Goal: Task Accomplishment & Management: Use online tool/utility

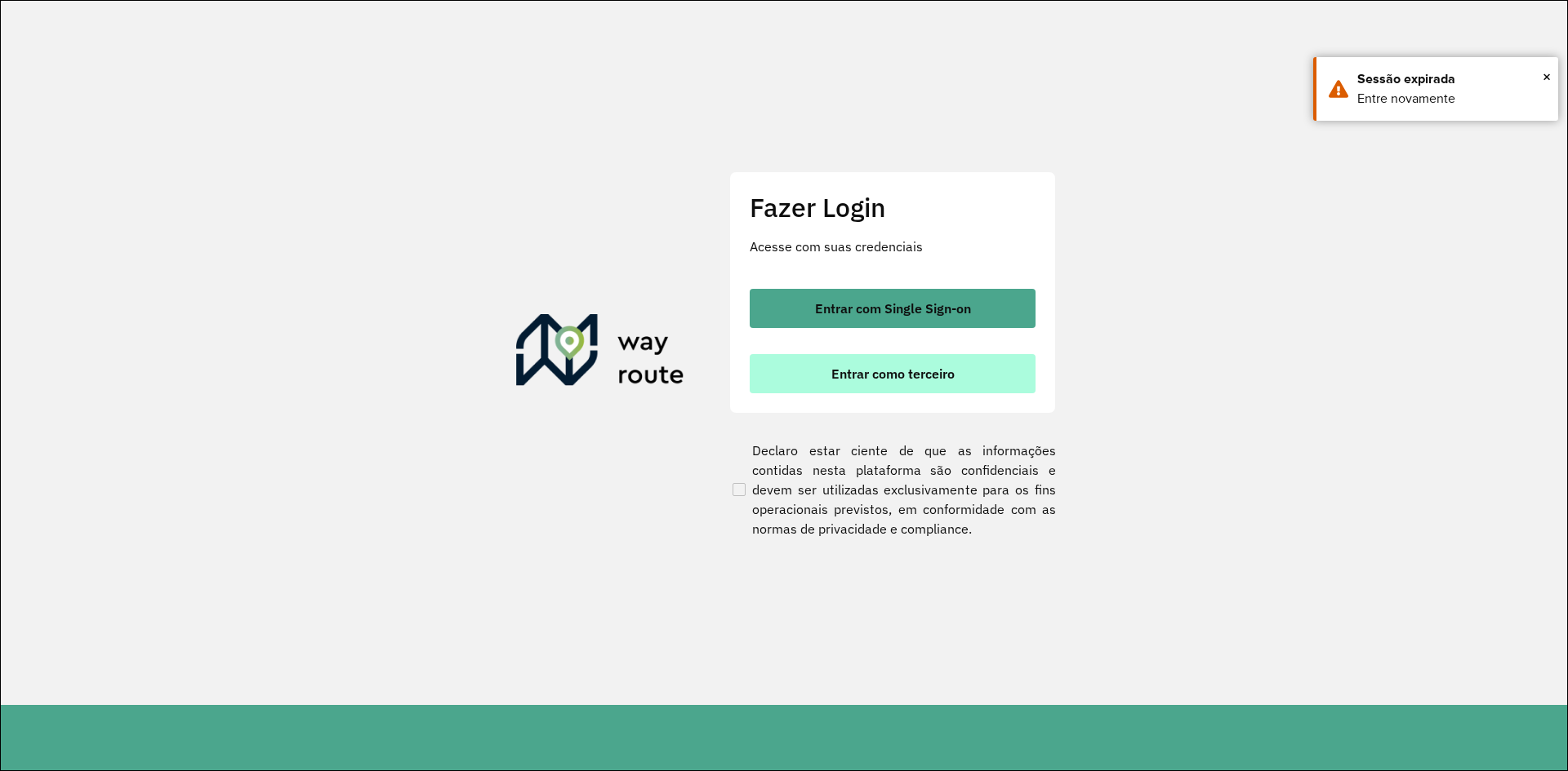
click at [907, 377] on span "Entrar como terceiro" at bounding box center [893, 373] width 123 height 13
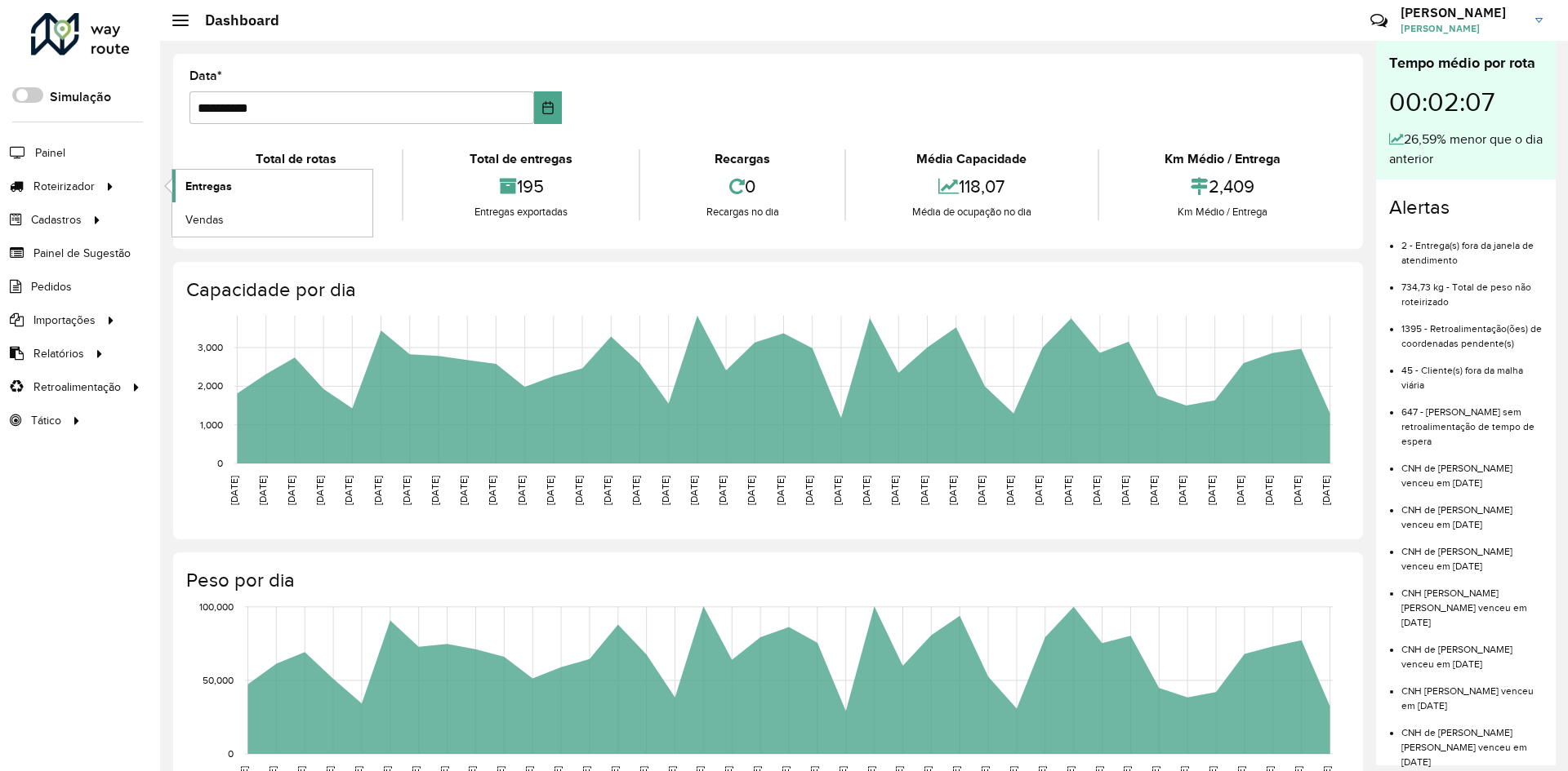
click at [204, 187] on span "Entregas" at bounding box center [208, 187] width 47 height 17
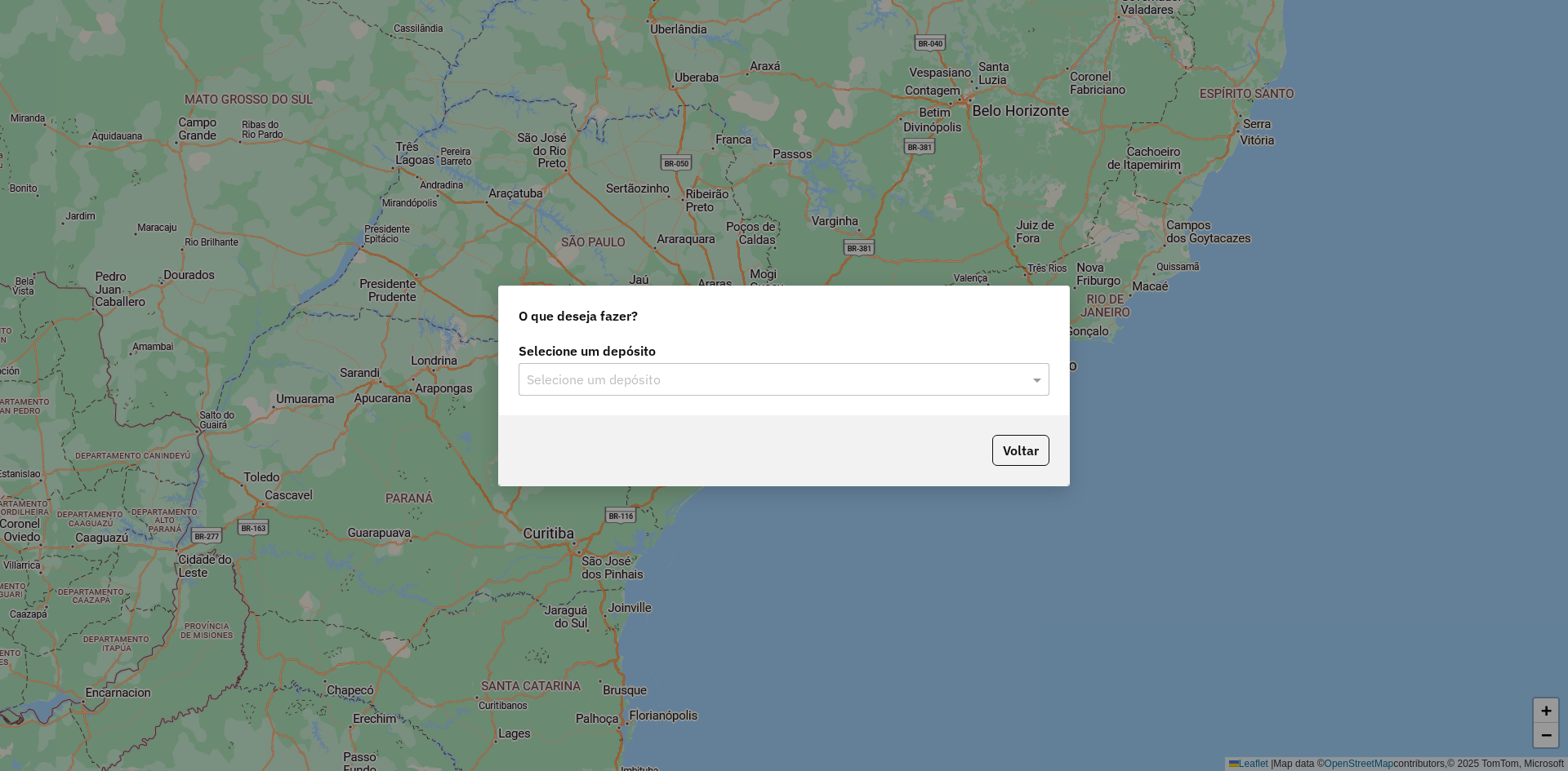
click at [658, 381] on input "text" at bounding box center [768, 380] width 482 height 20
click at [598, 422] on div "Ouribram" at bounding box center [784, 427] width 529 height 28
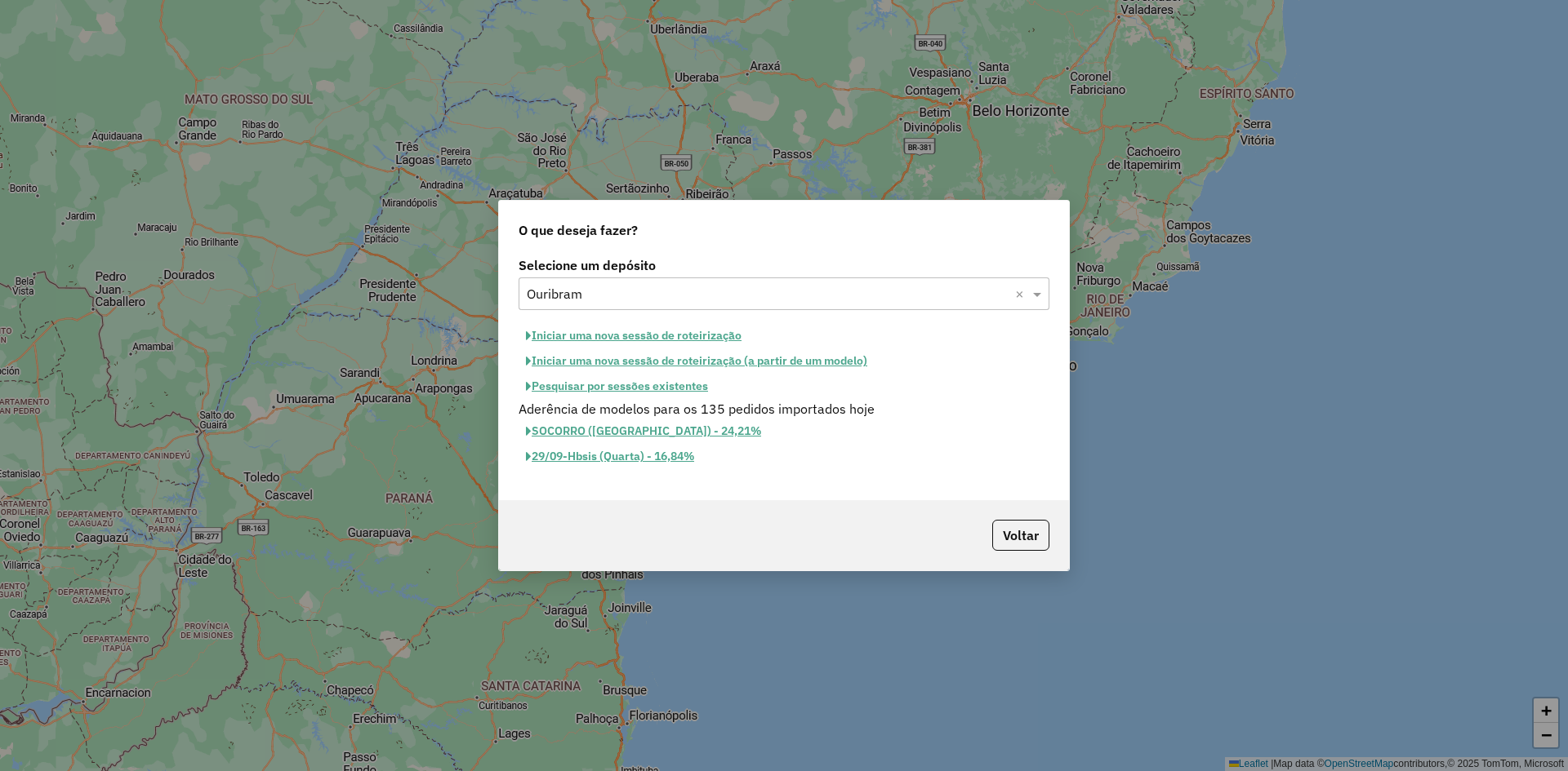
click at [606, 333] on button "Iniciar uma nova sessão de roteirização" at bounding box center [633, 336] width 230 height 25
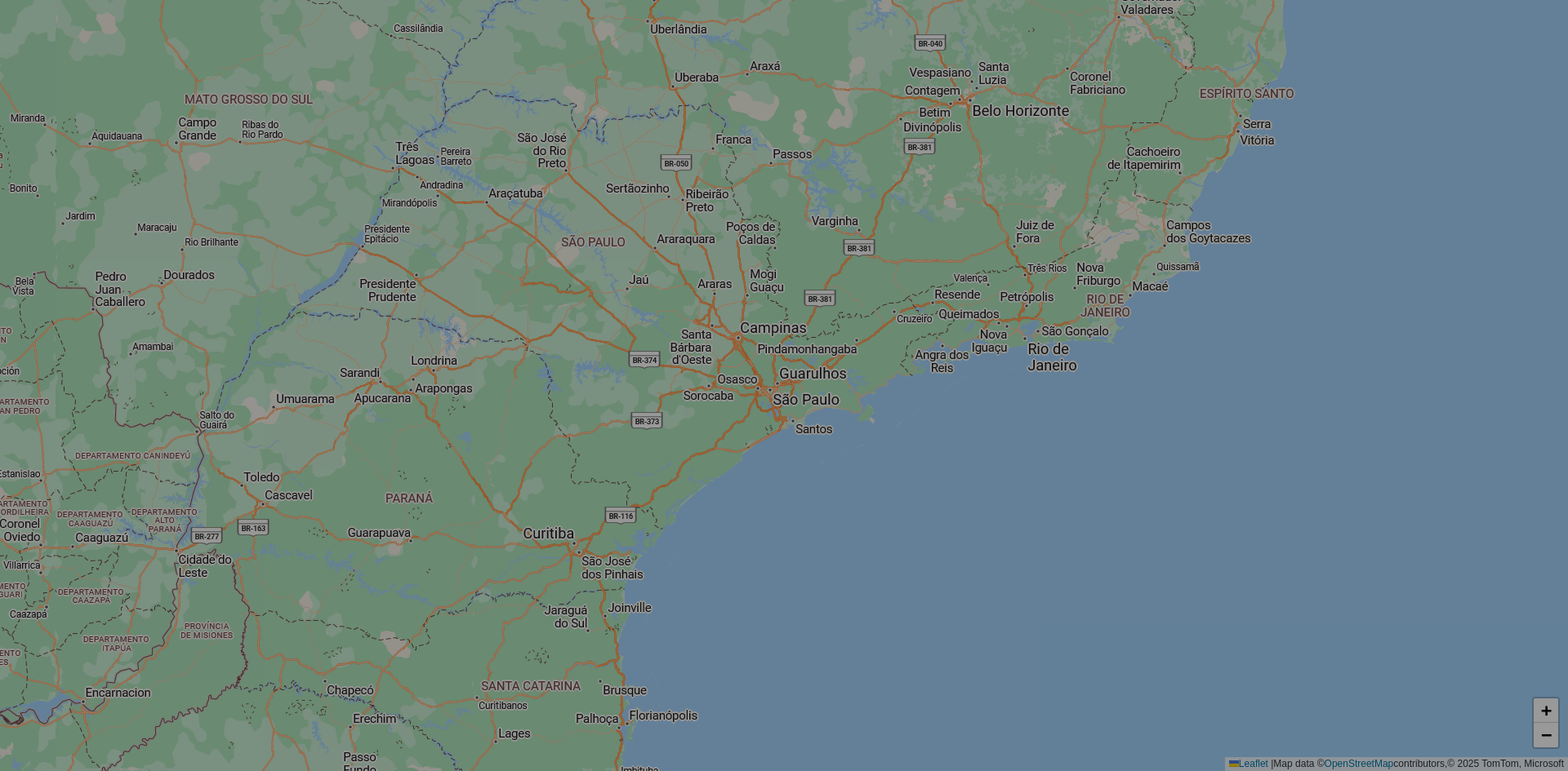
select select "*"
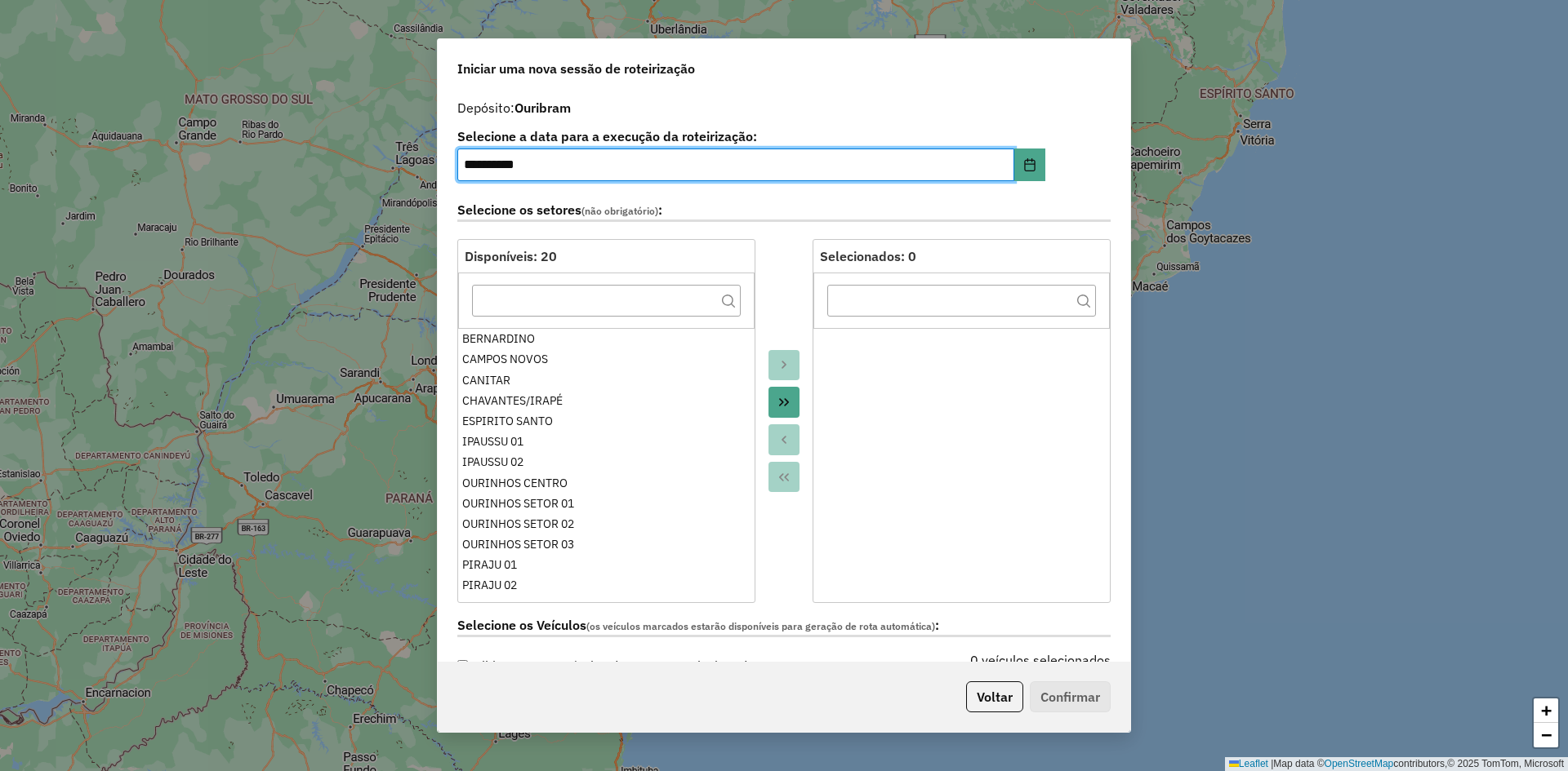
click at [783, 405] on icon "Move All to Target" at bounding box center [784, 403] width 10 height 8
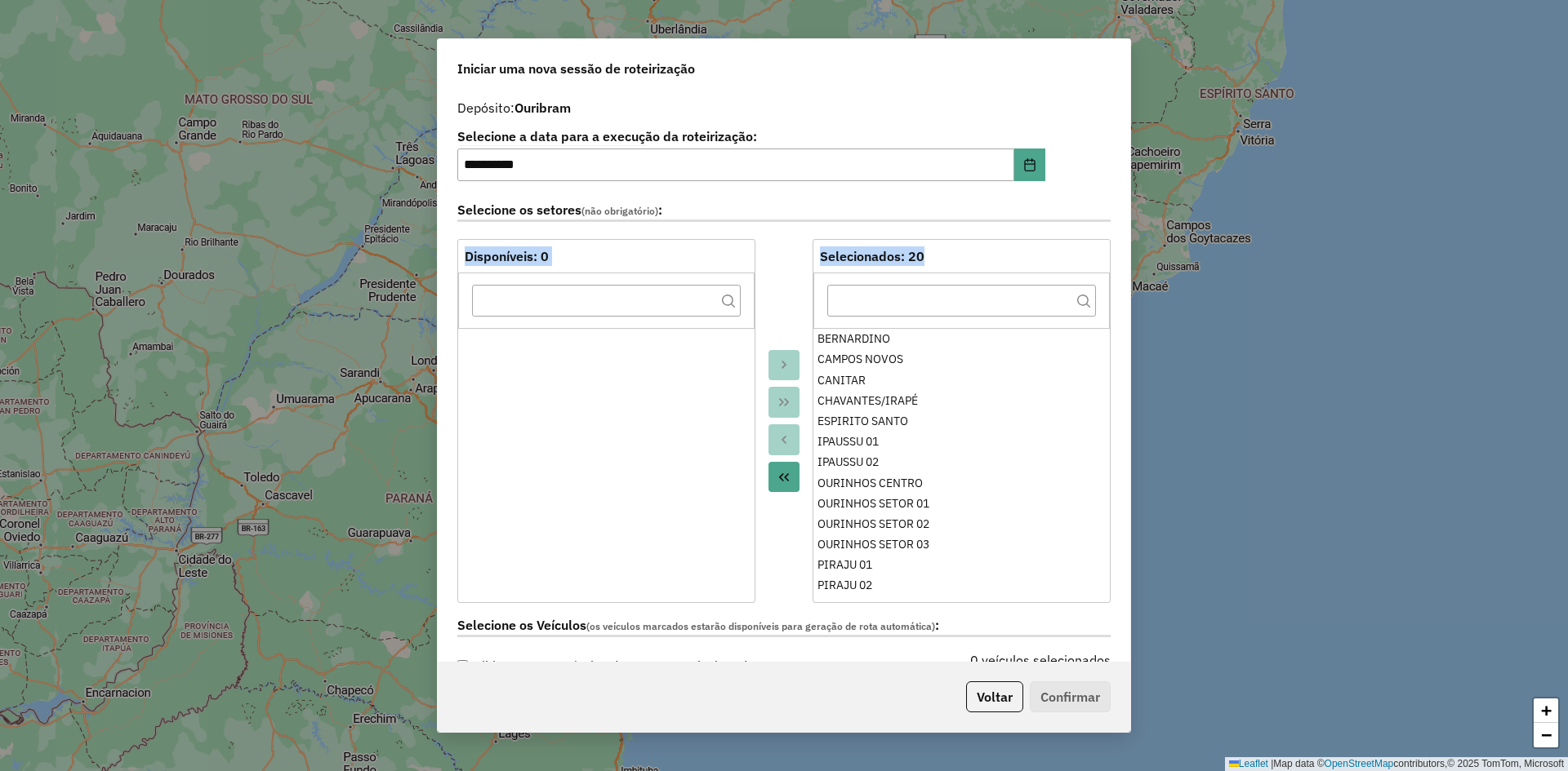
drag, startPoint x: 1124, startPoint y: 228, endPoint x: 1123, endPoint y: 268, distance: 40.0
click at [1125, 289] on div "**********" at bounding box center [784, 377] width 692 height 571
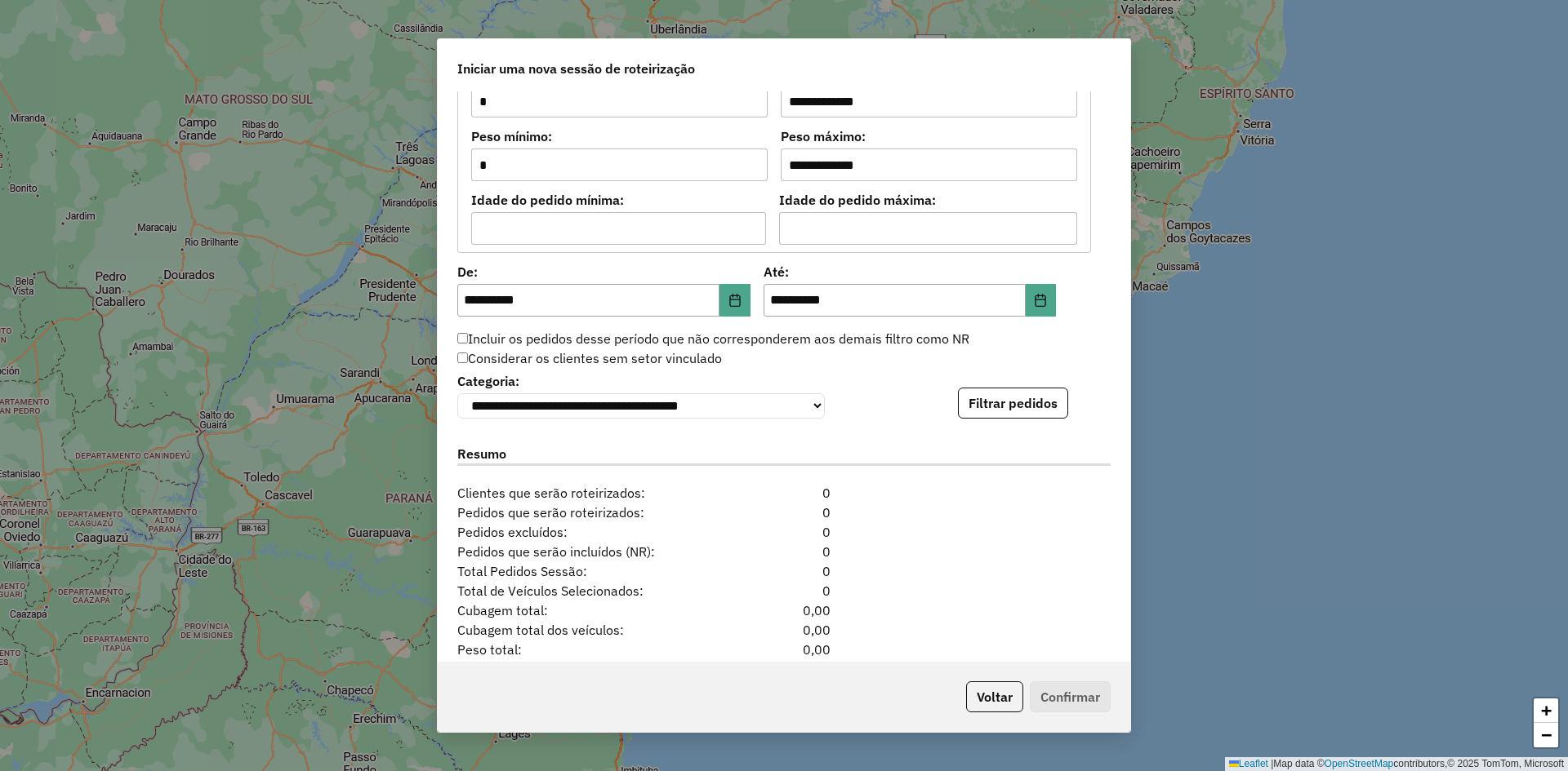
scroll to position [1500, 0]
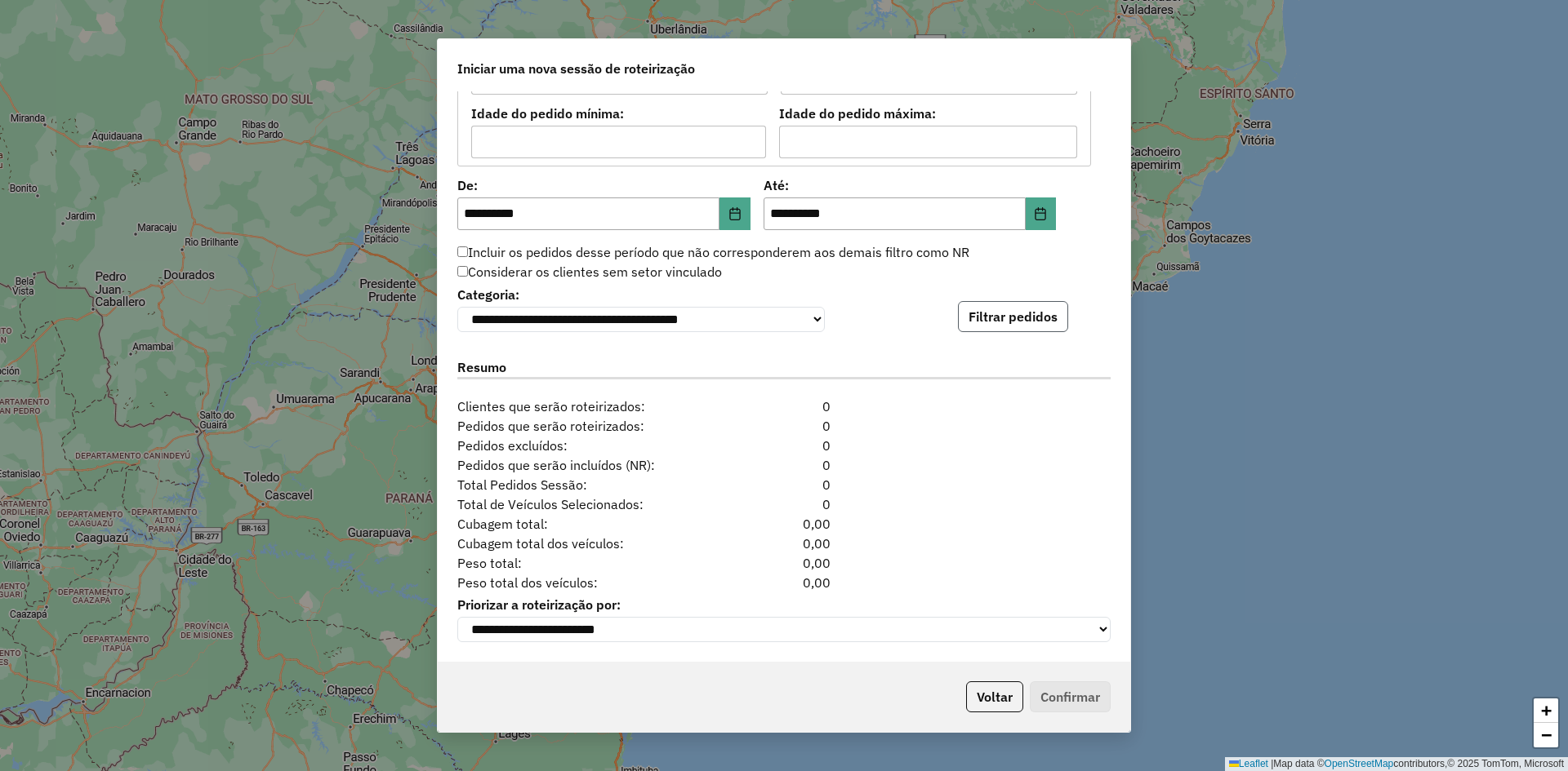
click at [1034, 319] on button "Filtrar pedidos" at bounding box center [1013, 316] width 110 height 31
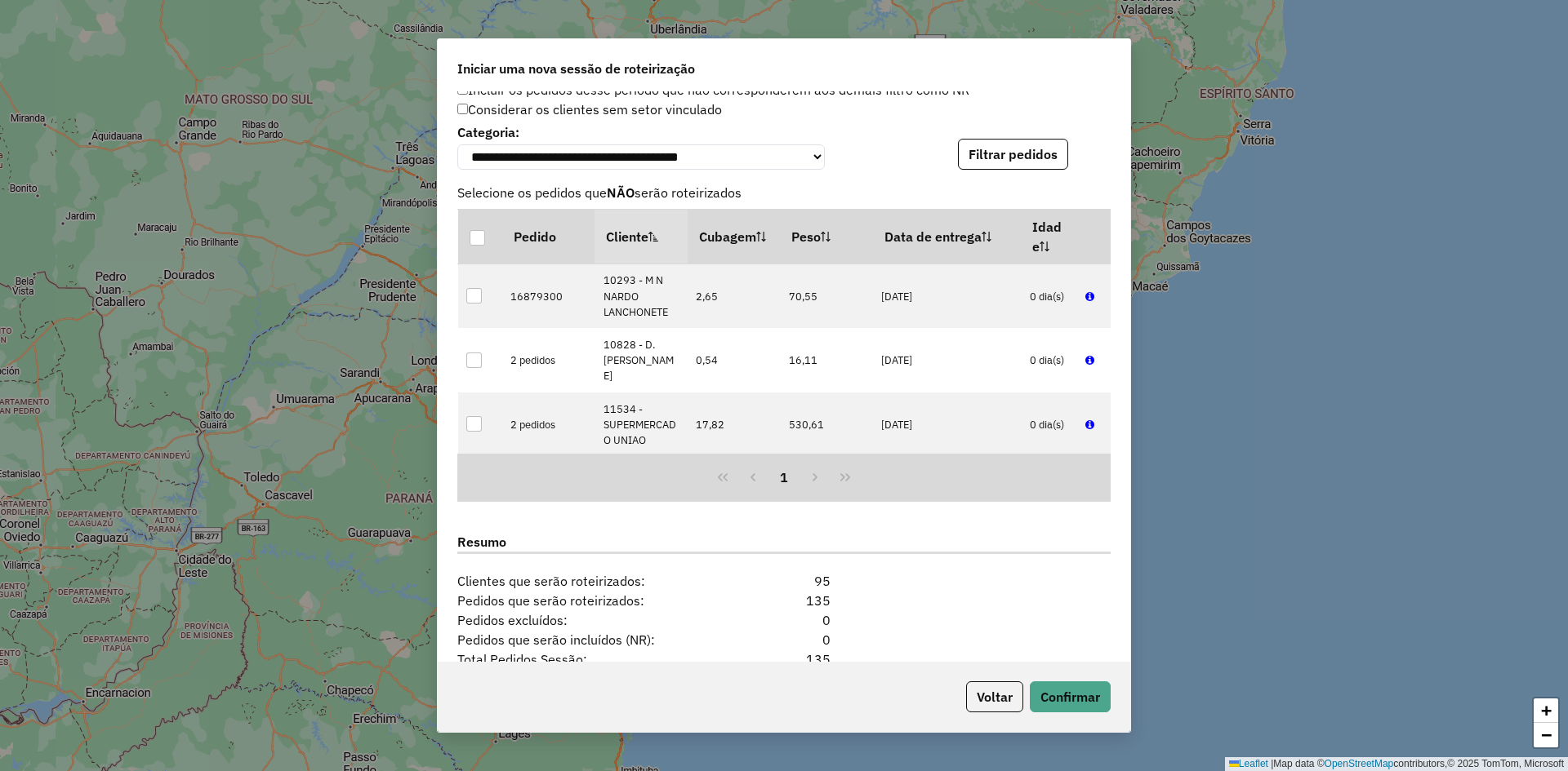
scroll to position [1836, 0]
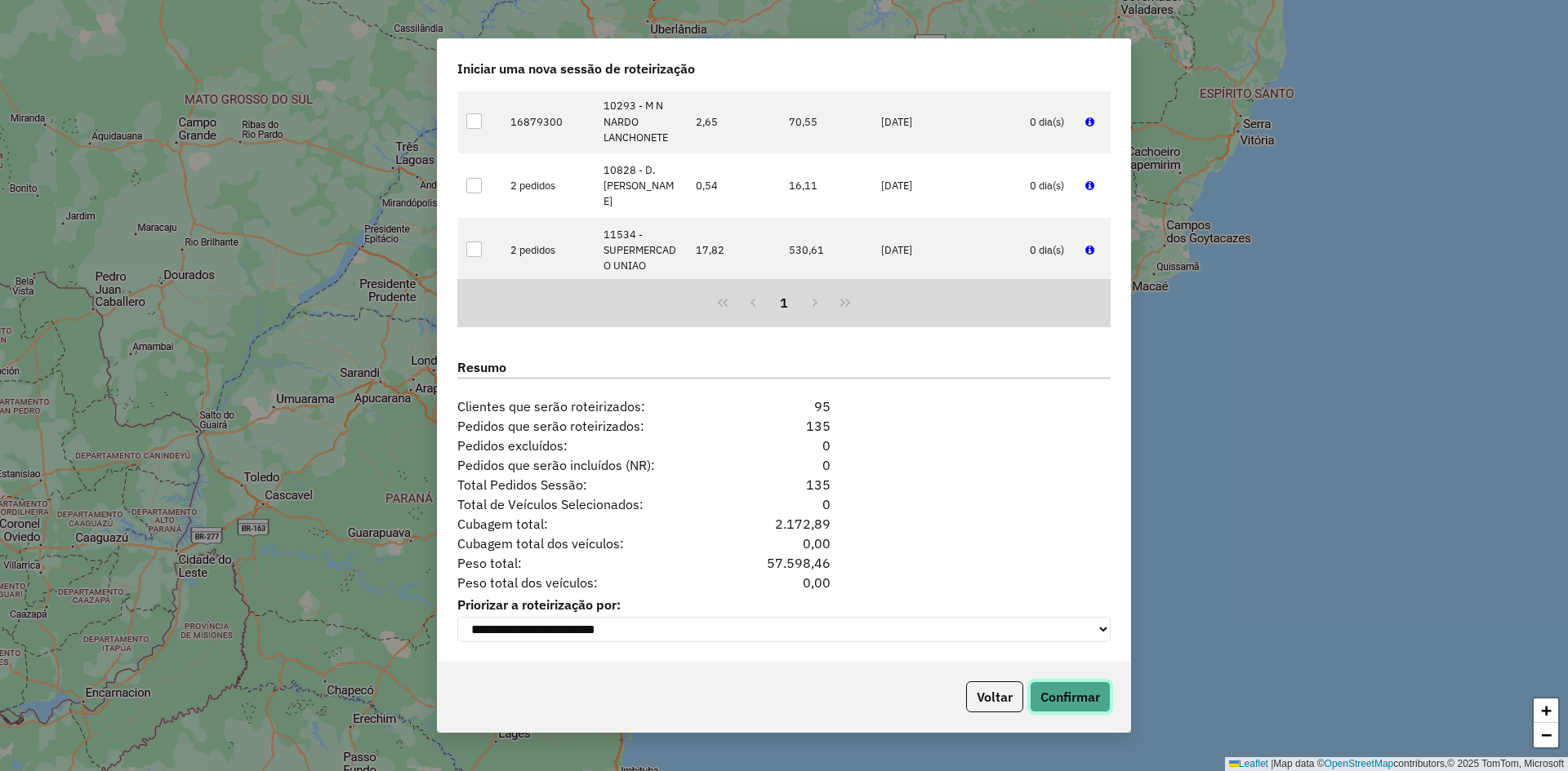
click at [1075, 695] on button "Confirmar" at bounding box center [1069, 696] width 81 height 31
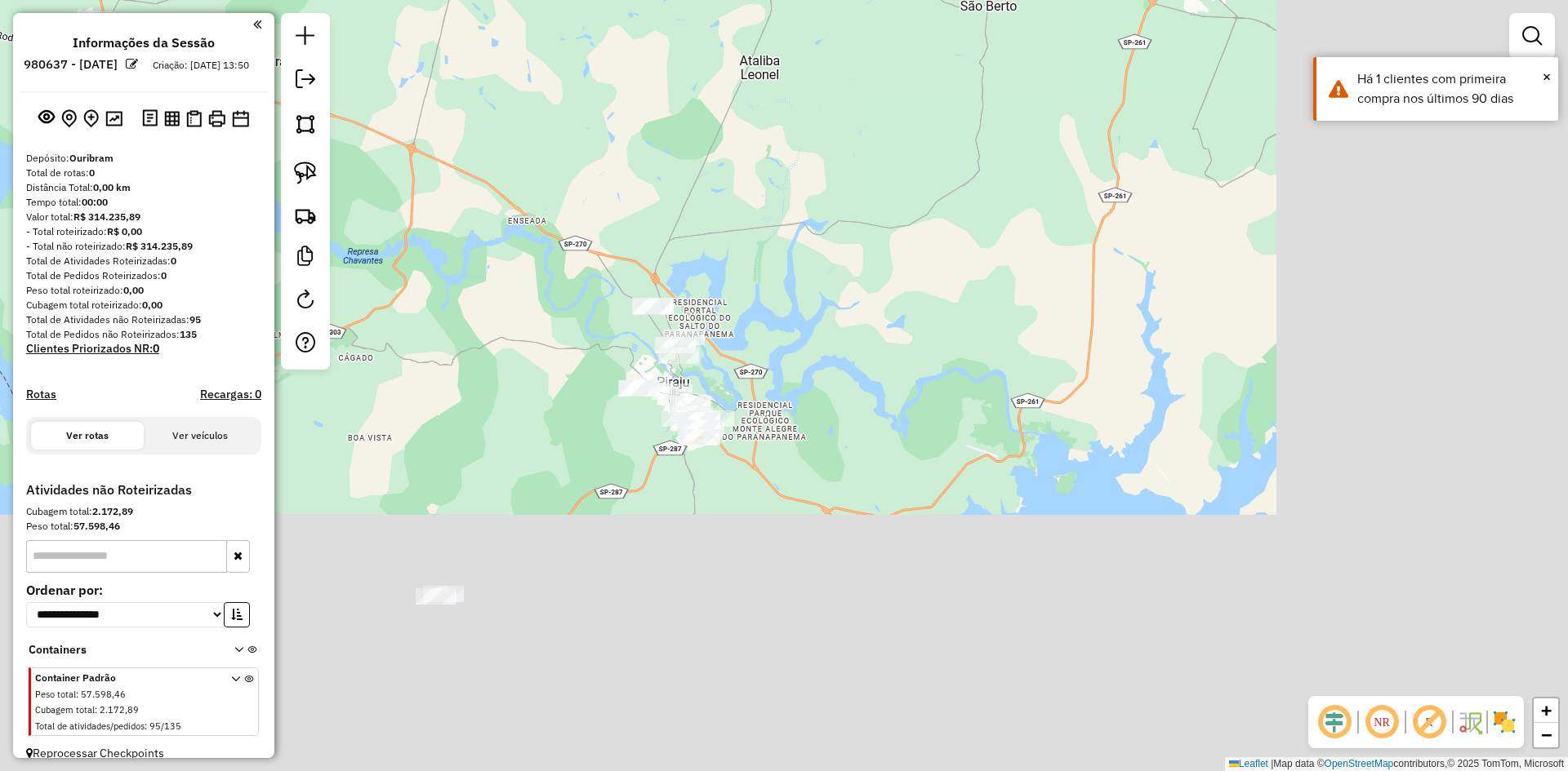
drag, startPoint x: 1133, startPoint y: 498, endPoint x: 702, endPoint y: 120, distance: 573.3
click at [702, 120] on div "Janela de atendimento Grade de atendimento Capacidade Transportadoras Veículos …" at bounding box center [784, 385] width 1568 height 771
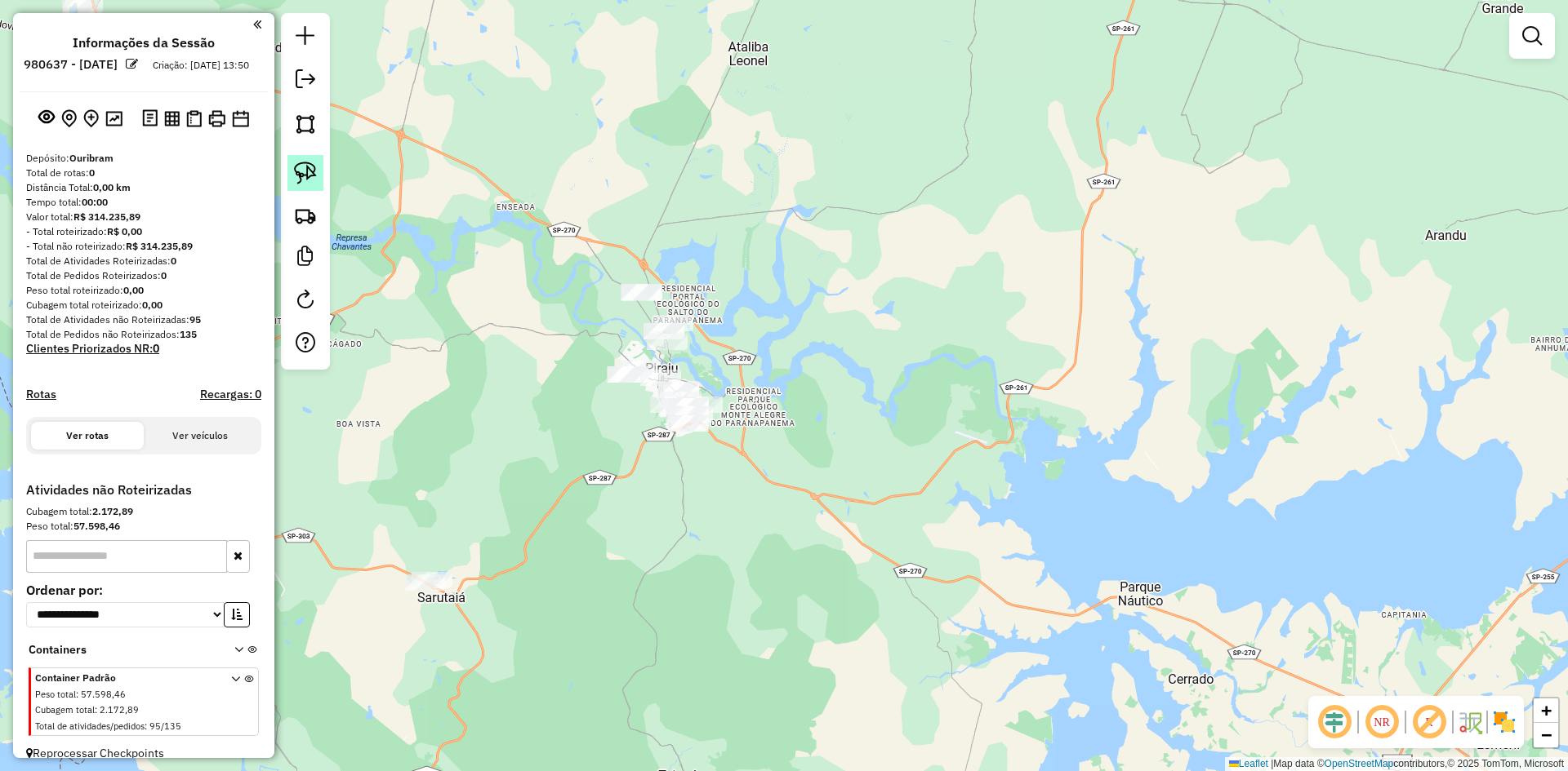
click at [289, 171] on link at bounding box center [305, 173] width 36 height 36
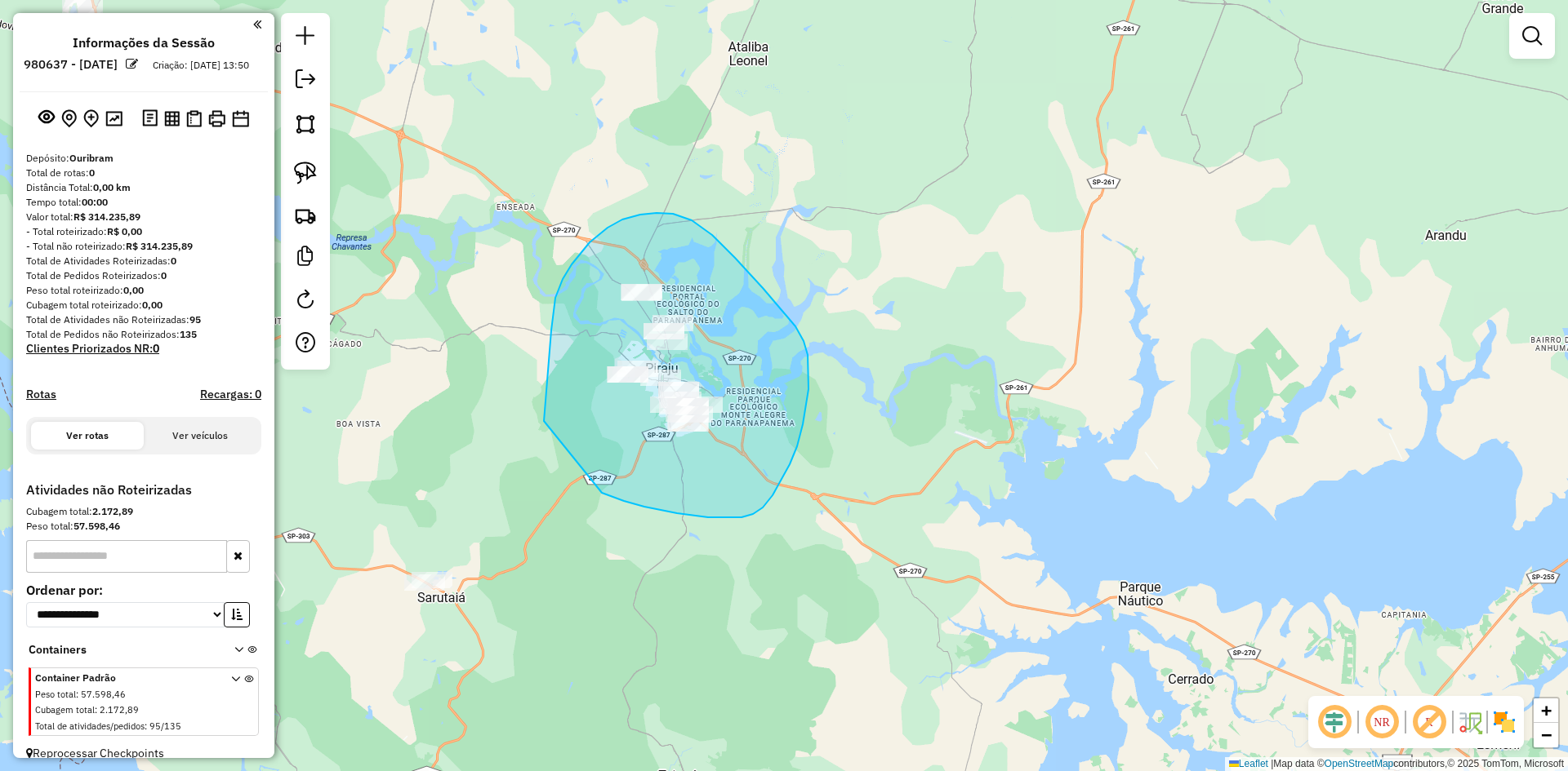
drag, startPoint x: 544, startPoint y: 422, endPoint x: 593, endPoint y: 489, distance: 83.0
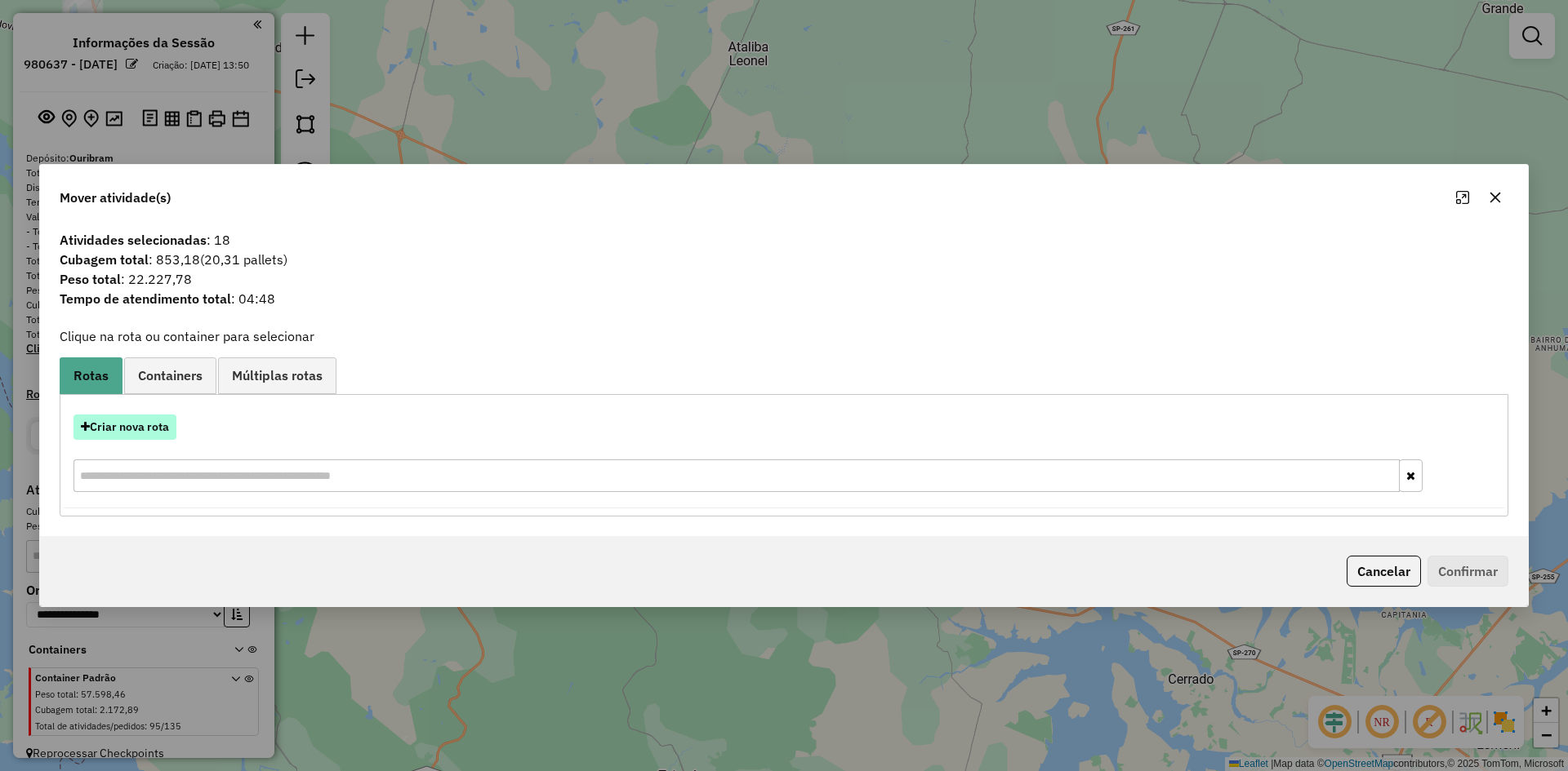
click at [118, 427] on button "Criar nova rota" at bounding box center [125, 427] width 103 height 25
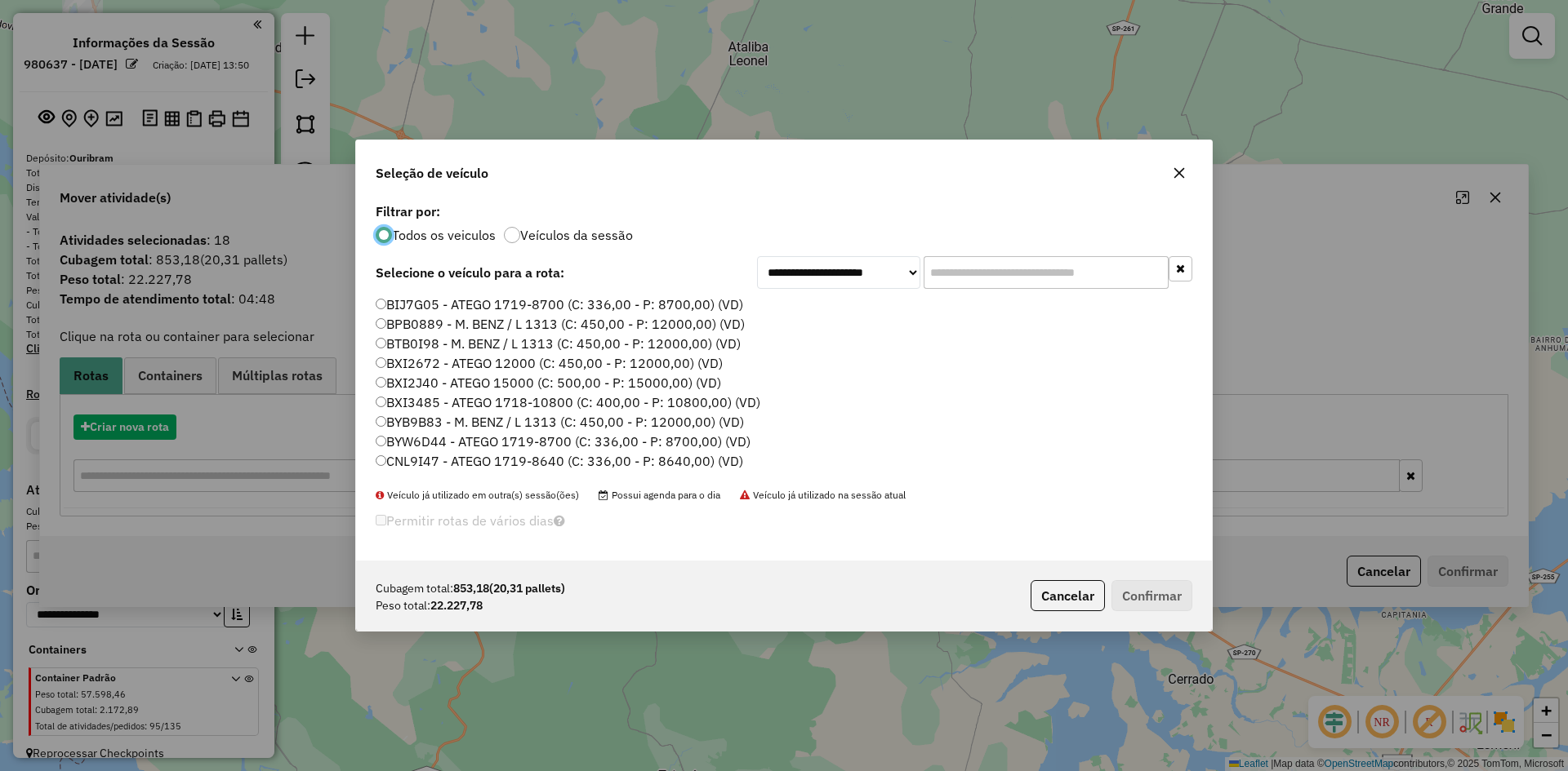
scroll to position [9, 5]
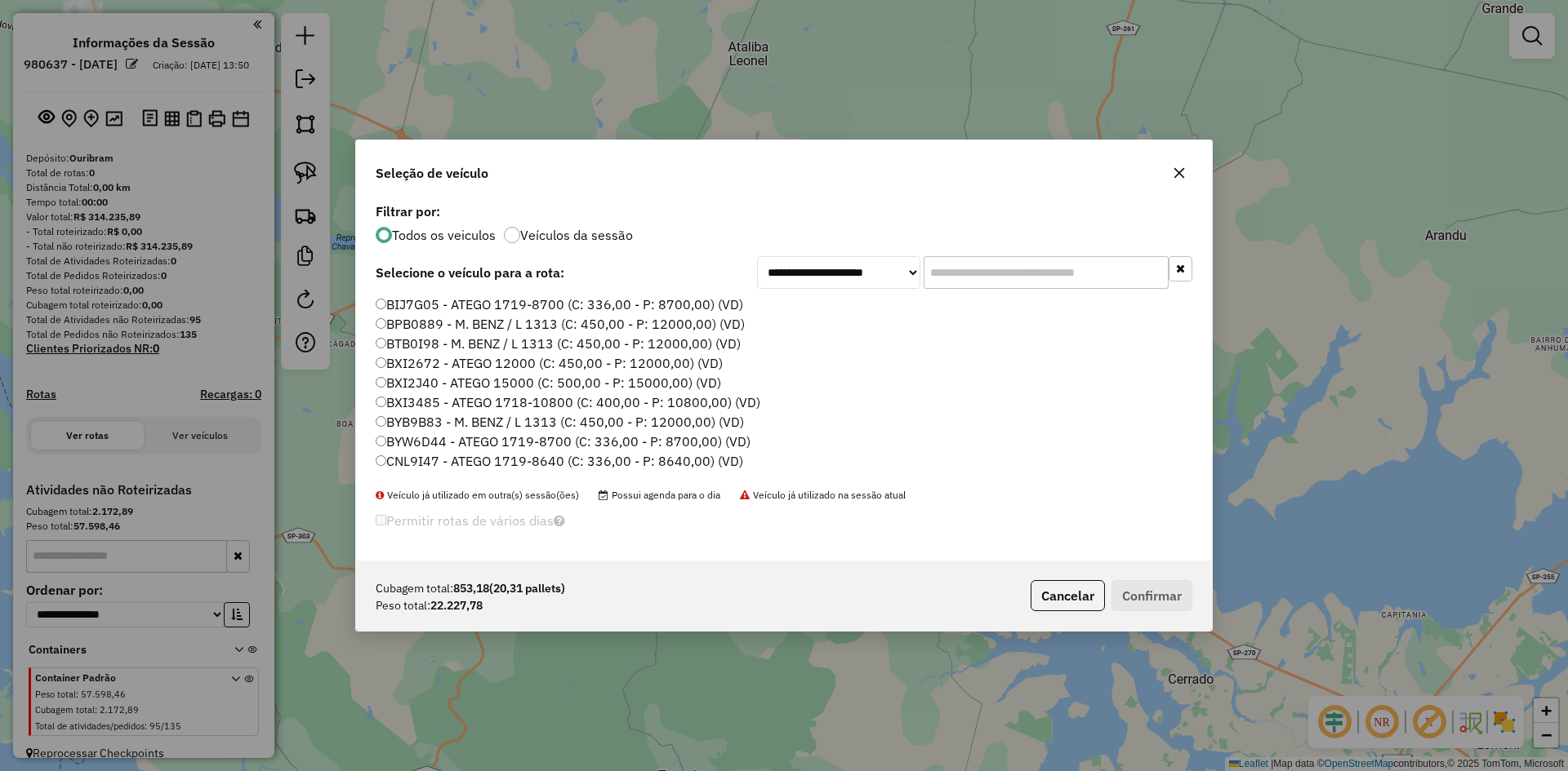
click at [1005, 275] on input "text" at bounding box center [1045, 272] width 245 height 32
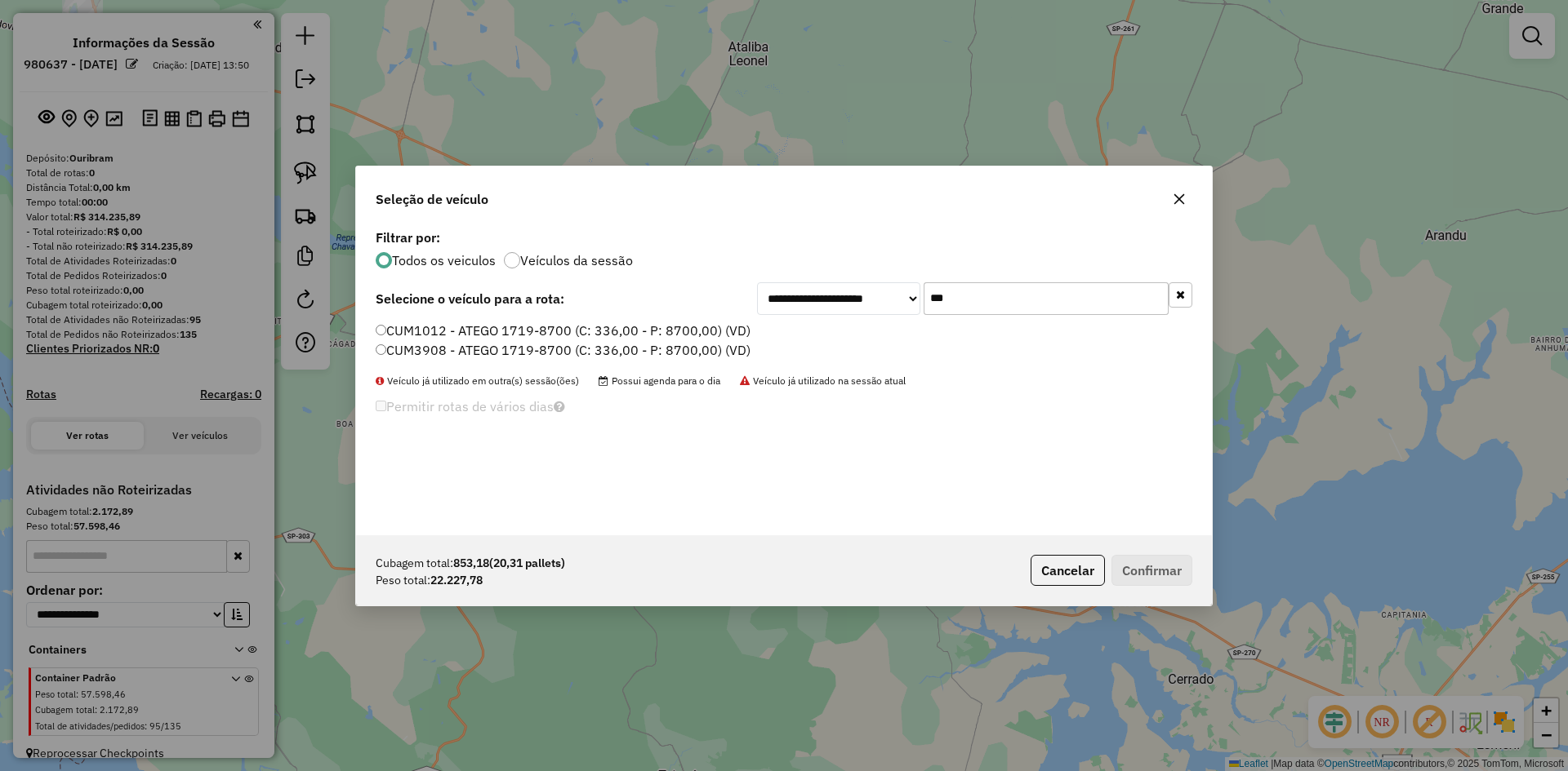
type input "***"
click at [434, 338] on label "CUM1012 - ATEGO 1719-8700 (C: 336,00 - P: 8700,00) (VD)" at bounding box center [563, 330] width 375 height 20
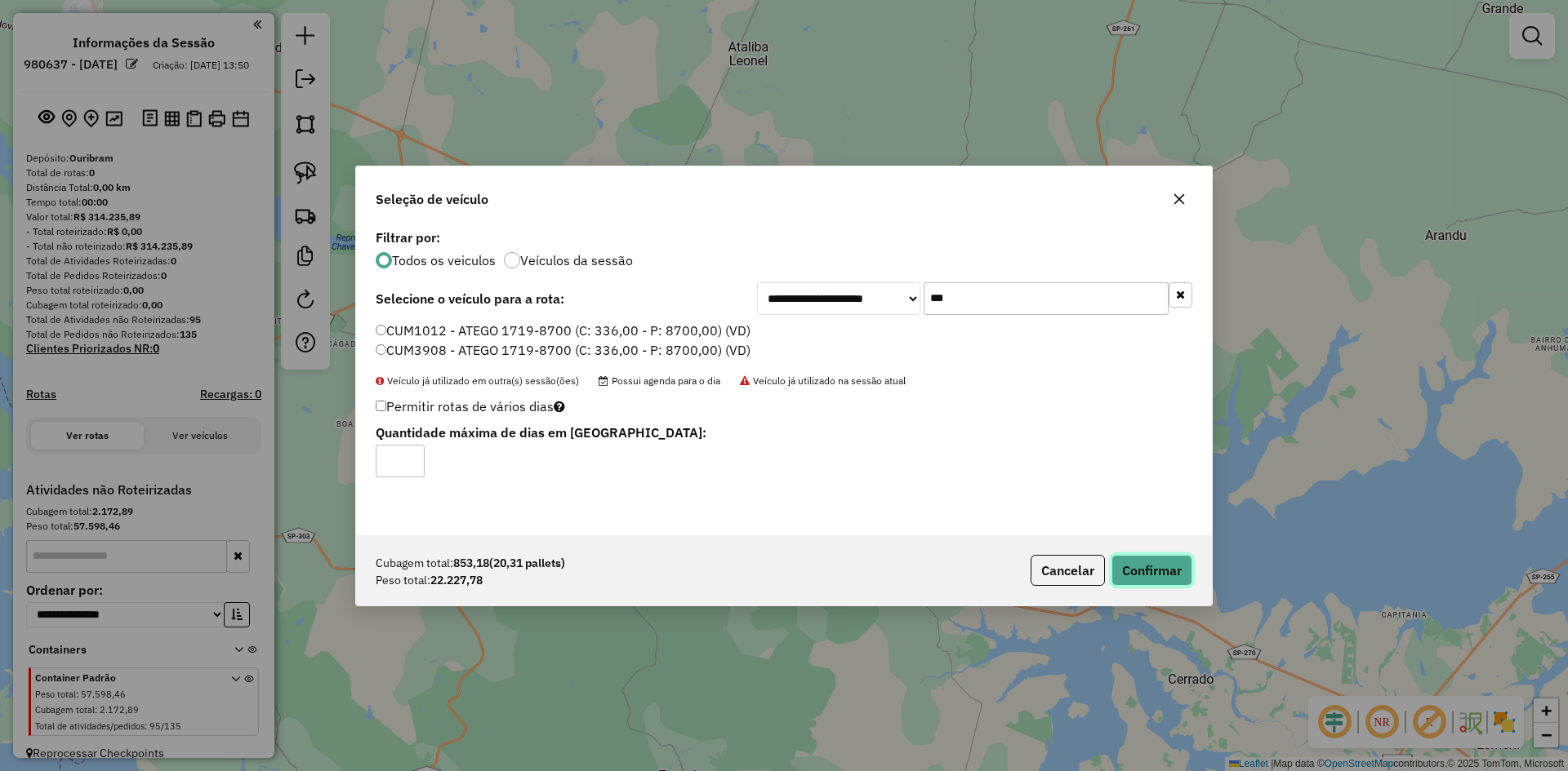
click at [1184, 582] on button "Confirmar" at bounding box center [1151, 570] width 81 height 31
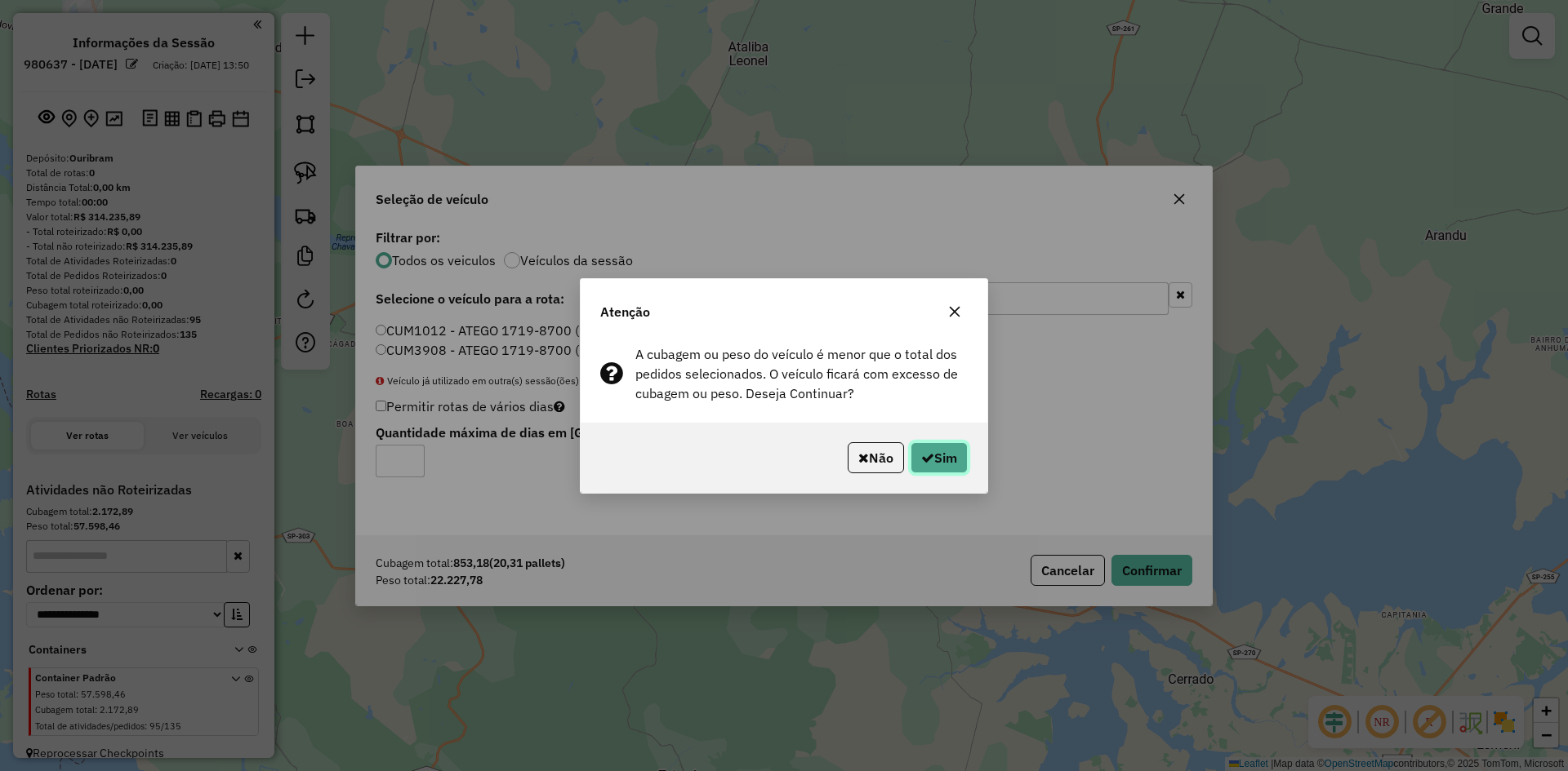
click at [954, 449] on button "Sim" at bounding box center [938, 458] width 57 height 31
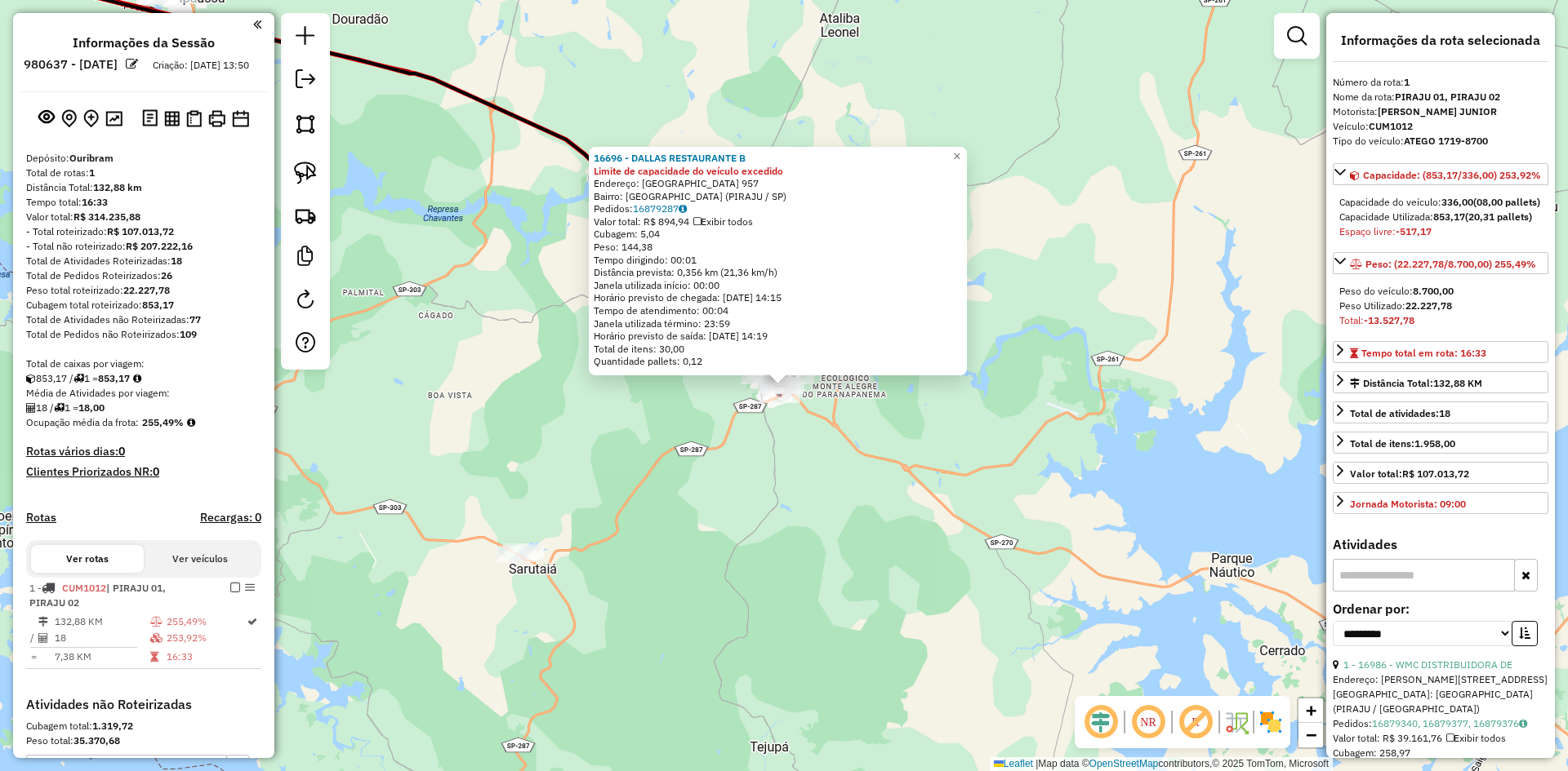
scroll to position [247, 0]
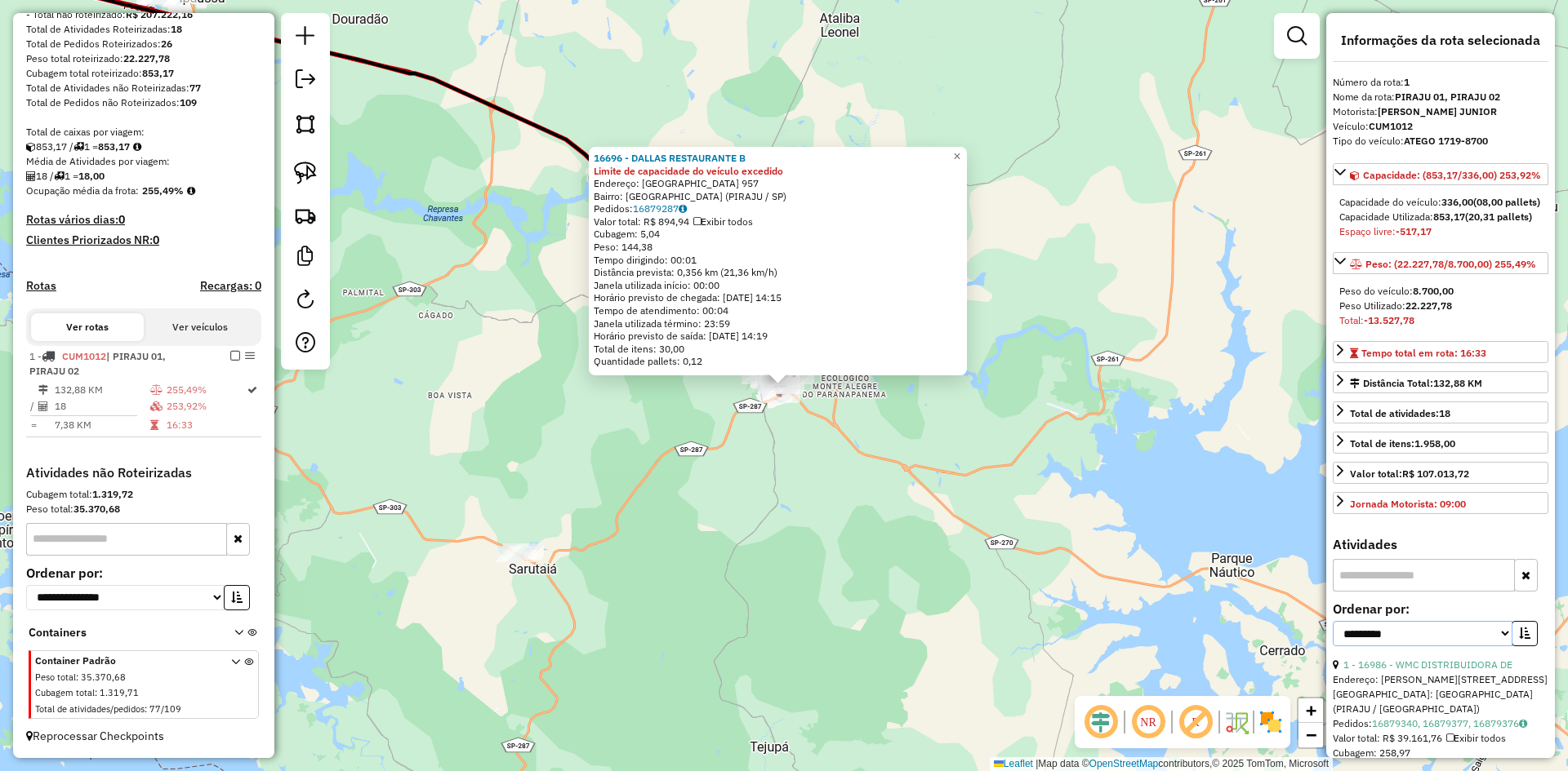
click at [1409, 646] on select "**********" at bounding box center [1422, 634] width 180 height 25
select select "*********"
click at [1332, 646] on select "**********" at bounding box center [1422, 634] width 180 height 25
click at [1532, 646] on button "button" at bounding box center [1524, 634] width 26 height 25
click at [1448, 671] on link "10 - 16990 - MERCADINHO DO LAURO2" at bounding box center [1432, 665] width 178 height 12
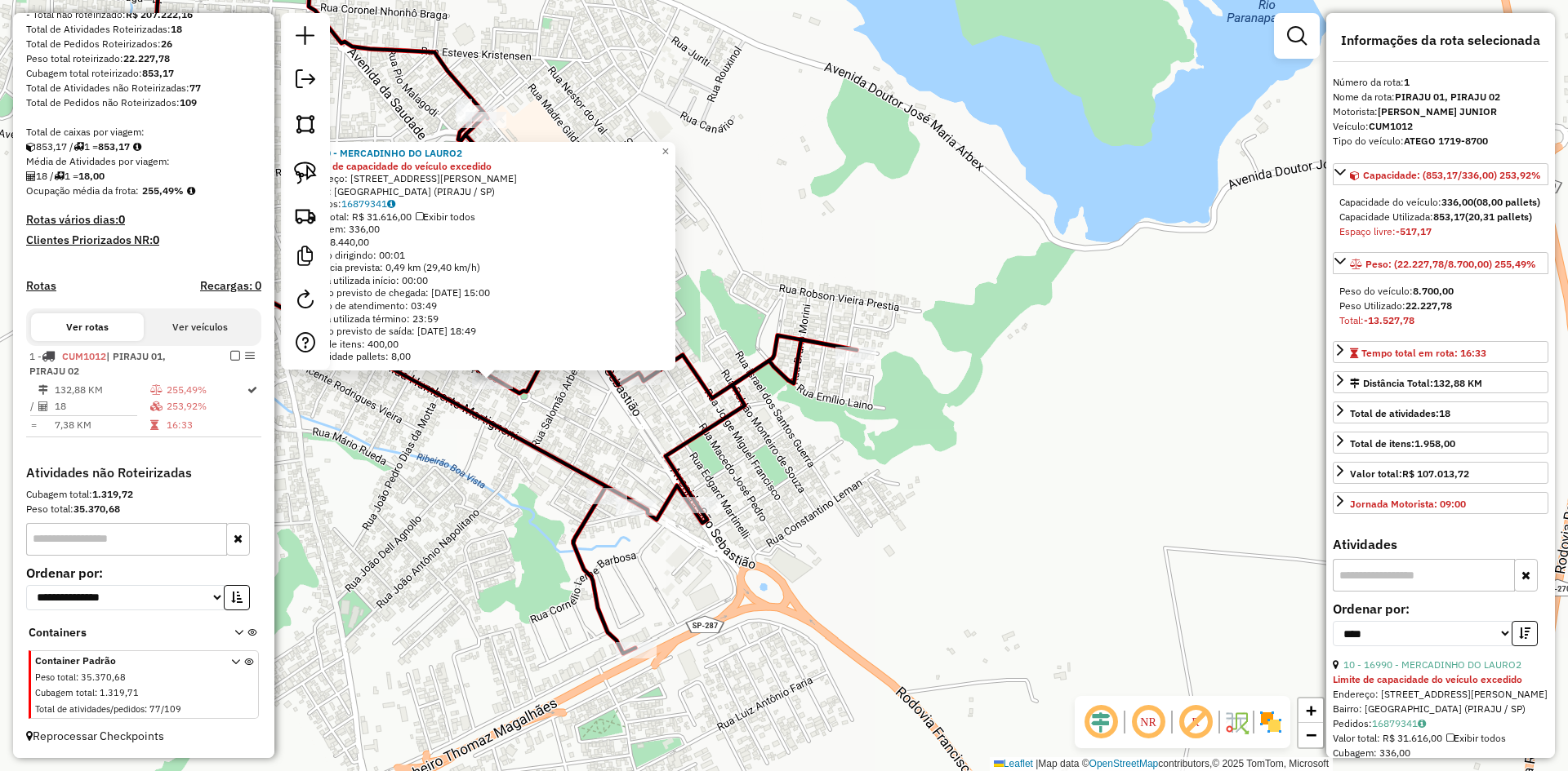
drag, startPoint x: 537, startPoint y: 433, endPoint x: 846, endPoint y: 471, distance: 311.3
click at [846, 471] on div "16990 - MERCADINHO DO LAURO2 Limite de capacidade do veículo excedido Endereço:…" at bounding box center [784, 385] width 1568 height 771
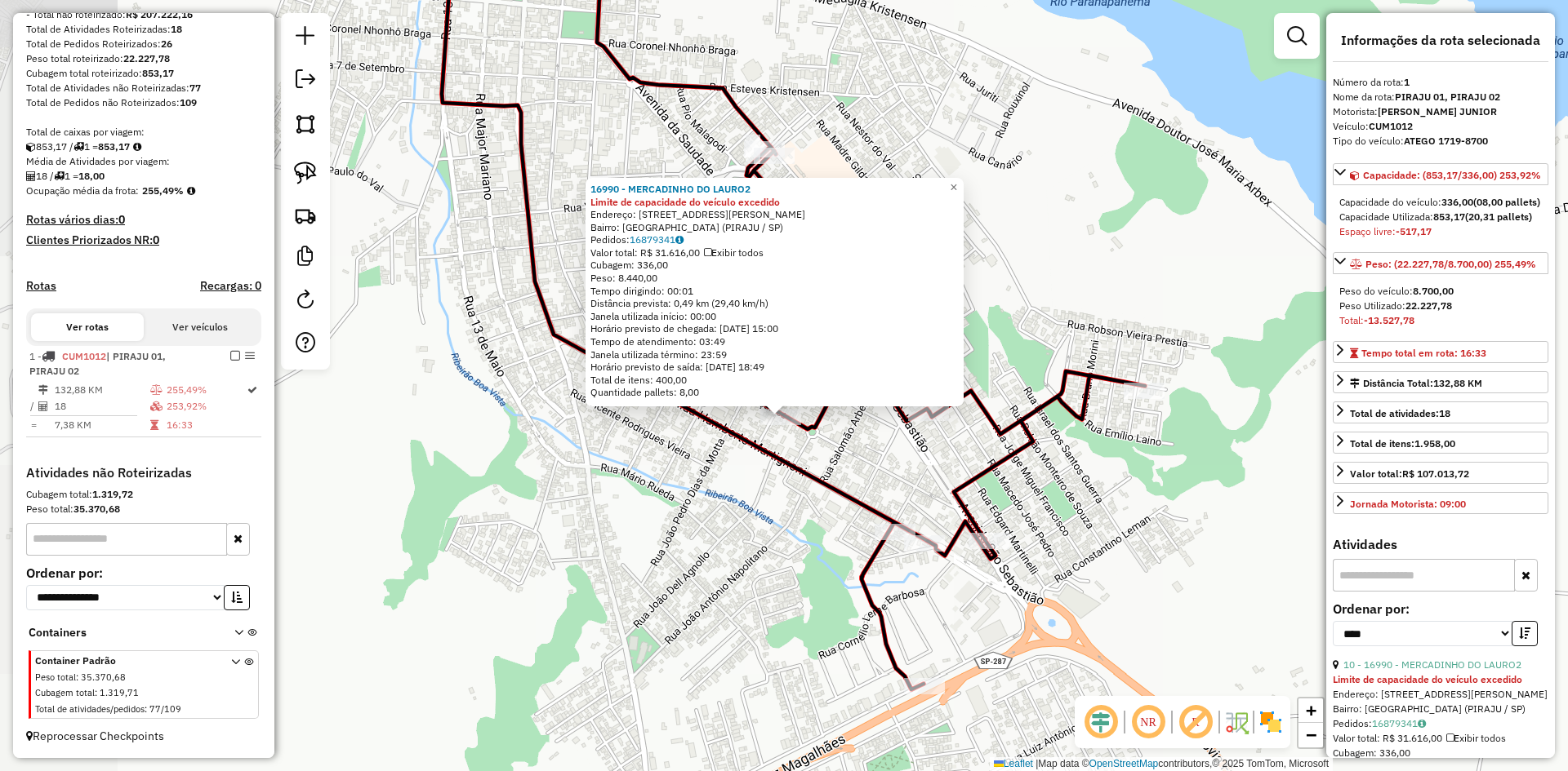
click at [699, 519] on div "16990 - MERCADINHO DO LAURO2 Limite de capacidade do veículo excedido Endereço:…" at bounding box center [784, 385] width 1568 height 771
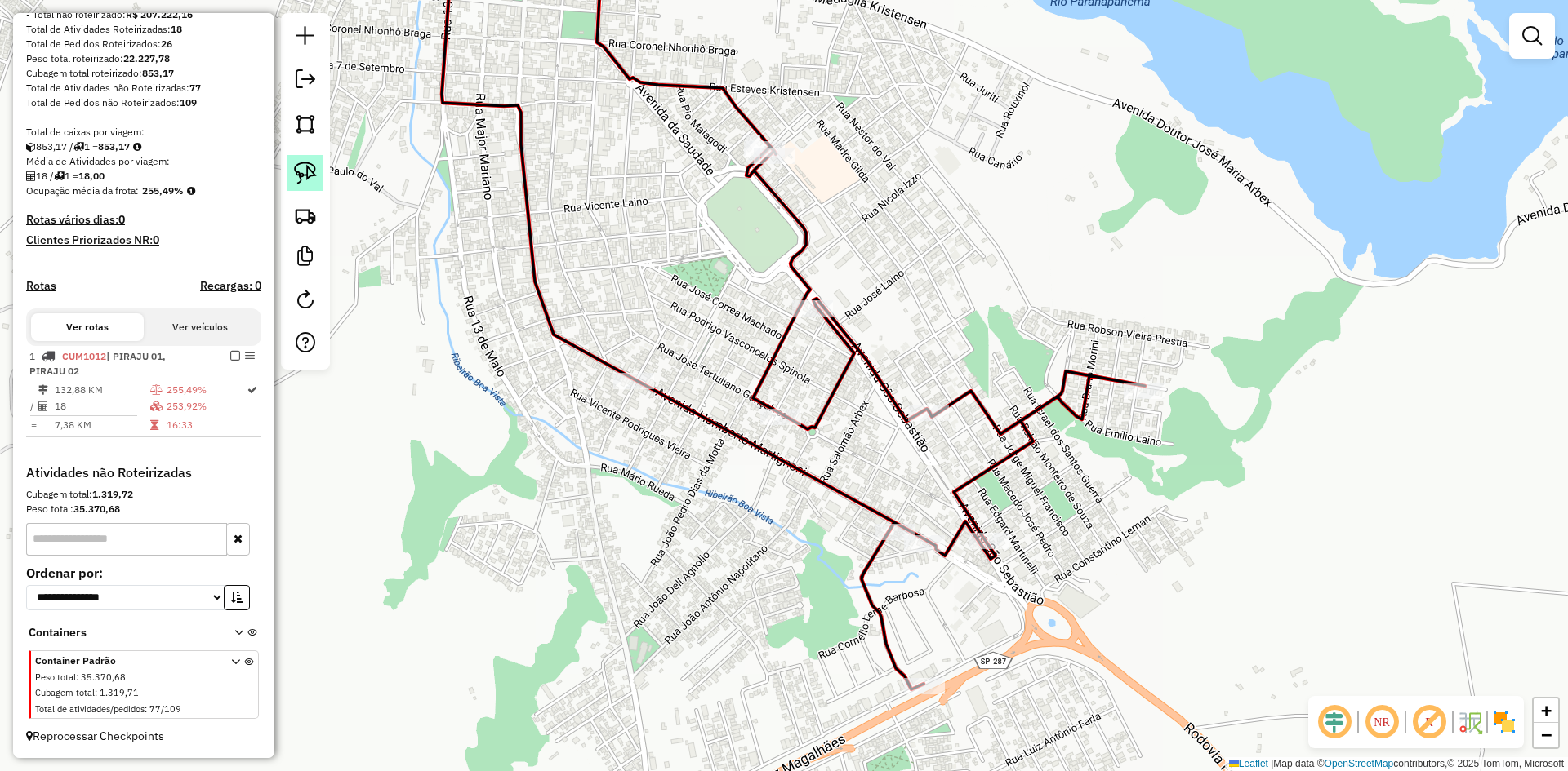
click at [320, 184] on link at bounding box center [305, 173] width 36 height 36
drag, startPoint x: 756, startPoint y: 461, endPoint x: 792, endPoint y: 465, distance: 36.2
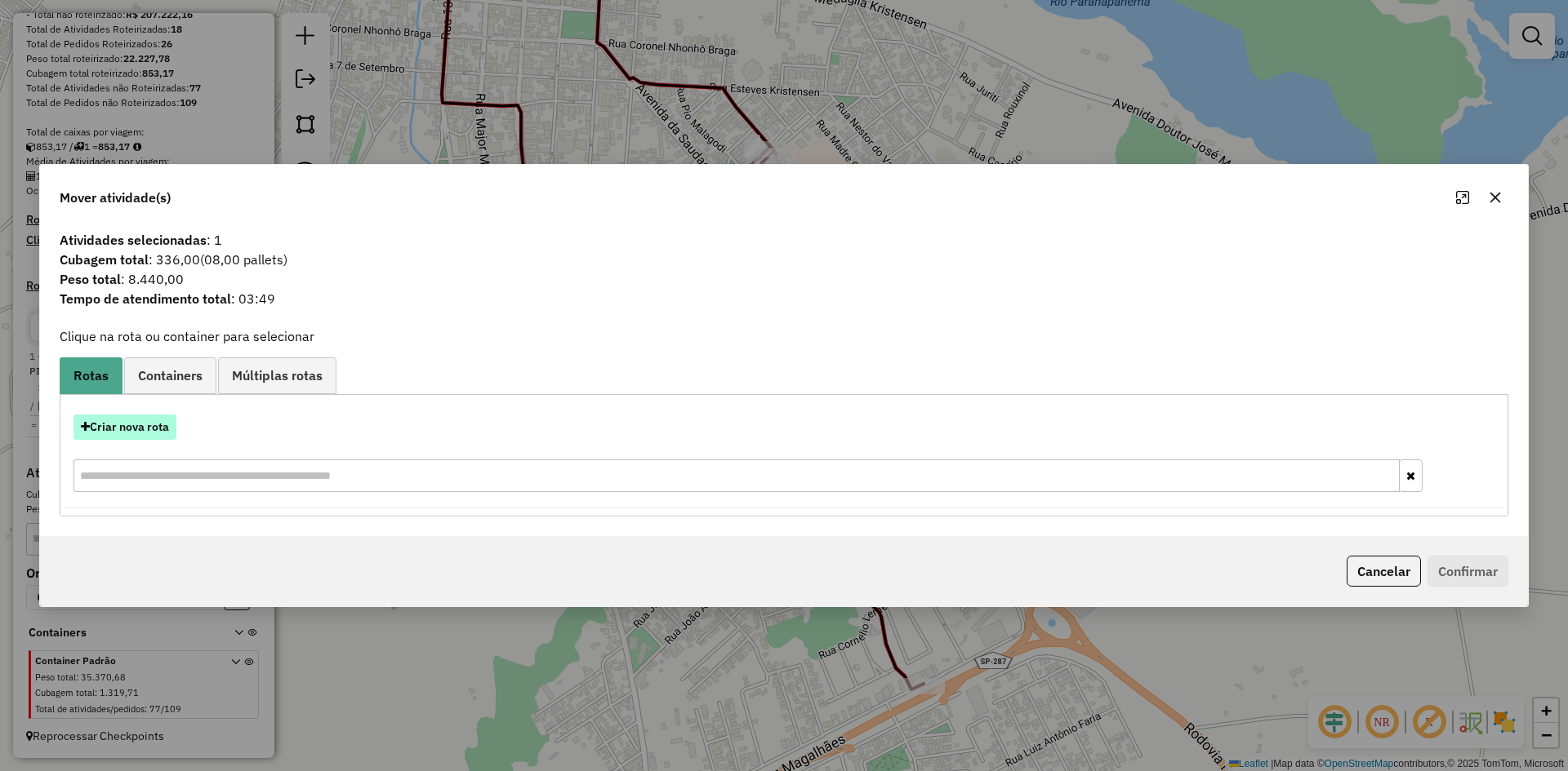
click at [144, 423] on button "Criar nova rota" at bounding box center [125, 427] width 103 height 25
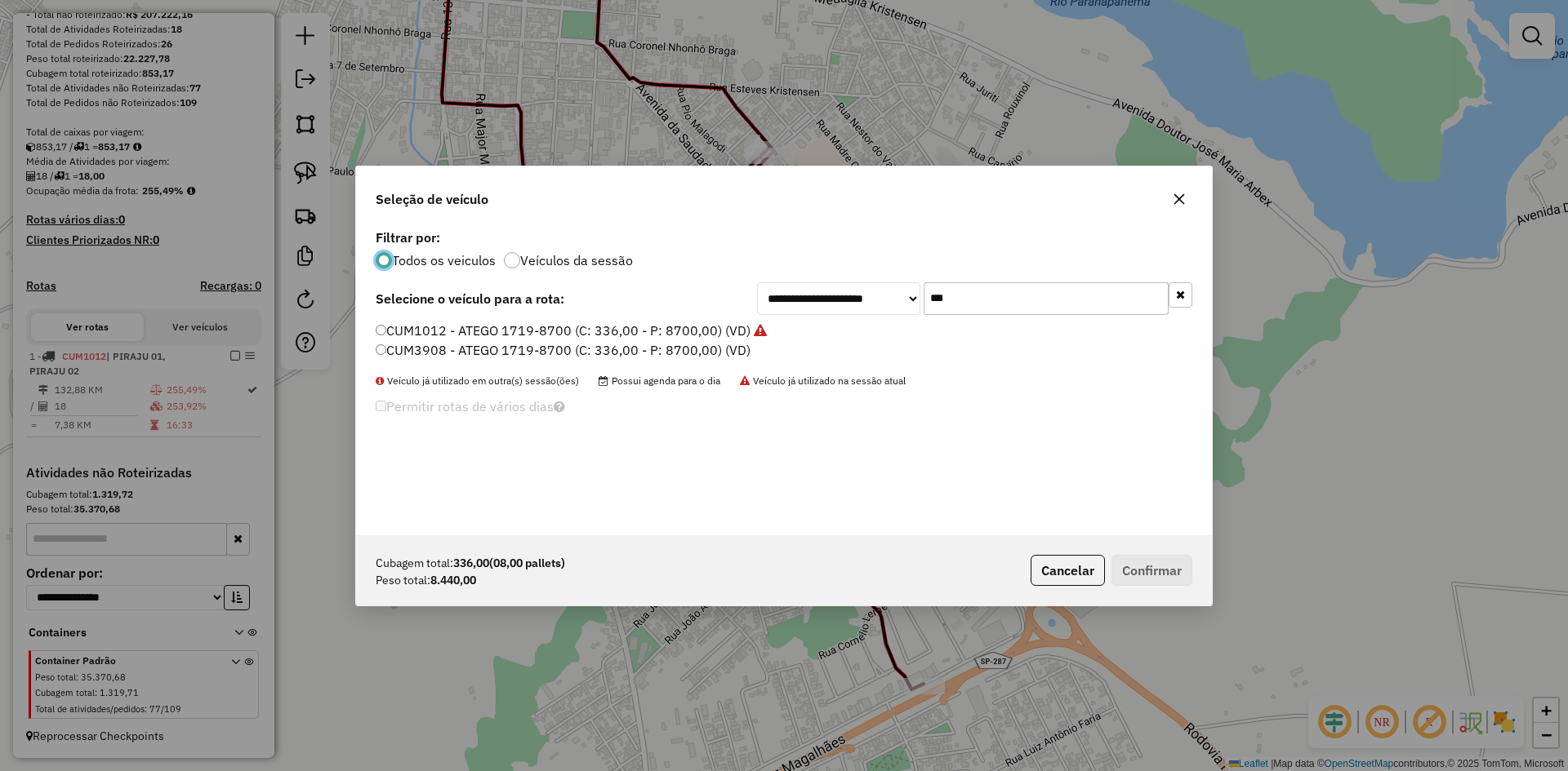
scroll to position [9, 5]
click at [1012, 307] on input "***" at bounding box center [1045, 299] width 245 height 32
type input "***"
click at [424, 329] on label "CNL9I47 - ATEGO 1719-8640 (C: 336,00 - P: 8640,00) (VD)" at bounding box center [559, 330] width 367 height 20
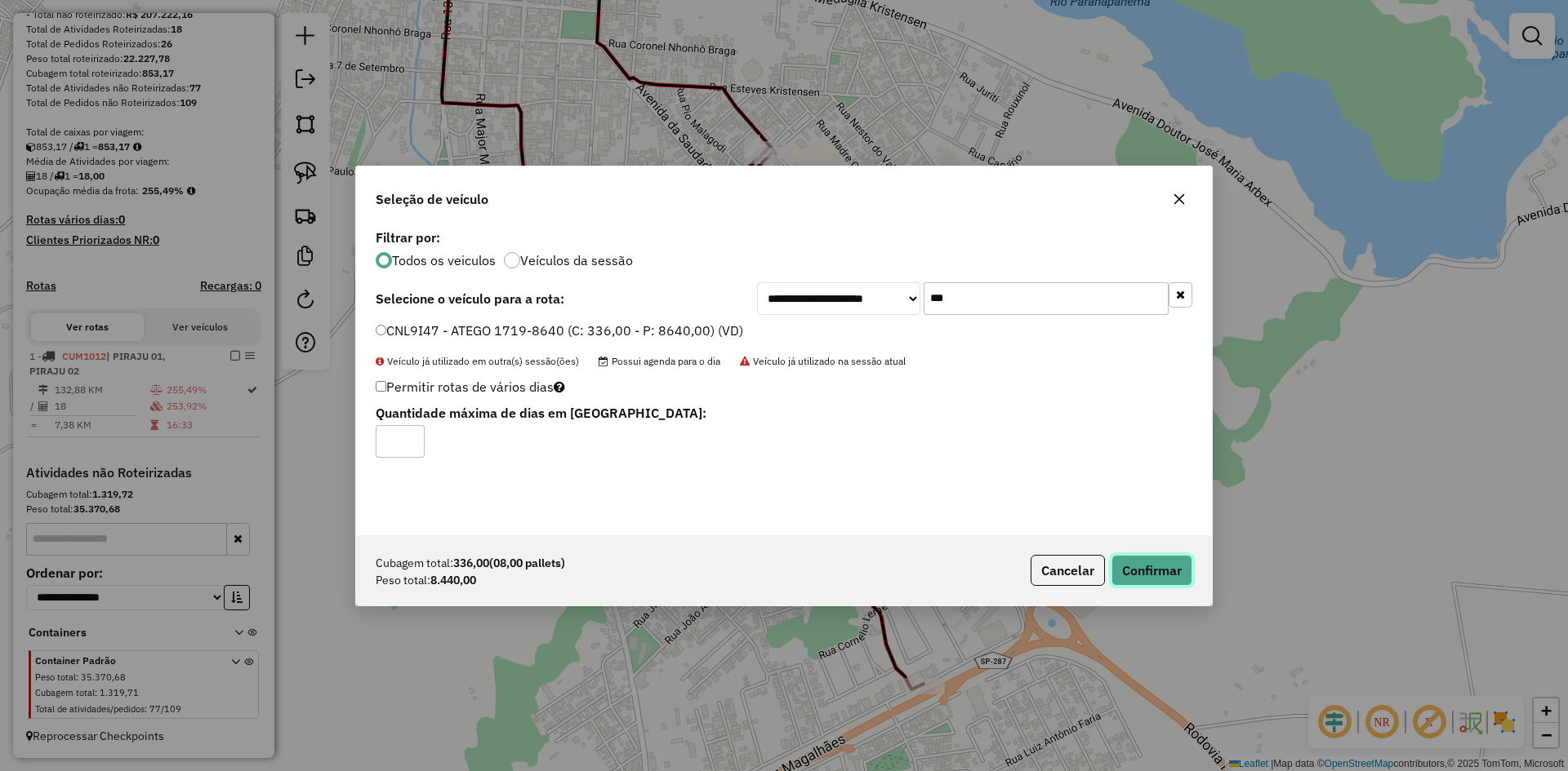
click at [1162, 573] on button "Confirmar" at bounding box center [1151, 570] width 81 height 31
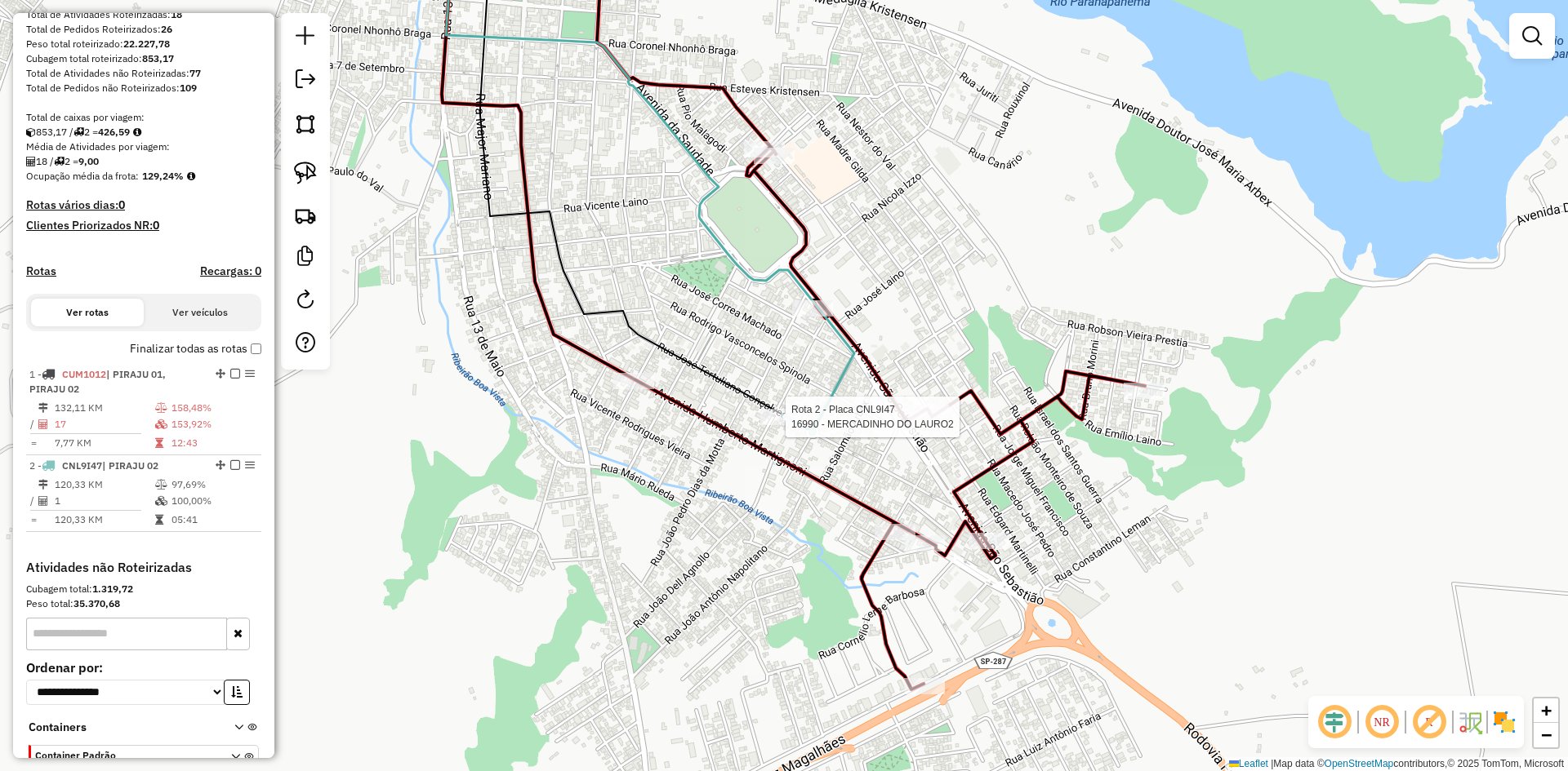
scroll to position [356, 0]
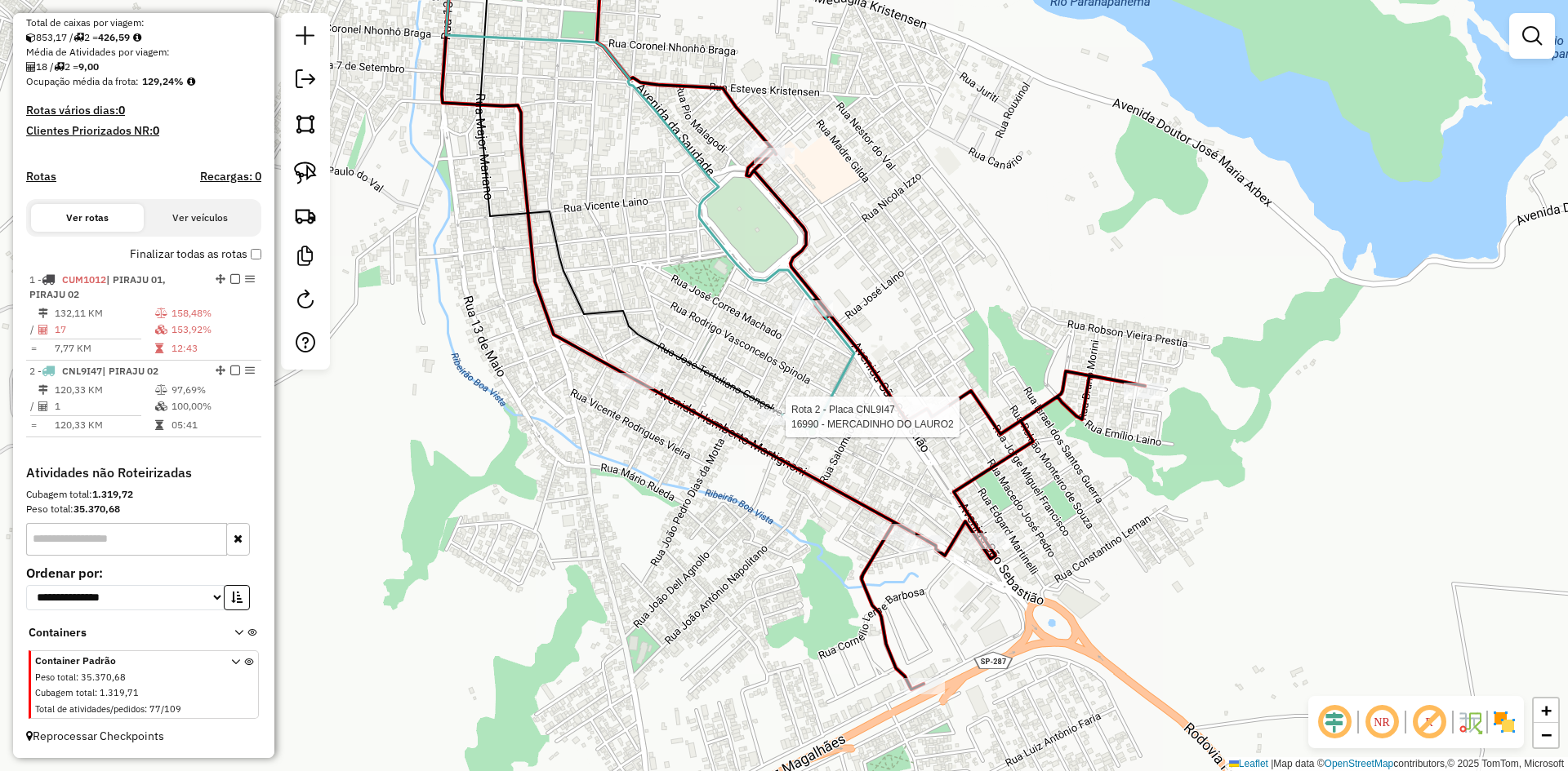
select select "*********"
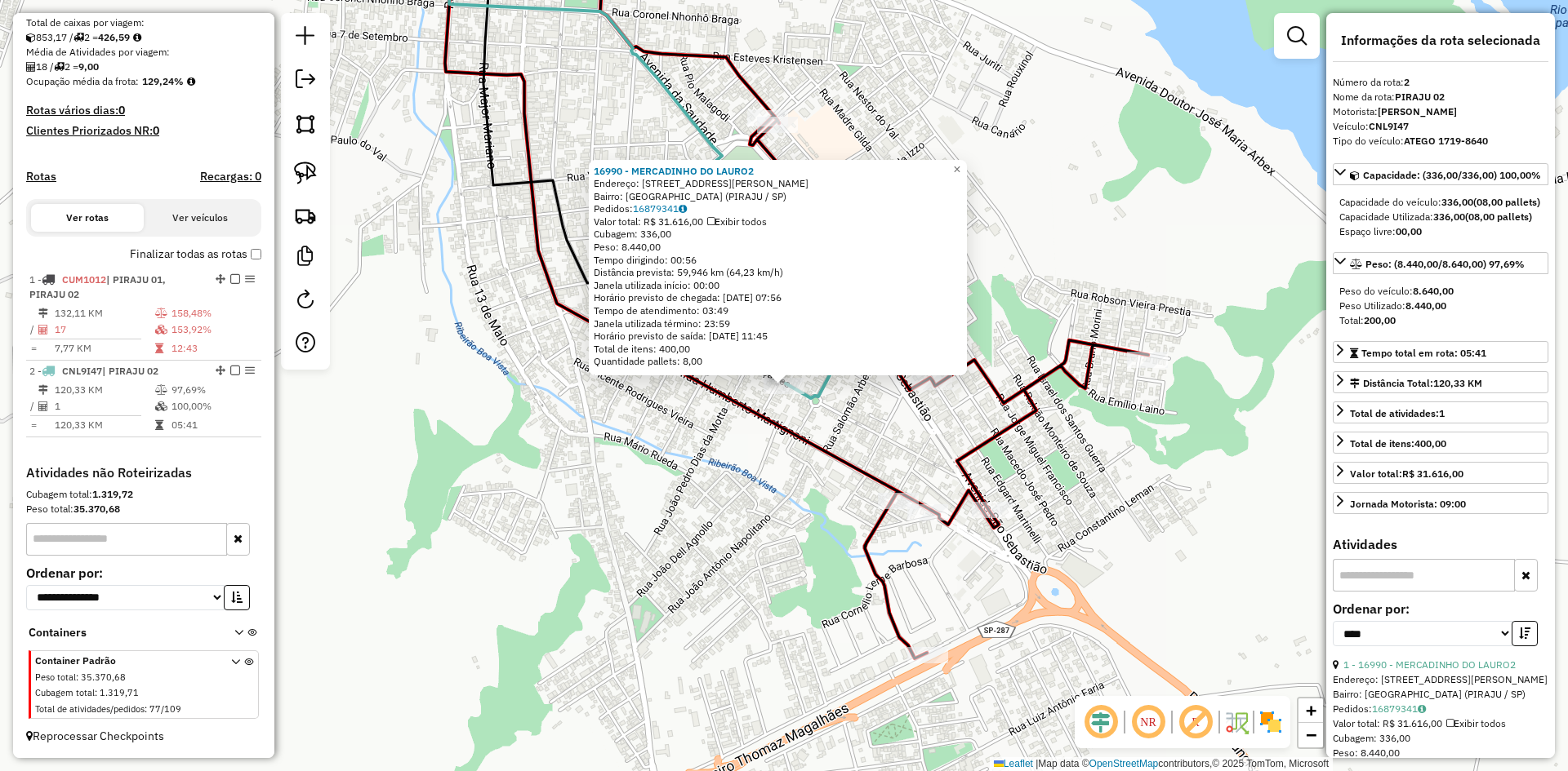
click at [770, 546] on div "16990 - MERCADINHO DO LAURO2 Endereço: R [PERSON_NAME] GONCALVES 370 Bairro: [G…" at bounding box center [784, 385] width 1568 height 771
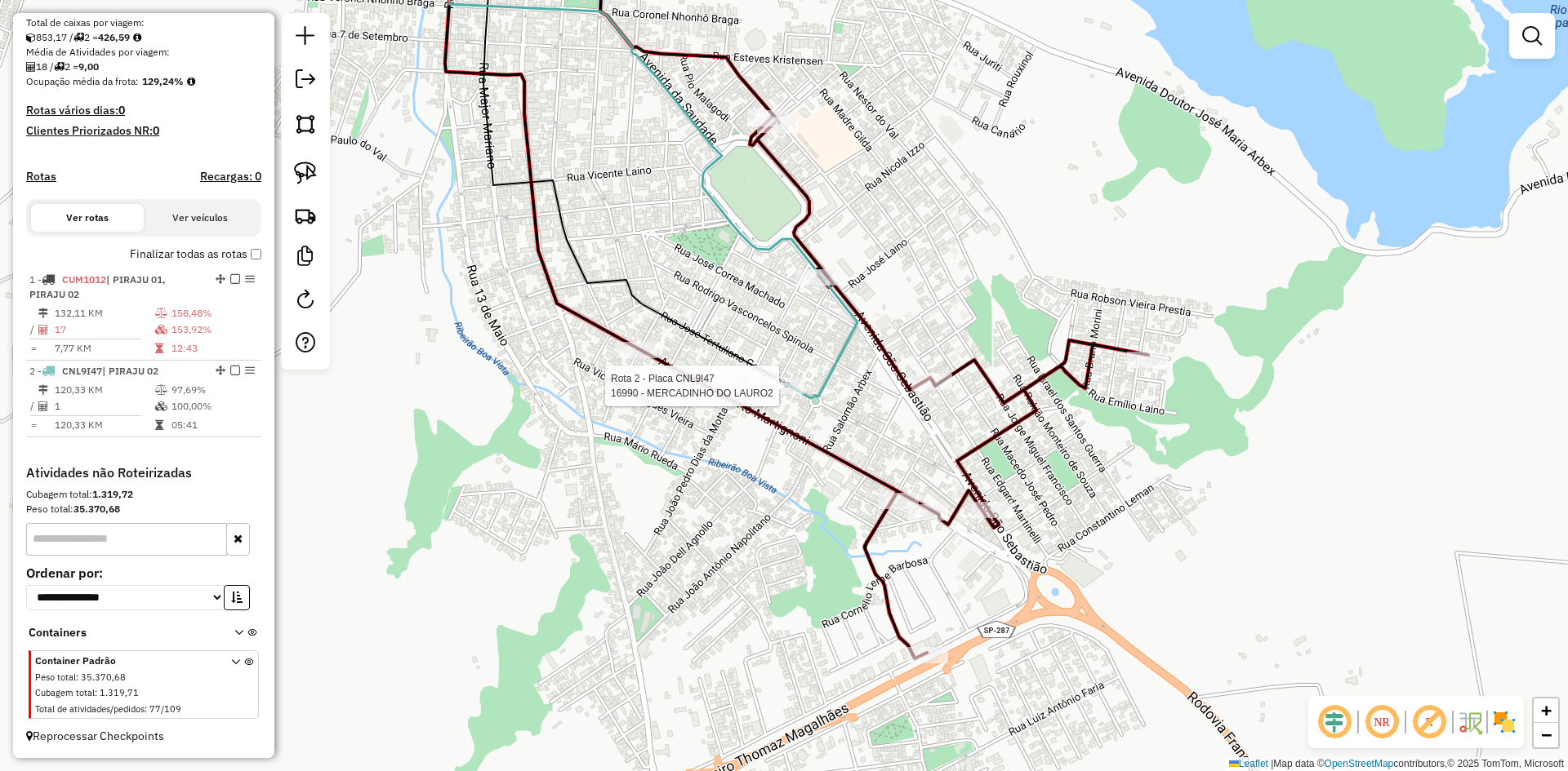
select select "*********"
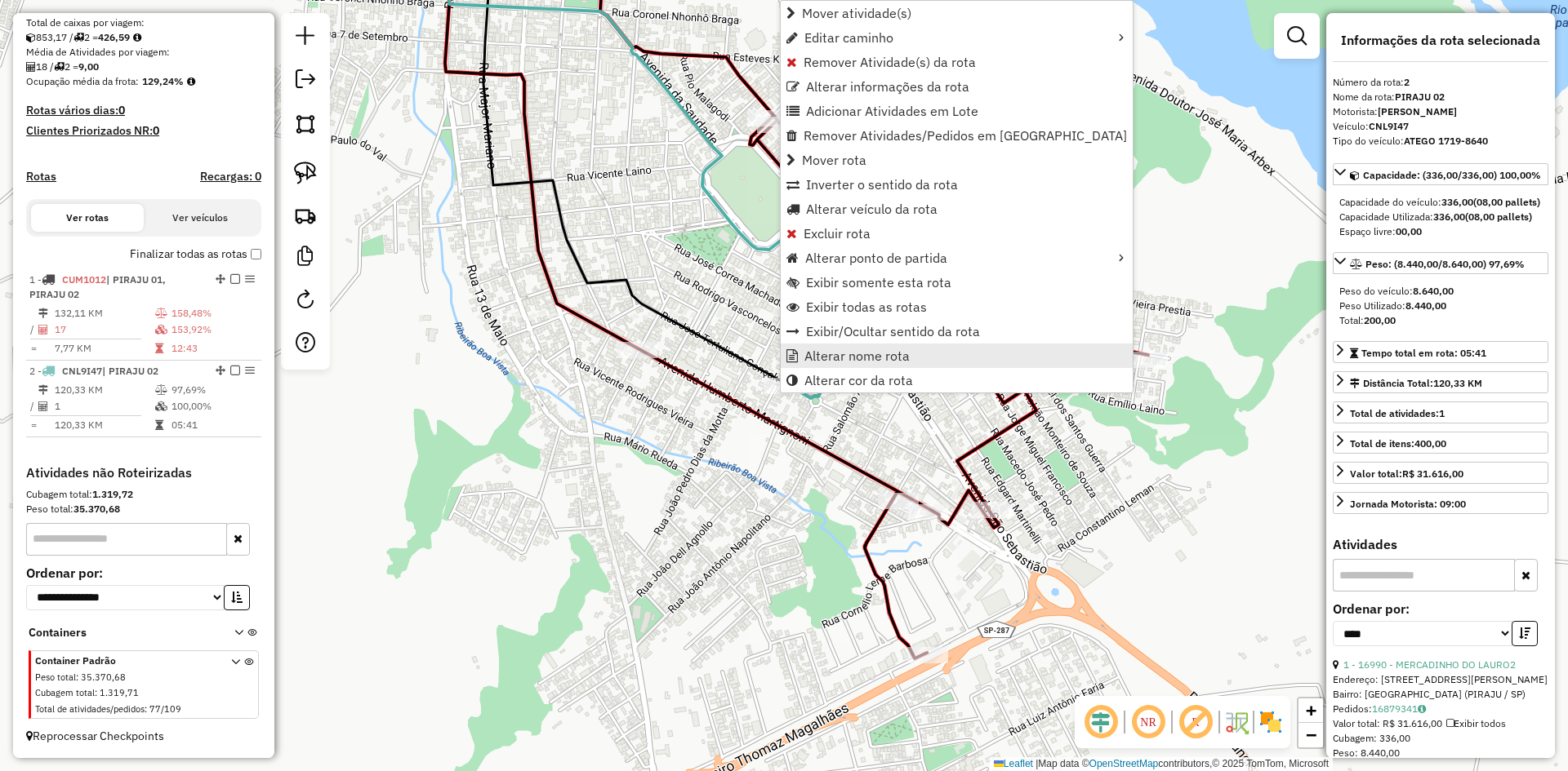
click at [843, 356] on span "Alterar nome rota" at bounding box center [857, 355] width 105 height 13
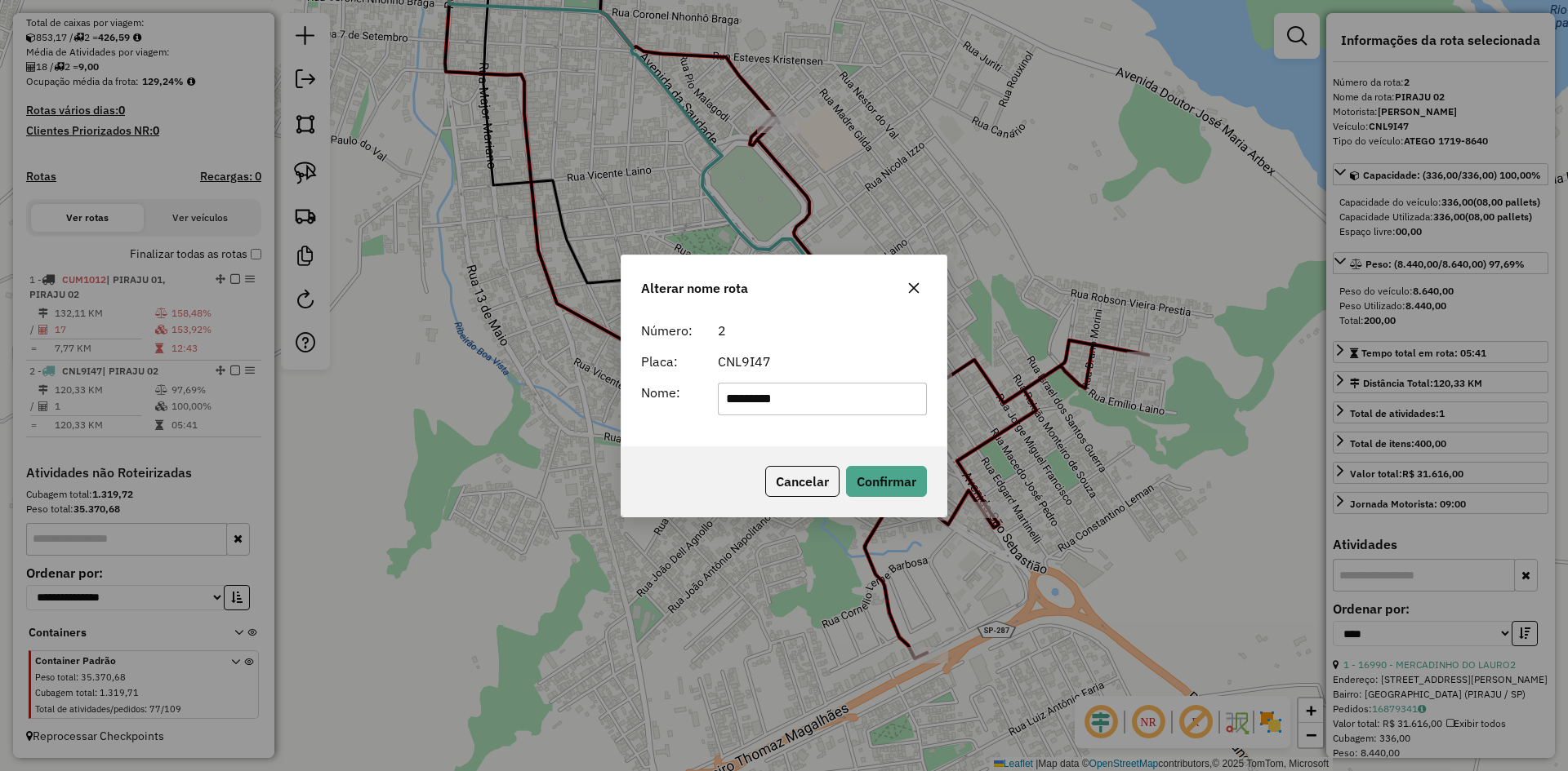
drag, startPoint x: 867, startPoint y: 399, endPoint x: 607, endPoint y: 392, distance: 260.1
click at [607, 392] on div "Alterar nome rota Número: 2 Placa: CNL9I47 Nome: ********* Cancelar Confirmar" at bounding box center [784, 385] width 1568 height 771
type input "*"
type input "*******"
click at [892, 473] on button "Confirmar" at bounding box center [886, 481] width 81 height 31
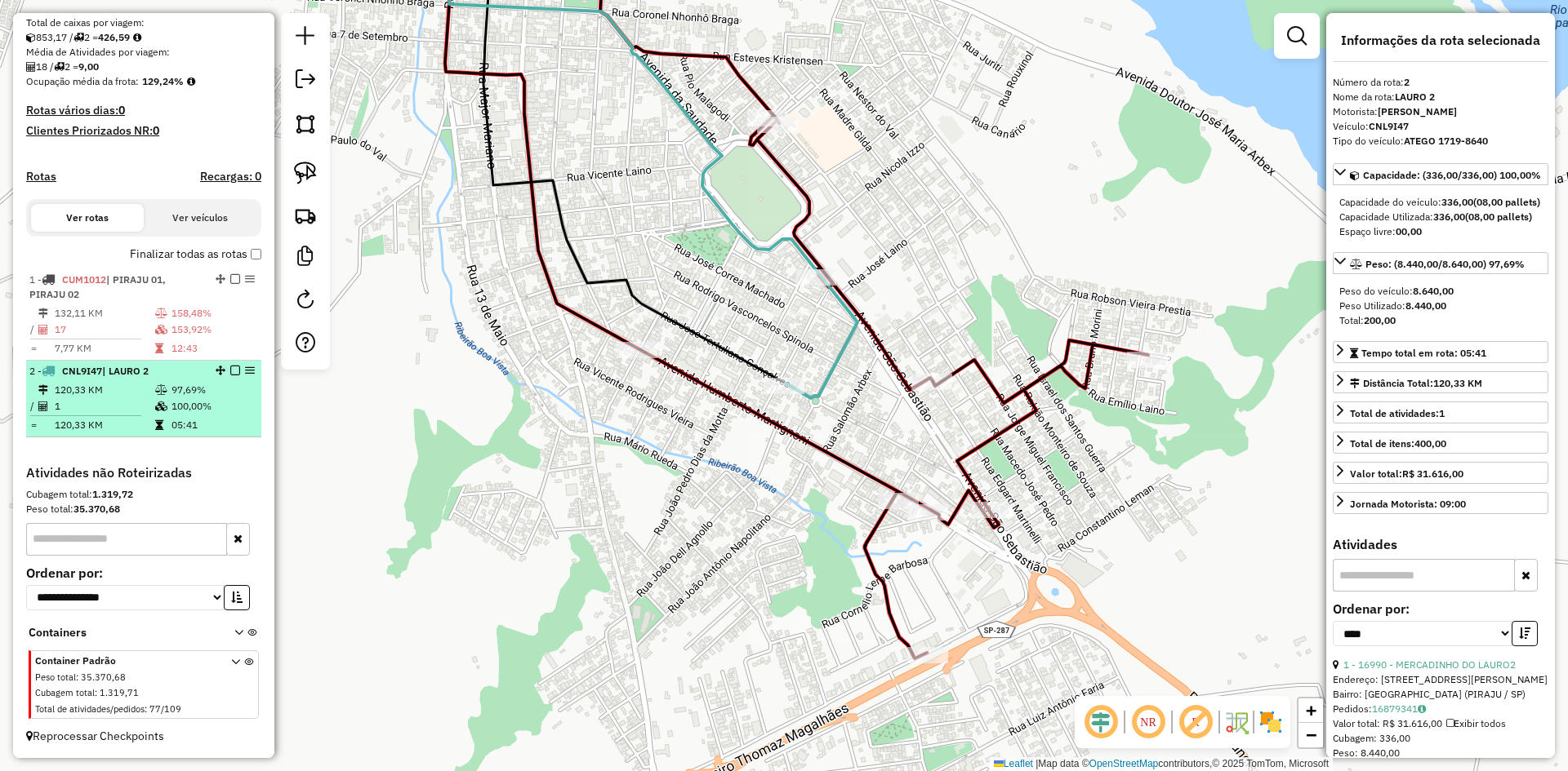
click at [232, 371] on em at bounding box center [235, 371] width 10 height 10
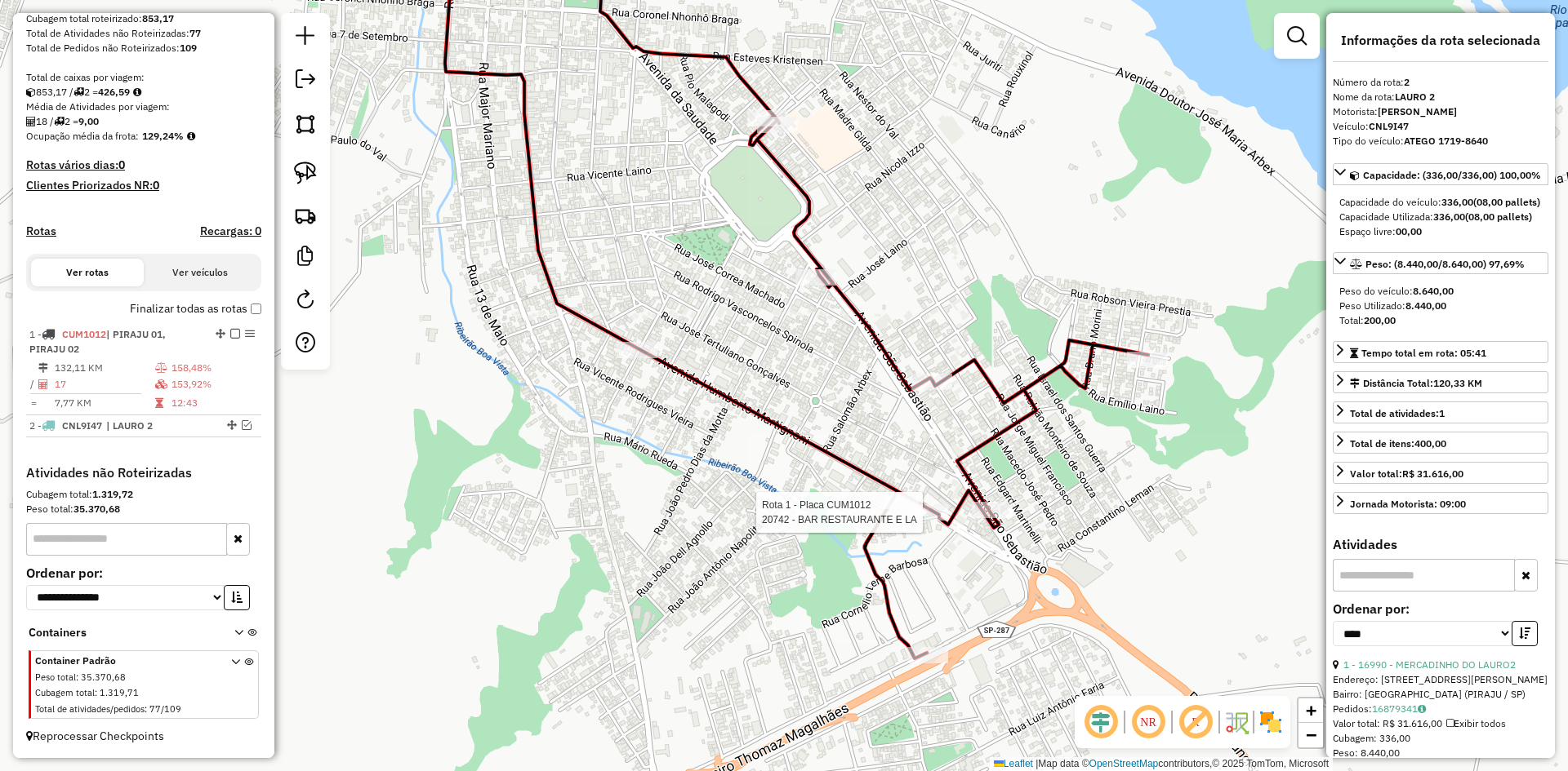
click at [922, 521] on div at bounding box center [927, 512] width 41 height 16
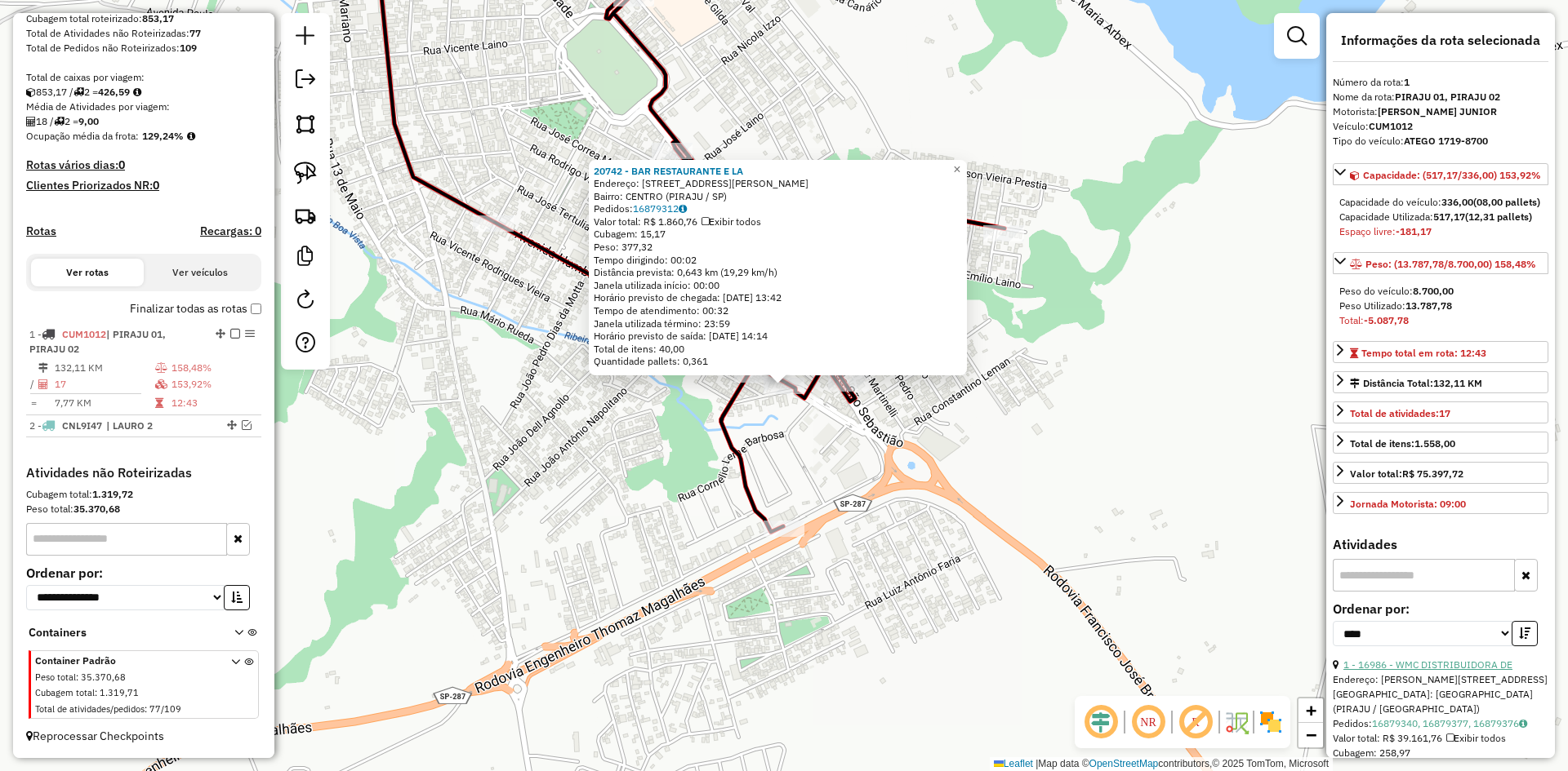
click at [1426, 671] on link "1 - 16986 - WMC DISTRIBUIDORA DE" at bounding box center [1427, 665] width 169 height 12
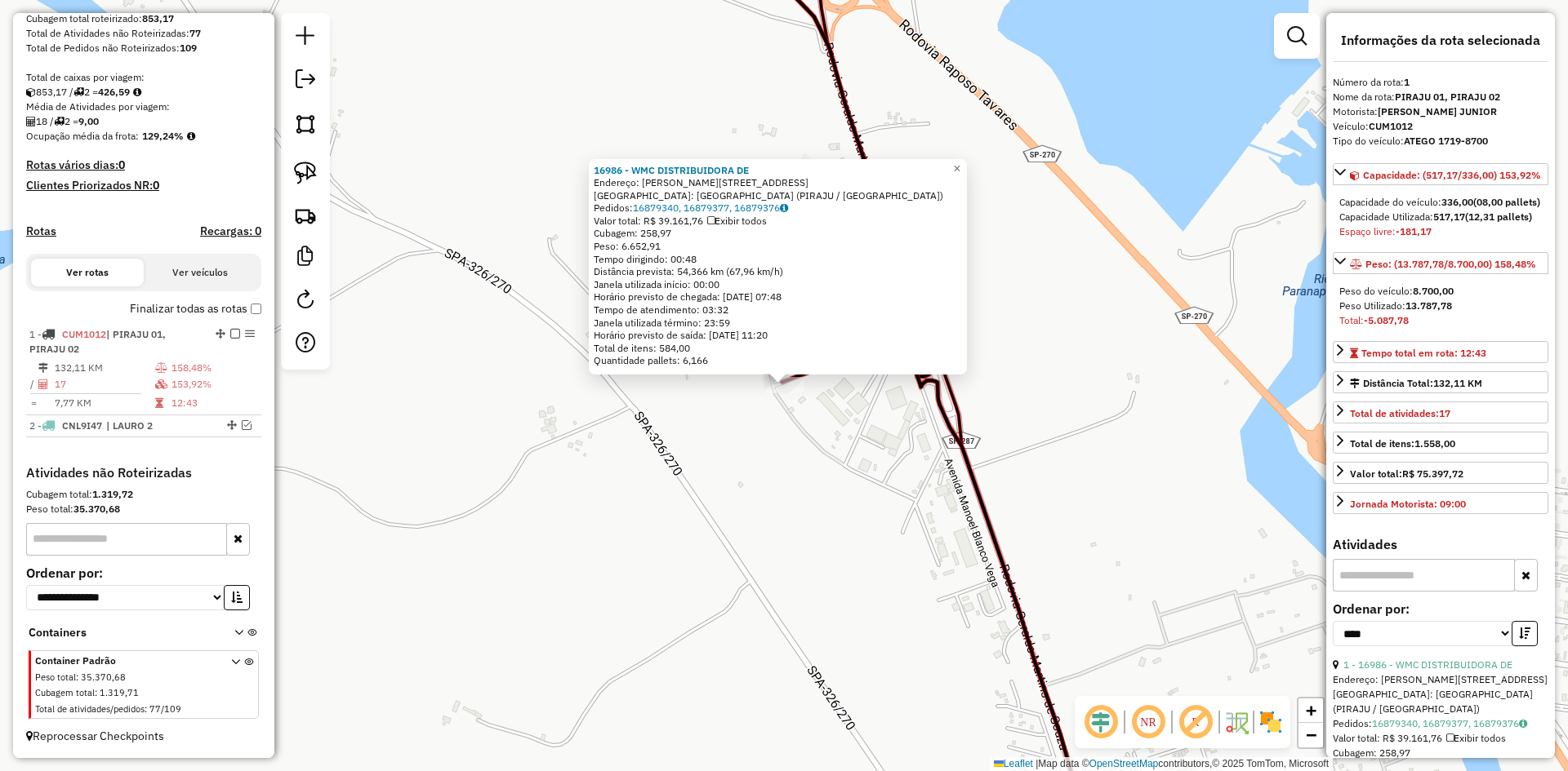
click at [776, 491] on div "16986 - WMC DISTRIBUIDORA DE Endereço: R DEOLINDA DE [PERSON_NAME] 261 Bairro: …" at bounding box center [784, 385] width 1568 height 771
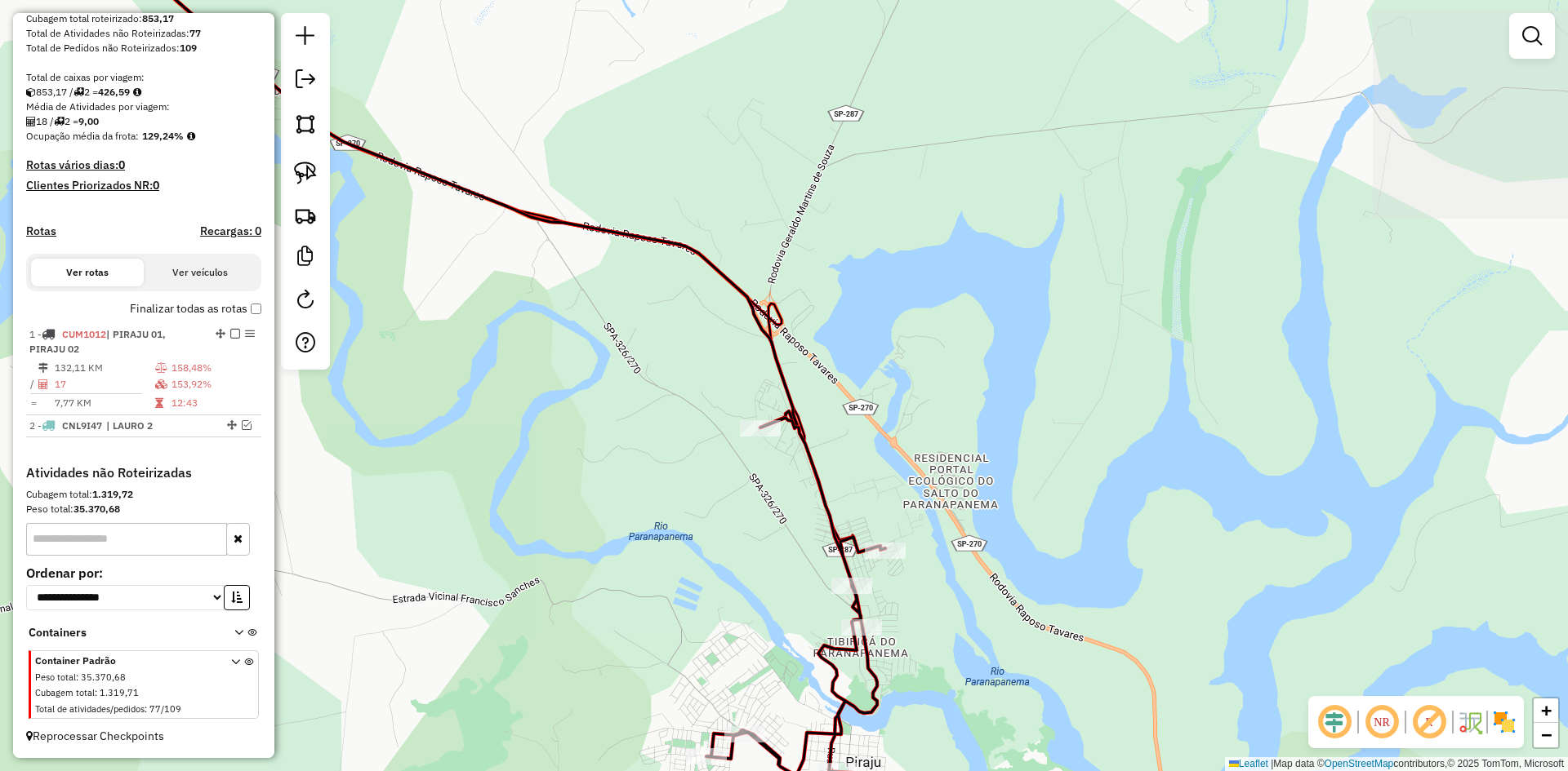
drag, startPoint x: 795, startPoint y: 536, endPoint x: 724, endPoint y: 459, distance: 104.7
click at [724, 459] on div "Janela de atendimento Grade de atendimento Capacidade Transportadoras Veículos …" at bounding box center [784, 385] width 1568 height 771
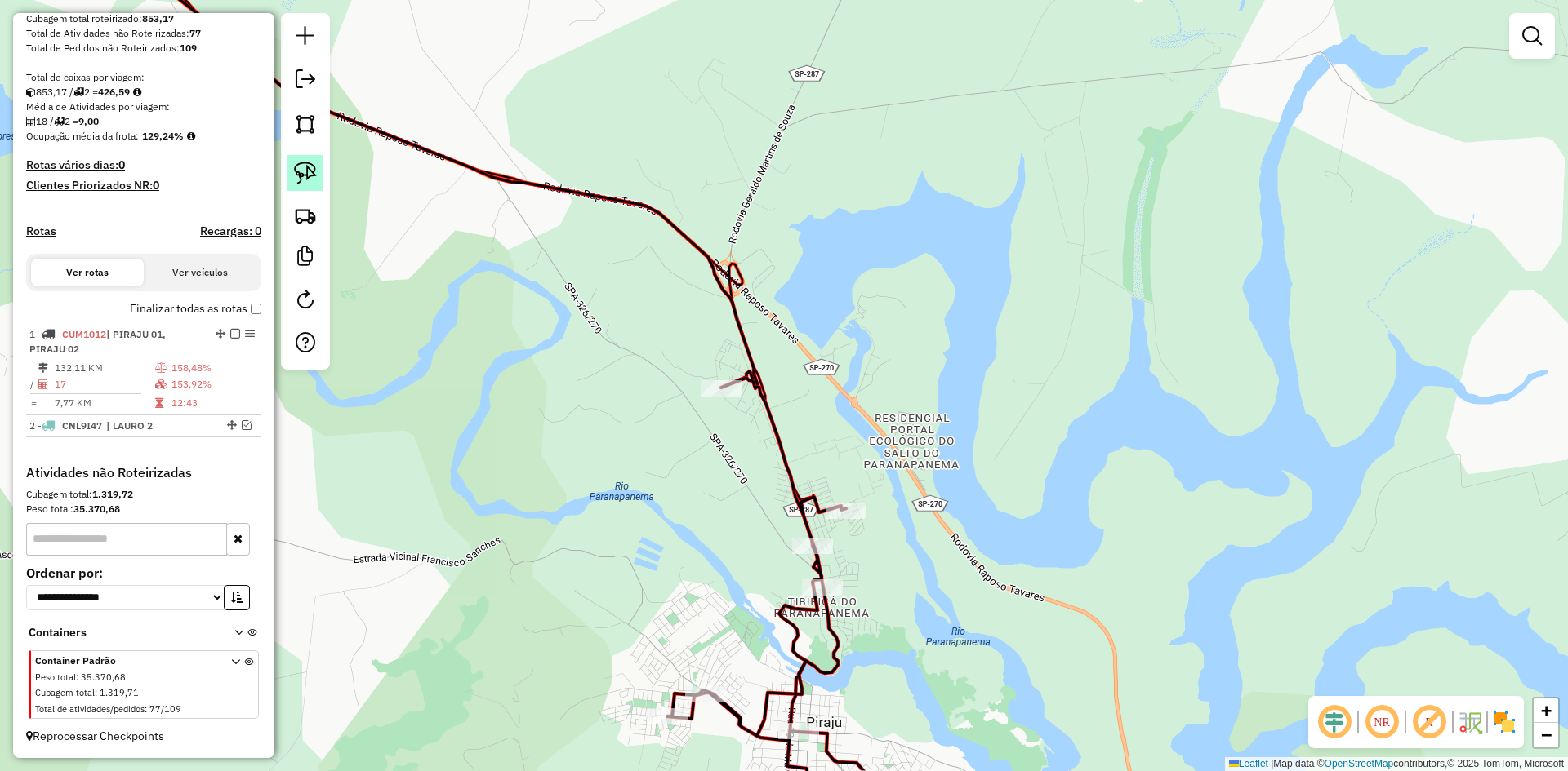
click at [316, 178] on link at bounding box center [305, 173] width 36 height 36
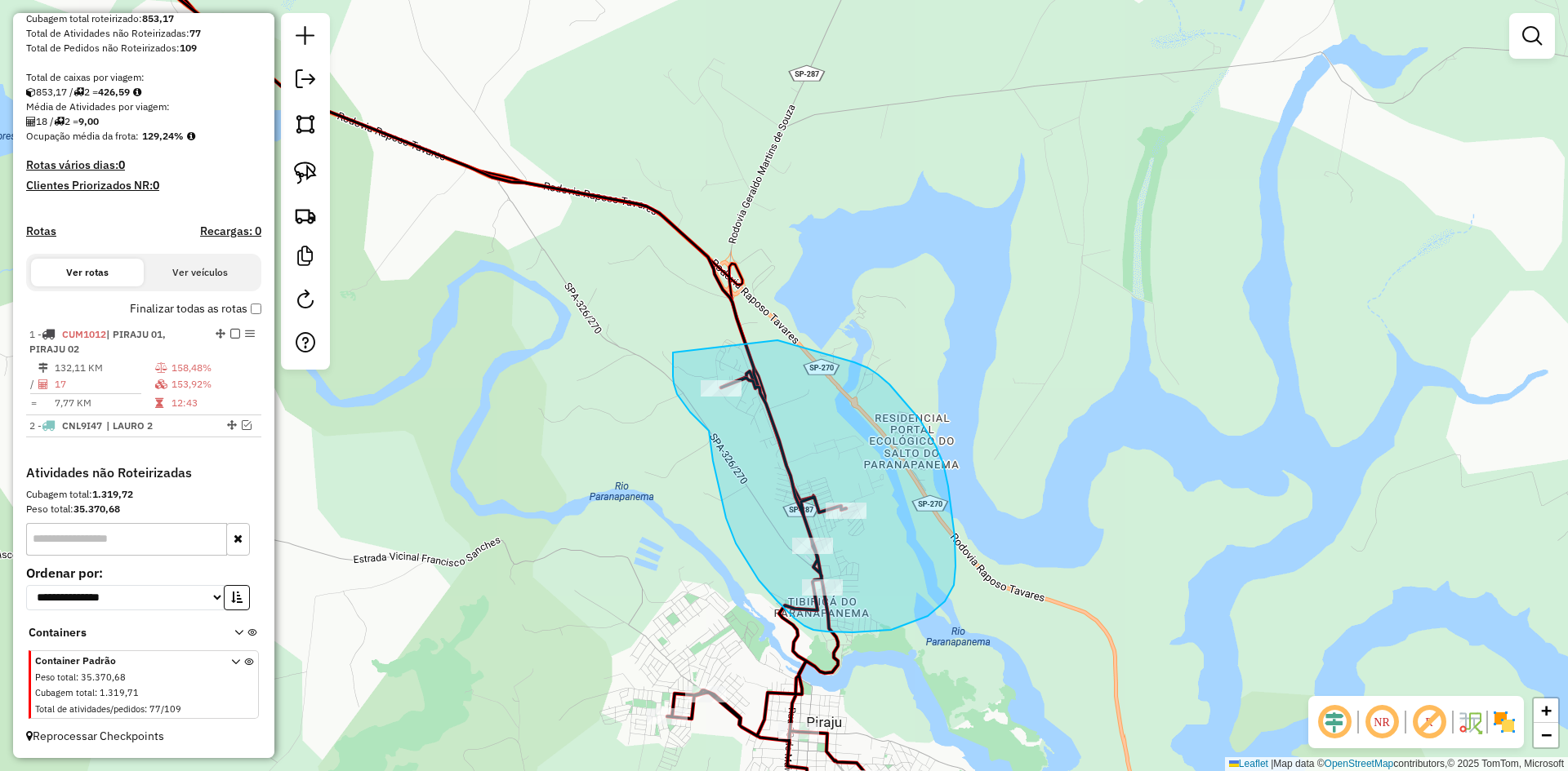
drag, startPoint x: 673, startPoint y: 353, endPoint x: 776, endPoint y: 340, distance: 103.8
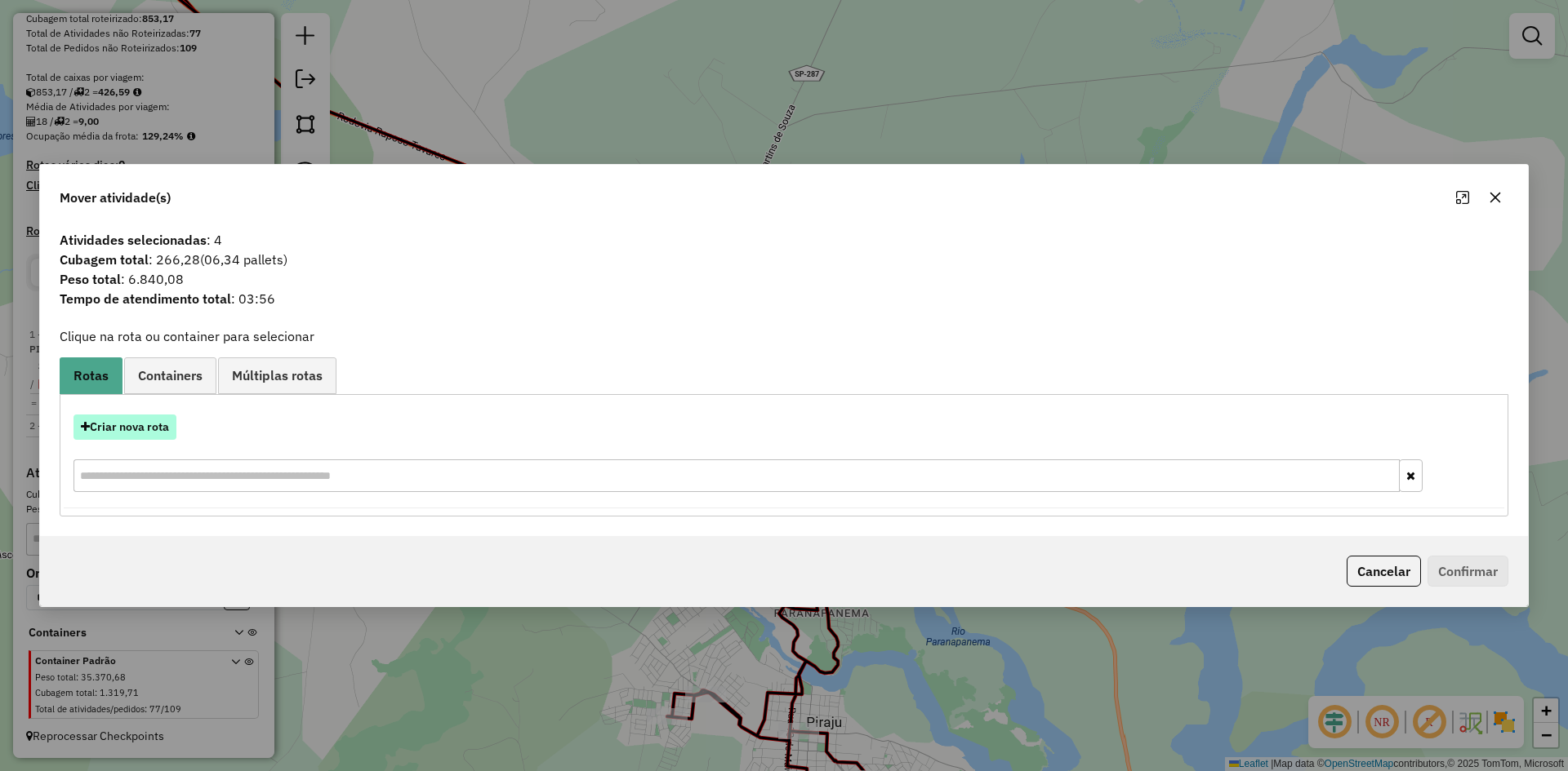
click at [172, 431] on button "Criar nova rota" at bounding box center [125, 427] width 103 height 25
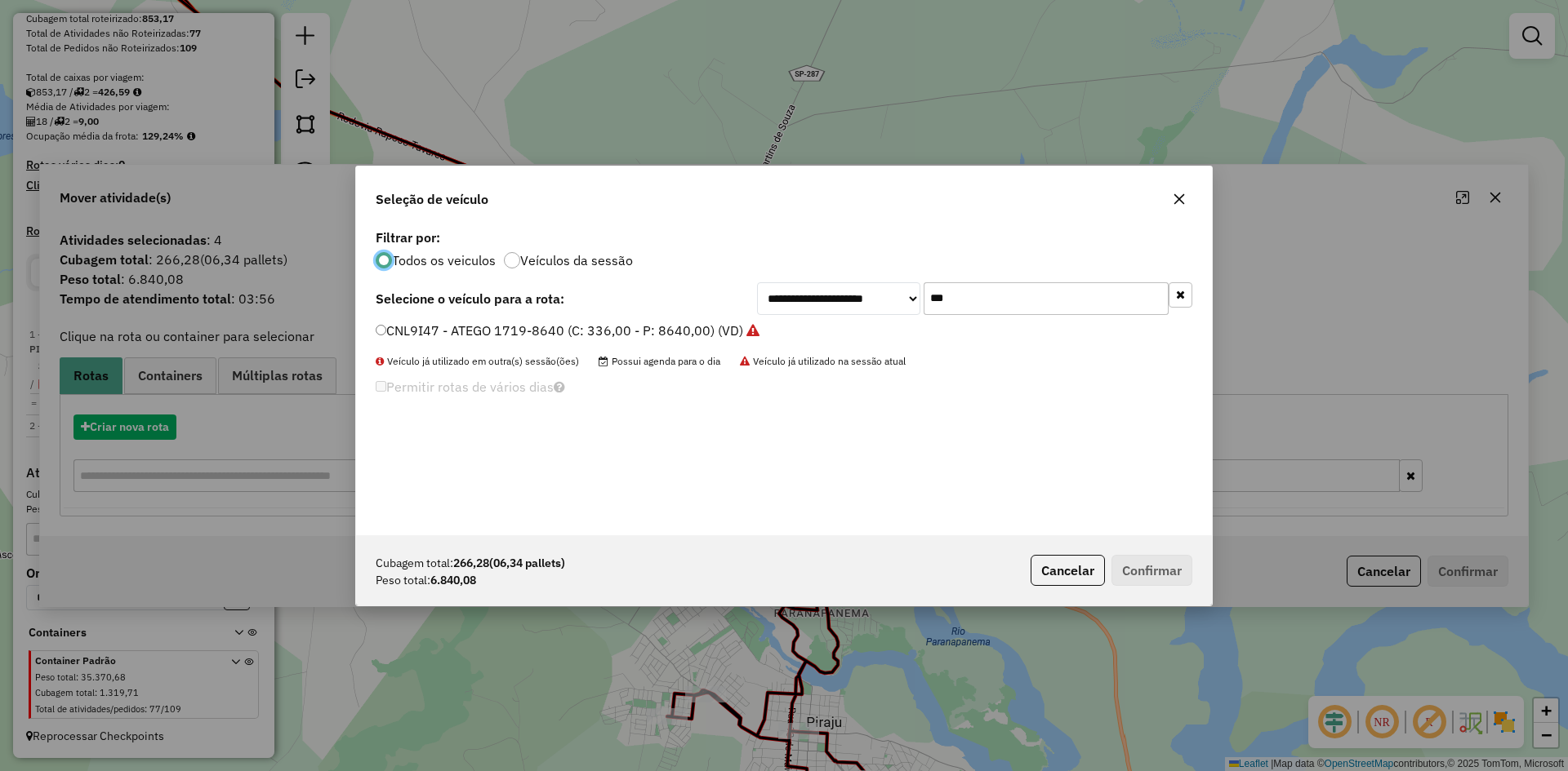
scroll to position [9, 5]
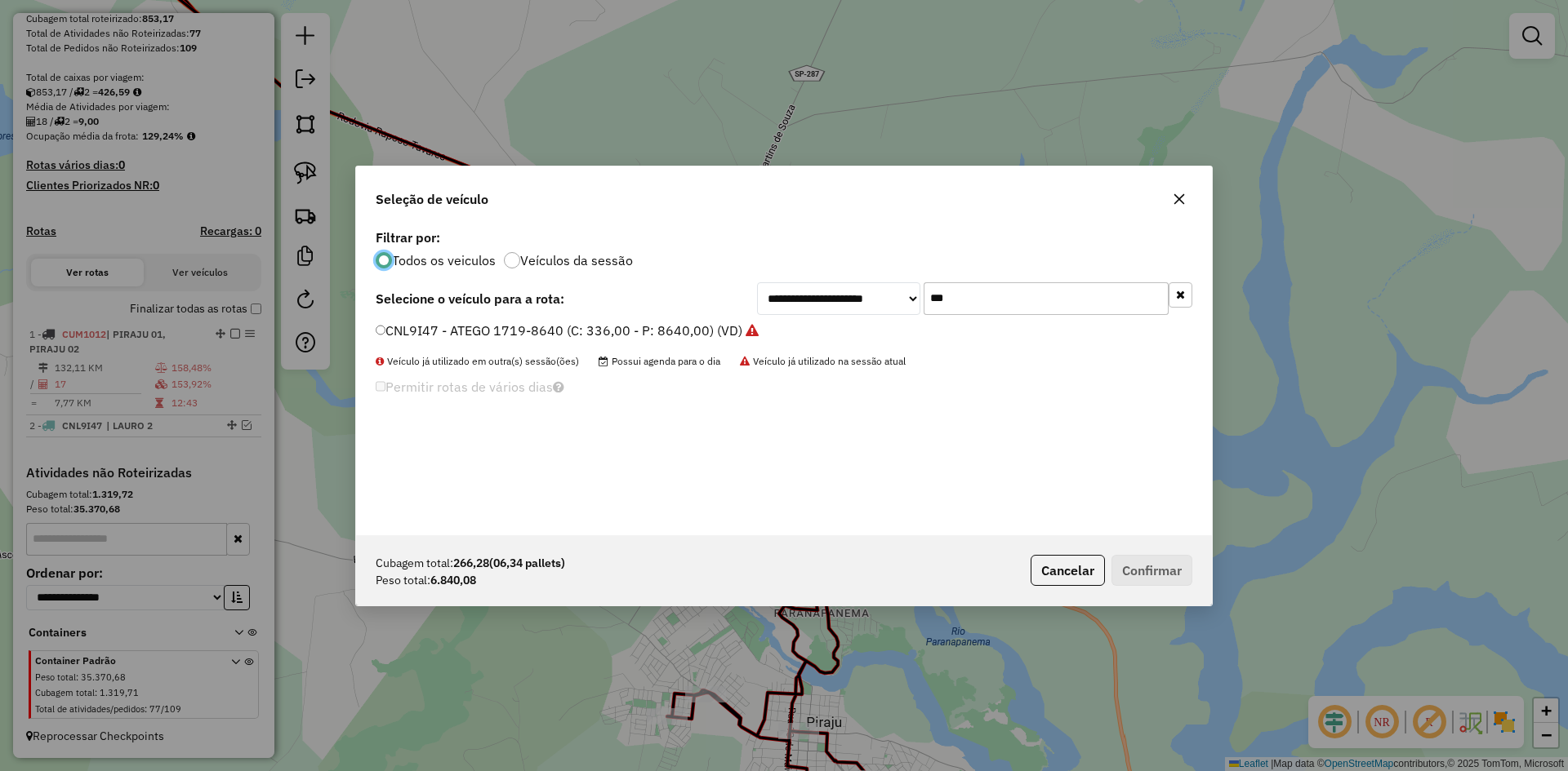
click at [994, 298] on input "***" at bounding box center [1045, 299] width 245 height 32
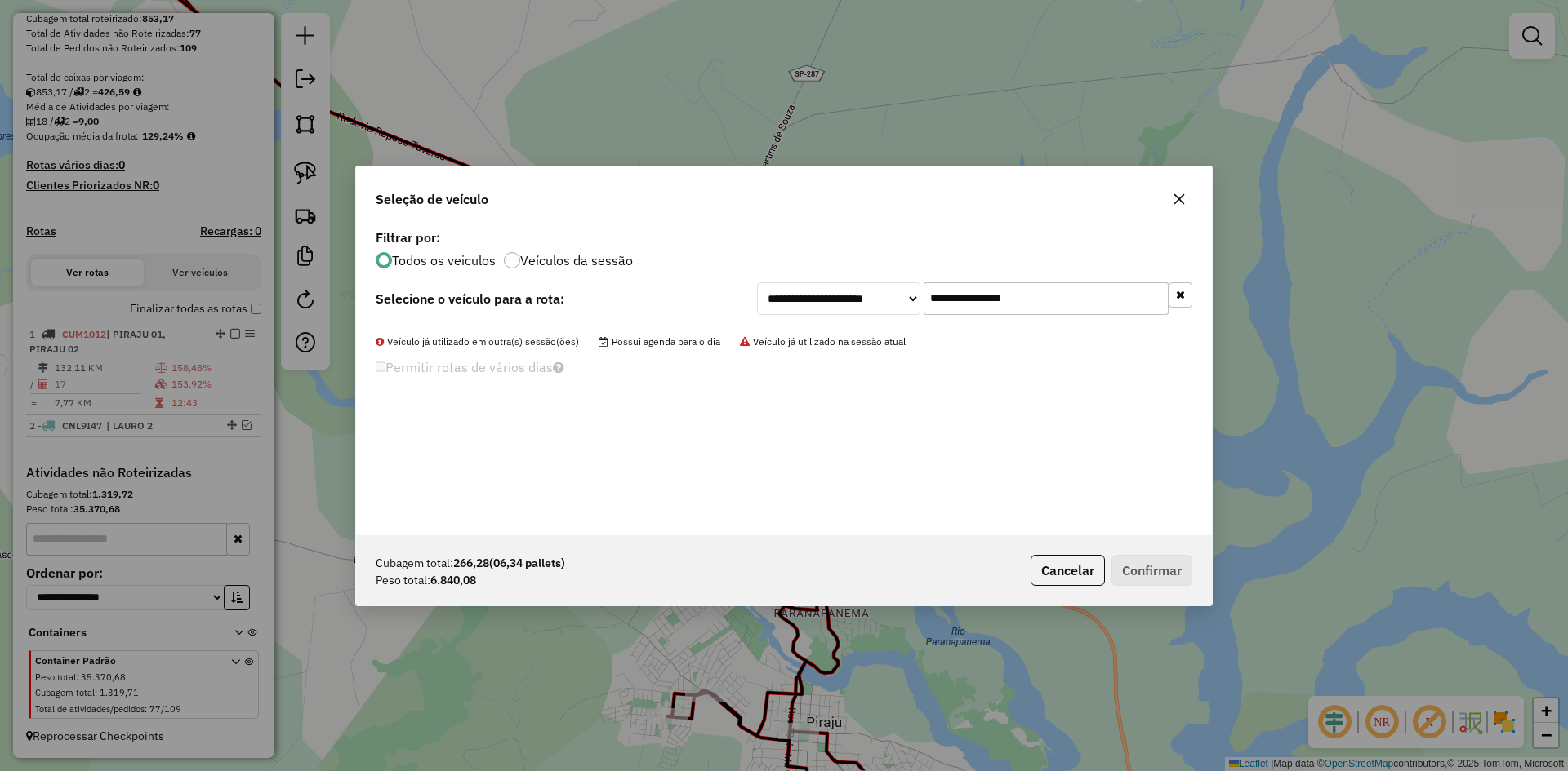
type input "**********"
click at [1066, 303] on input "**********" at bounding box center [1045, 299] width 245 height 32
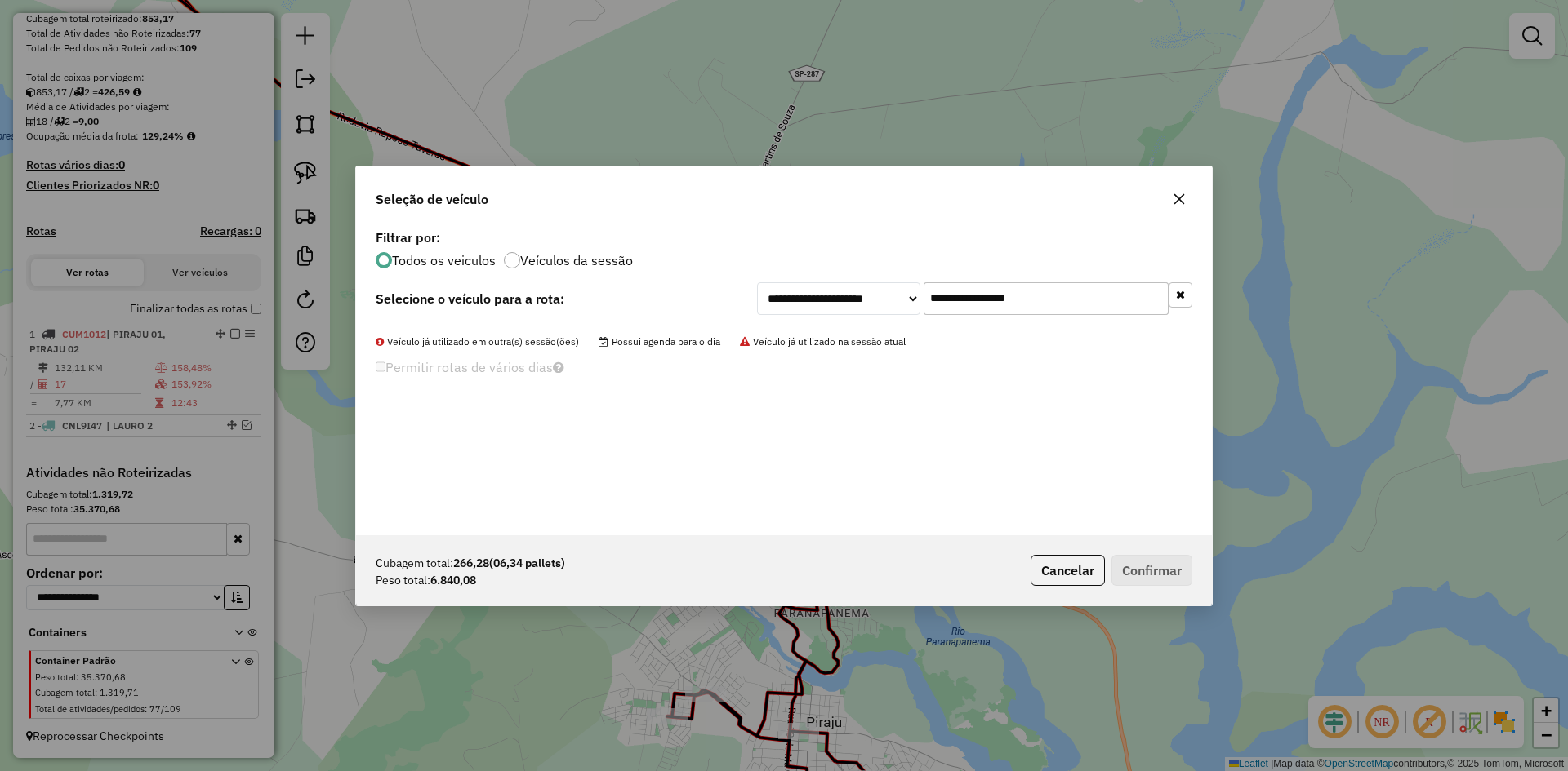
click at [1066, 303] on input "**********" at bounding box center [1045, 299] width 245 height 32
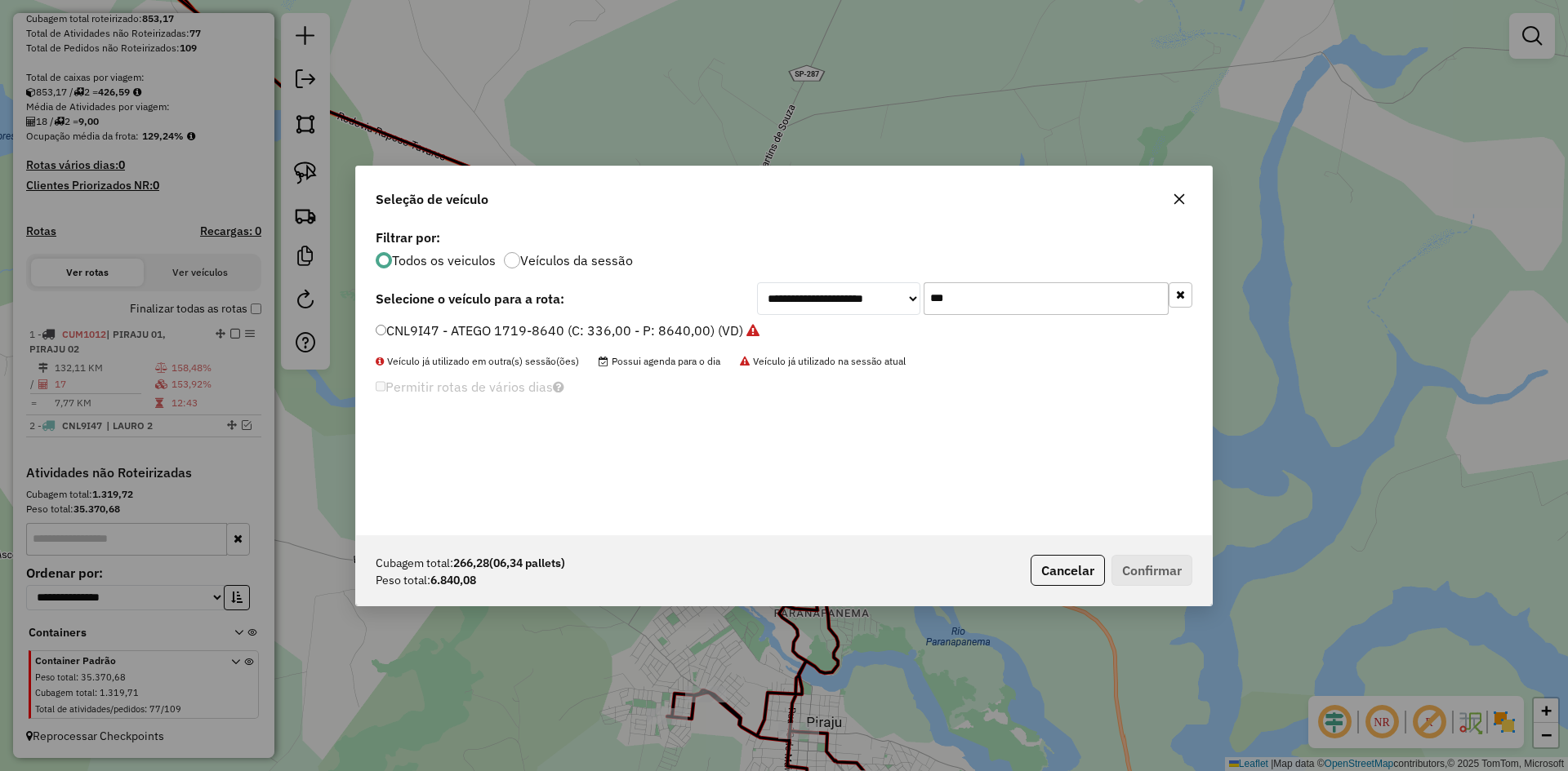
type input "***"
click at [403, 332] on label "CNL9I47 - ATEGO 1719-8640 (C: 336,00 - P: 8640,00) (VD)" at bounding box center [568, 330] width 384 height 20
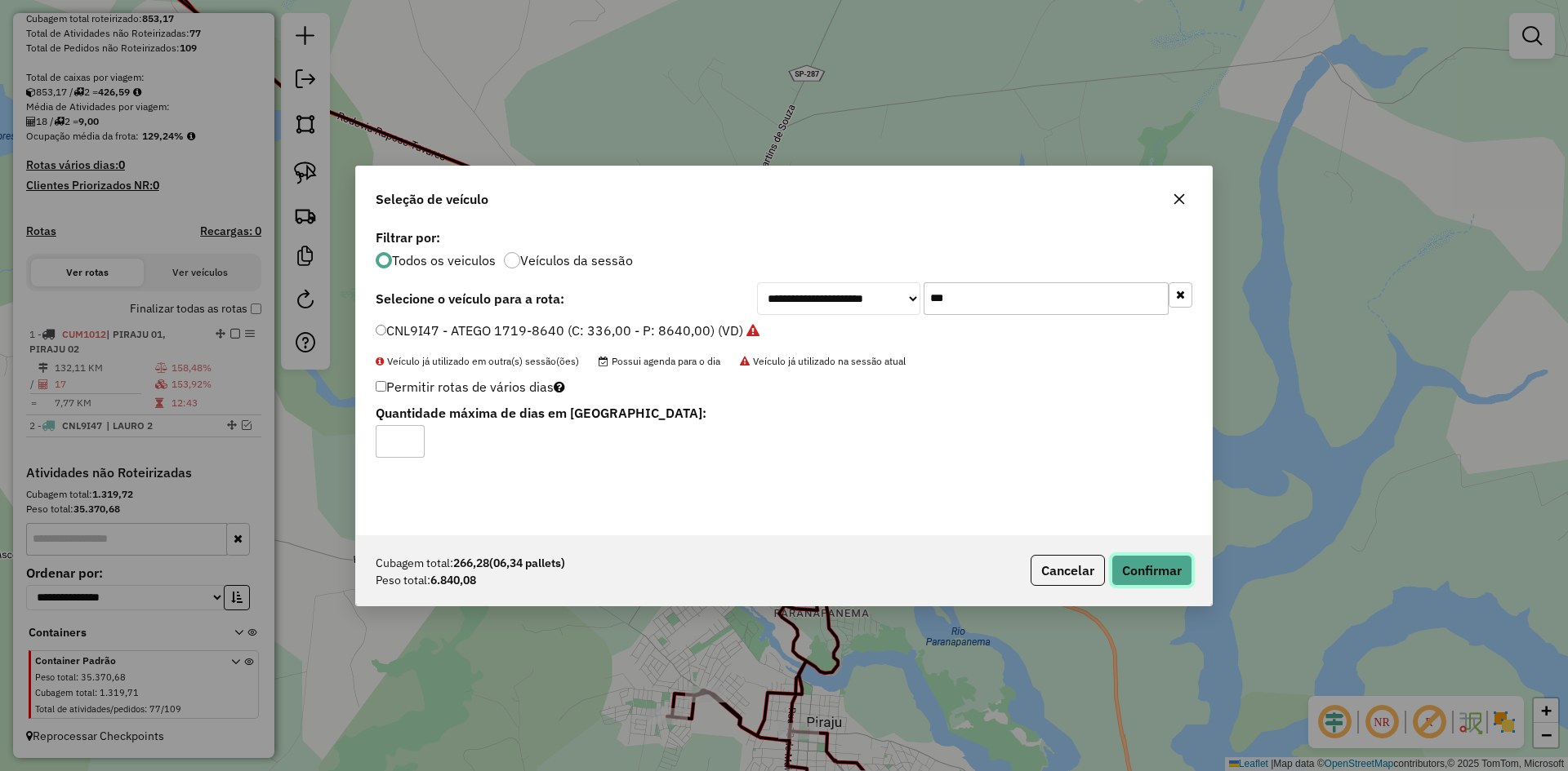
click at [1145, 573] on button "Confirmar" at bounding box center [1151, 570] width 81 height 31
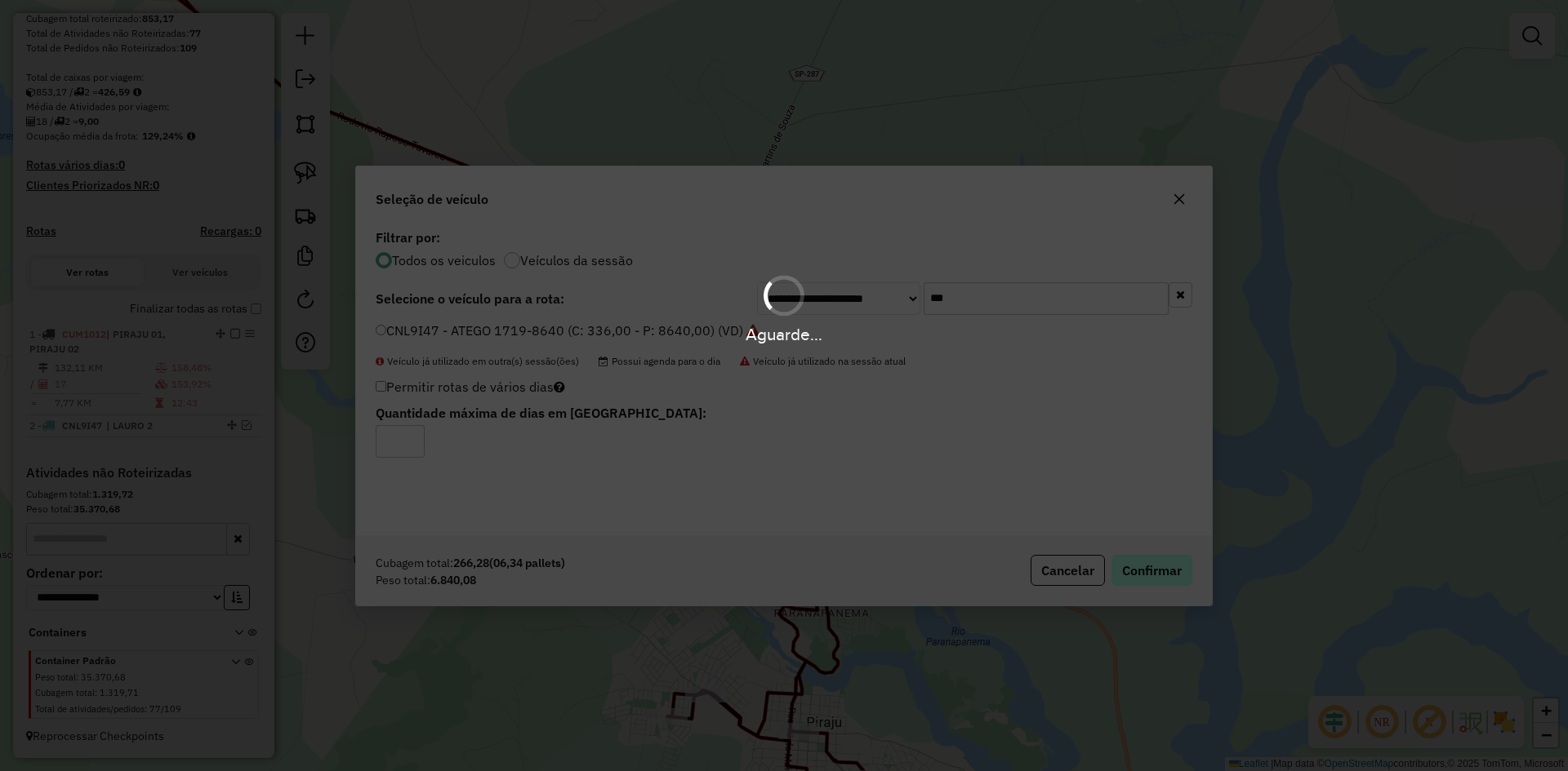
scroll to position [356, 0]
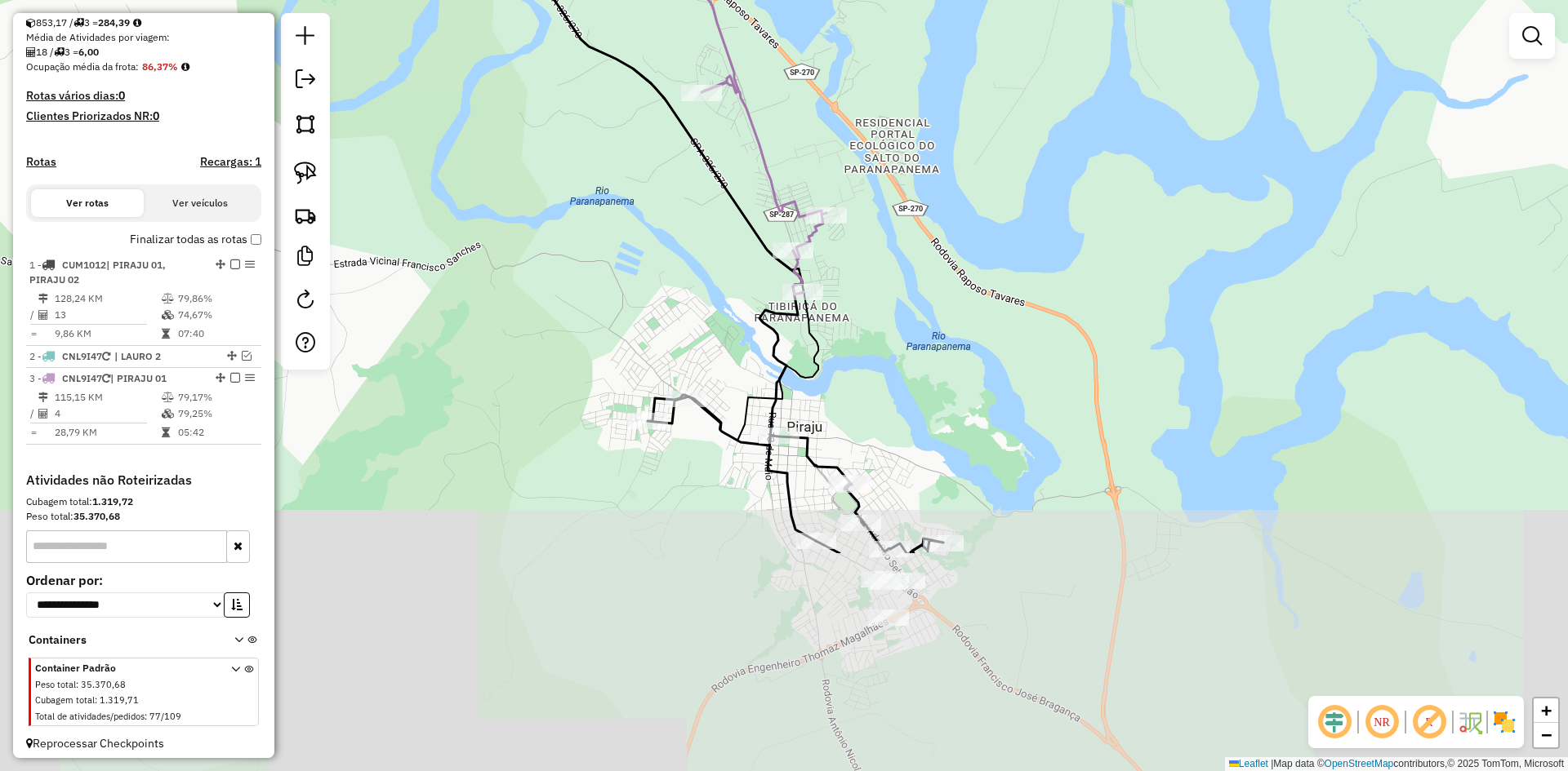
drag, startPoint x: 889, startPoint y: 561, endPoint x: 870, endPoint y: 276, distance: 285.6
click at [870, 276] on div "Janela de atendimento Grade de atendimento Capacidade Transportadoras Veículos …" at bounding box center [784, 385] width 1568 height 771
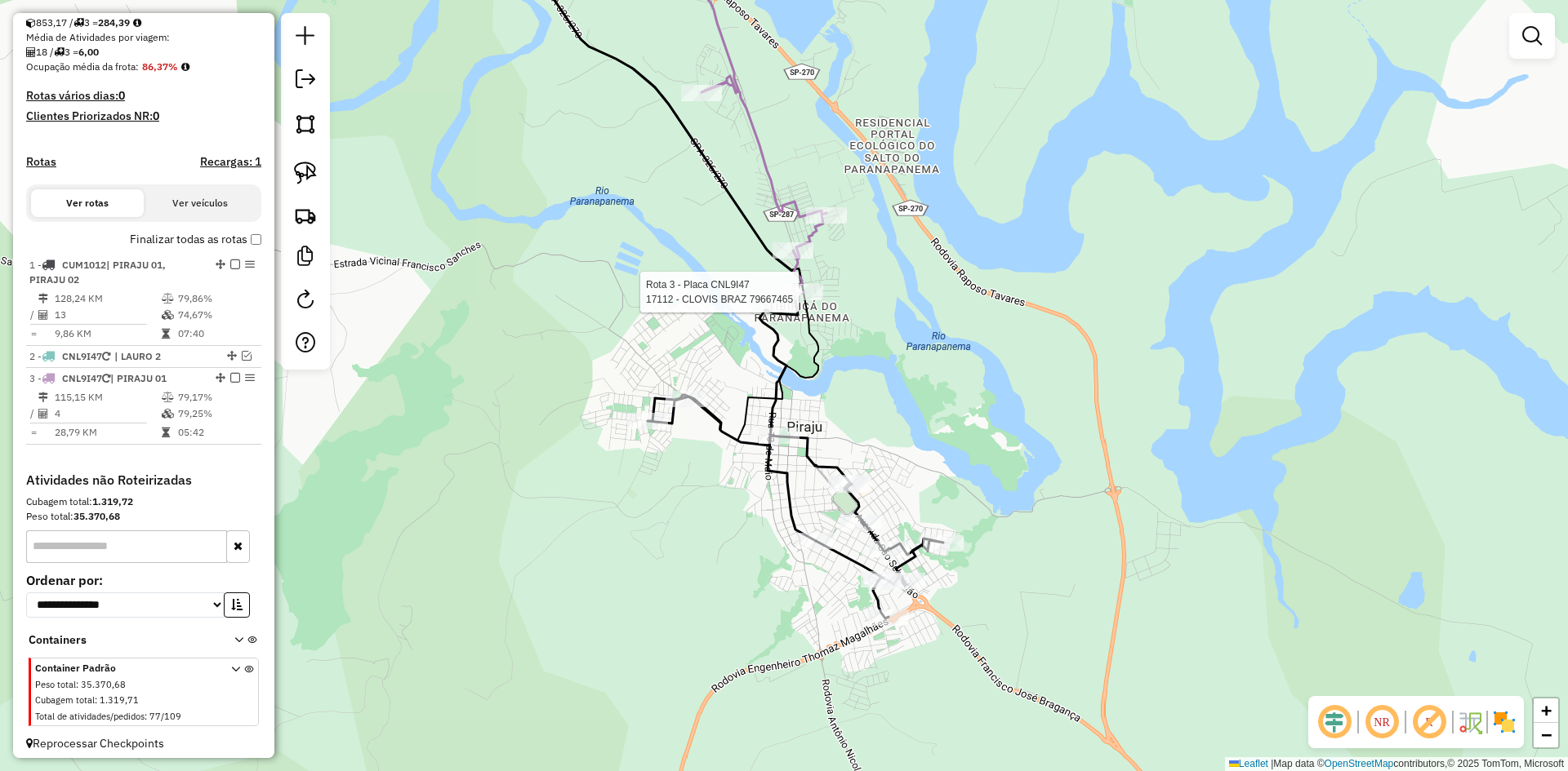
select select "*********"
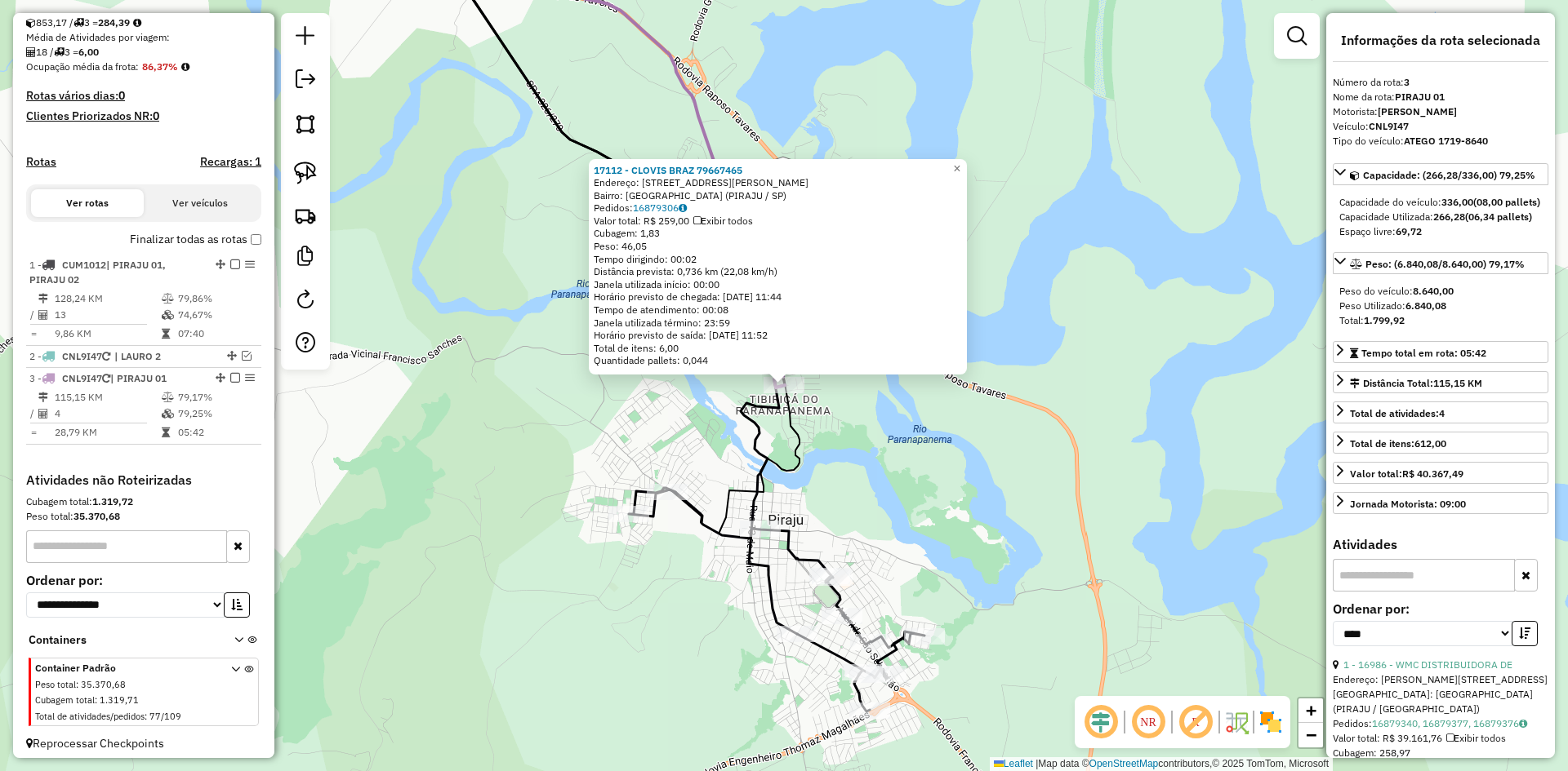
scroll to position [378, 0]
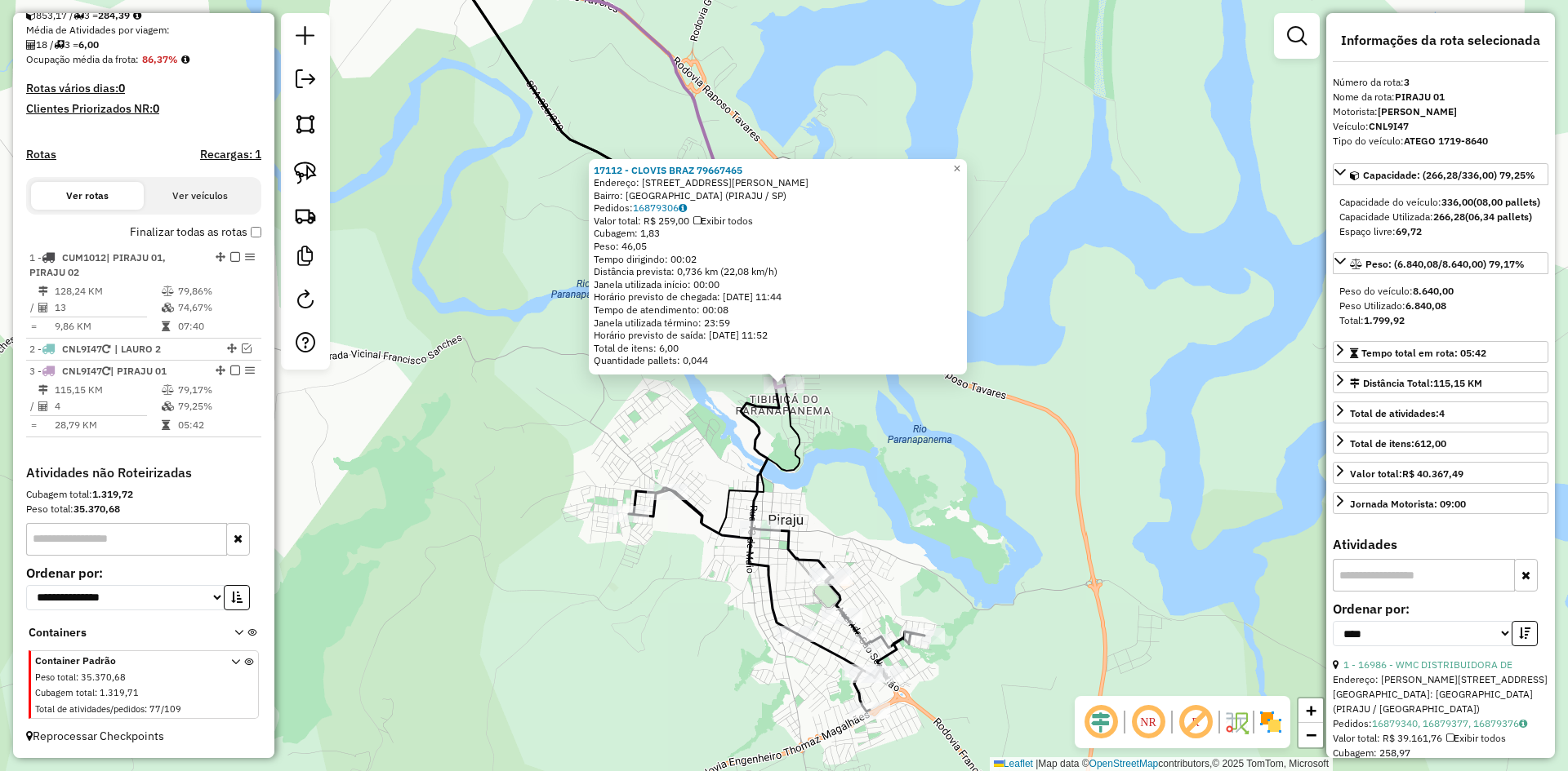
click at [914, 547] on div "17112 - CLOVIS BRAZ 79667465 Endereço: AV DOUTOR [PERSON_NAME] 488 Bairro: [GEO…" at bounding box center [784, 385] width 1568 height 771
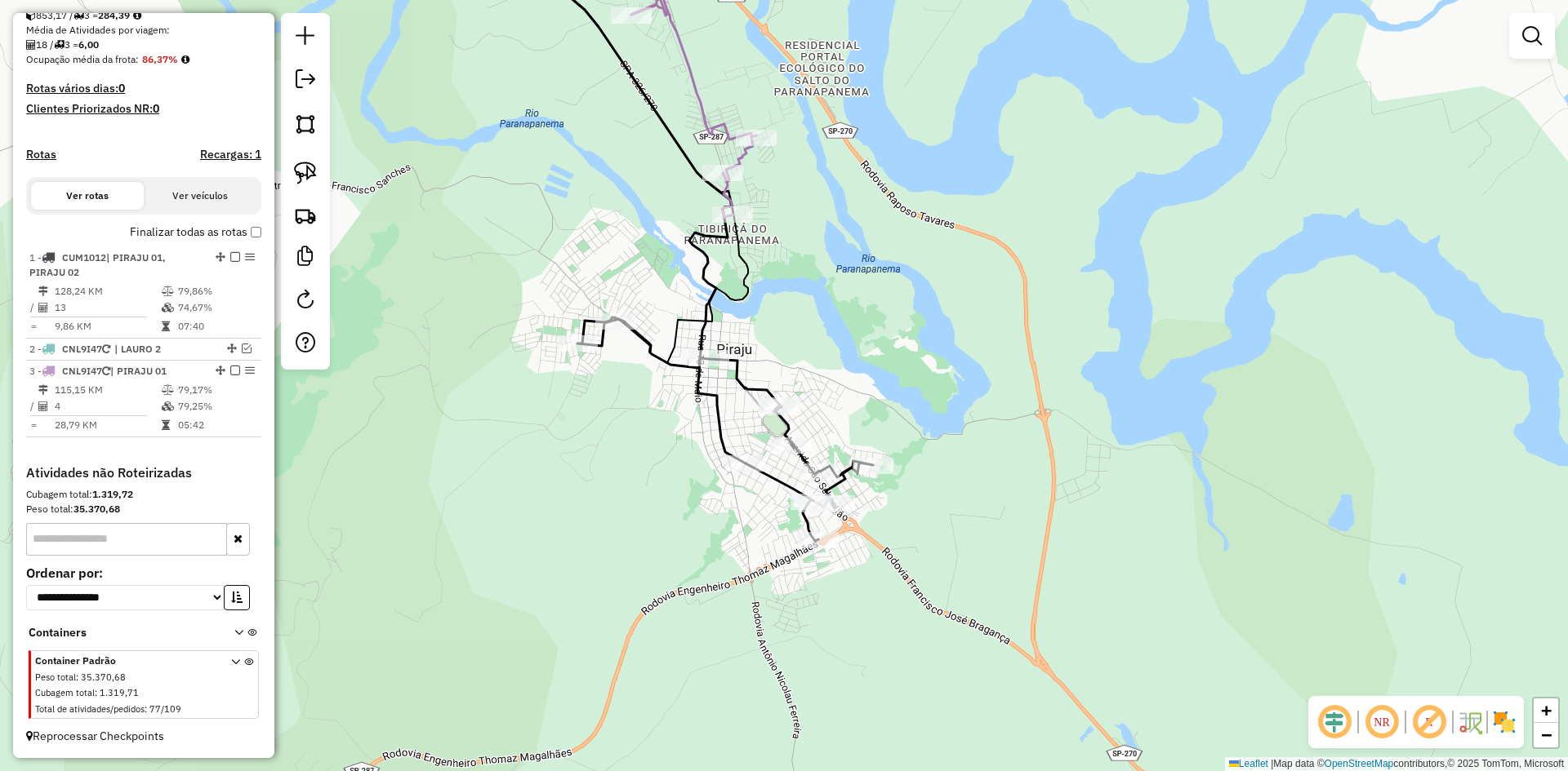
drag, startPoint x: 895, startPoint y: 455, endPoint x: 860, endPoint y: 357, distance: 104.1
click at [860, 357] on div "Janela de atendimento Grade de atendimento Capacidade Transportadoras Veículos …" at bounding box center [784, 385] width 1568 height 771
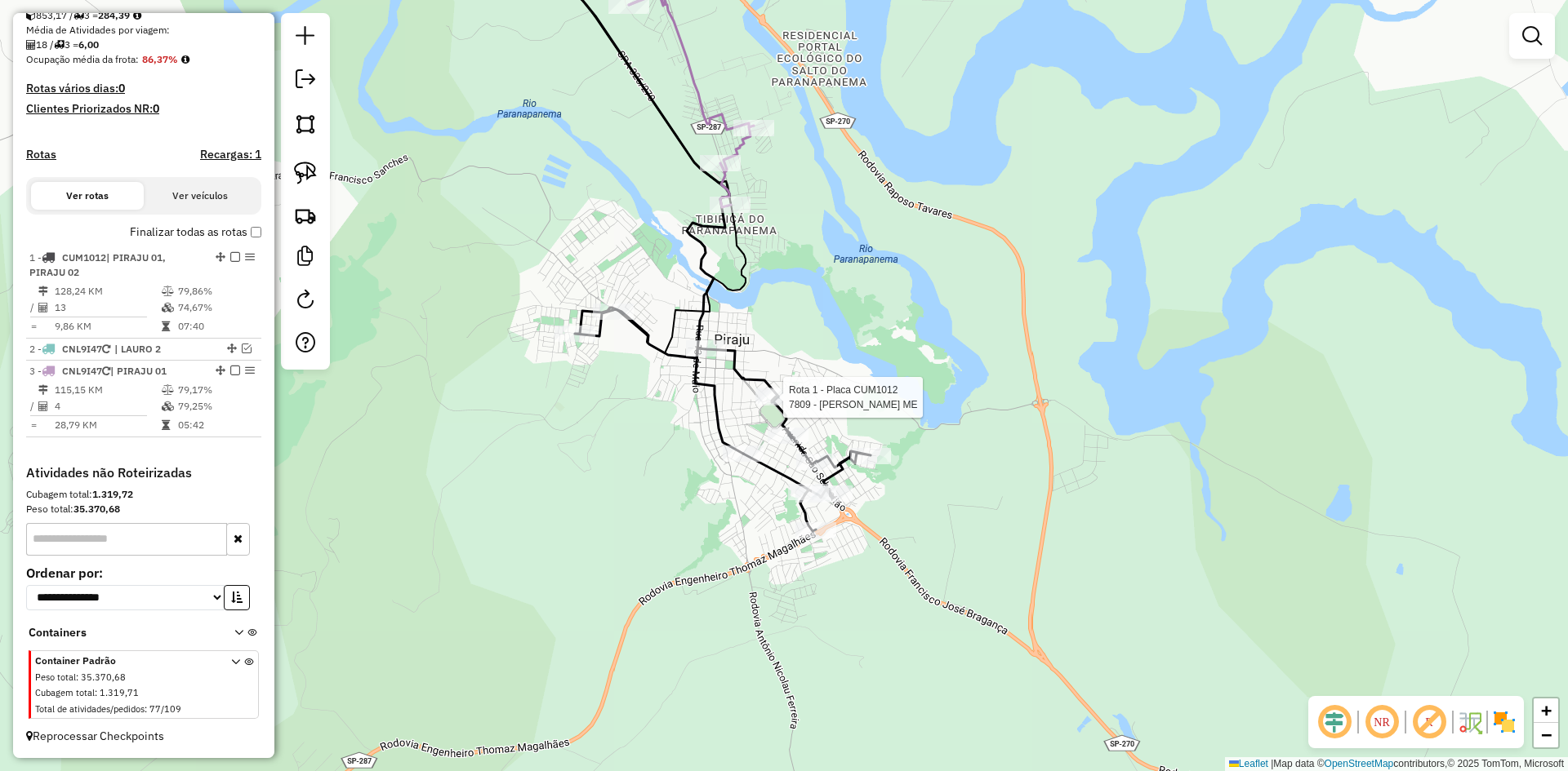
select select "*********"
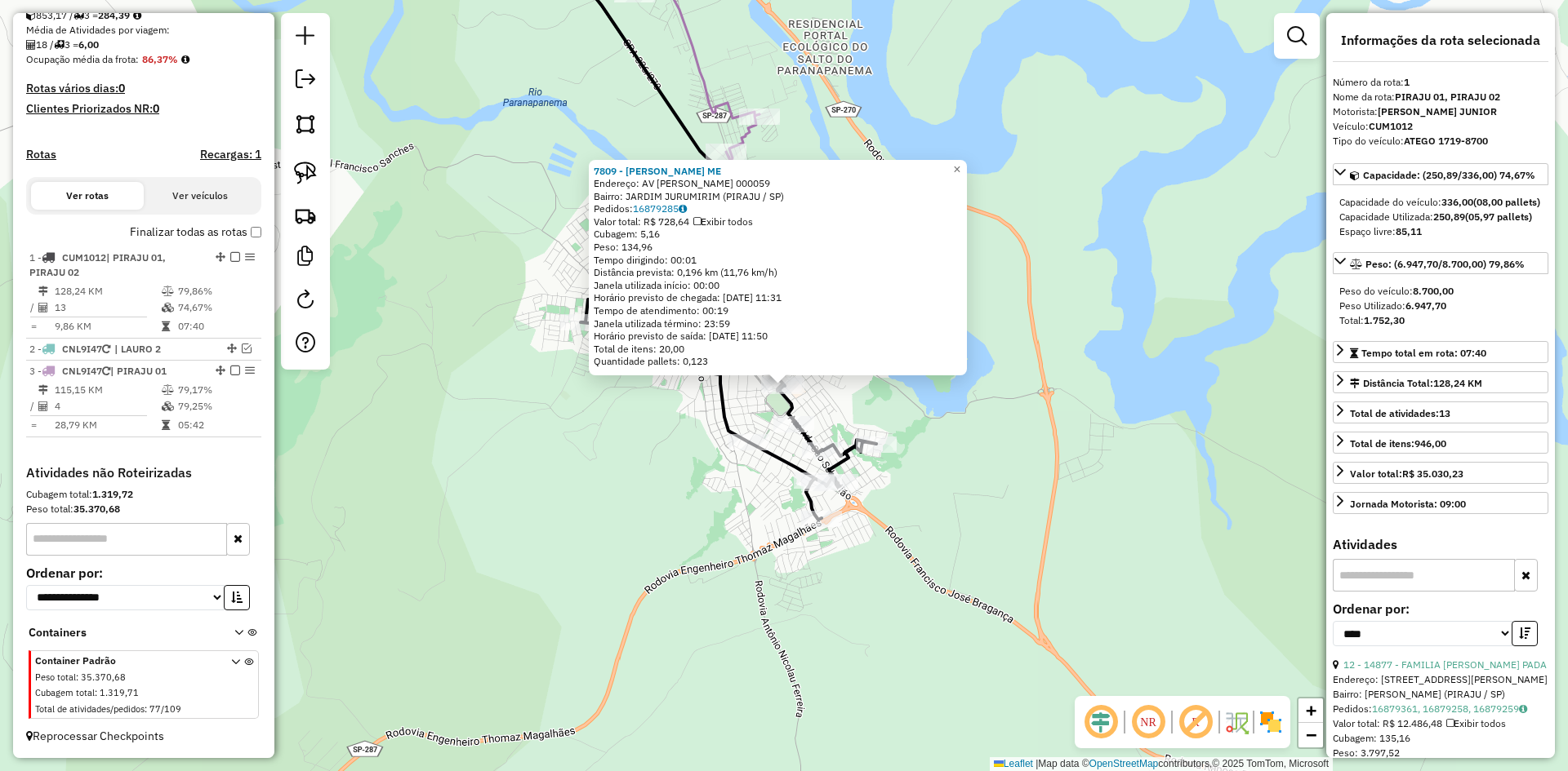
click at [708, 504] on div "7809 - EDUARDO DO [GEOGRAPHIC_DATA] Endereço: AV [PERSON_NAME] 000059 Bairro: […" at bounding box center [784, 385] width 1568 height 771
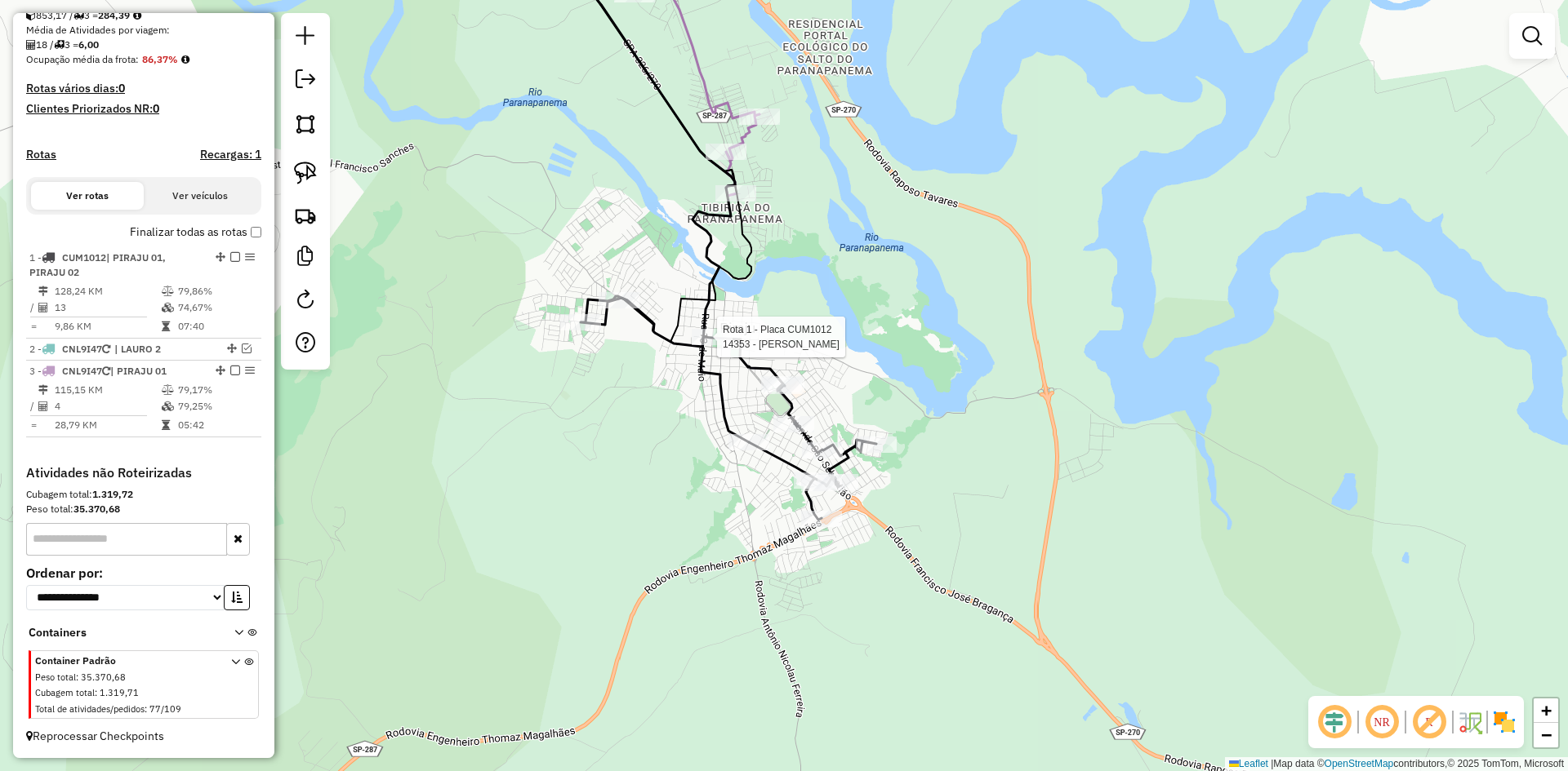
select select "*********"
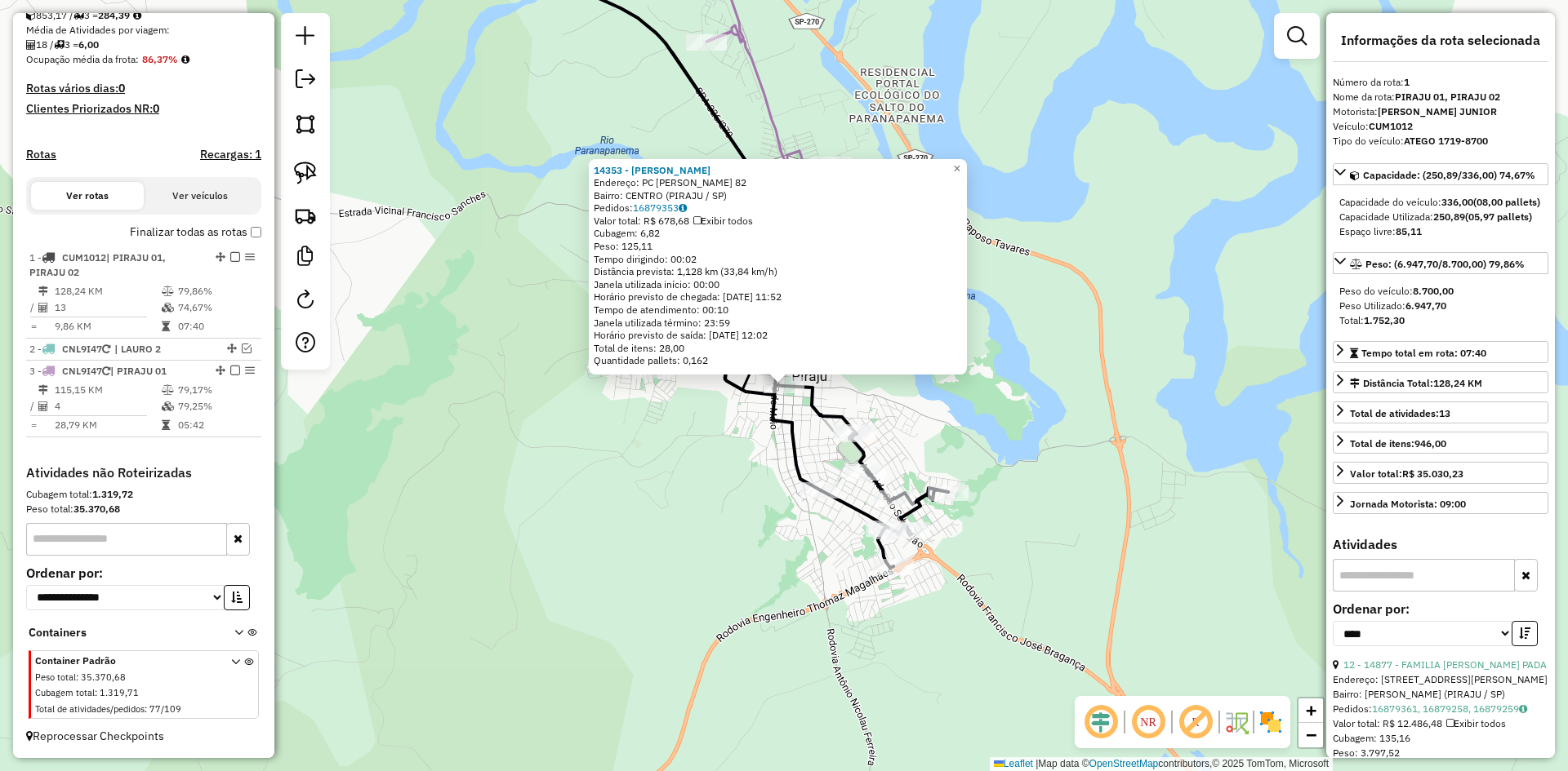
click at [725, 440] on div "14353 - [PERSON_NAME]: PC [PERSON_NAME] 82 Bairro: CENTRO (PIRAJU / SP) Pedidos…" at bounding box center [784, 385] width 1568 height 771
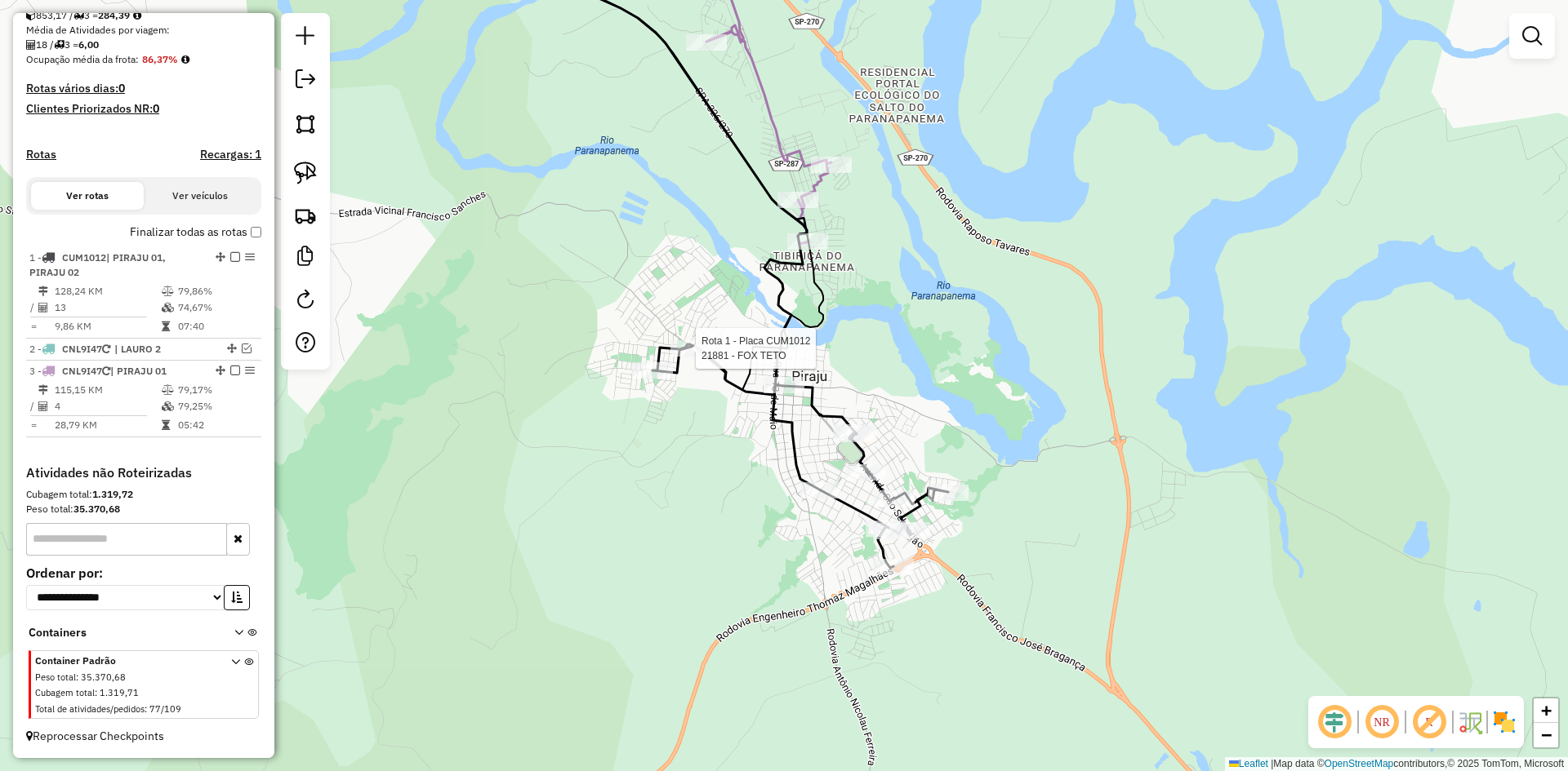
select select "*********"
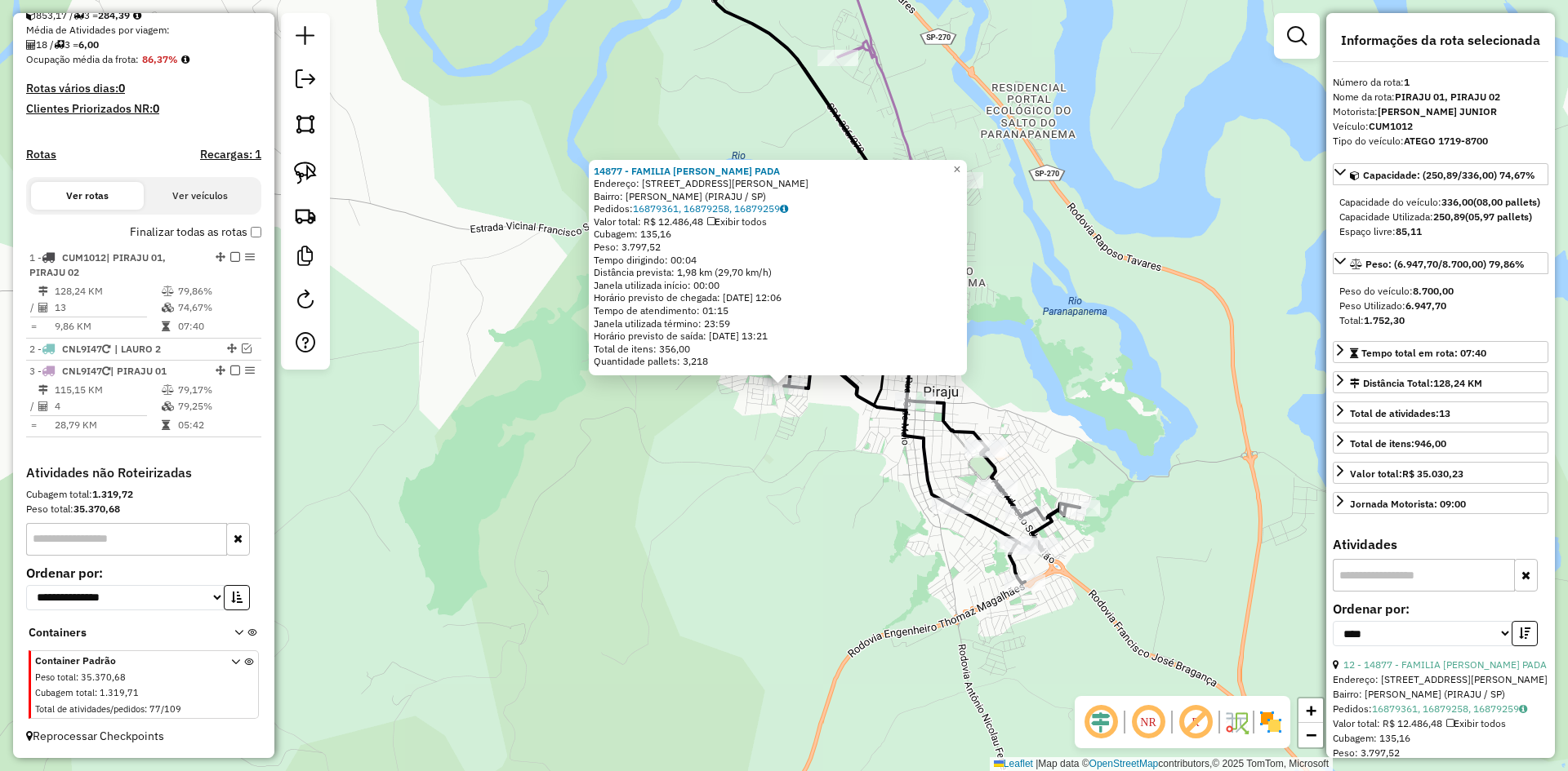
click at [783, 481] on div "14877 - FAMILIA [PERSON_NAME] PADA Endereço: R [PERSON_NAME] 246 Bairro: [PERSO…" at bounding box center [784, 385] width 1568 height 771
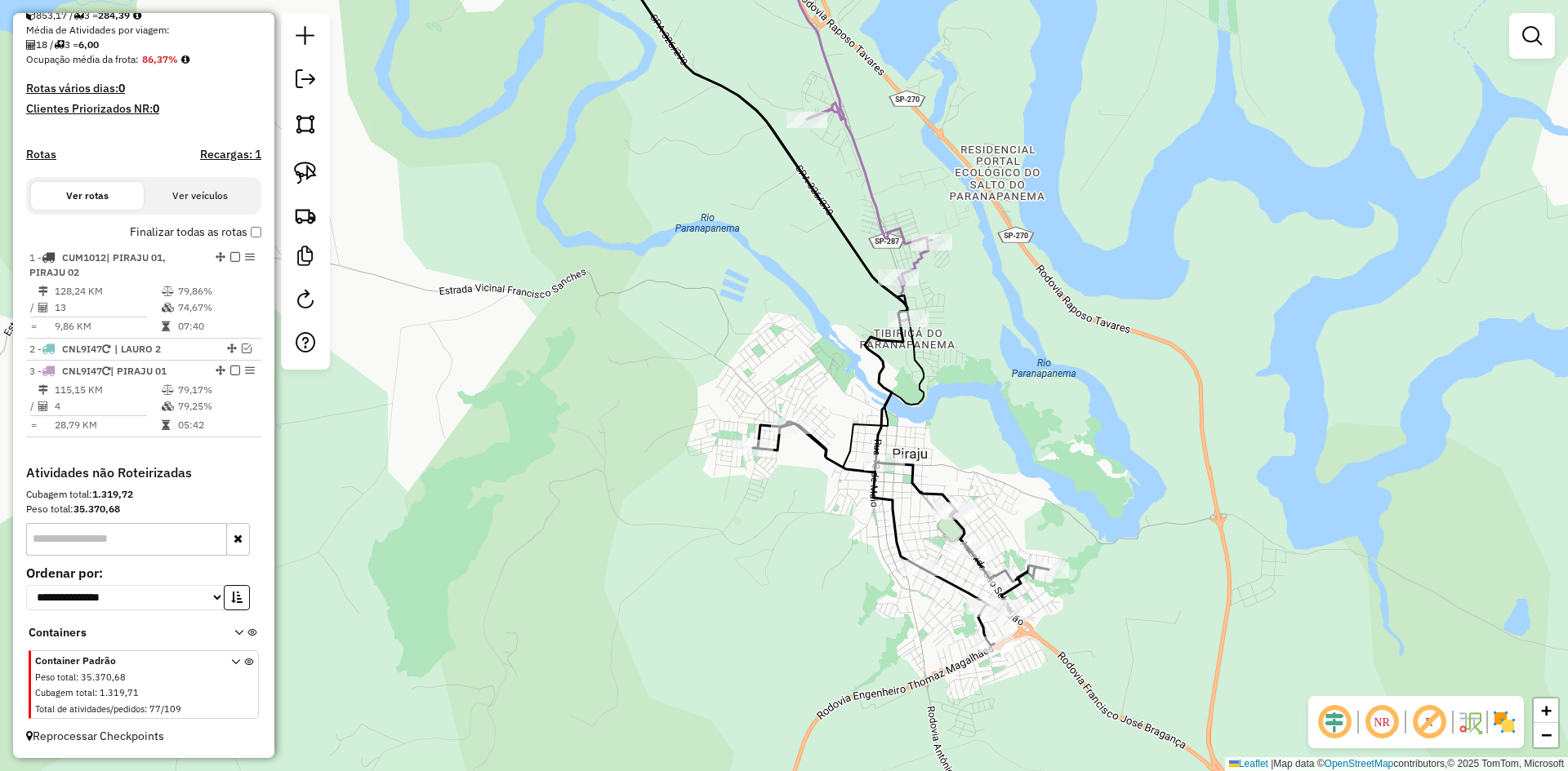
drag, startPoint x: 784, startPoint y: 465, endPoint x: 753, endPoint y: 528, distance: 70.2
click at [753, 528] on div "Janela de atendimento Grade de atendimento Capacidade Transportadoras Veículos …" at bounding box center [784, 385] width 1568 height 771
click at [316, 180] on link at bounding box center [305, 173] width 36 height 36
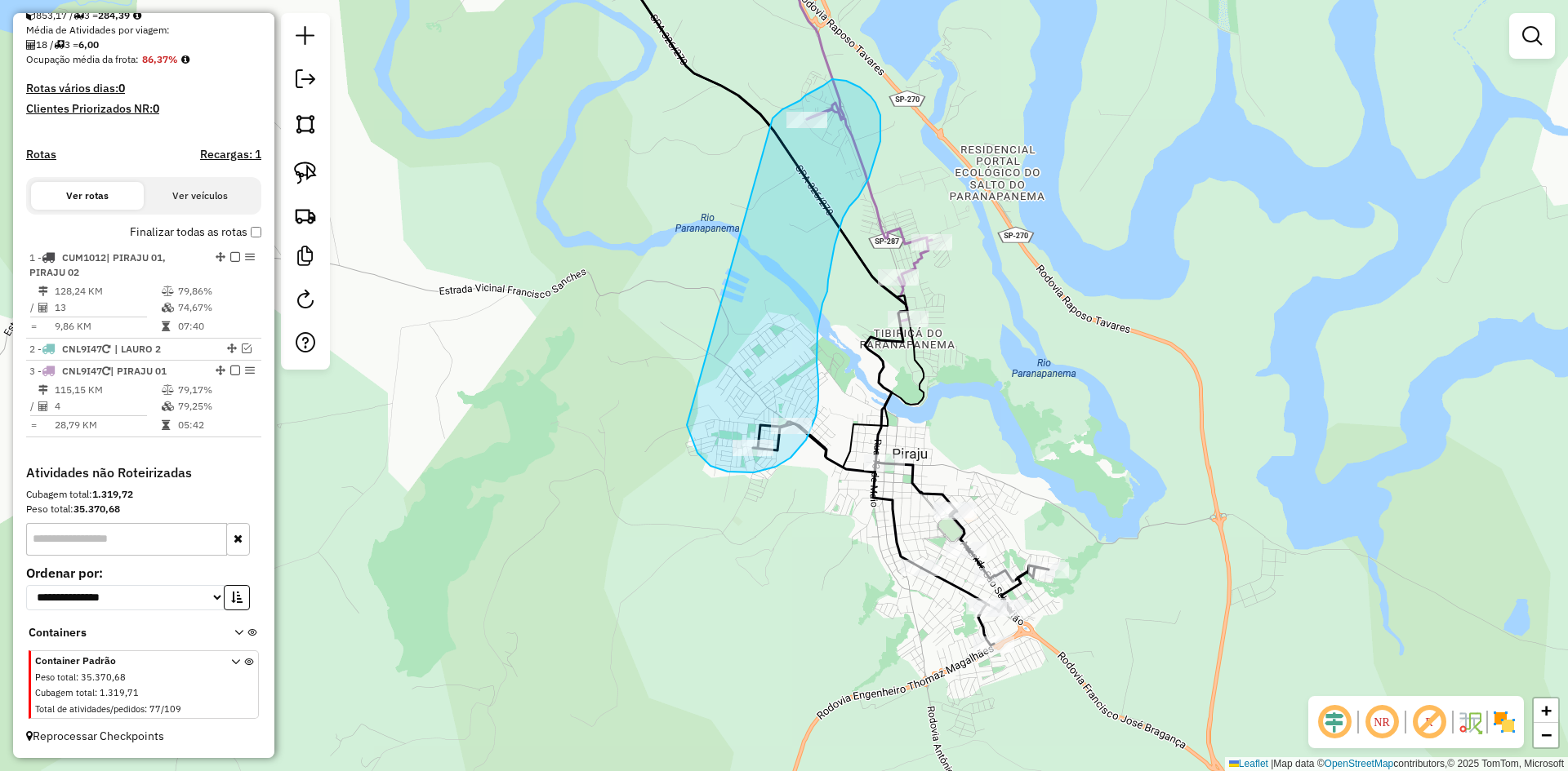
drag, startPoint x: 686, startPoint y: 425, endPoint x: 772, endPoint y: 119, distance: 317.9
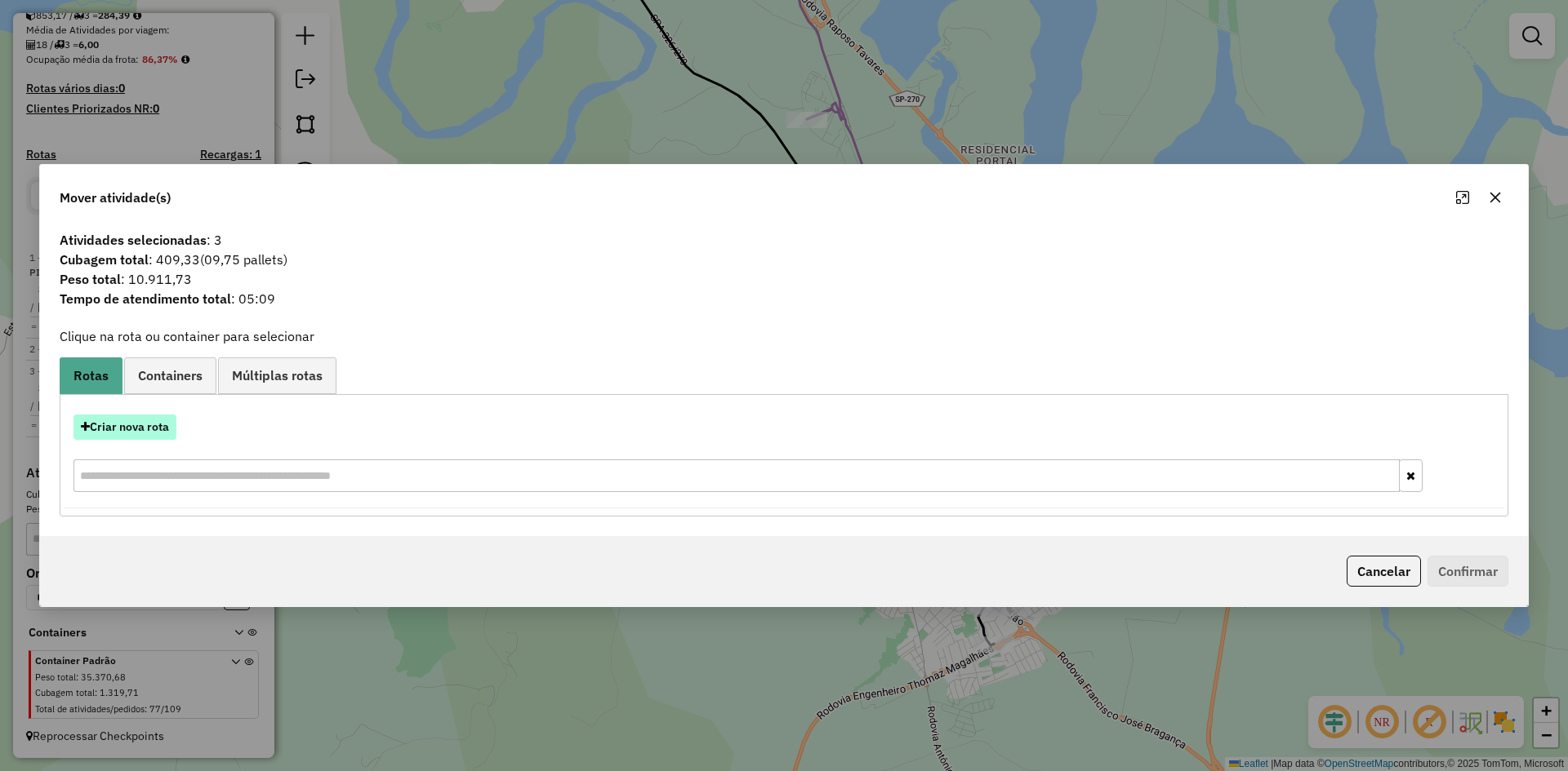
click at [142, 427] on button "Criar nova rota" at bounding box center [125, 427] width 103 height 25
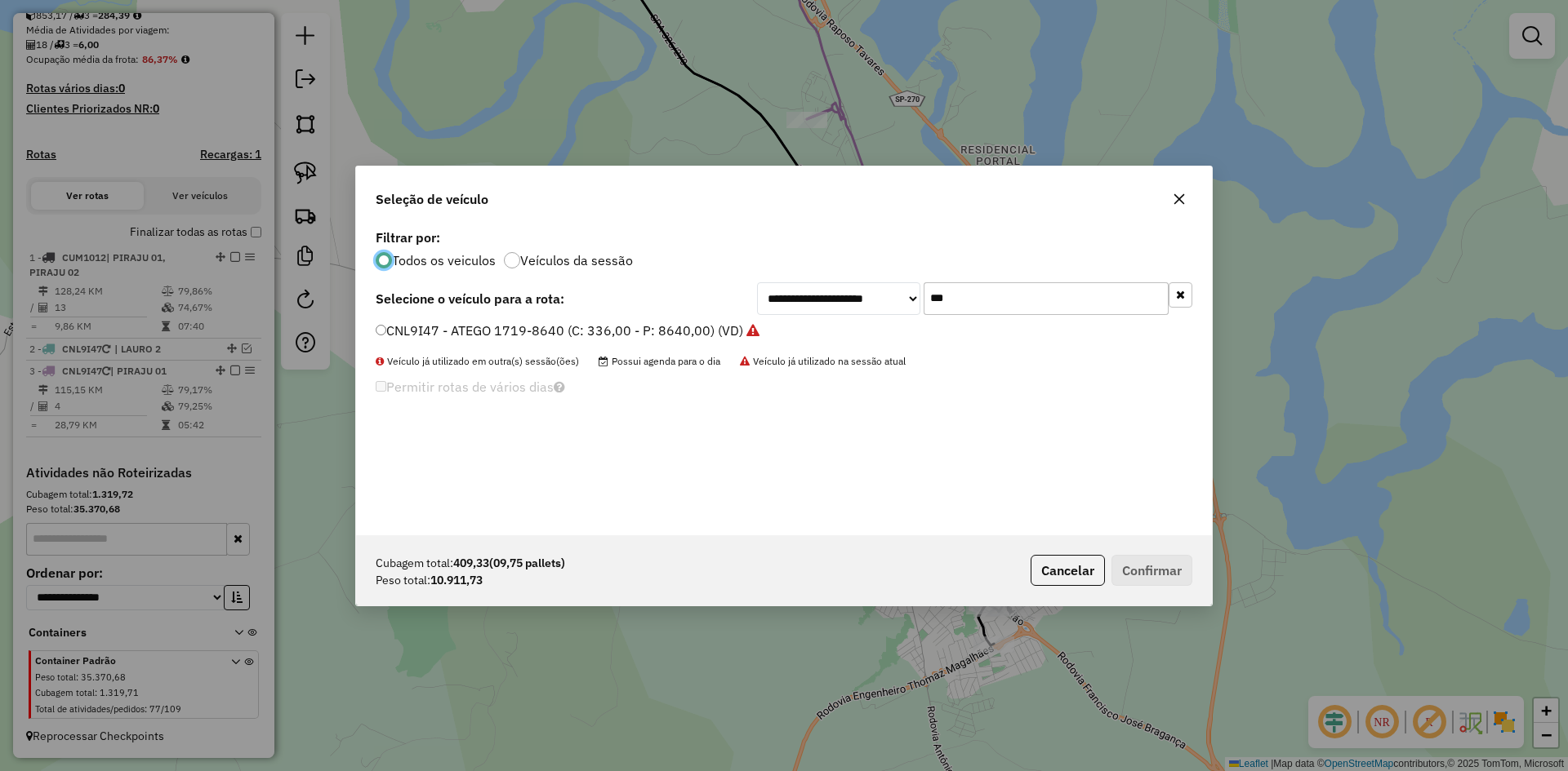
scroll to position [9, 5]
click at [994, 294] on input "***" at bounding box center [1045, 299] width 245 height 32
click at [498, 332] on label "CNL9I47 - ATEGO 1719-8640 (C: 336,00 - P: 8640,00) (VD)" at bounding box center [568, 330] width 384 height 20
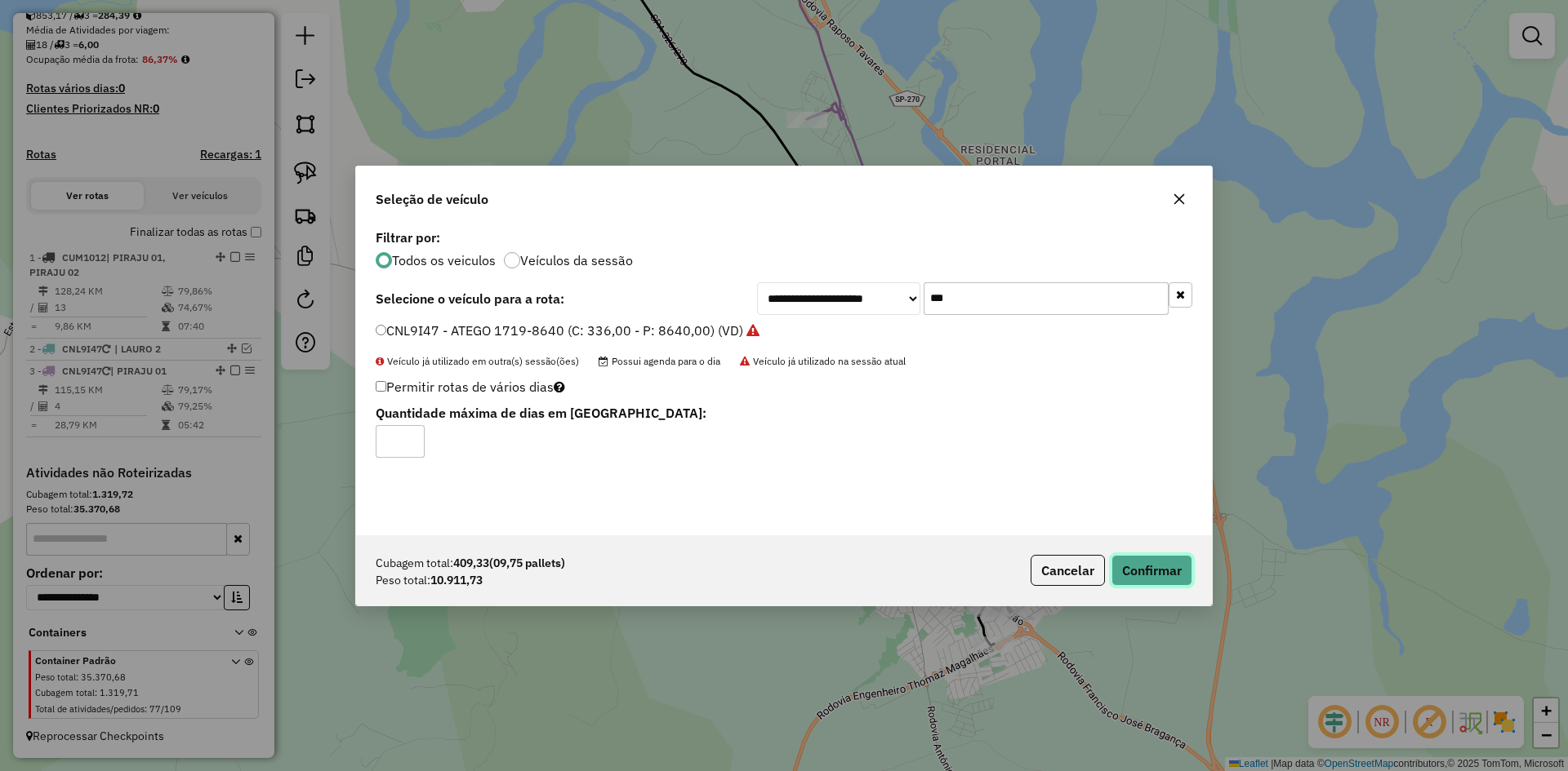
click at [1165, 574] on button "Confirmar" at bounding box center [1151, 570] width 81 height 31
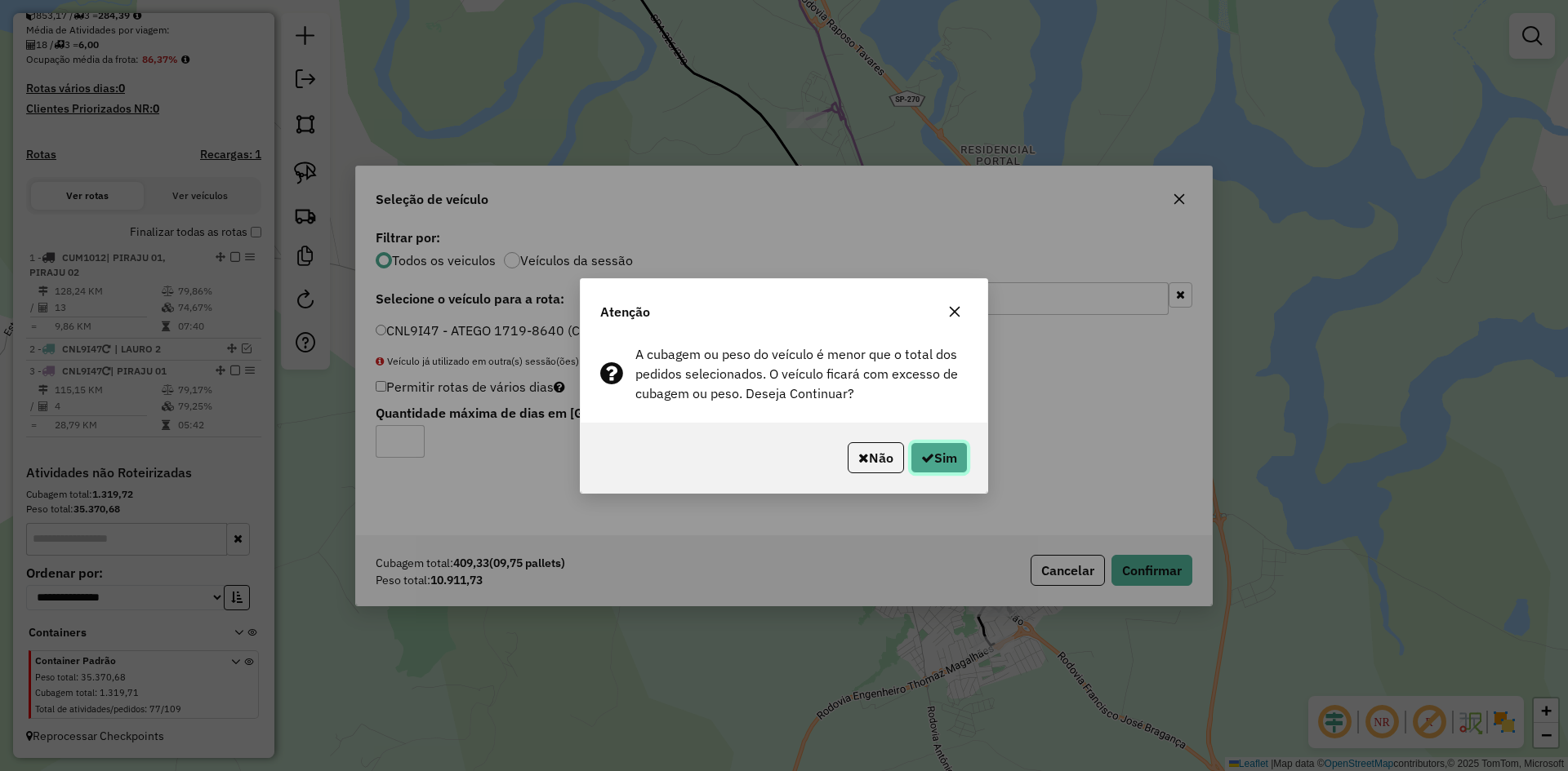
click at [953, 455] on button "Sim" at bounding box center [938, 458] width 57 height 31
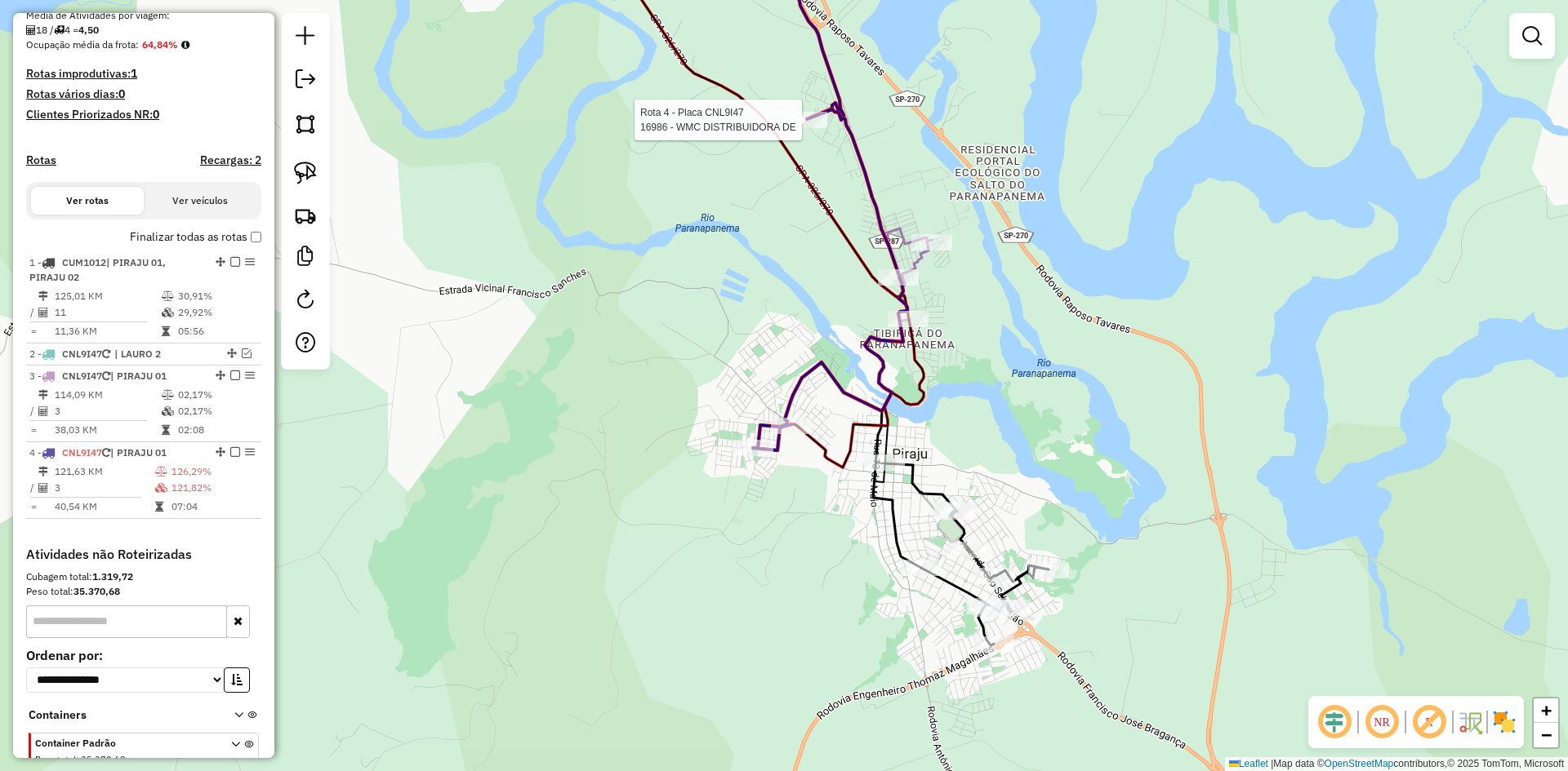
select select "*********"
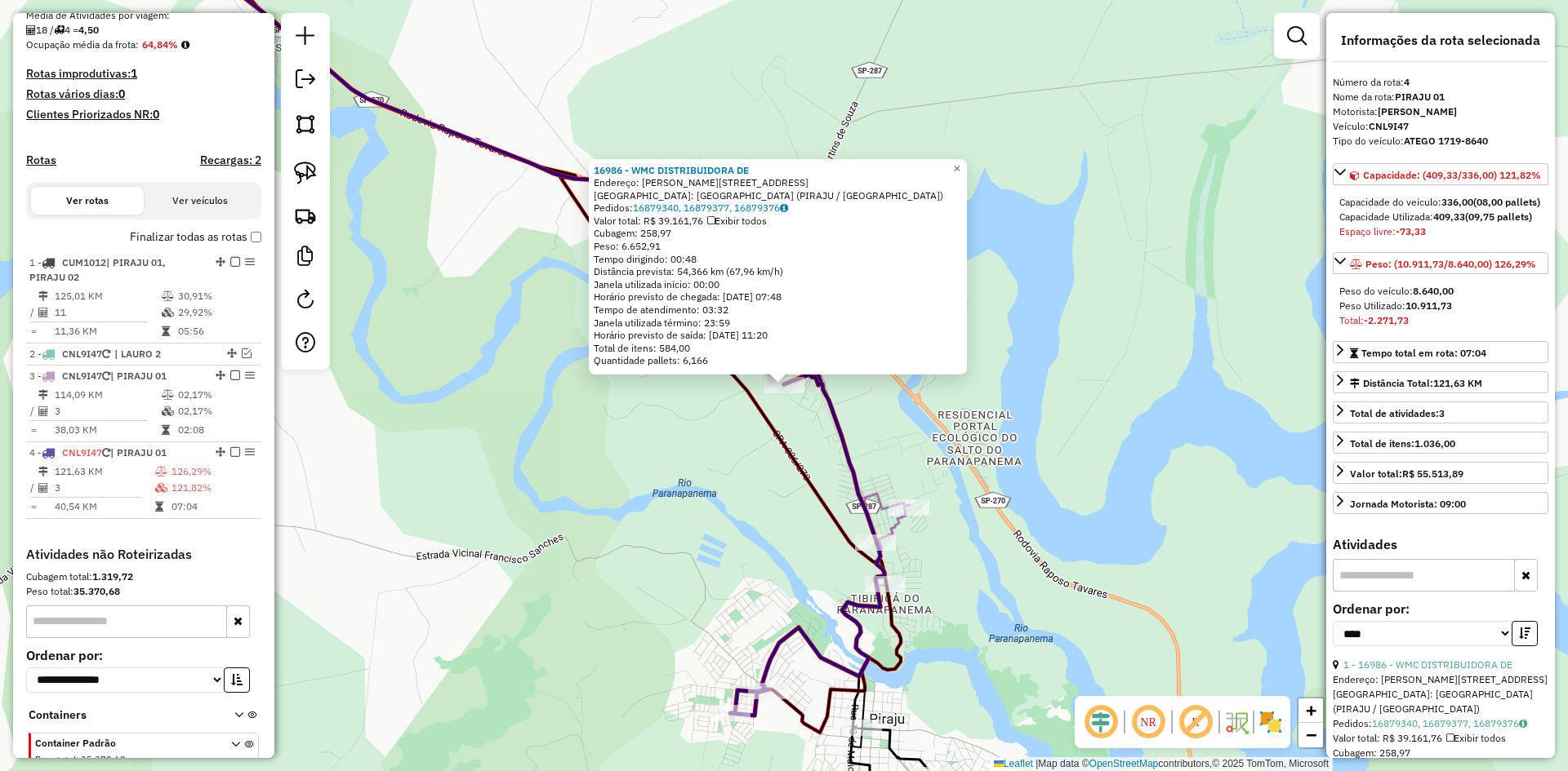
scroll to position [475, 0]
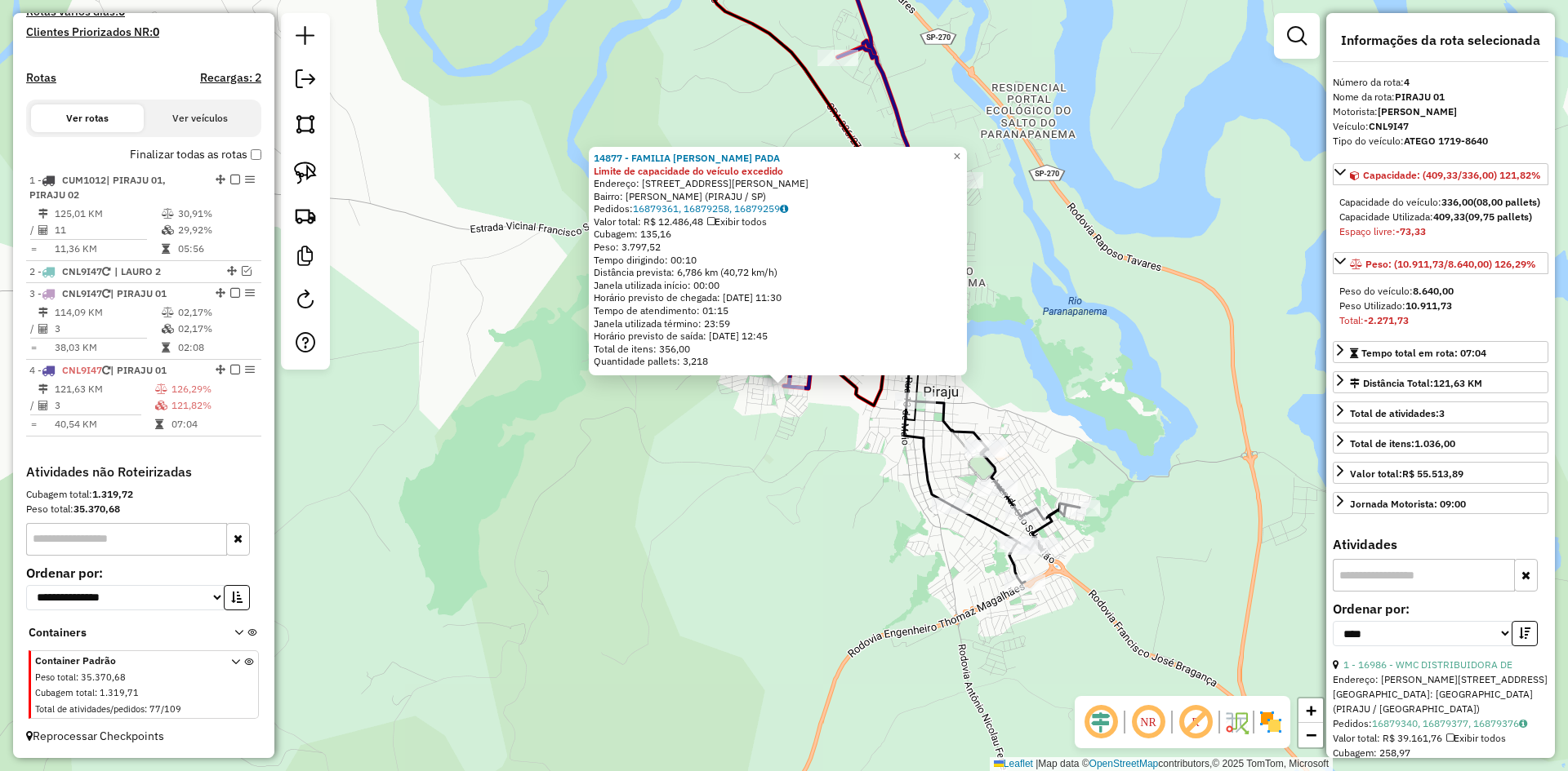
click at [753, 487] on div "14877 - FAMILIA BRAGADO PADA Limite de capacidade do veículo excedido Endereço:…" at bounding box center [784, 385] width 1568 height 771
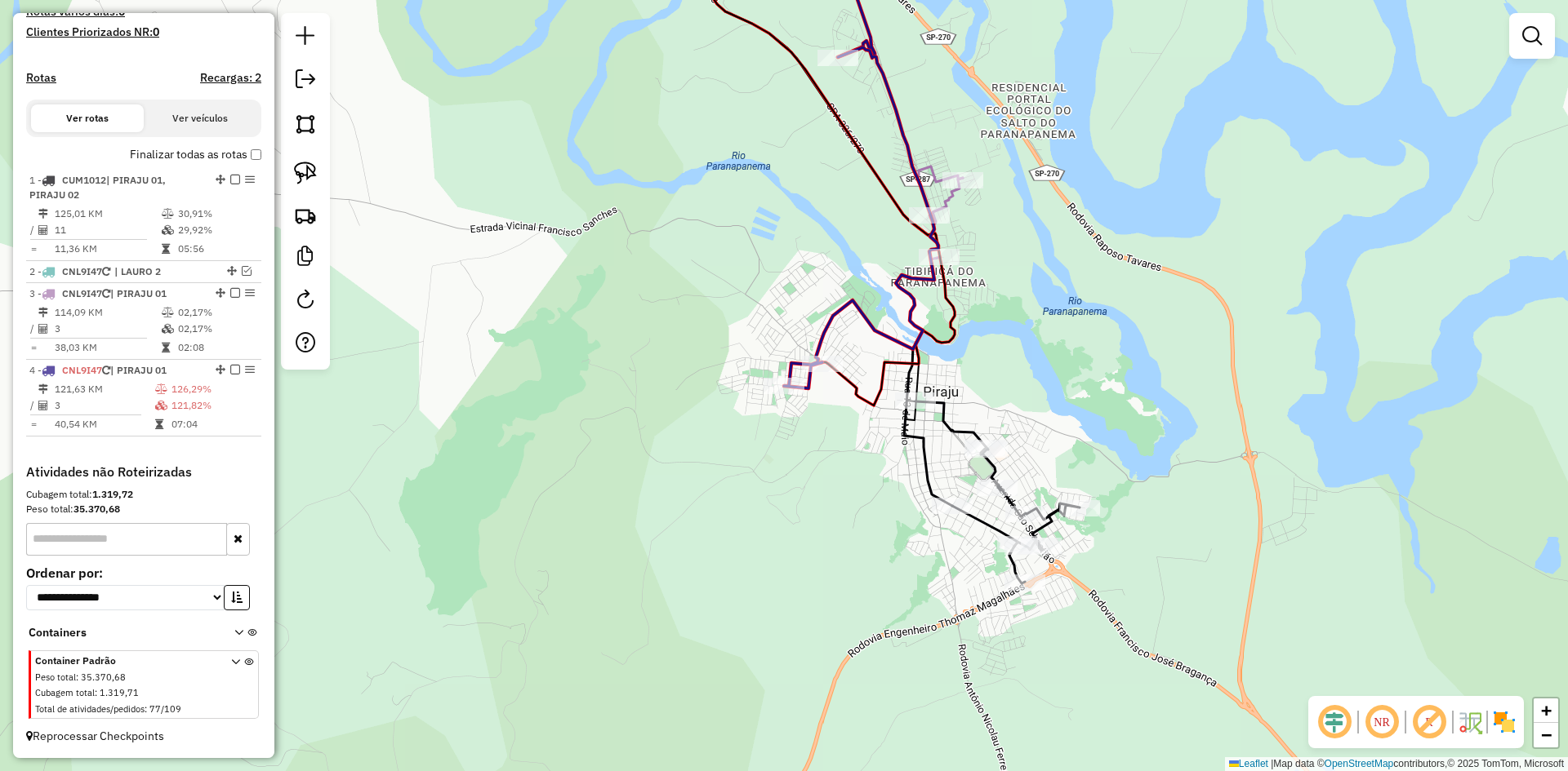
drag, startPoint x: 745, startPoint y: 232, endPoint x: 739, endPoint y: 366, distance: 134.1
click at [739, 366] on div "Janela de atendimento Grade de atendimento Capacidade Transportadoras Veículos …" at bounding box center [784, 385] width 1568 height 771
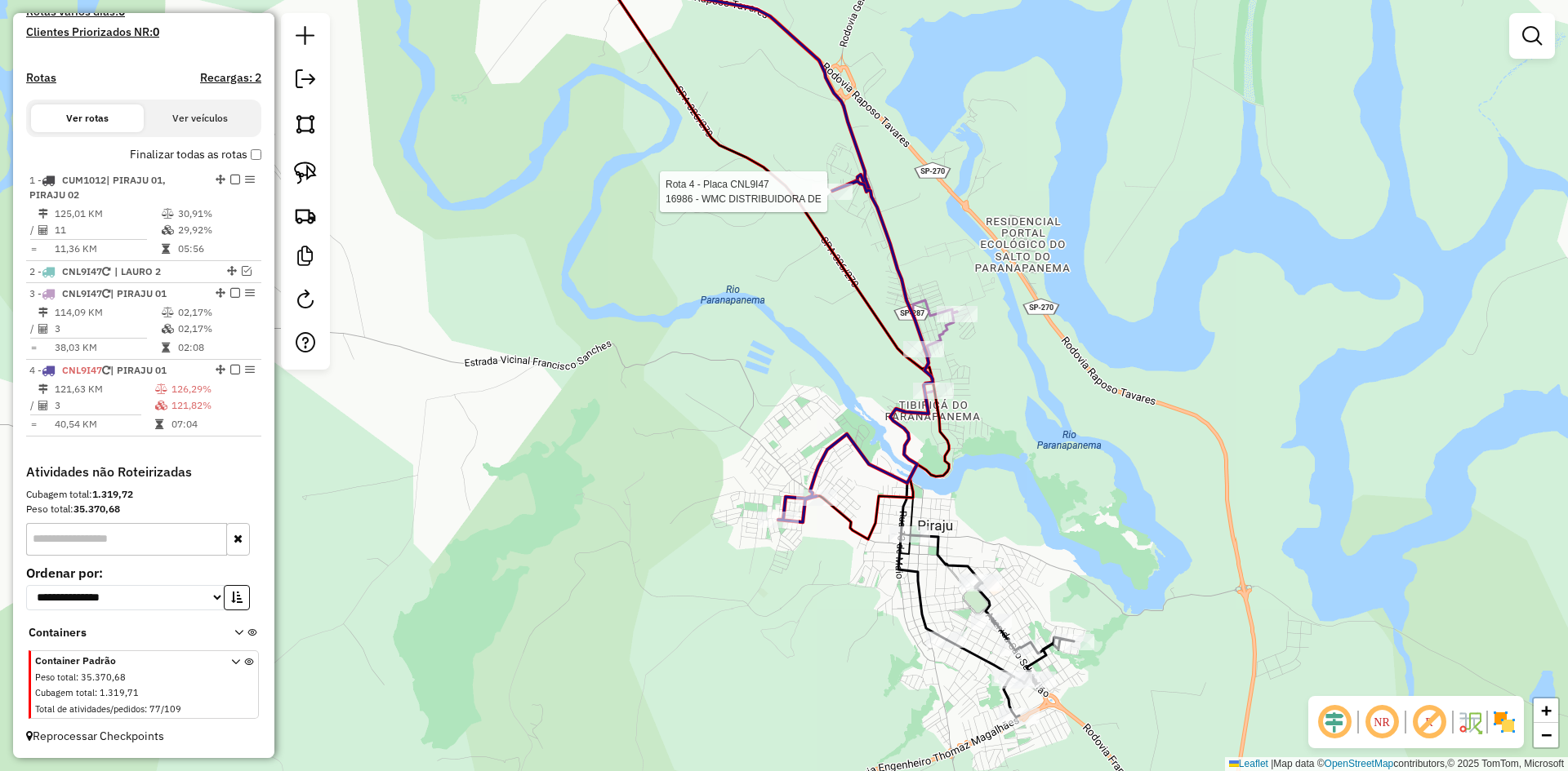
select select "*********"
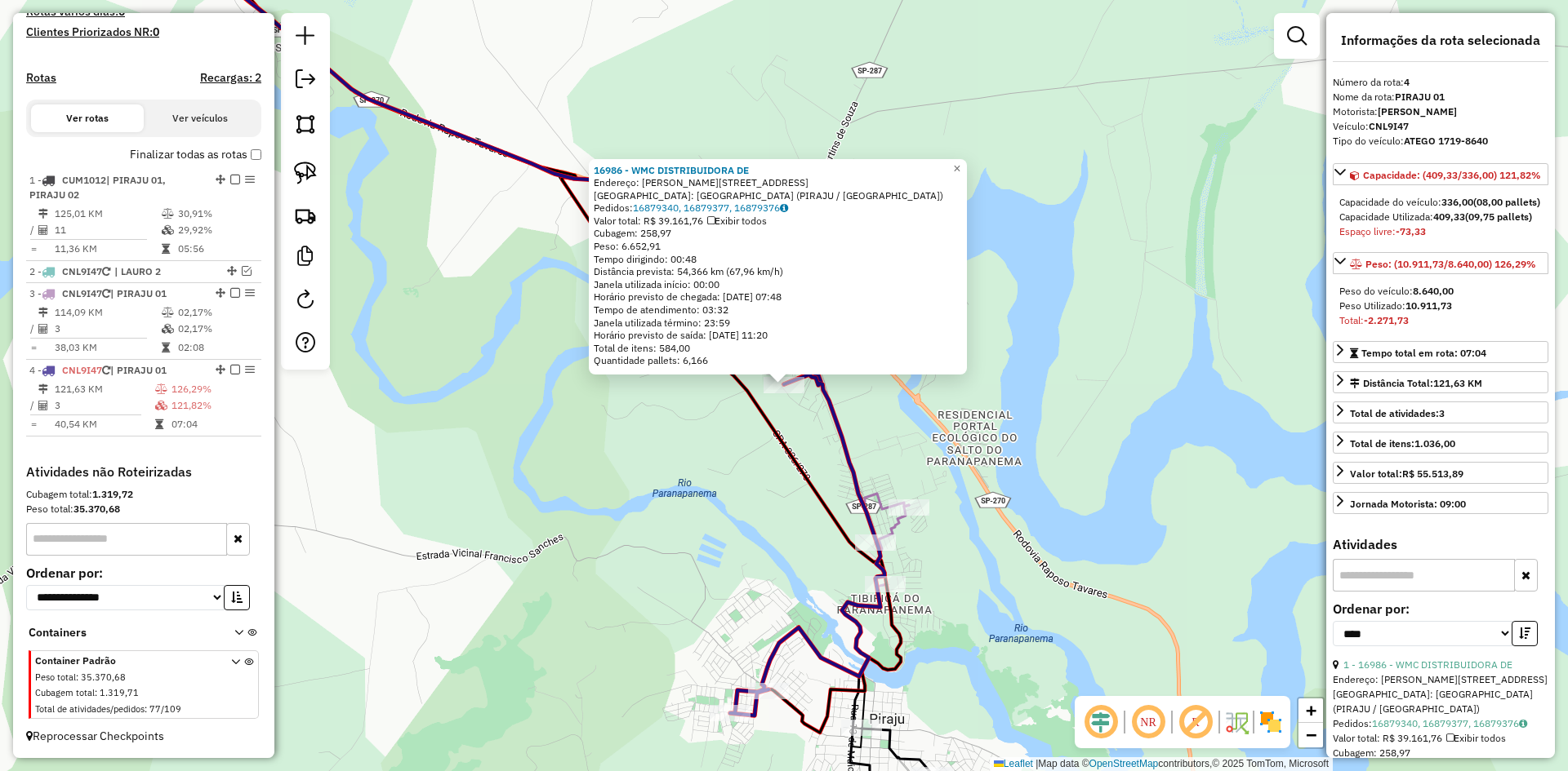
click at [703, 622] on div "16986 - WMC DISTRIBUIDORA DE Endereço: R DEOLINDA DE [PERSON_NAME] 261 Bairro: …" at bounding box center [784, 385] width 1568 height 771
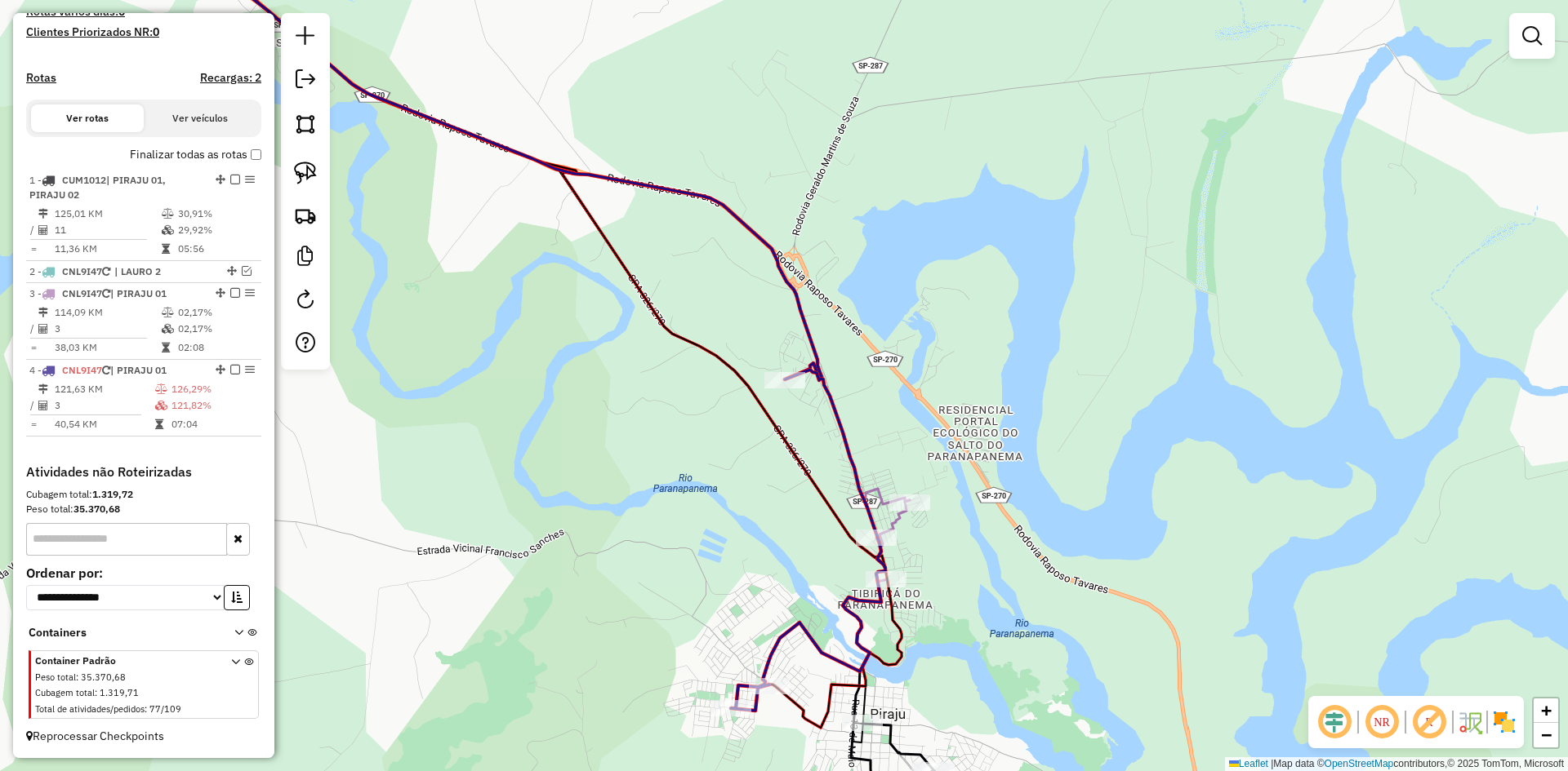
drag, startPoint x: 708, startPoint y: 627, endPoint x: 662, endPoint y: 249, distance: 380.8
click at [662, 249] on div "Janela de atendimento Grade de atendimento Capacidade Transportadoras Veículos …" at bounding box center [784, 385] width 1568 height 771
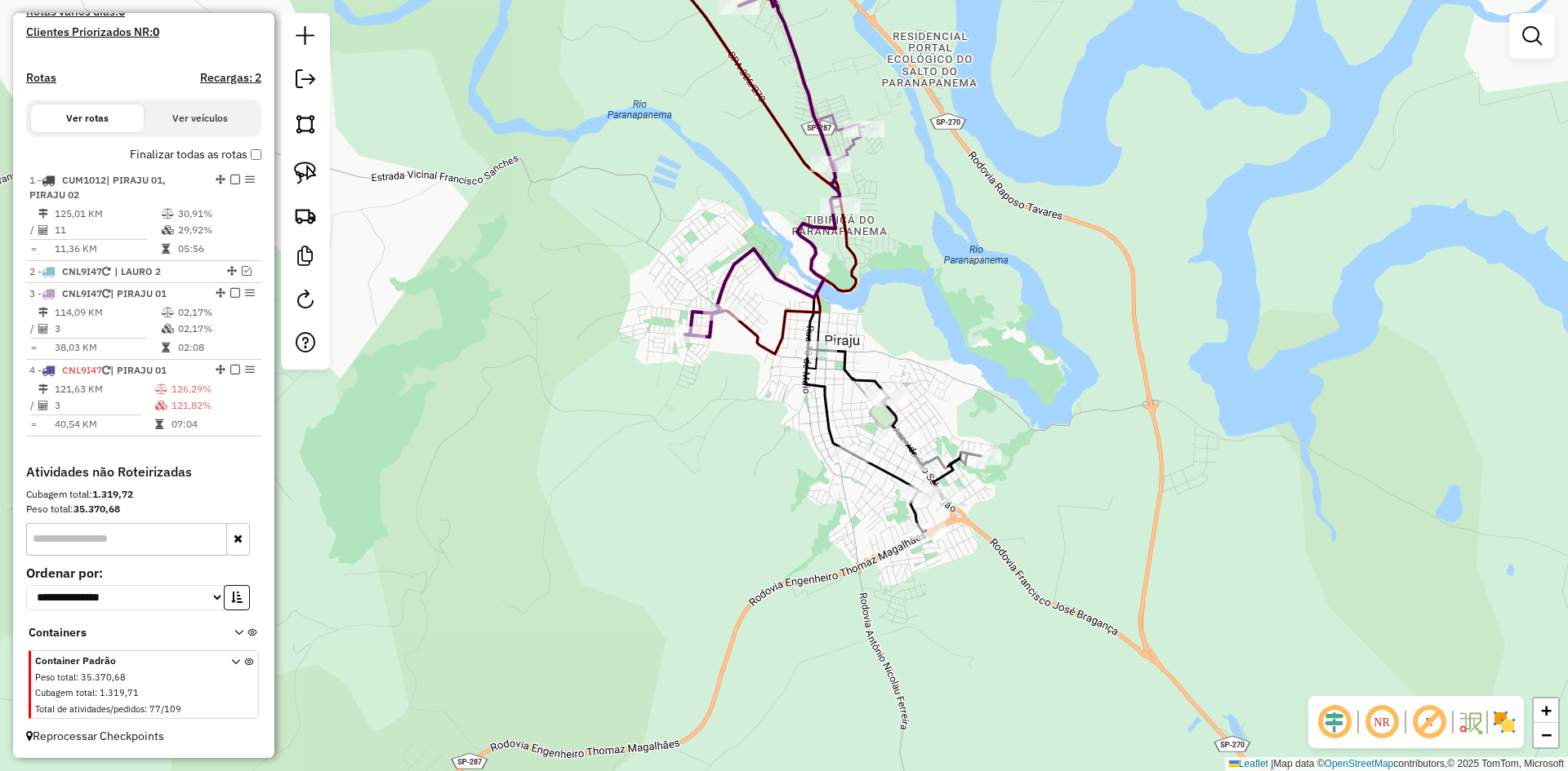
drag, startPoint x: 919, startPoint y: 316, endPoint x: 900, endPoint y: 315, distance: 19.0
click at [900, 315] on div "Janela de atendimento Grade de atendimento Capacidade Transportadoras Veículos …" at bounding box center [784, 385] width 1568 height 771
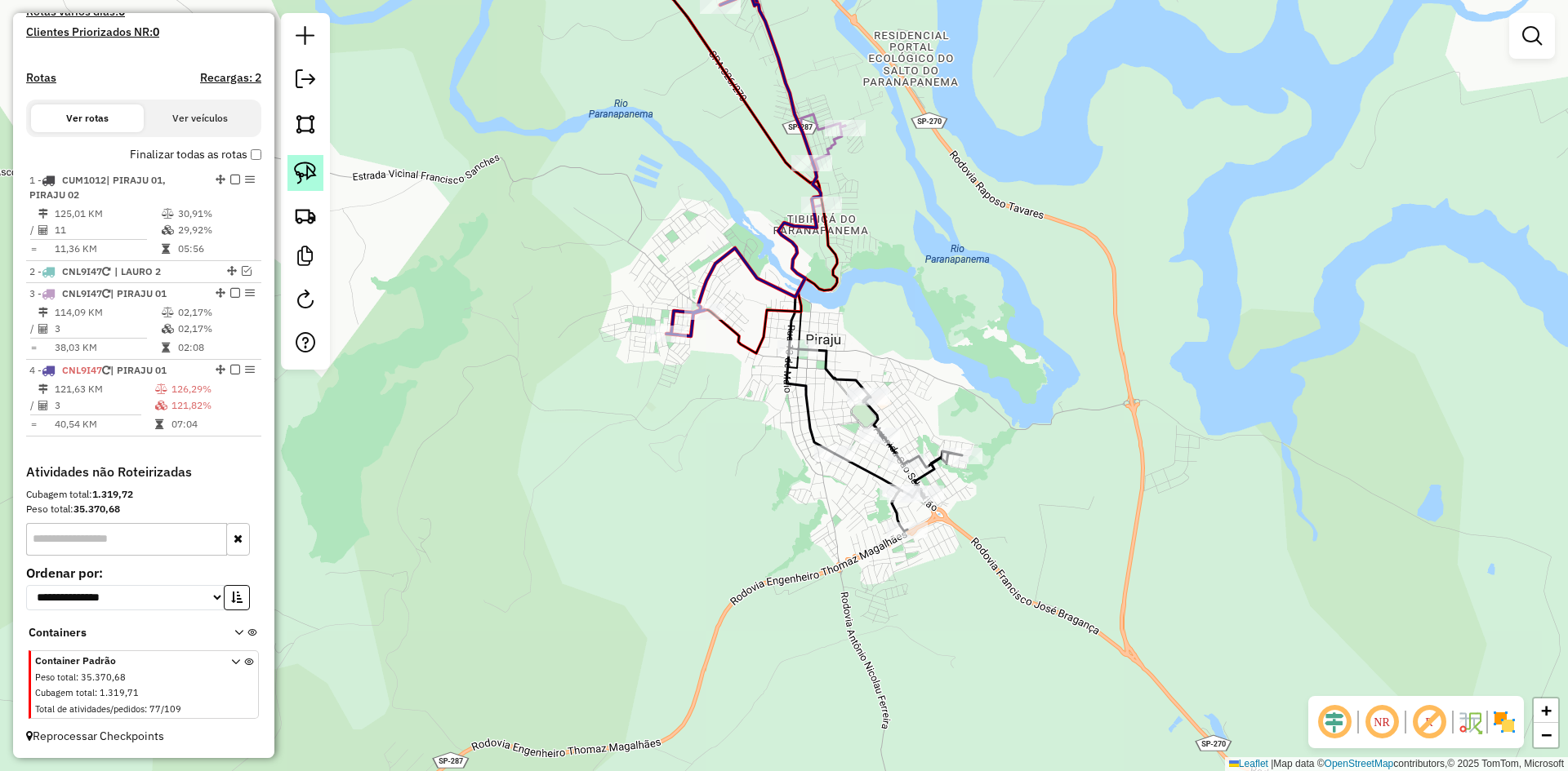
click at [296, 177] on img at bounding box center [305, 173] width 23 height 23
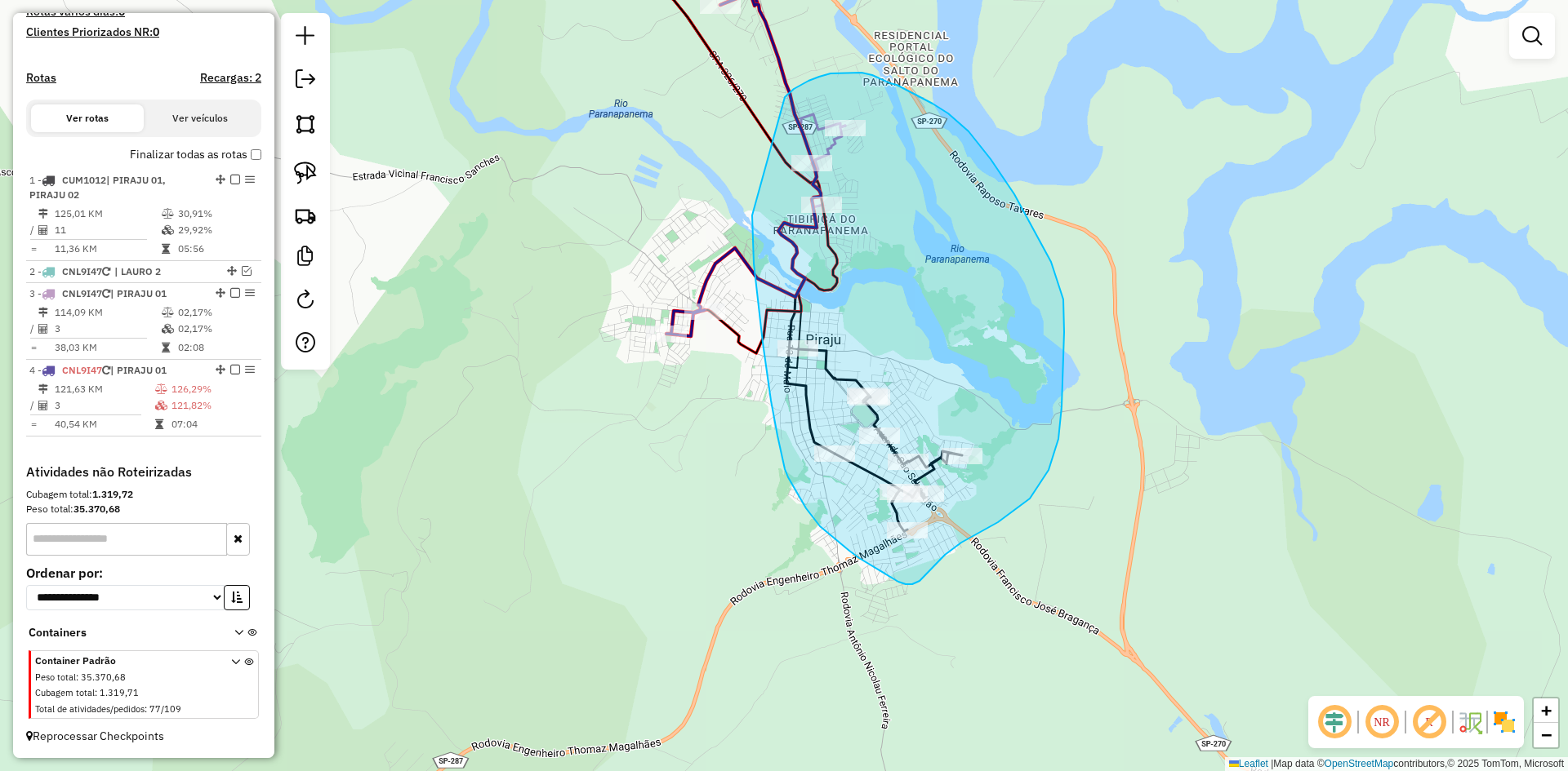
drag, startPoint x: 753, startPoint y: 226, endPoint x: 777, endPoint y: 120, distance: 108.7
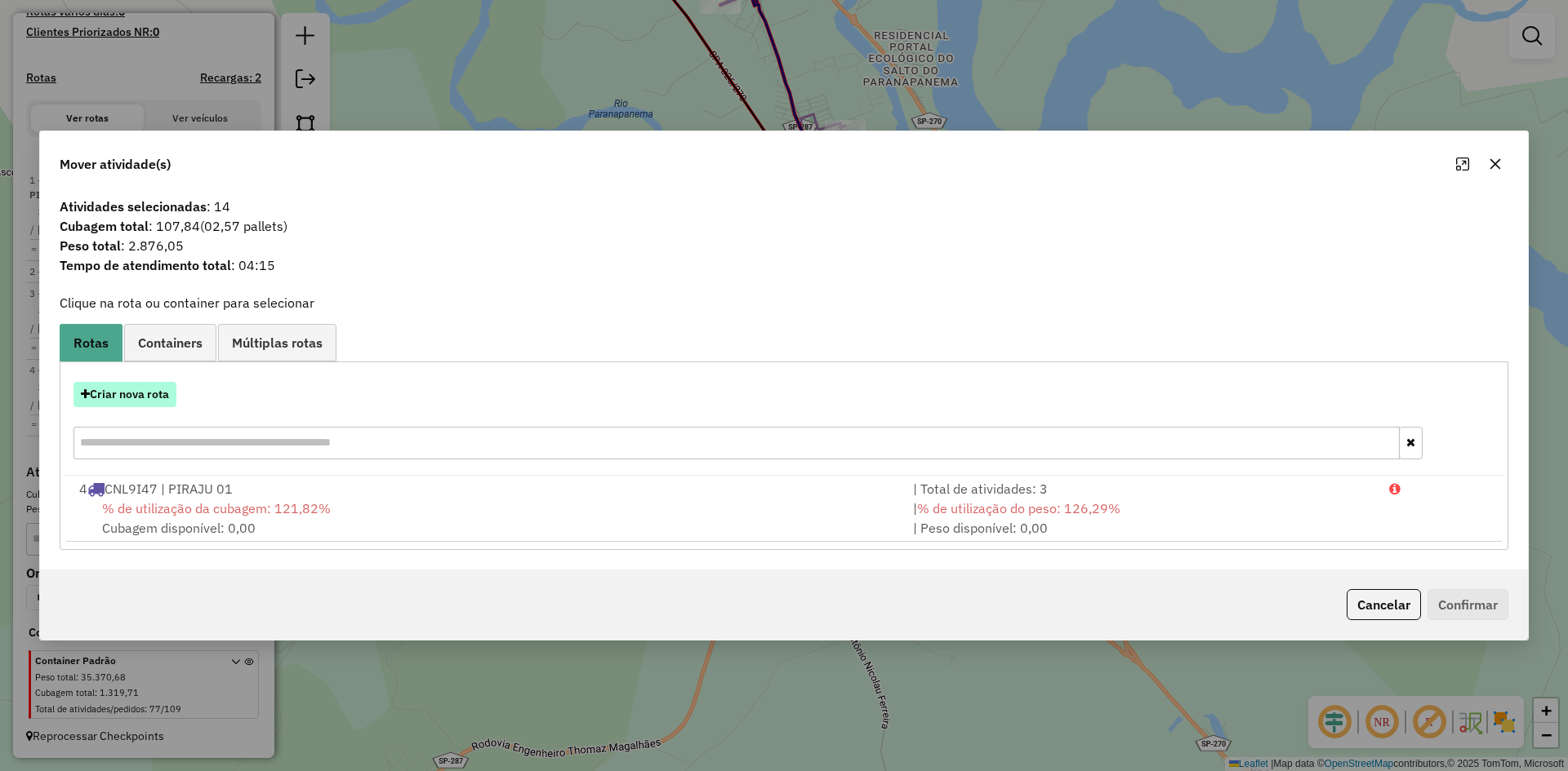
click at [145, 399] on button "Criar nova rota" at bounding box center [125, 394] width 103 height 25
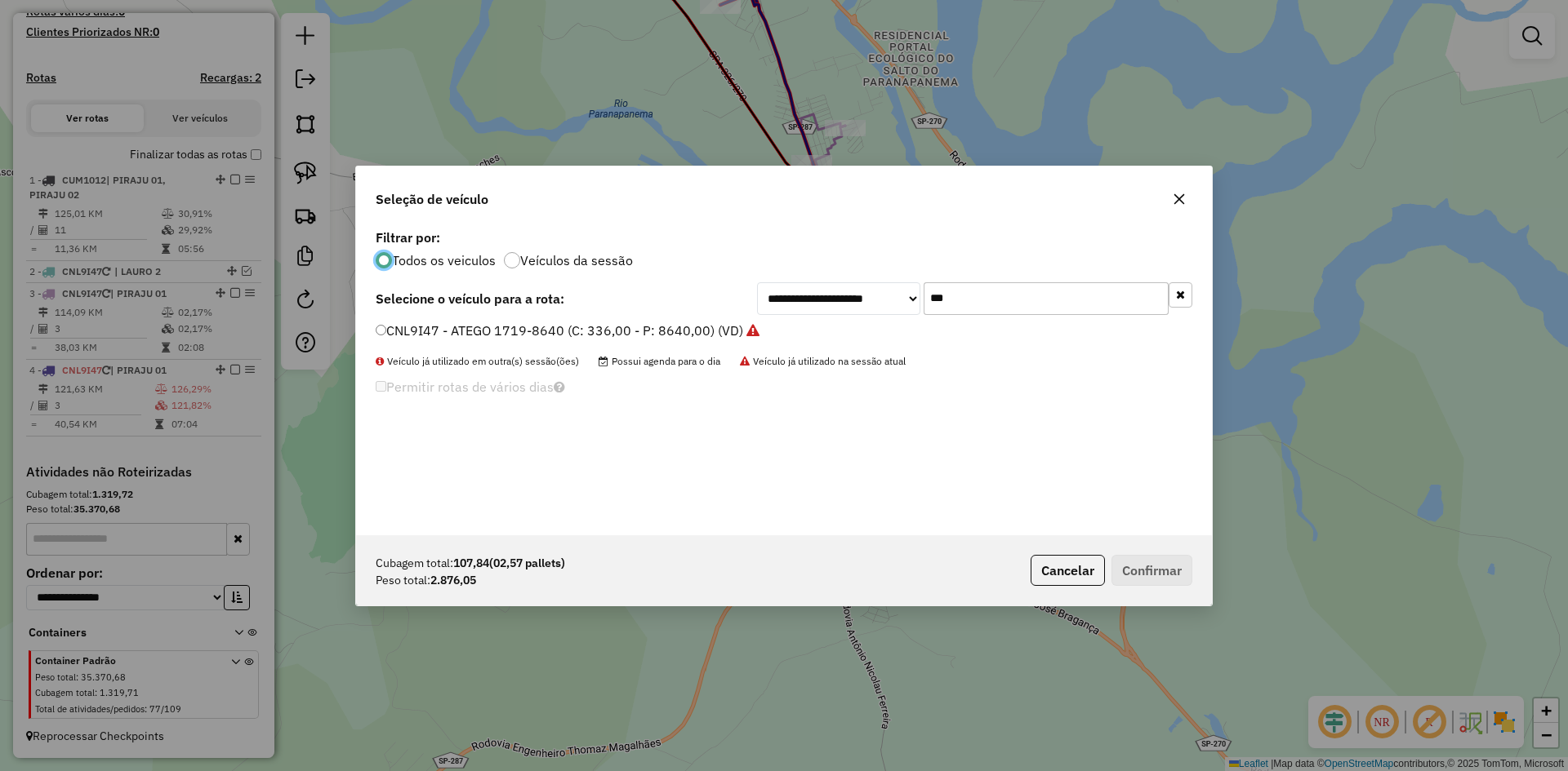
scroll to position [9, 5]
click at [977, 299] on input "***" at bounding box center [1045, 299] width 245 height 32
type input "**"
click at [415, 332] on label "CUM1012 - ATEGO 1719-8700 (C: 336,00 - P: 8700,00) (VD)" at bounding box center [571, 330] width 391 height 20
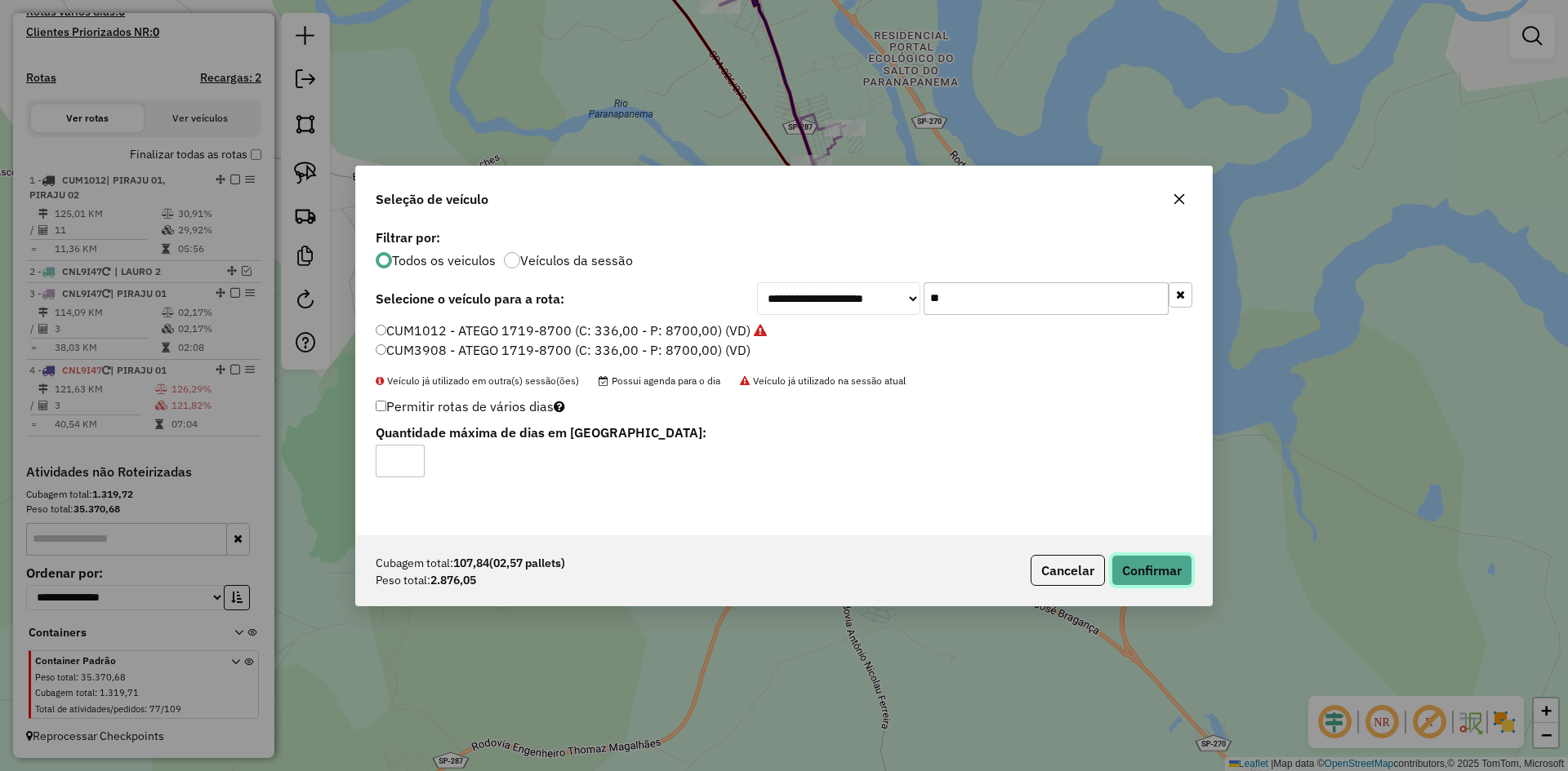
click at [1170, 570] on button "Confirmar" at bounding box center [1151, 570] width 81 height 31
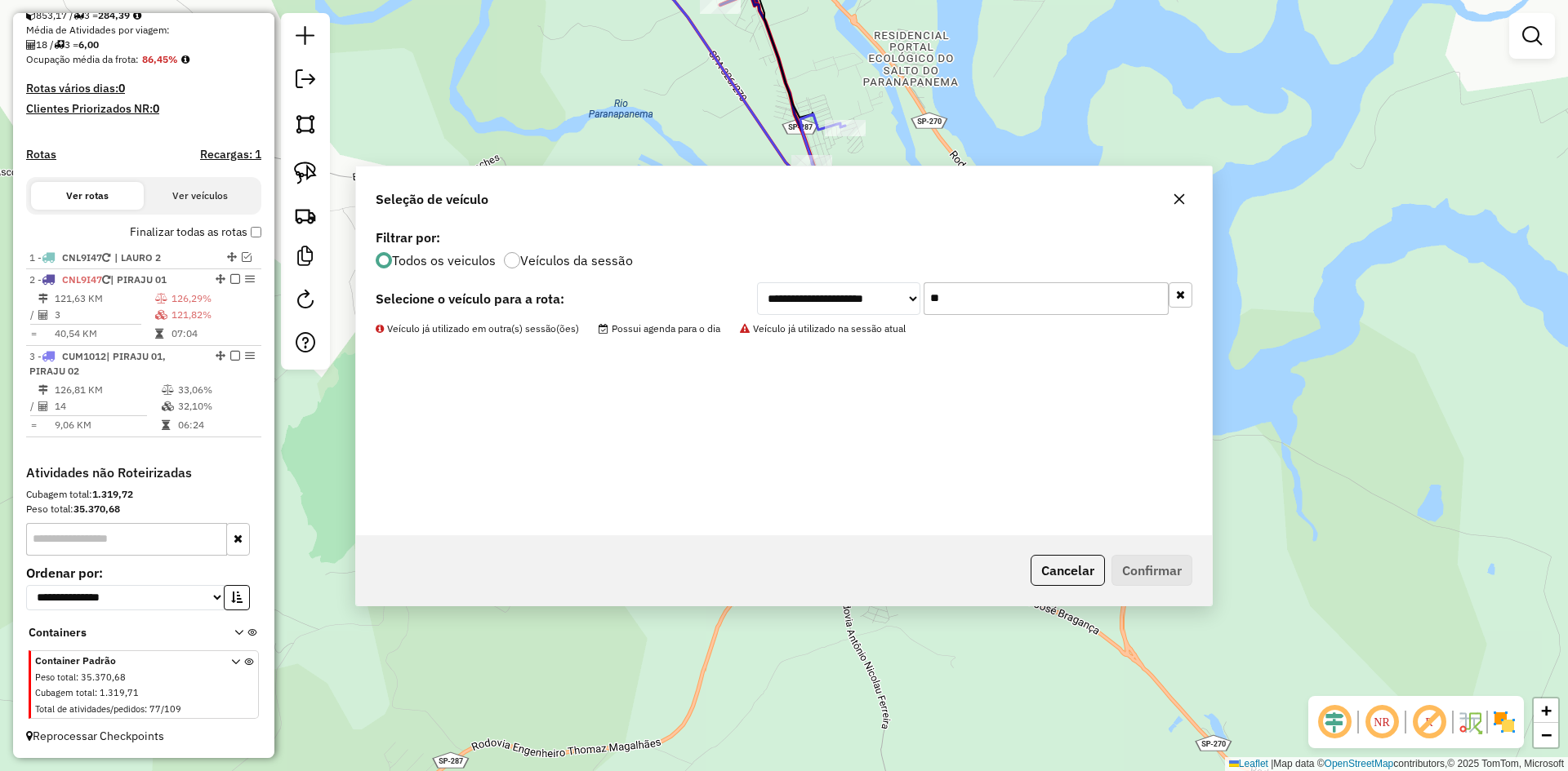
scroll to position [378, 0]
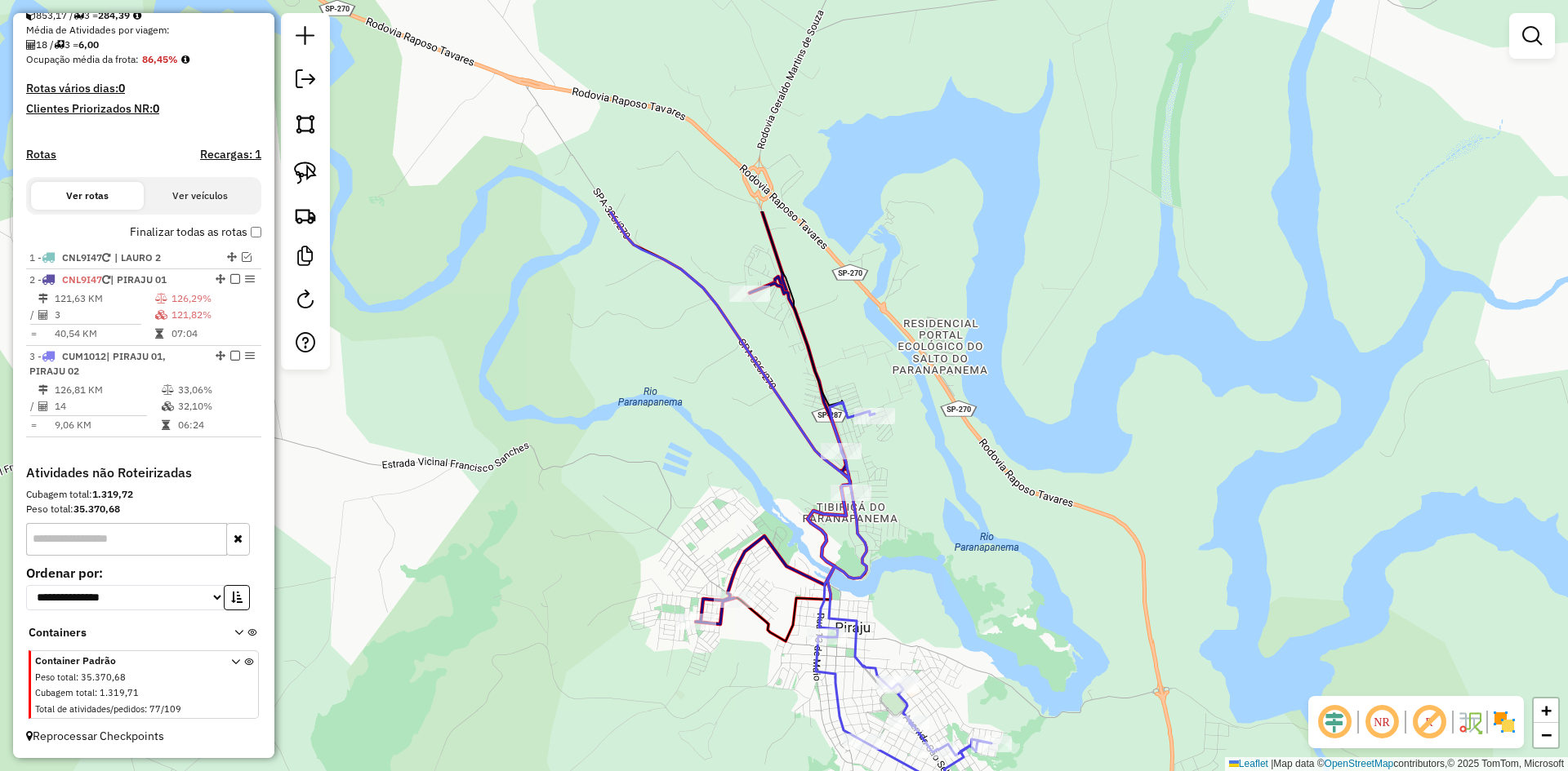
drag, startPoint x: 963, startPoint y: 245, endPoint x: 1014, endPoint y: 606, distance: 364.6
click at [1011, 612] on div "Janela de atendimento Grade de atendimento Capacidade Transportadoras Veículos …" at bounding box center [784, 385] width 1568 height 771
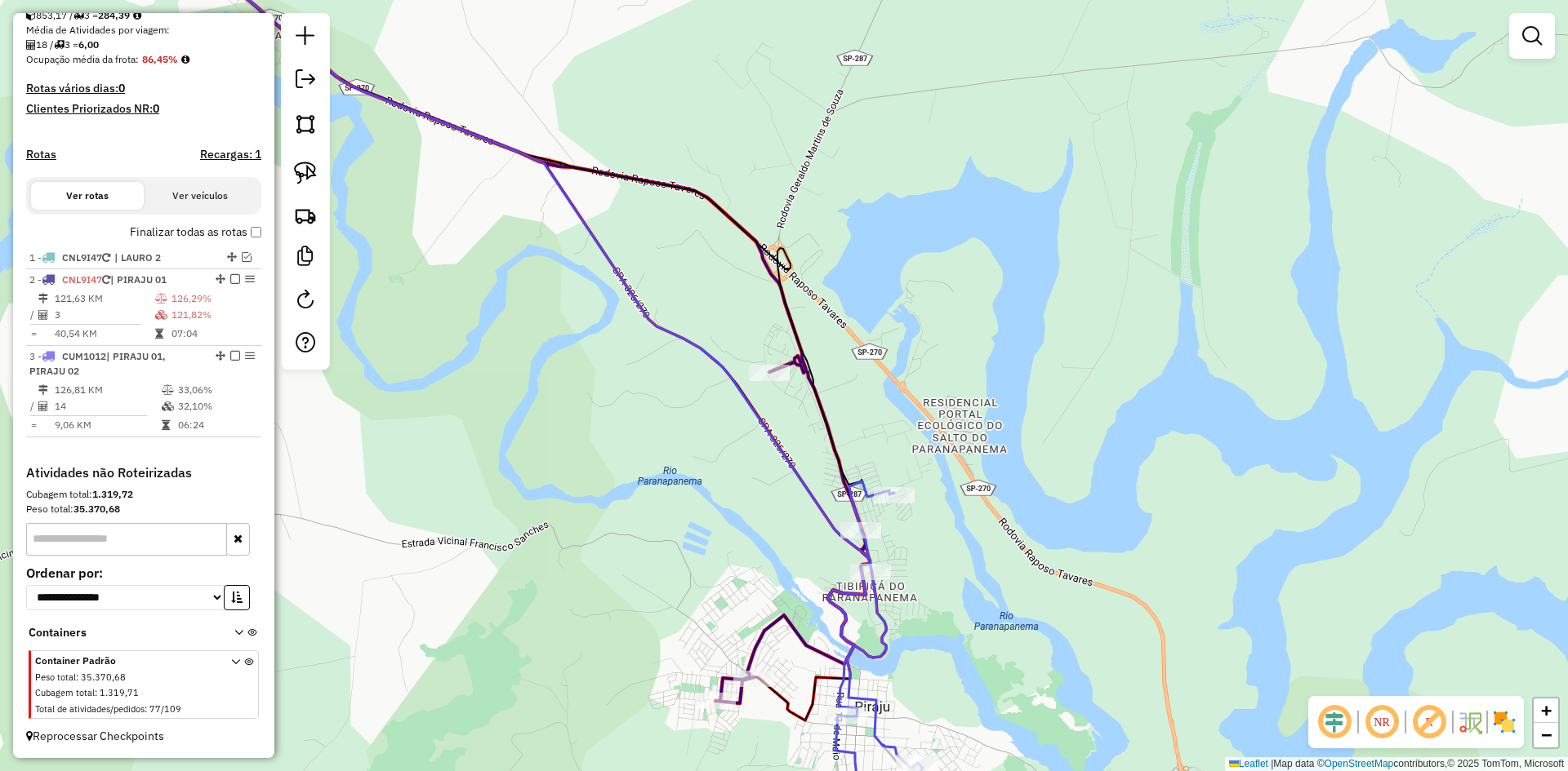
drag, startPoint x: 848, startPoint y: 286, endPoint x: 1085, endPoint y: 462, distance: 295.2
click at [1059, 443] on div "Janela de atendimento Grade de atendimento Capacidade Transportadoras Veículos …" at bounding box center [784, 385] width 1568 height 771
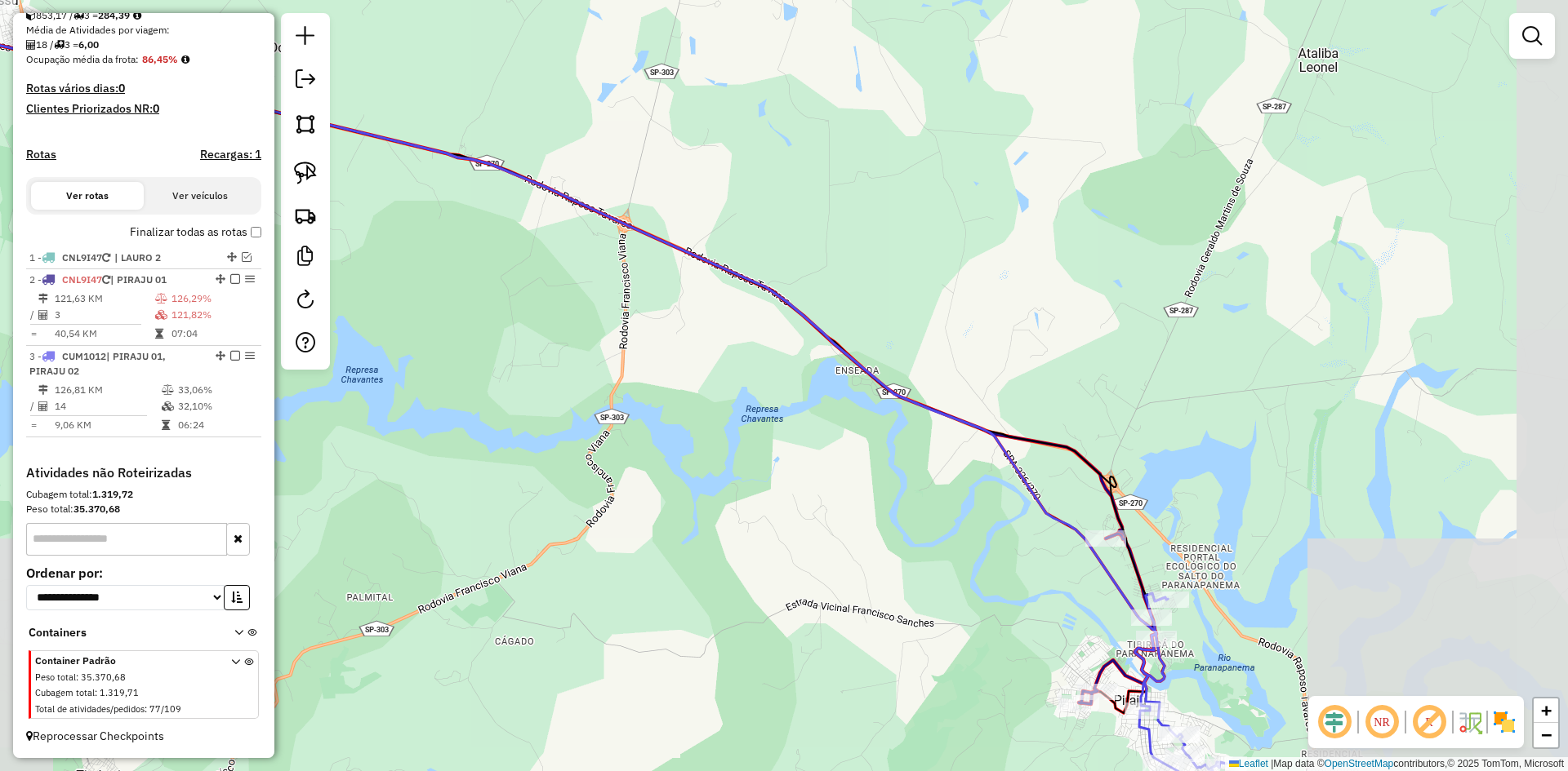
drag, startPoint x: 804, startPoint y: 399, endPoint x: 1172, endPoint y: 596, distance: 417.4
click at [1178, 596] on div "Janela de atendimento Grade de atendimento Capacidade Transportadoras Veículos …" at bounding box center [784, 385] width 1568 height 771
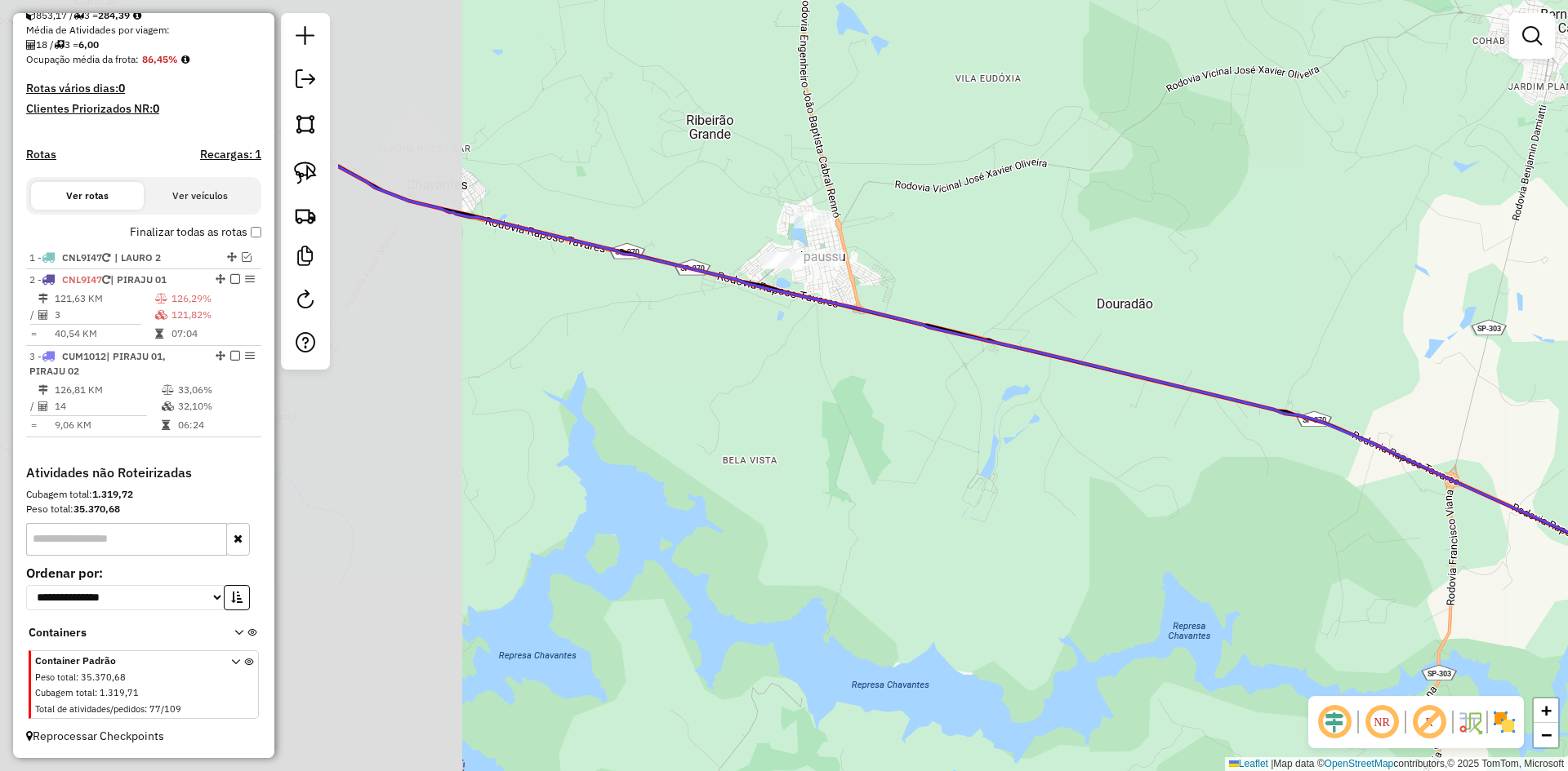
drag, startPoint x: 757, startPoint y: 494, endPoint x: 1250, endPoint y: 601, distance: 504.5
click at [1252, 601] on div "Janela de atendimento Grade de atendimento Capacidade Transportadoras Veículos …" at bounding box center [784, 385] width 1568 height 771
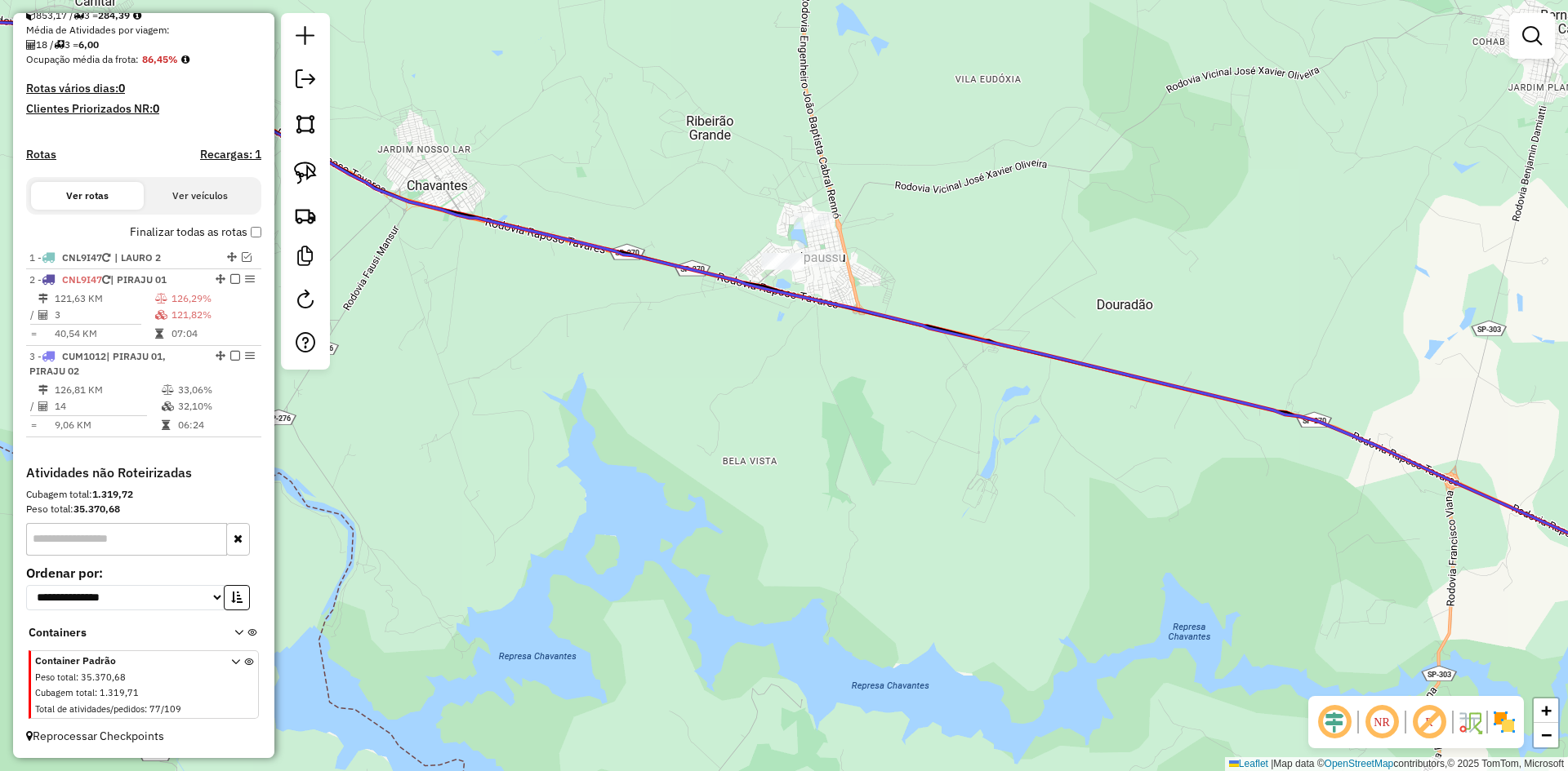
click at [393, 203] on icon at bounding box center [783, 313] width 1881 height 680
select select "*********"
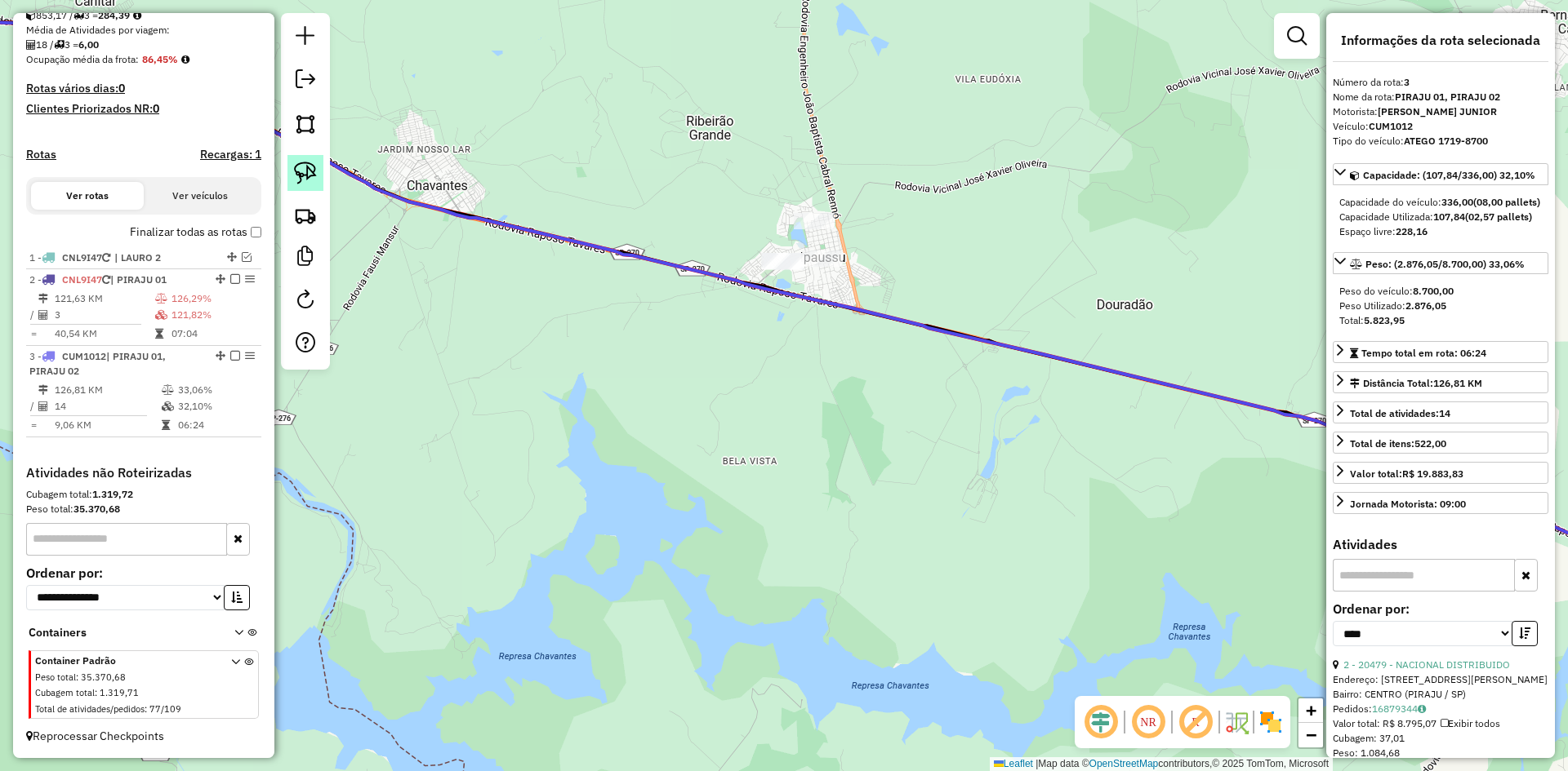
click at [314, 178] on img at bounding box center [305, 173] width 23 height 23
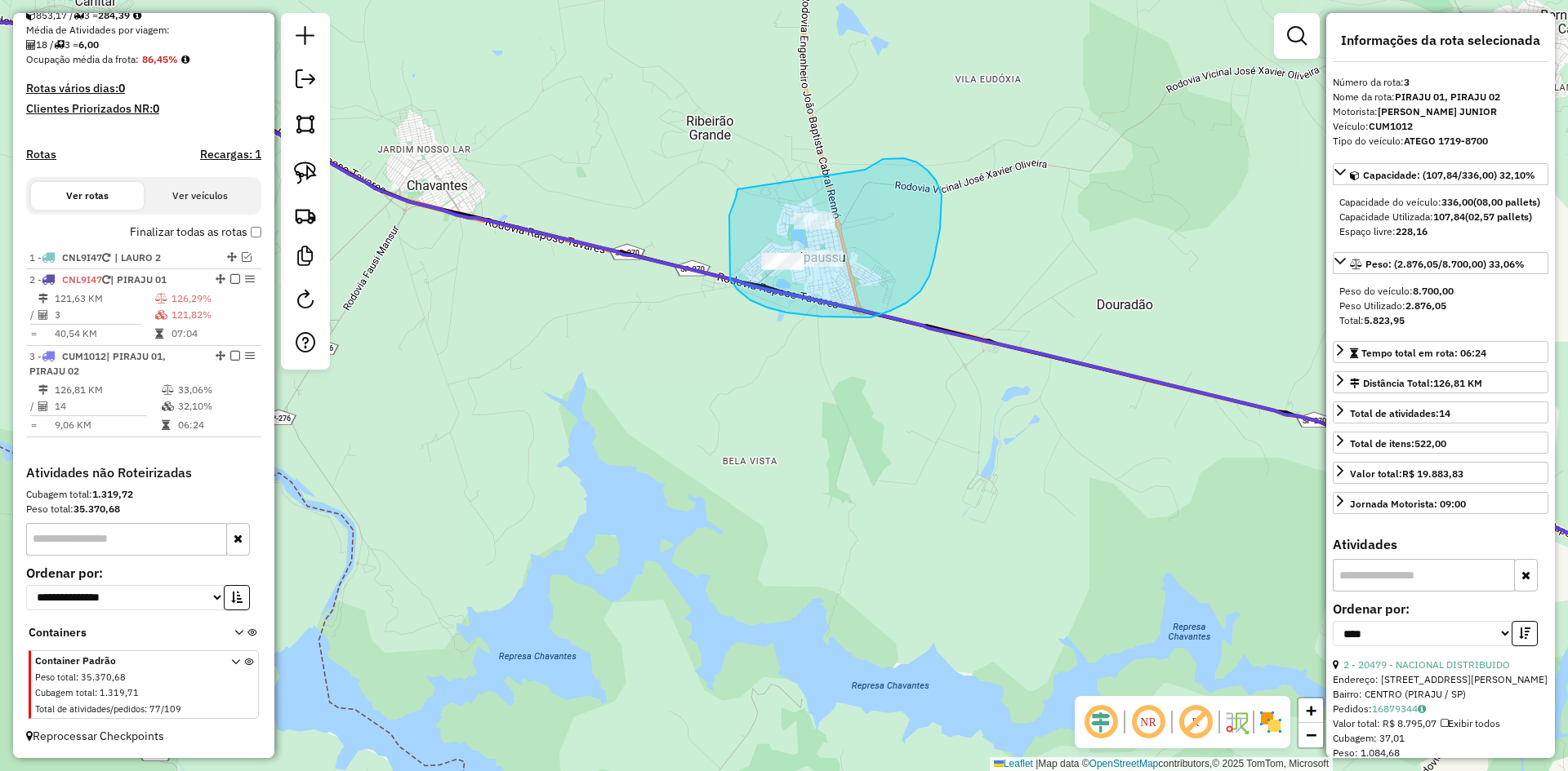
drag, startPoint x: 729, startPoint y: 215, endPoint x: 909, endPoint y: 164, distance: 187.1
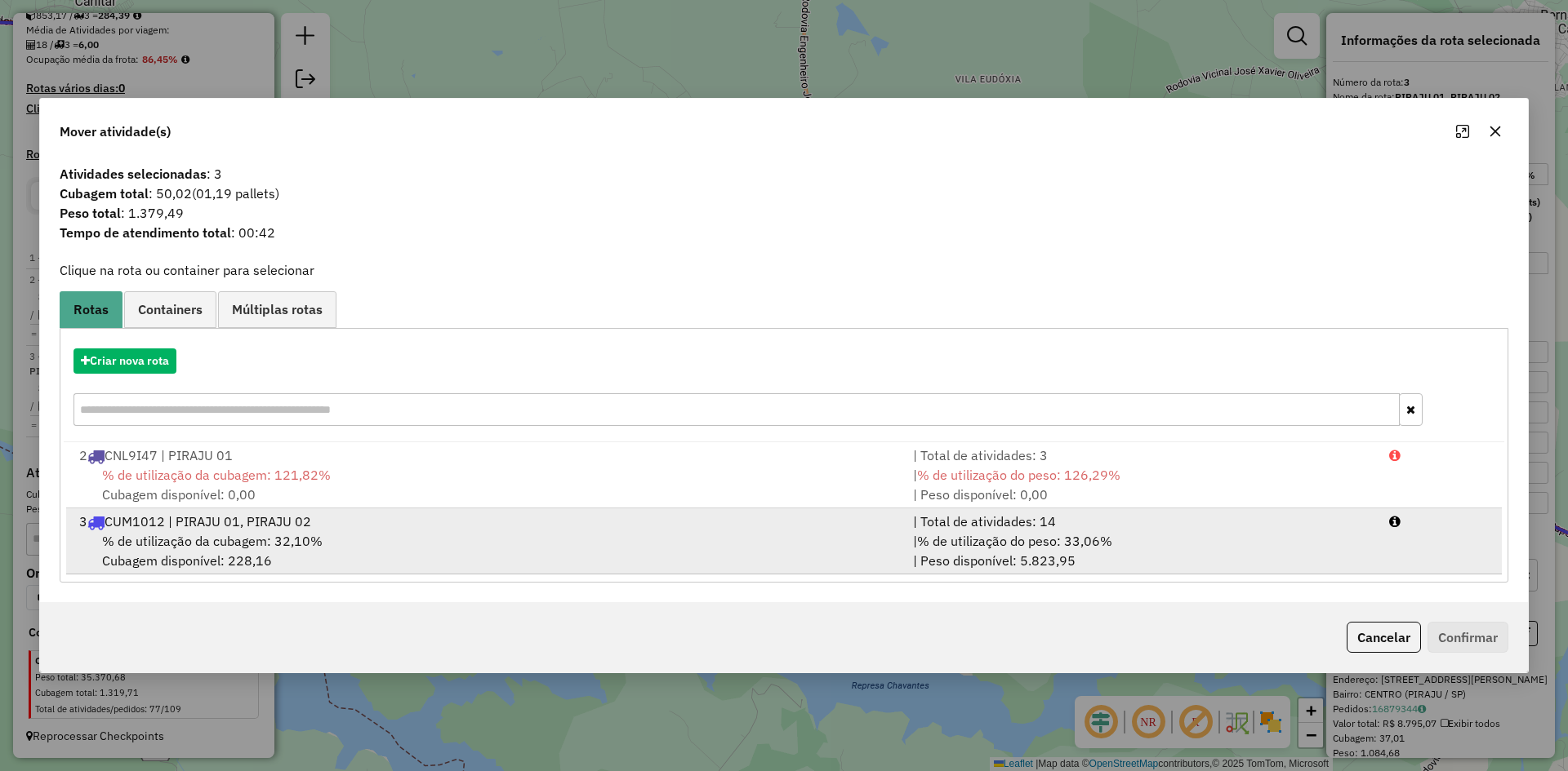
click at [315, 521] on div "3 CUM1012 | PIRAJU 01, PIRAJU 02" at bounding box center [486, 521] width 833 height 20
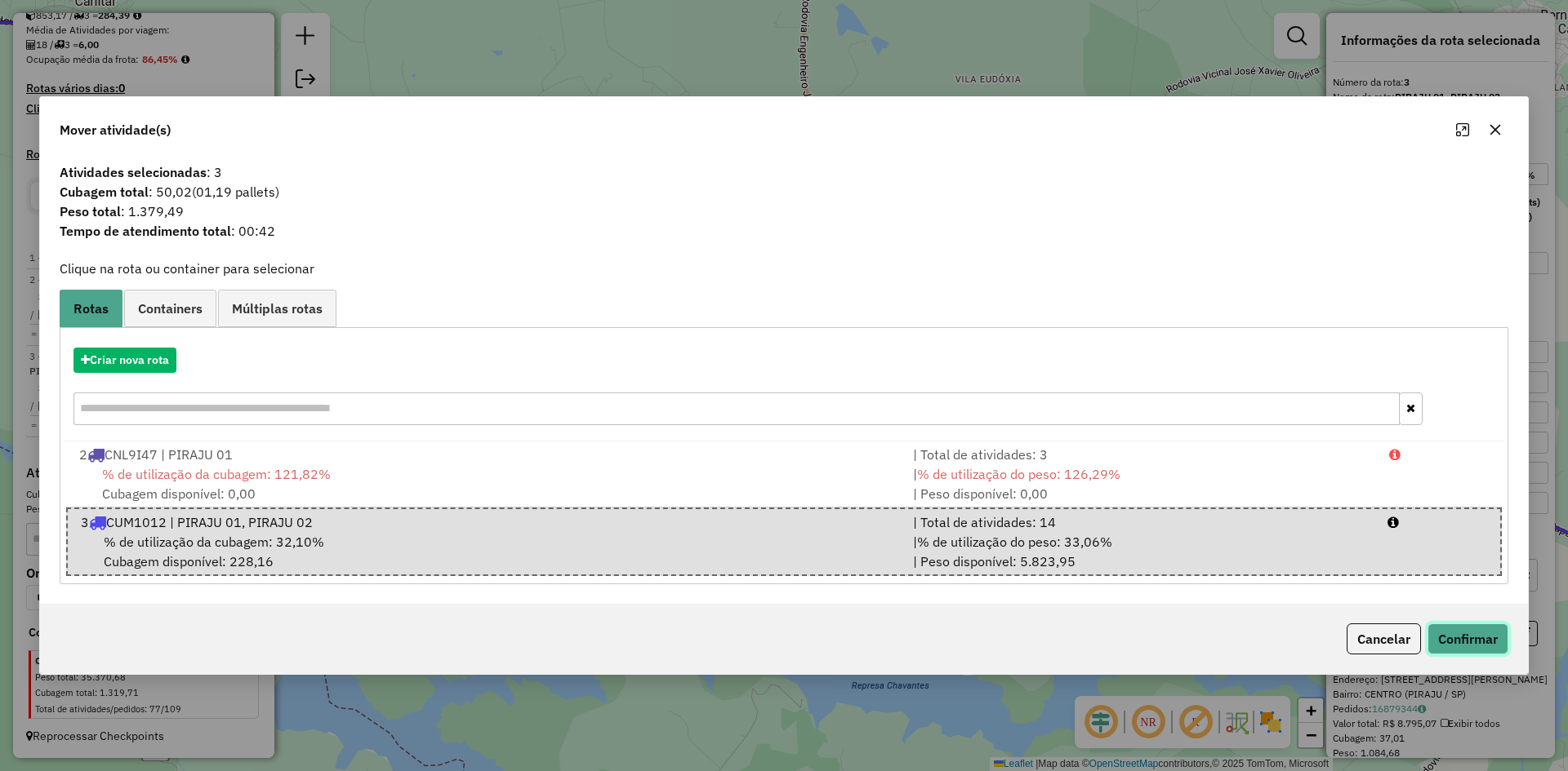
click at [1481, 635] on button "Confirmar" at bounding box center [1467, 639] width 81 height 31
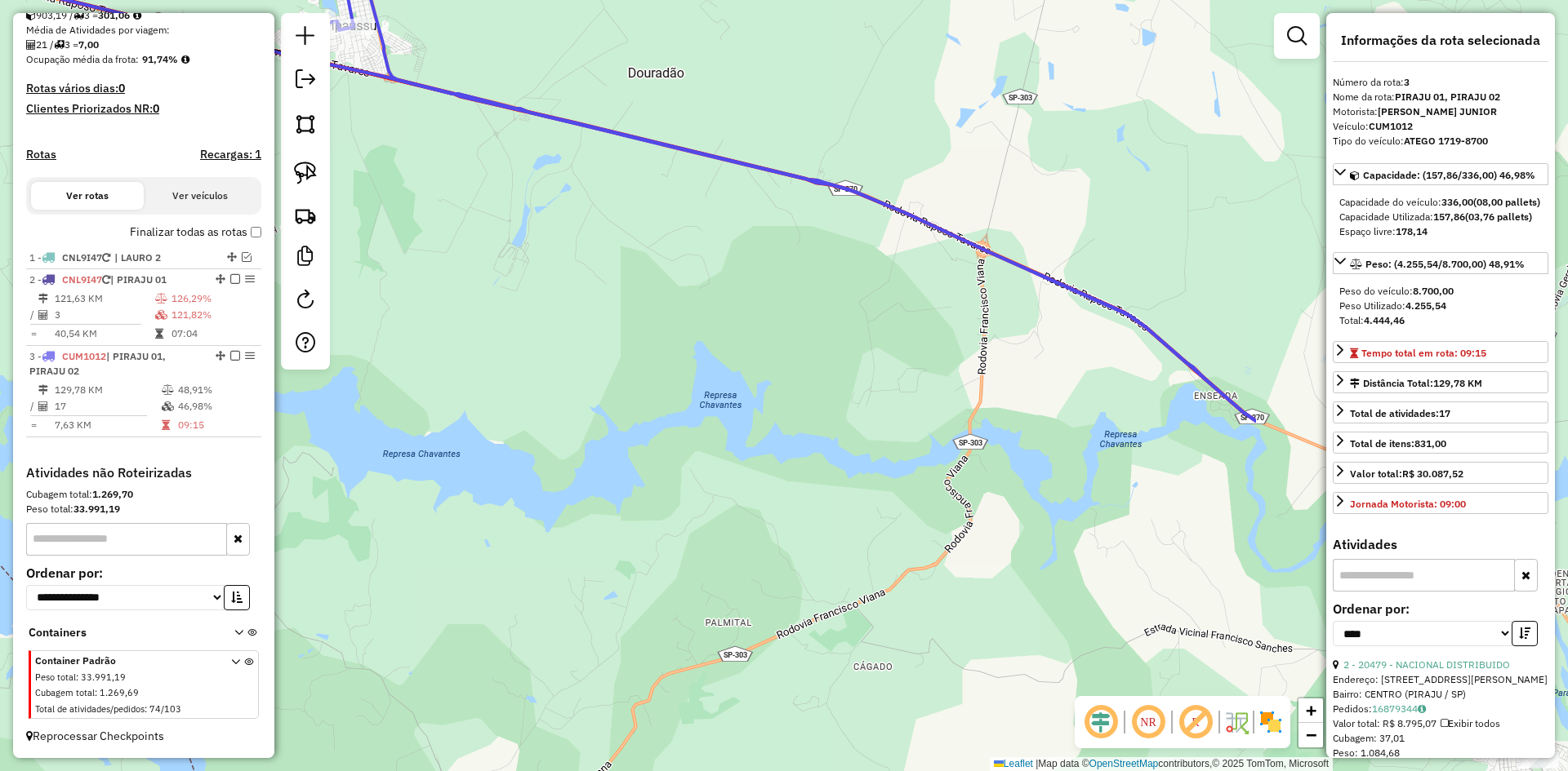
drag, startPoint x: 984, startPoint y: 504, endPoint x: 556, endPoint y: 300, distance: 474.1
click at [514, 271] on div "Janela de atendimento Grade de atendimento Capacidade Transportadoras Veículos …" at bounding box center [784, 385] width 1568 height 771
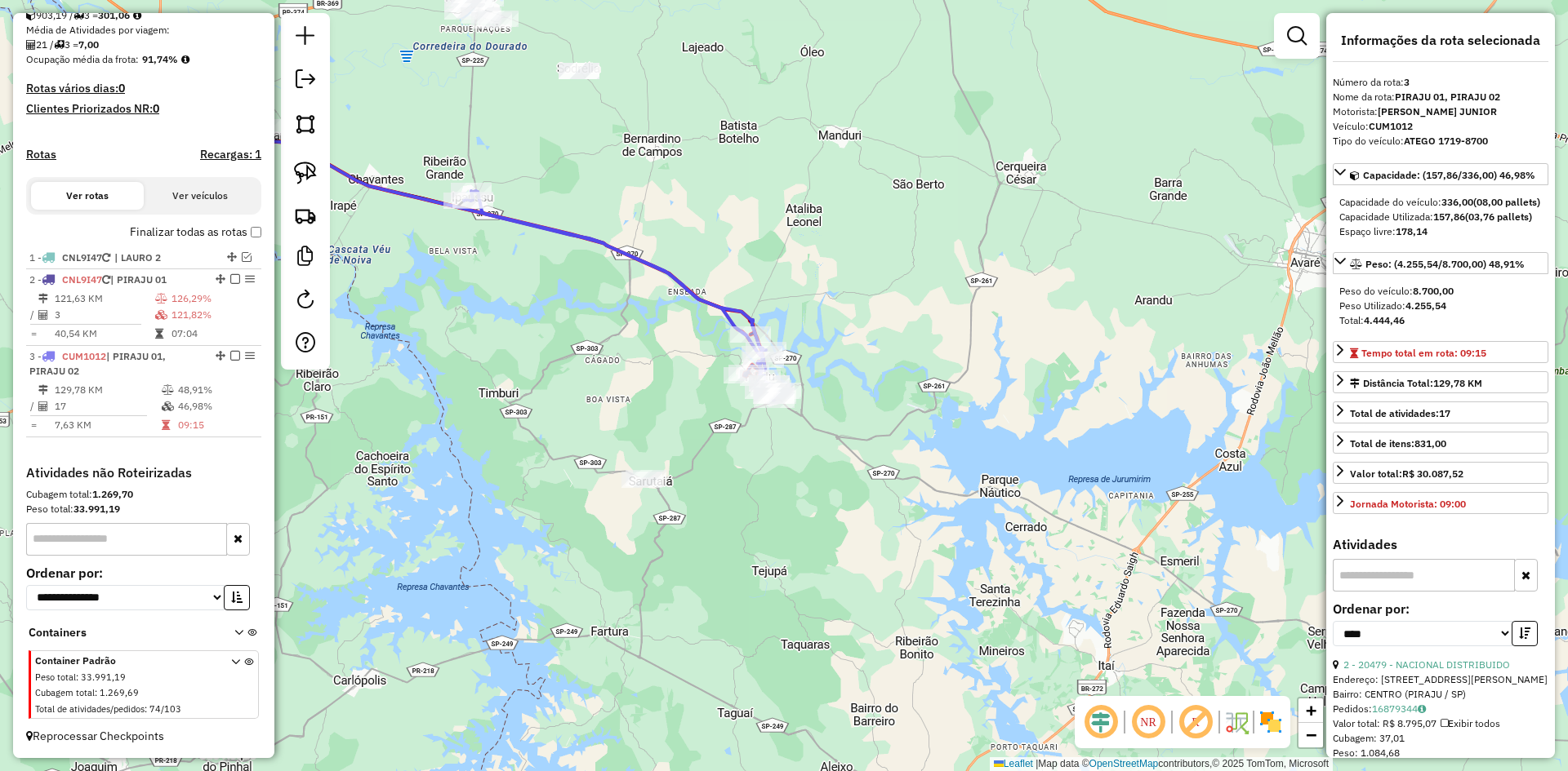
click at [698, 416] on div "Janela de atendimento Grade de atendimento Capacidade Transportadoras Veículos …" at bounding box center [784, 385] width 1568 height 771
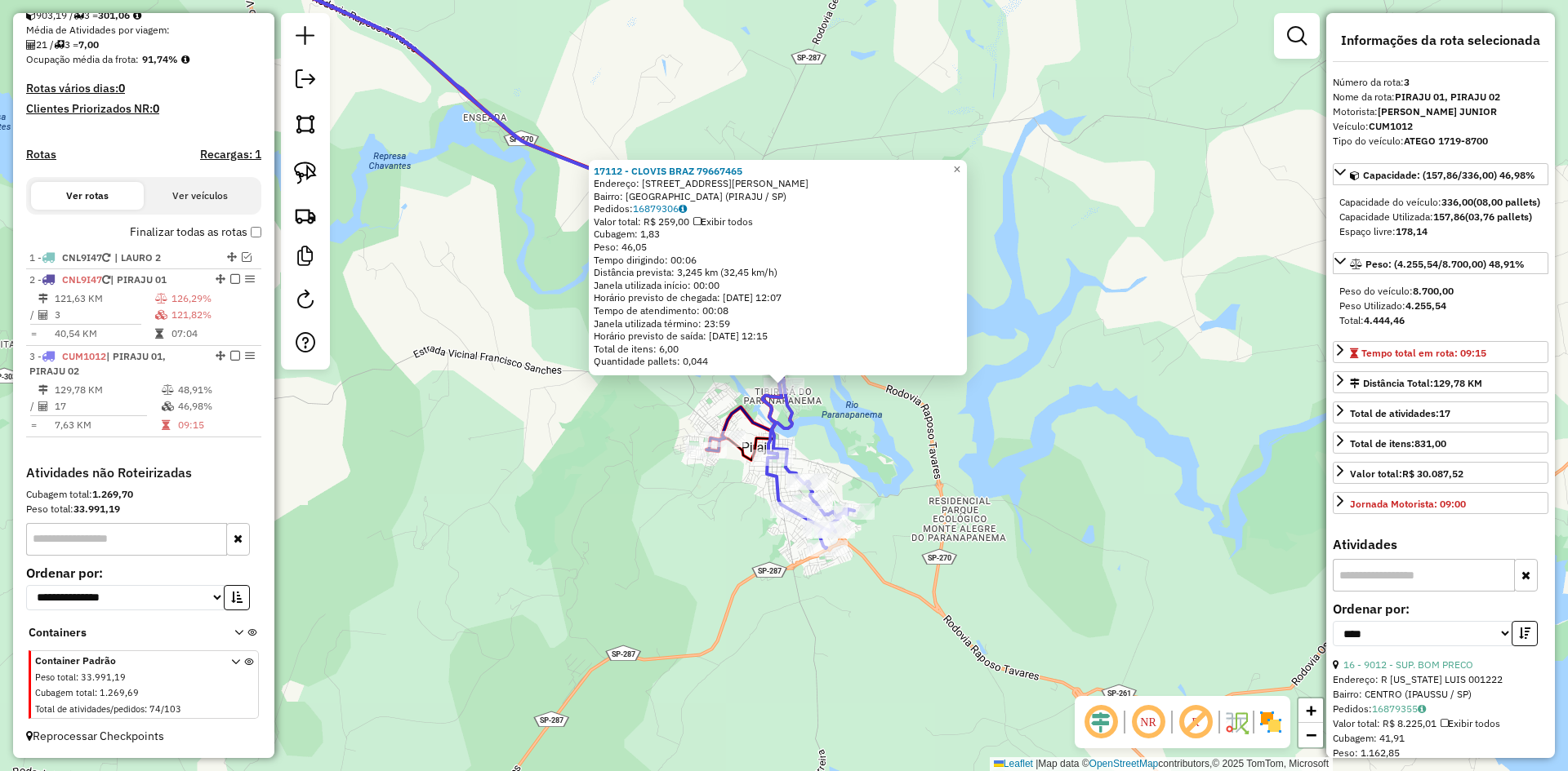
click at [929, 468] on div "17112 - CLOVIS BRAZ 79667465 Endereço: AV DOUTOR [PERSON_NAME] 488 Bairro: [GEO…" at bounding box center [784, 385] width 1568 height 771
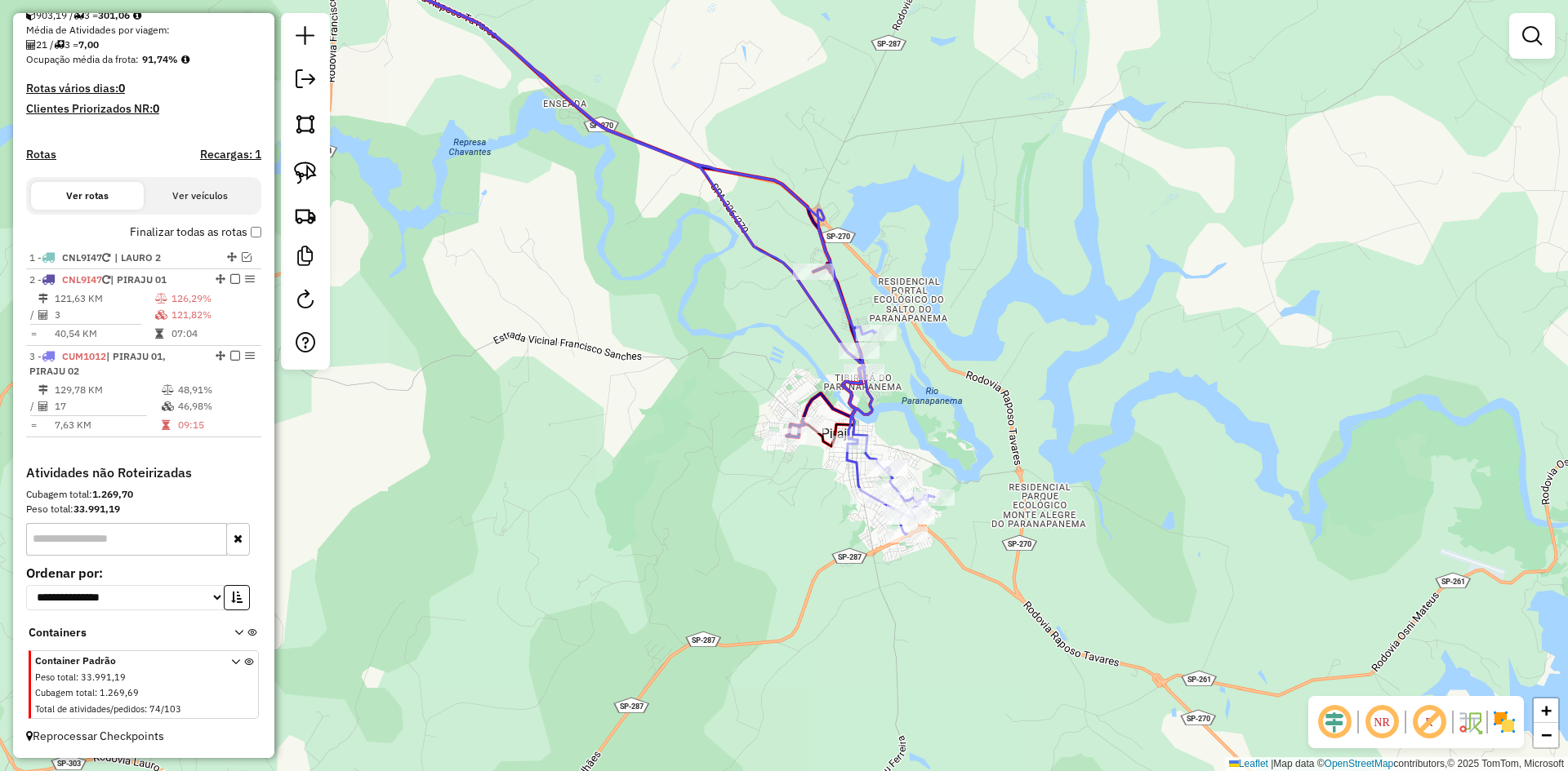
drag, startPoint x: 875, startPoint y: 443, endPoint x: 955, endPoint y: 428, distance: 81.4
click at [955, 428] on div "Janela de atendimento Grade de atendimento Capacidade Transportadoras Veículos …" at bounding box center [784, 385] width 1568 height 771
select select "*********"
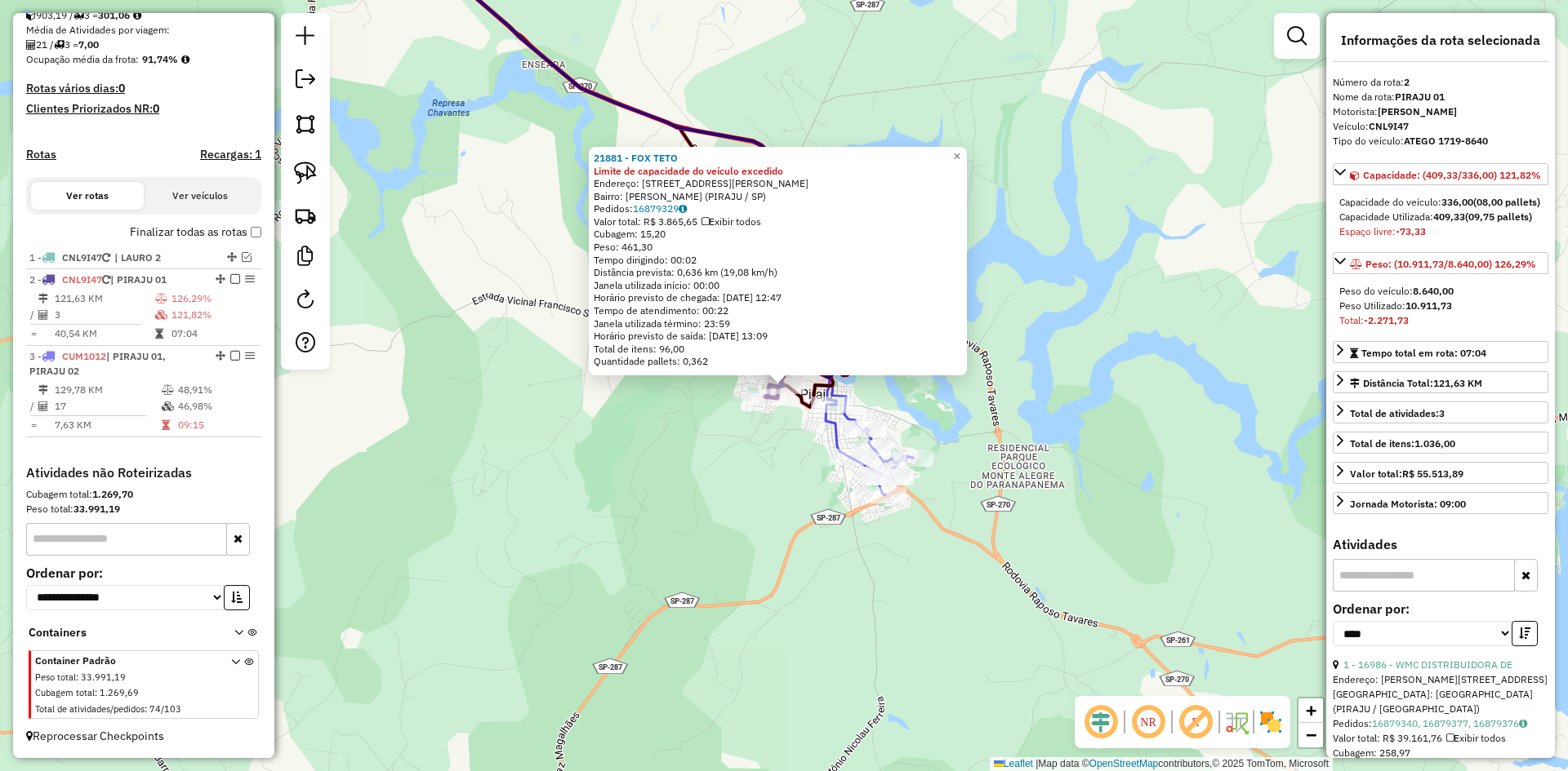
click at [780, 466] on div "21881 - FOX TETO Limite de capacidade do veículo excedido Endereço: [STREET_ADD…" at bounding box center [784, 385] width 1568 height 771
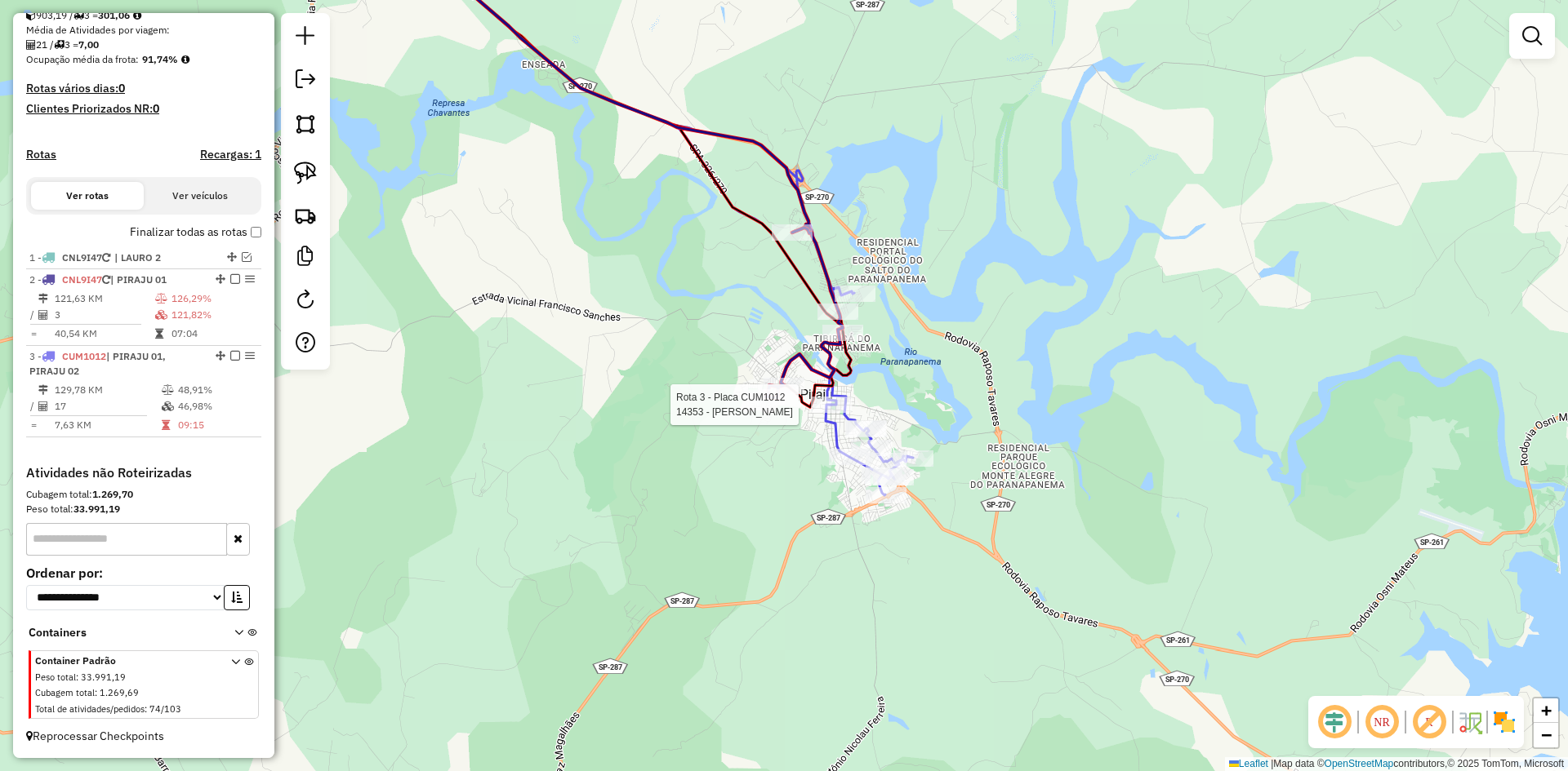
select select "*********"
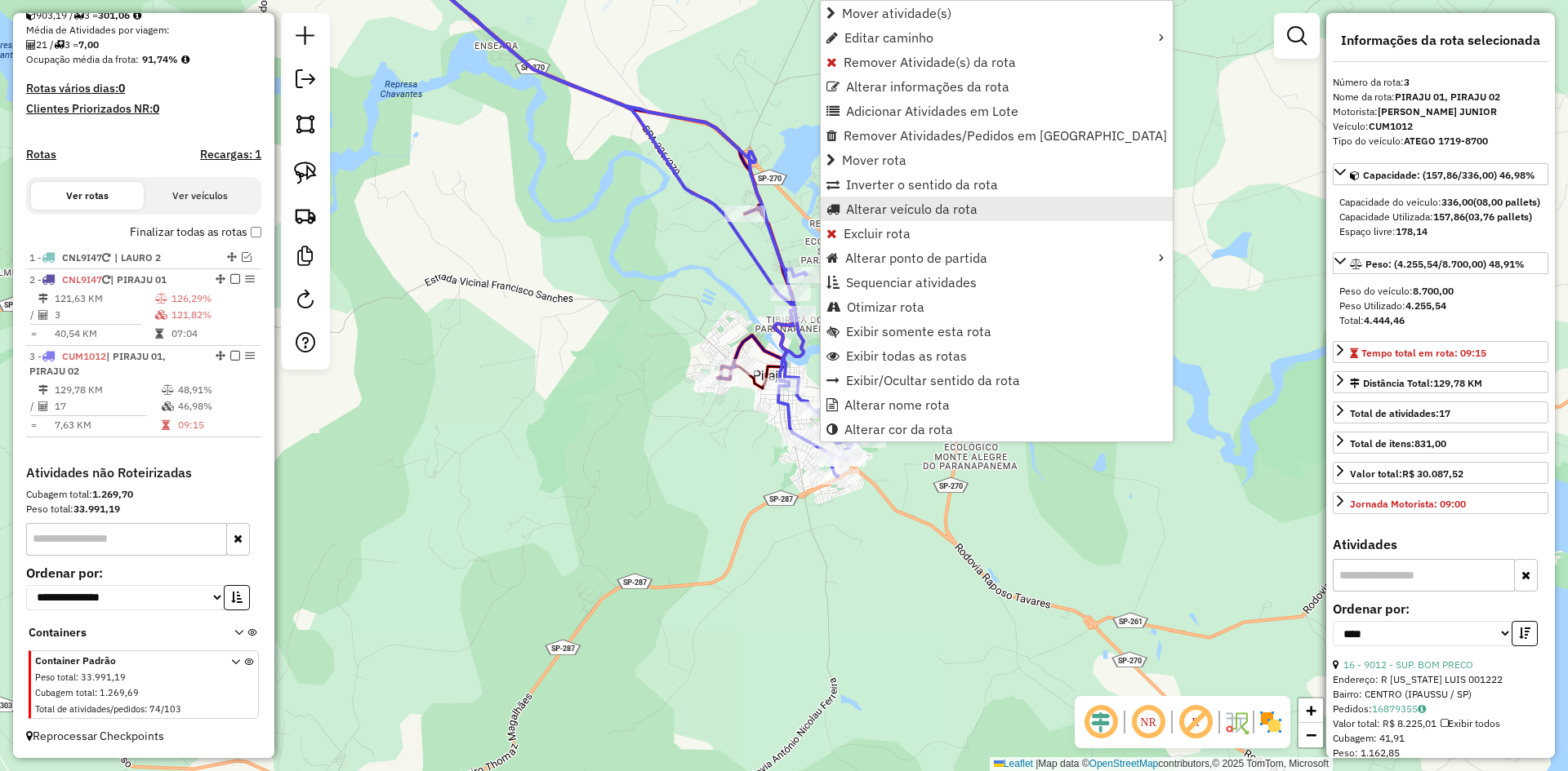
click at [899, 210] on span "Alterar veículo da rota" at bounding box center [911, 209] width 132 height 13
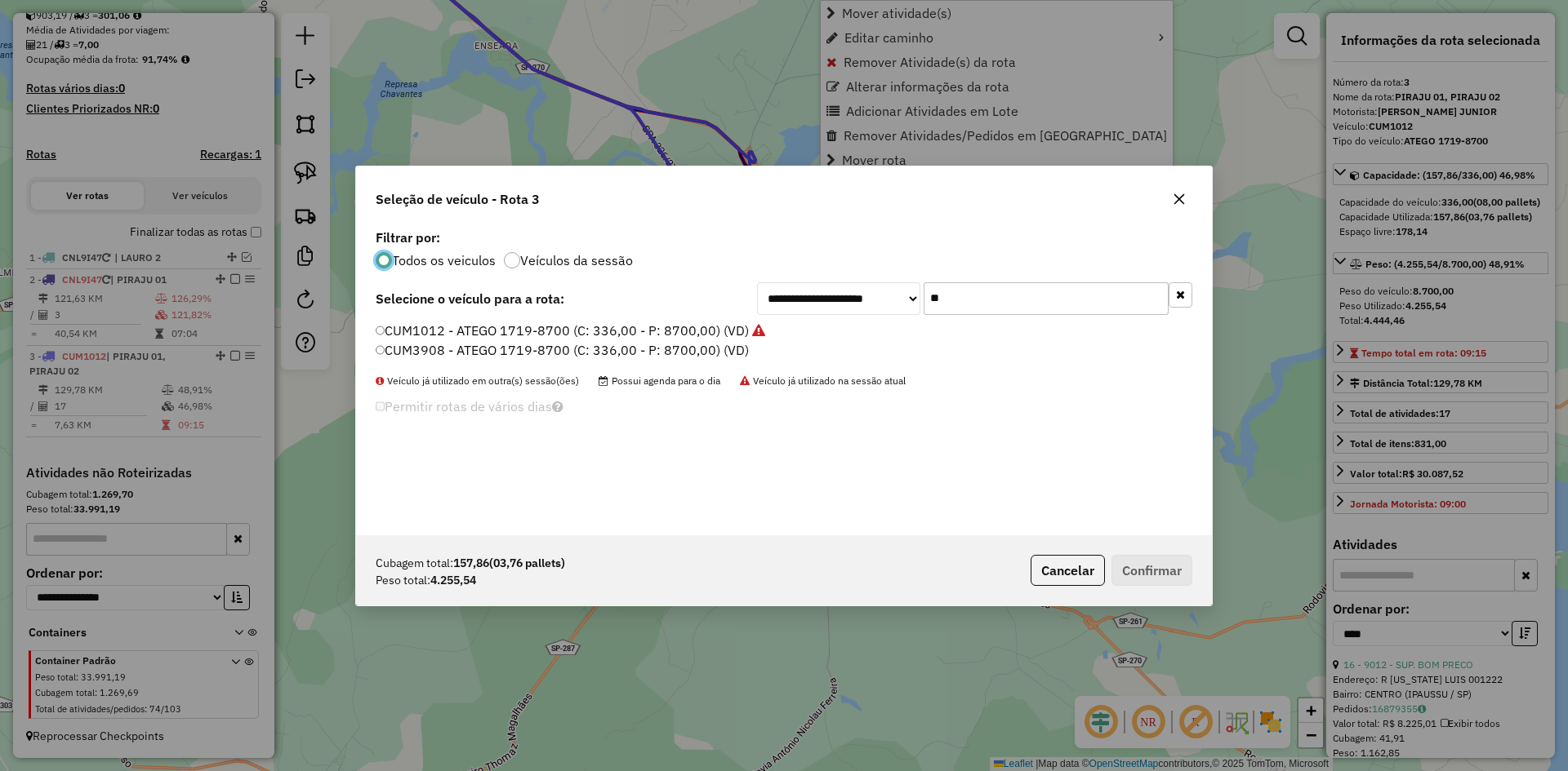
scroll to position [9, 5]
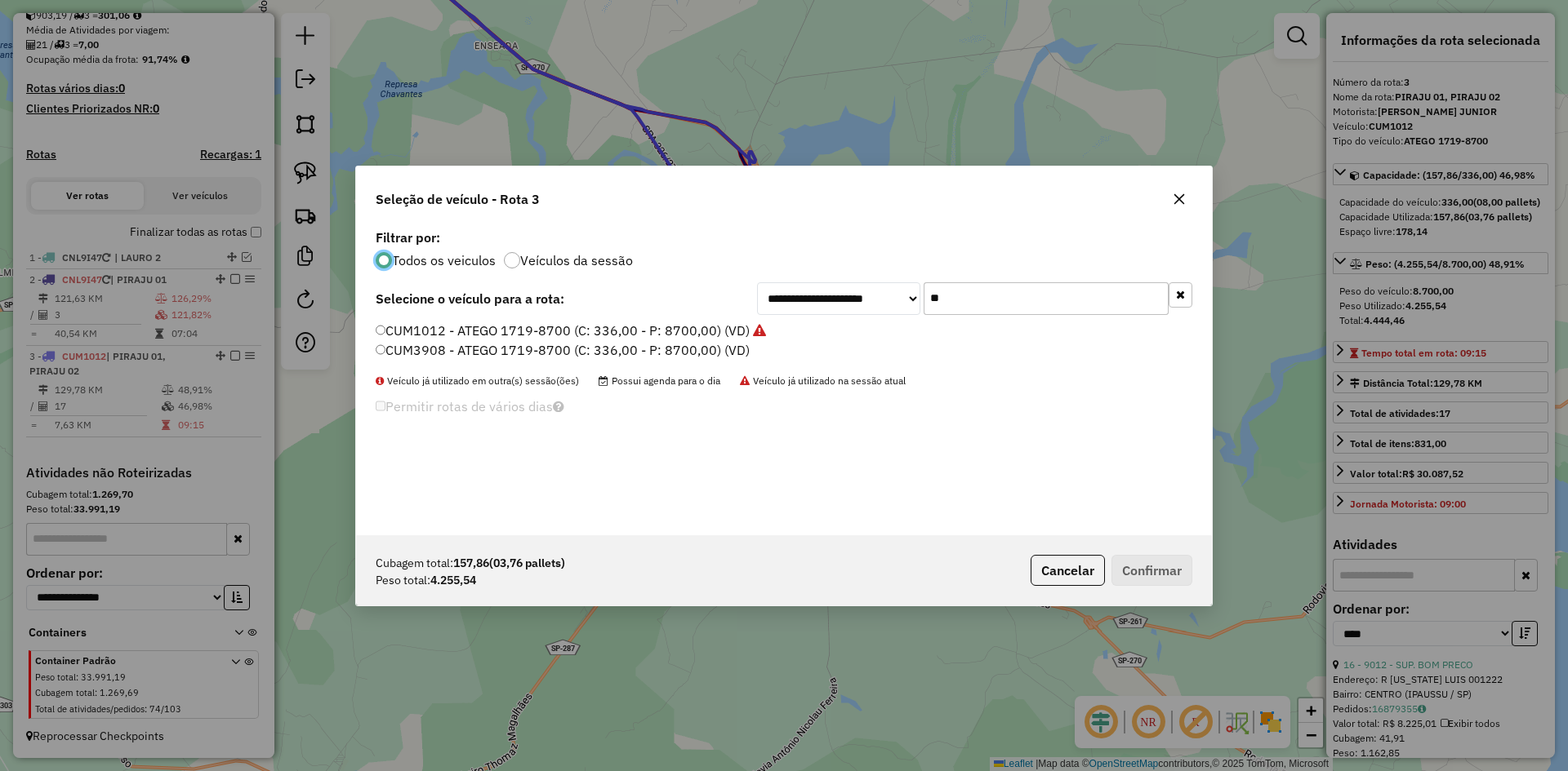
click at [965, 298] on input "**" at bounding box center [1045, 299] width 245 height 32
type input "***"
click at [518, 330] on label "GED8I31 - ATEGO 1418-6500 (C: 252,00 - P: 6500,00) (VD)" at bounding box center [560, 330] width 369 height 20
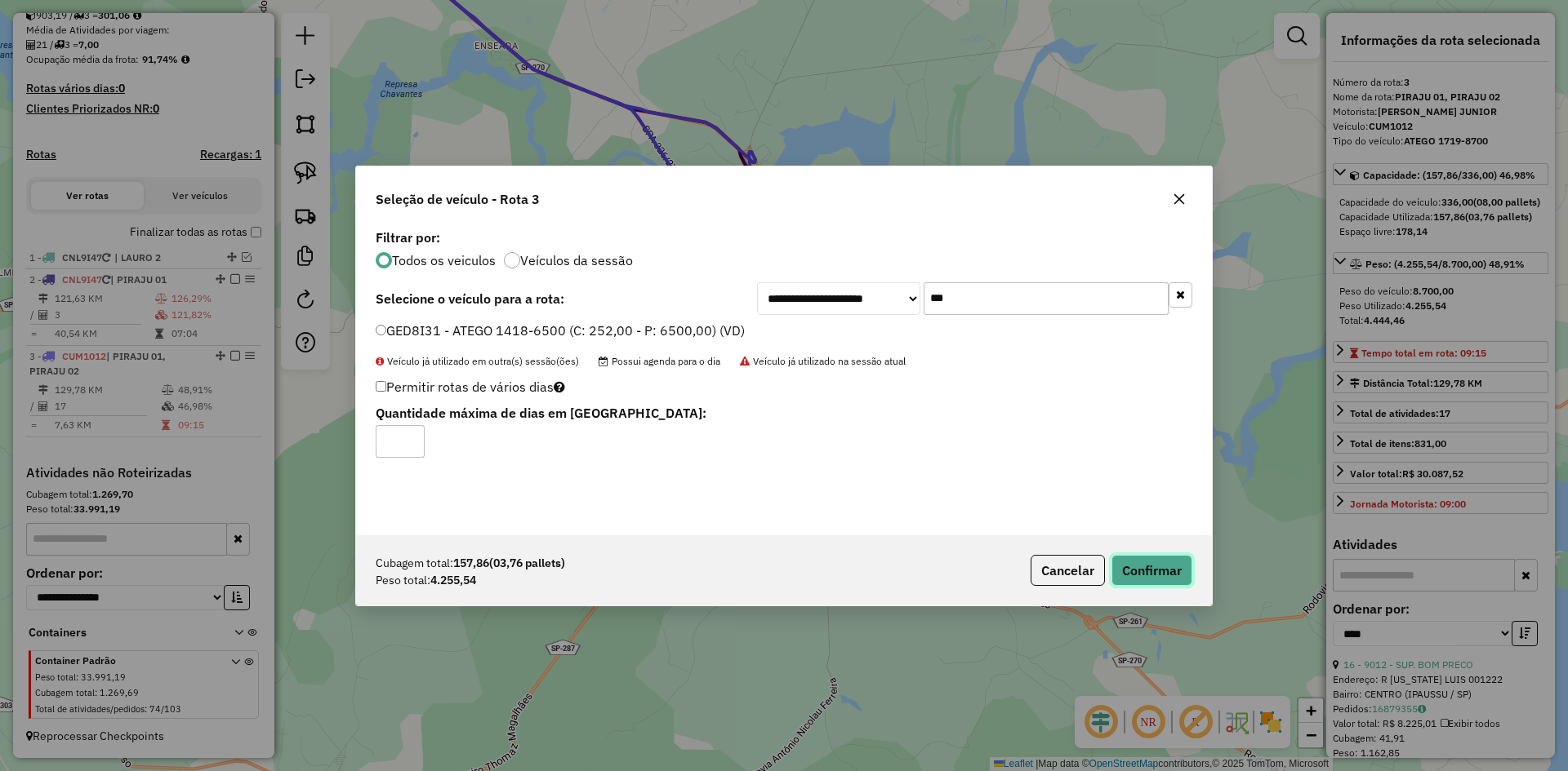
click at [1172, 571] on button "Confirmar" at bounding box center [1151, 570] width 81 height 31
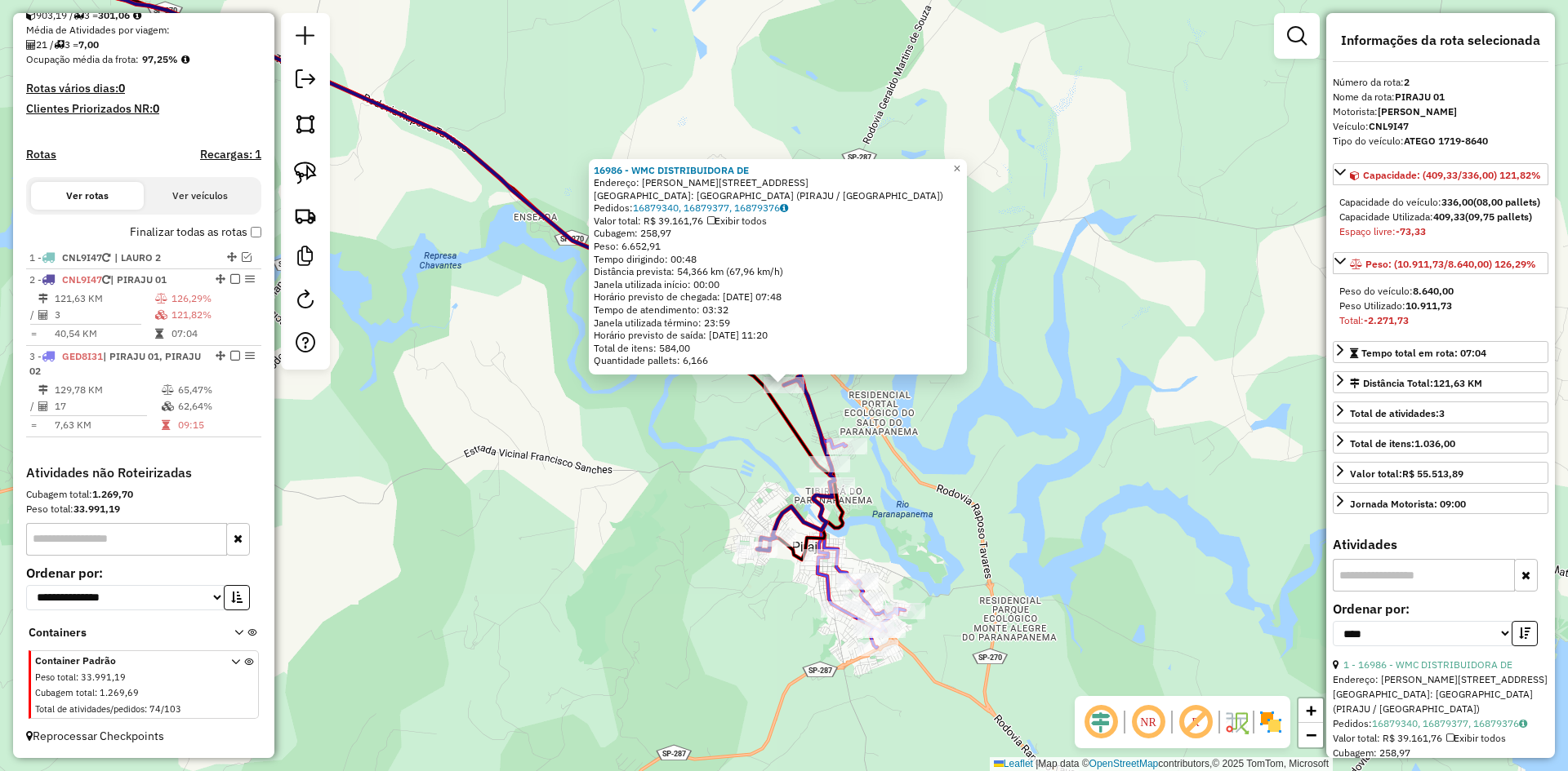
click at [725, 482] on div "16986 - WMC DISTRIBUIDORA DE Endereço: R DEOLINDA DE [PERSON_NAME] 261 Bairro: …" at bounding box center [784, 385] width 1568 height 771
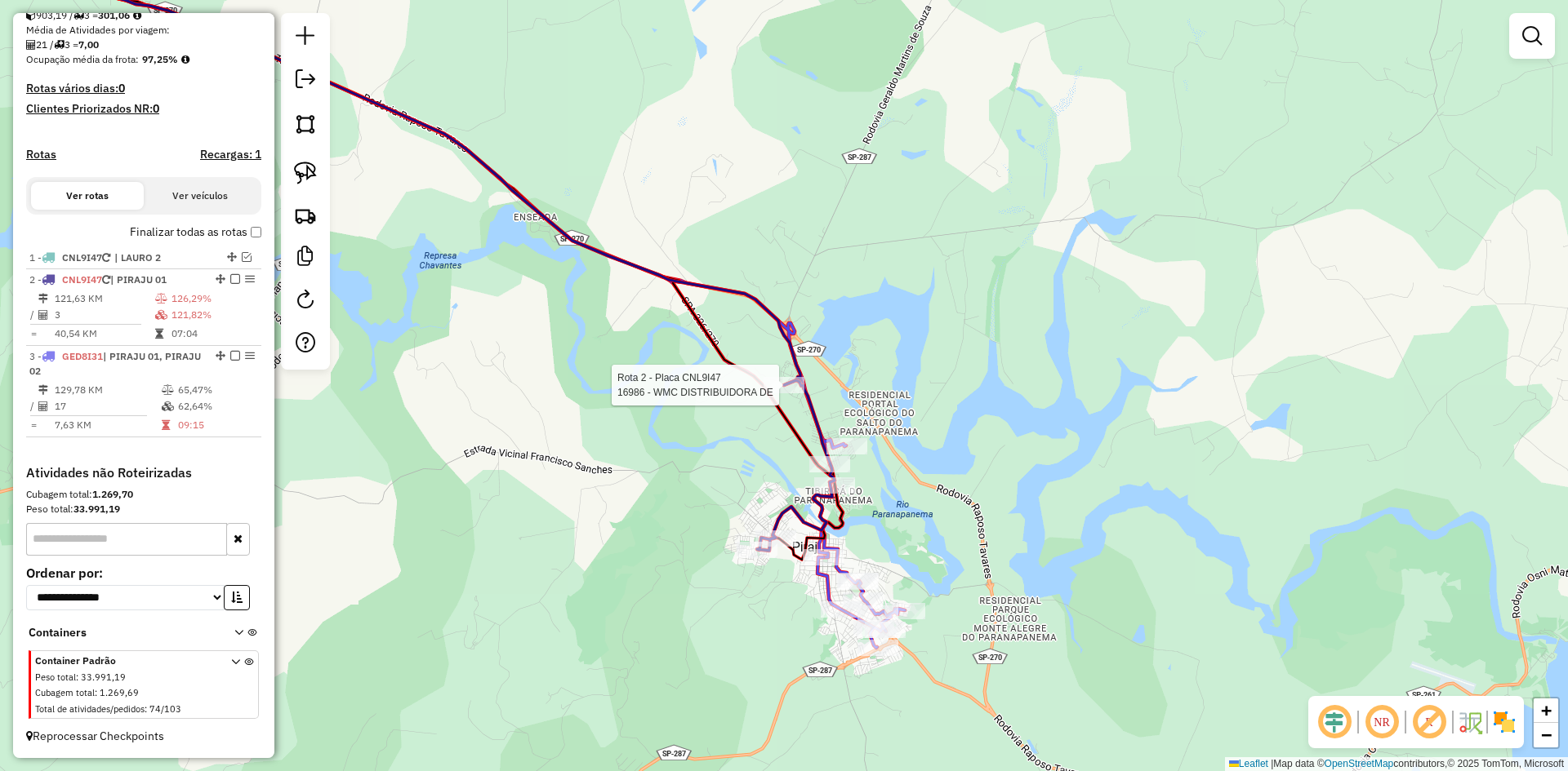
select select "*********"
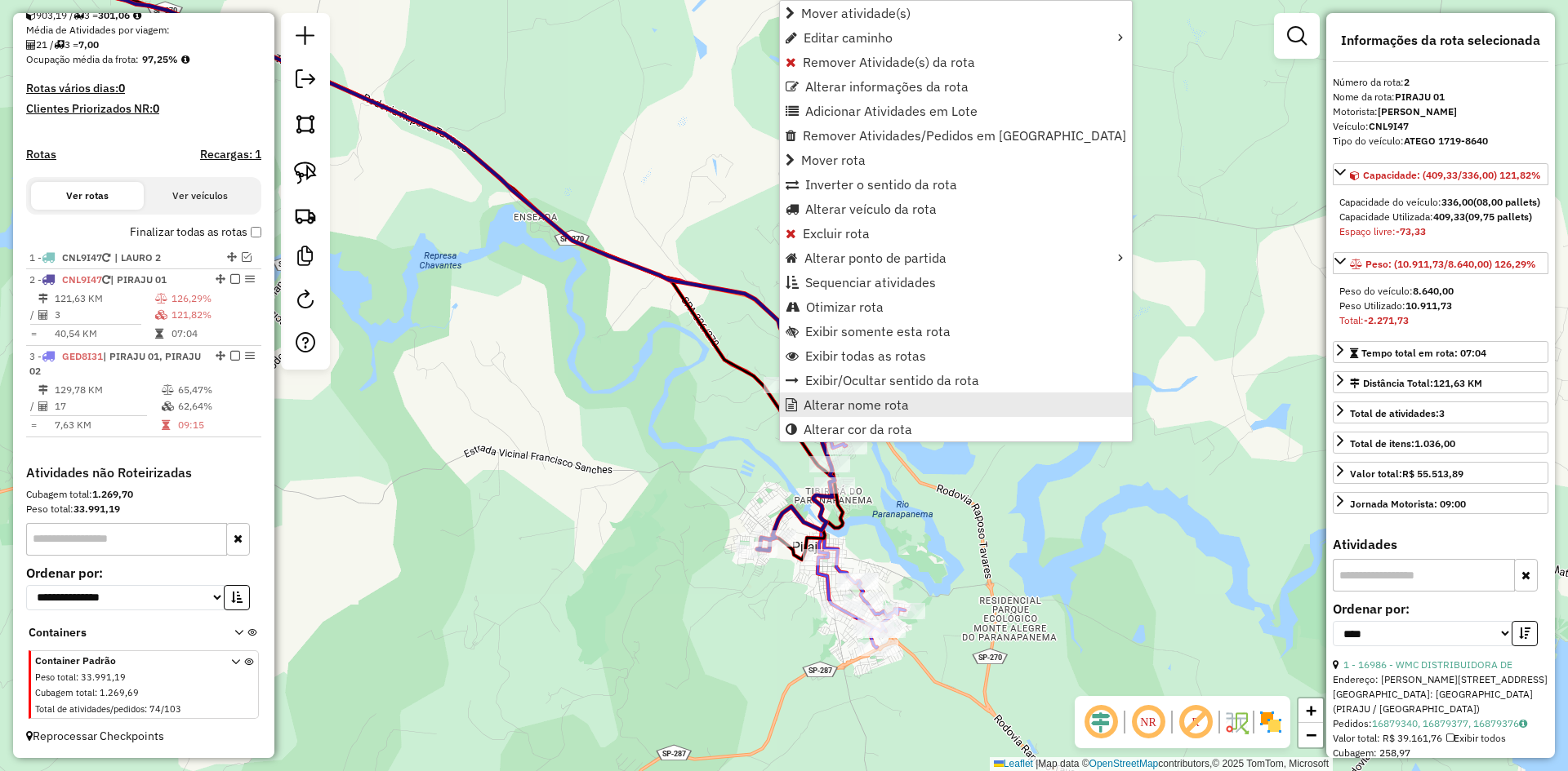
click at [819, 407] on span "Alterar nome rota" at bounding box center [856, 405] width 105 height 13
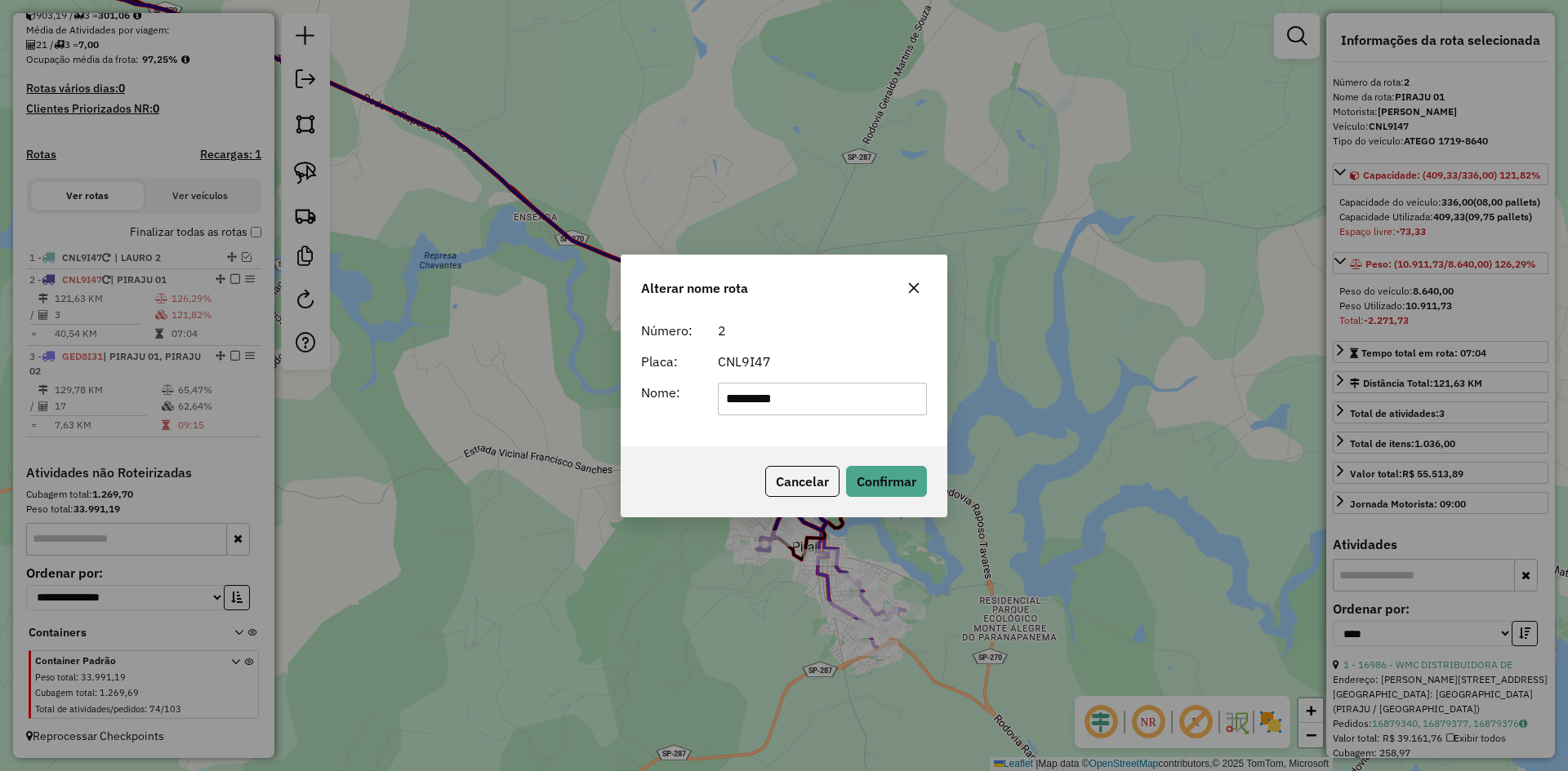
drag, startPoint x: 801, startPoint y: 398, endPoint x: 647, endPoint y: 395, distance: 154.0
click at [647, 395] on div "Nome: *********" at bounding box center [784, 399] width 305 height 32
type input "**********"
click at [882, 490] on button "Confirmar" at bounding box center [886, 481] width 81 height 31
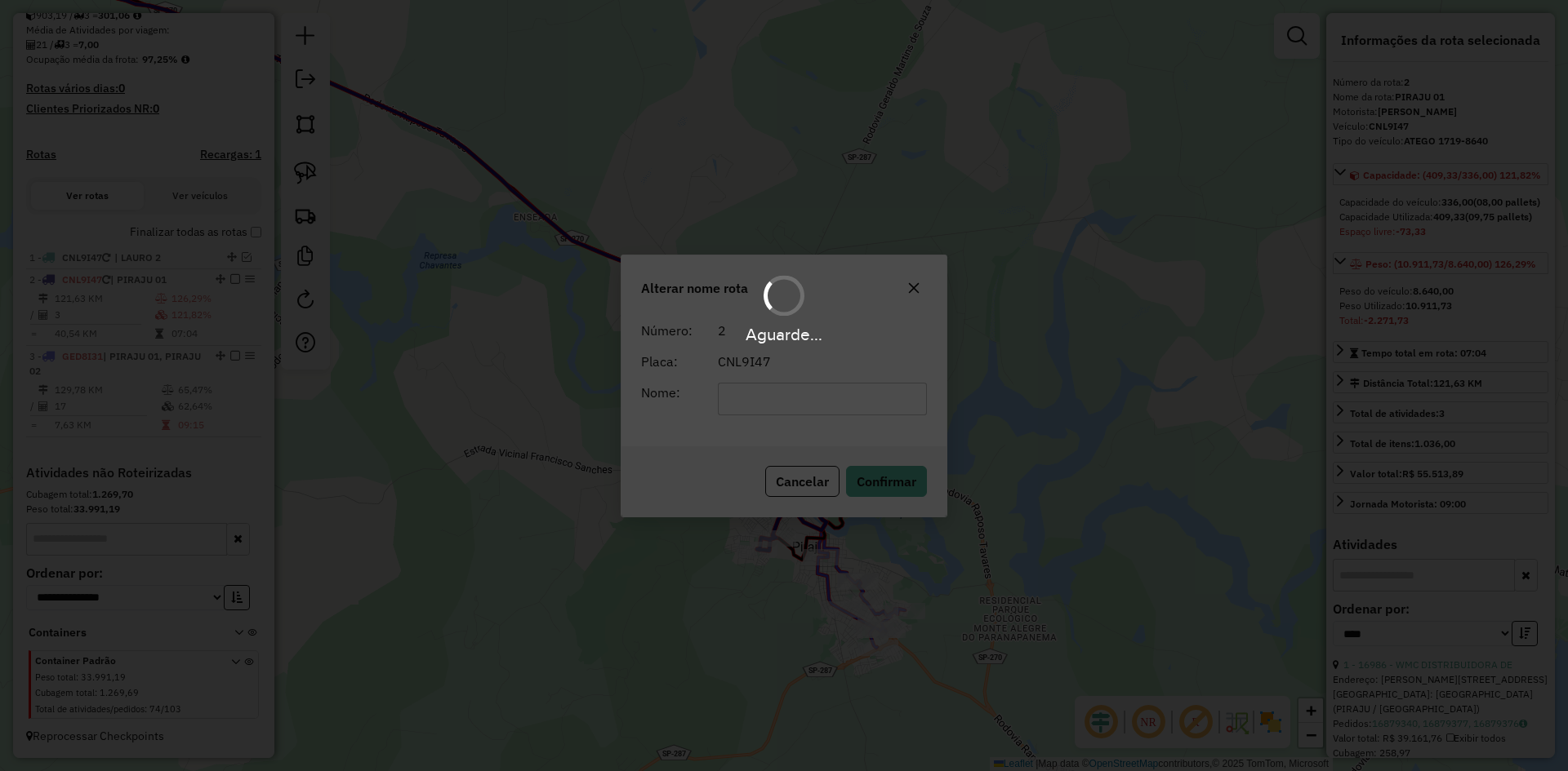
scroll to position [393, 0]
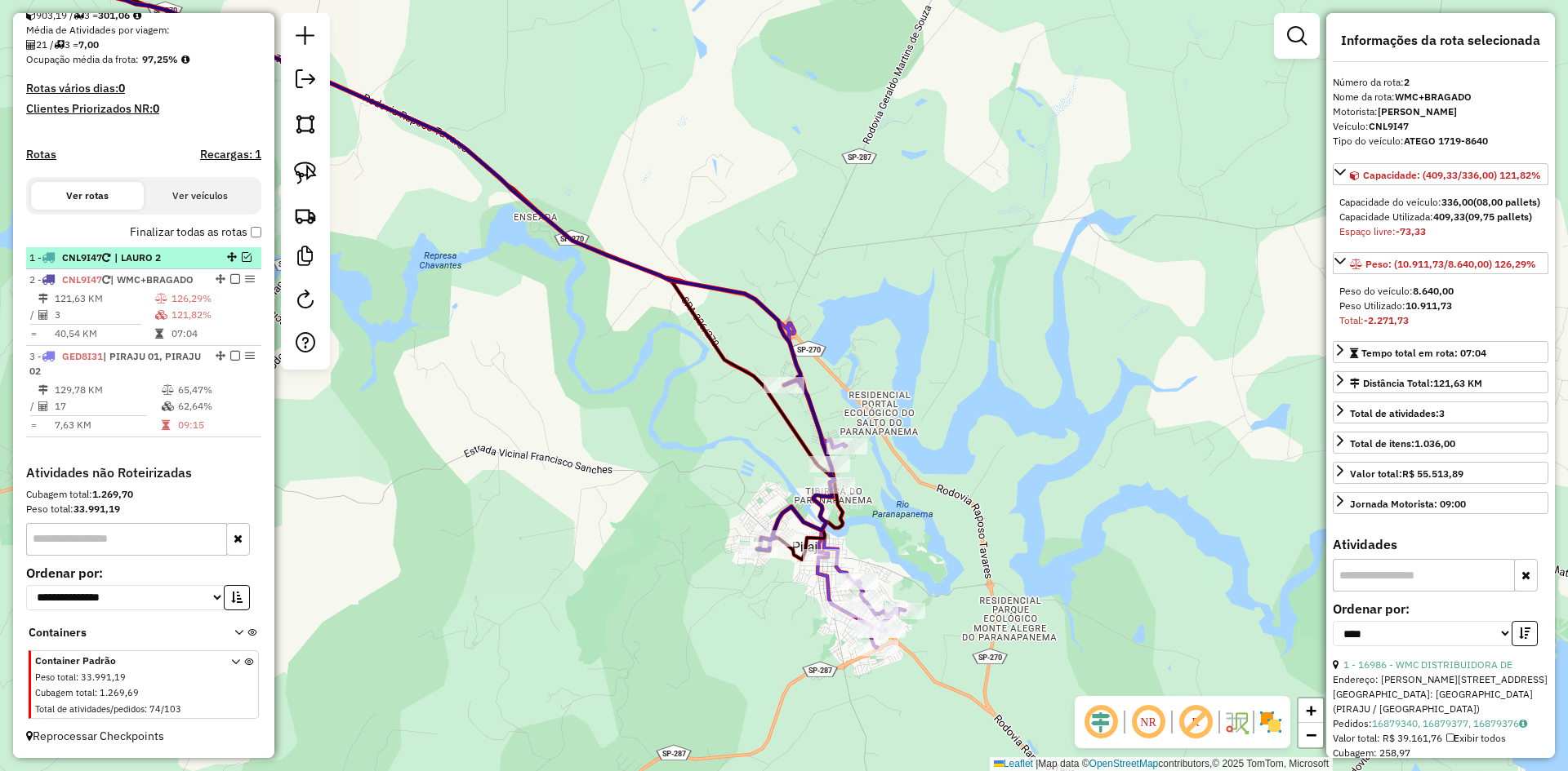
click at [244, 252] on em at bounding box center [247, 257] width 10 height 10
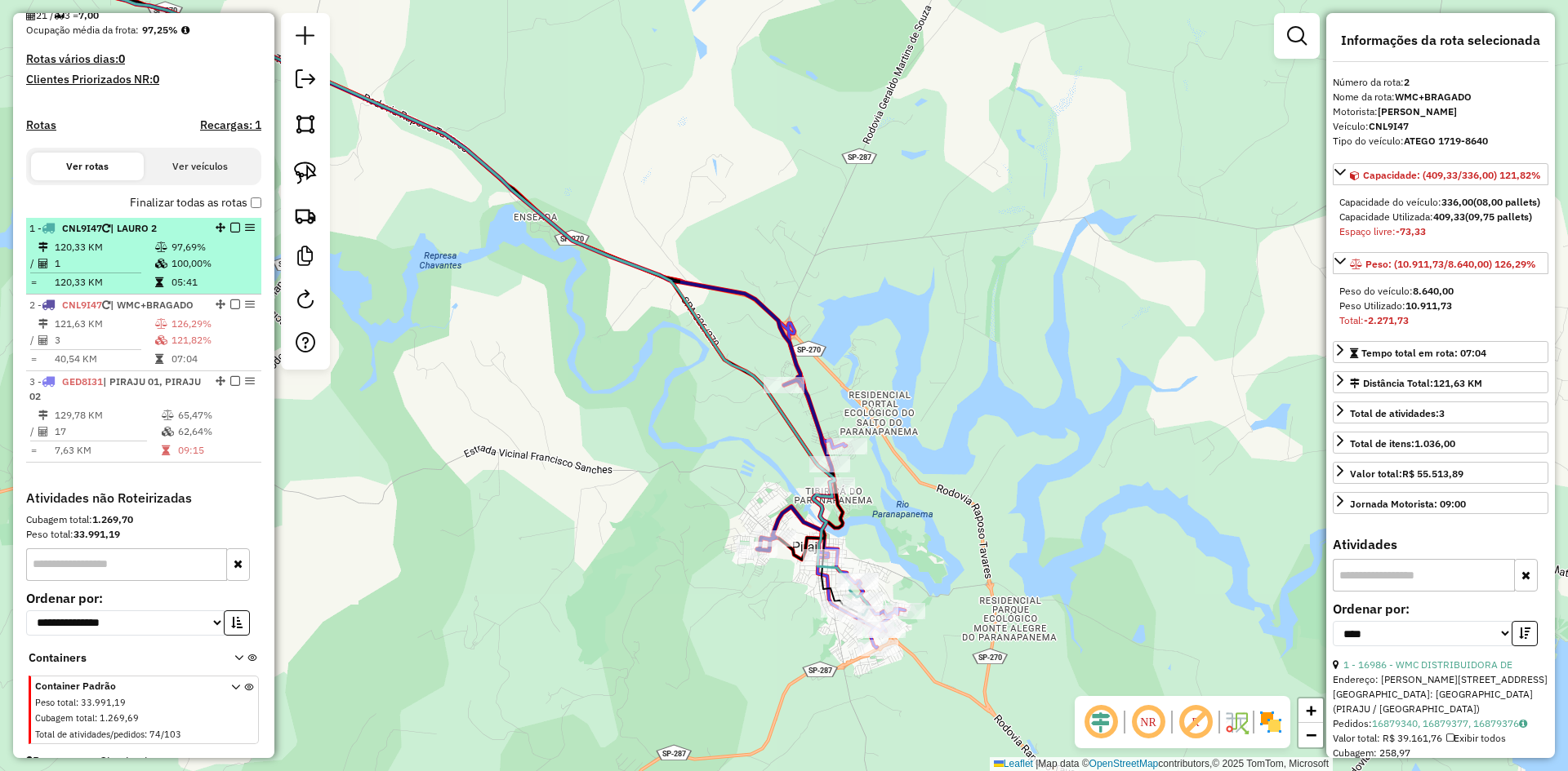
scroll to position [447, 0]
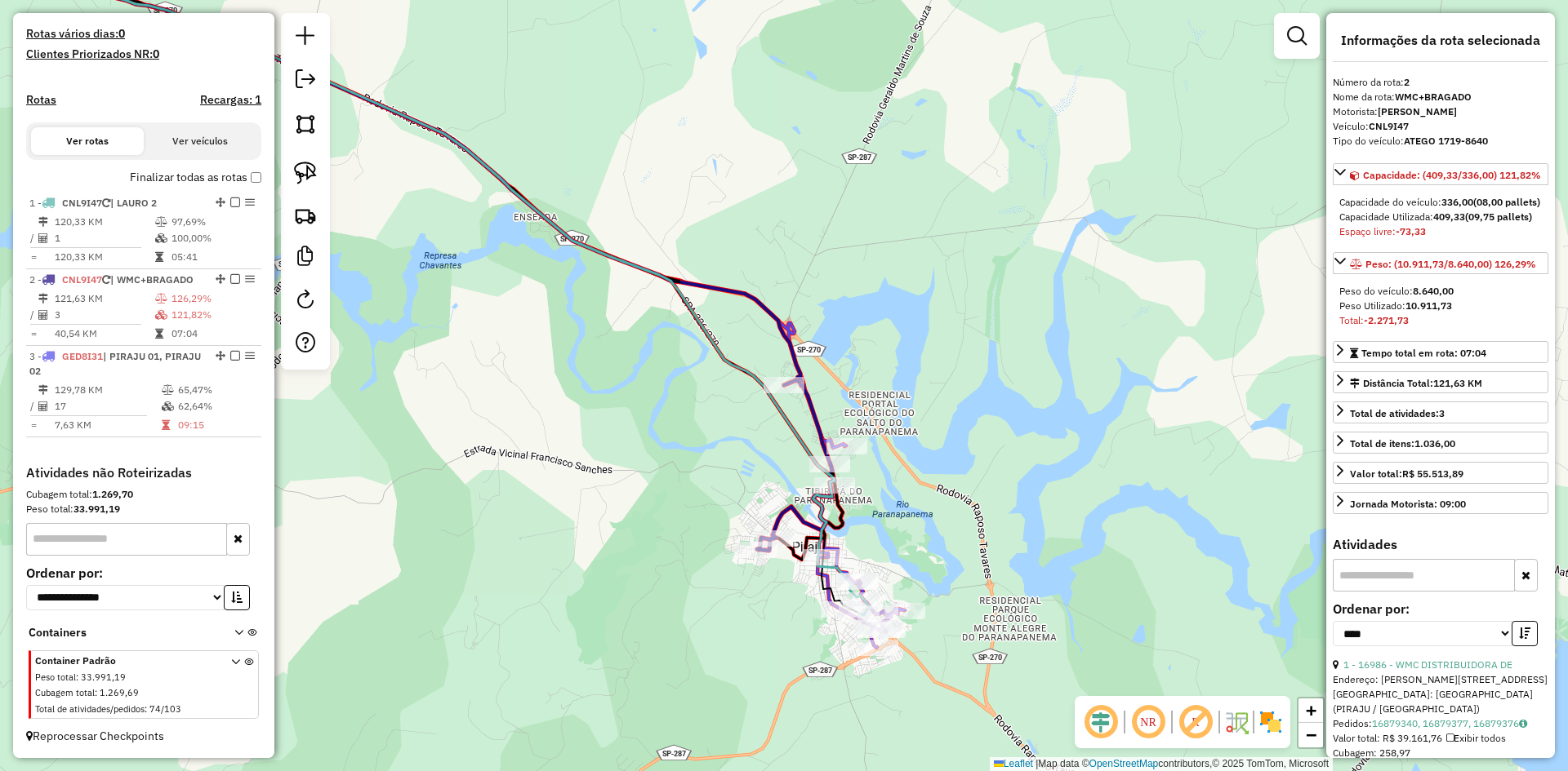
drag, startPoint x: 538, startPoint y: 470, endPoint x: 422, endPoint y: 357, distance: 161.9
click at [422, 357] on div "Janela de atendimento Grade de atendimento Capacidade Transportadoras Veículos …" at bounding box center [784, 385] width 1568 height 771
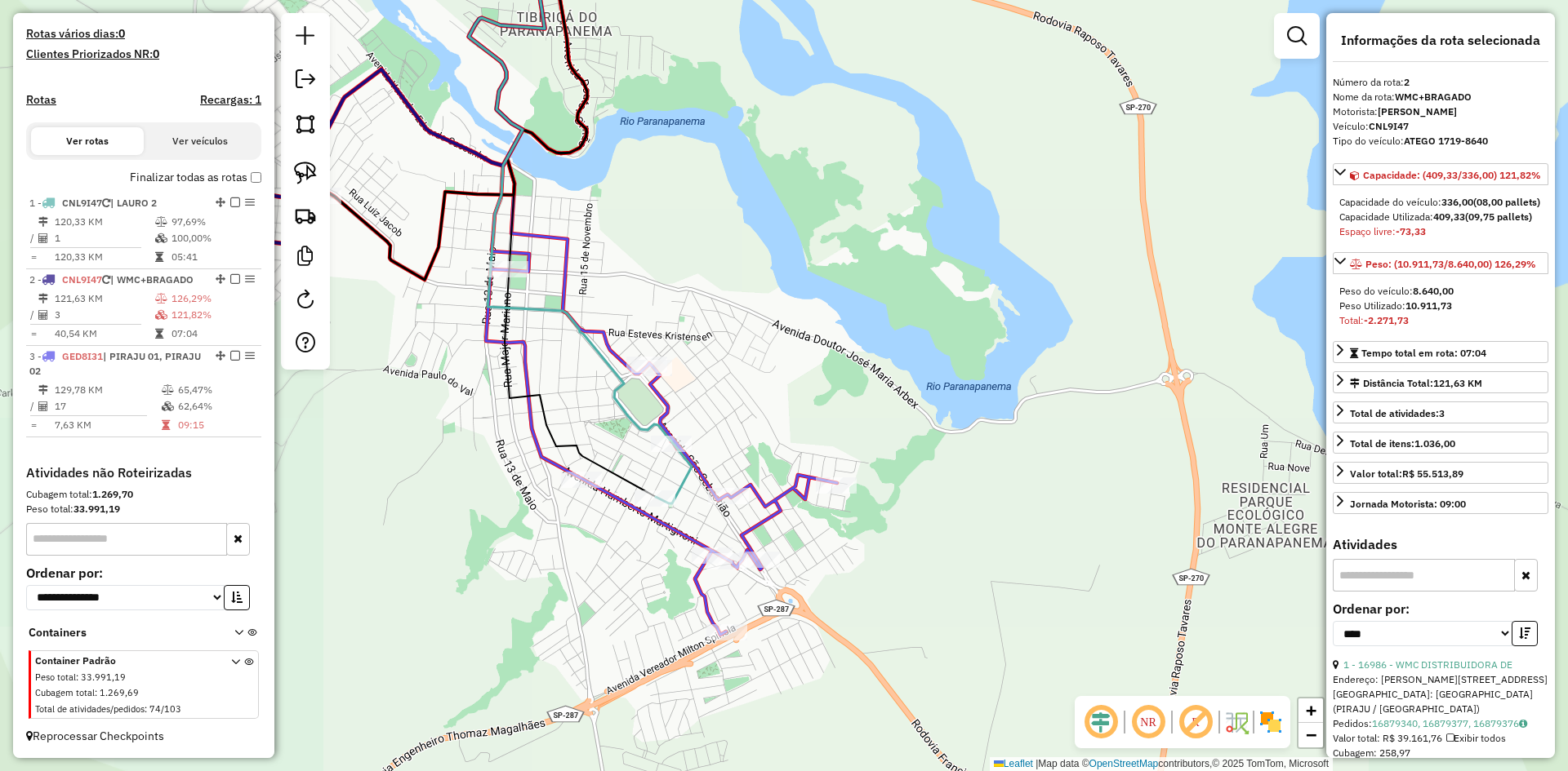
drag, startPoint x: 759, startPoint y: 472, endPoint x: 836, endPoint y: 366, distance: 131.0
click at [836, 366] on div "Janela de atendimento Grade de atendimento Capacidade Transportadoras Veículos …" at bounding box center [784, 385] width 1568 height 771
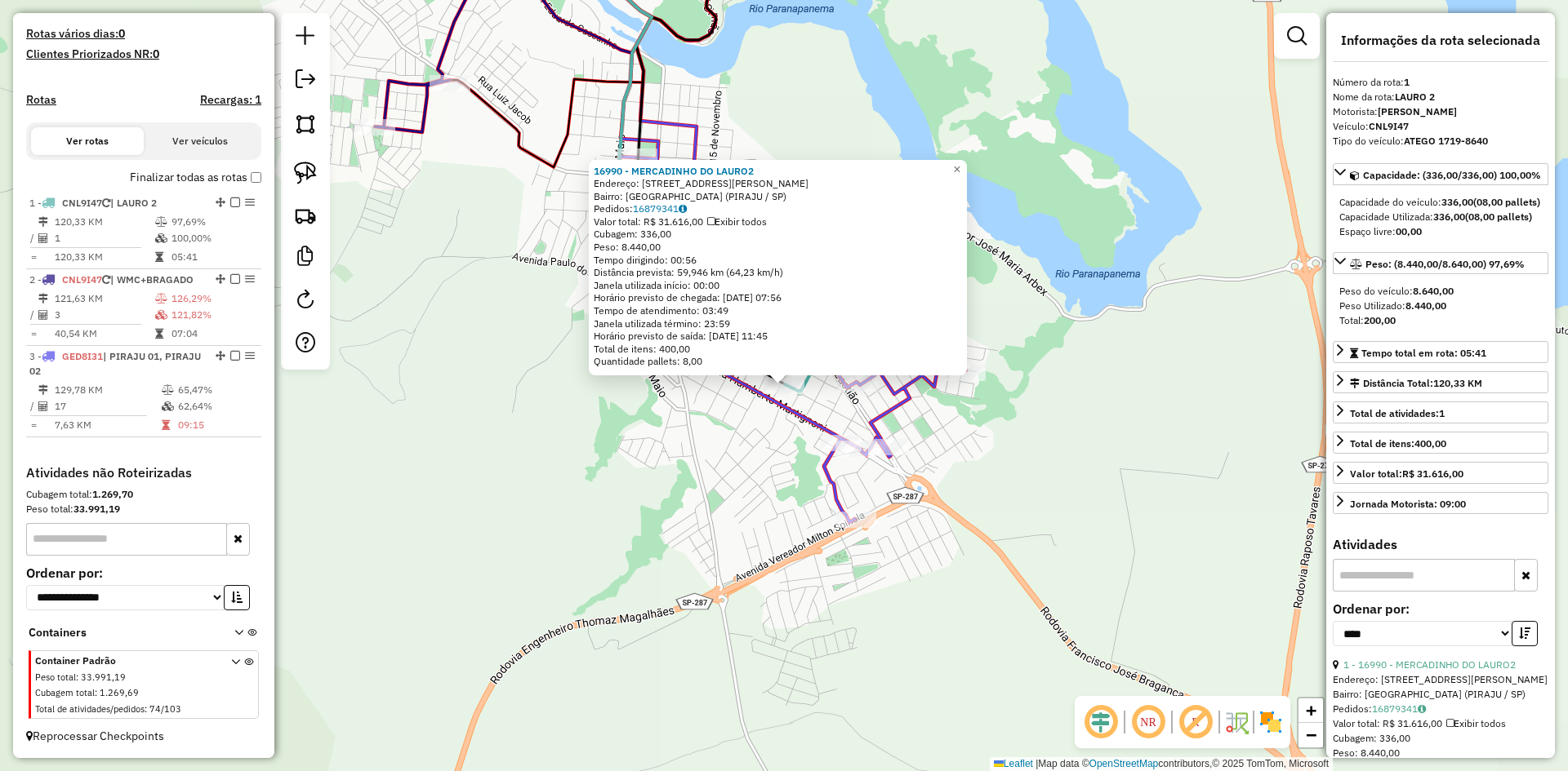
click at [707, 487] on div "16990 - MERCADINHO DO LAURO2 Endereço: R [PERSON_NAME] GONCALVES 370 Bairro: [G…" at bounding box center [784, 385] width 1568 height 771
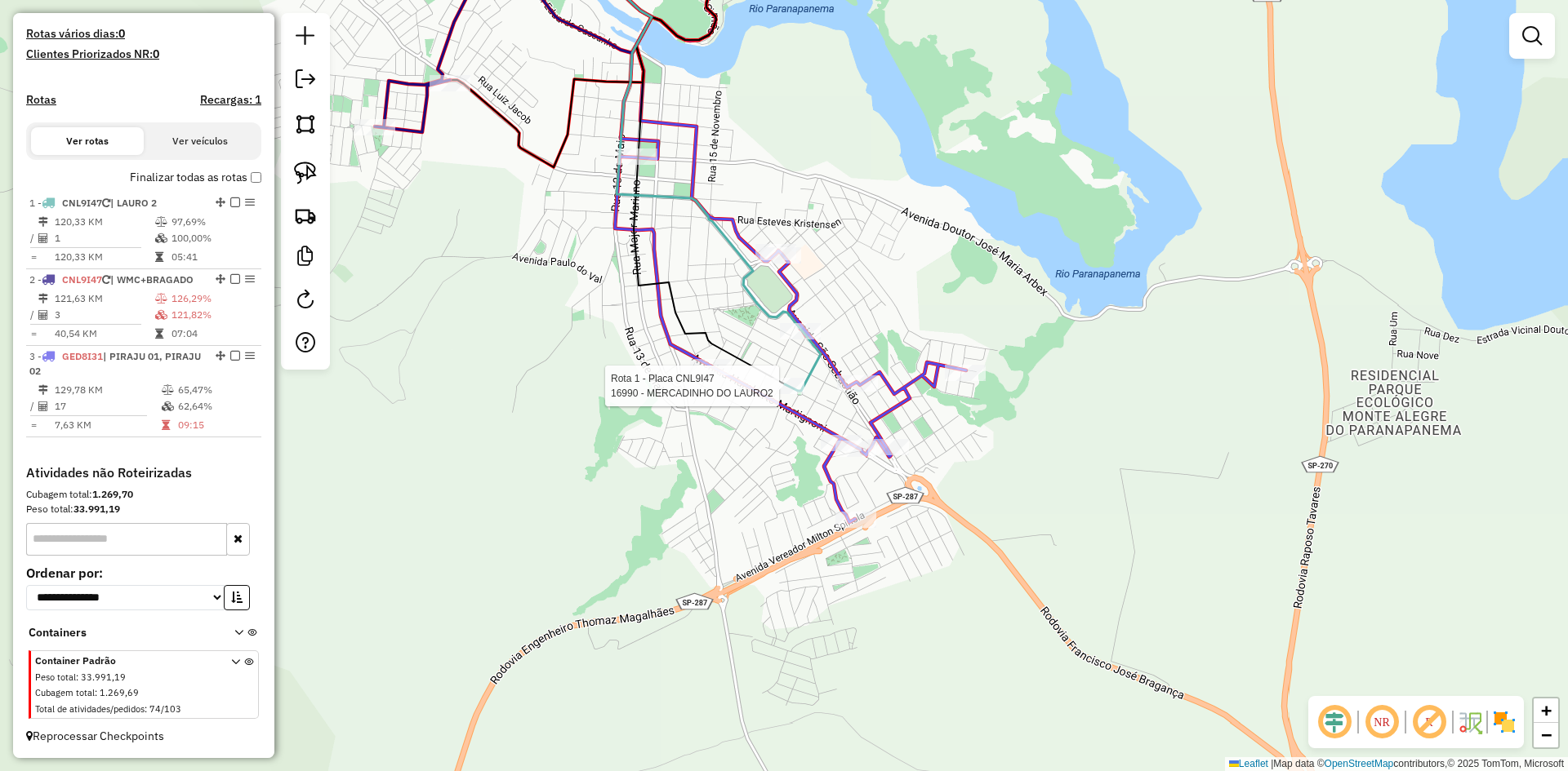
select select "*********"
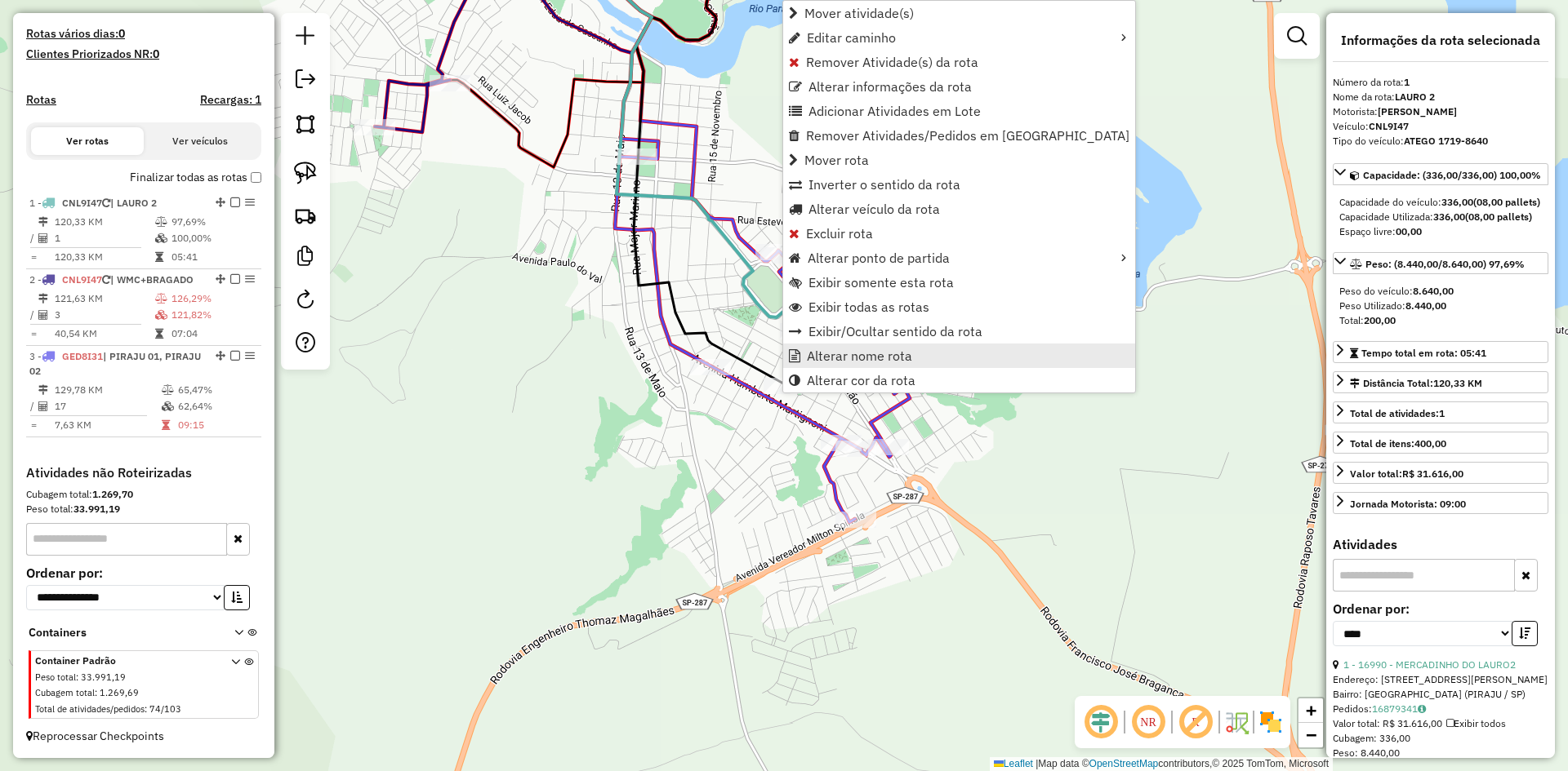
click at [832, 347] on link "Alterar nome rota" at bounding box center [959, 355] width 352 height 25
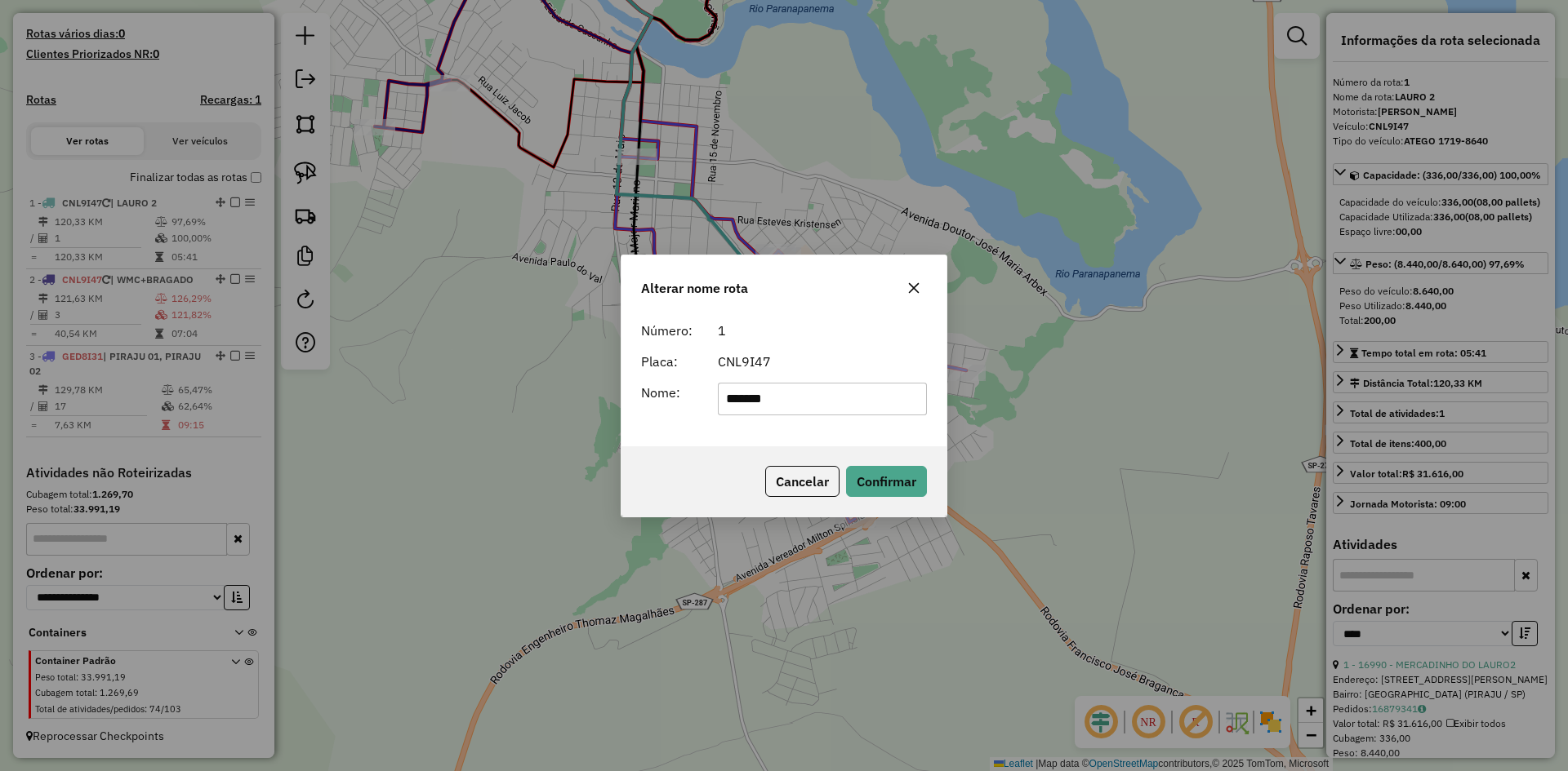
click at [832, 403] on input "*******" at bounding box center [822, 399] width 210 height 32
type input "**********"
click at [890, 487] on button "Confirmar" at bounding box center [886, 481] width 81 height 31
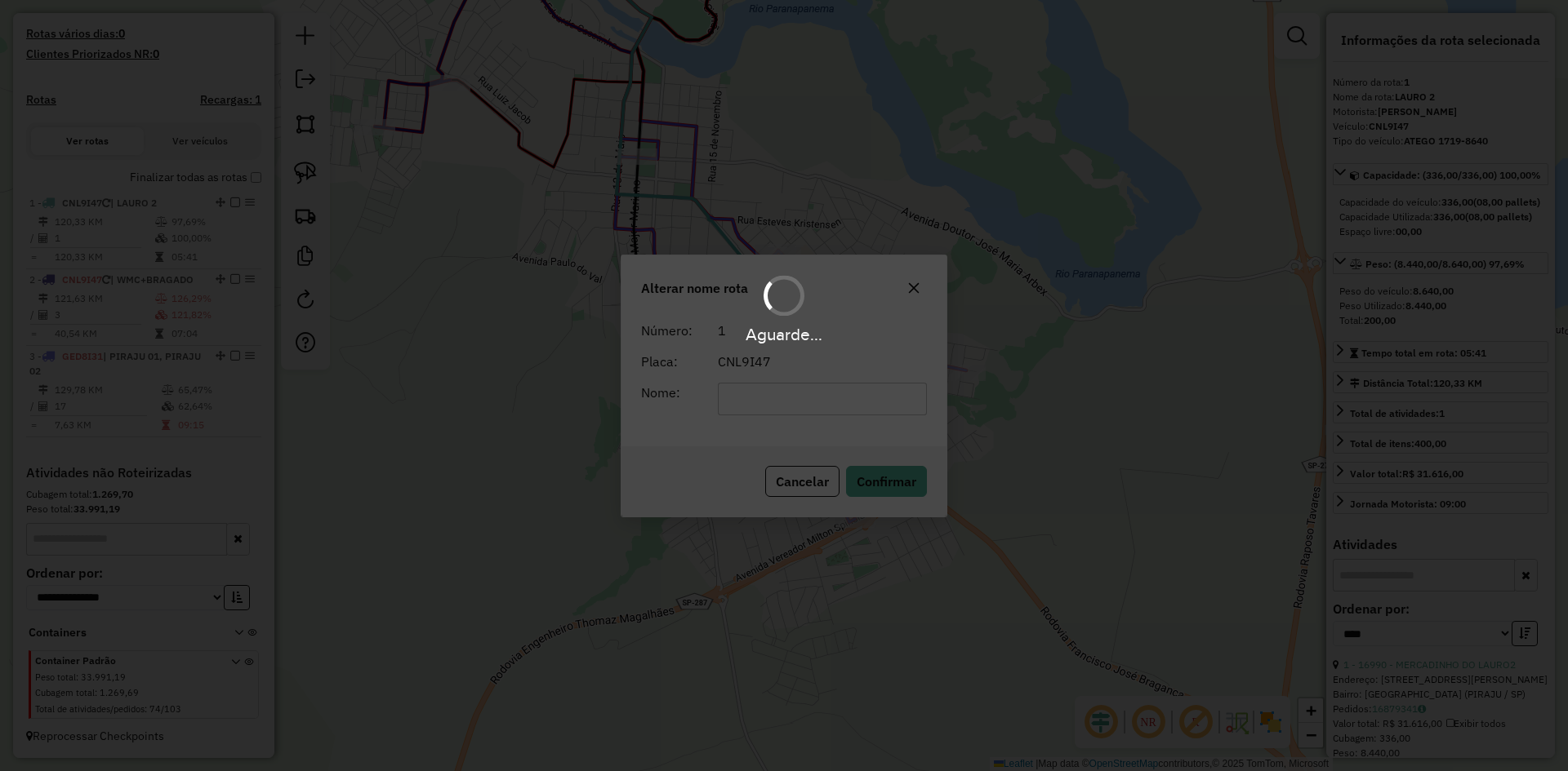
scroll to position [455, 0]
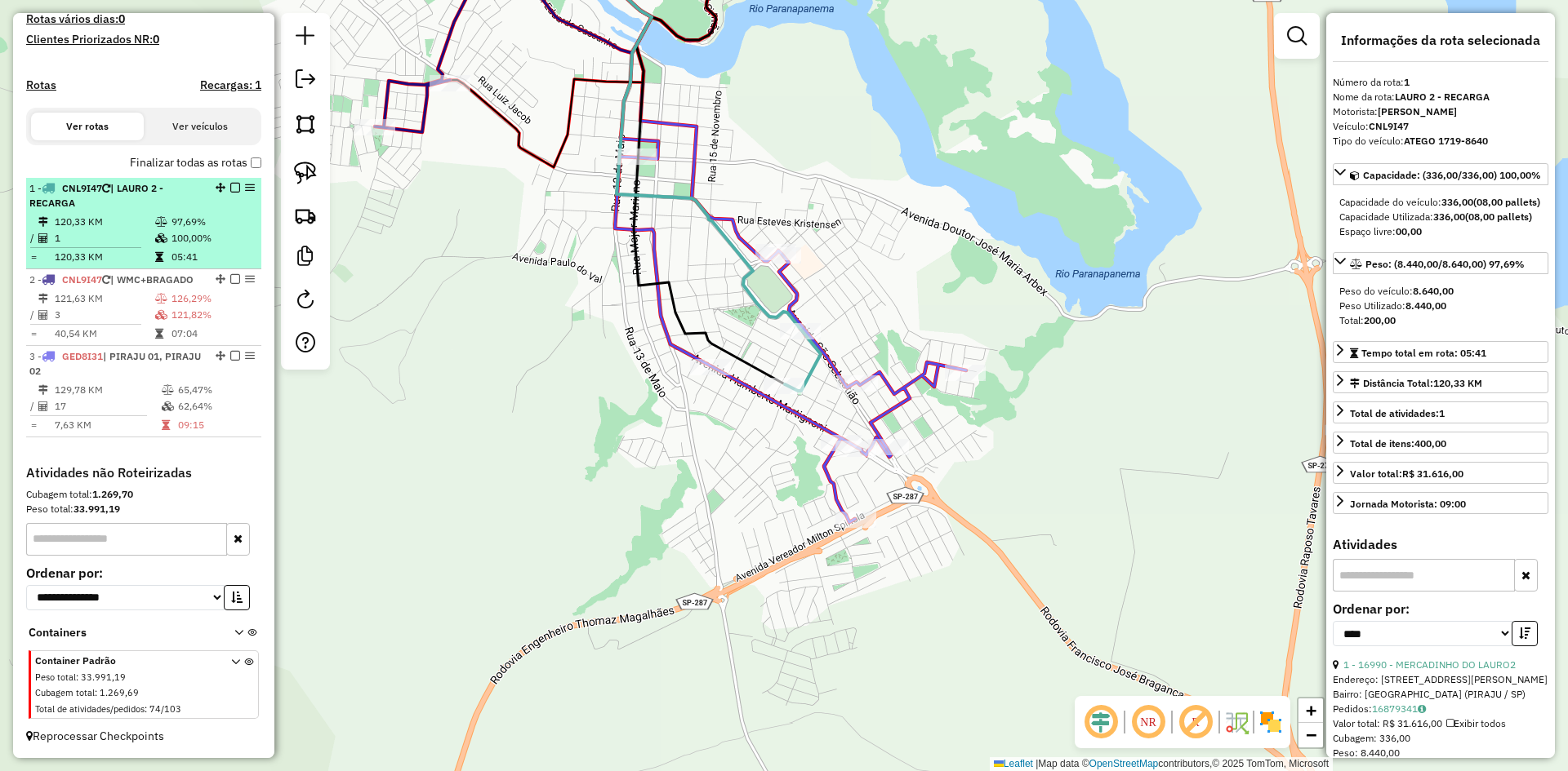
click at [232, 183] on em at bounding box center [235, 188] width 10 height 10
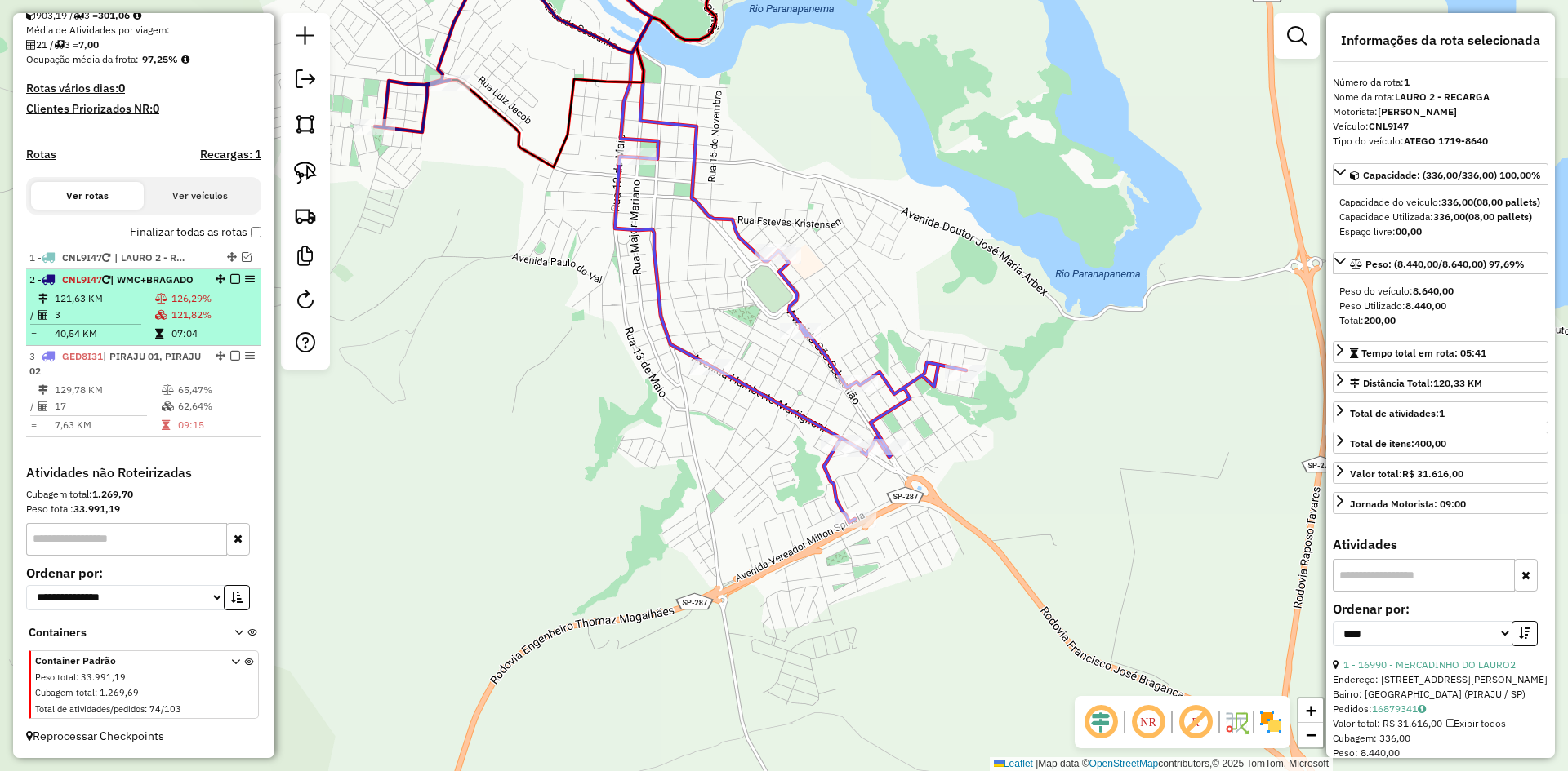
click at [231, 274] on em at bounding box center [235, 279] width 10 height 10
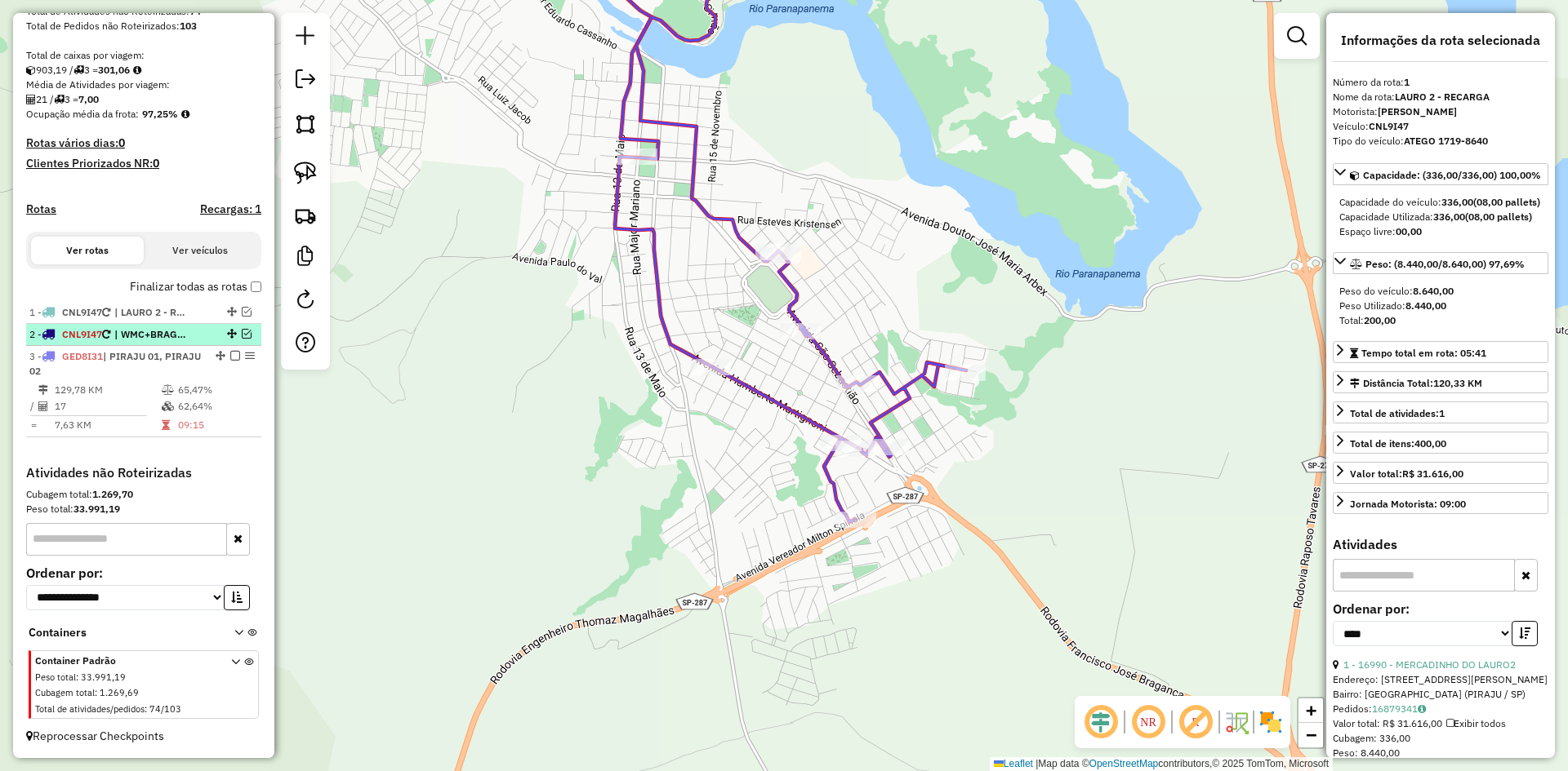
scroll to position [323, 0]
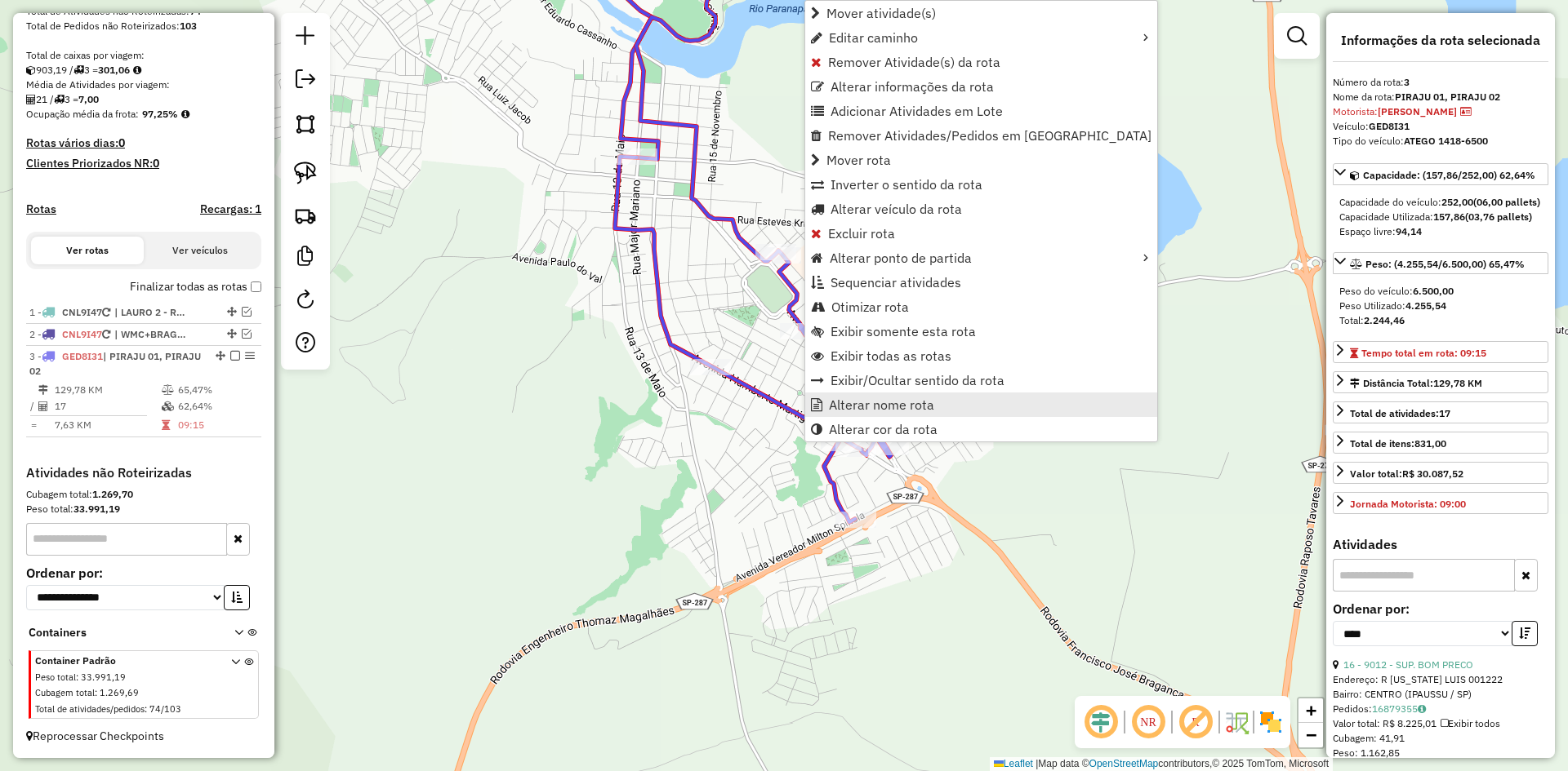
click at [878, 411] on span "Alterar nome rota" at bounding box center [882, 405] width 105 height 13
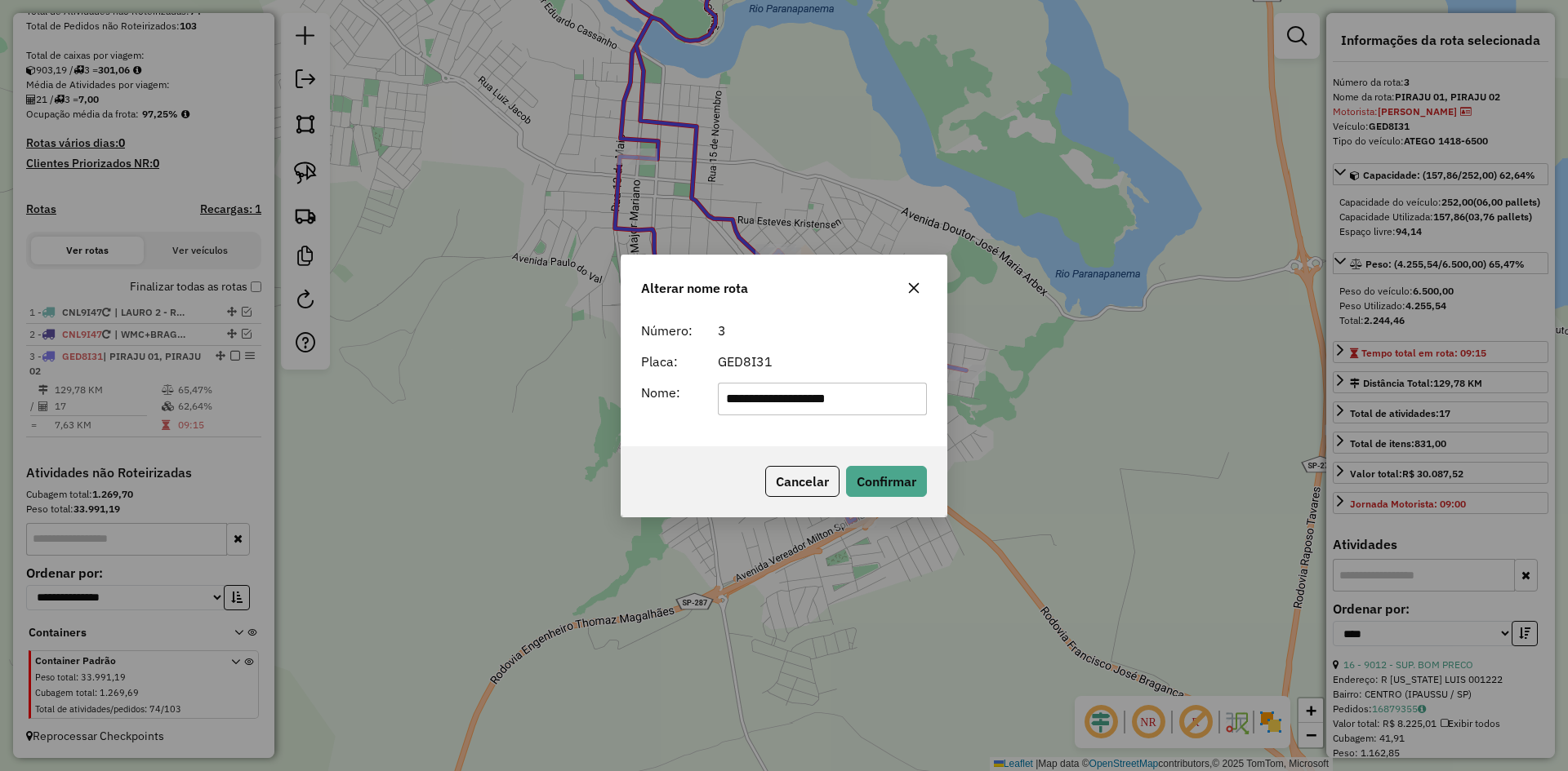
drag, startPoint x: 876, startPoint y: 402, endPoint x: 777, endPoint y: 419, distance: 100.4
click at [777, 419] on div "**********" at bounding box center [783, 380] width 325 height 132
type input "**********"
click at [877, 475] on button "Confirmar" at bounding box center [886, 481] width 81 height 31
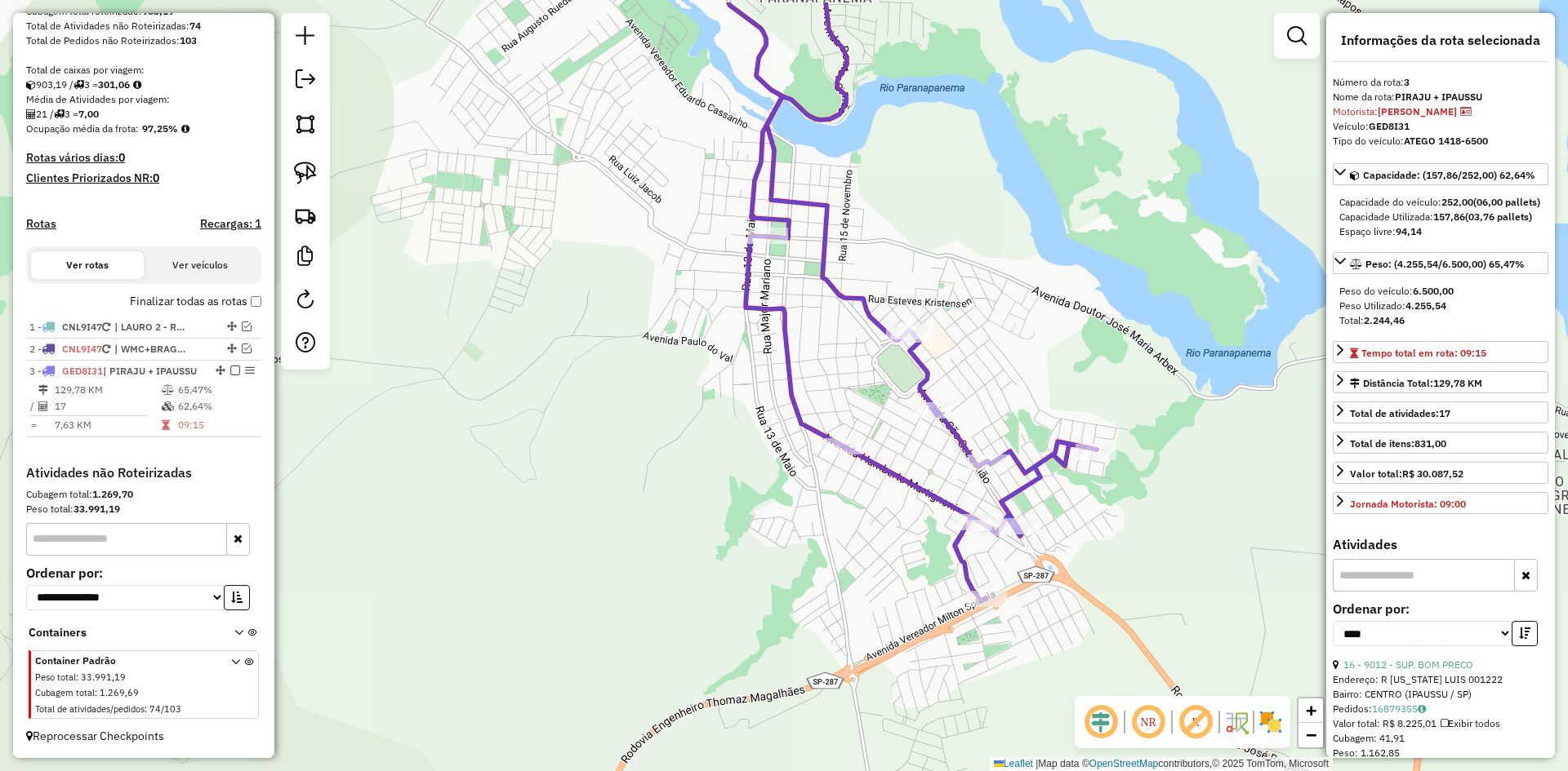
drag, startPoint x: 780, startPoint y: 525, endPoint x: 816, endPoint y: 524, distance: 36.0
click at [816, 524] on div "Janela de atendimento Grade de atendimento Capacidade Transportadoras Veículos …" at bounding box center [784, 385] width 1568 height 771
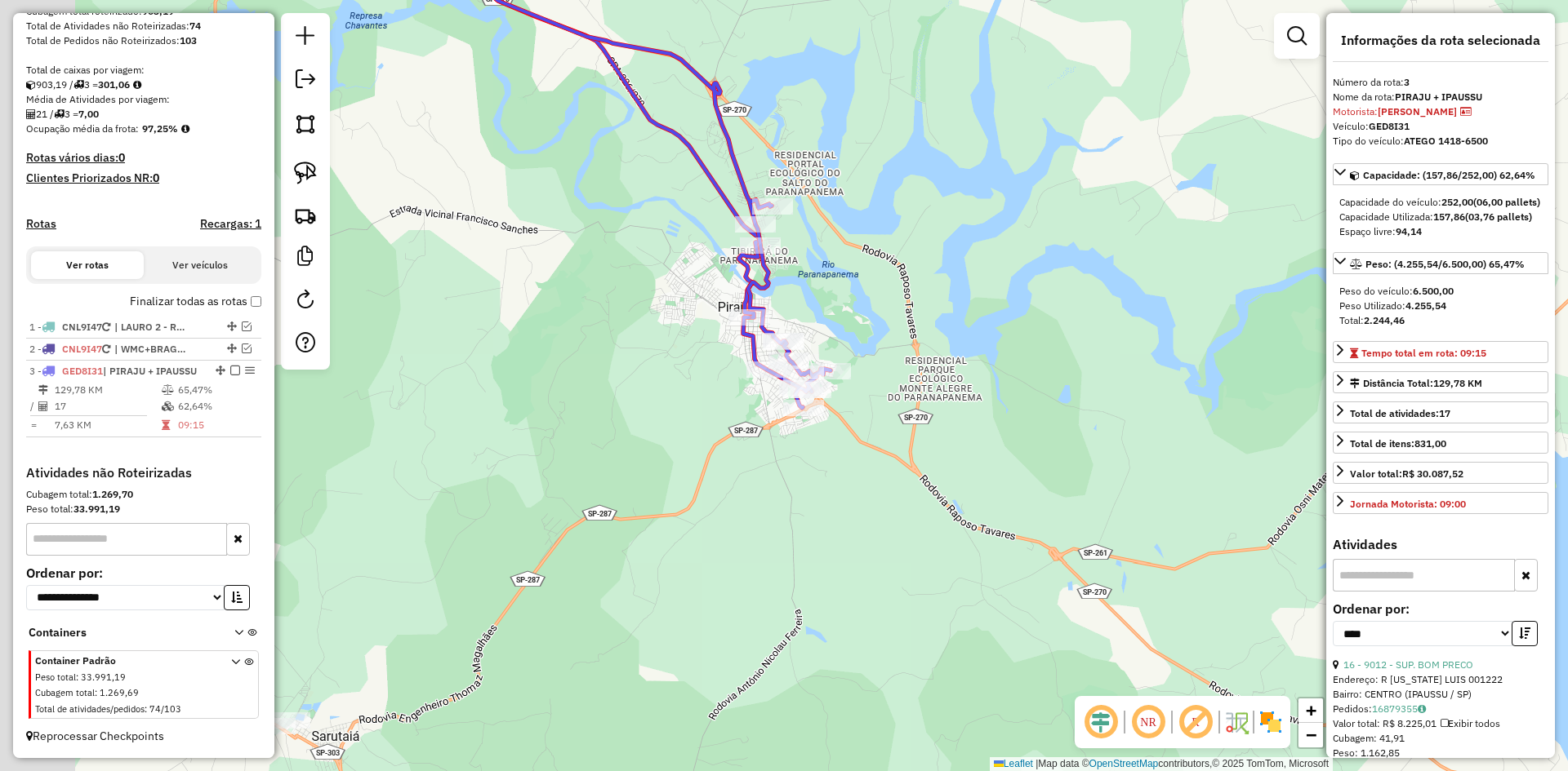
drag, startPoint x: 597, startPoint y: 384, endPoint x: 697, endPoint y: 360, distance: 102.8
click at [697, 360] on div "Janela de atendimento Grade de atendimento Capacidade Transportadoras Veículos …" at bounding box center [784, 385] width 1568 height 771
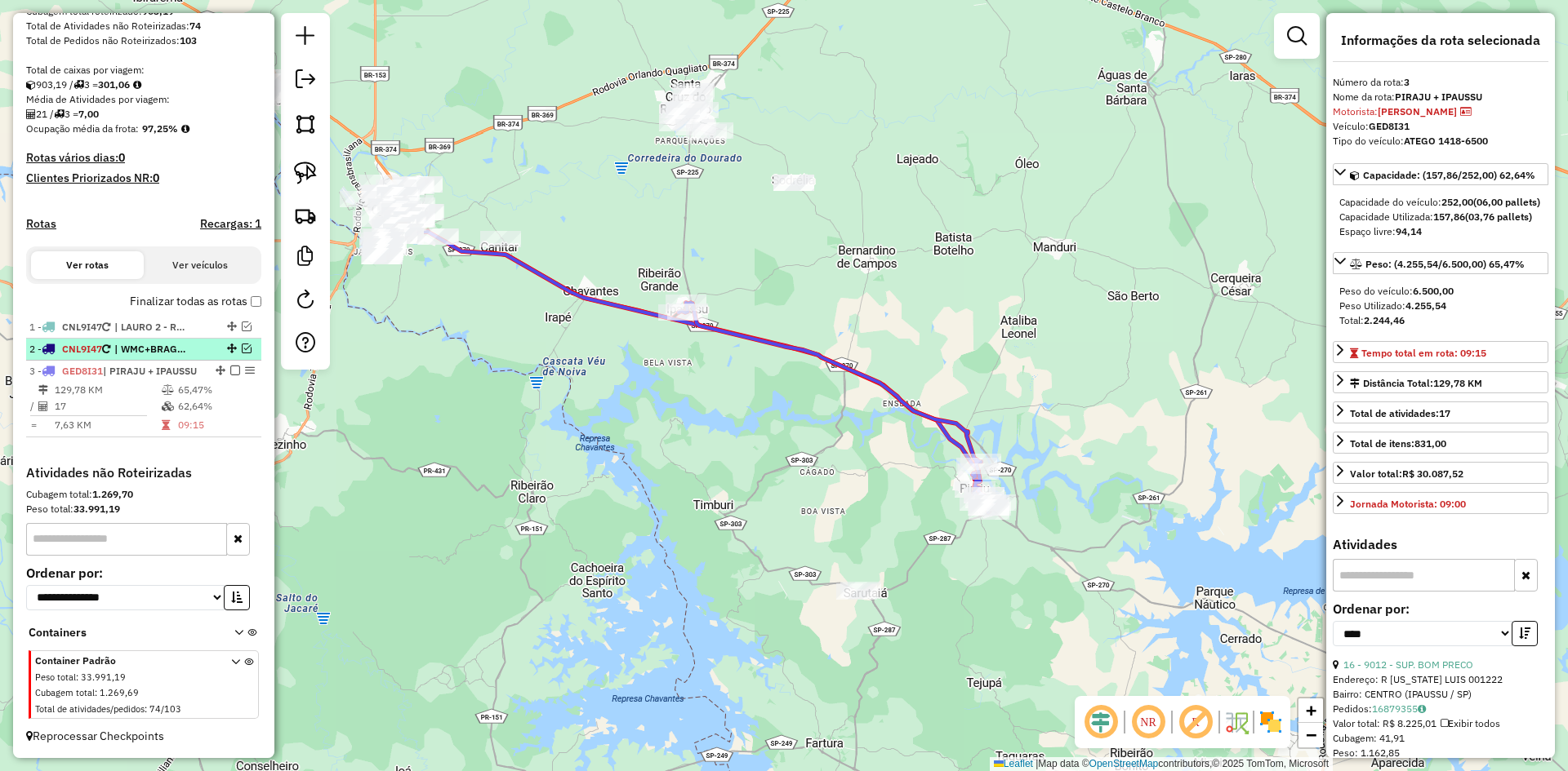
click at [242, 344] on em at bounding box center [247, 349] width 10 height 10
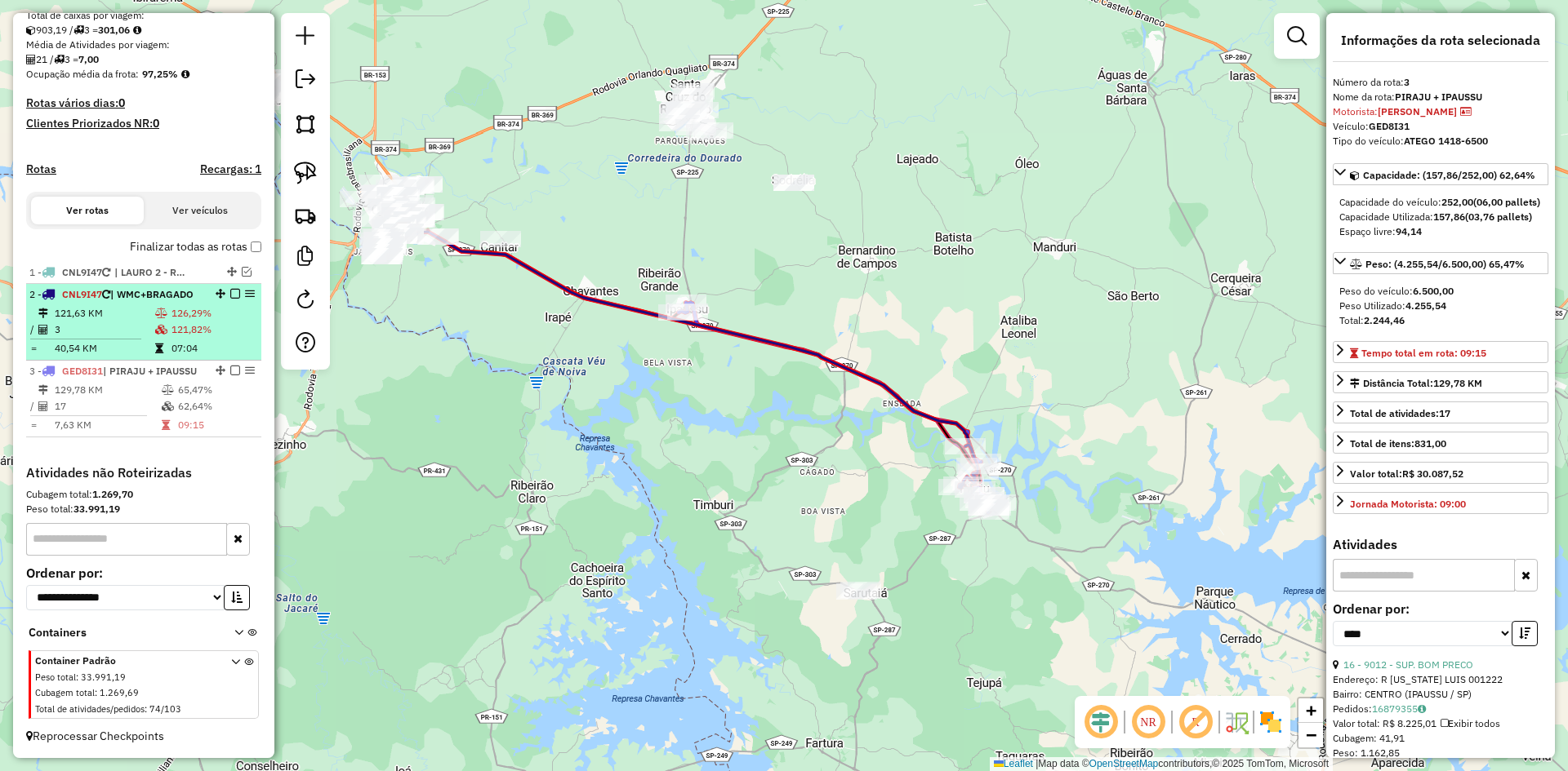
click at [141, 321] on td "3" at bounding box center [104, 329] width 100 height 16
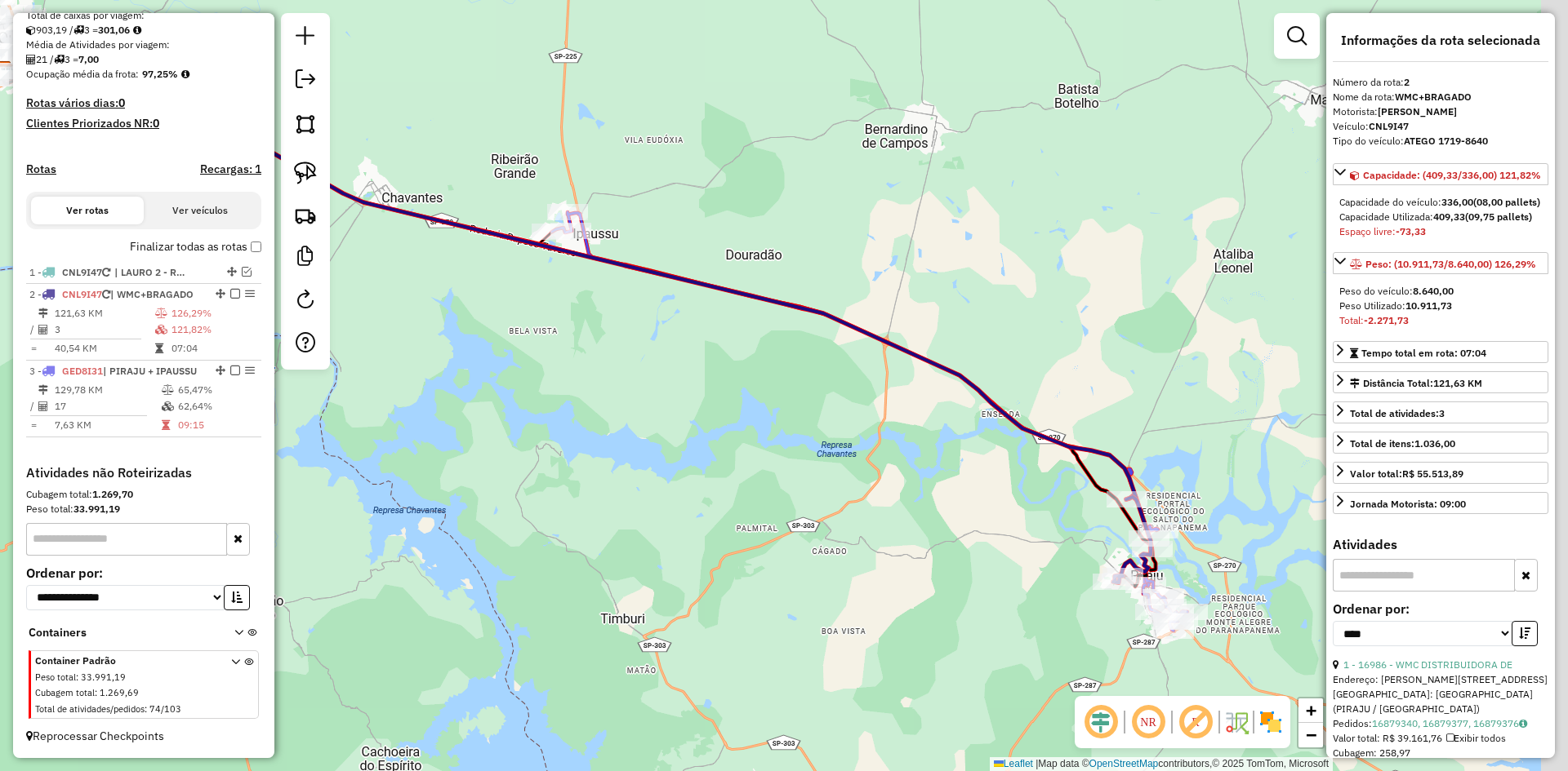
drag, startPoint x: 784, startPoint y: 450, endPoint x: 364, endPoint y: 341, distance: 433.9
click at [364, 341] on div "Janela de atendimento Grade de atendimento Capacidade Transportadoras Veículos …" at bounding box center [784, 385] width 1568 height 771
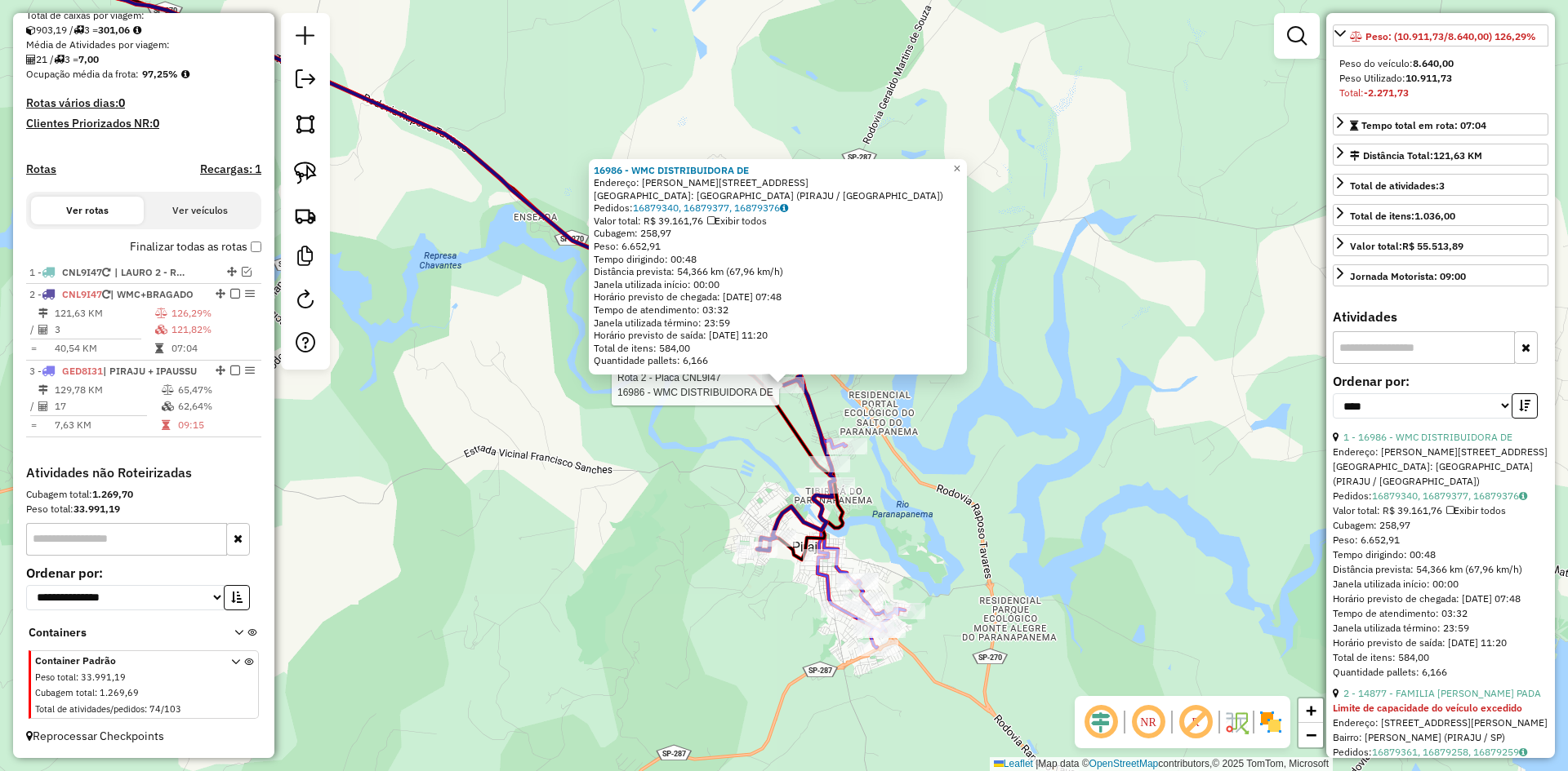
scroll to position [245, 0]
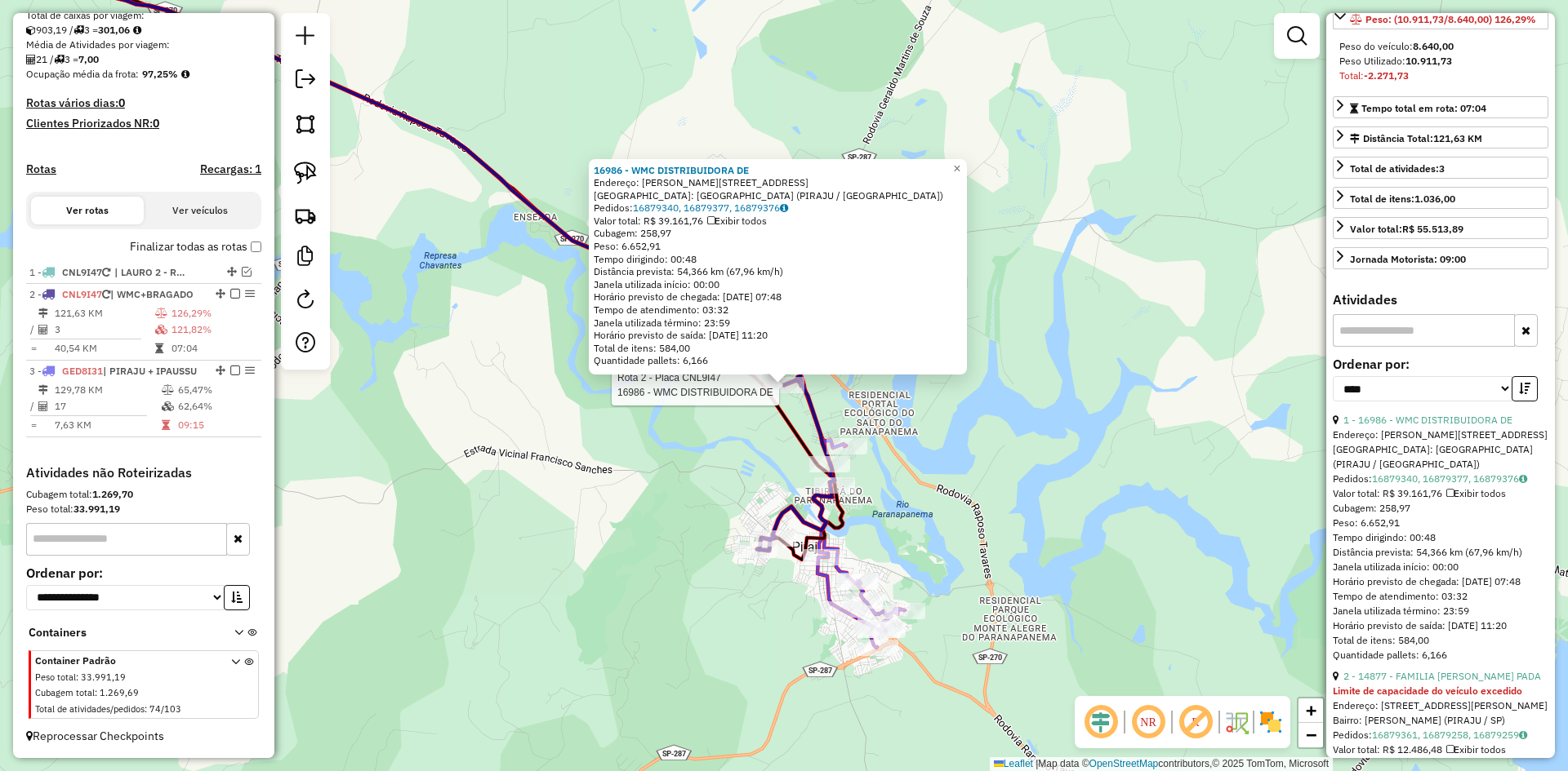
click at [1442, 684] on div "2 - 14877 - FAMILIA [PERSON_NAME] PADA" at bounding box center [1440, 676] width 216 height 14
click at [1443, 682] on link "2 - 14877 - FAMILIA [PERSON_NAME] PADA" at bounding box center [1442, 676] width 198 height 12
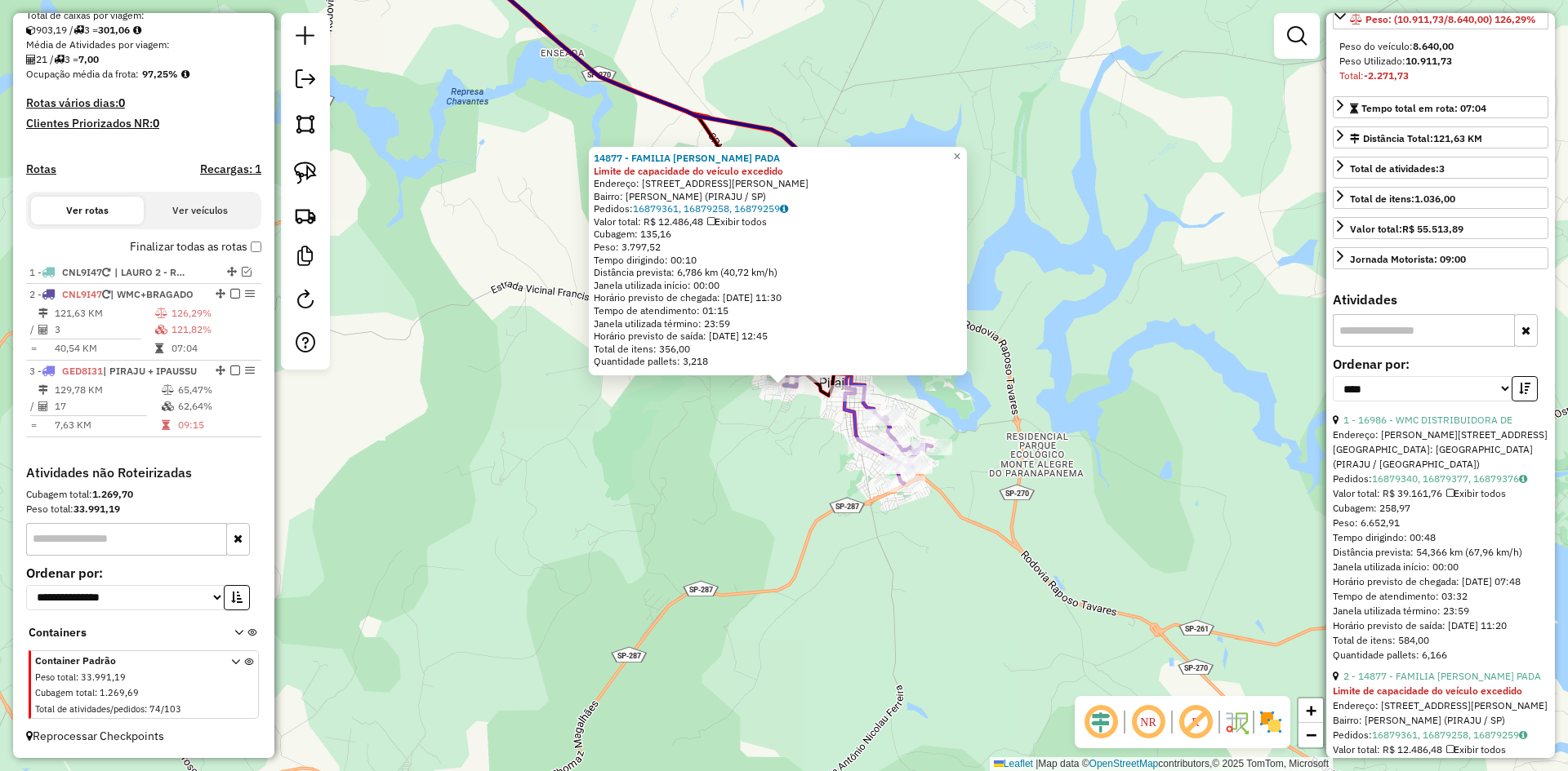
click at [787, 476] on div "14877 - FAMILIA BRAGADO PADA Limite de capacidade do veículo excedido Endereço:…" at bounding box center [784, 385] width 1568 height 771
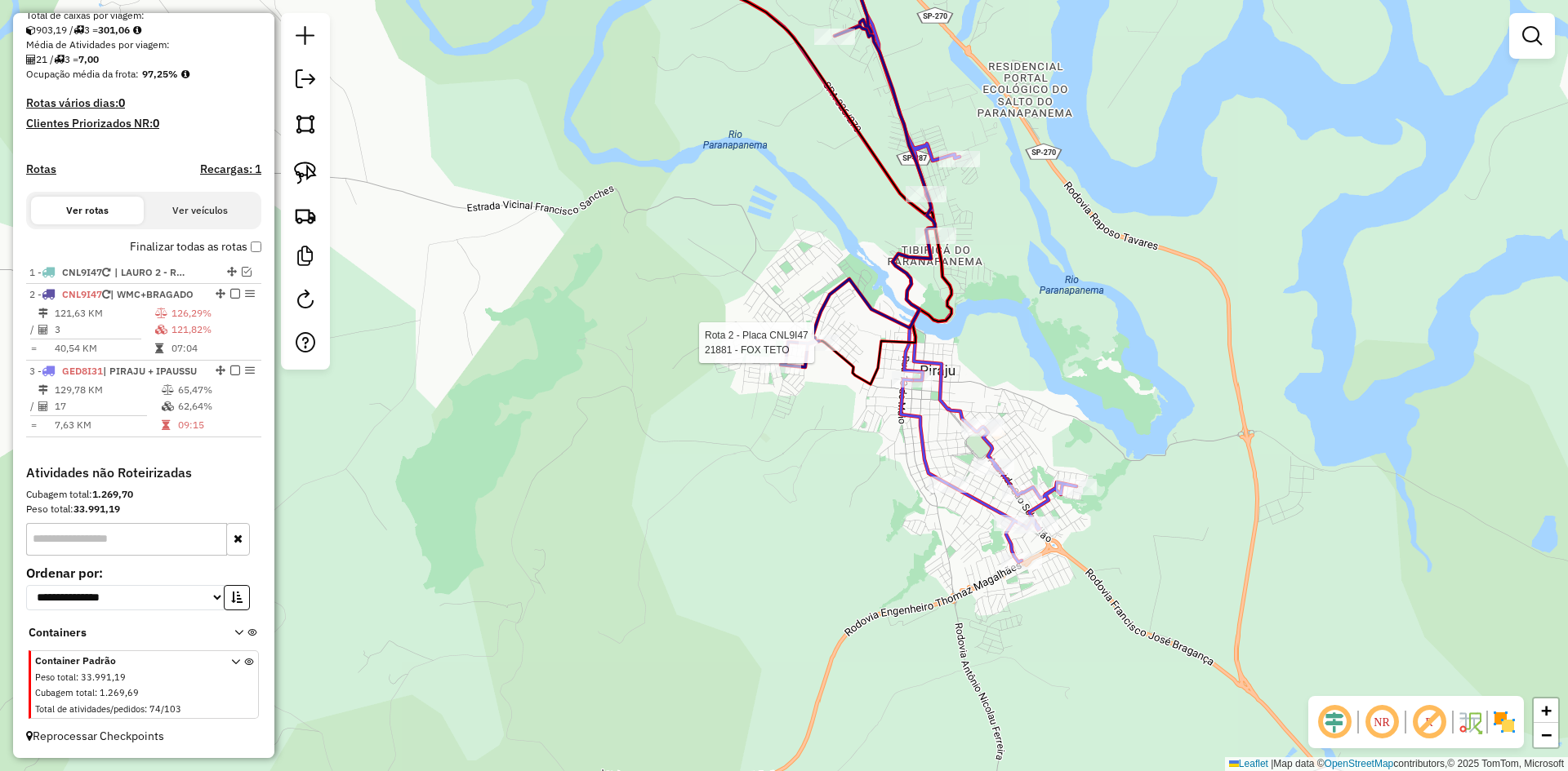
select select "*********"
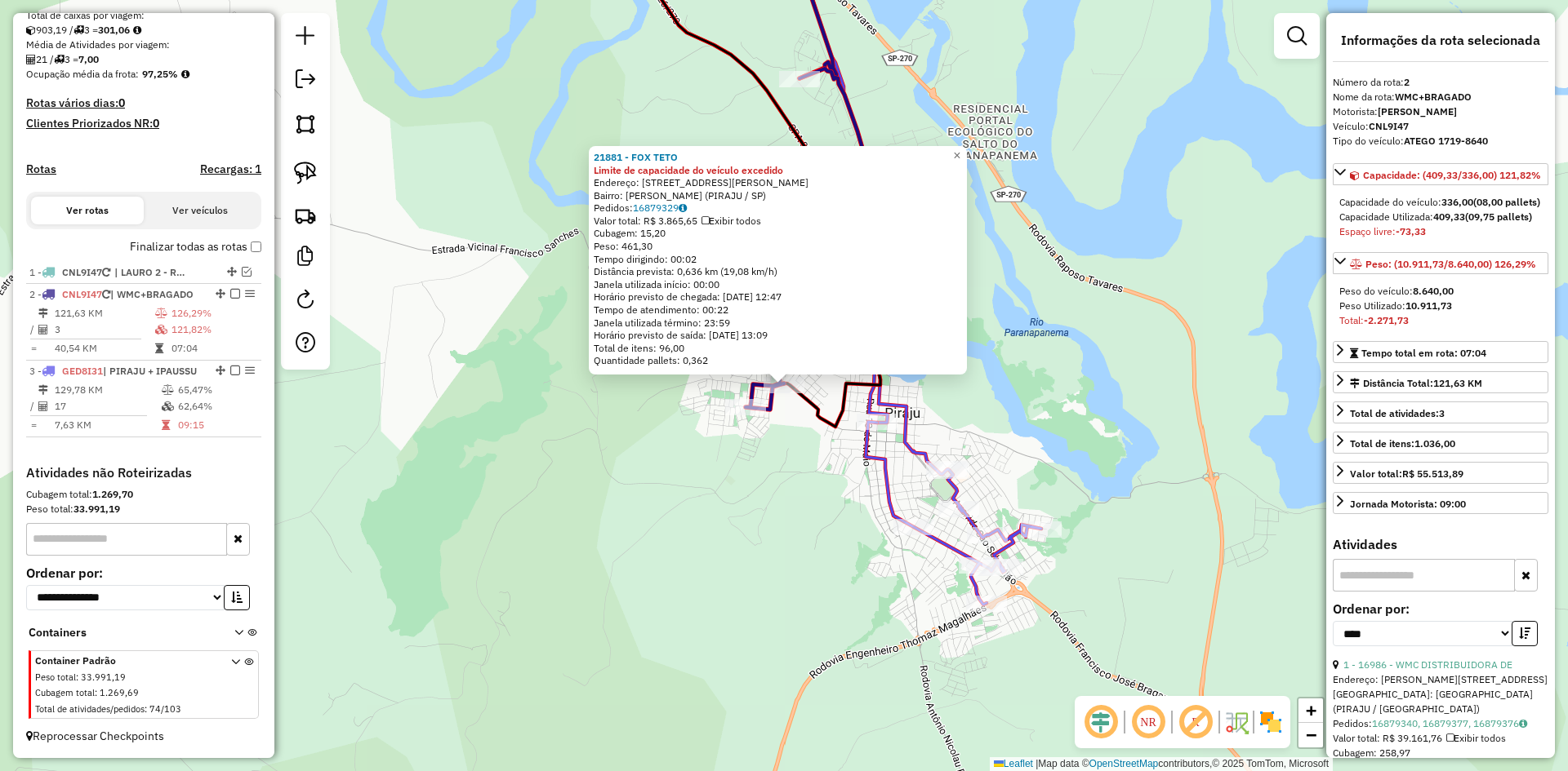
click at [792, 497] on div "21881 - FOX TETO Limite de capacidade do veículo excedido Endereço: [STREET_ADD…" at bounding box center [784, 385] width 1568 height 771
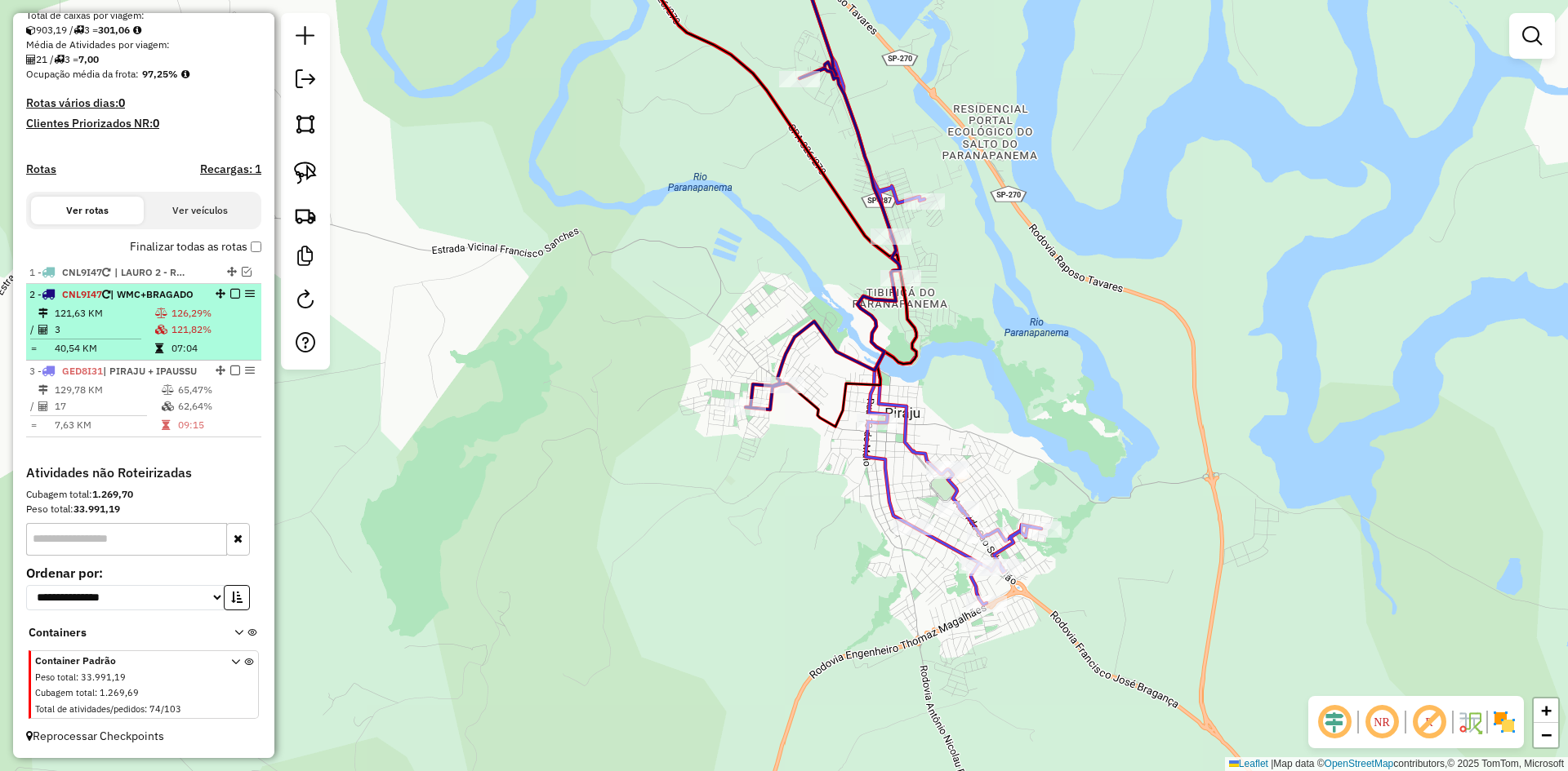
click at [230, 289] on em at bounding box center [235, 294] width 10 height 10
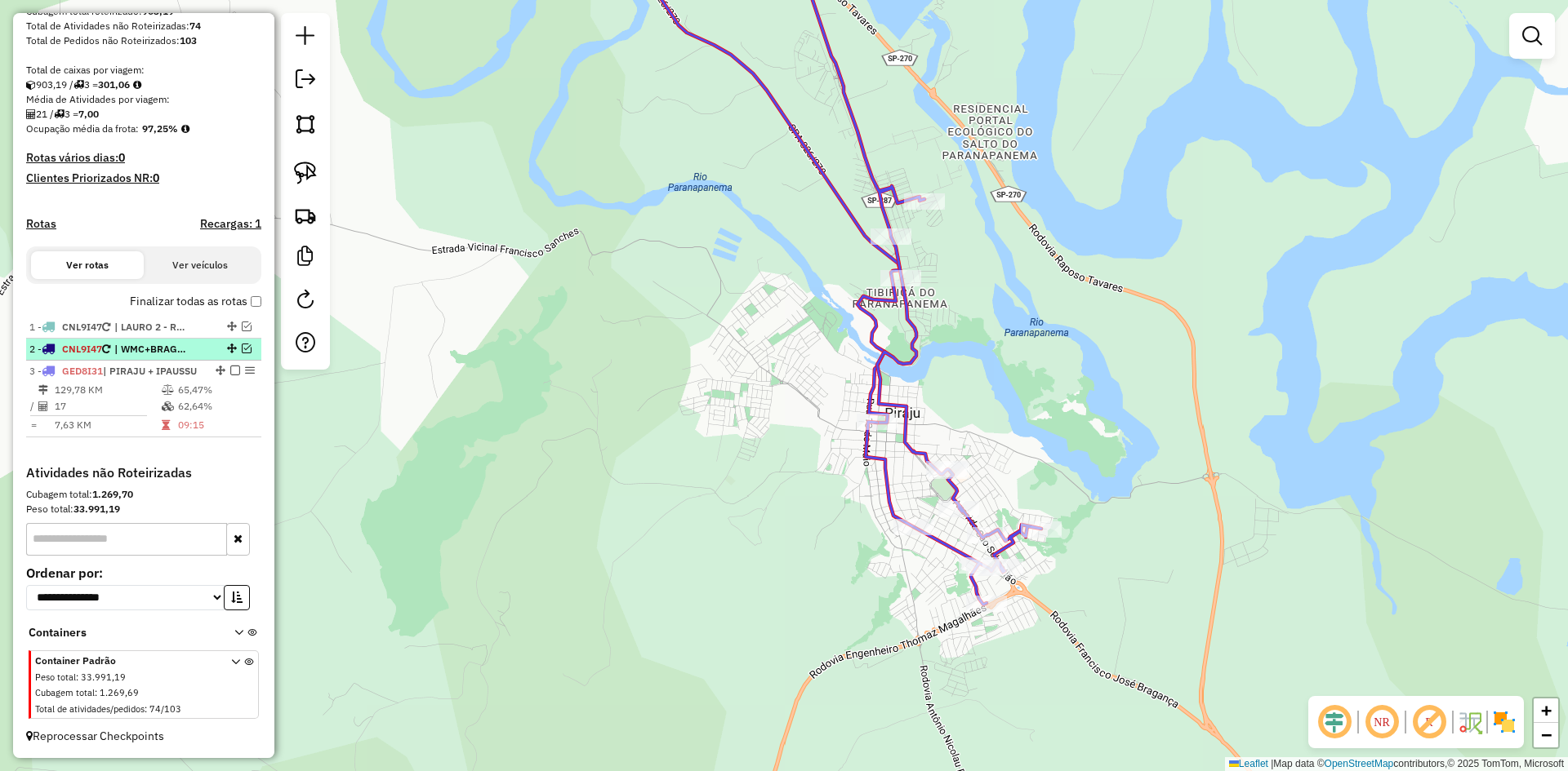
scroll to position [323, 0]
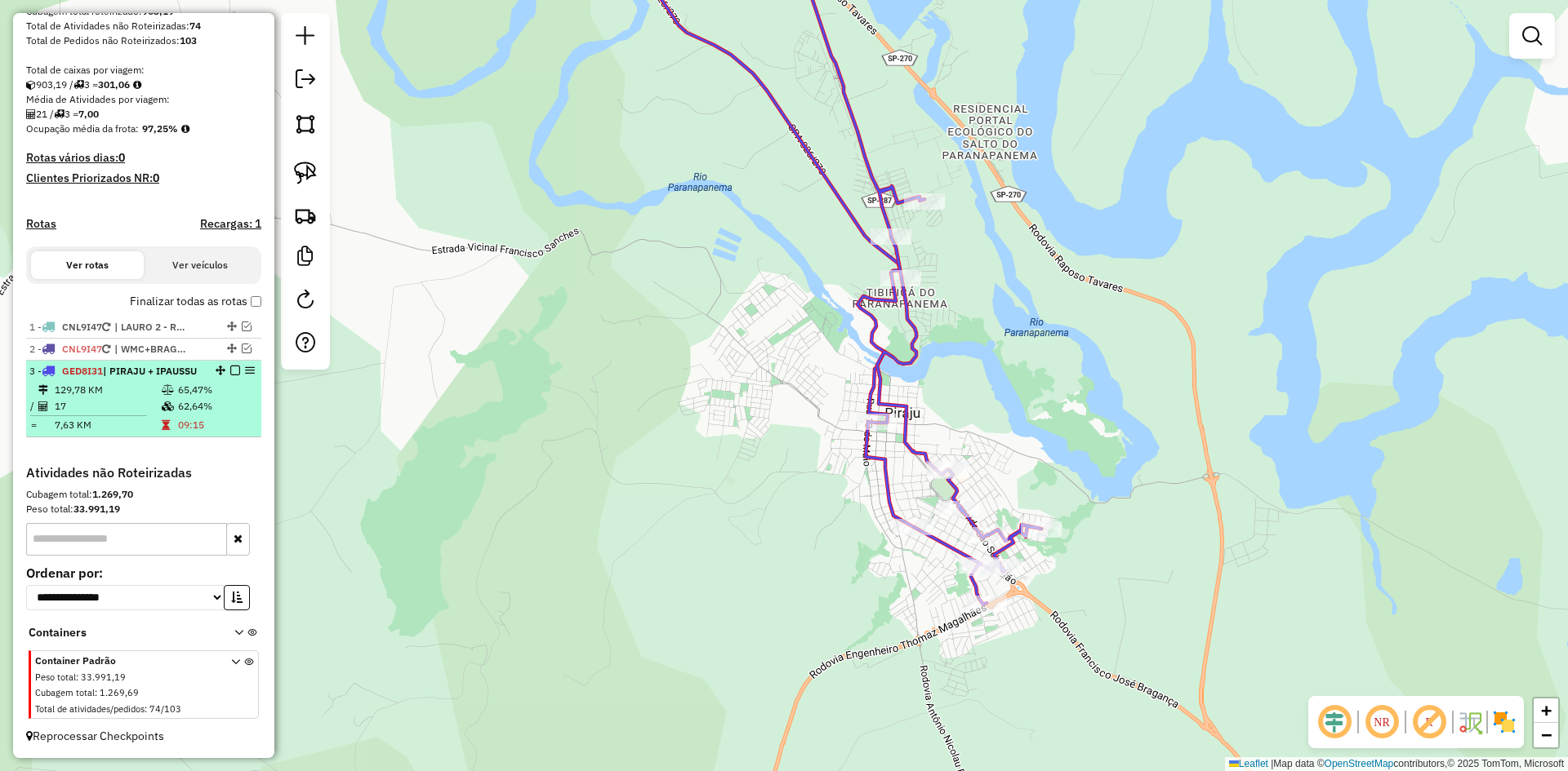
click at [230, 366] on em at bounding box center [235, 371] width 10 height 10
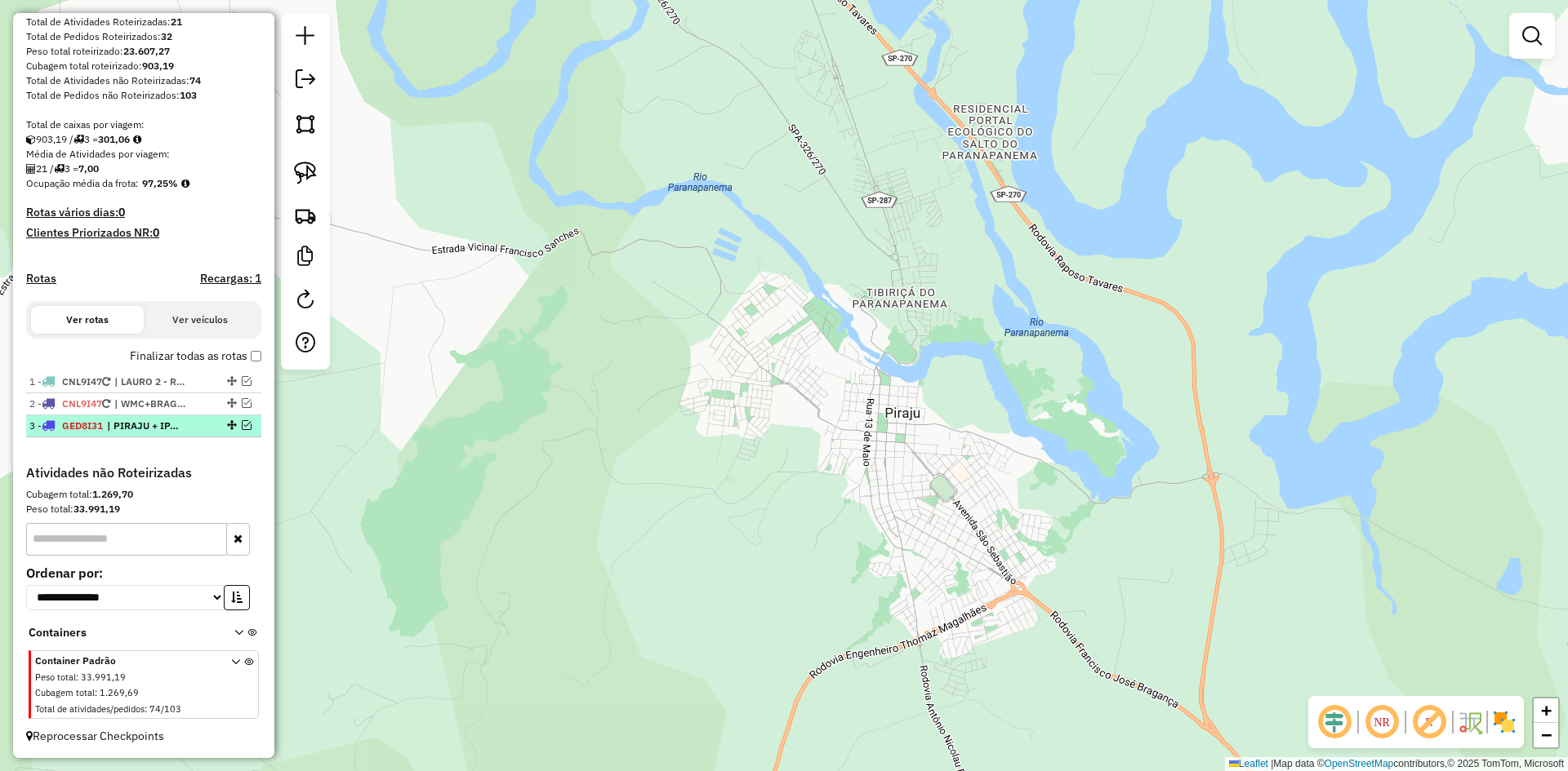
scroll to position [254, 0]
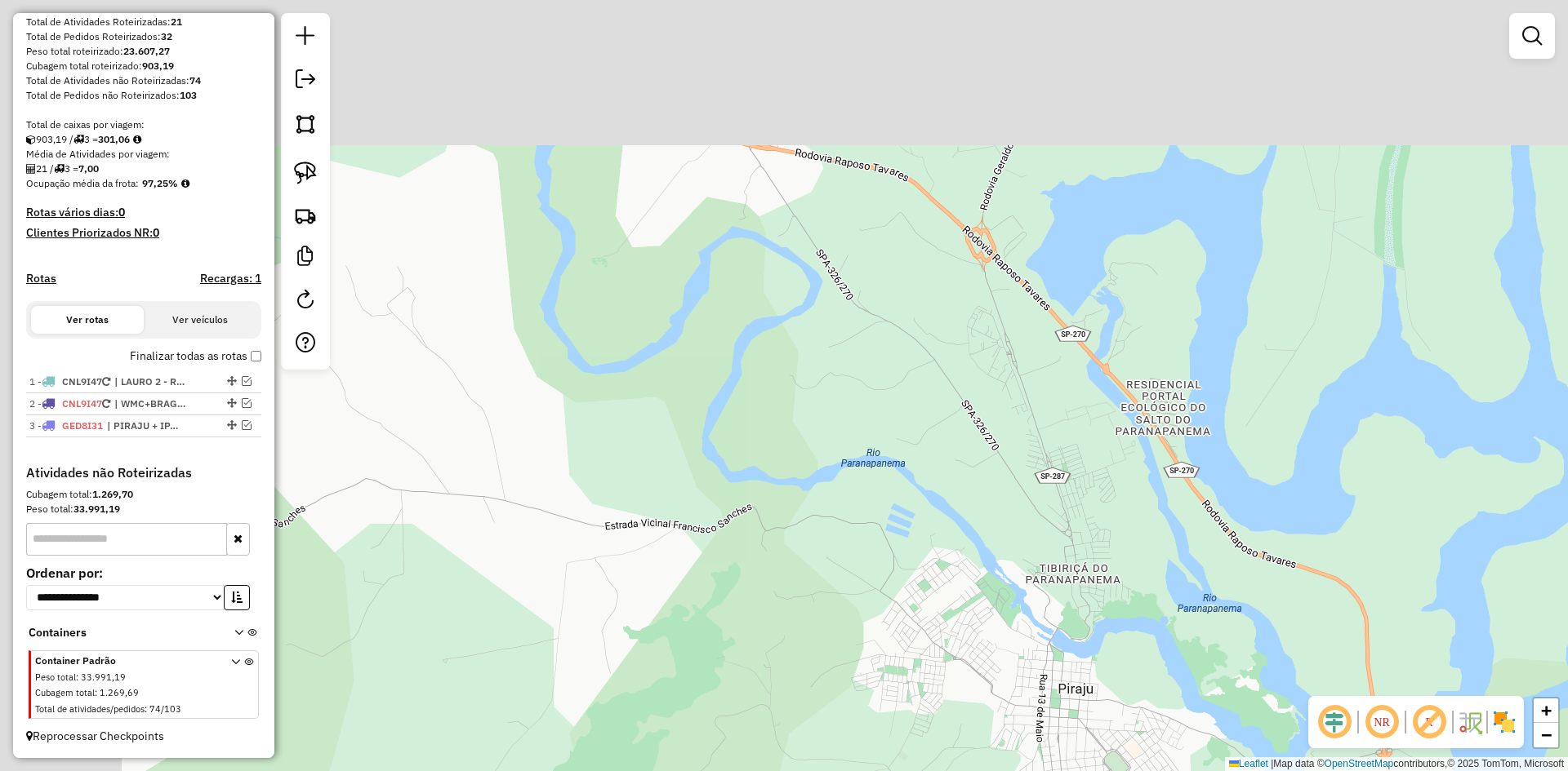
drag, startPoint x: 736, startPoint y: 664, endPoint x: 798, endPoint y: 718, distance: 82.2
click at [789, 712] on div "Janela de atendimento Grade de atendimento Capacidade Transportadoras Veículos …" at bounding box center [784, 385] width 1568 height 771
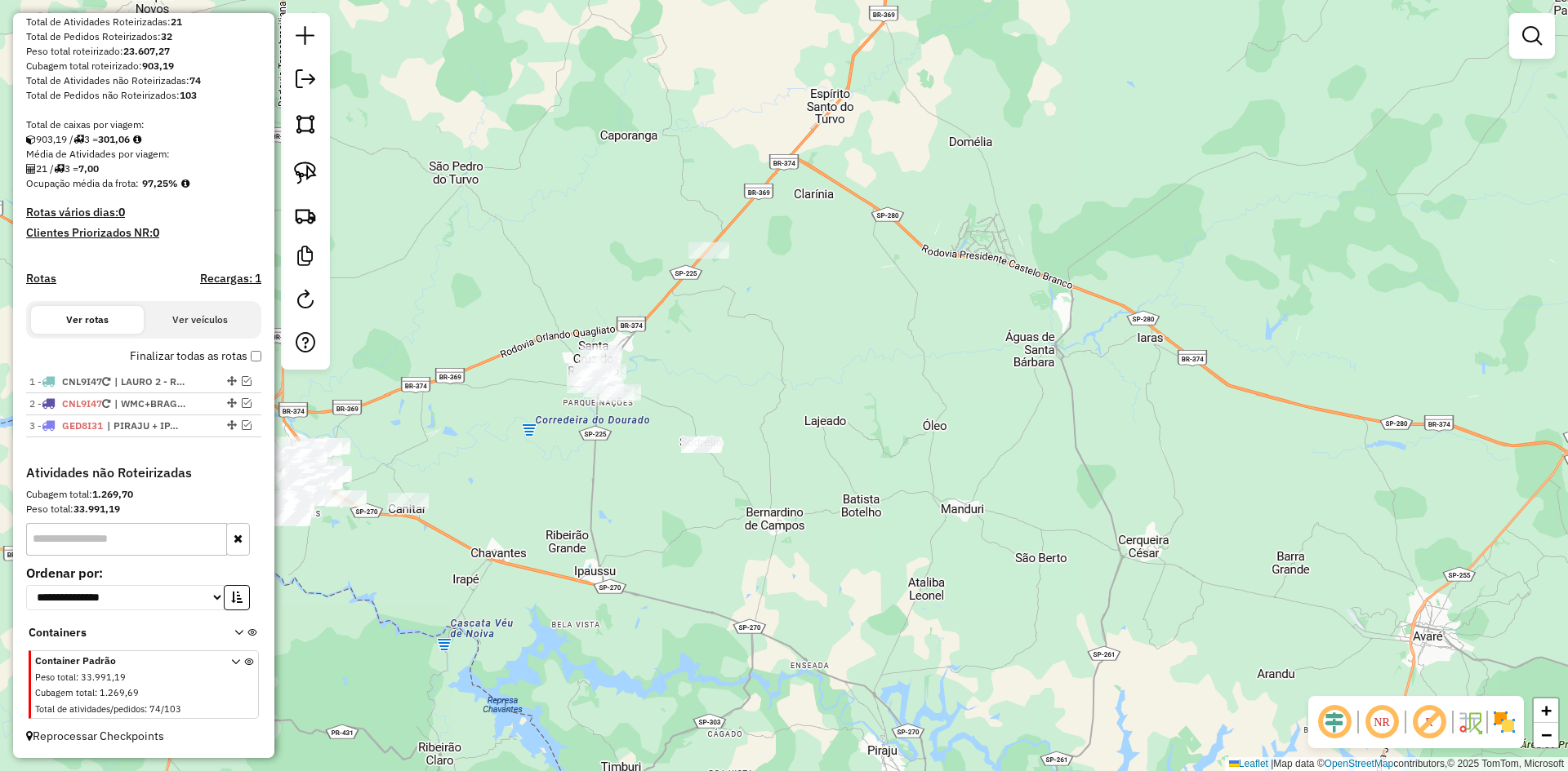
drag, startPoint x: 741, startPoint y: 450, endPoint x: 788, endPoint y: 552, distance: 112.3
click at [788, 552] on div "Janela de atendimento Grade de atendimento Capacidade Transportadoras Veículos …" at bounding box center [784, 385] width 1568 height 771
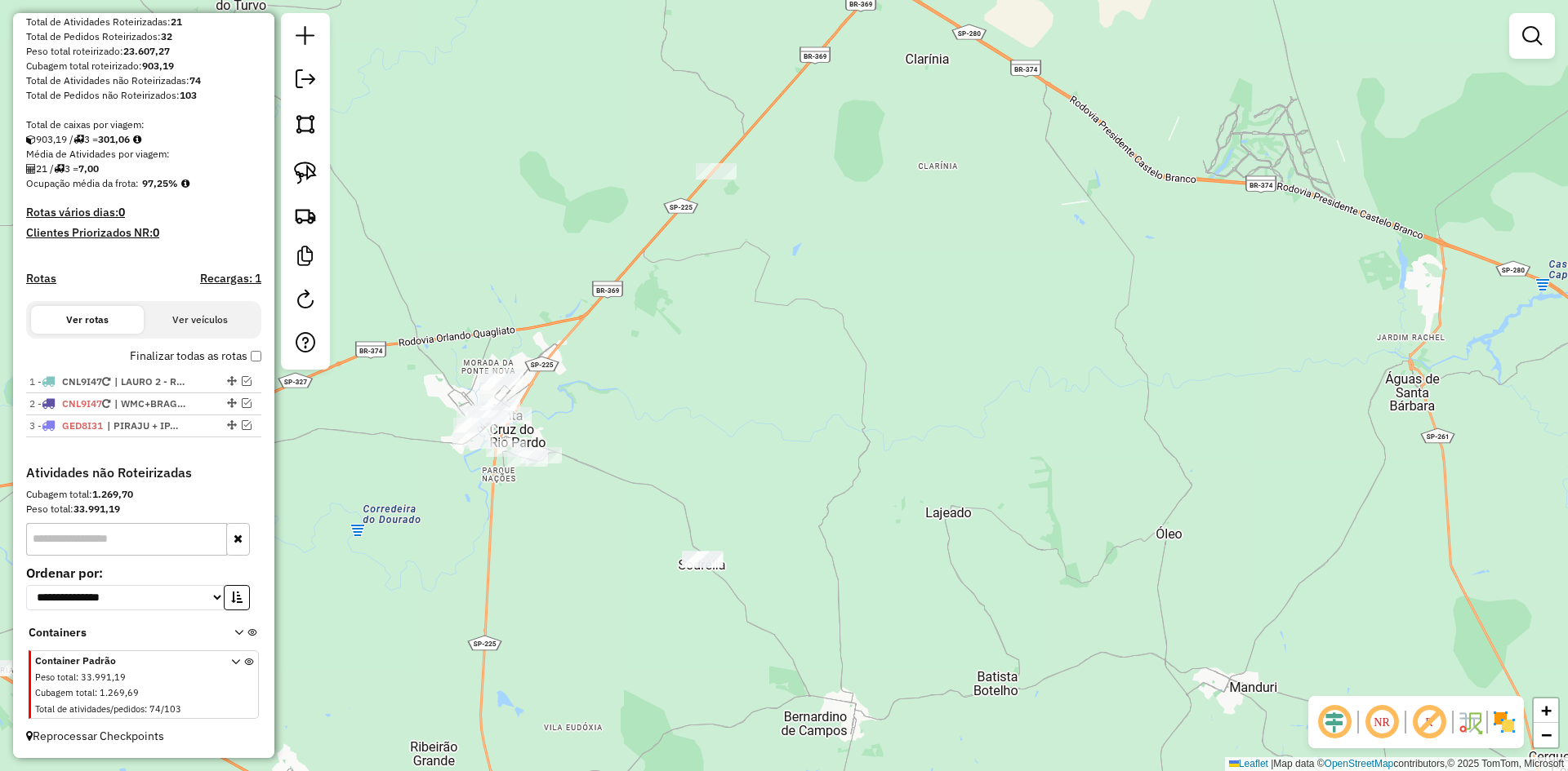
drag, startPoint x: 653, startPoint y: 442, endPoint x: 762, endPoint y: 377, distance: 126.9
click at [777, 386] on div "Janela de atendimento Grade de atendimento Capacidade Transportadoras Veículos …" at bounding box center [784, 385] width 1568 height 771
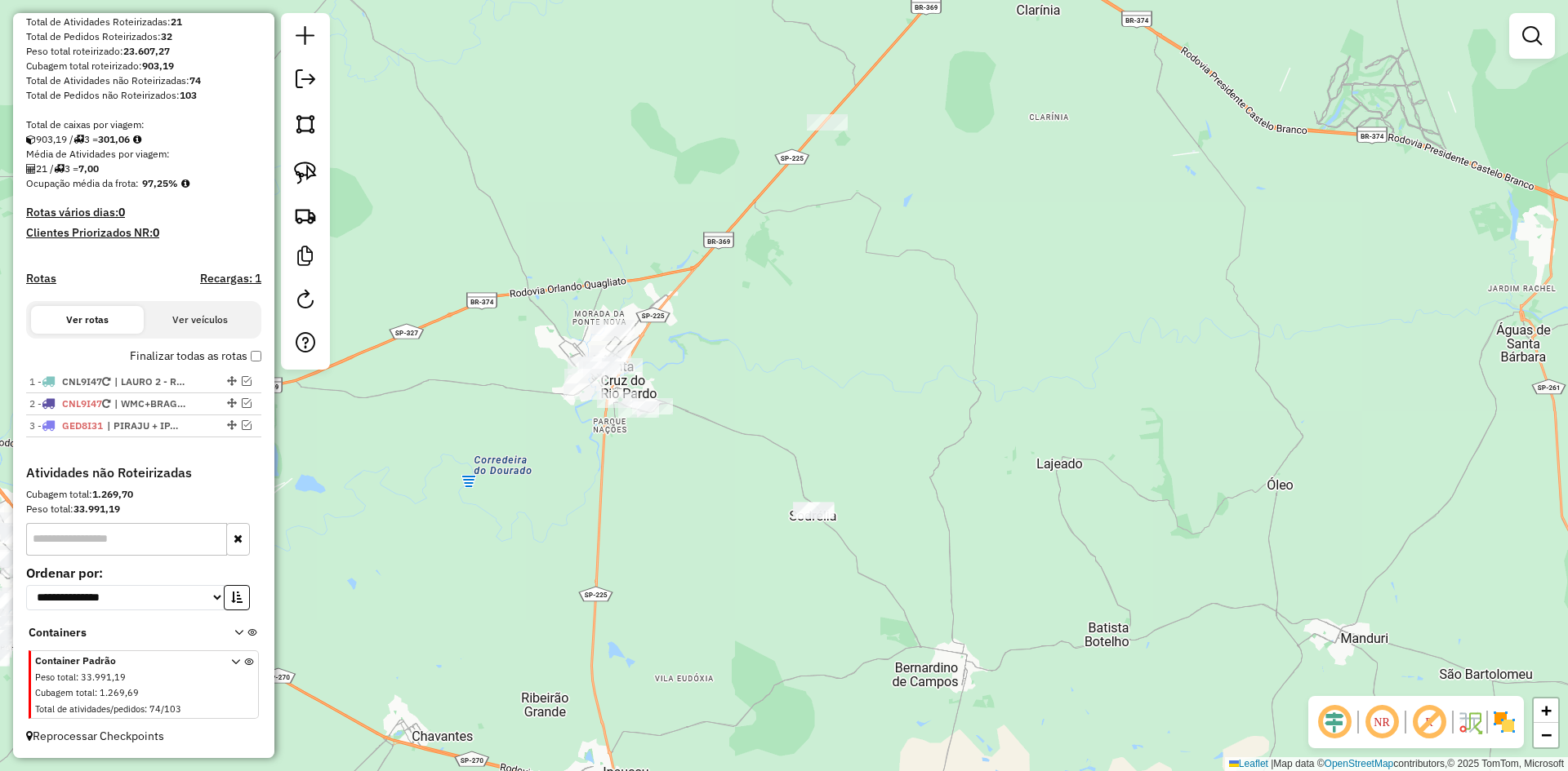
click at [279, 167] on div "Janela de atendimento Grade de atendimento Capacidade Transportadoras Veículos …" at bounding box center [784, 385] width 1568 height 771
click at [299, 168] on img at bounding box center [305, 173] width 23 height 23
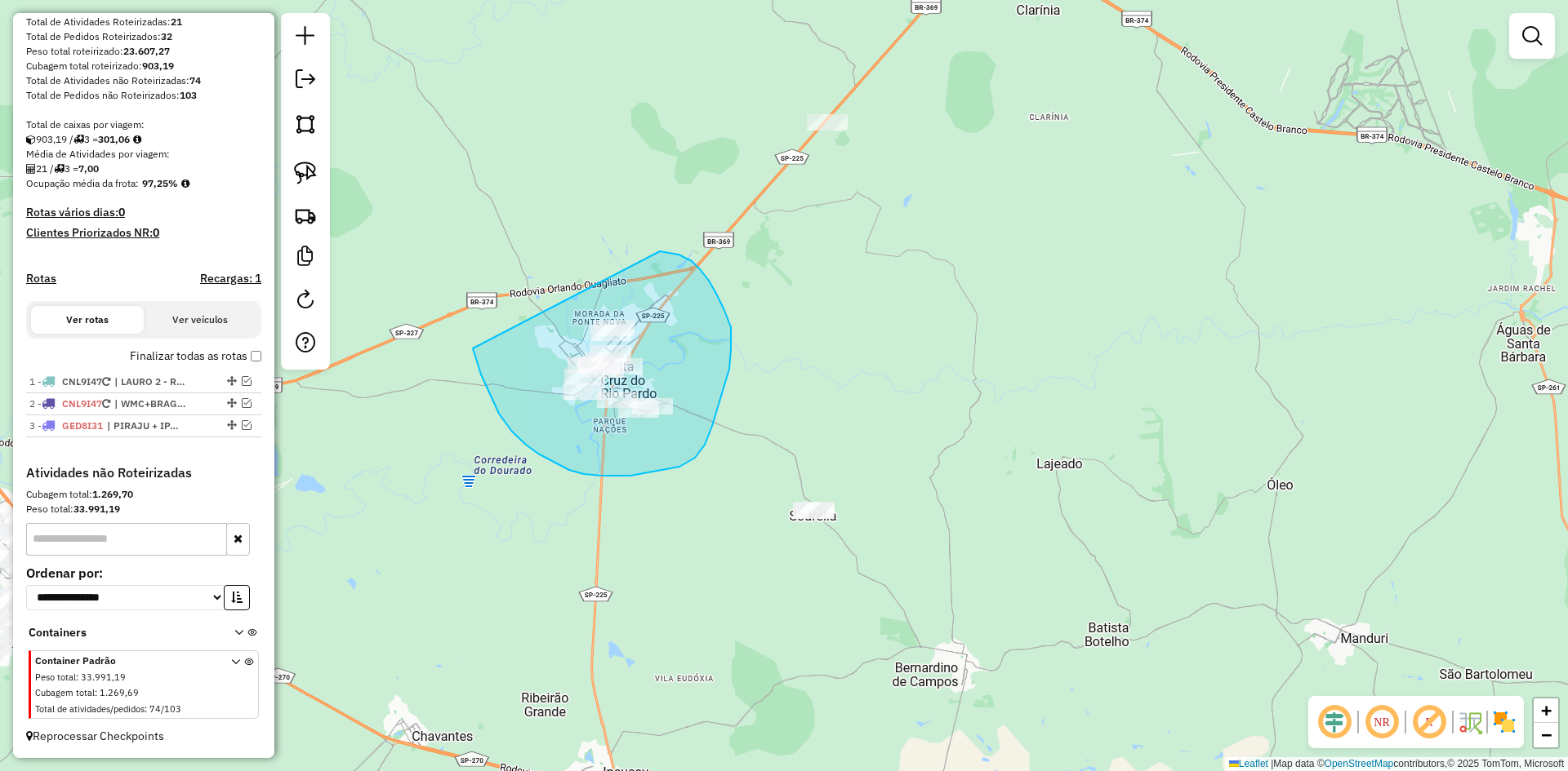
drag, startPoint x: 474, startPoint y: 354, endPoint x: 529, endPoint y: 271, distance: 99.6
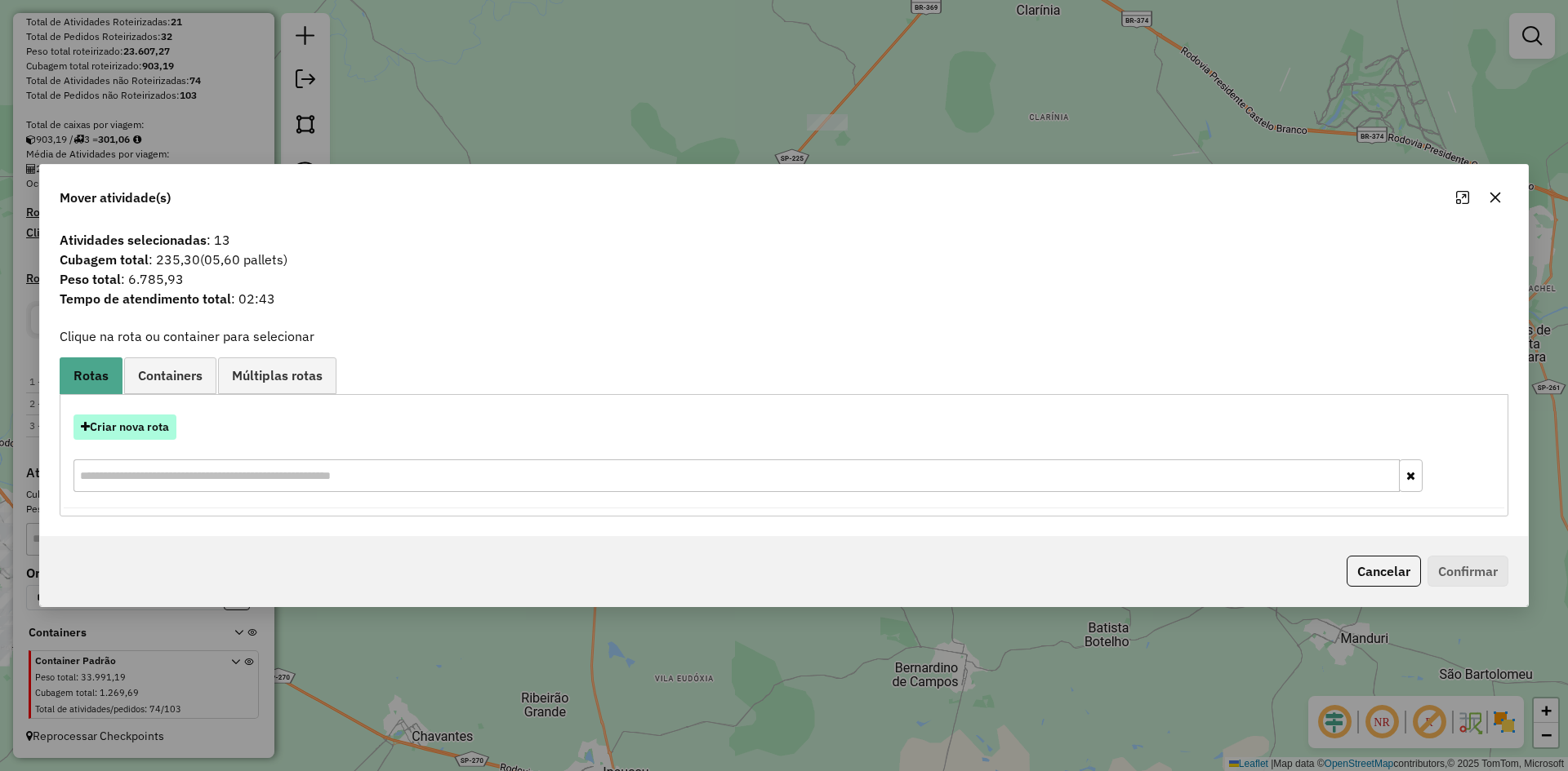
click at [123, 433] on button "Criar nova rota" at bounding box center [125, 427] width 103 height 25
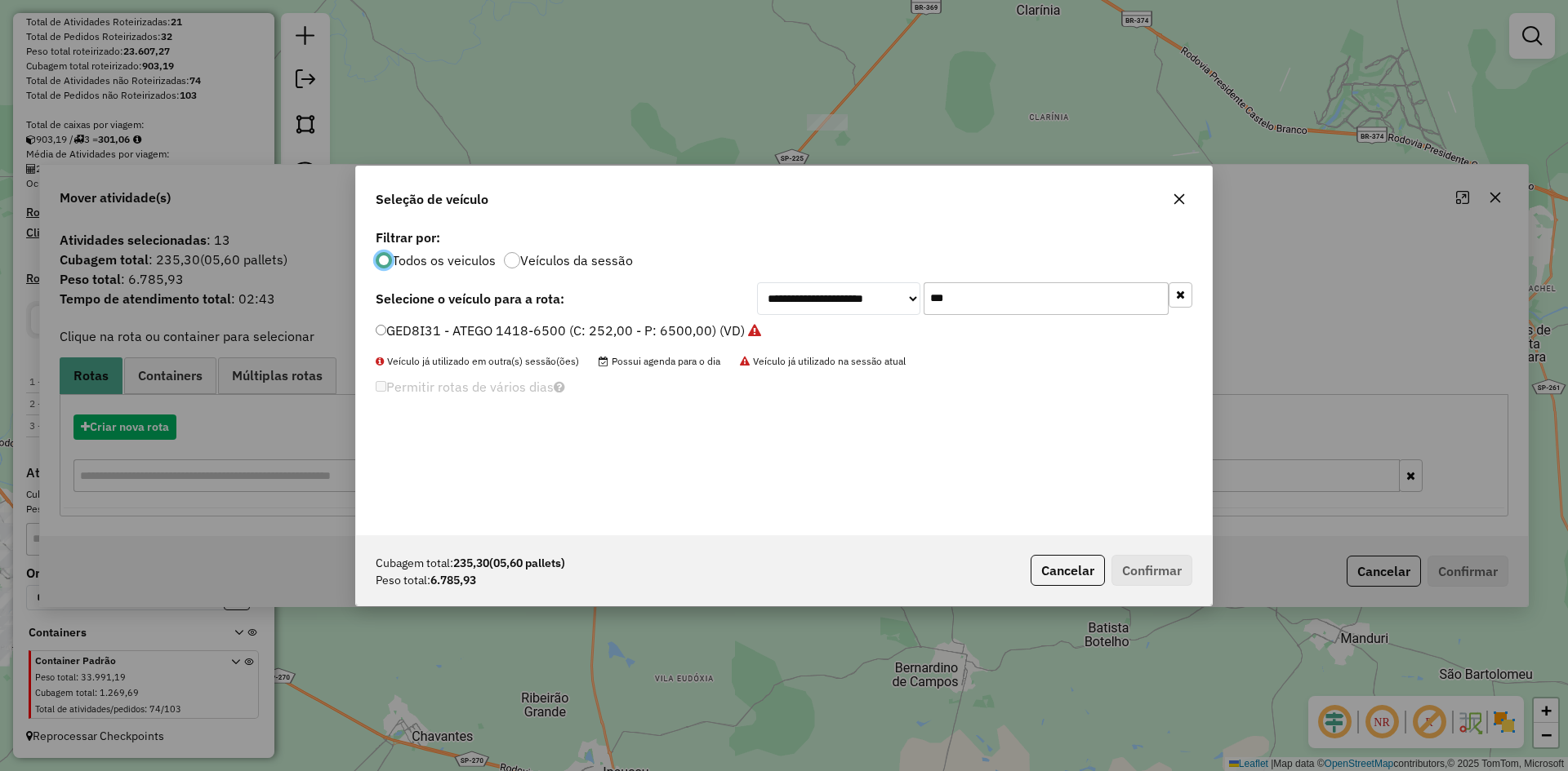
scroll to position [9, 5]
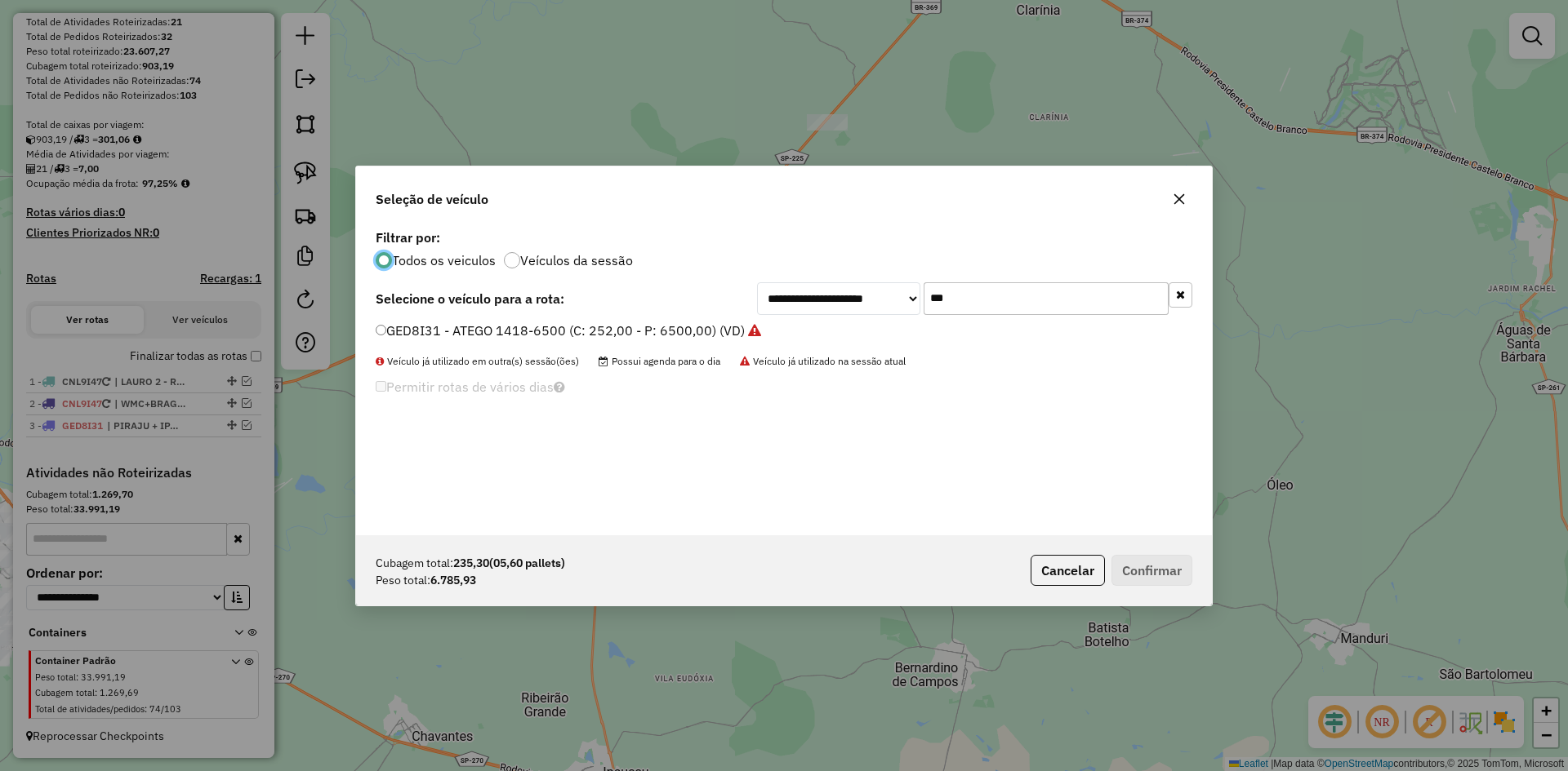
click at [1000, 299] on input "***" at bounding box center [1045, 299] width 245 height 32
type input "***"
click at [406, 332] on label "EVH8B55 - 17.18-8700 (C: 420,00 - P: 8700,00) (VD)" at bounding box center [541, 330] width 332 height 20
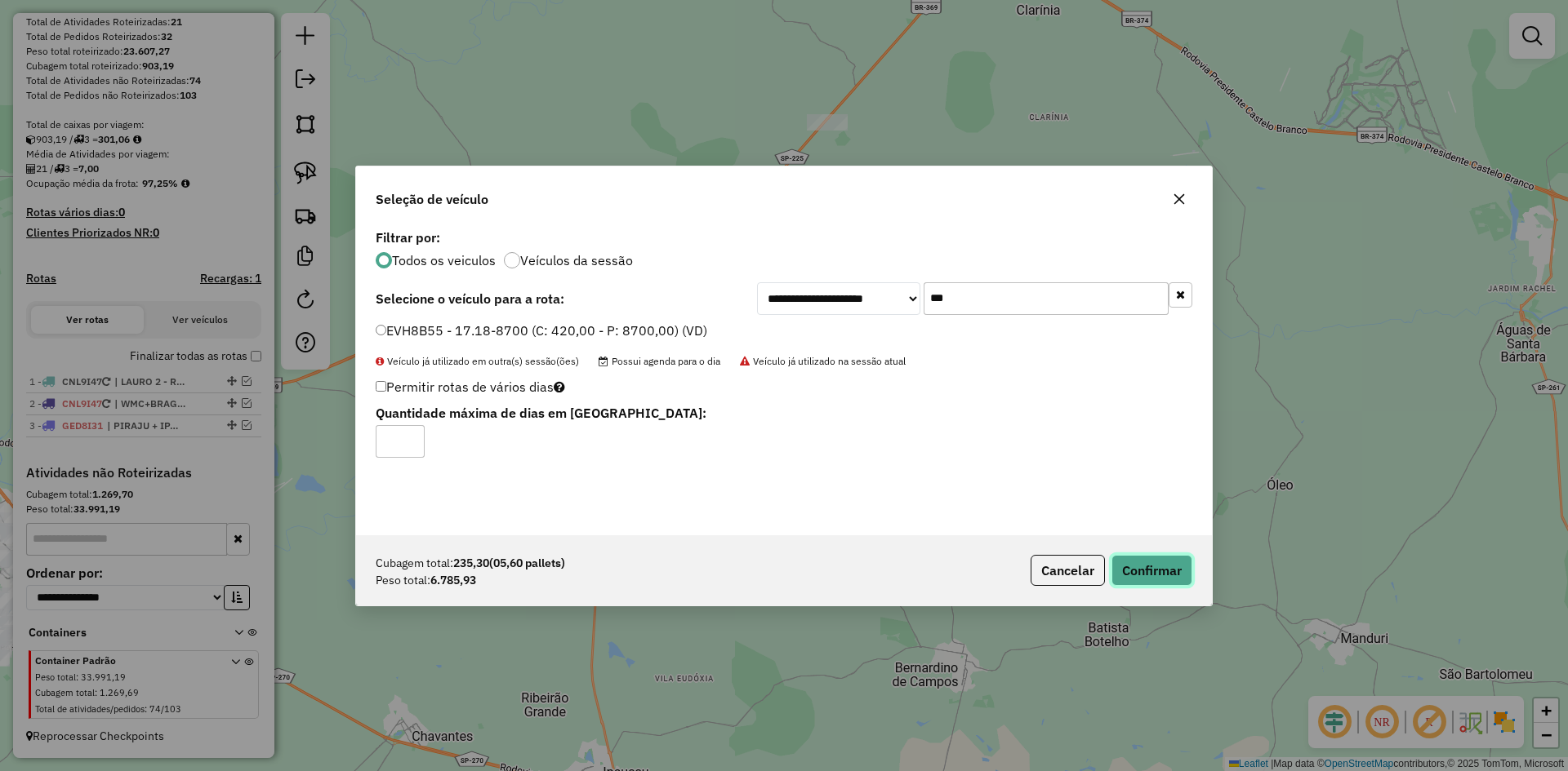
click at [1168, 574] on button "Confirmar" at bounding box center [1151, 570] width 81 height 31
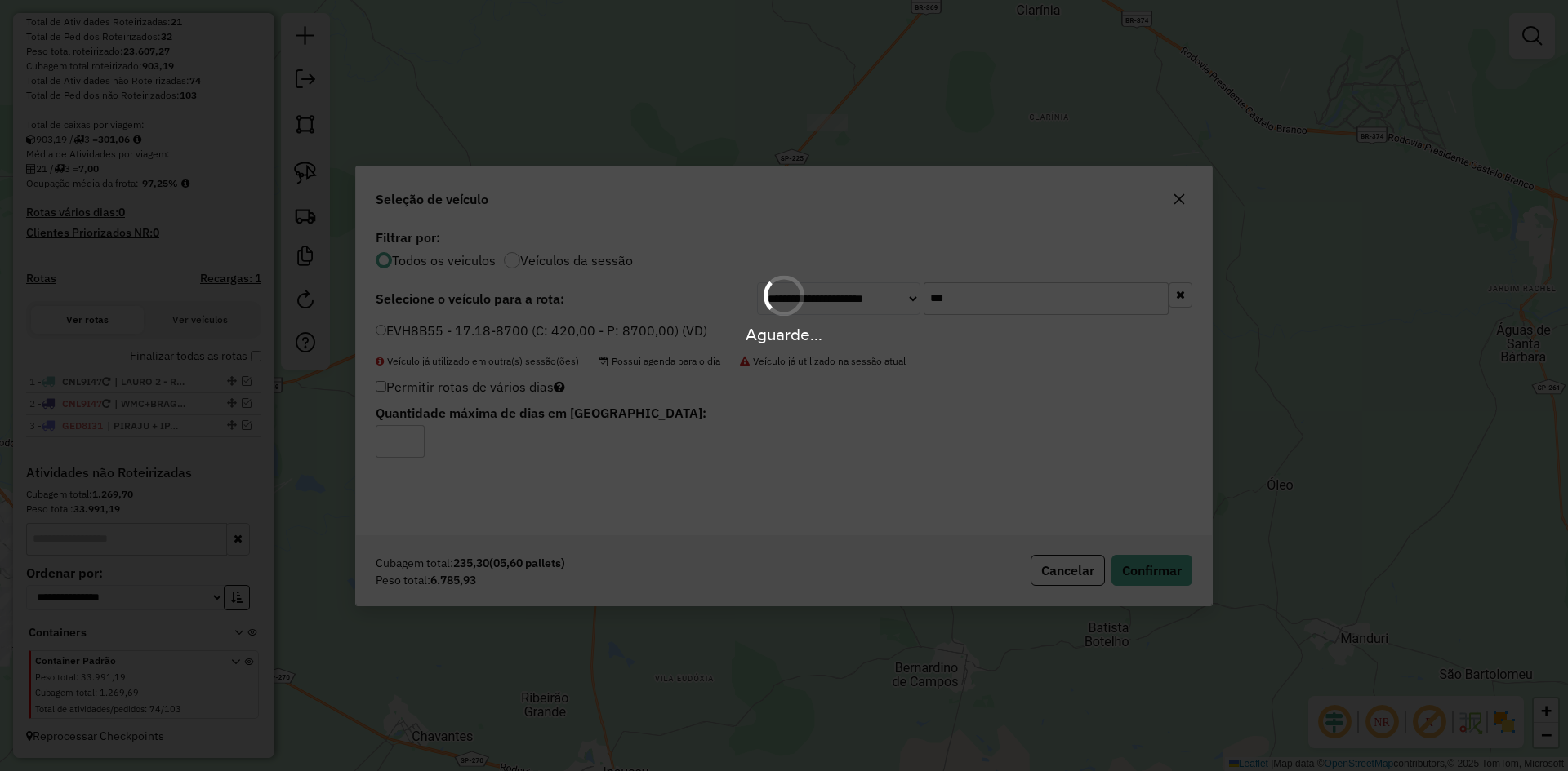
scroll to position [345, 0]
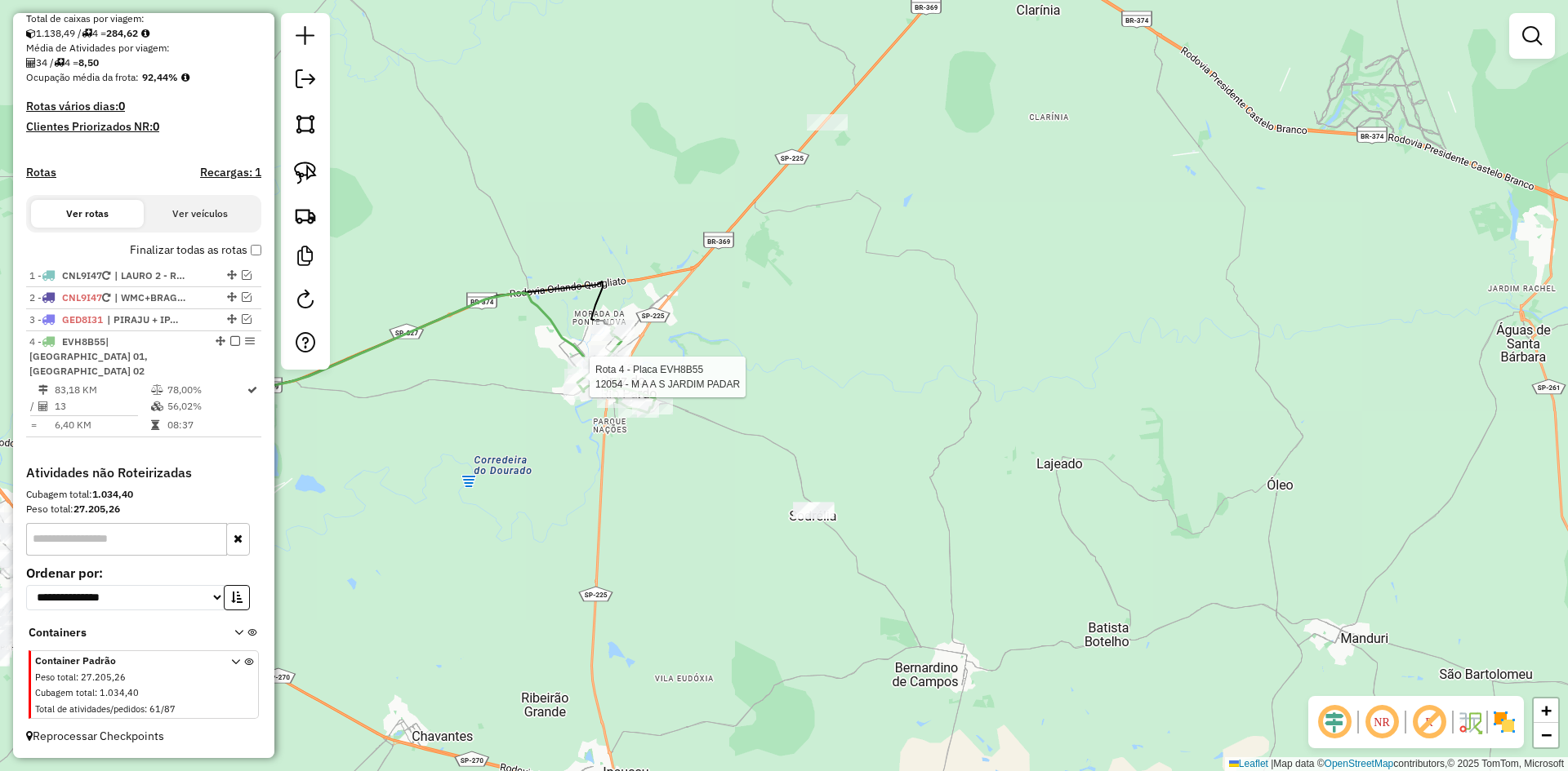
select select "*********"
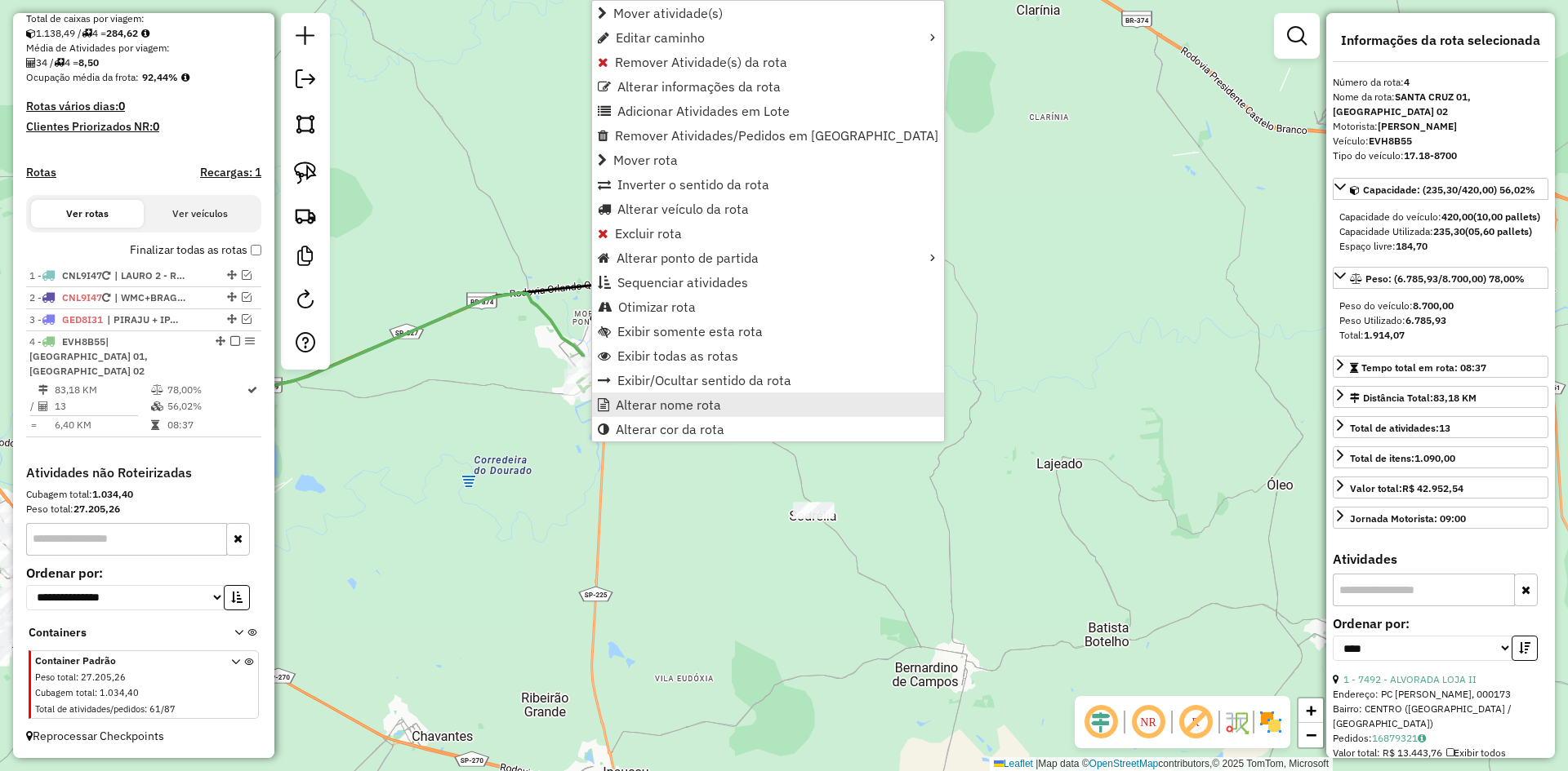
click at [652, 407] on span "Alterar nome rota" at bounding box center [669, 405] width 105 height 13
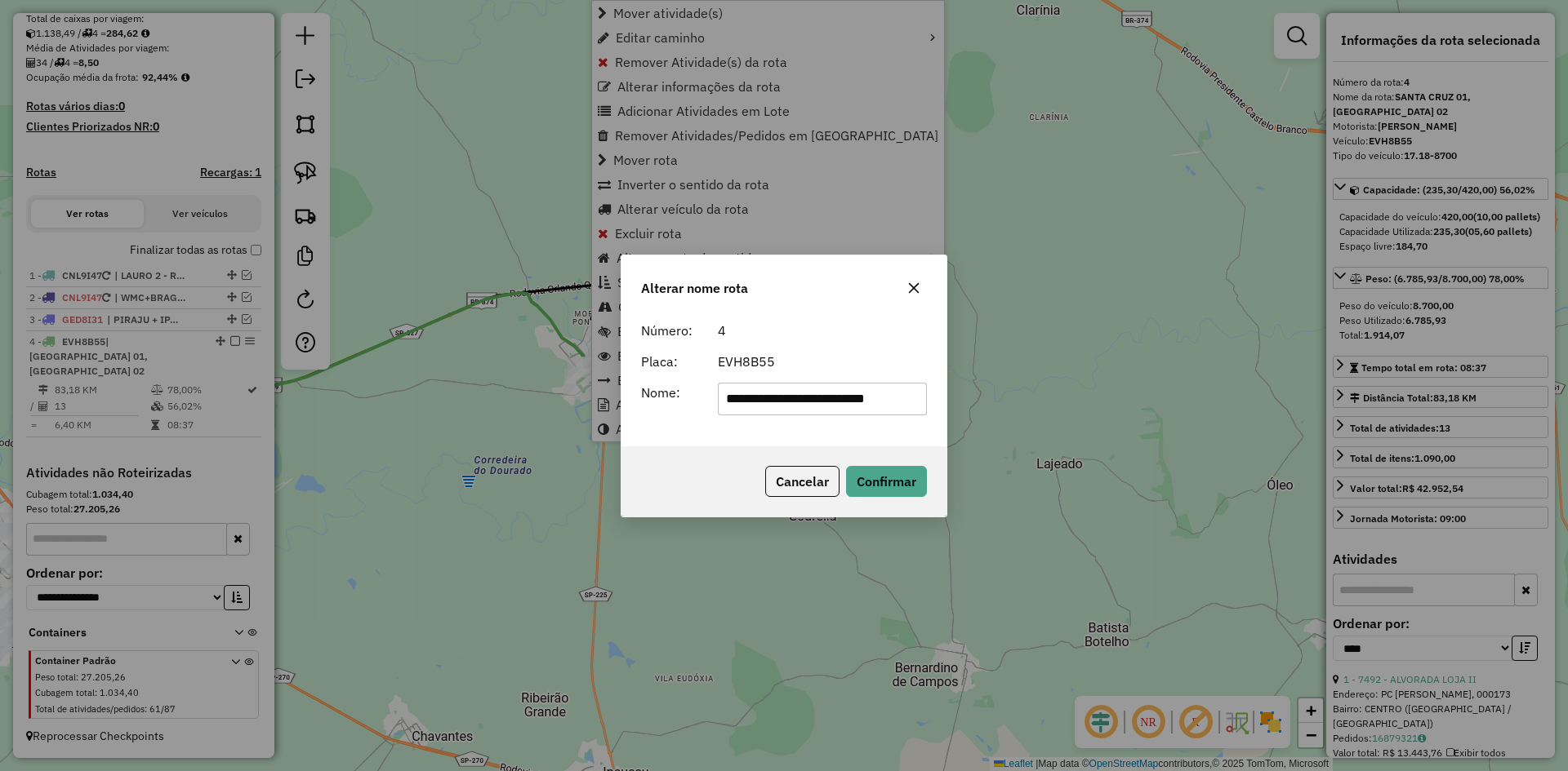
scroll to position [0, 3]
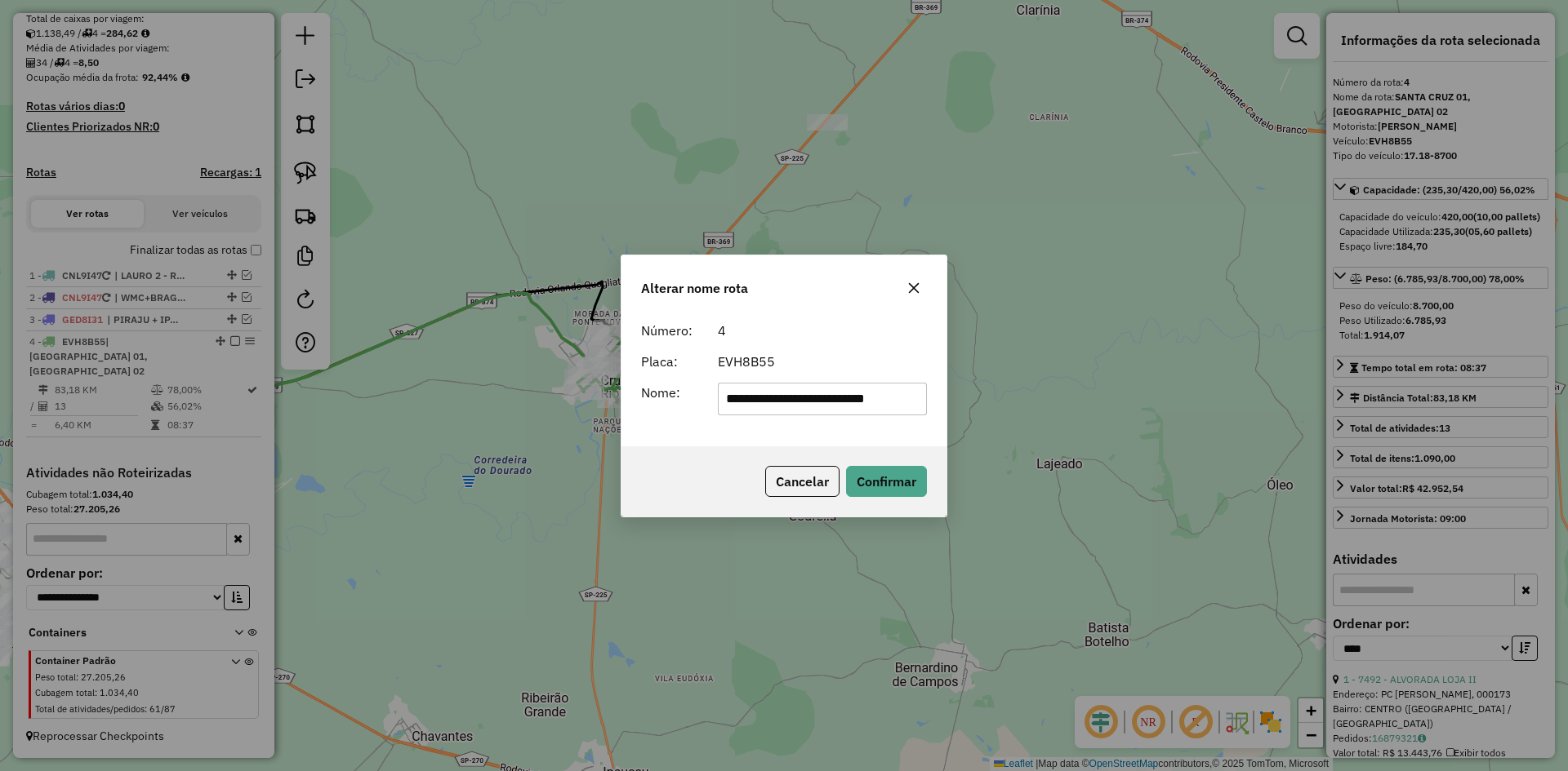
drag, startPoint x: 802, startPoint y: 403, endPoint x: 1325, endPoint y: 432, distance: 523.8
click at [1325, 432] on div "**********" at bounding box center [784, 385] width 1568 height 771
type input "**********"
click at [713, 448] on div "Cancelar Confirmar" at bounding box center [783, 481] width 325 height 70
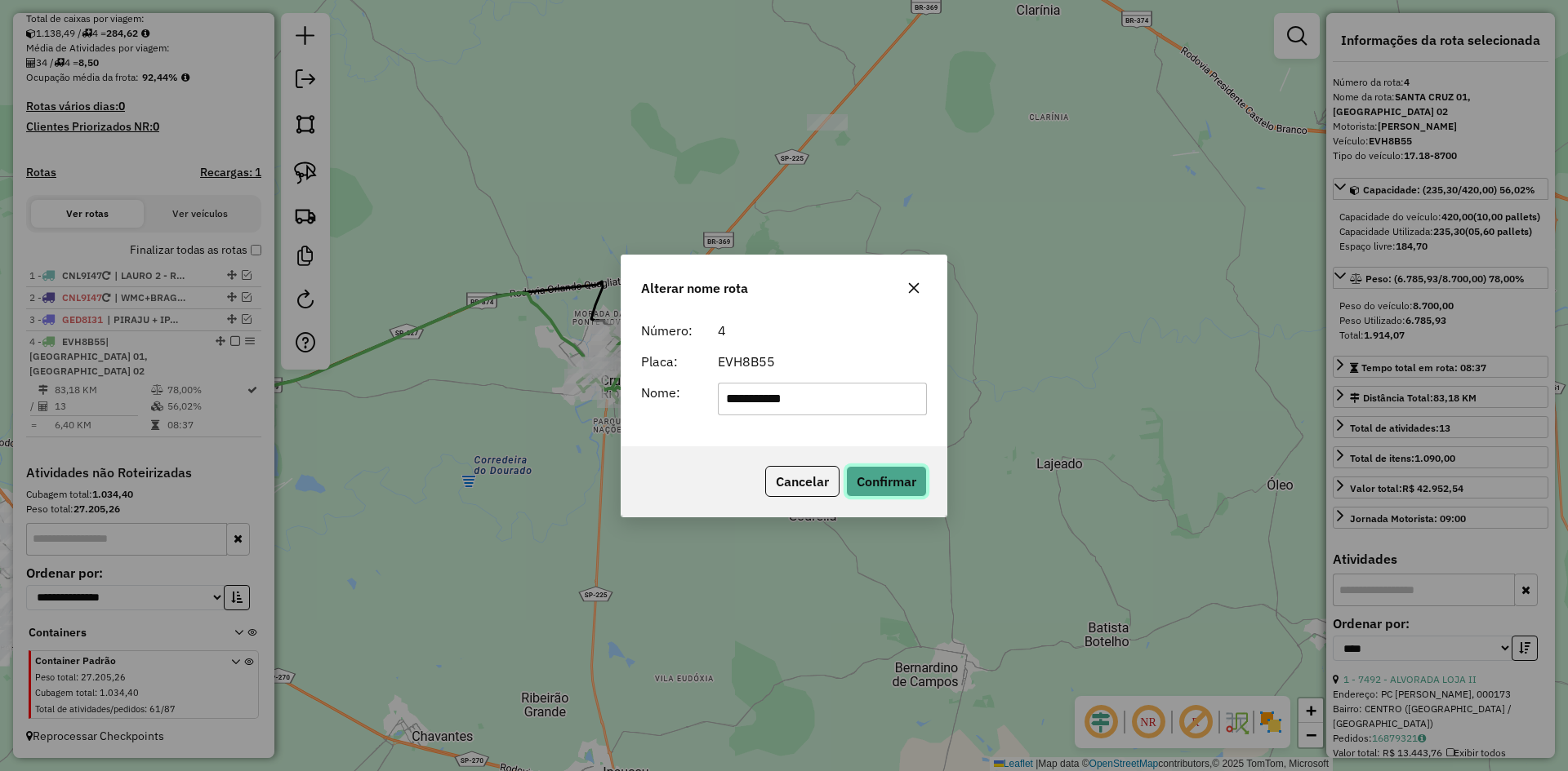
click at [893, 482] on button "Confirmar" at bounding box center [886, 481] width 81 height 31
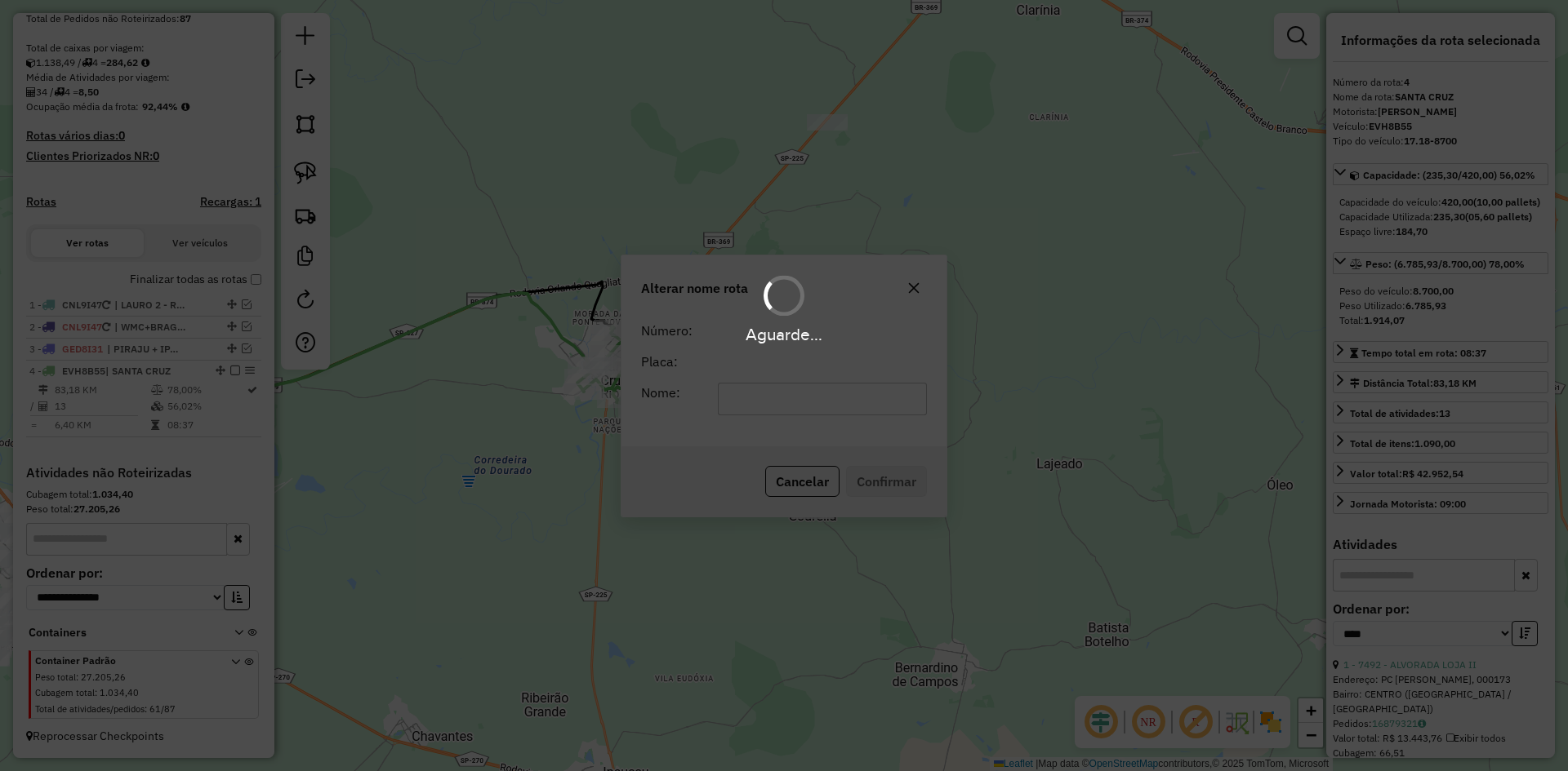
scroll to position [331, 0]
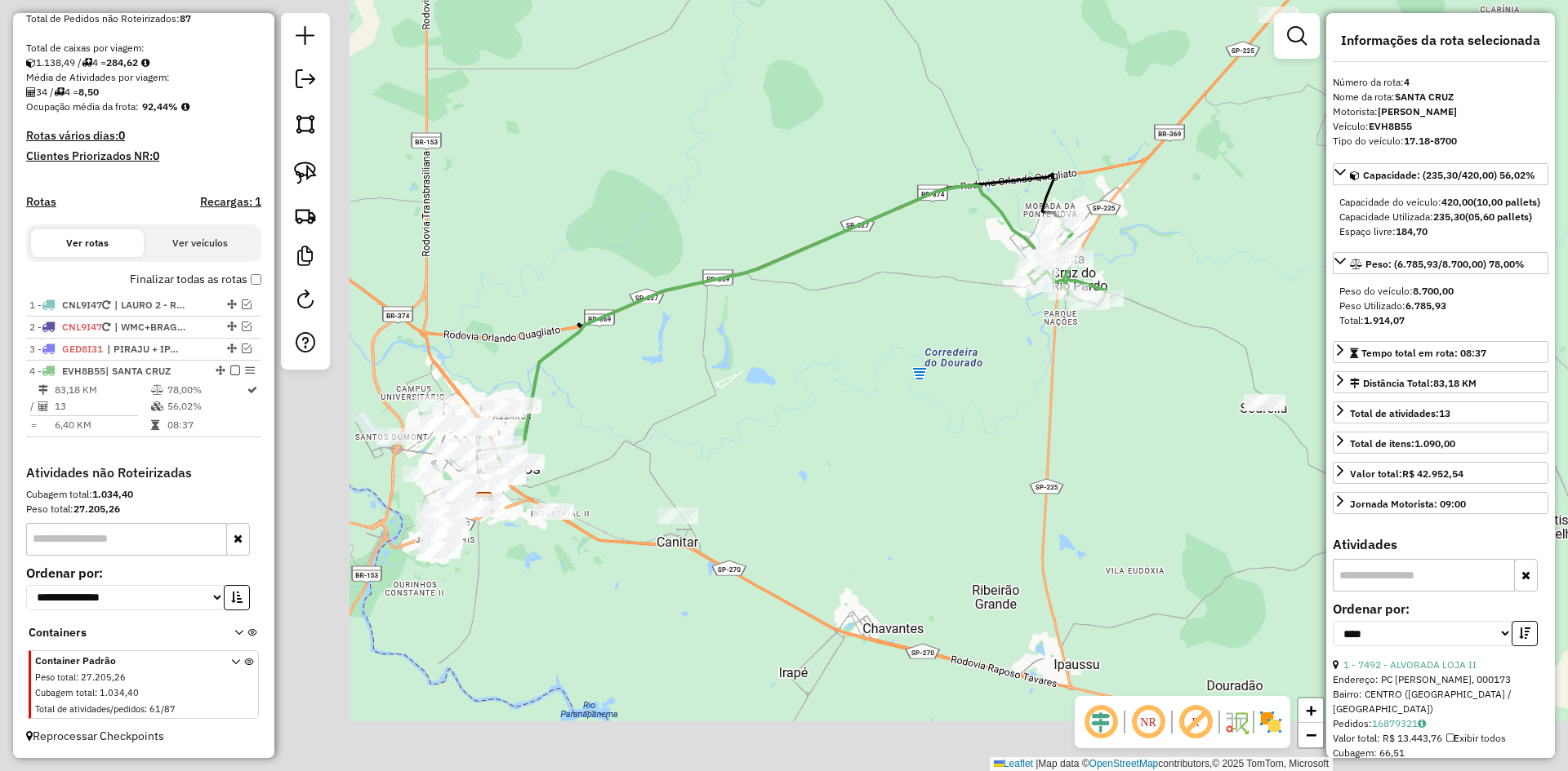
drag, startPoint x: 465, startPoint y: 517, endPoint x: 946, endPoint y: 395, distance: 496.2
click at [957, 394] on div "Janela de atendimento Grade de atendimento Capacidade Transportadoras Veículos …" at bounding box center [784, 385] width 1568 height 771
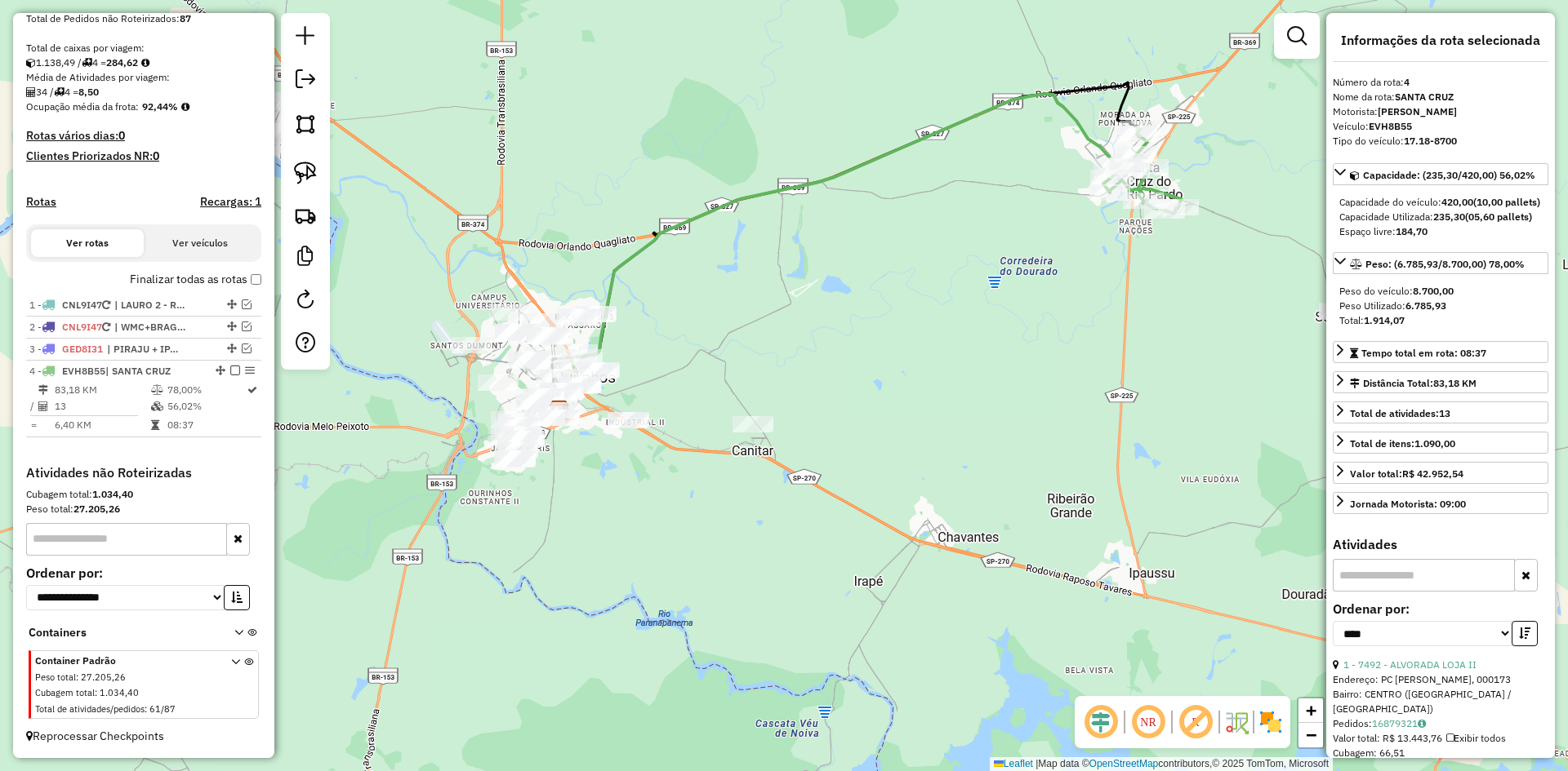
drag, startPoint x: 857, startPoint y: 422, endPoint x: 889, endPoint y: 349, distance: 79.7
click at [889, 349] on div "Janela de atendimento Grade de atendimento Capacidade Transportadoras Veículos …" at bounding box center [784, 385] width 1568 height 771
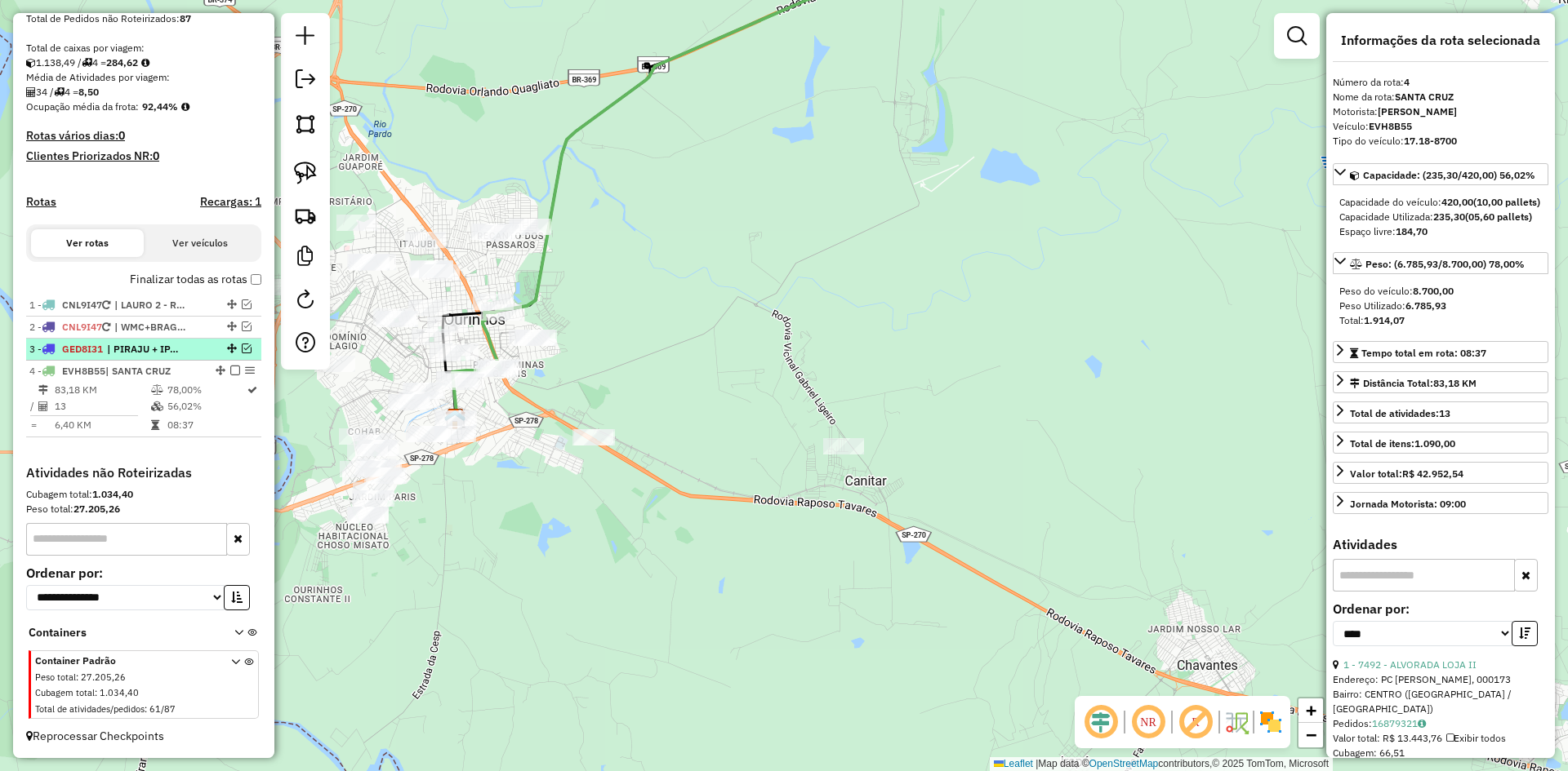
click at [244, 345] on em at bounding box center [247, 349] width 10 height 10
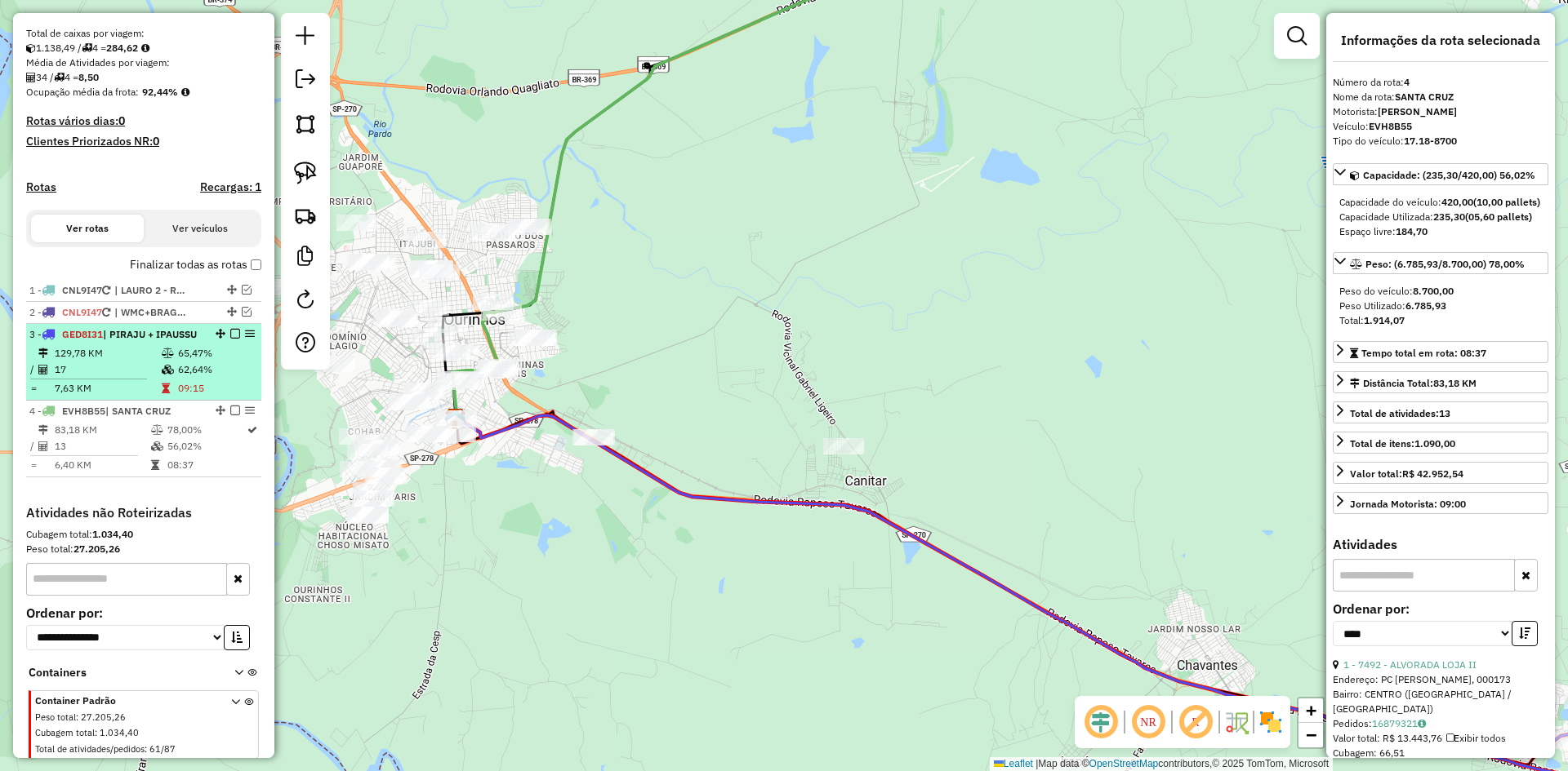
scroll to position [399, 0]
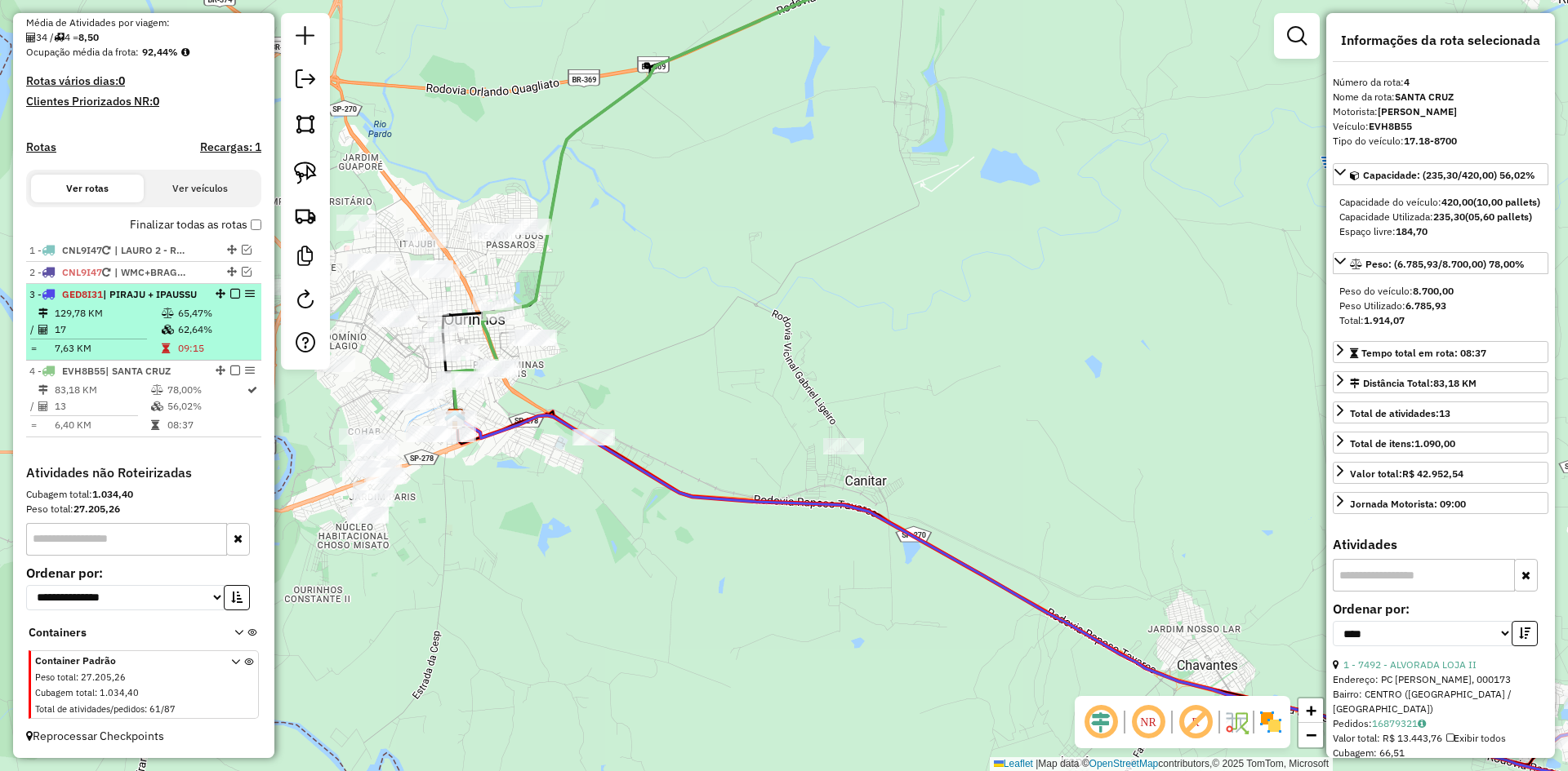
click at [152, 301] on div "3 - GED8I31 | PIRAJU + IPAUSSU" at bounding box center [116, 294] width 173 height 14
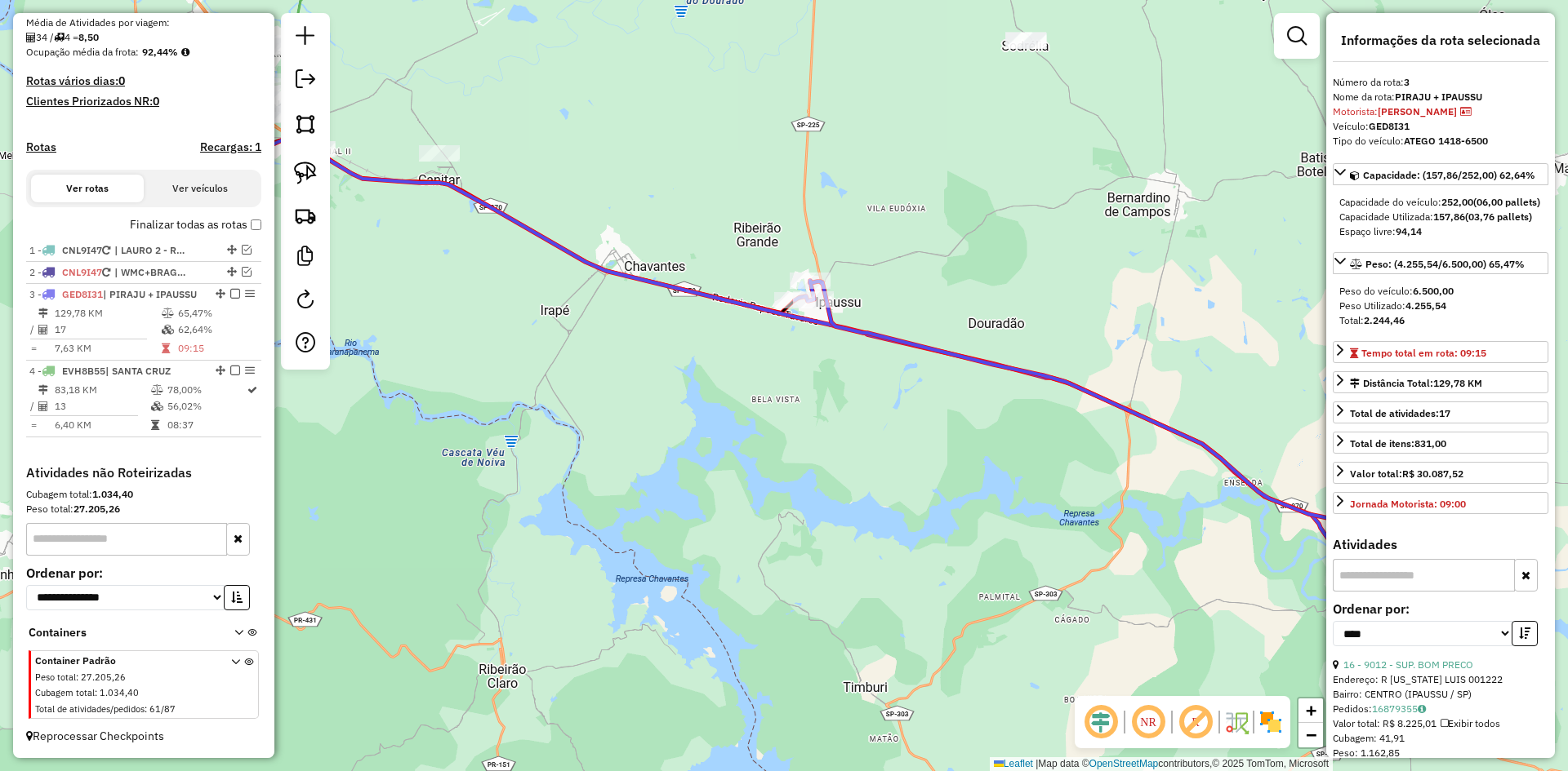
drag, startPoint x: 605, startPoint y: 381, endPoint x: 885, endPoint y: 548, distance: 326.0
click at [885, 548] on div "Janela de atendimento Grade de atendimento Capacidade Transportadoras Veículos …" at bounding box center [784, 385] width 1568 height 771
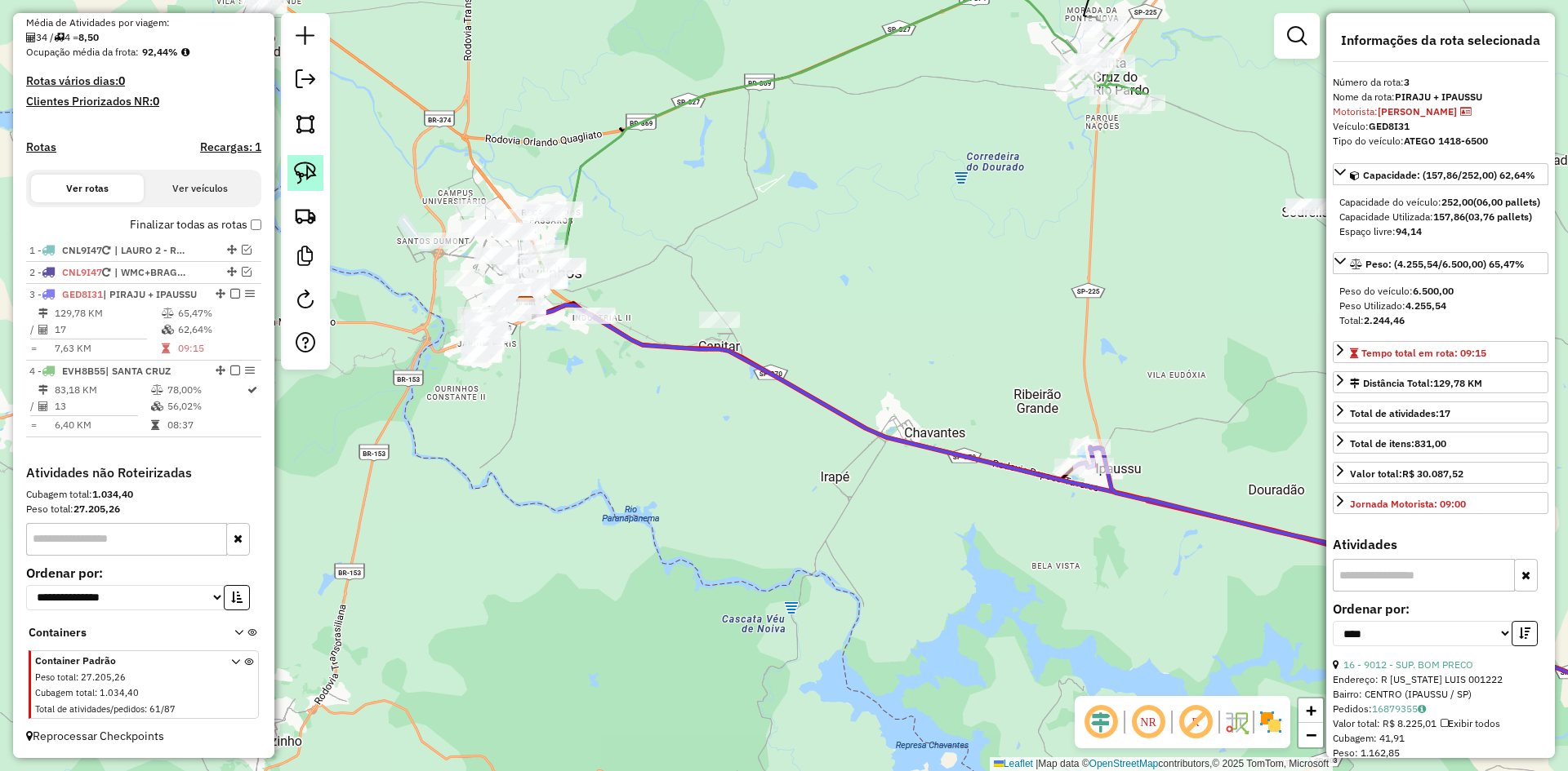
click at [314, 176] on img at bounding box center [305, 173] width 23 height 23
drag, startPoint x: 613, startPoint y: 288, endPoint x: 621, endPoint y: 333, distance: 45.7
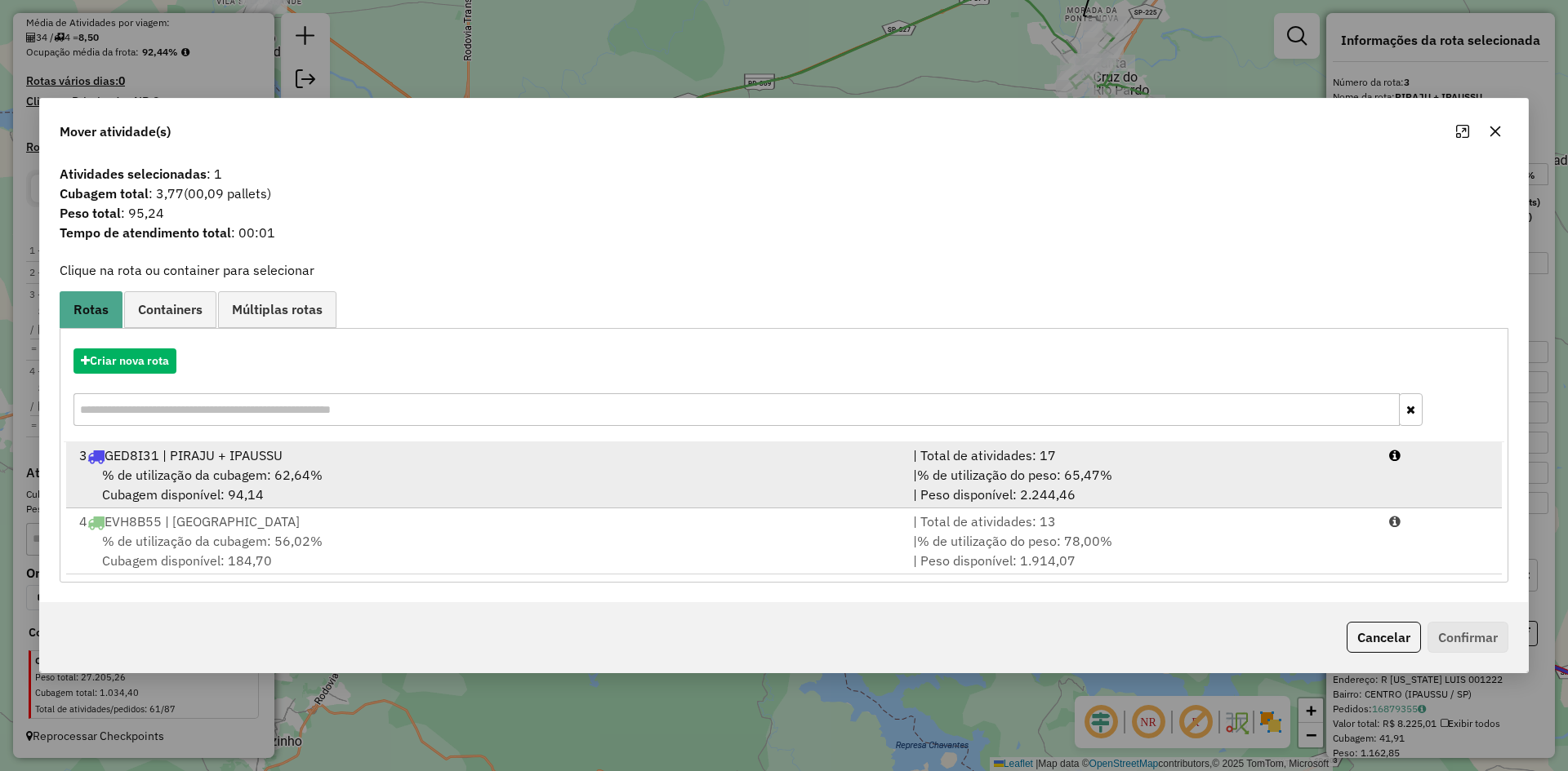
click at [303, 469] on span "% de utilização da cubagem: 62,64%" at bounding box center [212, 474] width 221 height 16
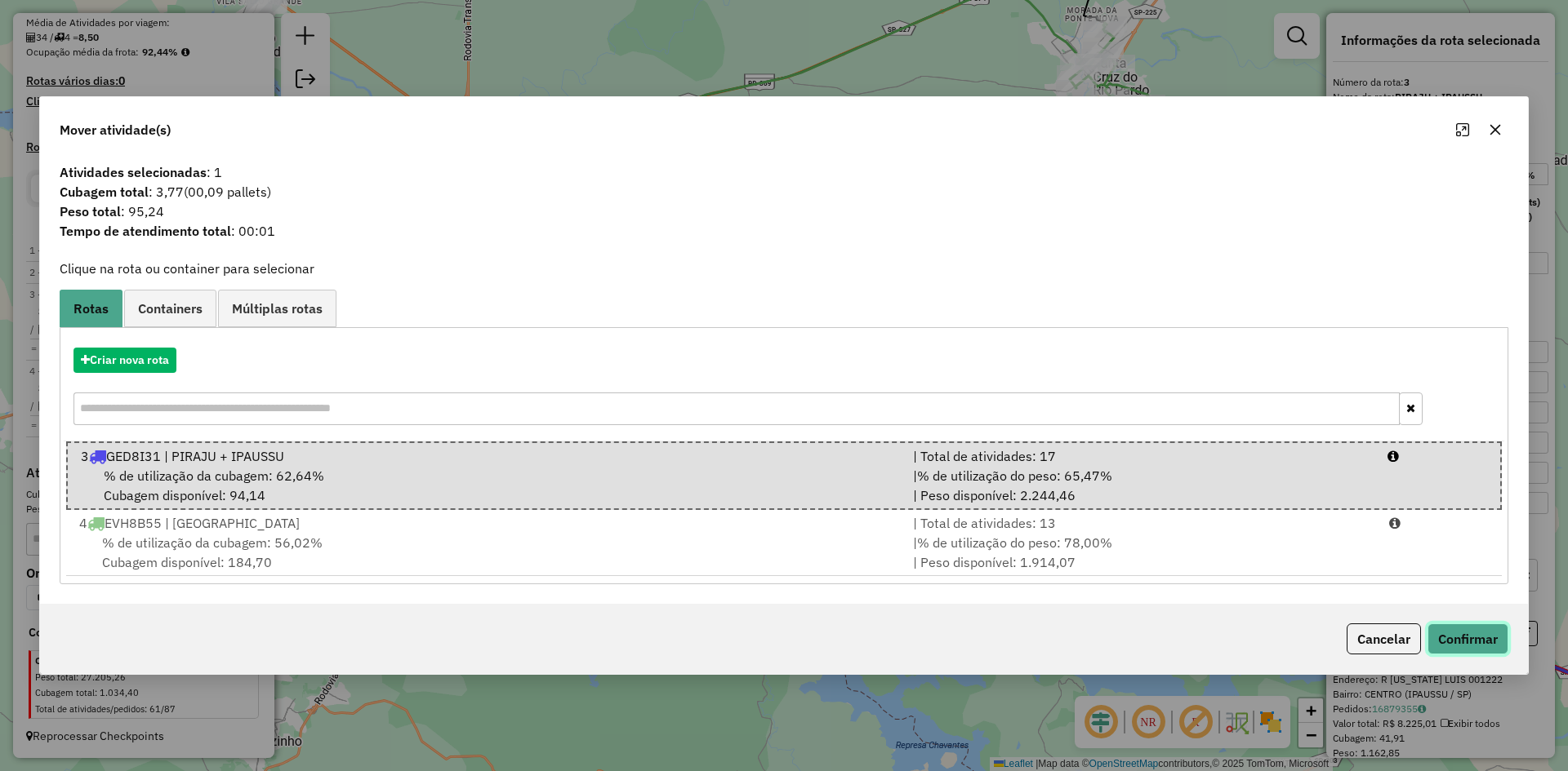
drag, startPoint x: 1460, startPoint y: 638, endPoint x: 1462, endPoint y: 613, distance: 25.1
click at [1462, 623] on div "Cancelar Confirmar" at bounding box center [1424, 639] width 168 height 31
click at [1500, 642] on button "Confirmar" at bounding box center [1467, 639] width 81 height 31
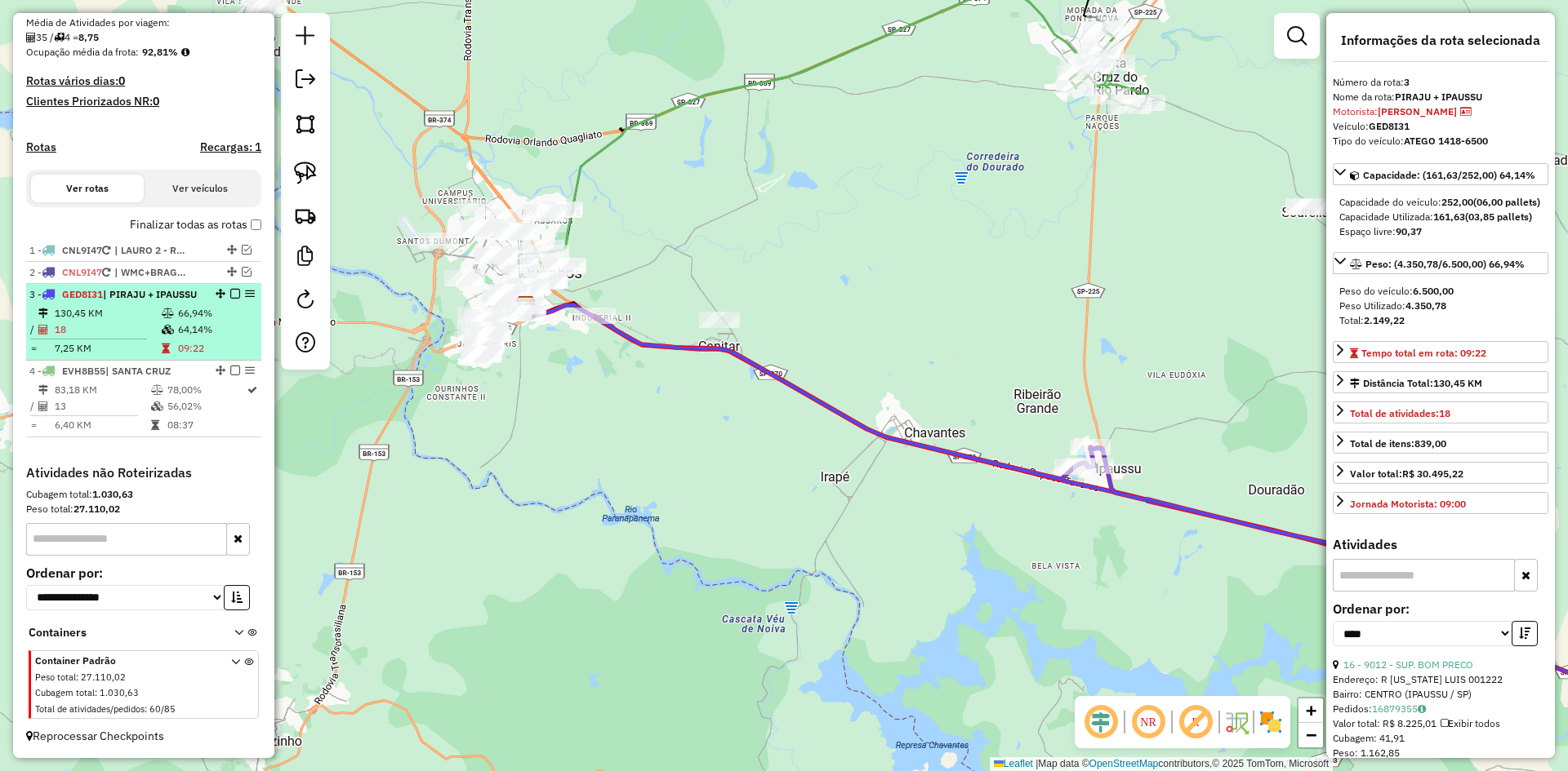
click at [230, 289] on em at bounding box center [235, 294] width 10 height 10
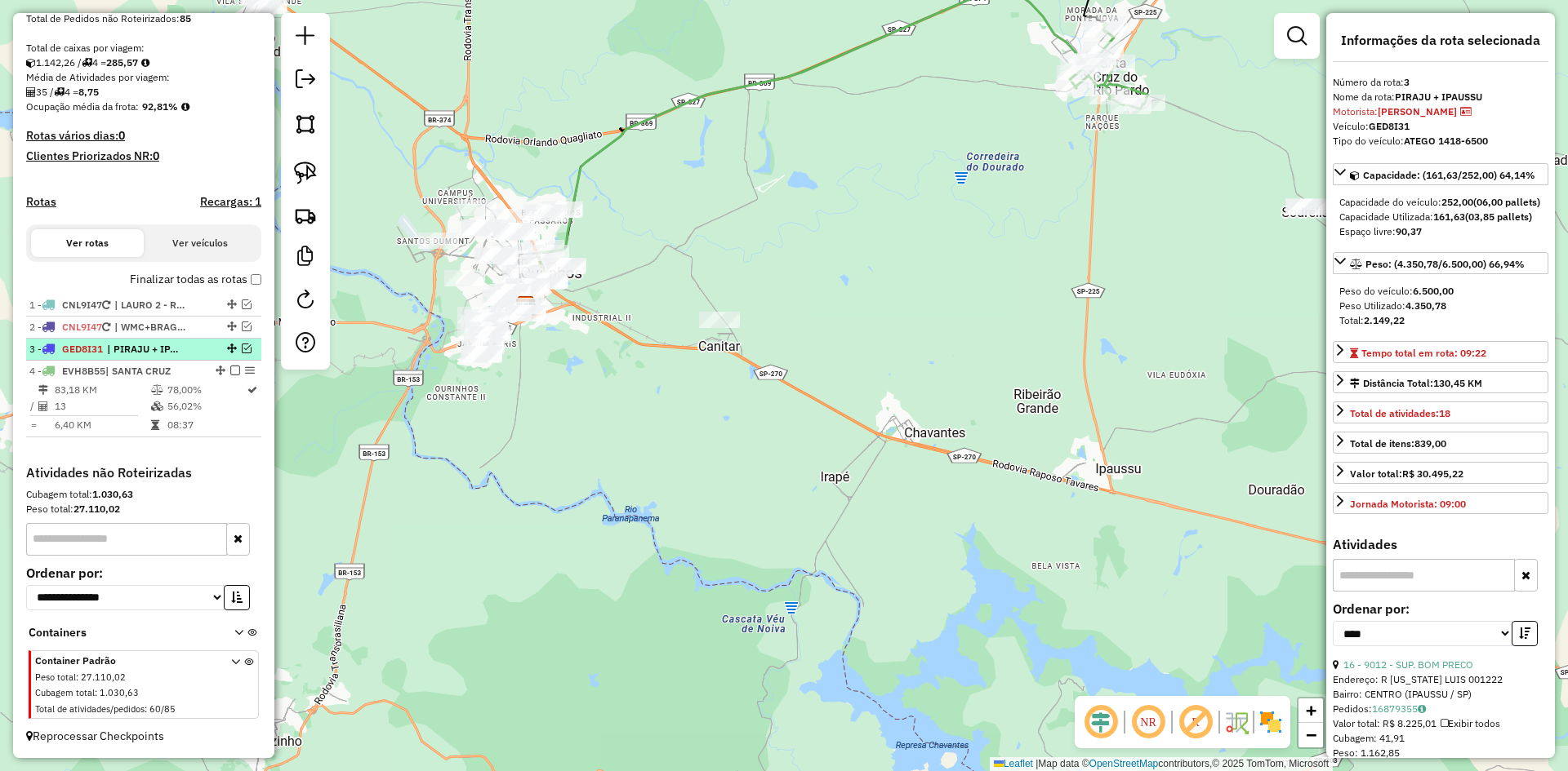
scroll to position [331, 0]
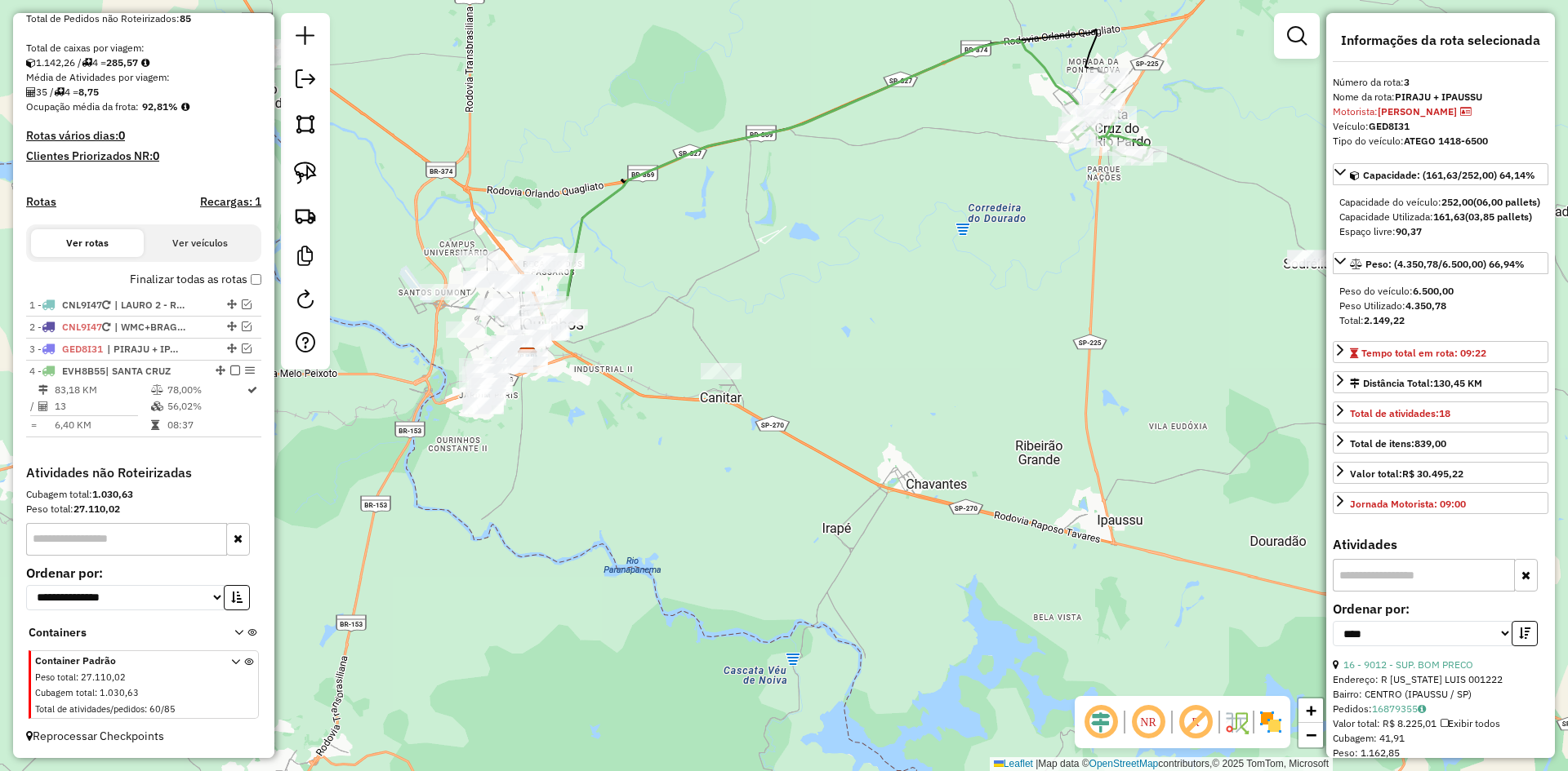
drag, startPoint x: 926, startPoint y: 299, endPoint x: 929, endPoint y: 332, distance: 33.1
click at [929, 332] on div "Janela de atendimento Grade de atendimento Capacidade Transportadoras Veículos …" at bounding box center [784, 385] width 1568 height 771
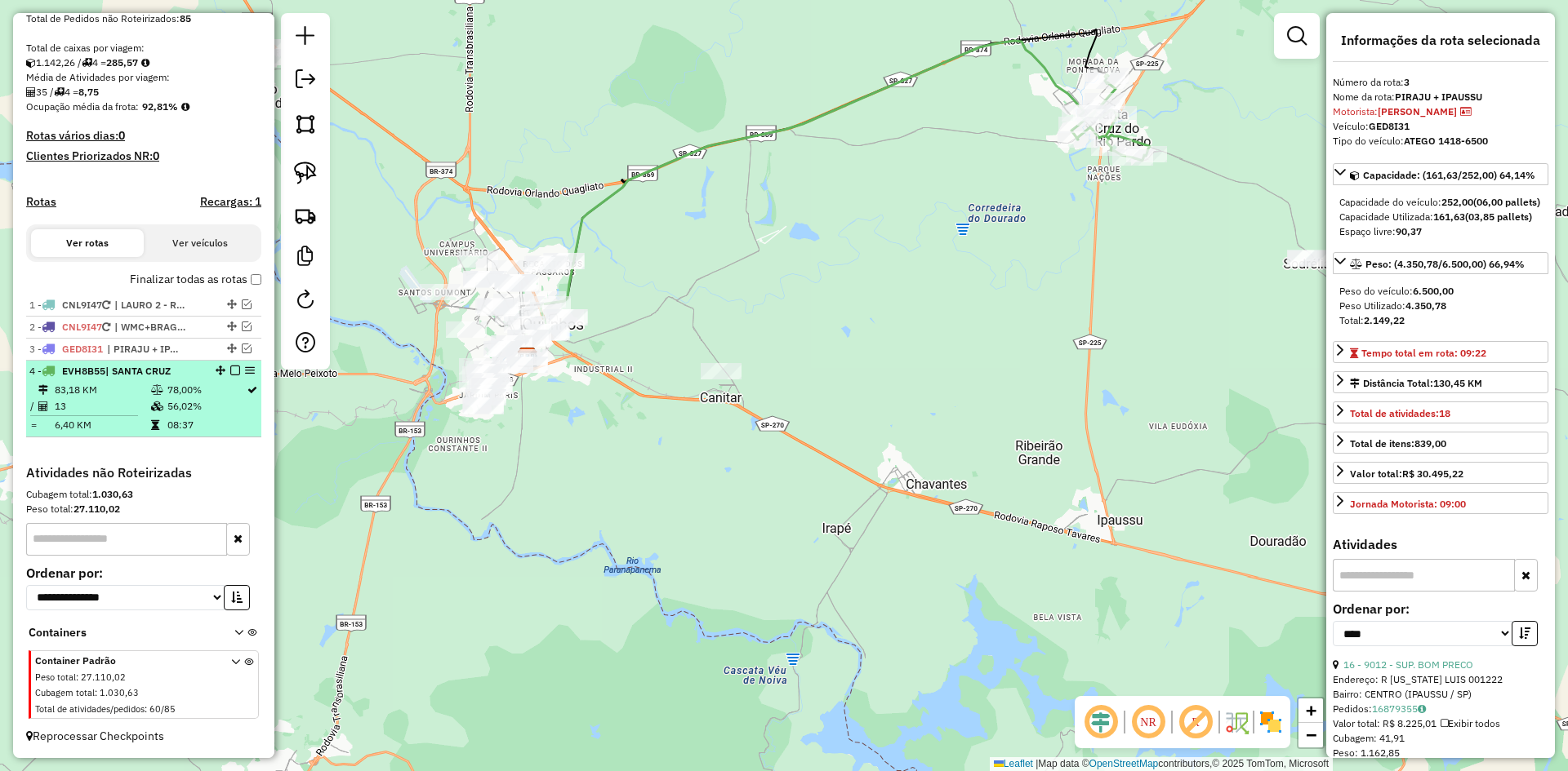
click at [232, 368] on em at bounding box center [235, 371] width 10 height 10
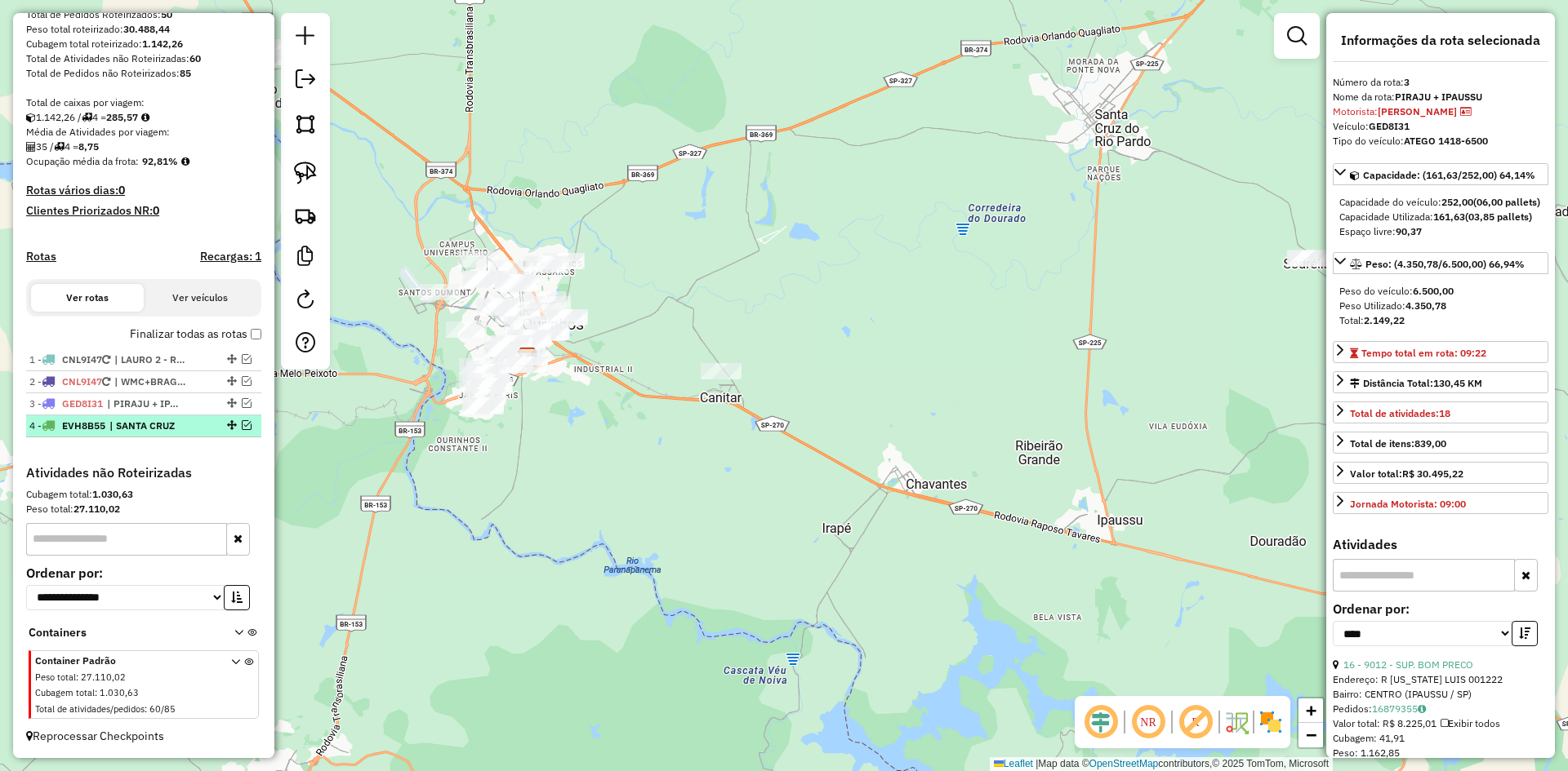
scroll to position [276, 0]
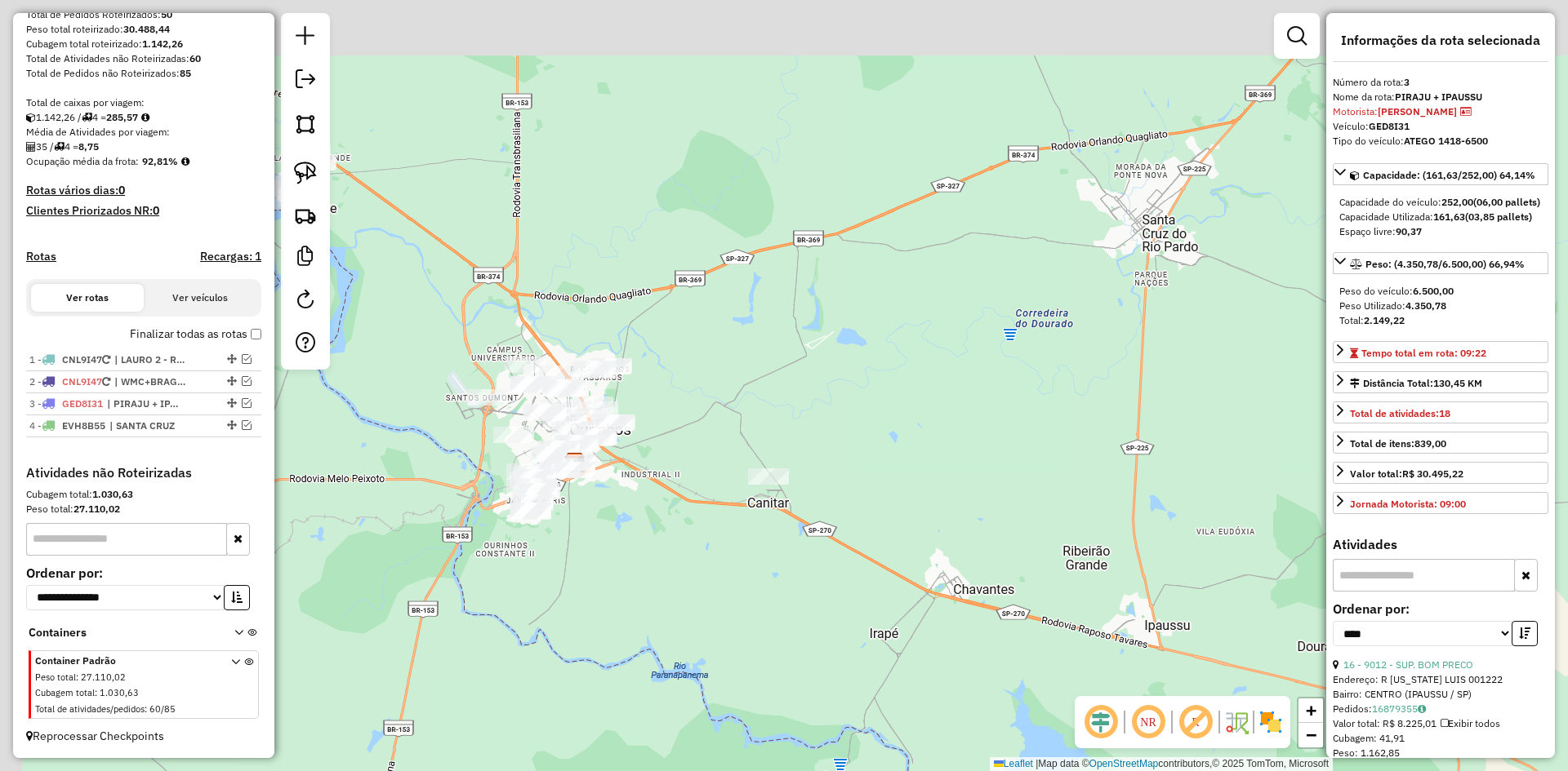
drag, startPoint x: 757, startPoint y: 605, endPoint x: 867, endPoint y: 724, distance: 162.1
click at [867, 724] on div "Janela de atendimento Grade de atendimento Capacidade Transportadoras Veículos …" at bounding box center [784, 385] width 1568 height 771
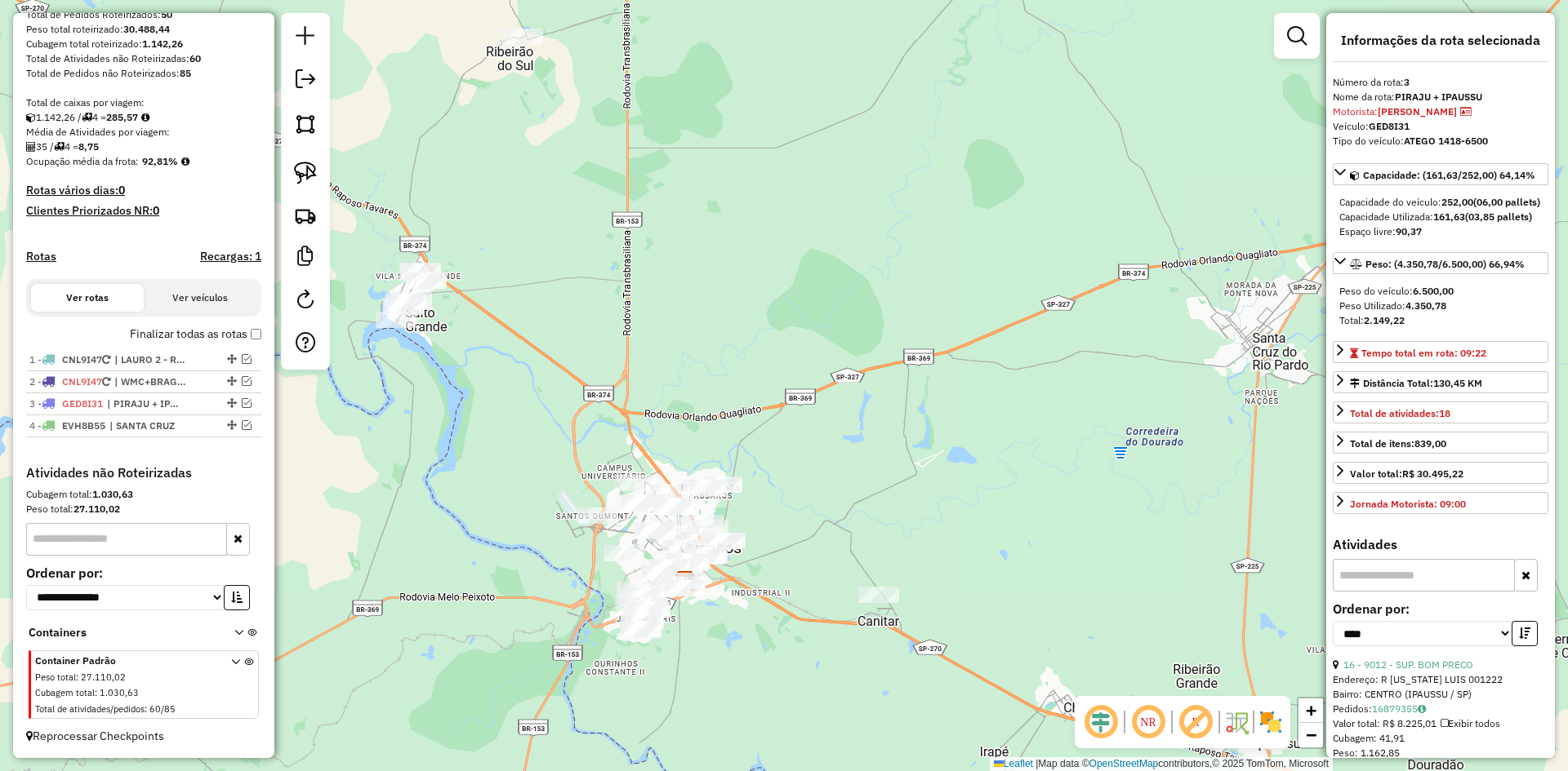
drag, startPoint x: 665, startPoint y: 239, endPoint x: 864, endPoint y: 438, distance: 281.4
click at [864, 438] on div "Janela de atendimento Grade de atendimento Capacidade Transportadoras Veículos …" at bounding box center [784, 385] width 1568 height 771
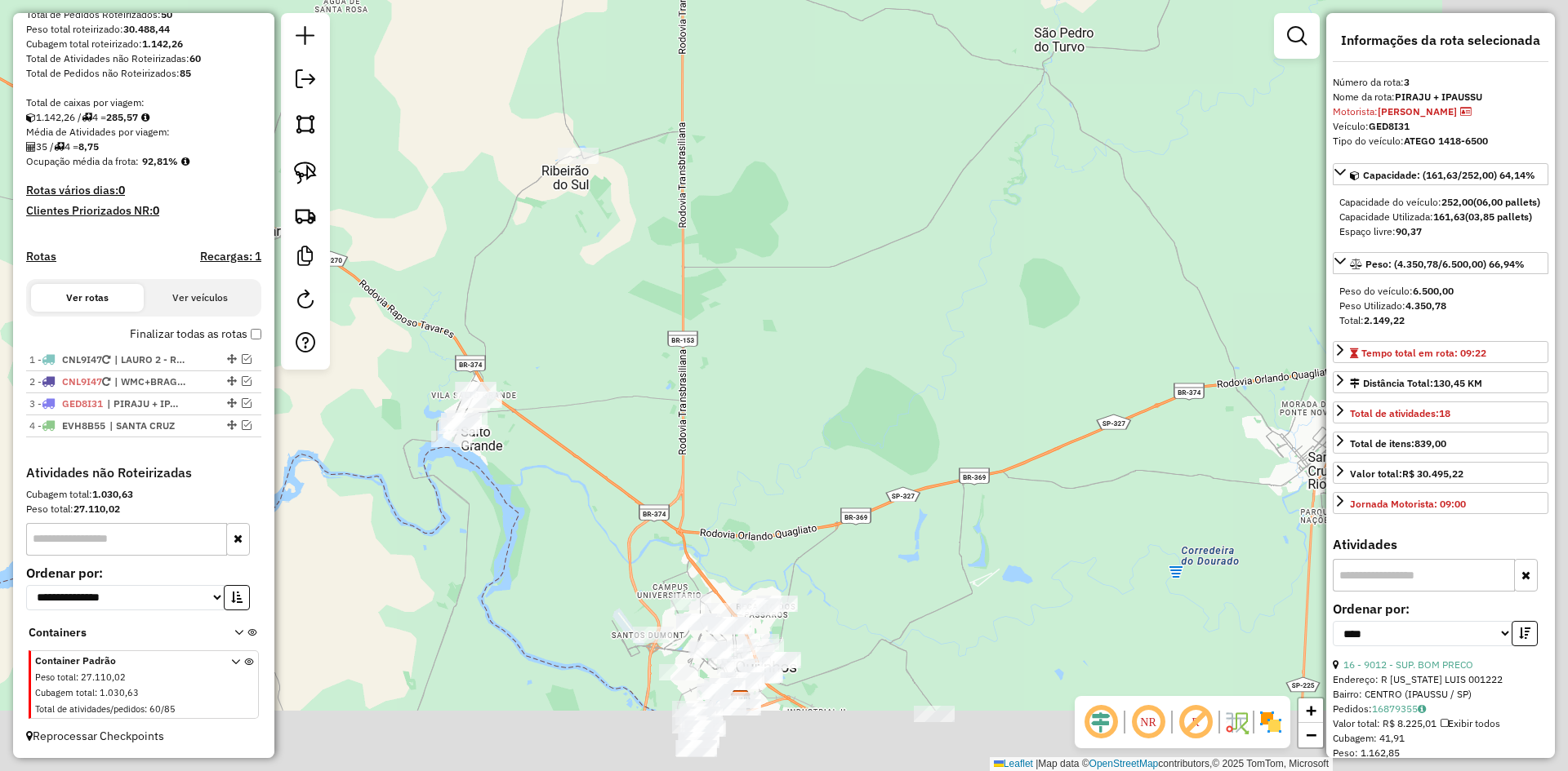
drag, startPoint x: 989, startPoint y: 494, endPoint x: 697, endPoint y: 251, distance: 379.9
click at [697, 251] on div "Janela de atendimento Grade de atendimento Capacidade Transportadoras Veículos …" at bounding box center [784, 385] width 1568 height 771
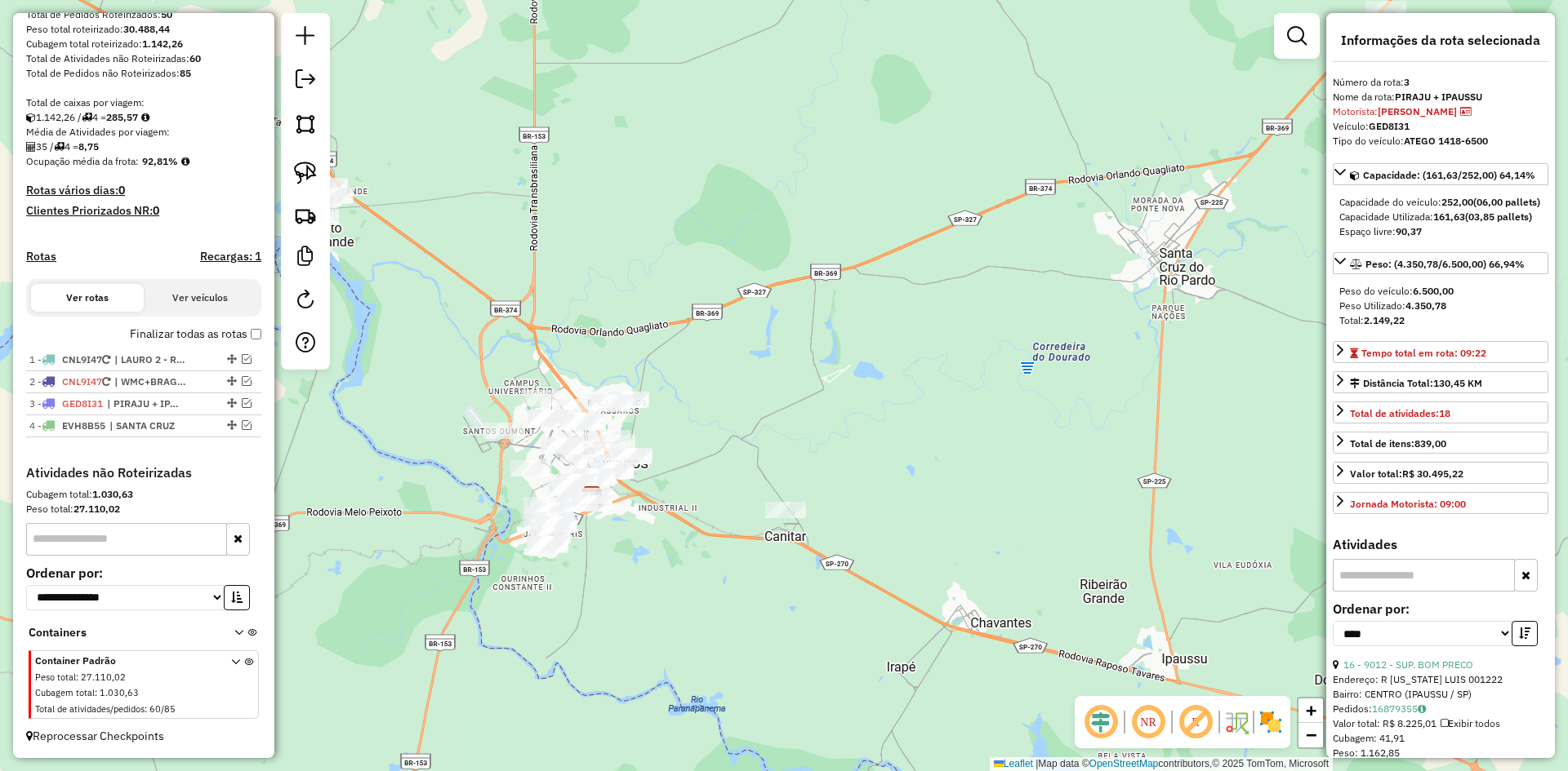
drag, startPoint x: 709, startPoint y: 365, endPoint x: 753, endPoint y: 315, distance: 66.6
click at [751, 316] on div "Janela de atendimento Grade de atendimento Capacidade Transportadoras Veículos …" at bounding box center [784, 385] width 1568 height 771
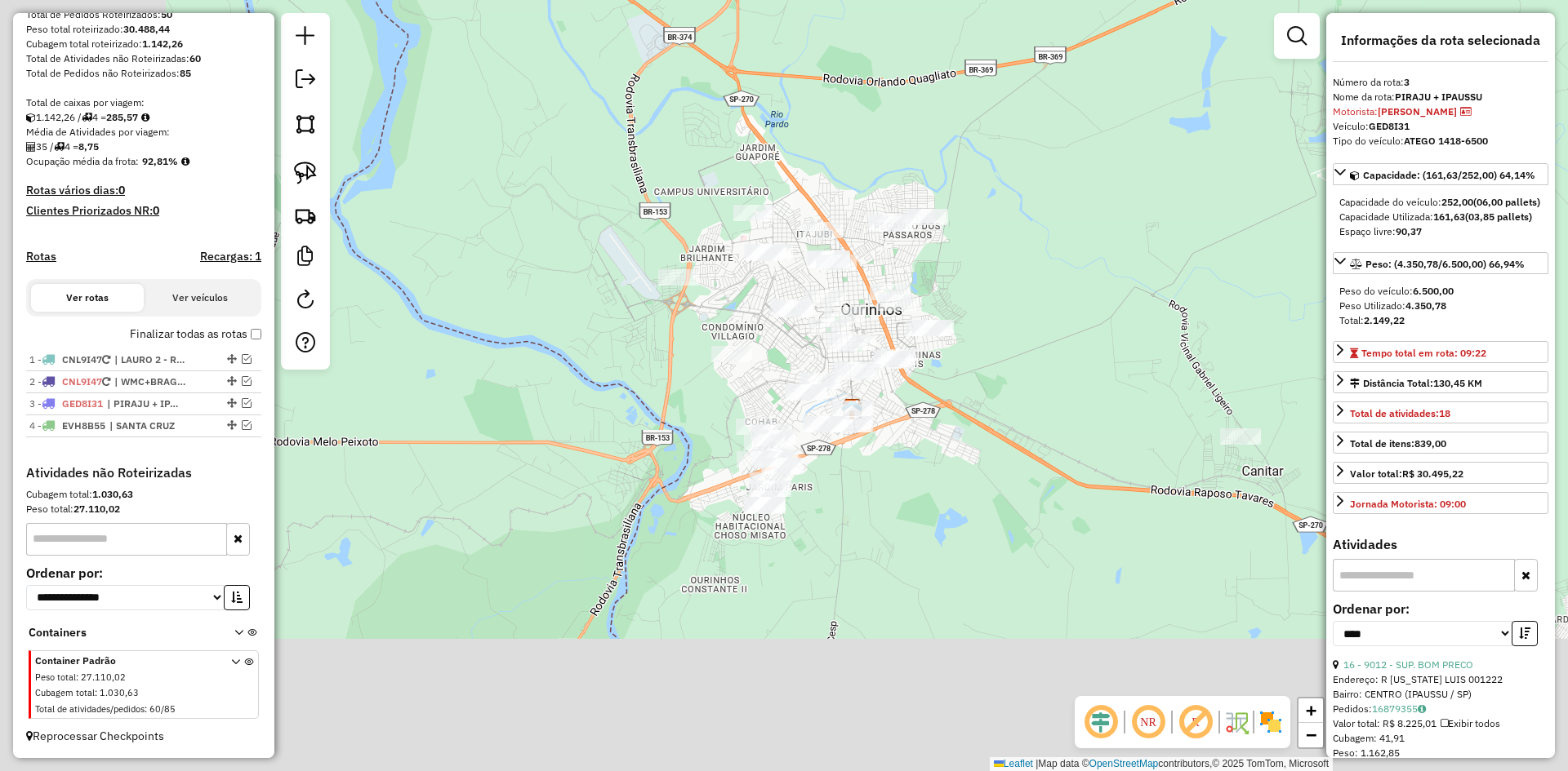
drag, startPoint x: 691, startPoint y: 412, endPoint x: 1052, endPoint y: 224, distance: 407.0
click at [1123, 227] on div "Janela de atendimento Grade de atendimento Capacidade Transportadoras Veículos …" at bounding box center [784, 385] width 1568 height 771
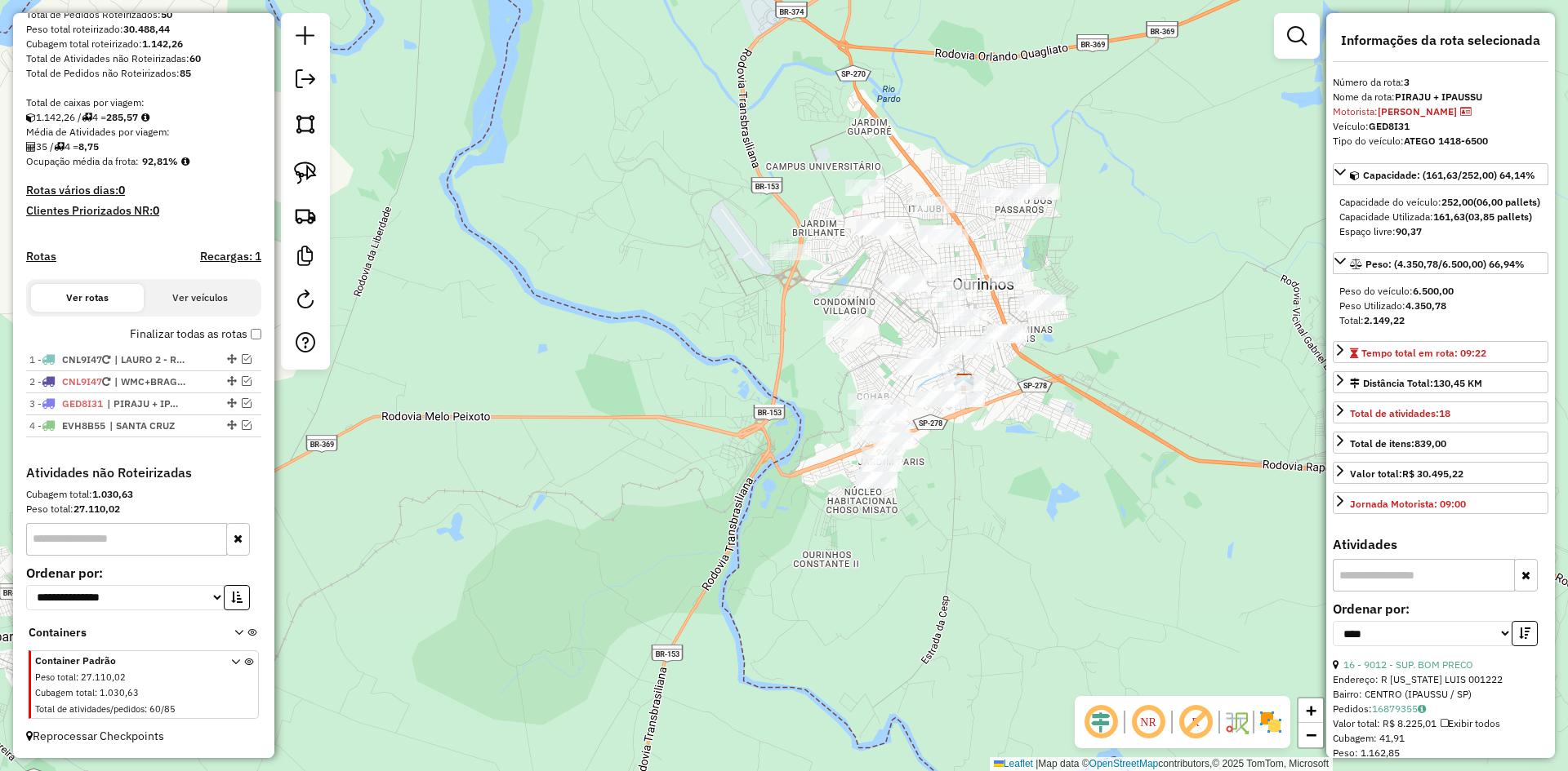
drag, startPoint x: 304, startPoint y: 175, endPoint x: 528, endPoint y: 313, distance: 263.1
click at [304, 175] on img at bounding box center [305, 173] width 23 height 23
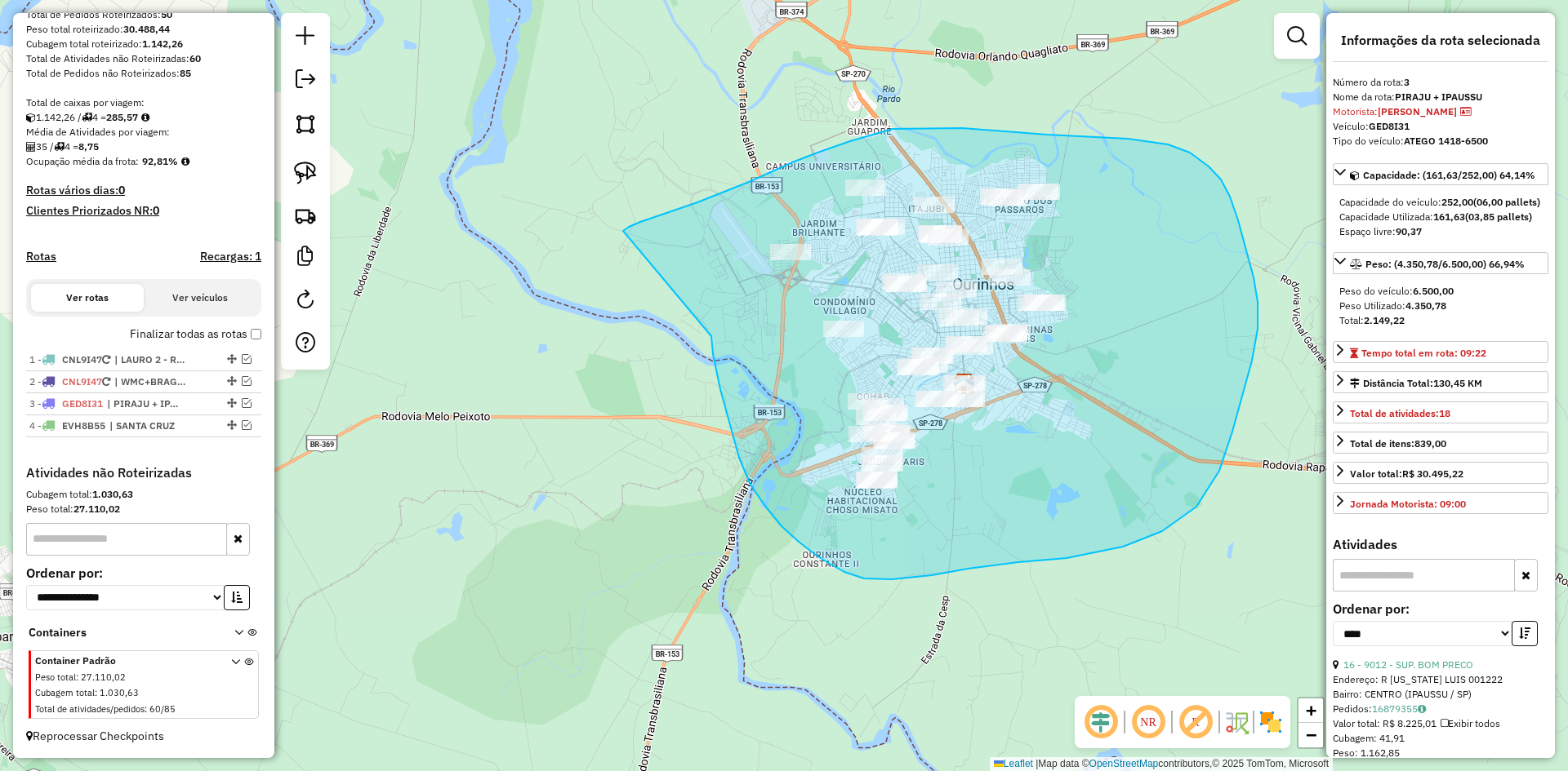
drag, startPoint x: 764, startPoint y: 506, endPoint x: 636, endPoint y: 261, distance: 276.4
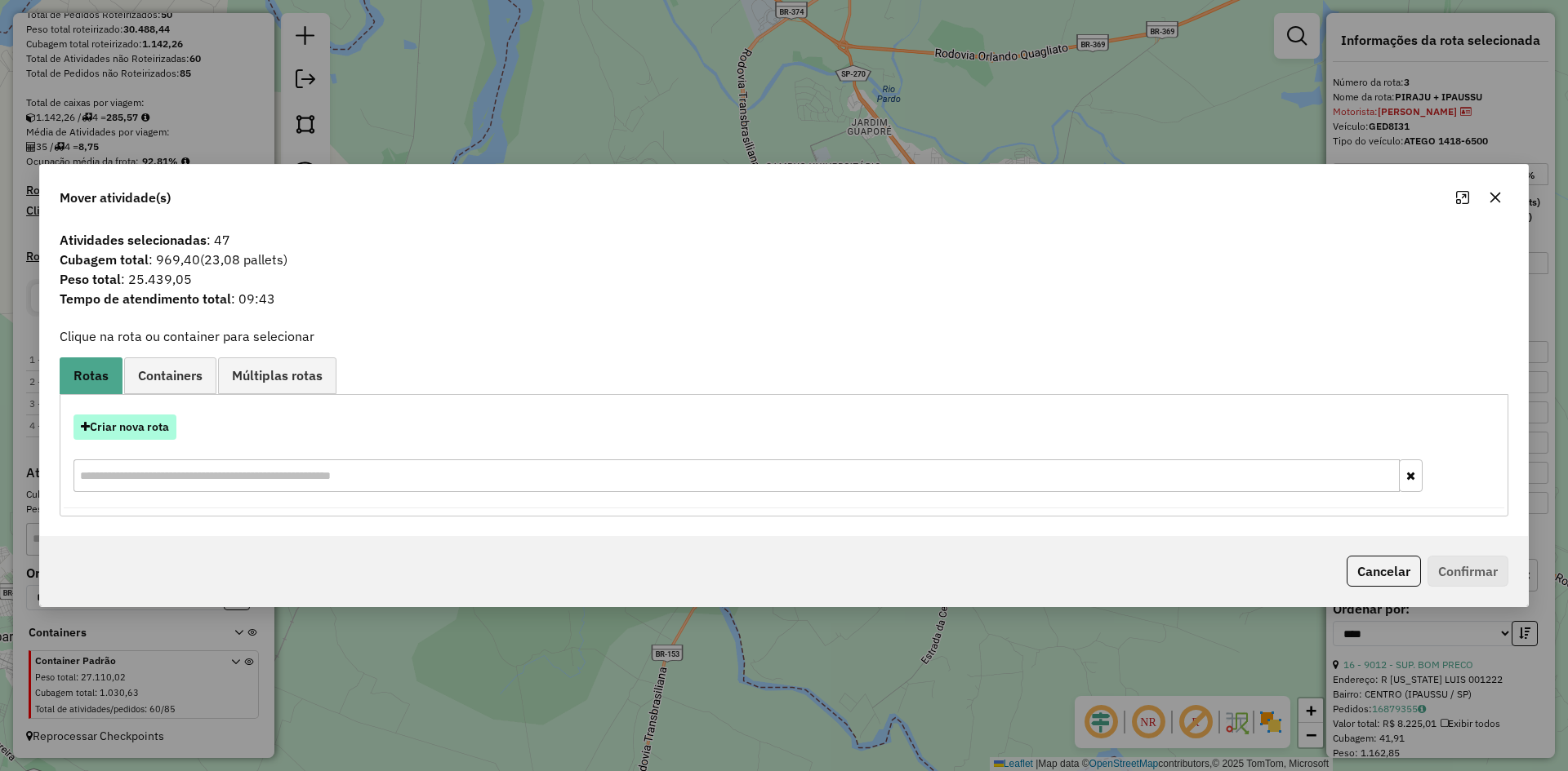
click at [128, 430] on button "Criar nova rota" at bounding box center [125, 427] width 103 height 25
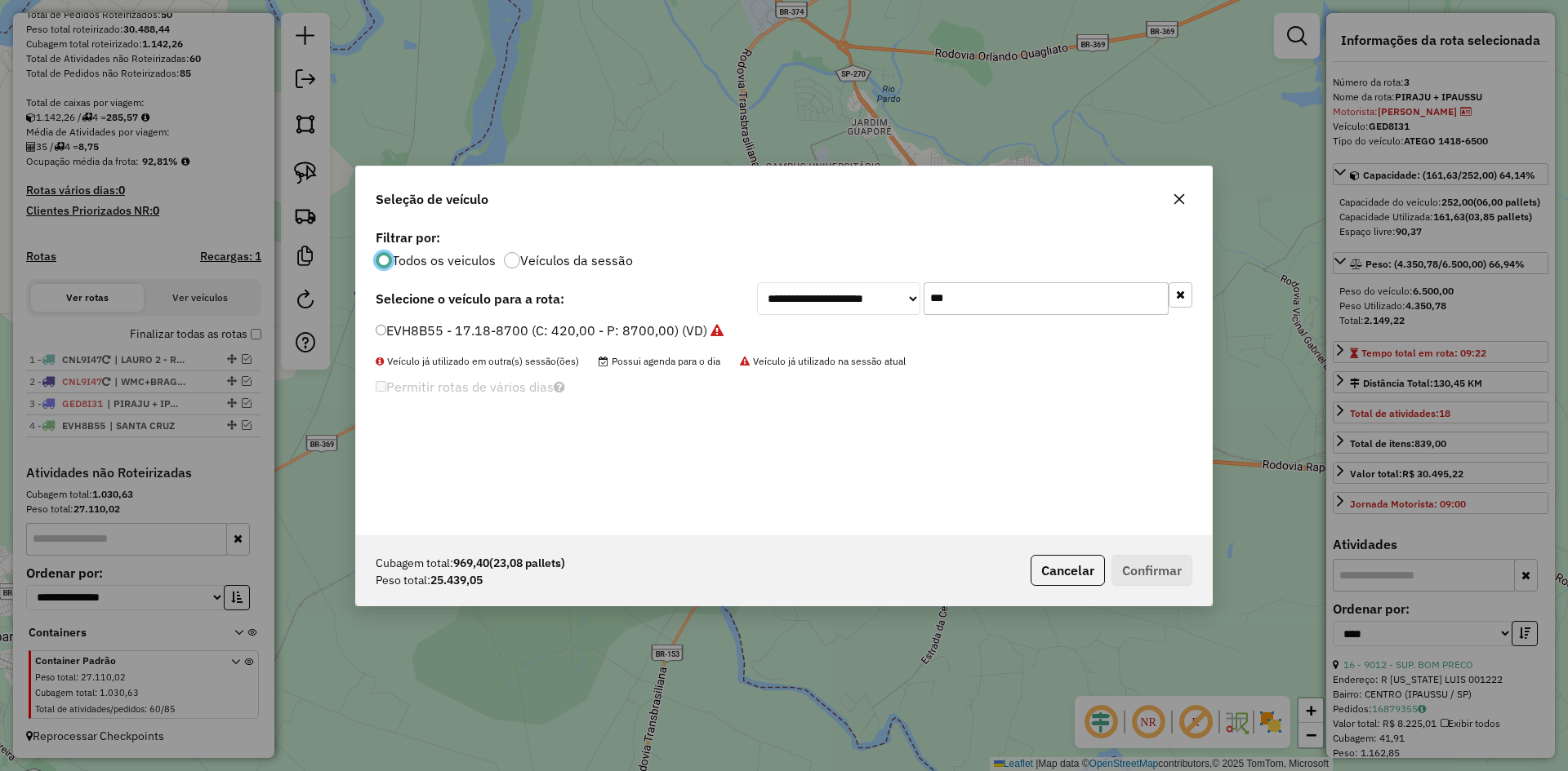
scroll to position [9, 5]
click at [1019, 292] on input "***" at bounding box center [1045, 299] width 245 height 32
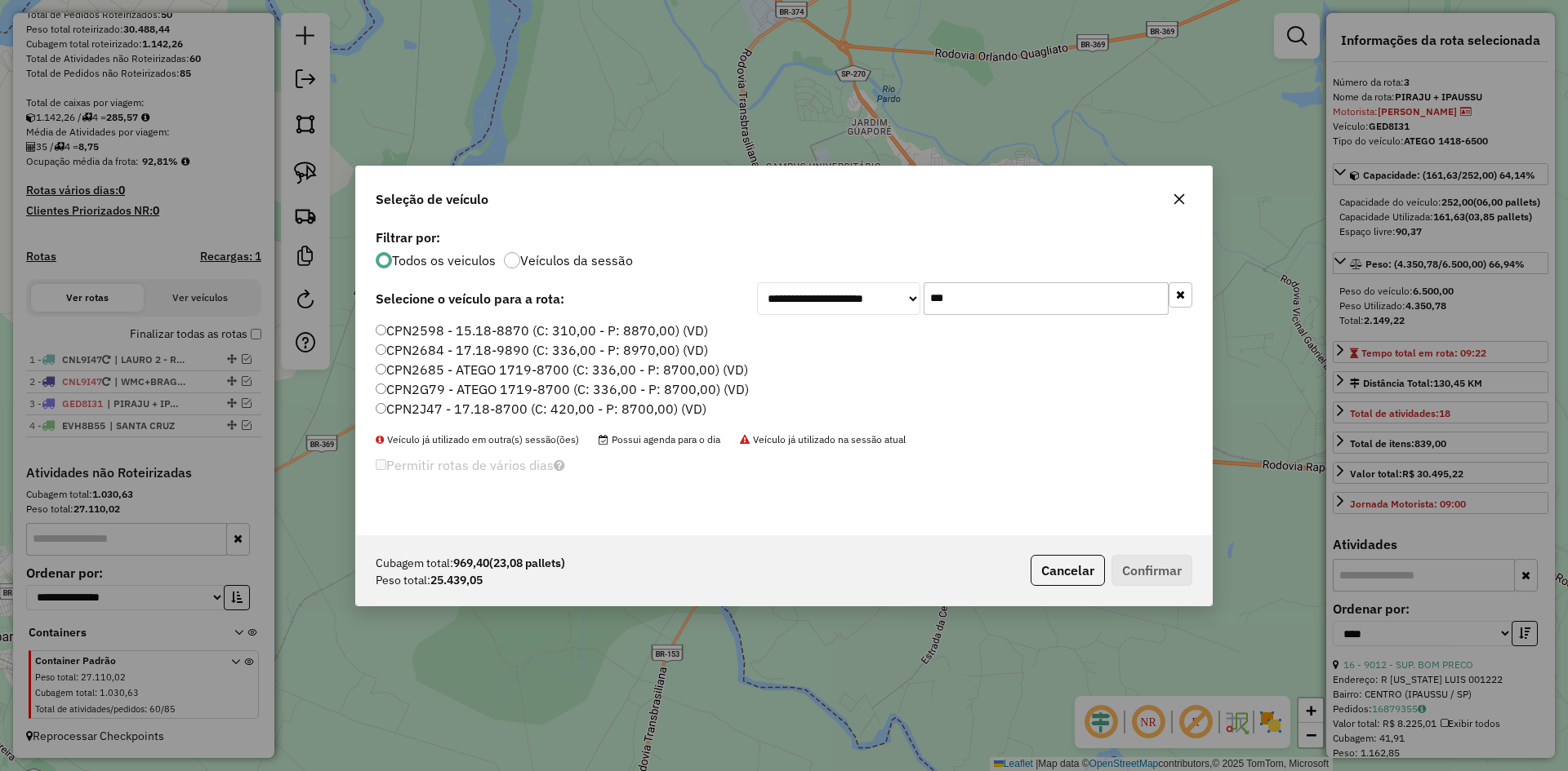
type input "***"
click at [410, 407] on label "CPN2J47 - 17.18-8700 (C: 420,00 - P: 8700,00) (VD)" at bounding box center [541, 409] width 331 height 20
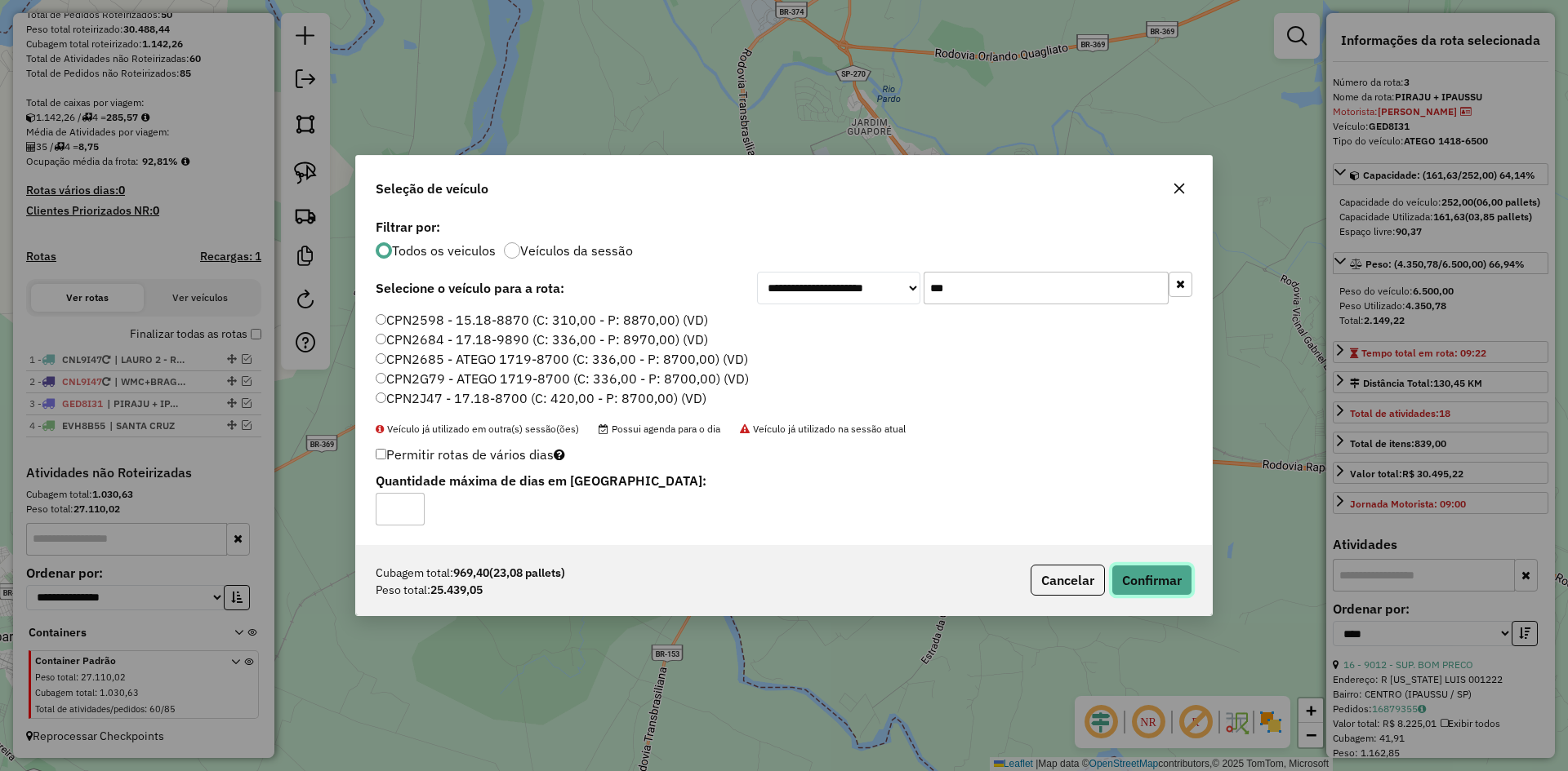
click at [1172, 580] on button "Confirmar" at bounding box center [1151, 580] width 81 height 31
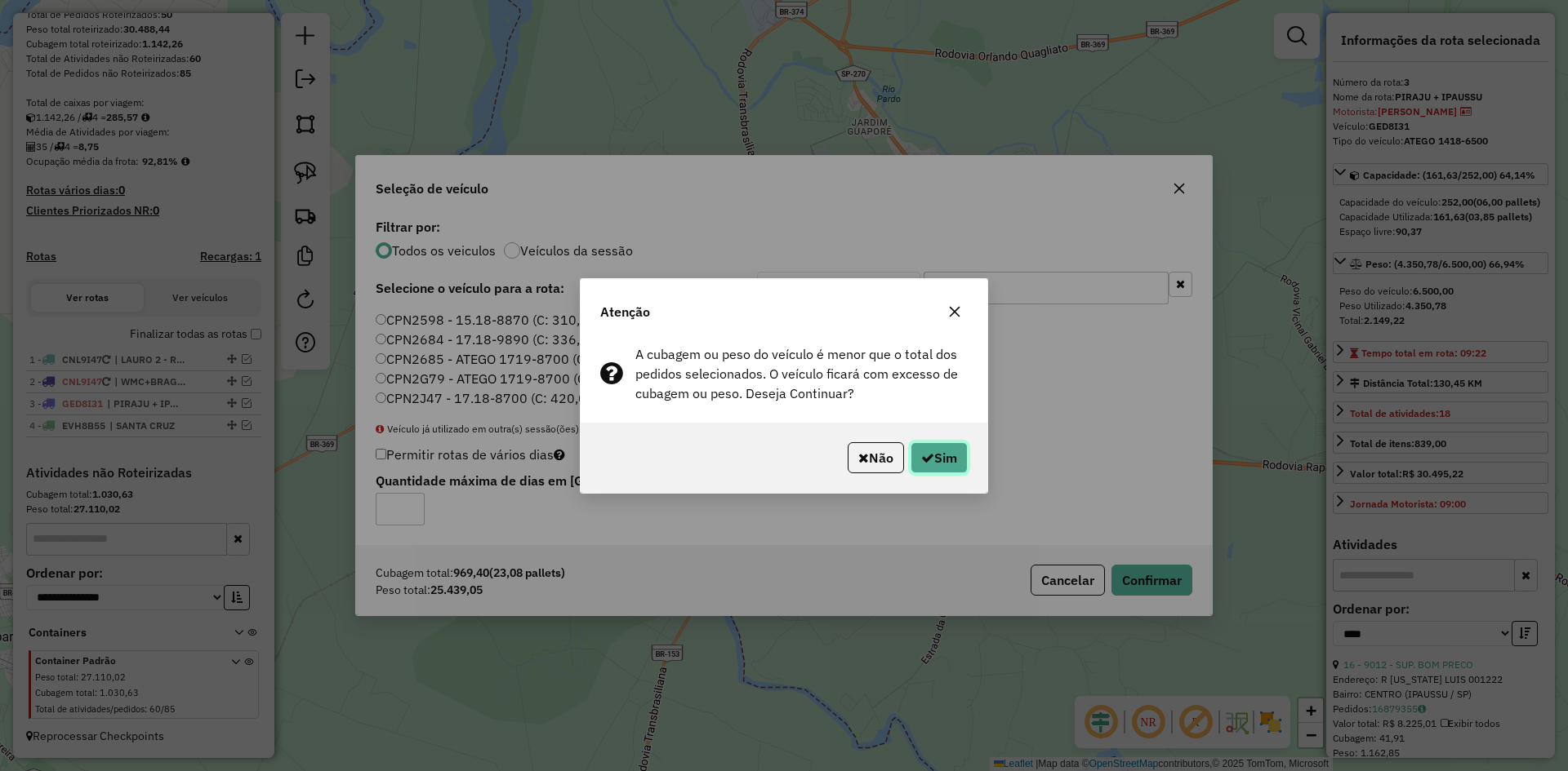
click at [954, 463] on button "Sim" at bounding box center [938, 458] width 57 height 31
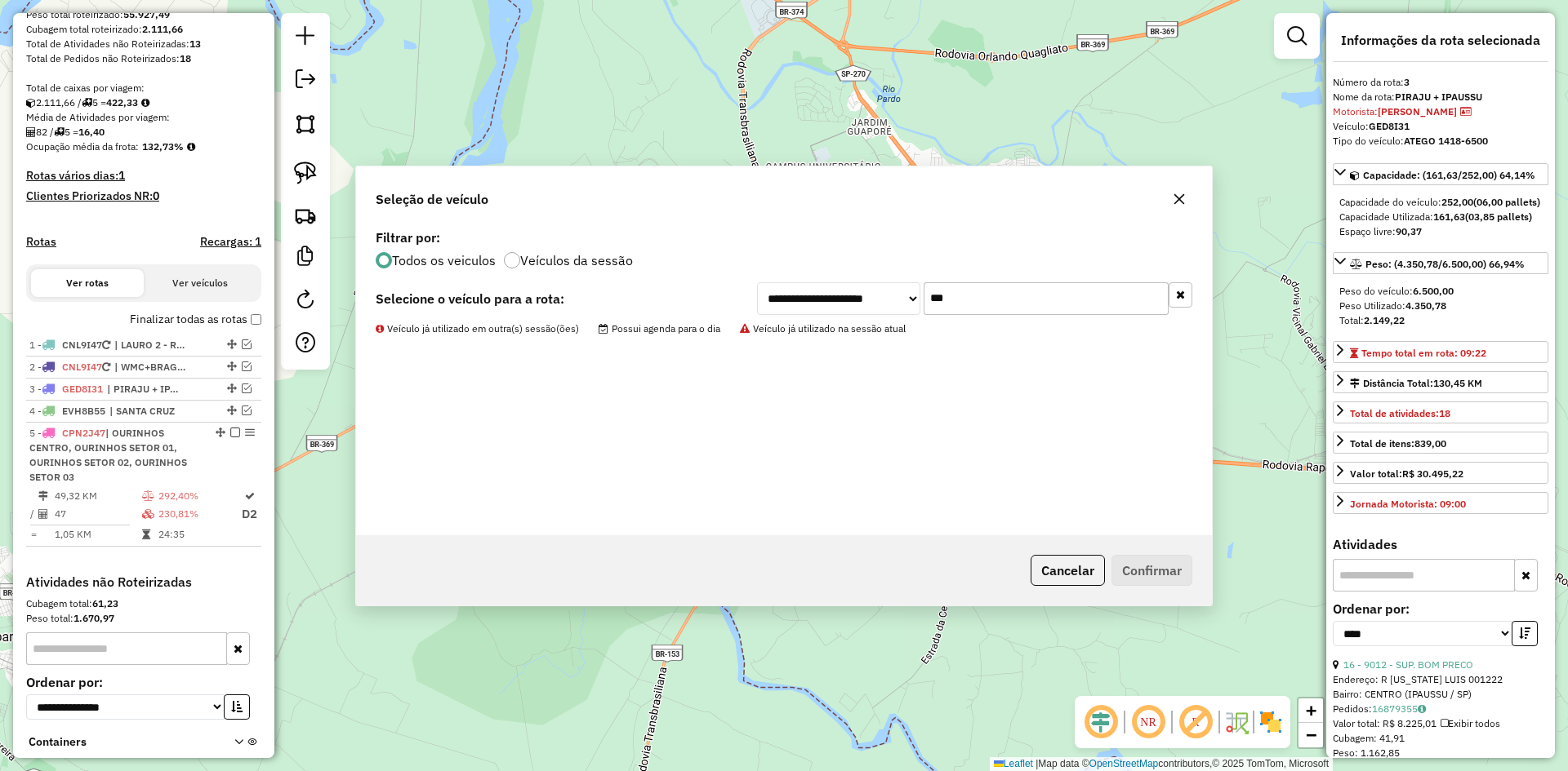
scroll to position [400, 0]
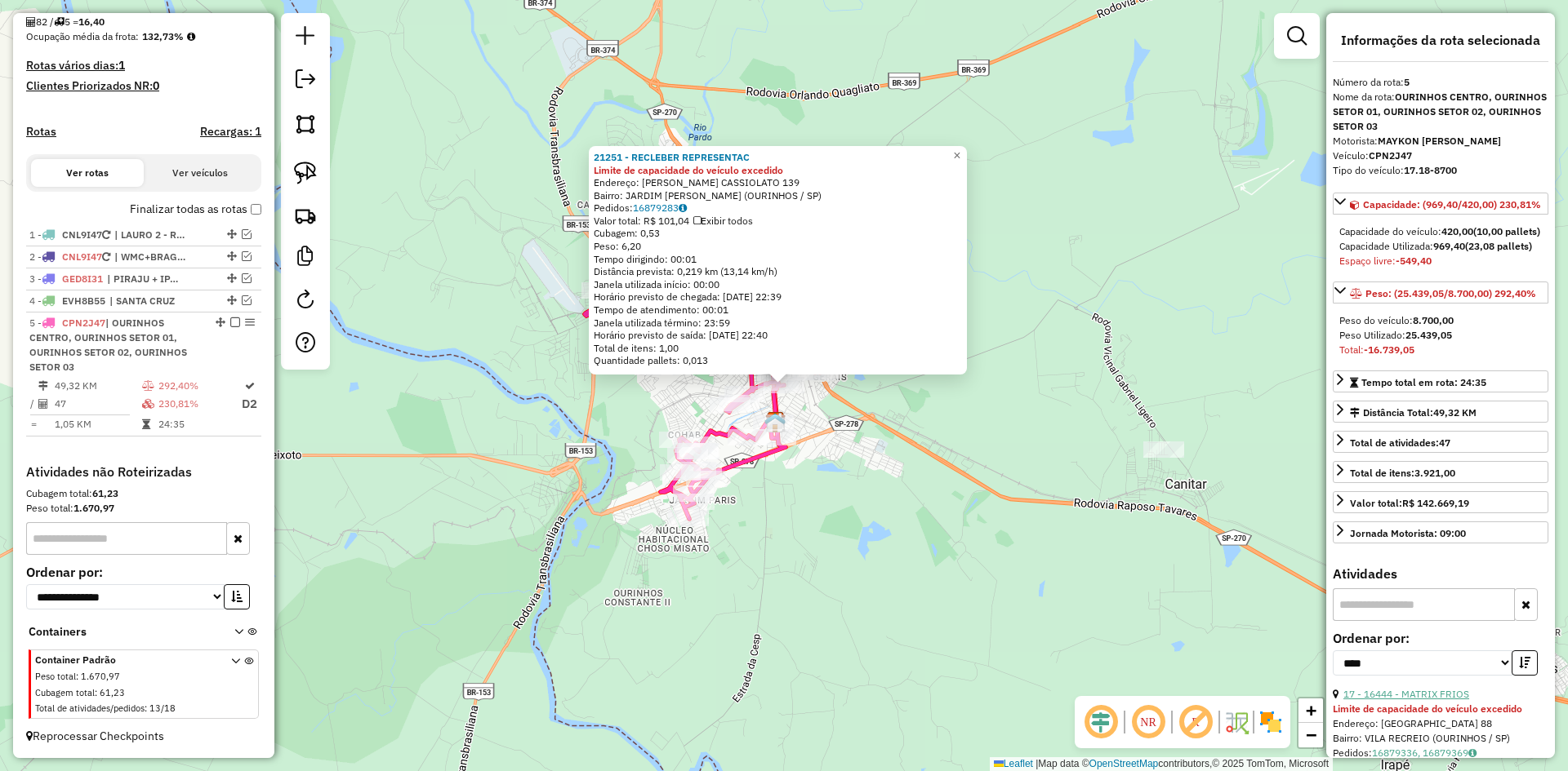
click at [1440, 701] on link "17 - 16444 - MATRIX FRIOS" at bounding box center [1406, 694] width 126 height 12
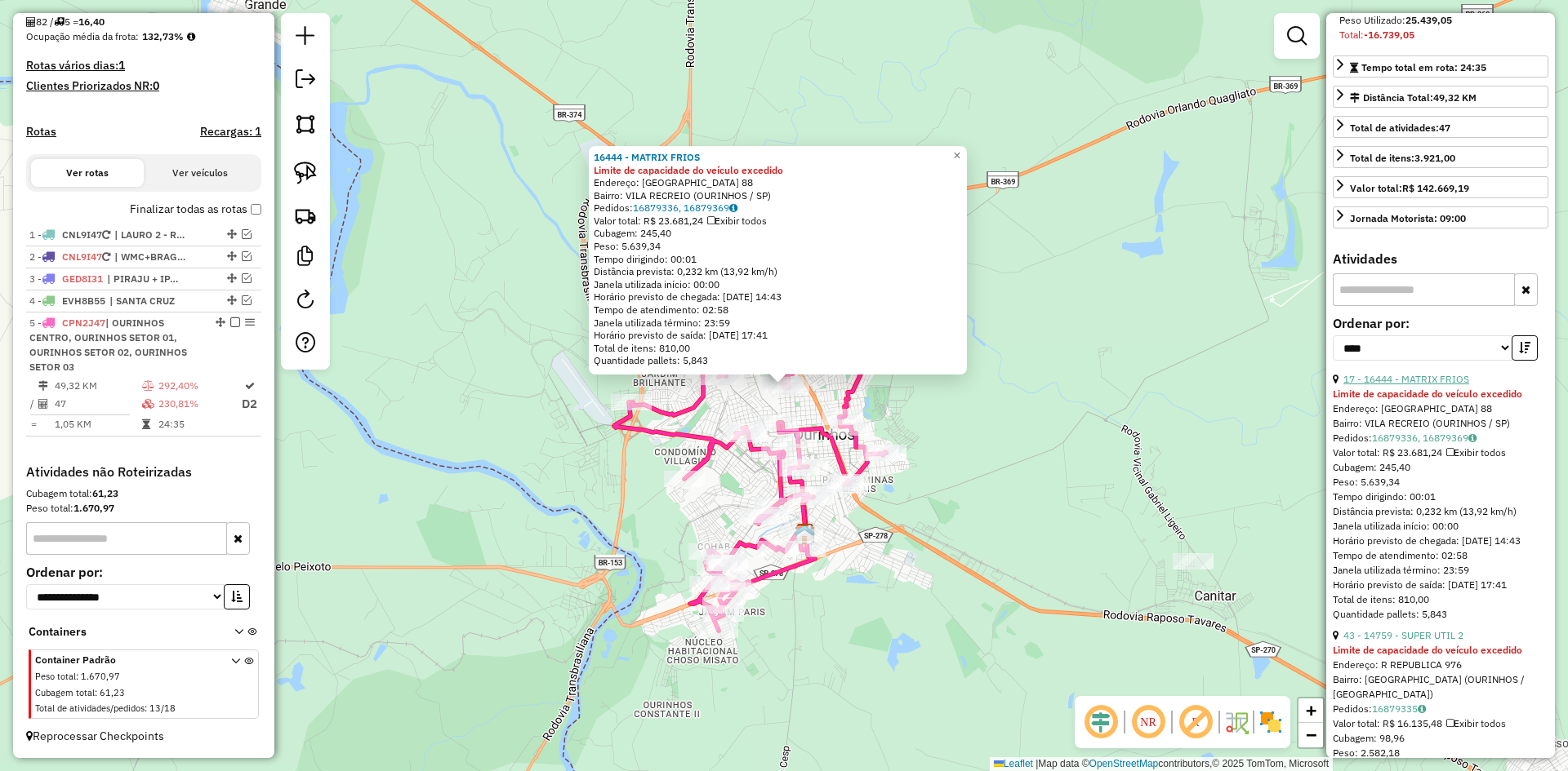
scroll to position [327, 0]
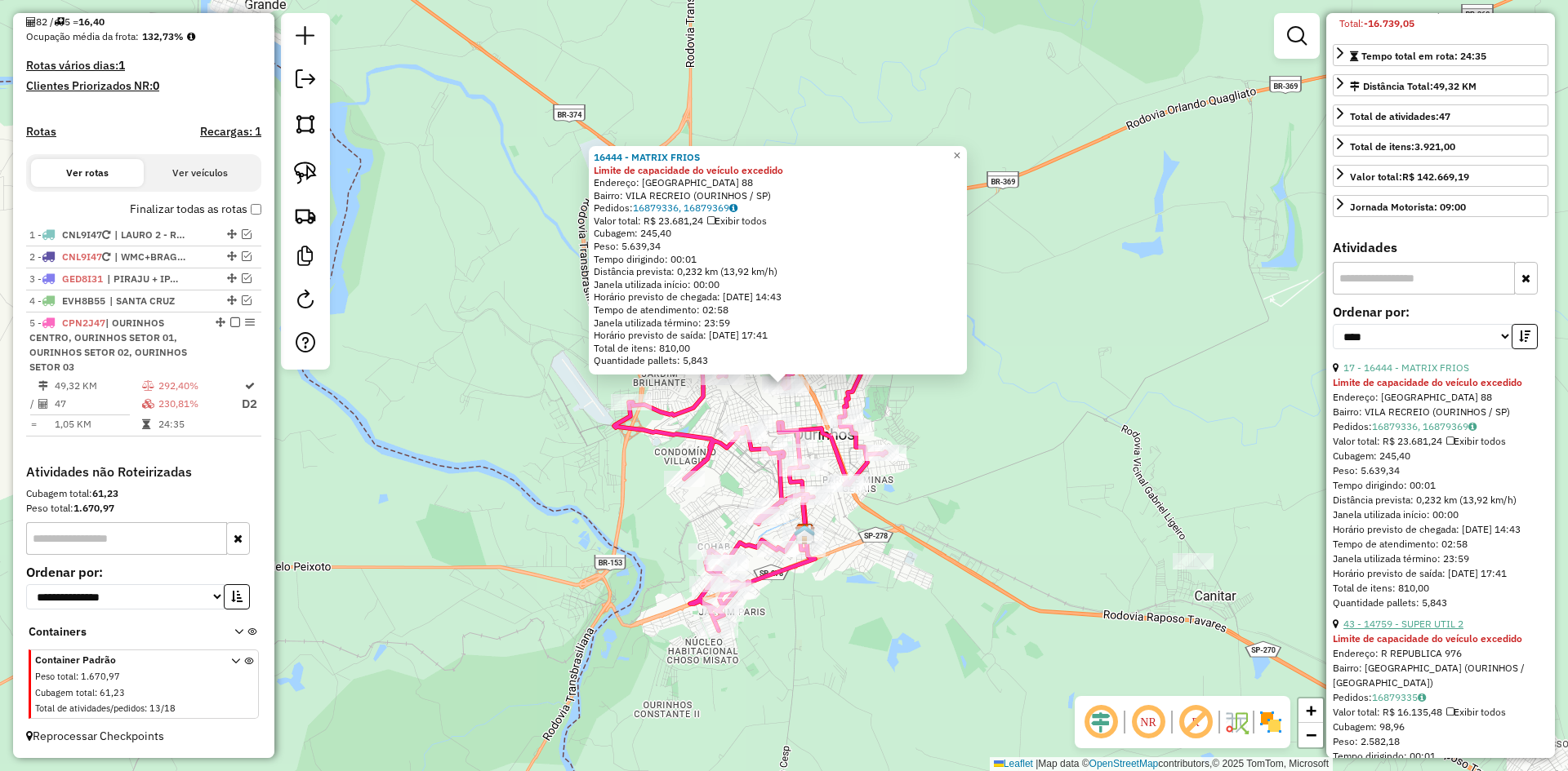
click at [1440, 630] on link "43 - 14759 - SUPER UTIL 2" at bounding box center [1403, 623] width 120 height 12
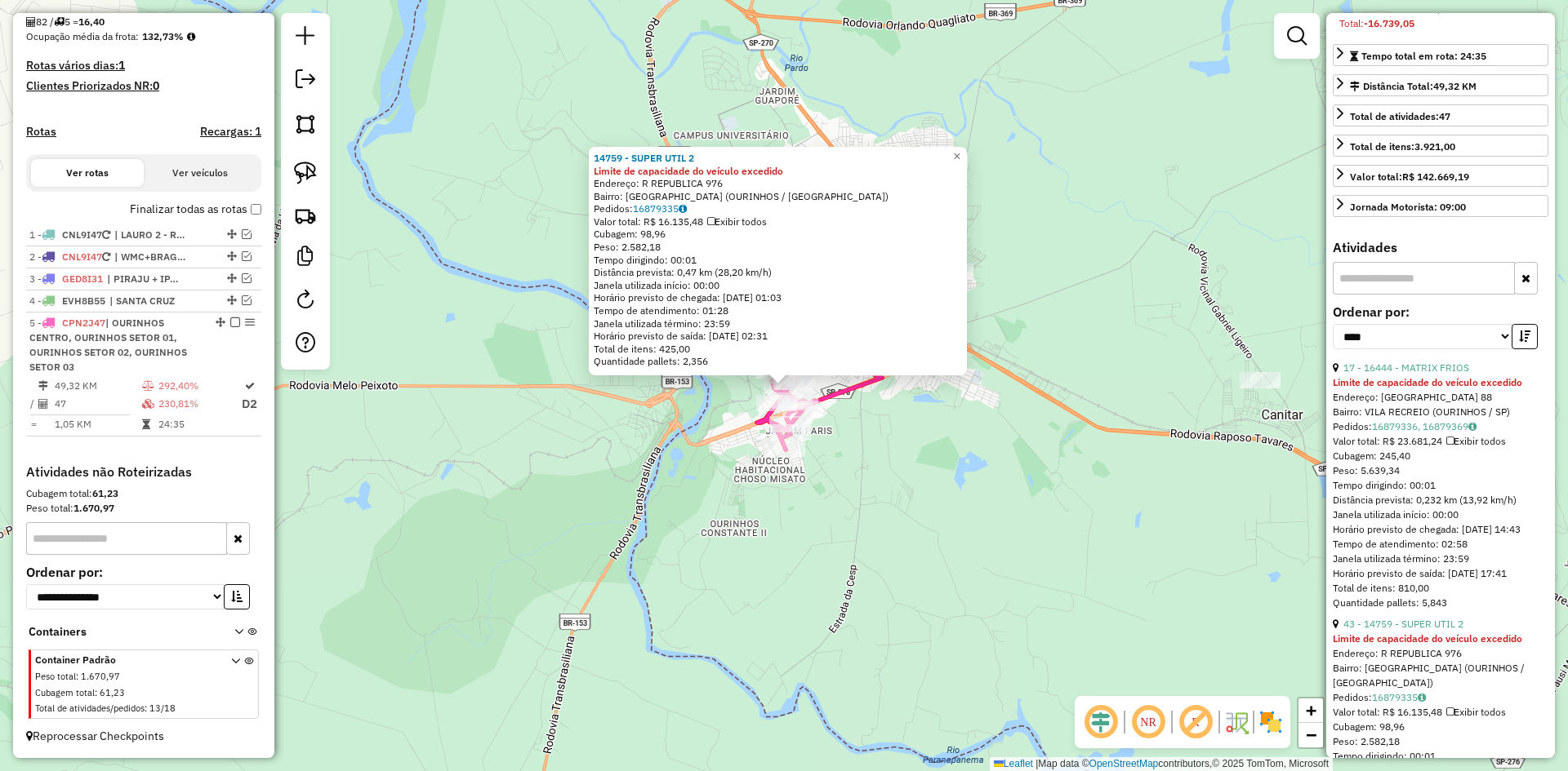
click at [876, 532] on div "14759 - SUPER UTIL 2 Limite de capacidade do veículo excedido Endereço: R [GEOG…" at bounding box center [784, 385] width 1568 height 771
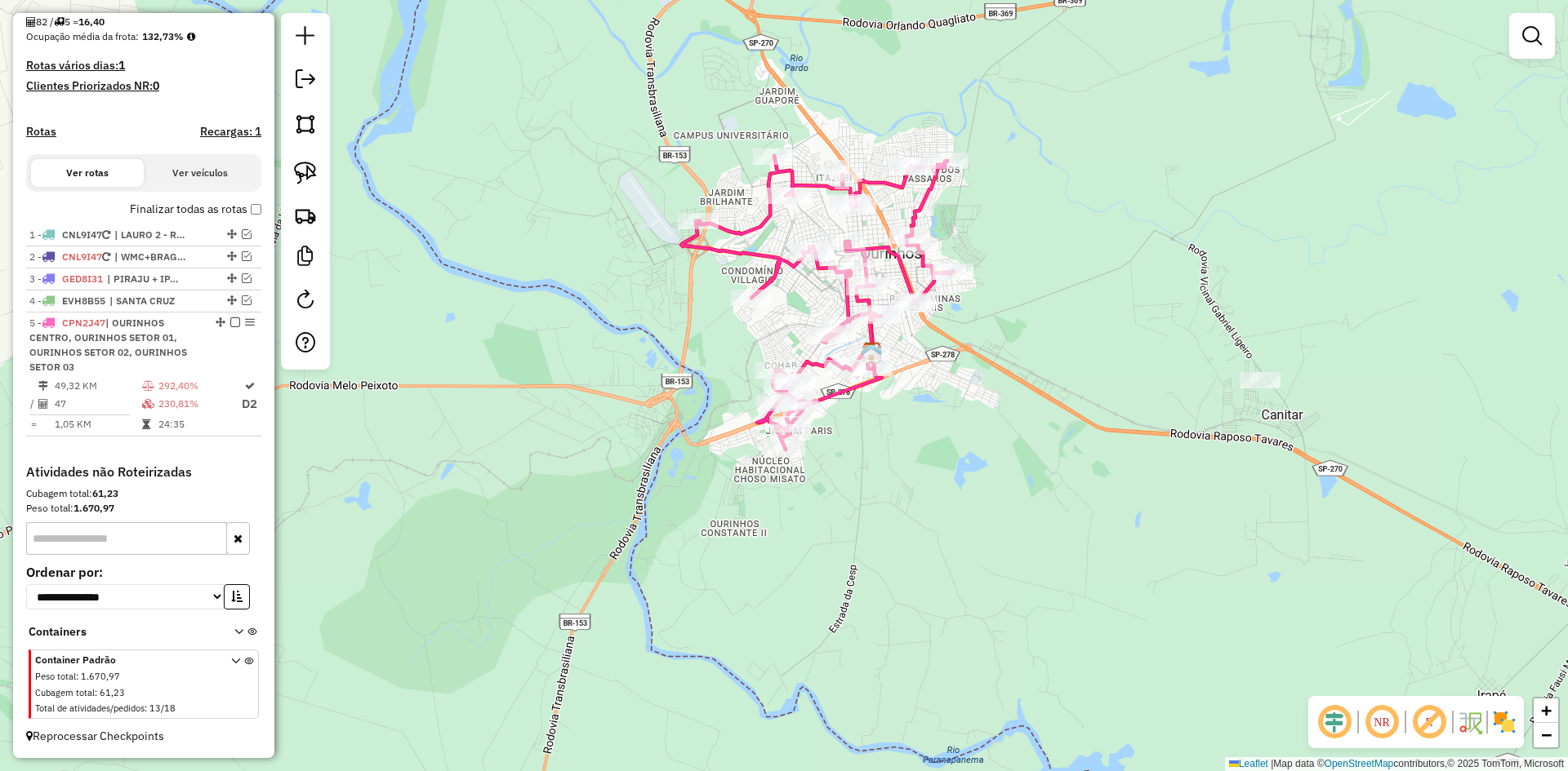
drag, startPoint x: 903, startPoint y: 498, endPoint x: 591, endPoint y: 656, distance: 349.7
click at [591, 656] on div "Janela de atendimento Grade de atendimento Capacidade Transportadoras Veículos …" at bounding box center [784, 385] width 1568 height 771
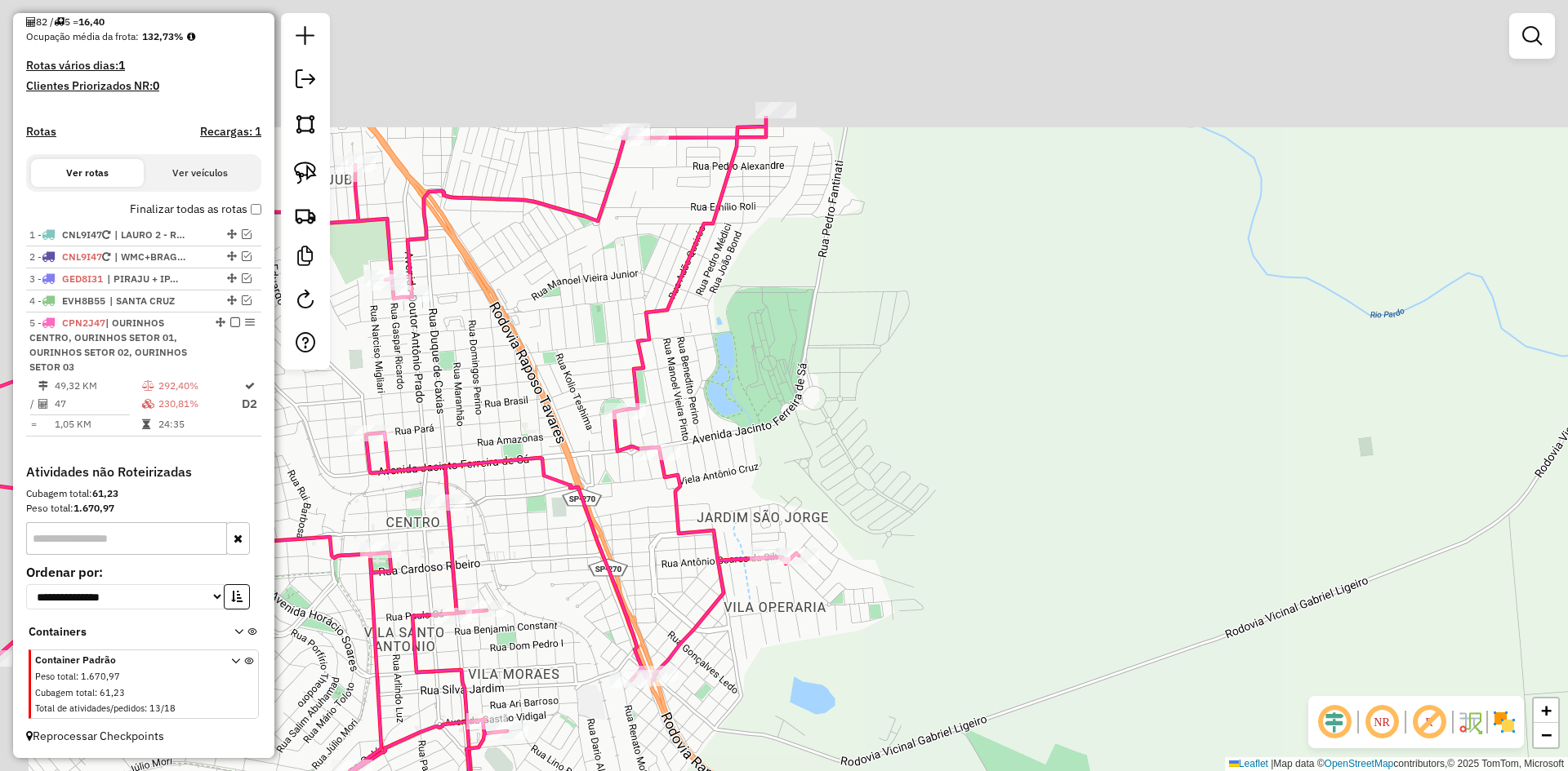
drag, startPoint x: 811, startPoint y: 367, endPoint x: 949, endPoint y: 568, distance: 243.8
click at [949, 568] on div "Janela de atendimento Grade de atendimento Capacidade Transportadoras Veículos …" at bounding box center [784, 385] width 1568 height 771
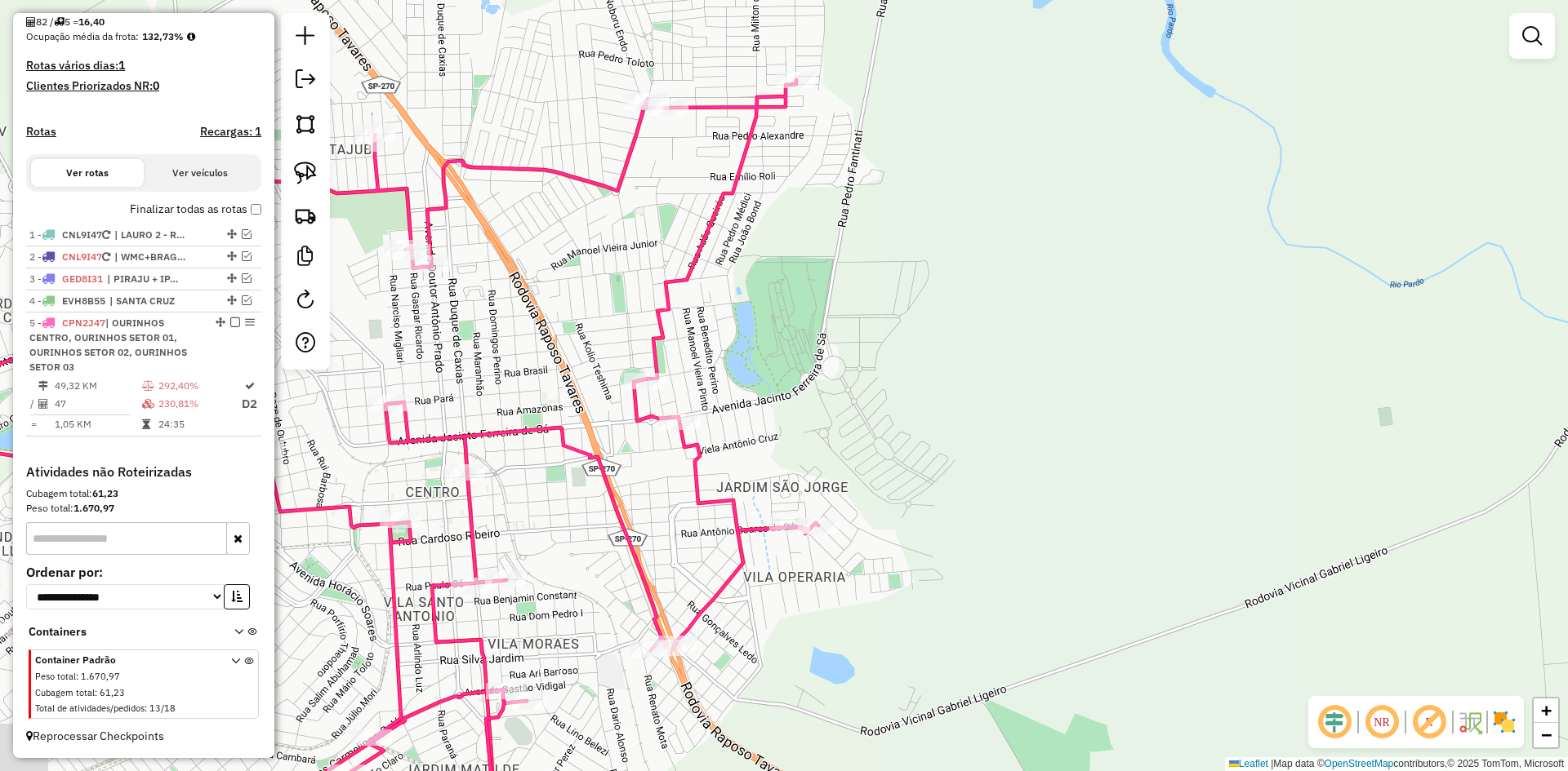
drag, startPoint x: 940, startPoint y: 554, endPoint x: 934, endPoint y: 478, distance: 76.2
click at [934, 478] on div "Janela de atendimento Grade de atendimento Capacidade Transportadoras Veículos …" at bounding box center [784, 385] width 1568 height 771
click at [294, 173] on img at bounding box center [305, 173] width 23 height 23
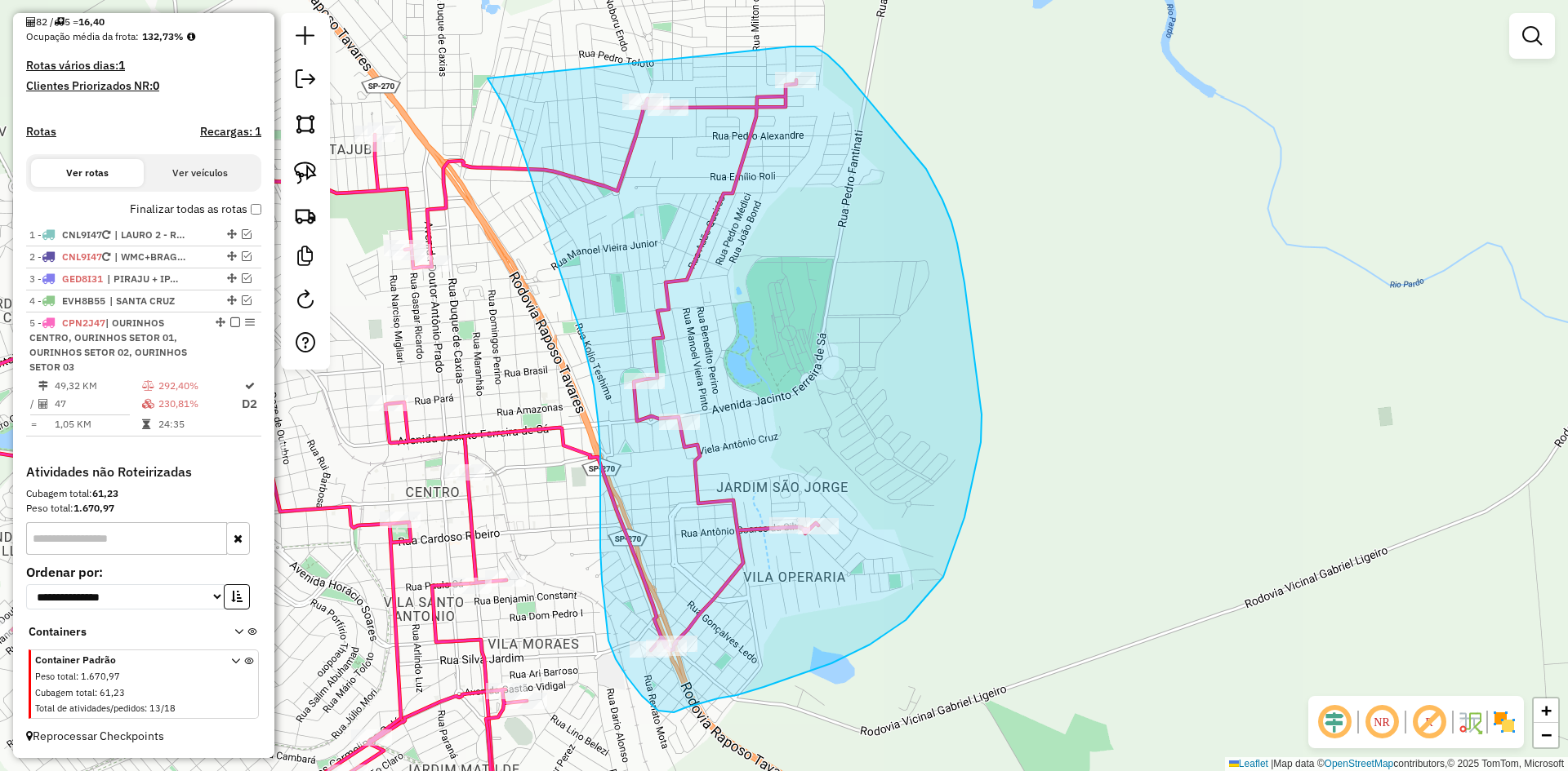
drag, startPoint x: 521, startPoint y: 148, endPoint x: 723, endPoint y: 59, distance: 220.7
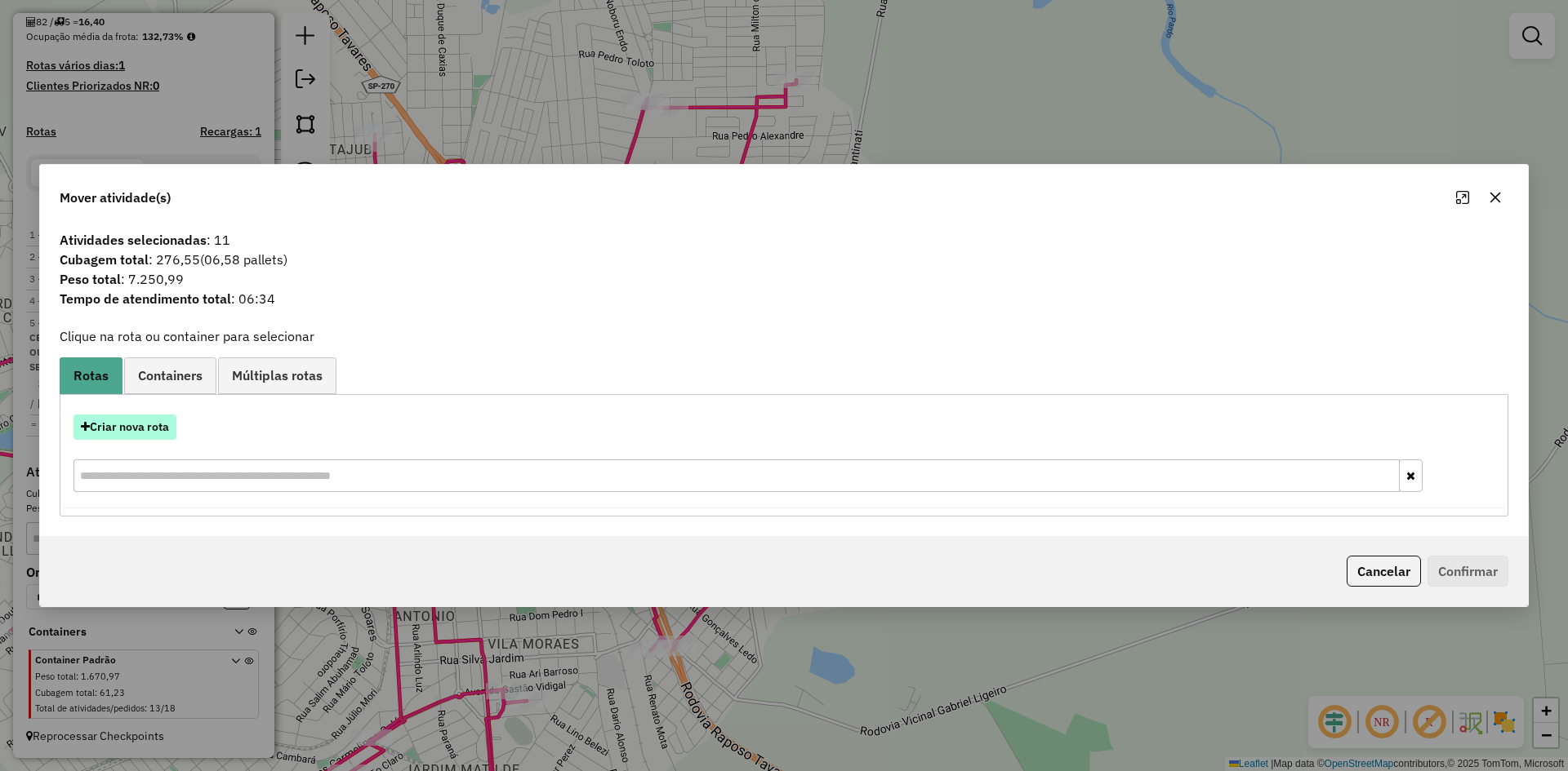
click at [120, 425] on button "Criar nova rota" at bounding box center [125, 427] width 103 height 25
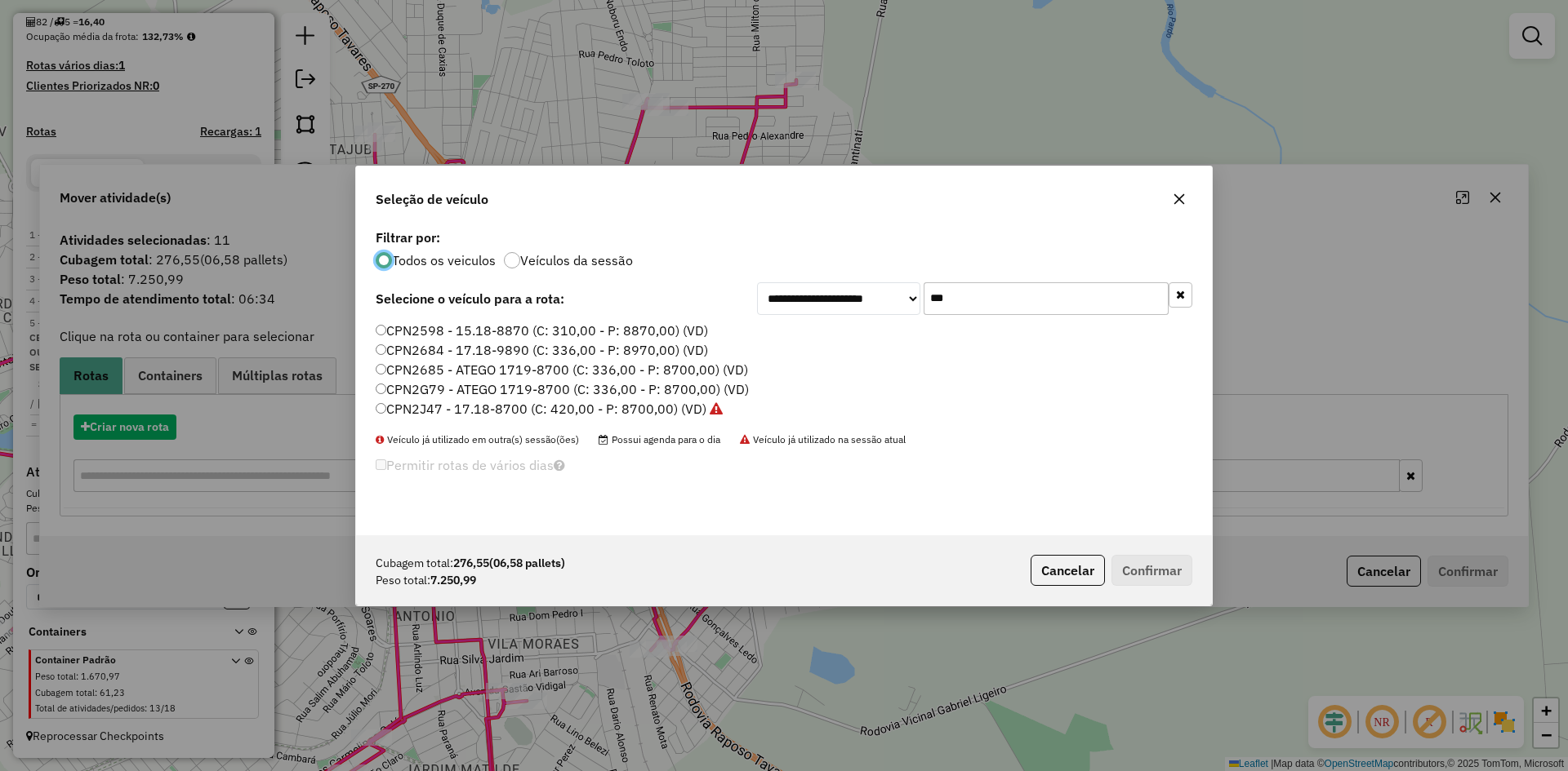
scroll to position [9, 5]
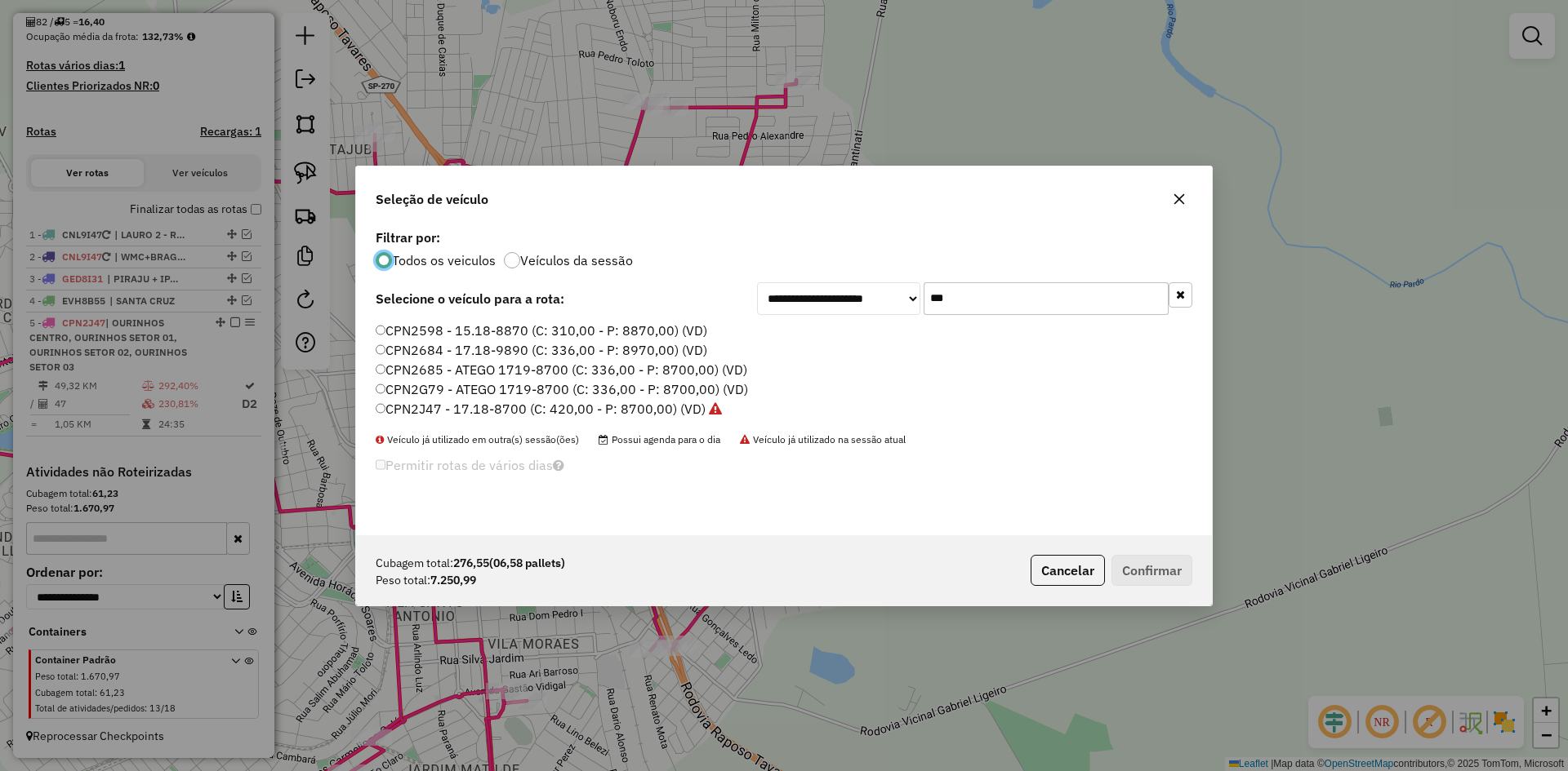
click at [1006, 299] on input "***" at bounding box center [1045, 299] width 245 height 32
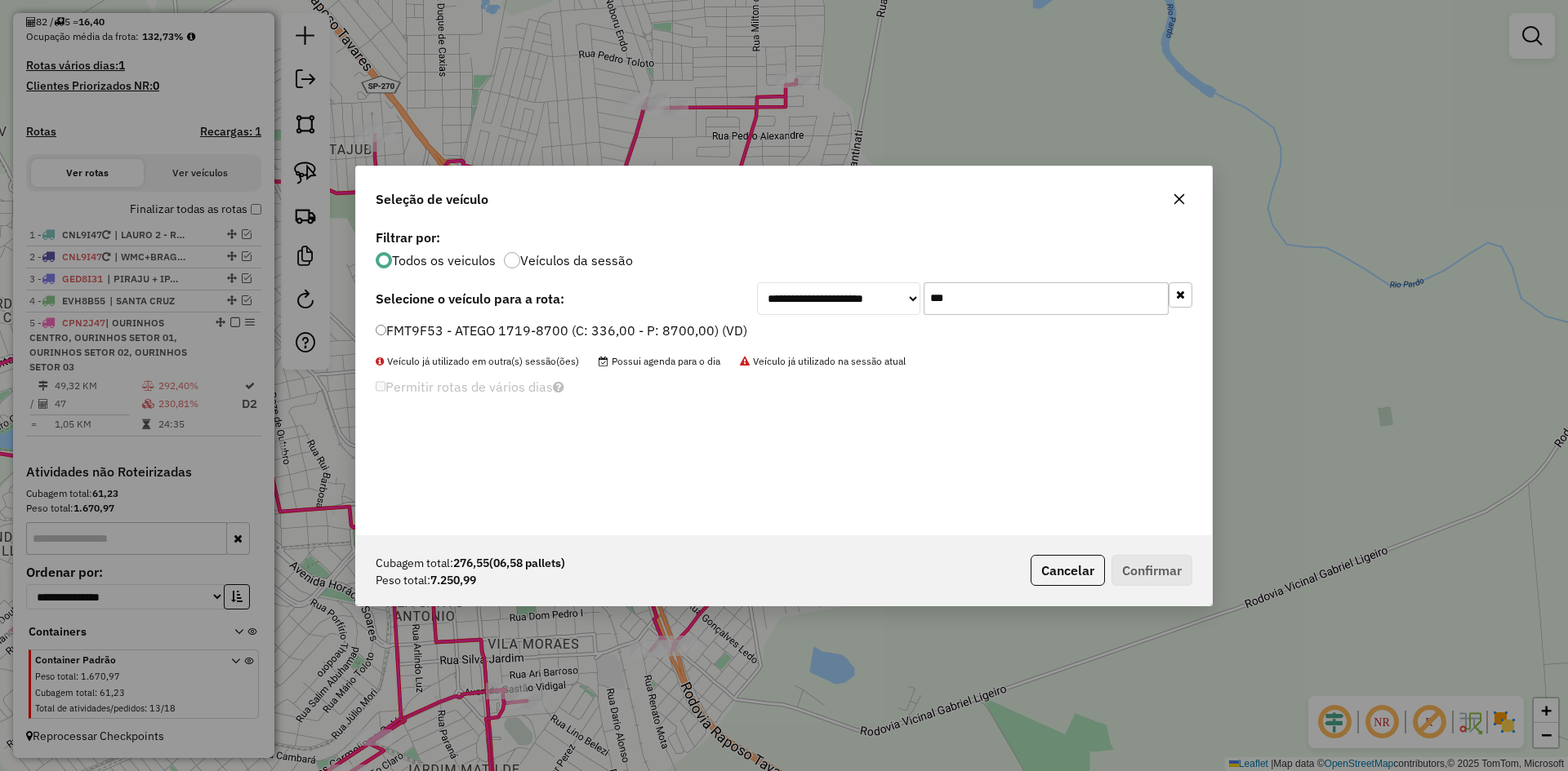
type input "***"
drag, startPoint x: 475, startPoint y: 324, endPoint x: 462, endPoint y: 328, distance: 13.6
click at [475, 324] on label "FMT9F53 - ATEGO 1719-8700 (C: 336,00 - P: 8700,00) (VD)" at bounding box center [562, 330] width 372 height 20
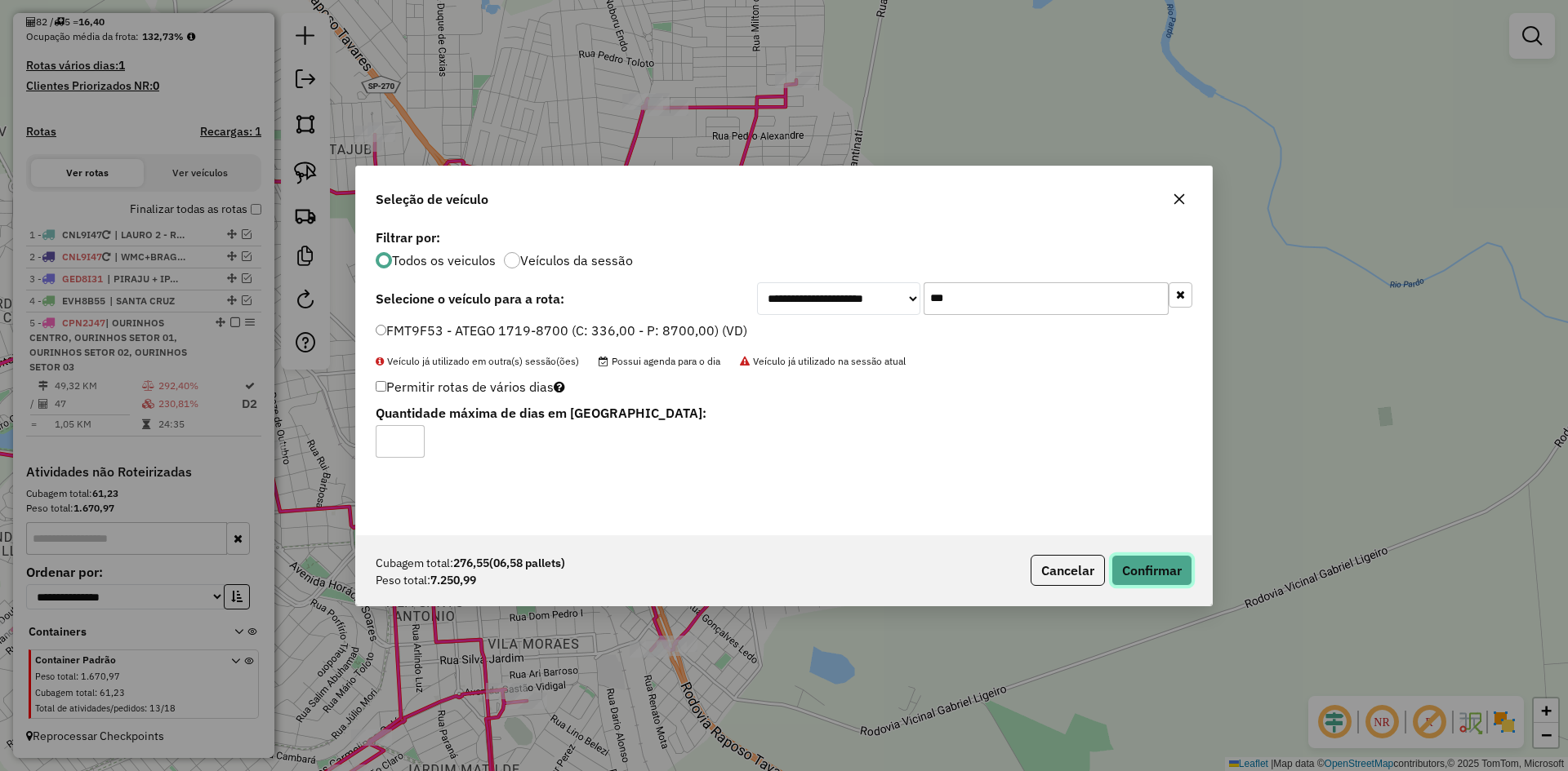
click at [1179, 570] on button "Confirmar" at bounding box center [1151, 570] width 81 height 31
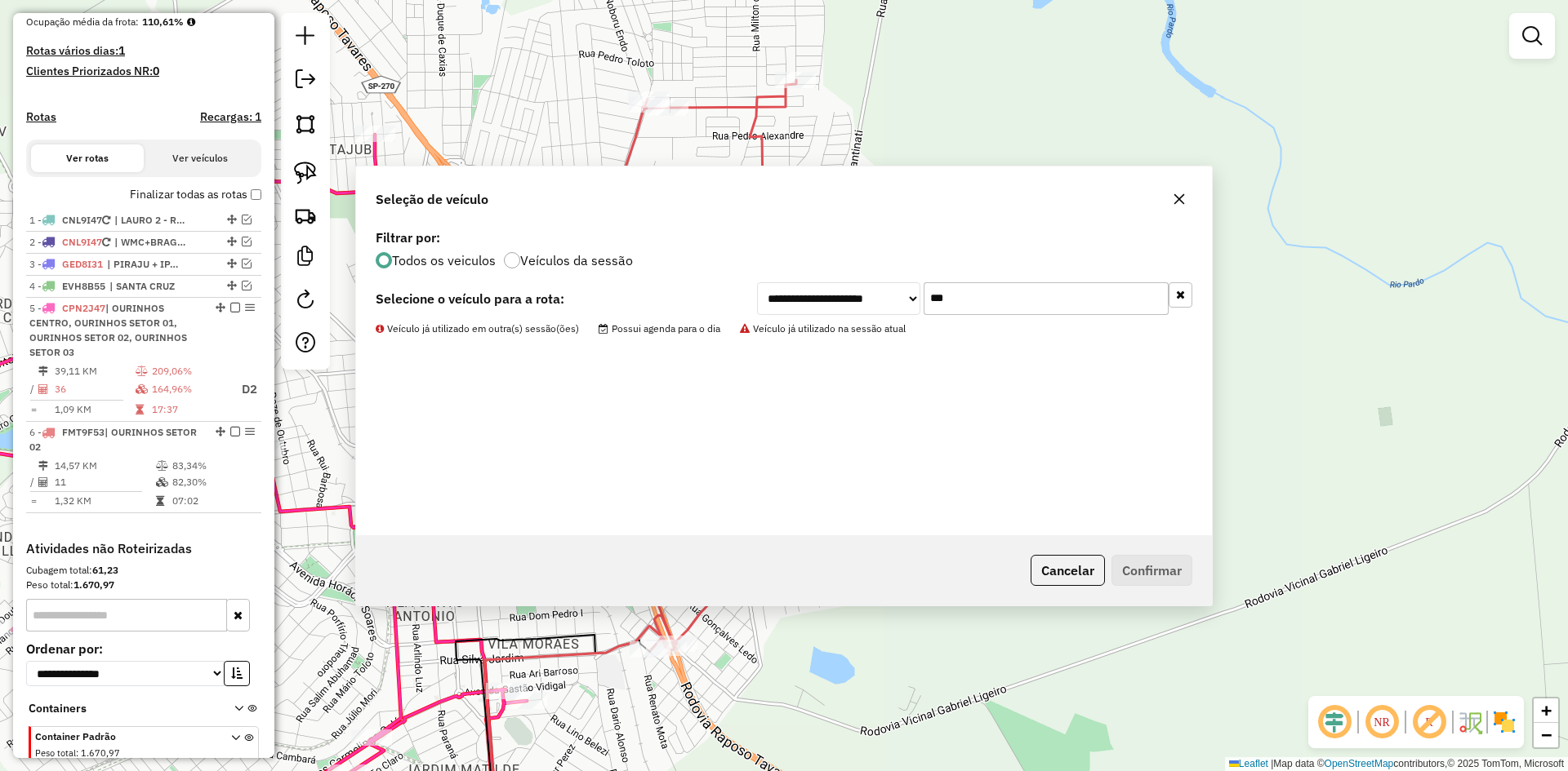
scroll to position [455, 0]
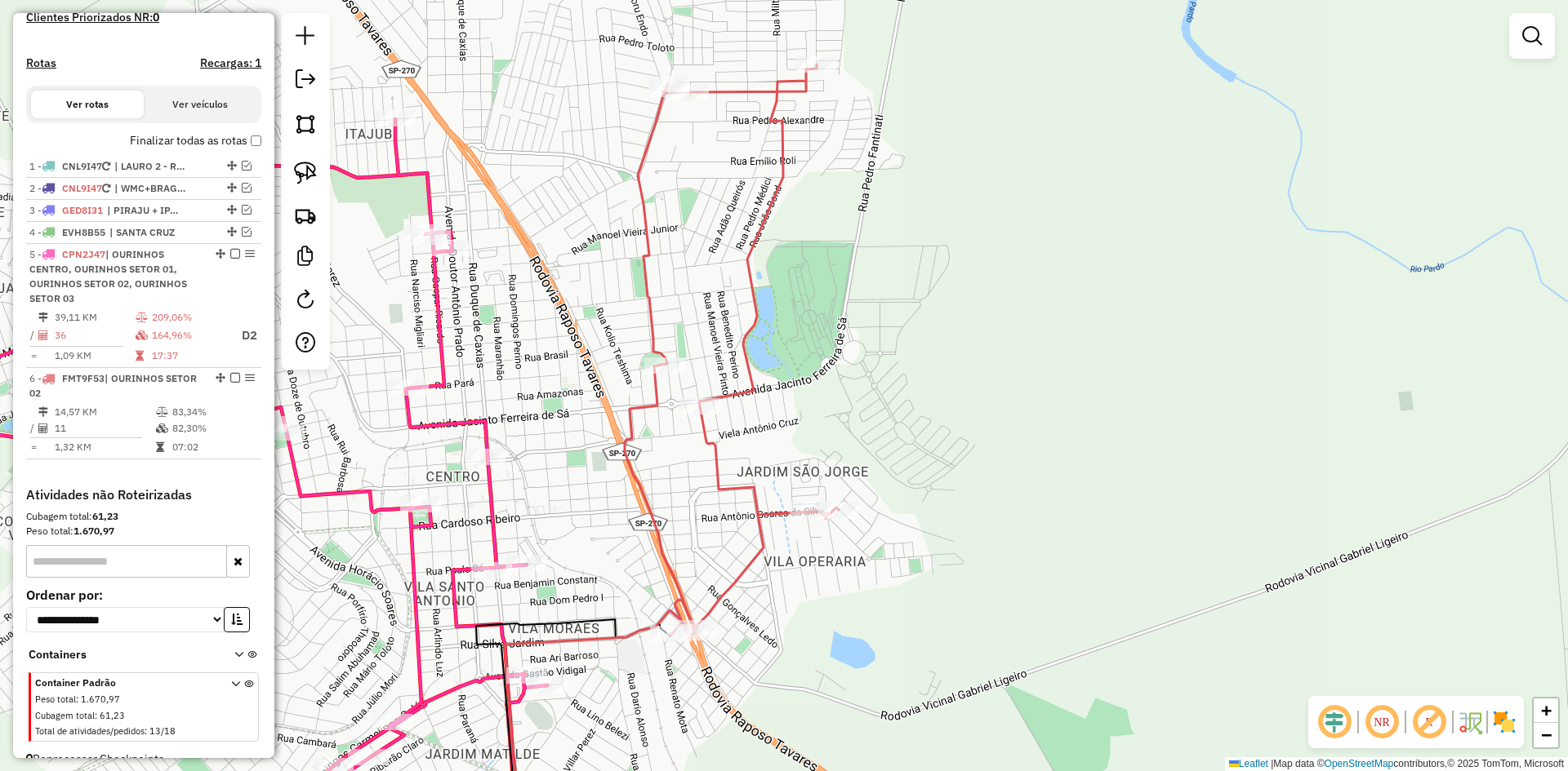
drag, startPoint x: 965, startPoint y: 552, endPoint x: 1126, endPoint y: 449, distance: 191.1
click at [1120, 452] on div "Janela de atendimento Grade de atendimento Capacidade Transportadoras Veículos …" at bounding box center [784, 385] width 1568 height 771
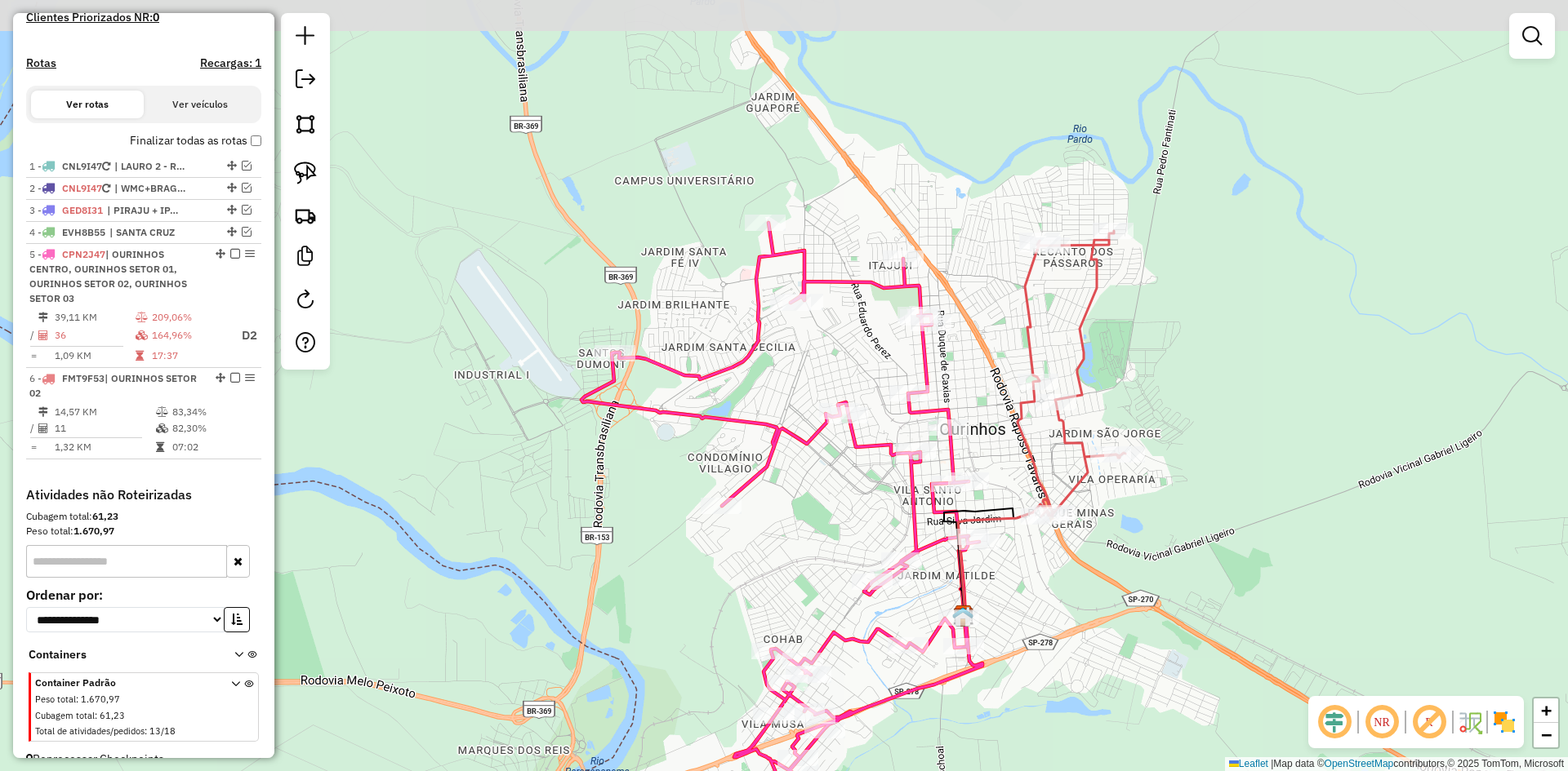
drag, startPoint x: 1027, startPoint y: 560, endPoint x: 1061, endPoint y: 656, distance: 101.8
click at [1061, 656] on div "Janela de atendimento Grade de atendimento Capacidade Transportadoras Veículos …" at bounding box center [784, 385] width 1568 height 771
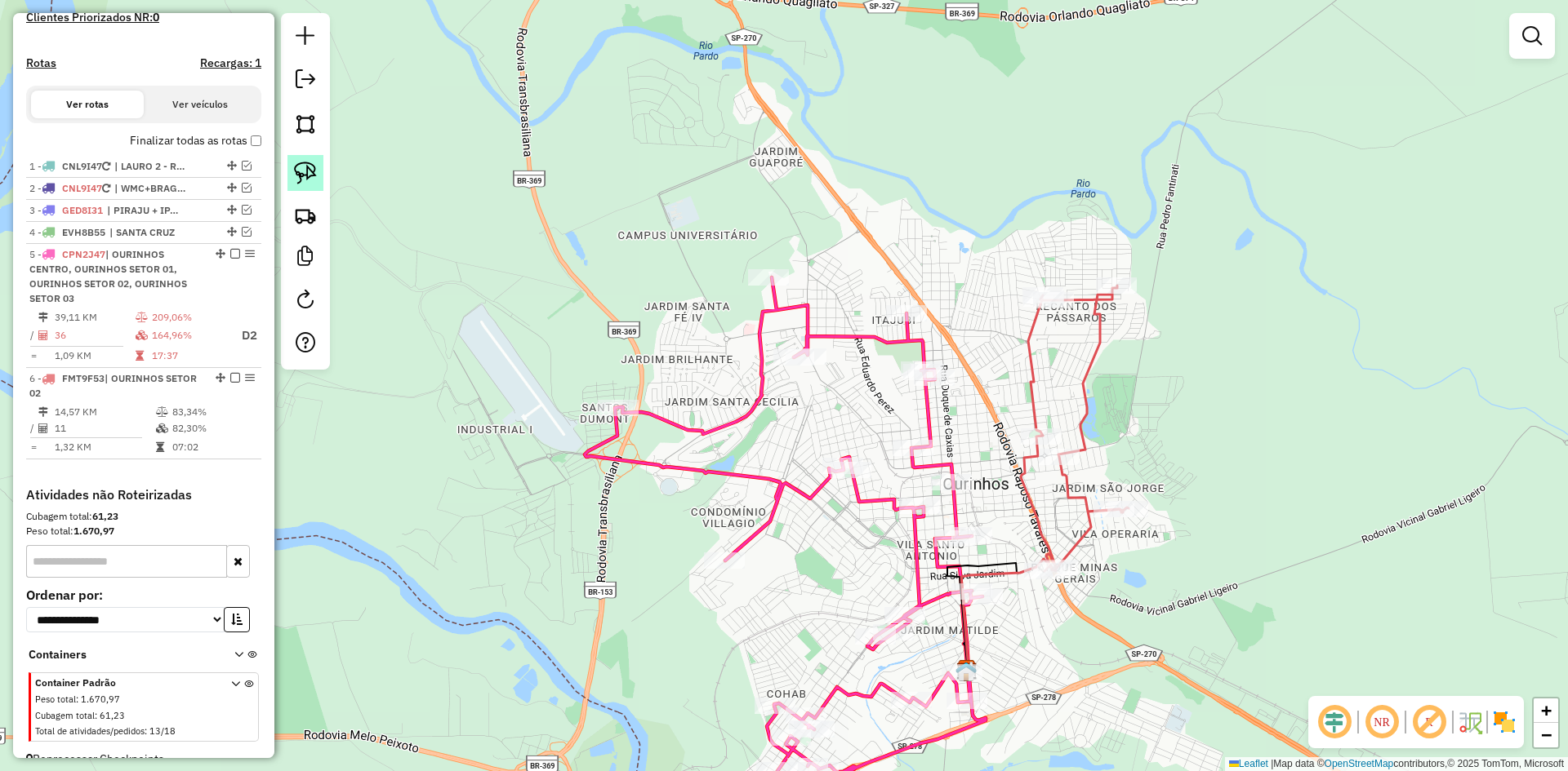
click at [312, 169] on img at bounding box center [305, 173] width 23 height 23
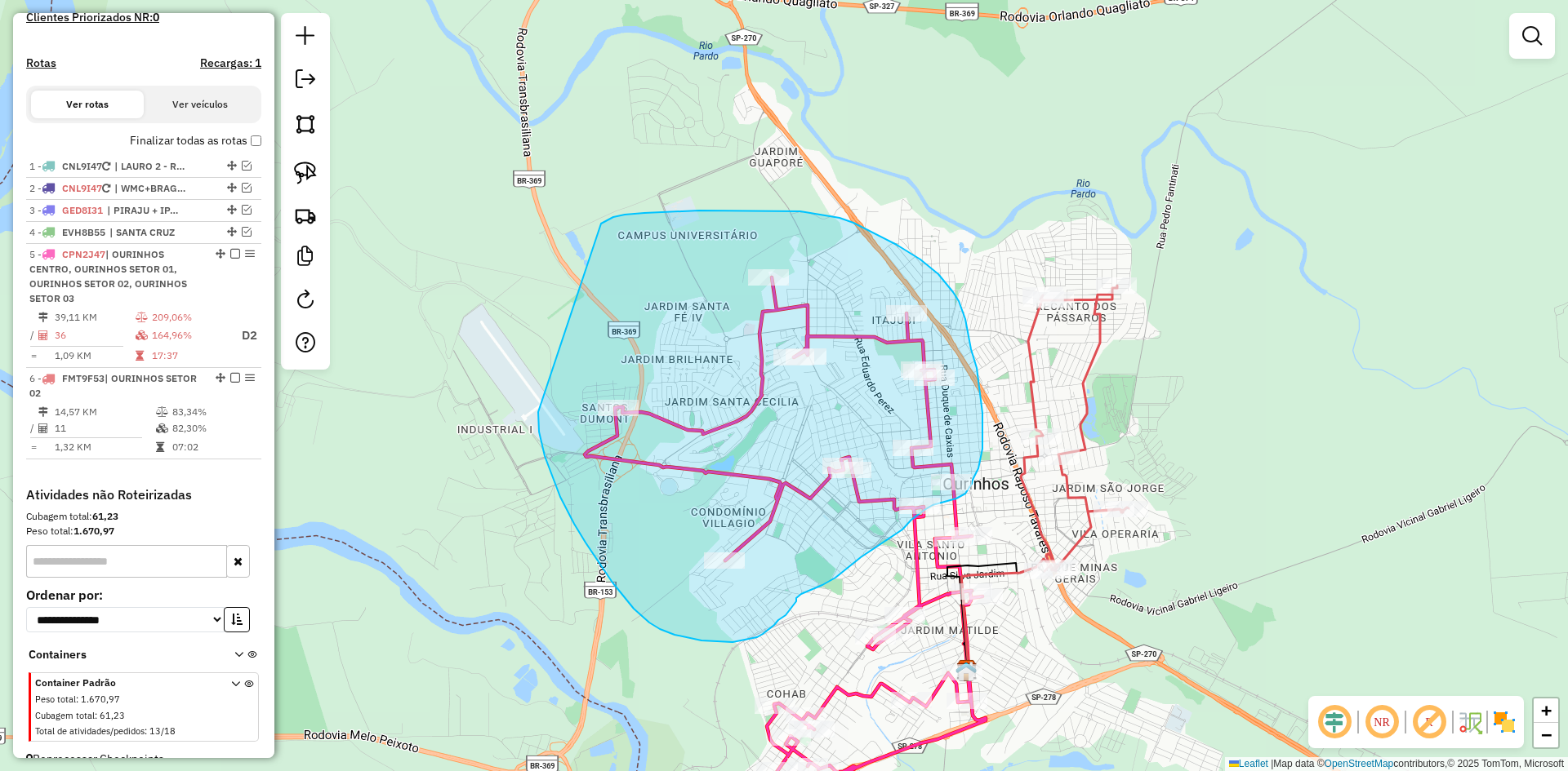
drag, startPoint x: 538, startPoint y: 412, endPoint x: 601, endPoint y: 225, distance: 197.3
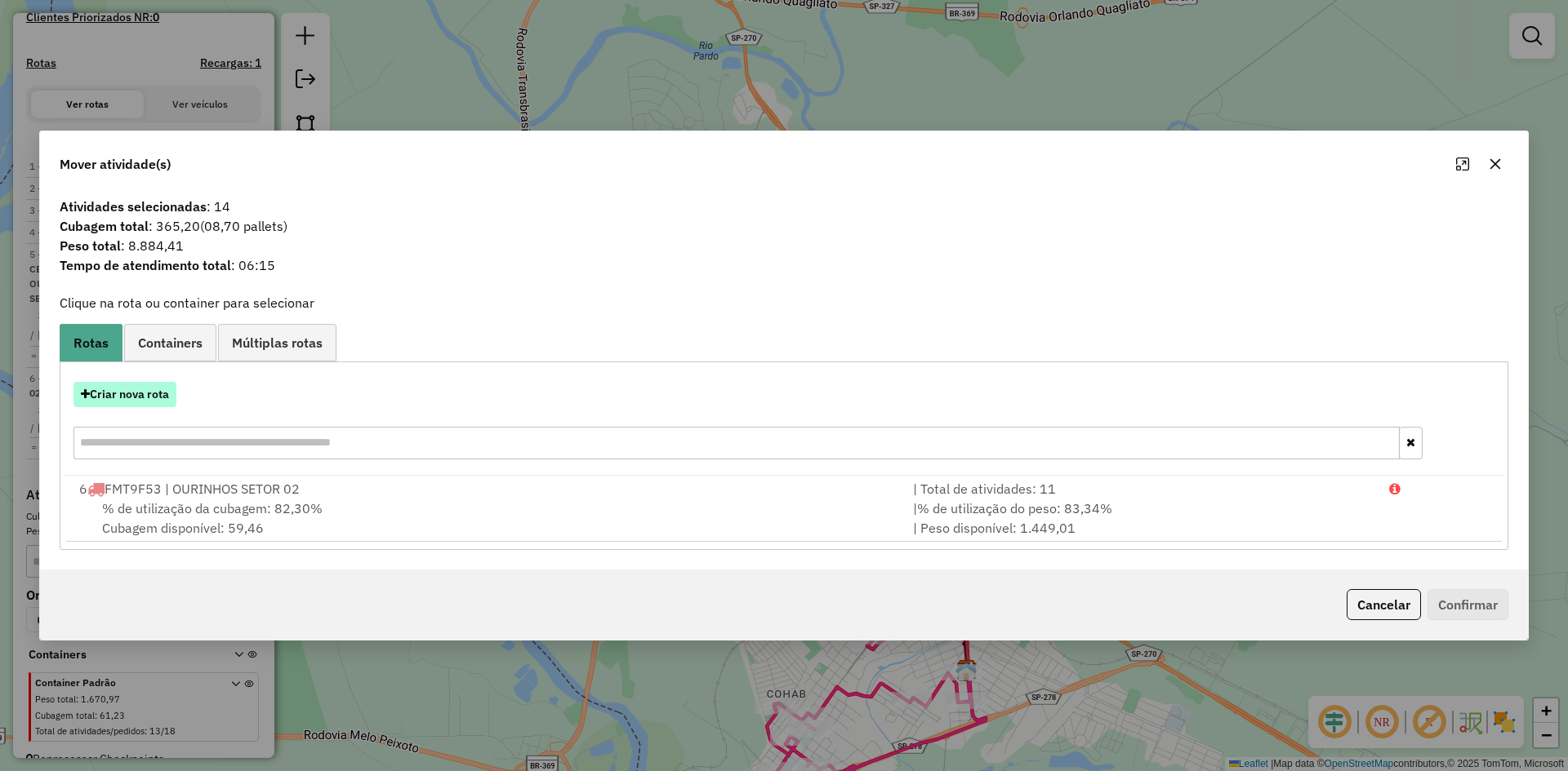
click at [127, 394] on button "Criar nova rota" at bounding box center [125, 394] width 103 height 25
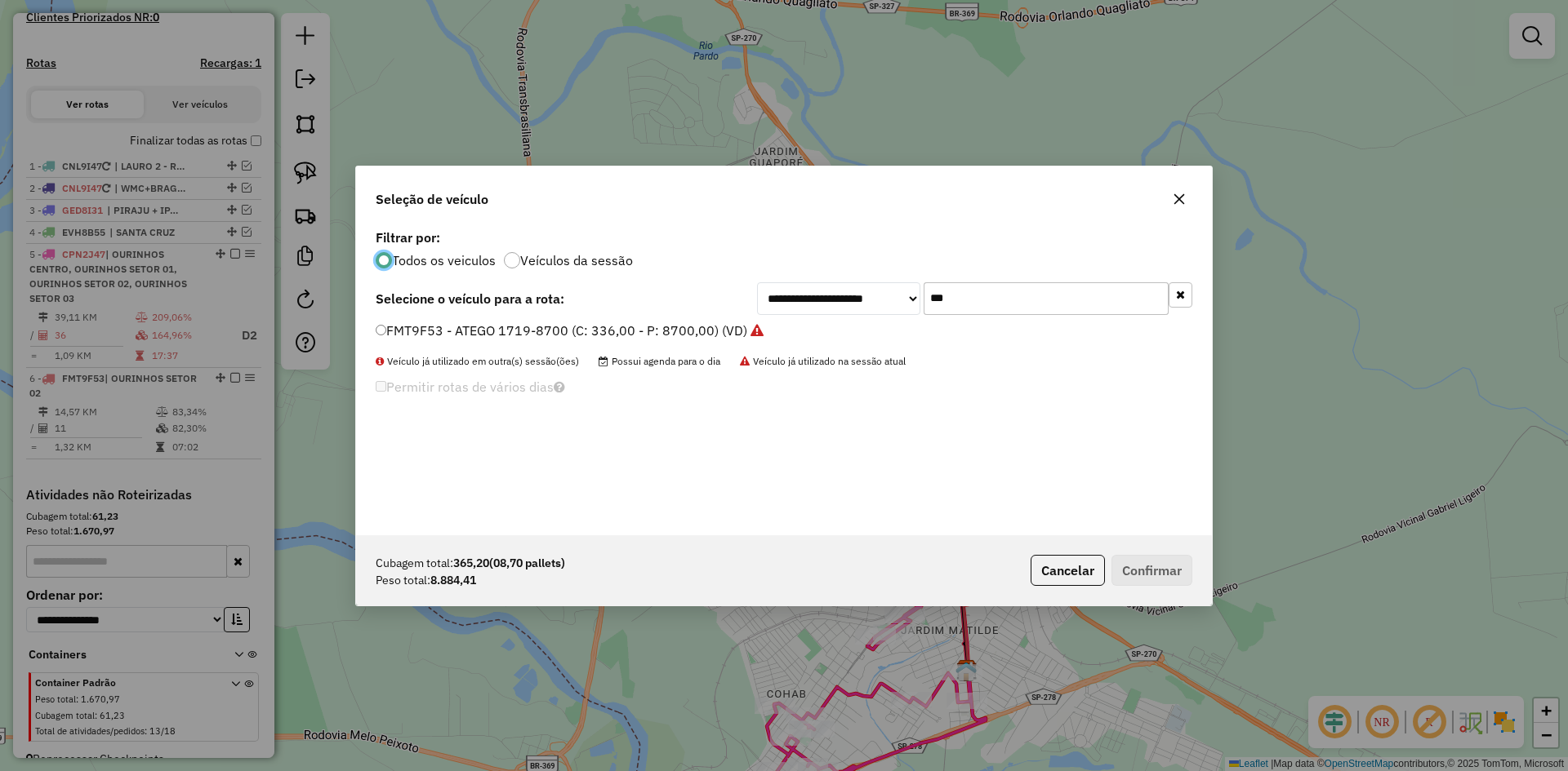
scroll to position [9, 5]
click at [1024, 294] on input "***" at bounding box center [1045, 299] width 245 height 32
type input "**"
click at [469, 331] on label "FHC0563 - ATEGO 1719-8700FH (C: 420,00 - P: 8700,00) (VD)" at bounding box center [569, 330] width 388 height 20
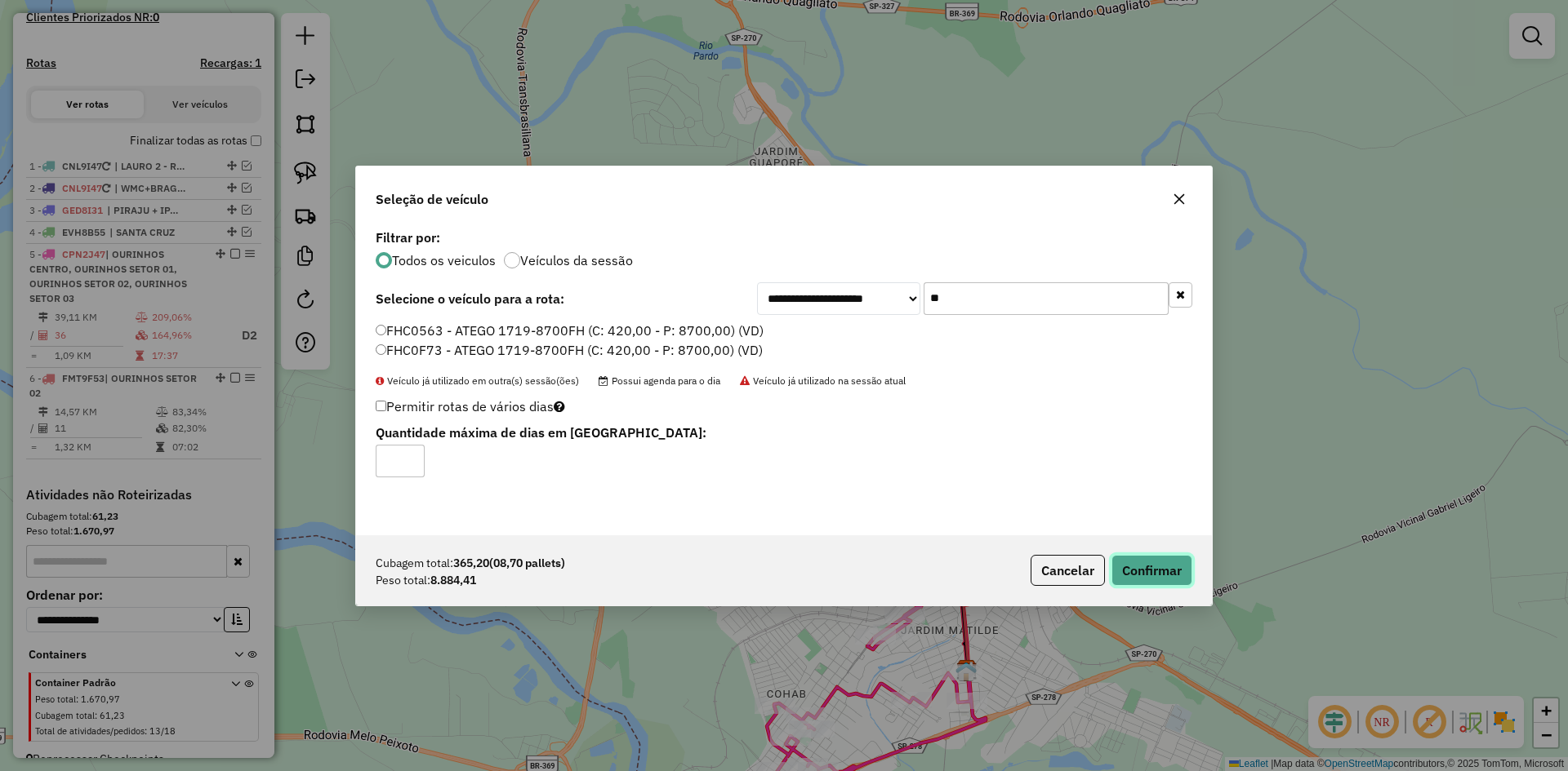
click at [1183, 568] on button "Confirmar" at bounding box center [1151, 570] width 81 height 31
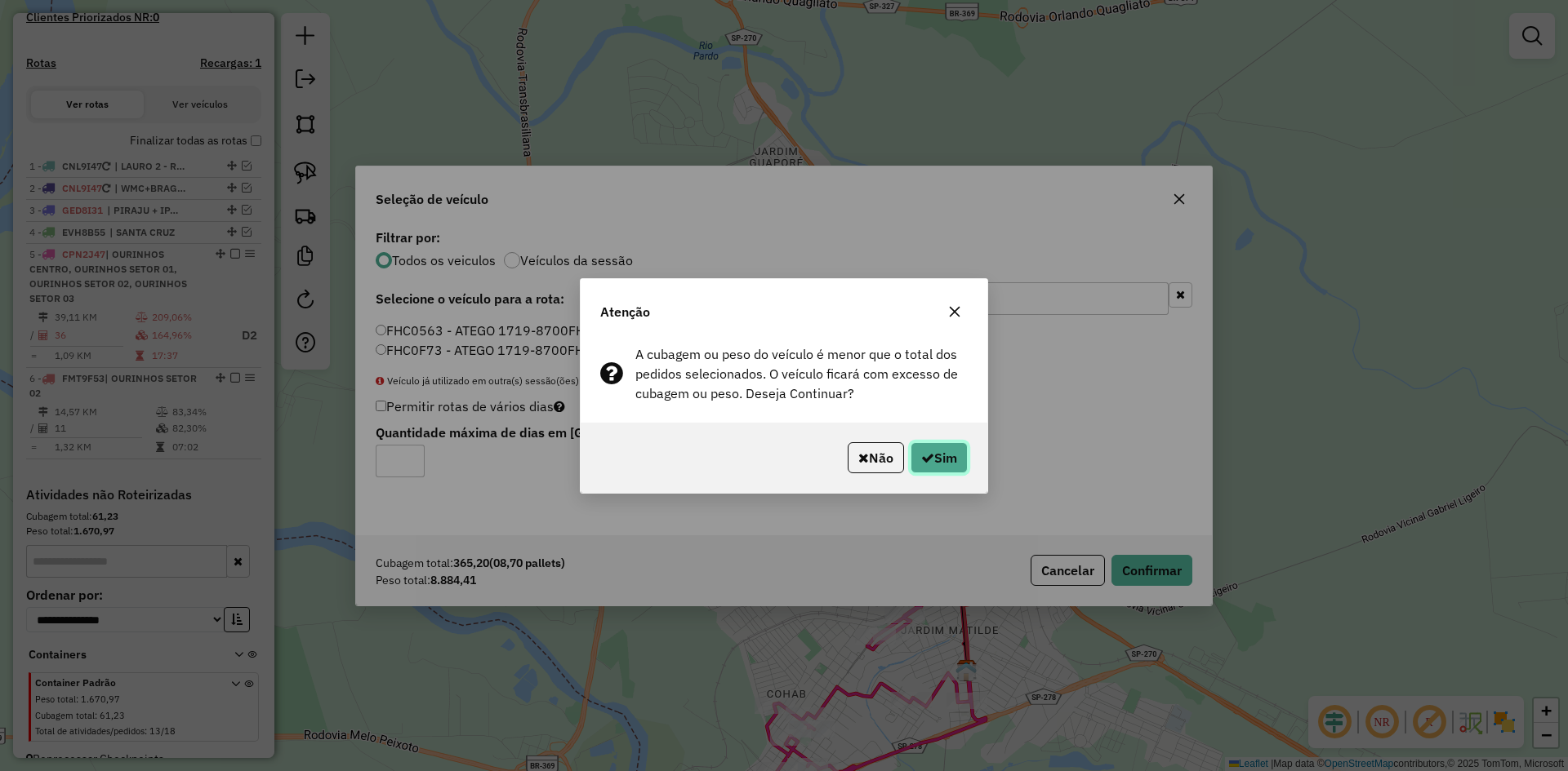
click at [951, 455] on button "Sim" at bounding box center [938, 458] width 57 height 31
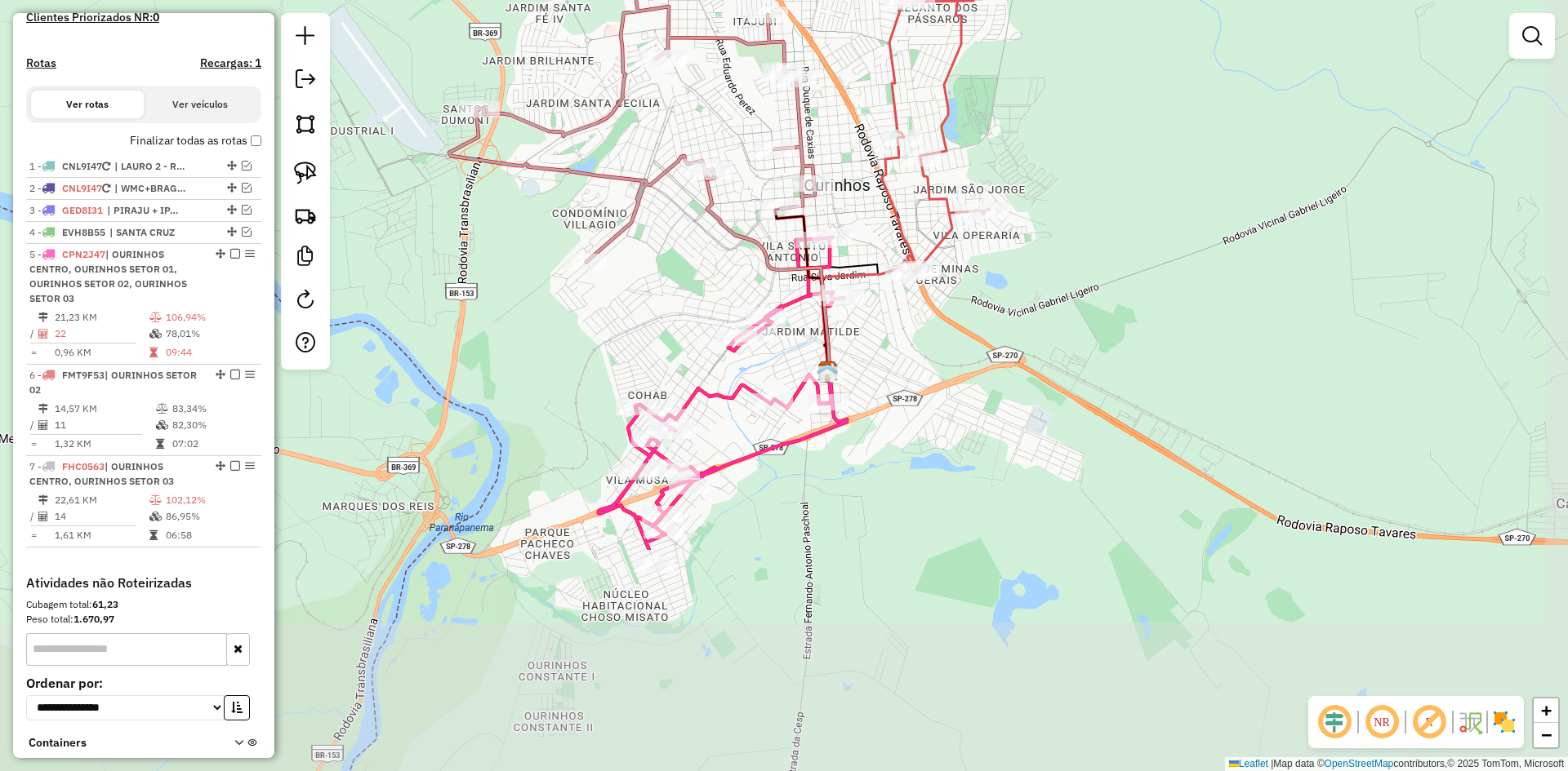
drag, startPoint x: 1296, startPoint y: 378, endPoint x: 1246, endPoint y: 210, distance: 175.3
click at [1246, 210] on div "Janela de atendimento Grade de atendimento Capacidade Transportadoras Veículos …" at bounding box center [784, 385] width 1568 height 771
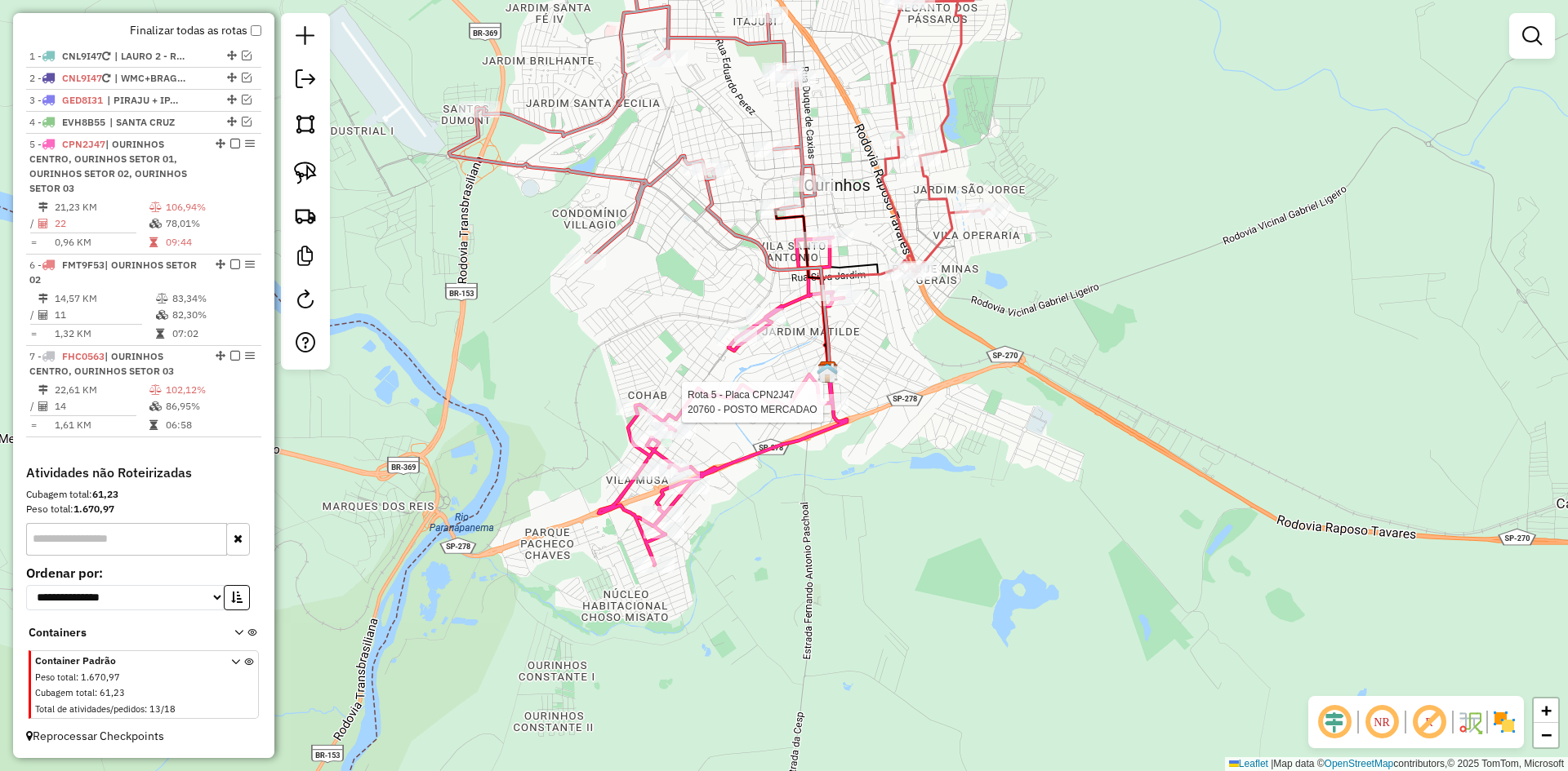
select select "*********"
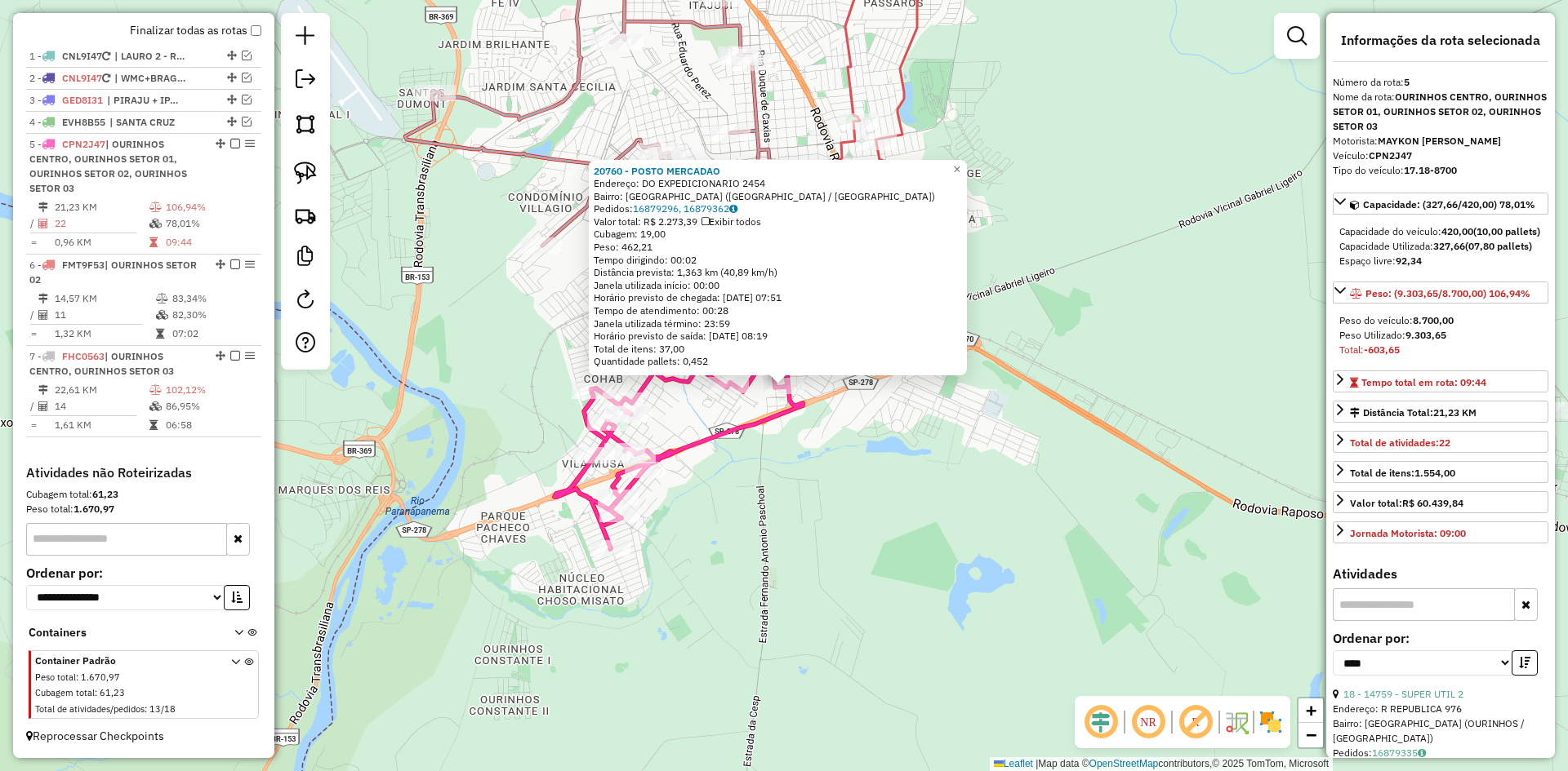
scroll to position [579, 0]
click at [860, 506] on div "20760 - POSTO MERCADAO Endereço: DO EXPEDICIONARIO 2454 Bairro: [GEOGRAPHIC_DAT…" at bounding box center [784, 385] width 1568 height 771
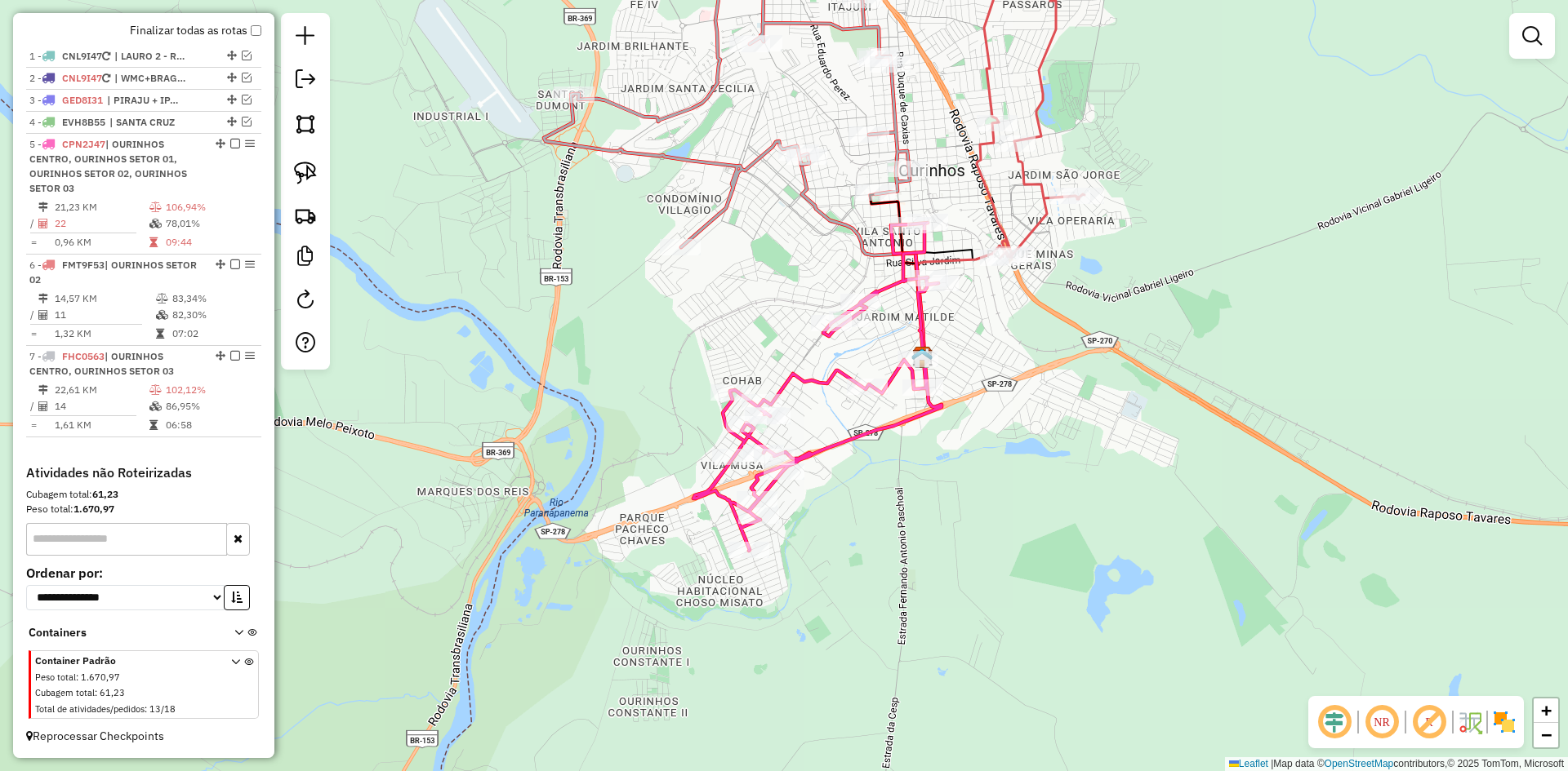
drag, startPoint x: 843, startPoint y: 509, endPoint x: 982, endPoint y: 511, distance: 139.0
click at [982, 511] on div "Janela de atendimento Grade de atendimento Capacidade Transportadoras Veículos …" at bounding box center [784, 385] width 1568 height 771
select select "*********"
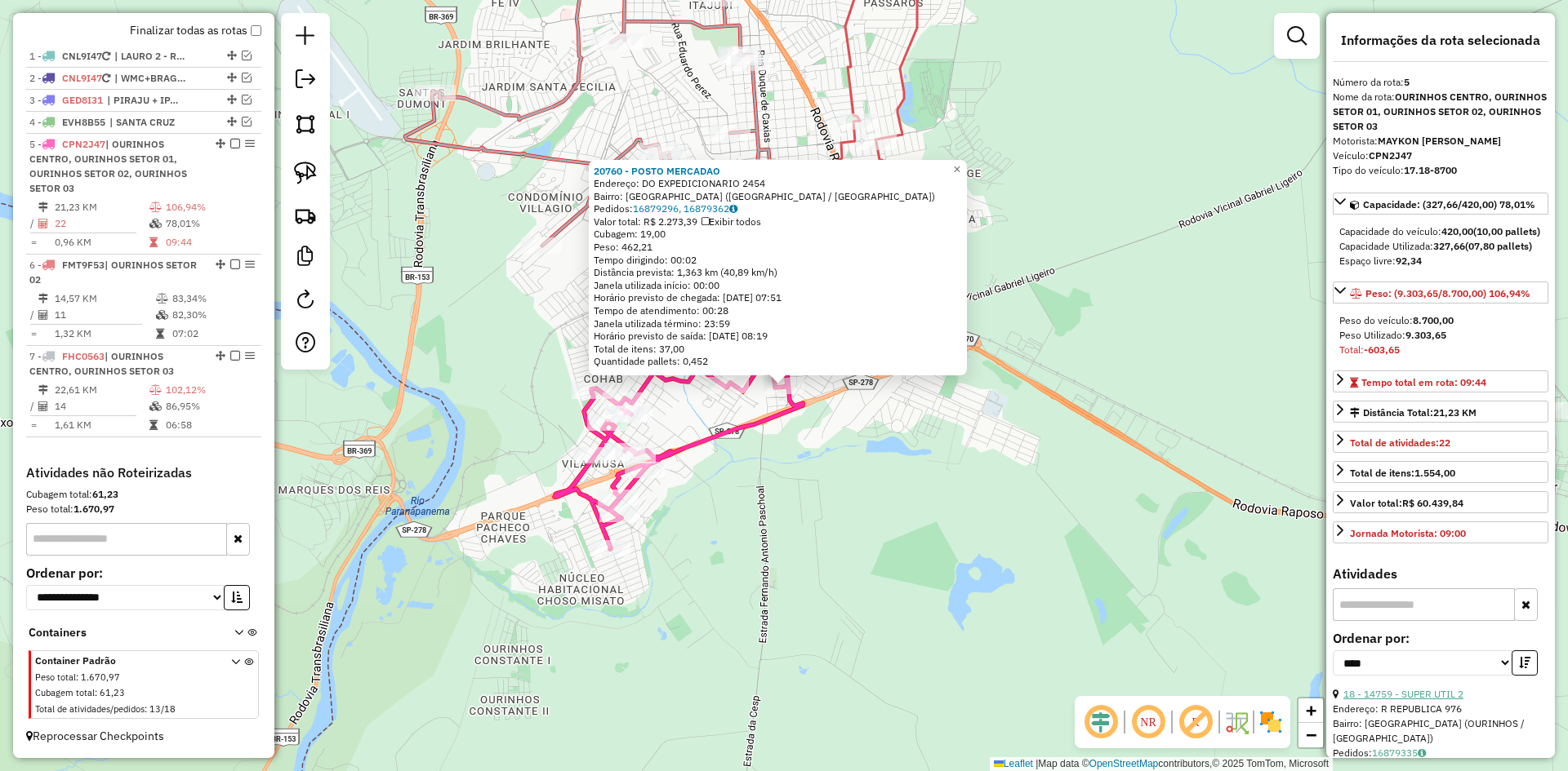
click at [1439, 701] on link "18 - 14759 - SUPER UTIL 2" at bounding box center [1403, 694] width 120 height 12
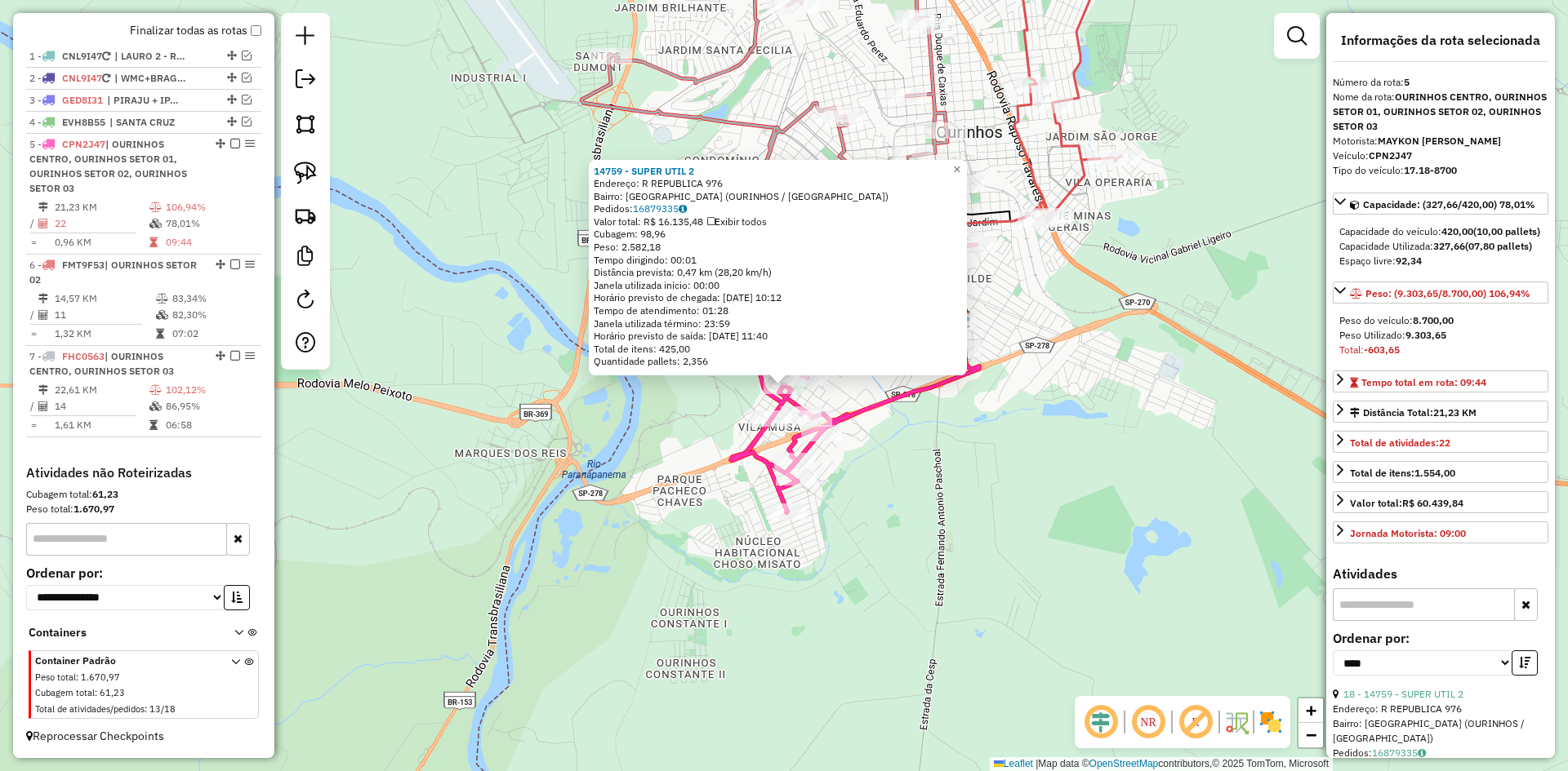
click at [915, 549] on div "14759 - SUPER UTIL 2 Endereço: R REPUBLICA 976 Bairro: [GEOGRAPHIC_DATA] ([GEOG…" at bounding box center [784, 385] width 1568 height 771
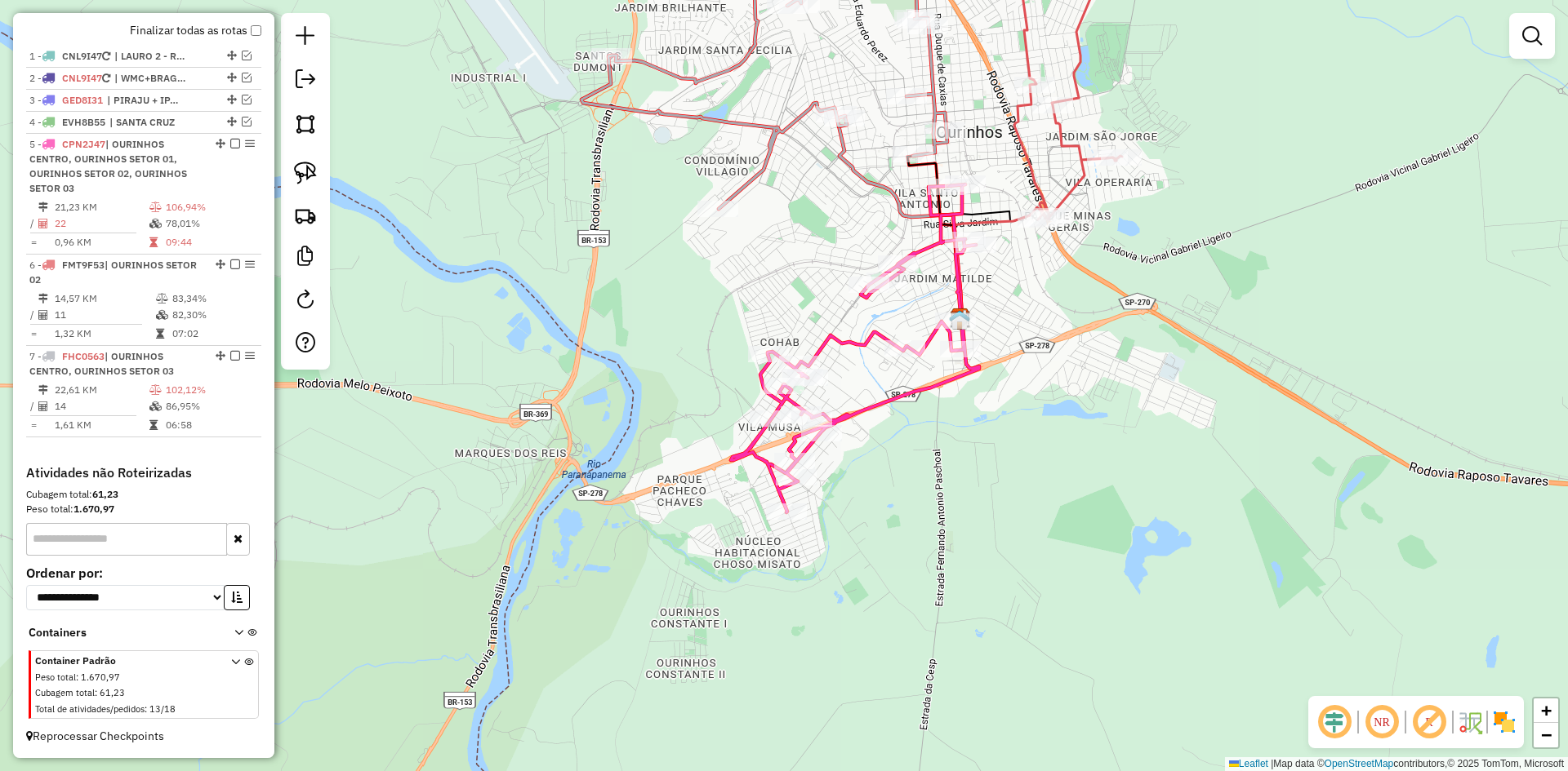
click at [911, 551] on div "14759 - SUPER UTIL 2 Endereço: R REPUBLICA 976 Bairro: [GEOGRAPHIC_DATA] ([GEOG…" at bounding box center [784, 385] width 1568 height 771
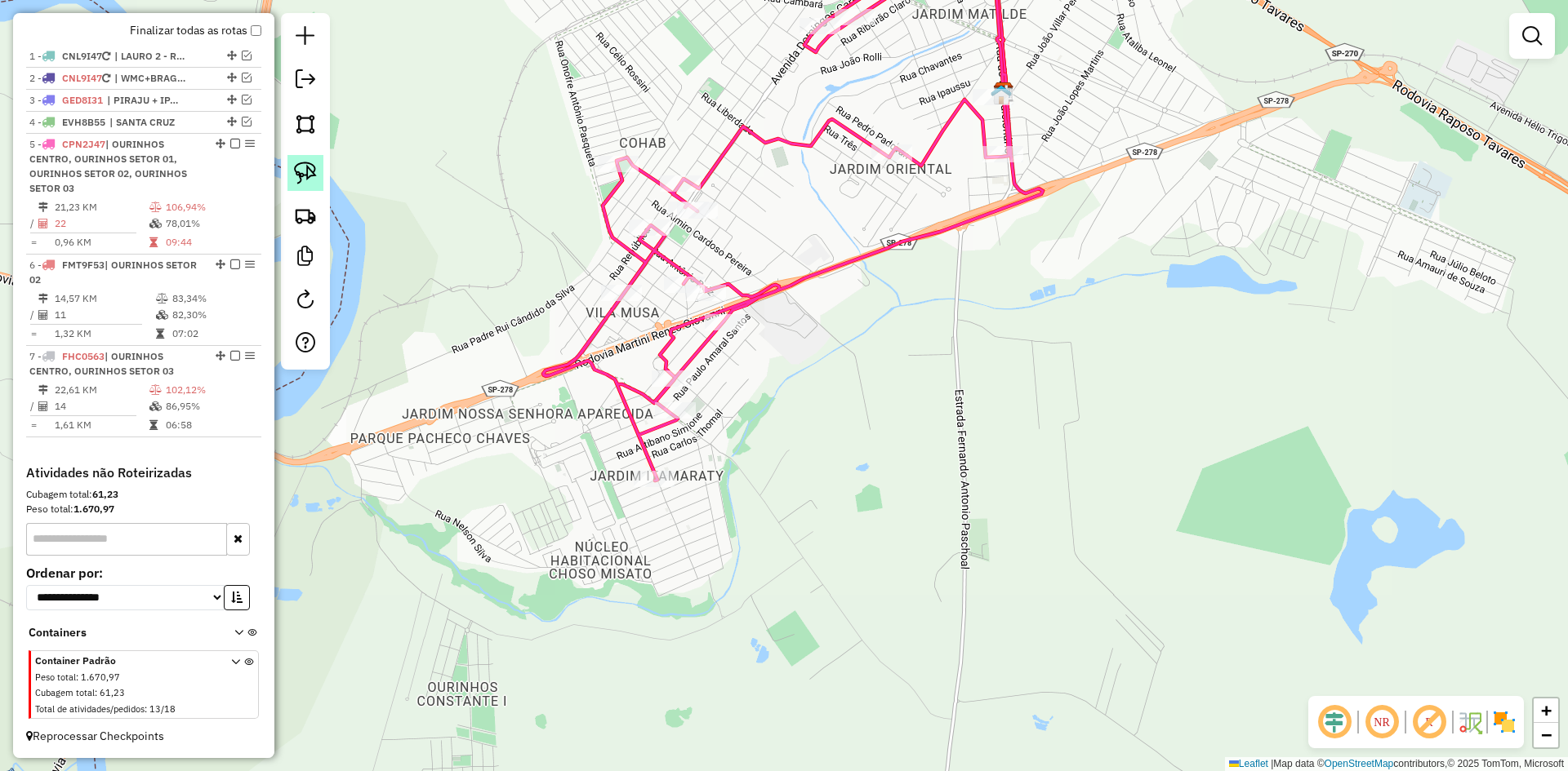
click at [304, 179] on img at bounding box center [305, 173] width 23 height 23
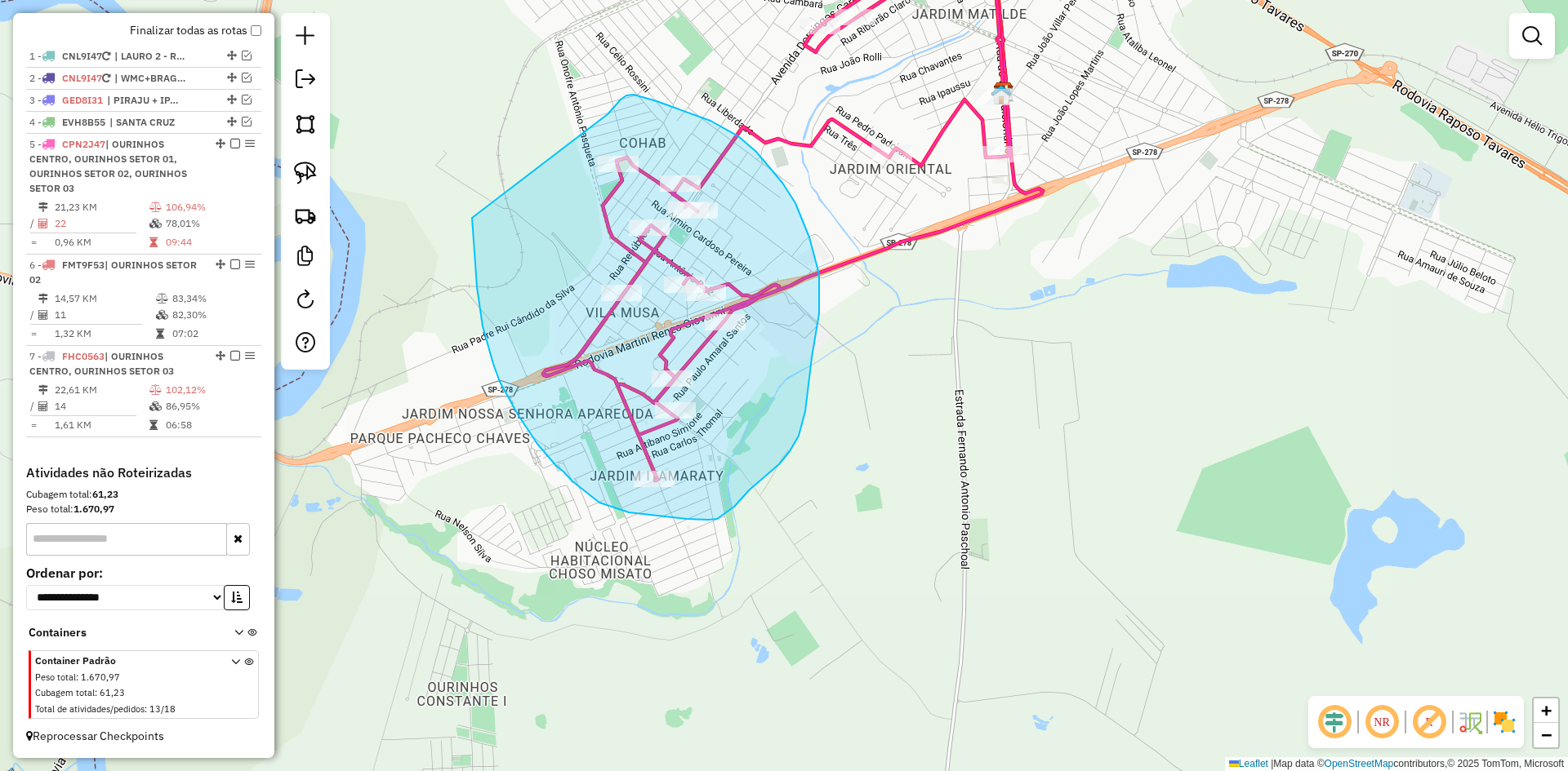
drag, startPoint x: 472, startPoint y: 224, endPoint x: 608, endPoint y: 115, distance: 174.3
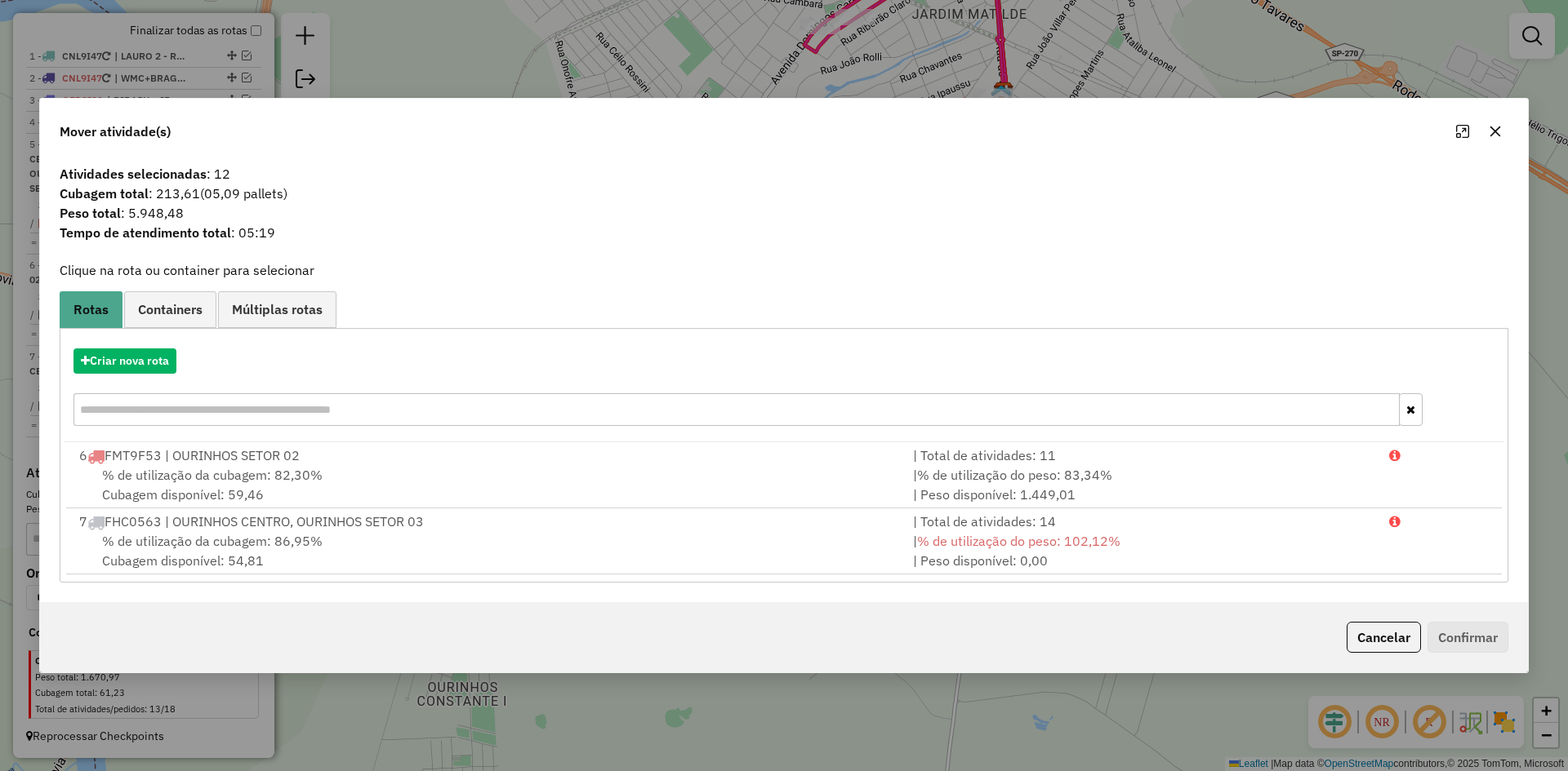
click at [1494, 135] on icon "button" at bounding box center [1494, 131] width 13 height 13
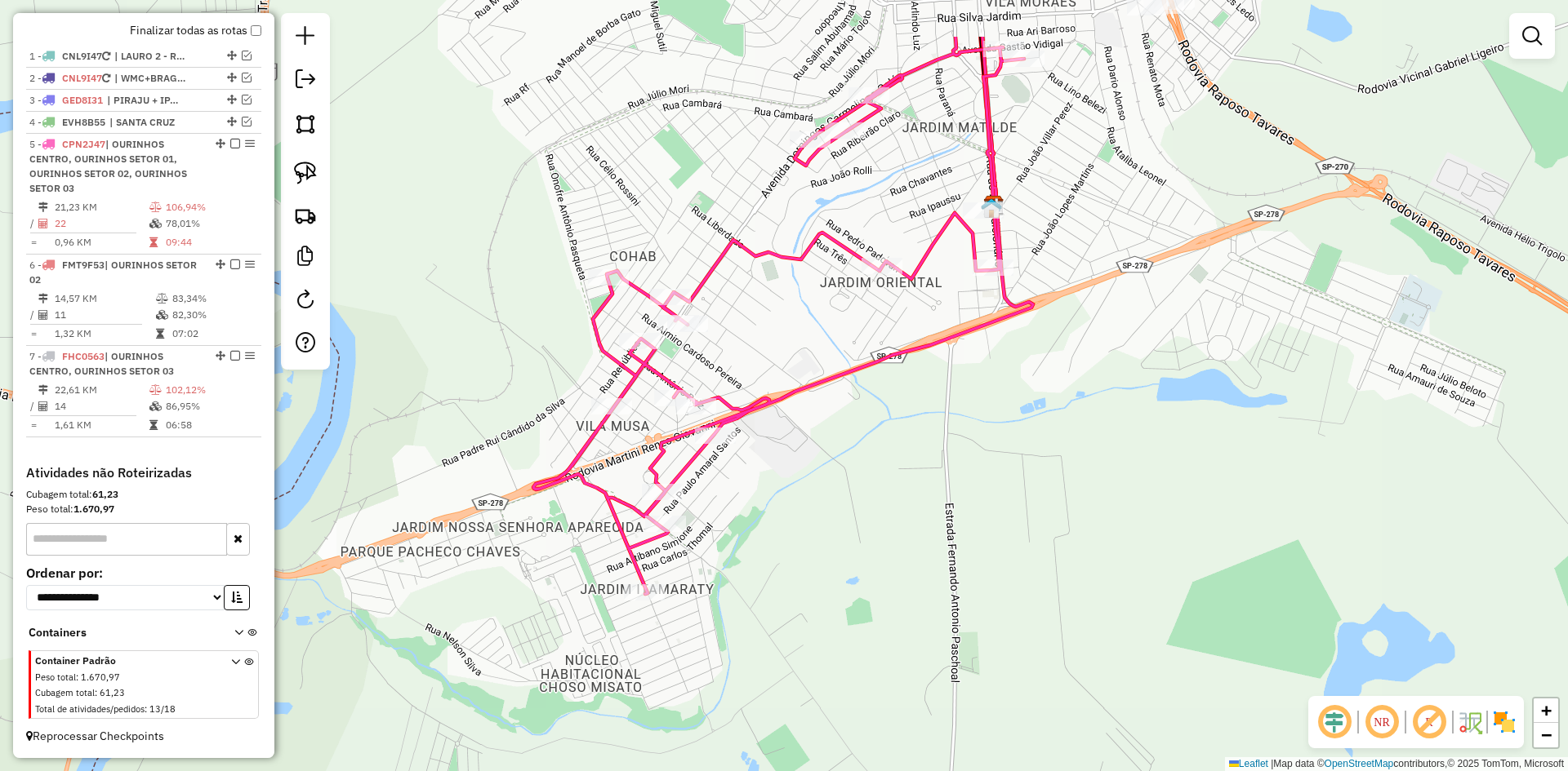
click at [1002, 490] on div "Janela de atendimento Grade de atendimento Capacidade Transportadoras Veículos …" at bounding box center [784, 385] width 1568 height 771
click at [310, 170] on img at bounding box center [305, 173] width 23 height 23
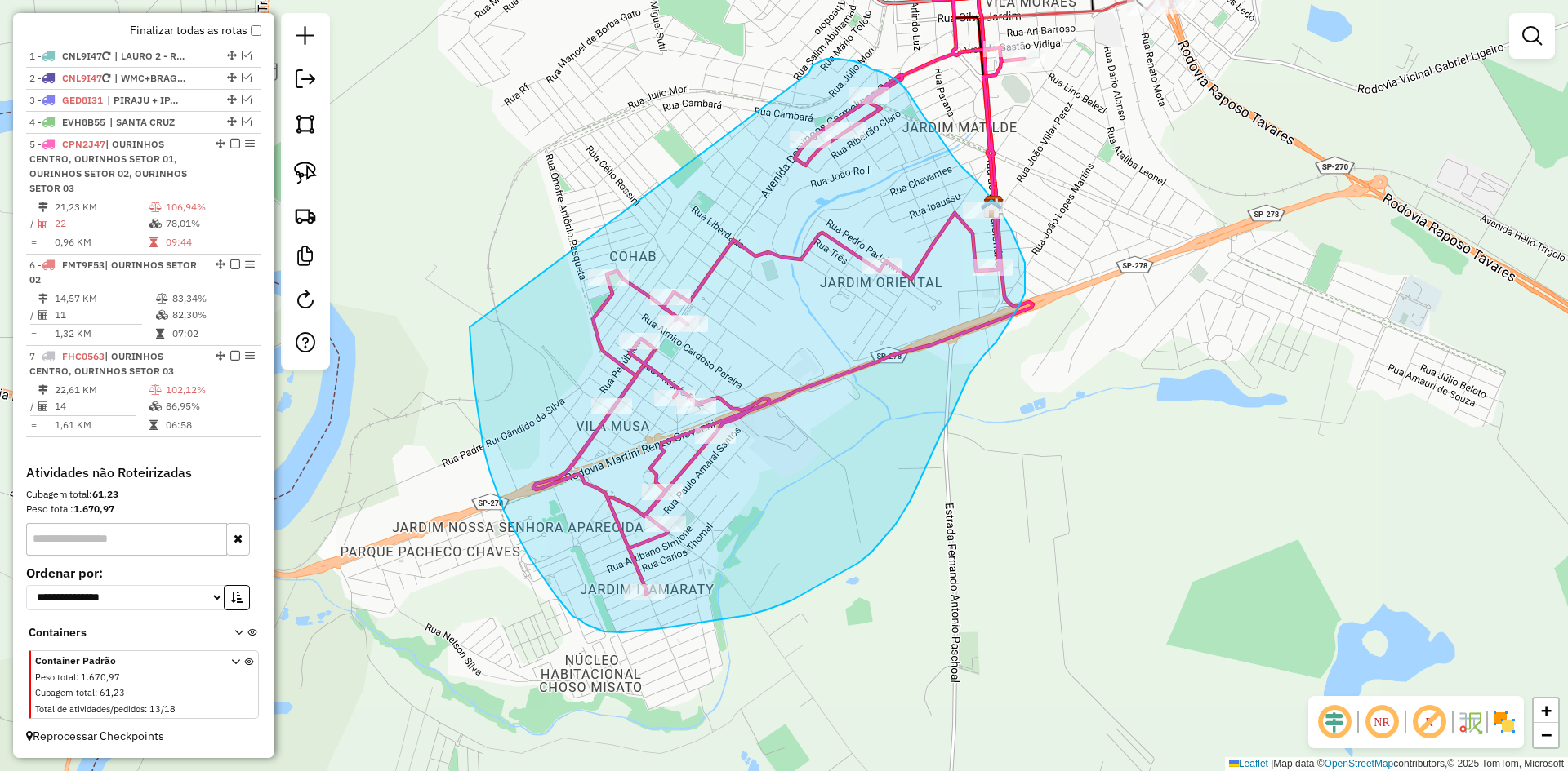
drag, startPoint x: 476, startPoint y: 399, endPoint x: 809, endPoint y: 74, distance: 465.3
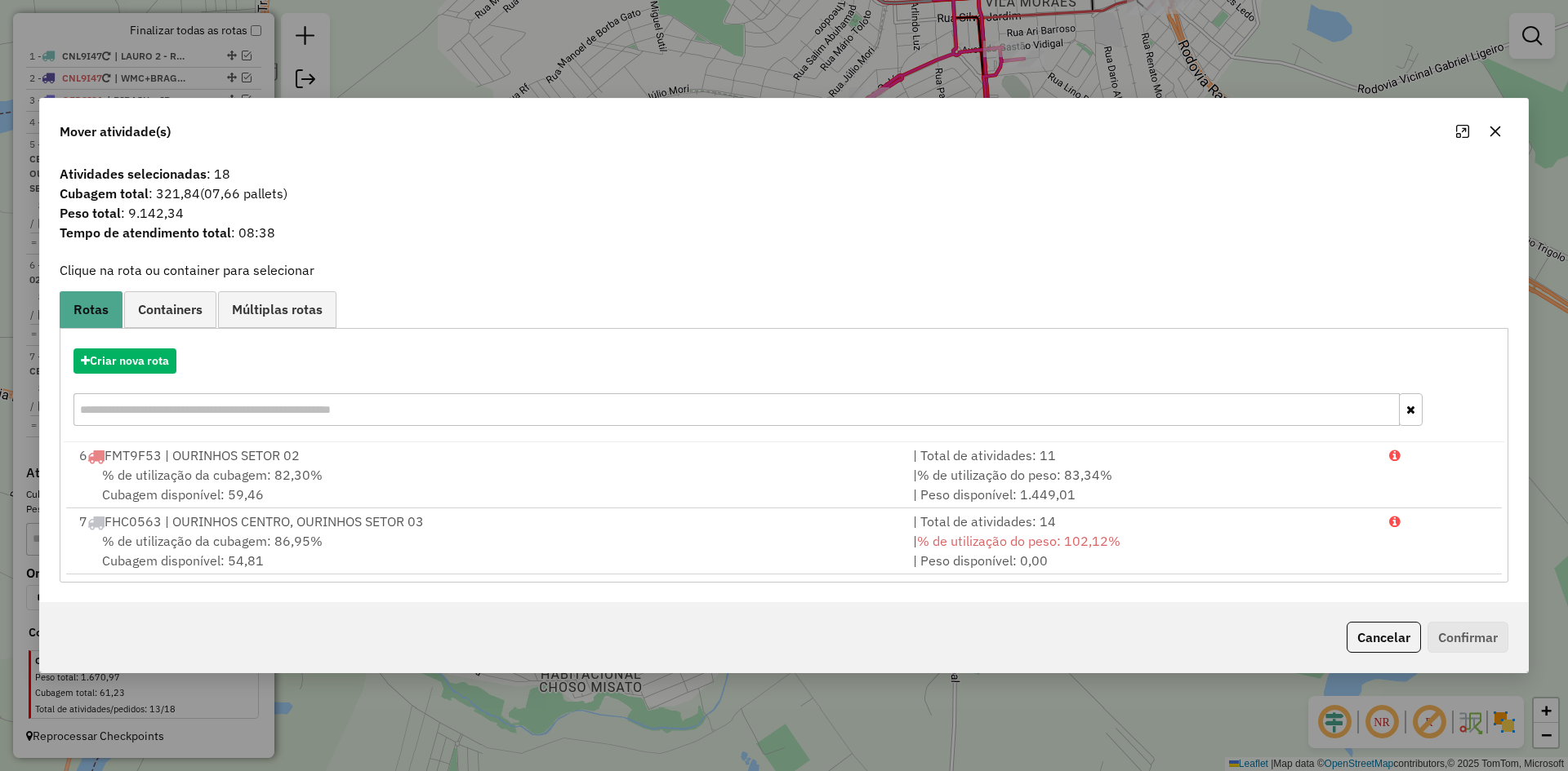
click at [1504, 126] on button "button" at bounding box center [1494, 131] width 26 height 26
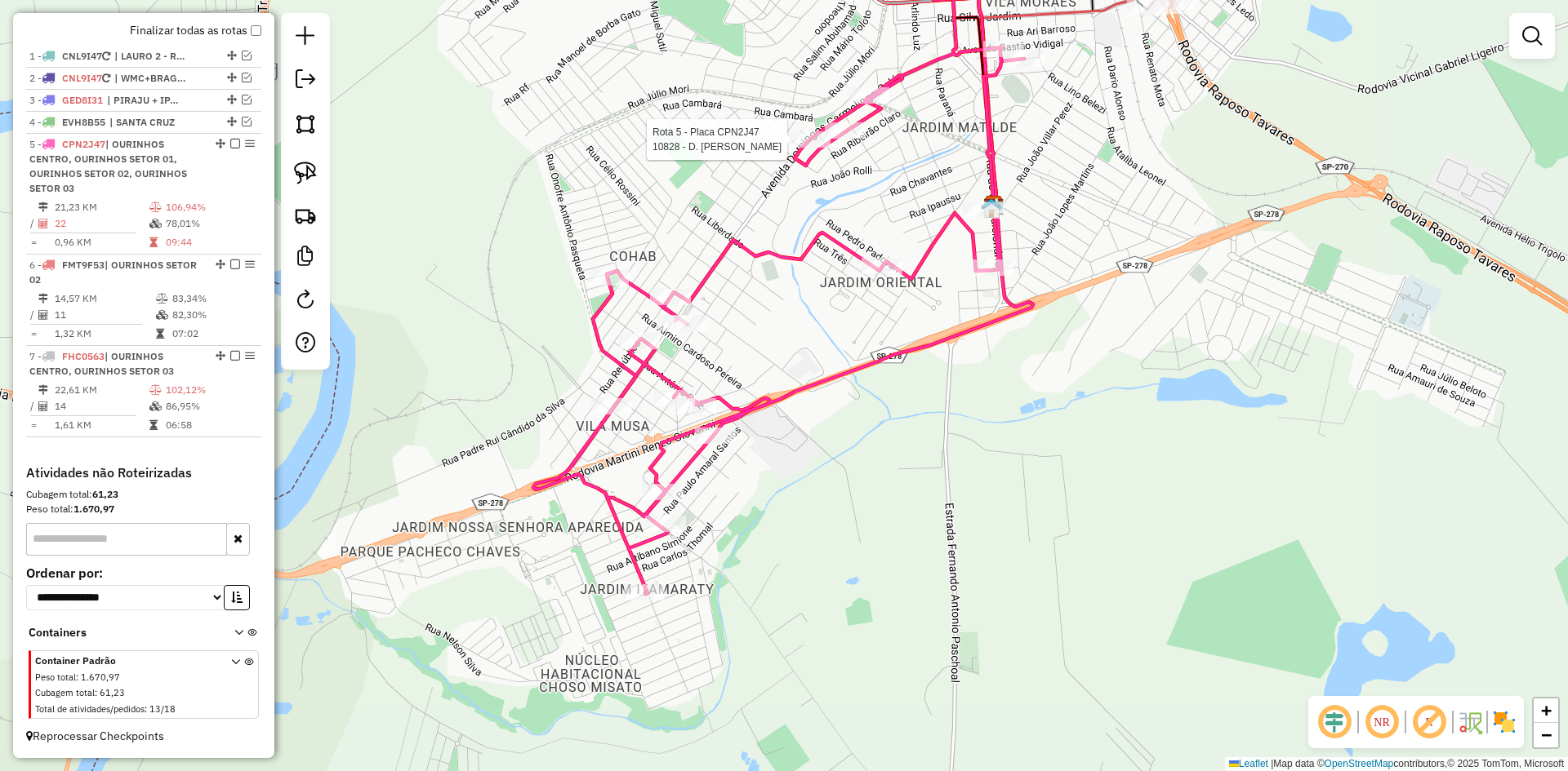
select select "*********"
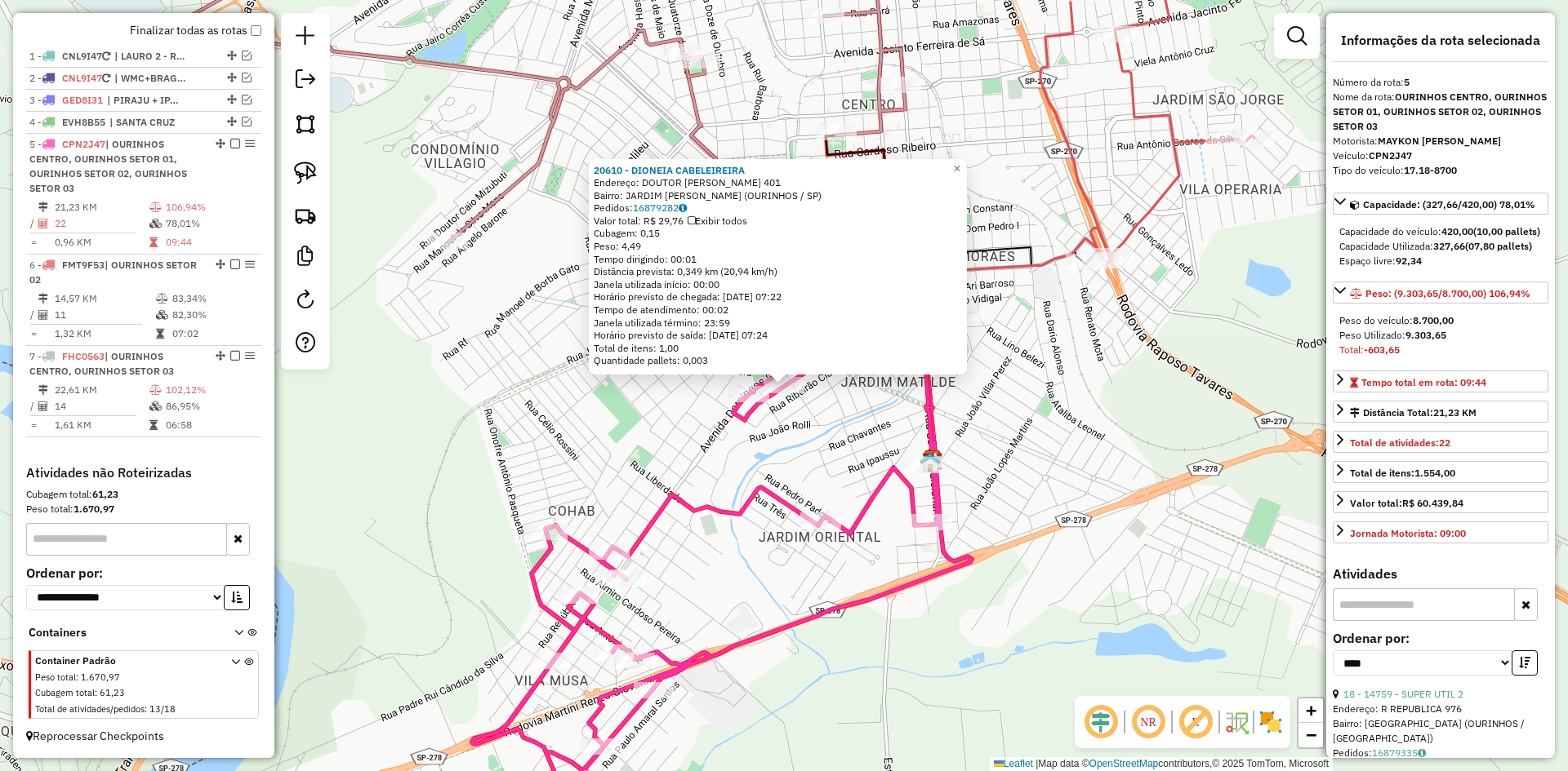
click at [833, 417] on div "20610 - DIONEIA CABELEIREIRA Endereço: DOUTOR [PERSON_NAME] 401 Bairro: [GEOGRA…" at bounding box center [784, 385] width 1568 height 771
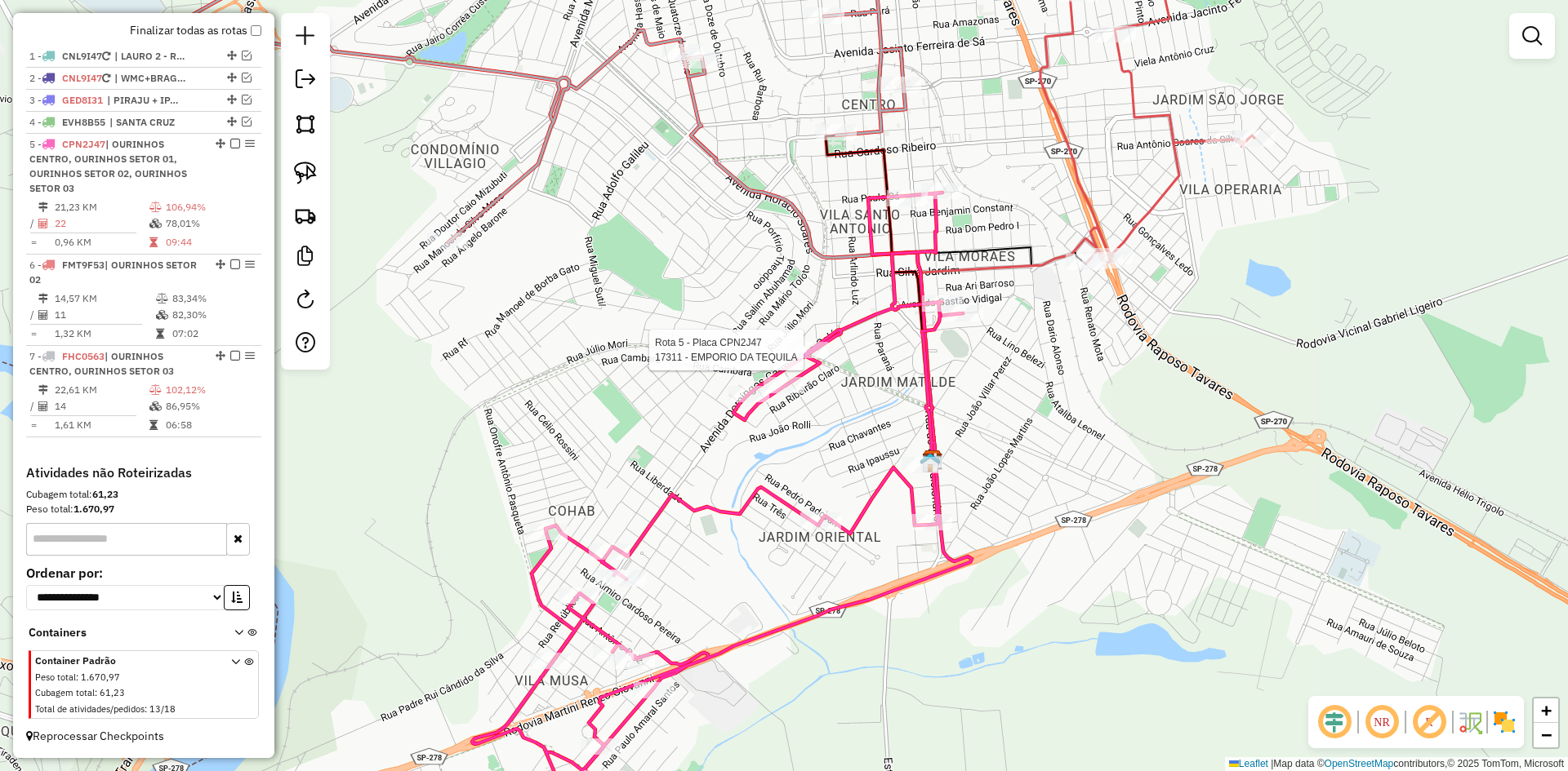
select select "*********"
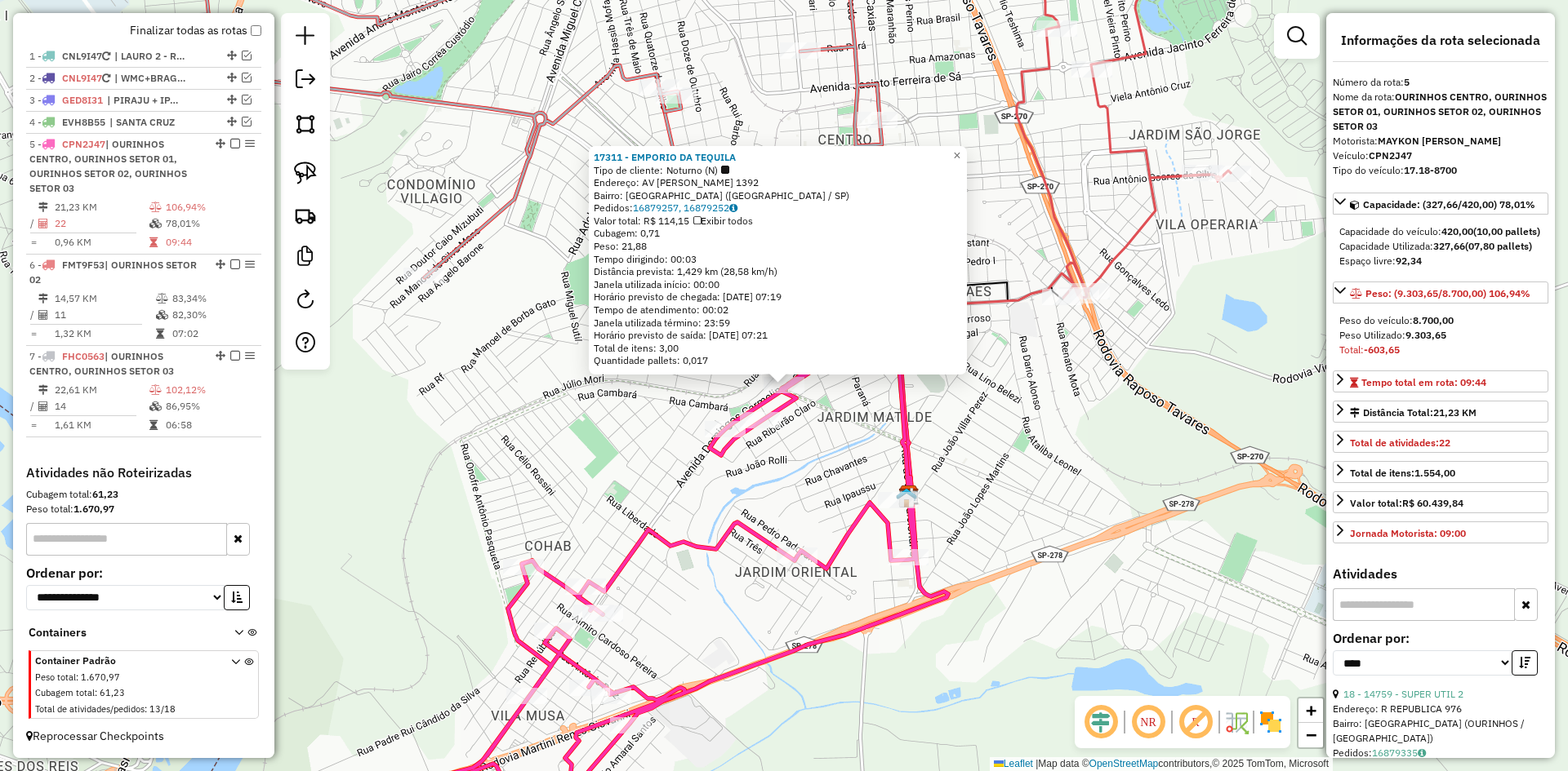
click at [815, 448] on div "17311 - EMPORIO DA TEQUILA Tipo de cliente: Noturno (N) Endereço: [STREET_ADDRE…" at bounding box center [784, 385] width 1568 height 771
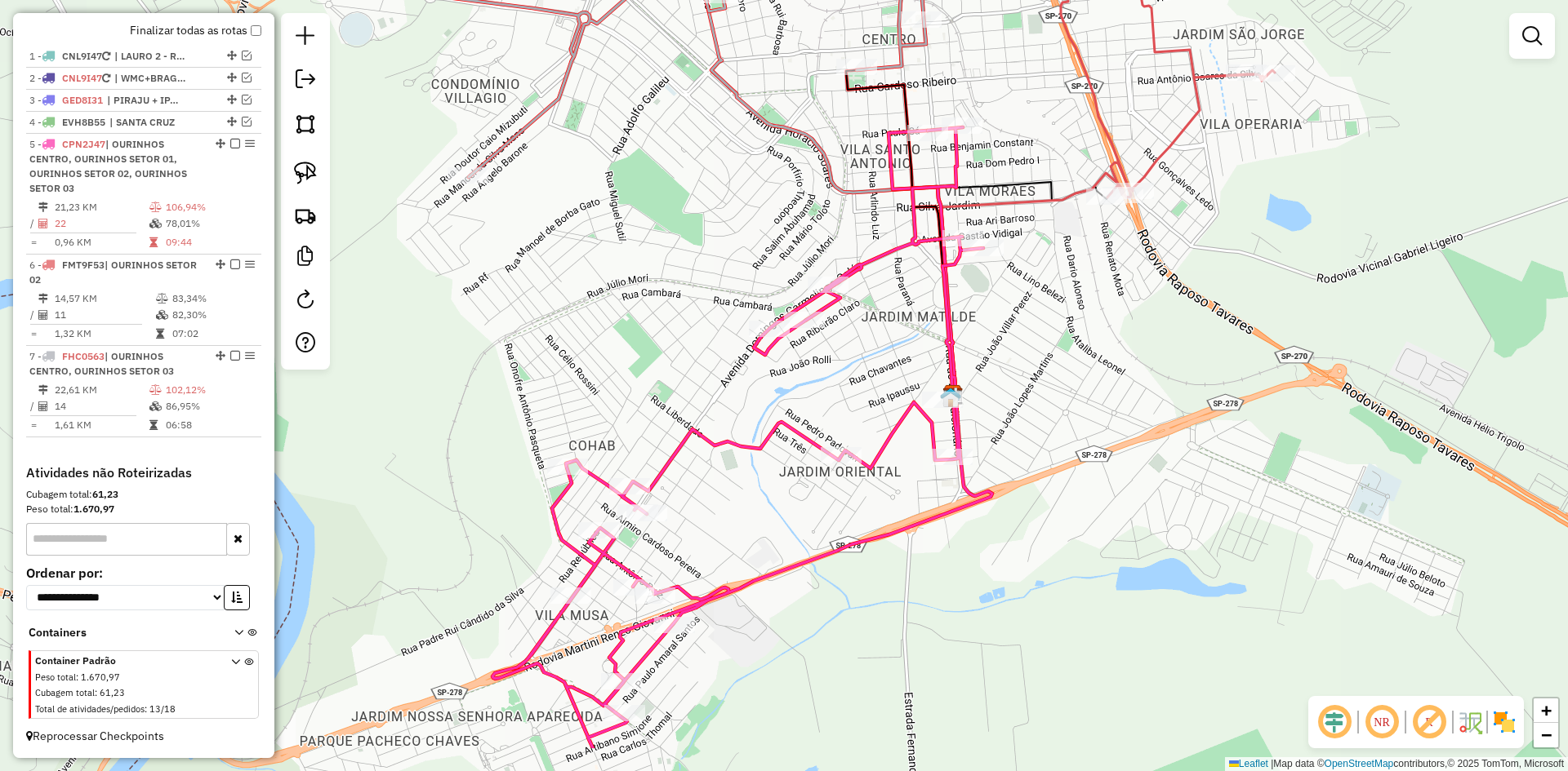
drag, startPoint x: 809, startPoint y: 460, endPoint x: 858, endPoint y: 357, distance: 114.1
click at [856, 352] on div "Janela de atendimento Grade de atendimento Capacidade Transportadoras Veículos …" at bounding box center [784, 385] width 1568 height 771
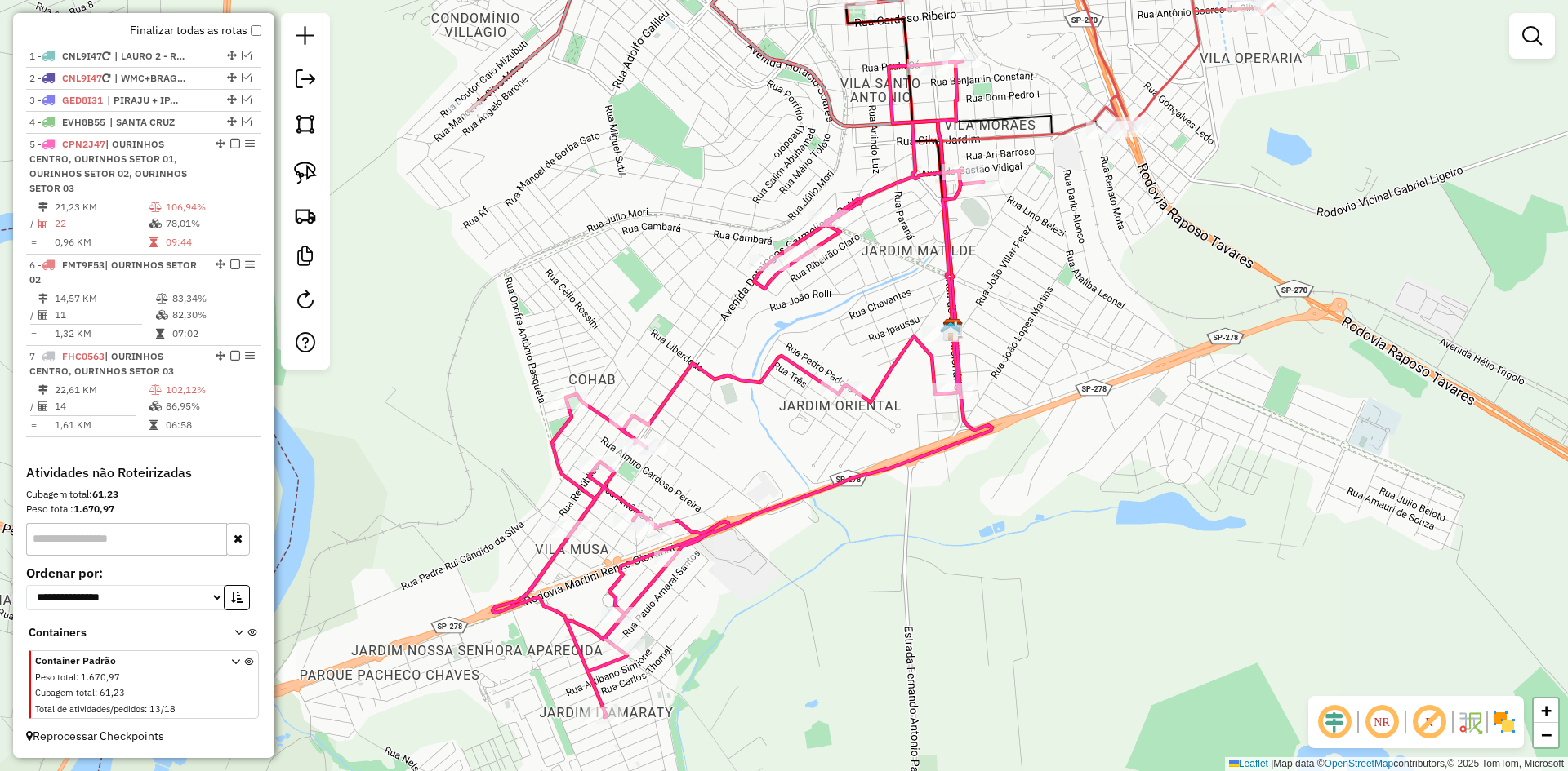
drag, startPoint x: 478, startPoint y: 242, endPoint x: 479, endPoint y: 217, distance: 25.0
click at [479, 217] on div "Janela de atendimento Grade de atendimento Capacidade Transportadoras Veículos …" at bounding box center [784, 385] width 1568 height 771
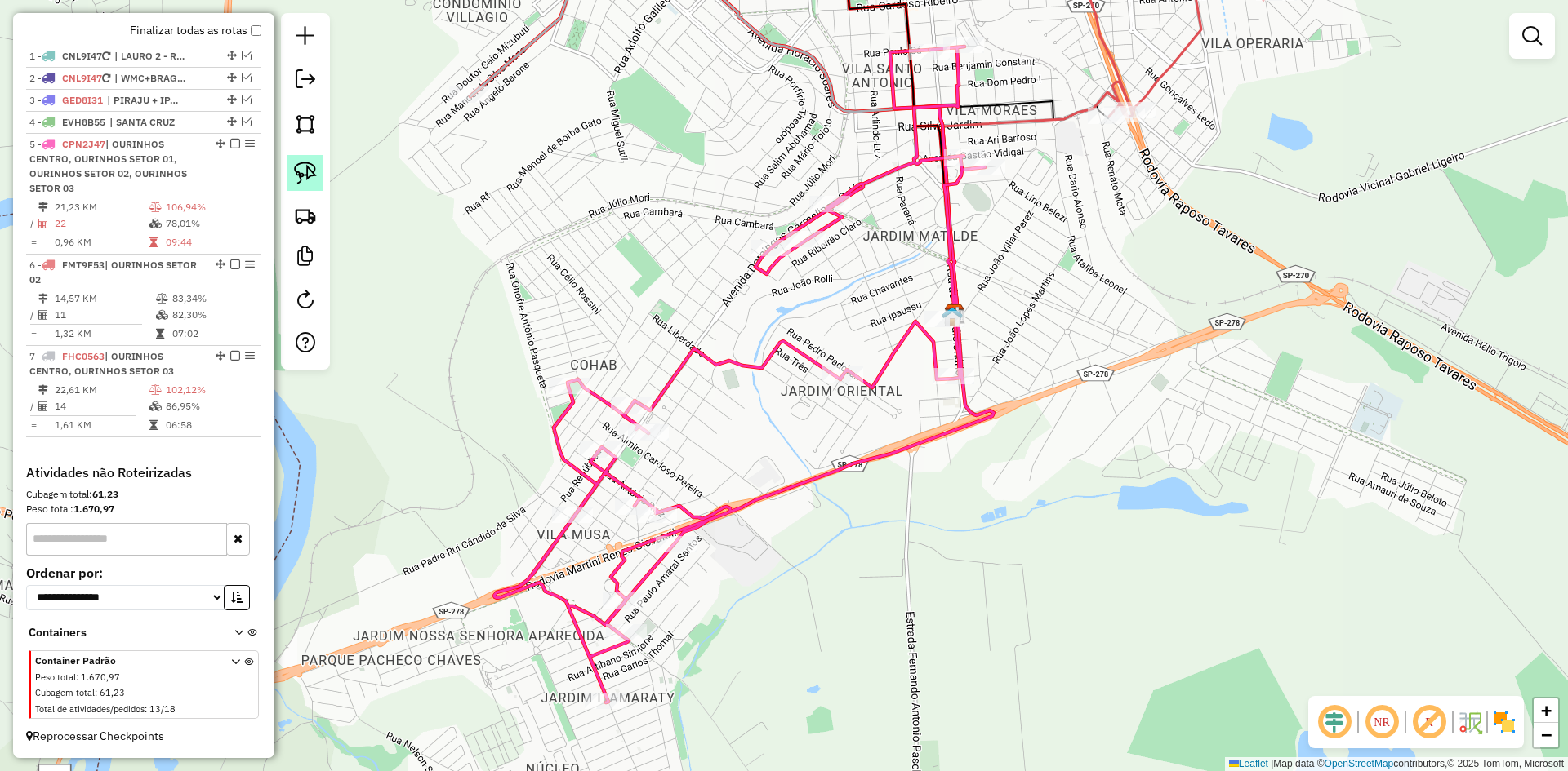
click at [304, 168] on img at bounding box center [305, 173] width 23 height 23
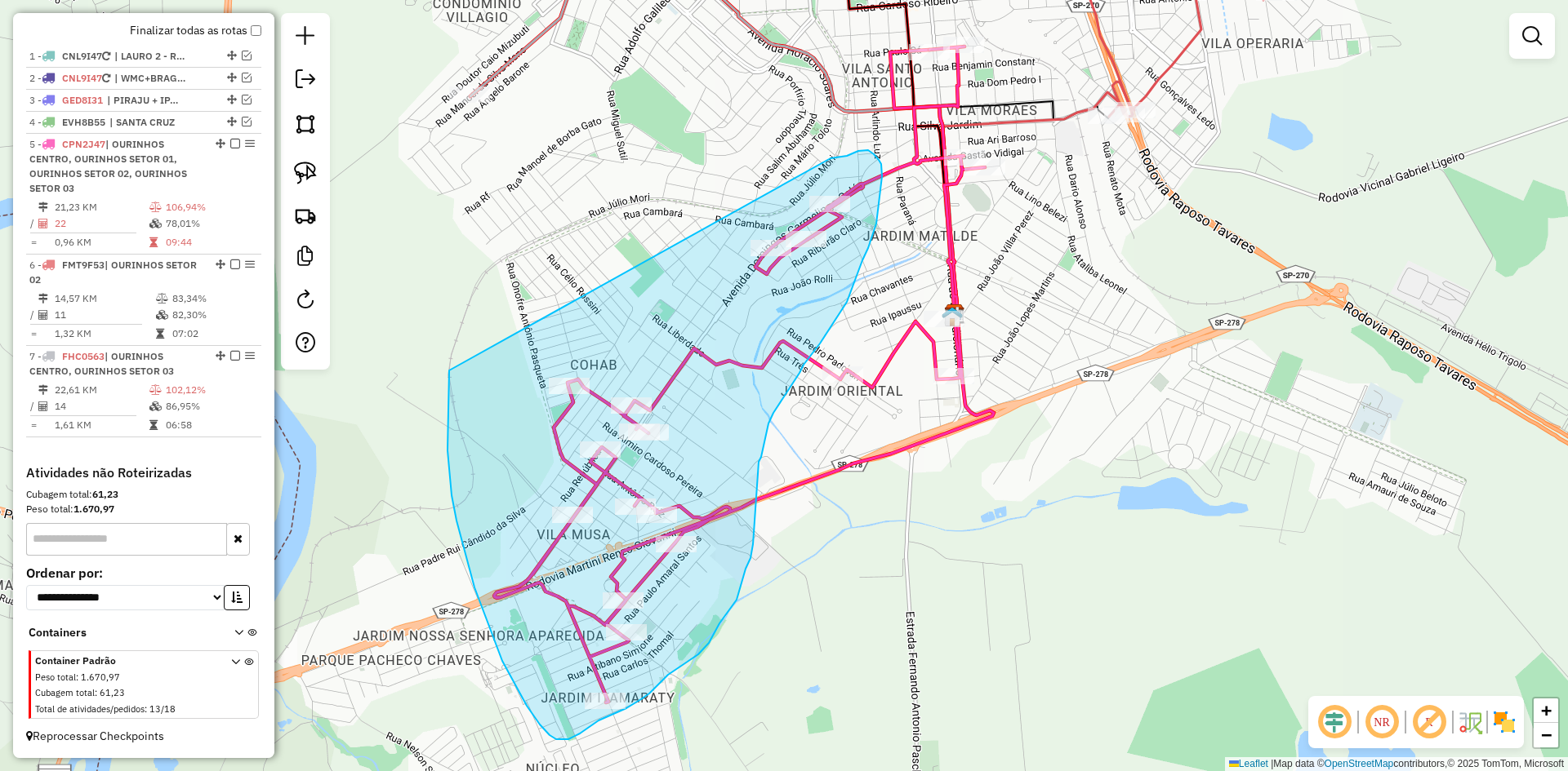
drag, startPoint x: 447, startPoint y: 450, endPoint x: 830, endPoint y: 159, distance: 481.0
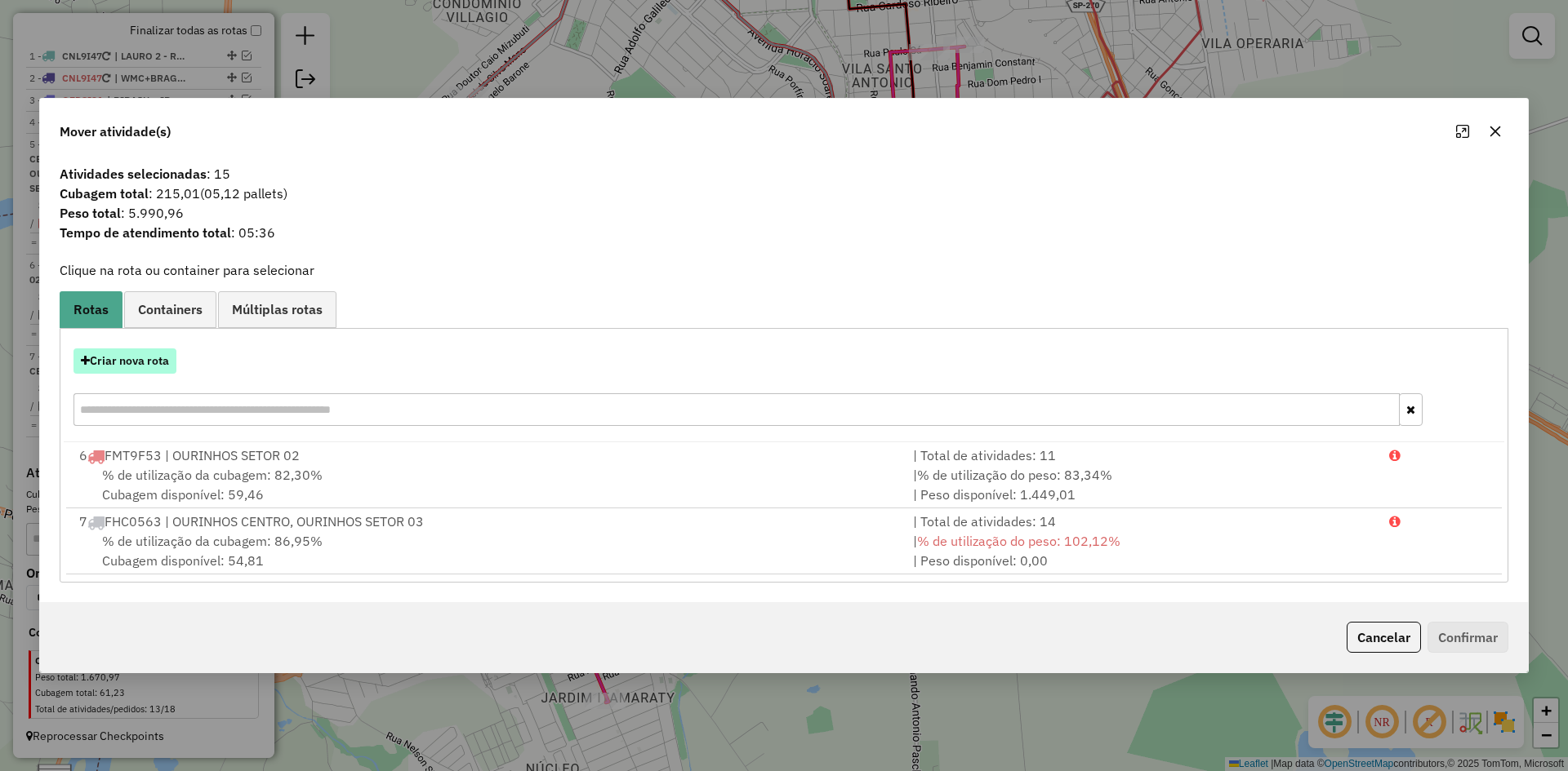
click at [132, 369] on button "Criar nova rota" at bounding box center [125, 361] width 103 height 25
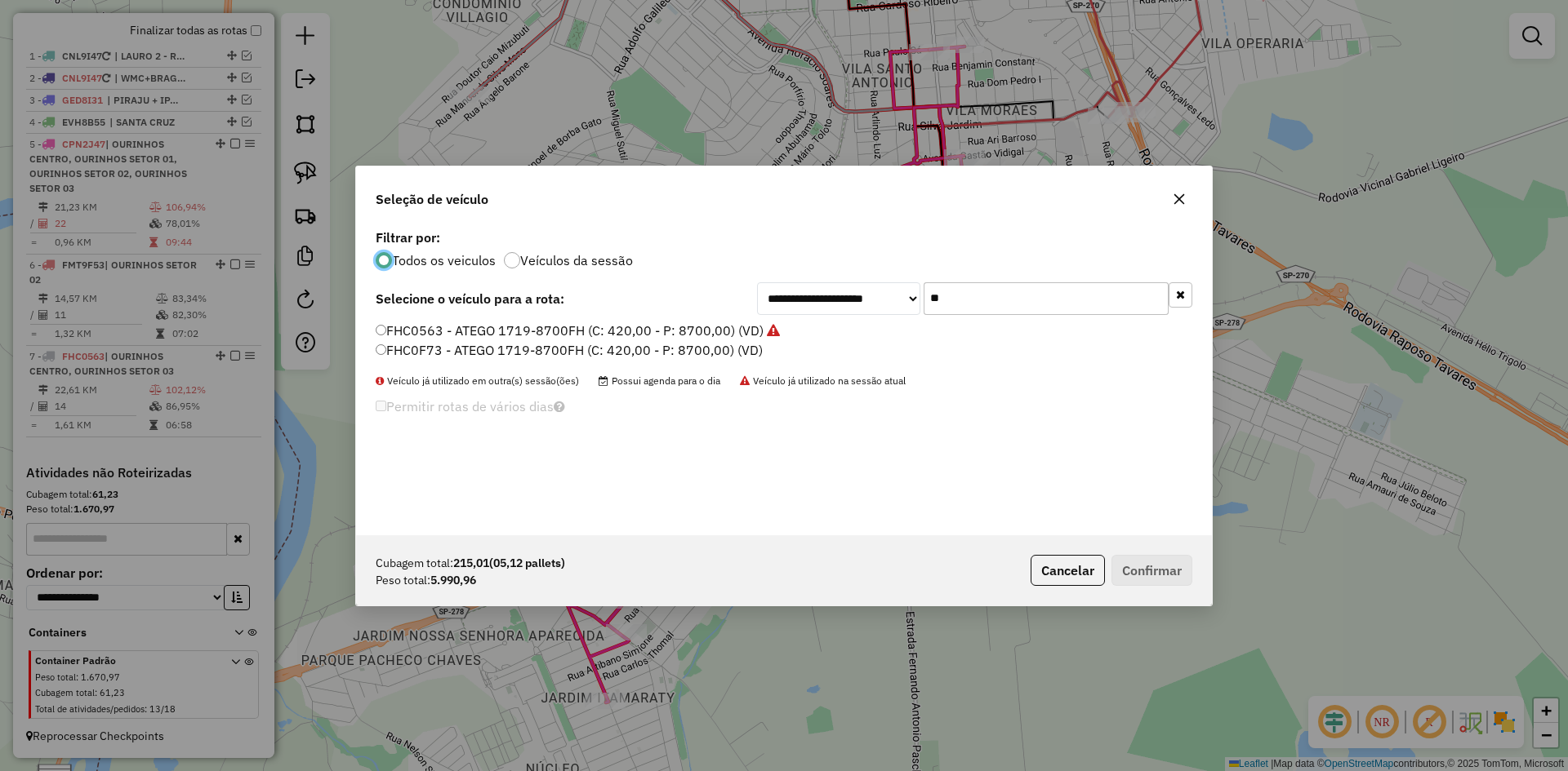
scroll to position [9, 5]
click at [966, 296] on input "**" at bounding box center [1045, 299] width 245 height 32
type input "***"
click at [465, 335] on label "FJB4I66 - ATEGO 1719-8700 (C: 336,00 - P: 8700,00) (VD)" at bounding box center [558, 330] width 365 height 20
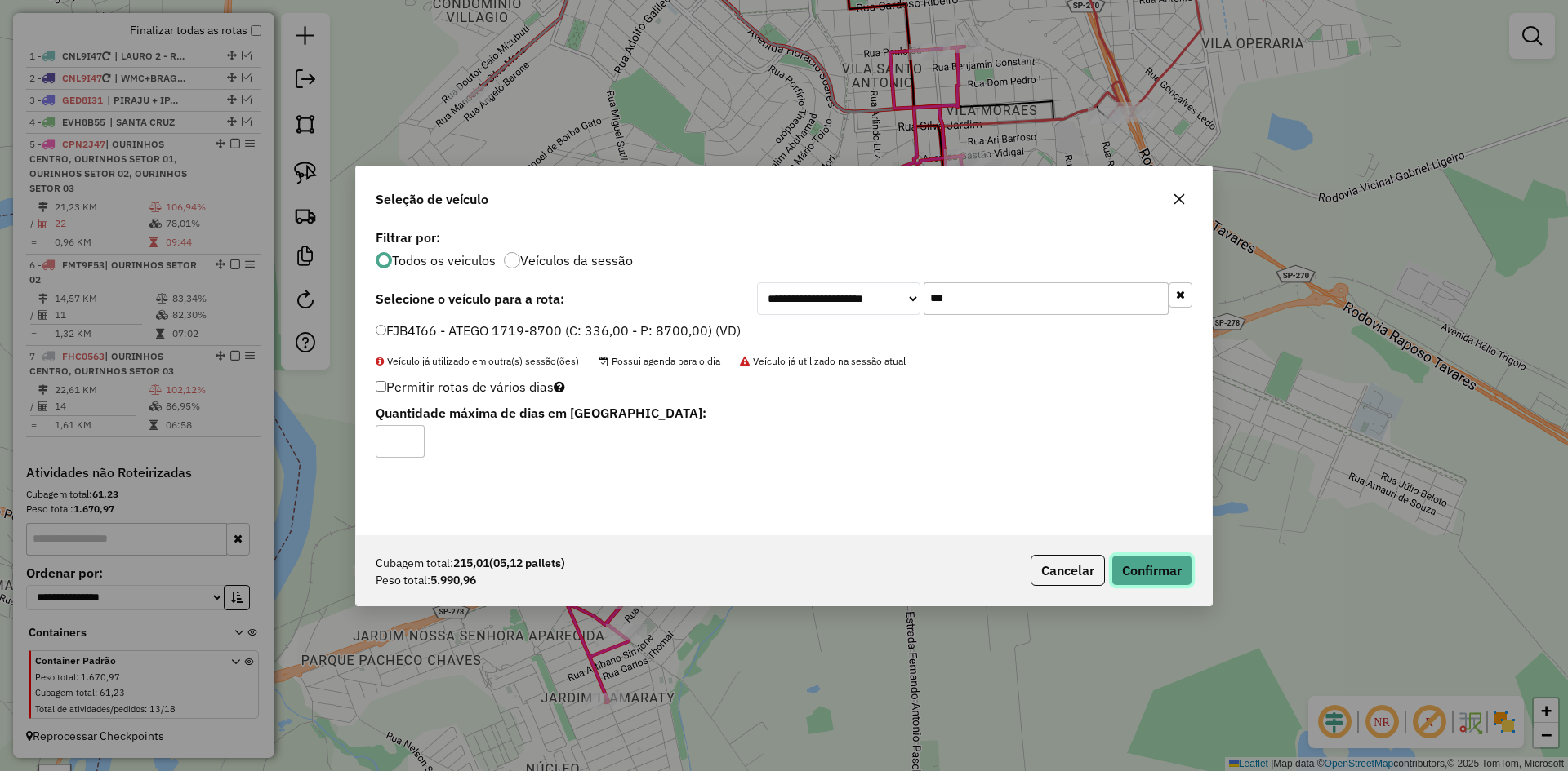
click at [1161, 573] on button "Confirmar" at bounding box center [1151, 570] width 81 height 31
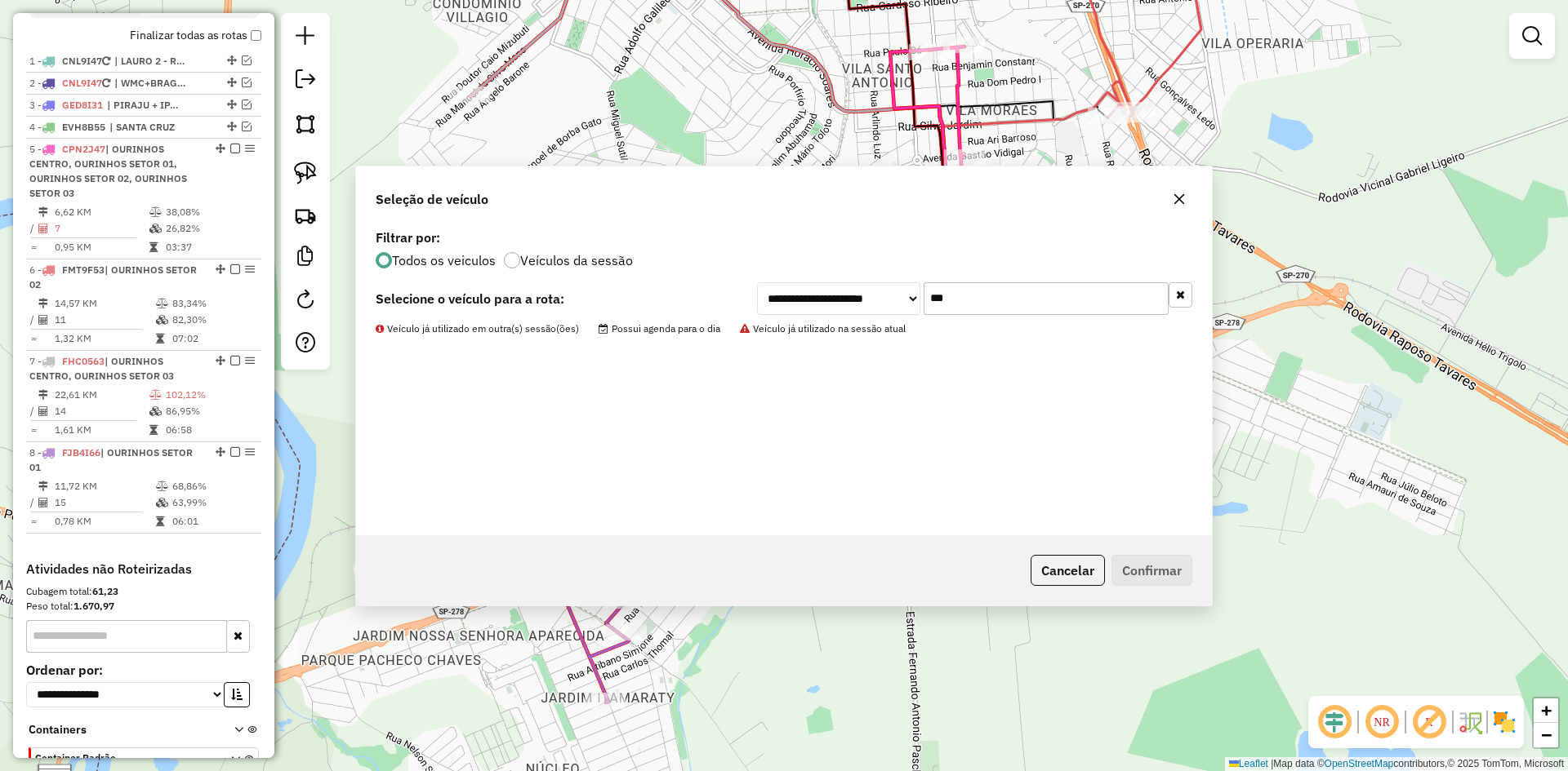
scroll to position [599, 0]
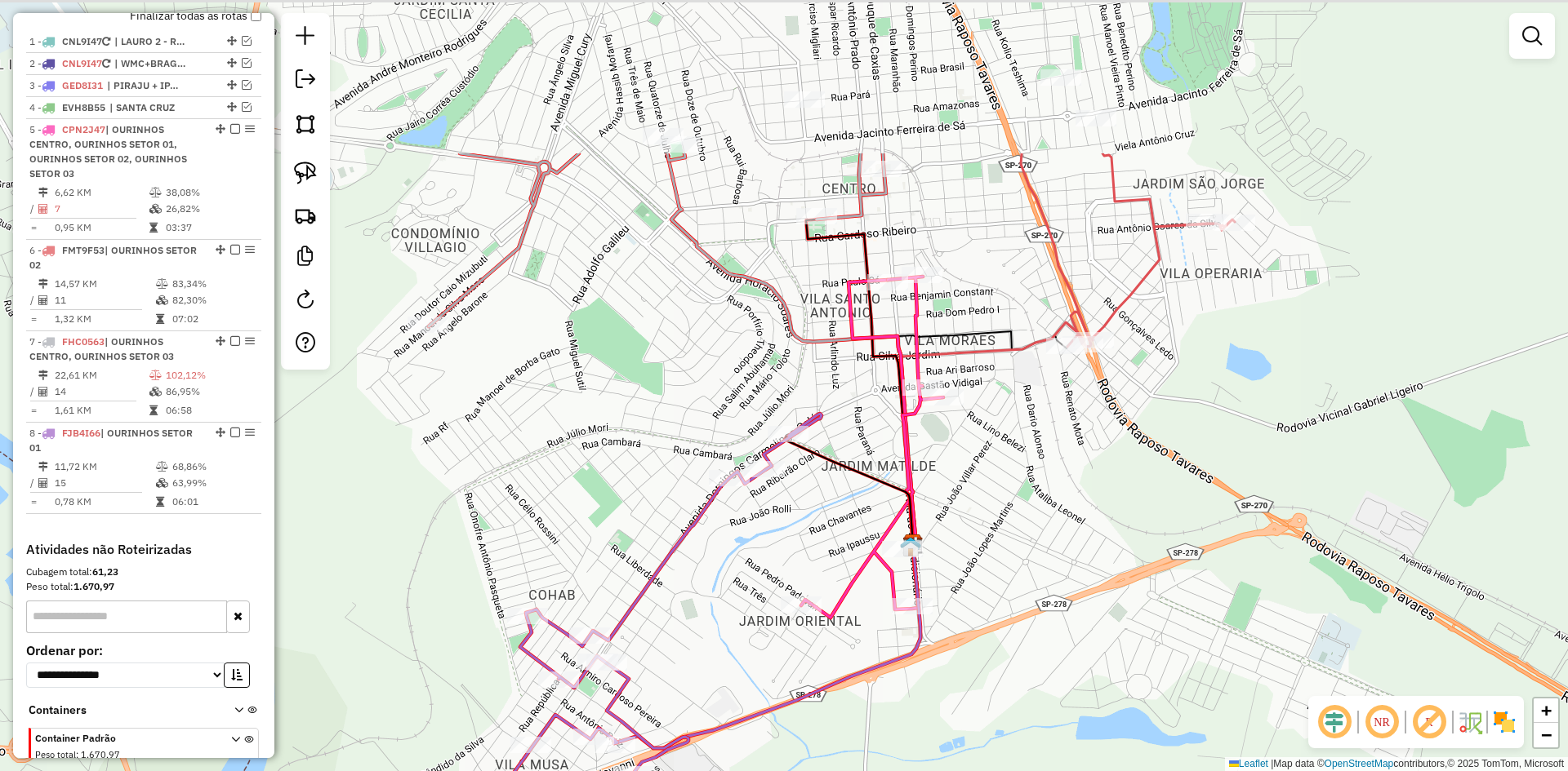
drag, startPoint x: 1128, startPoint y: 504, endPoint x: 1054, endPoint y: 704, distance: 213.3
click at [1083, 749] on div "Janela de atendimento Grade de atendimento Capacidade Transportadoras Veículos …" at bounding box center [784, 385] width 1568 height 771
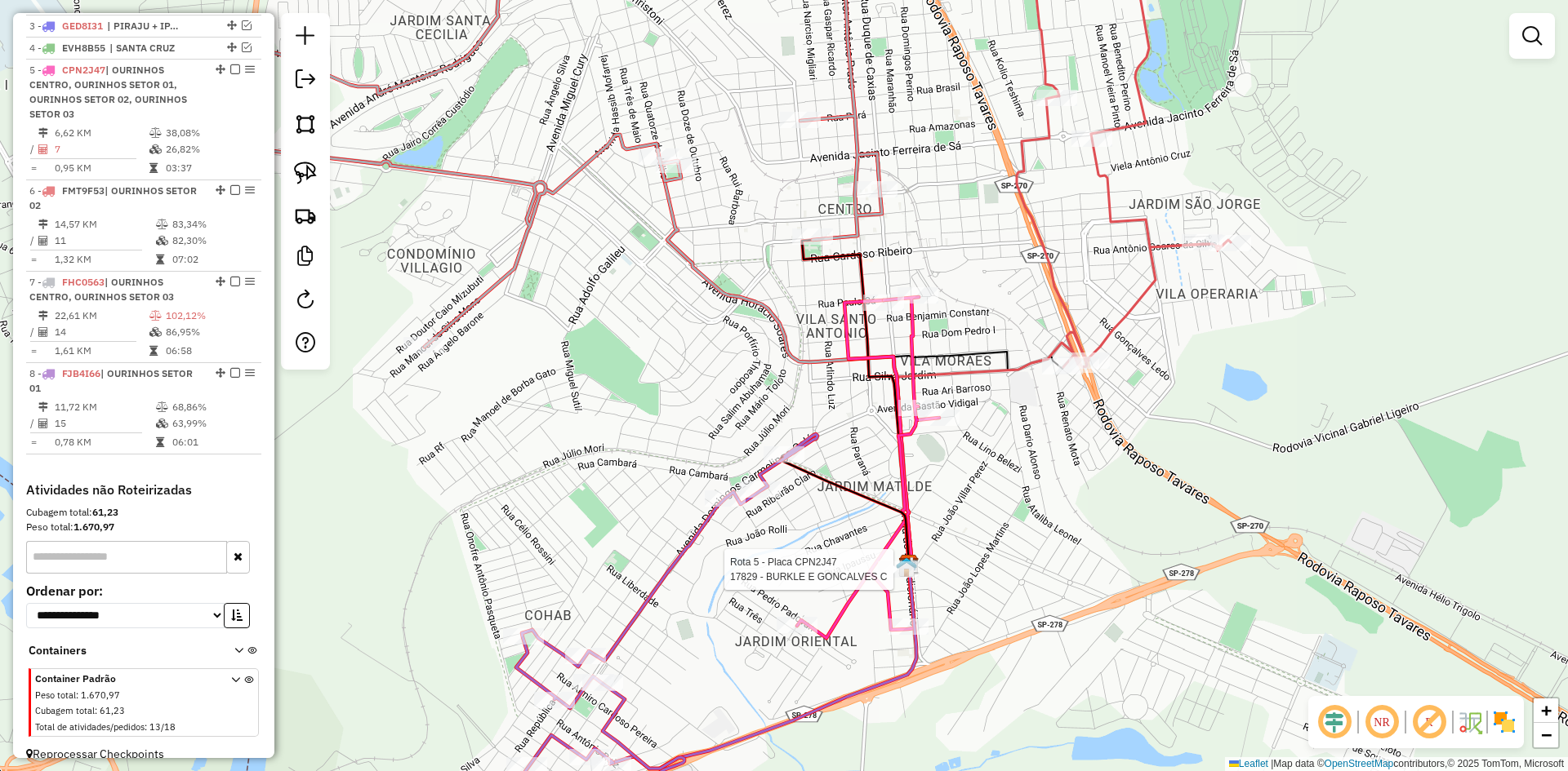
select select "*********"
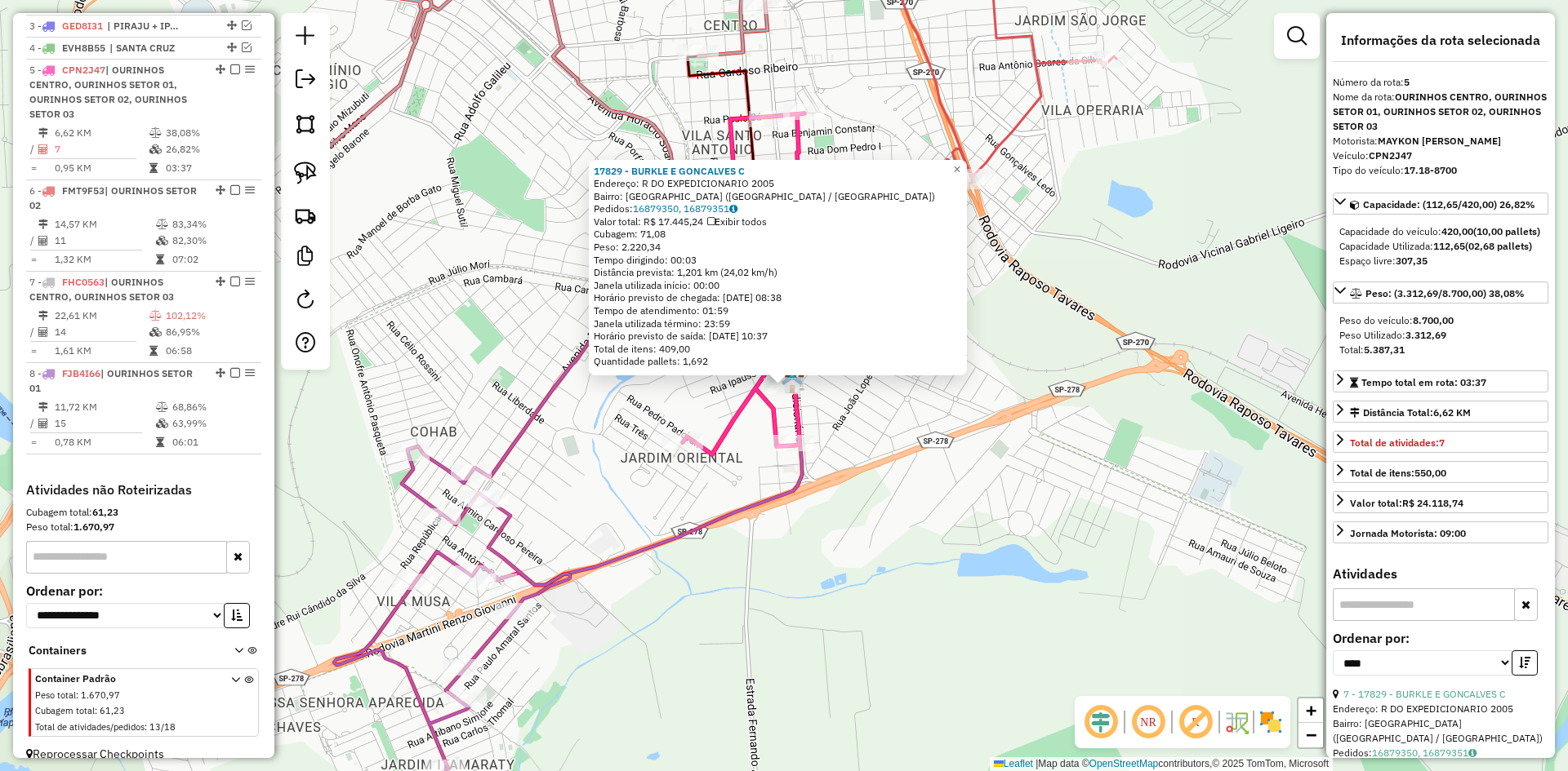
scroll to position [691, 0]
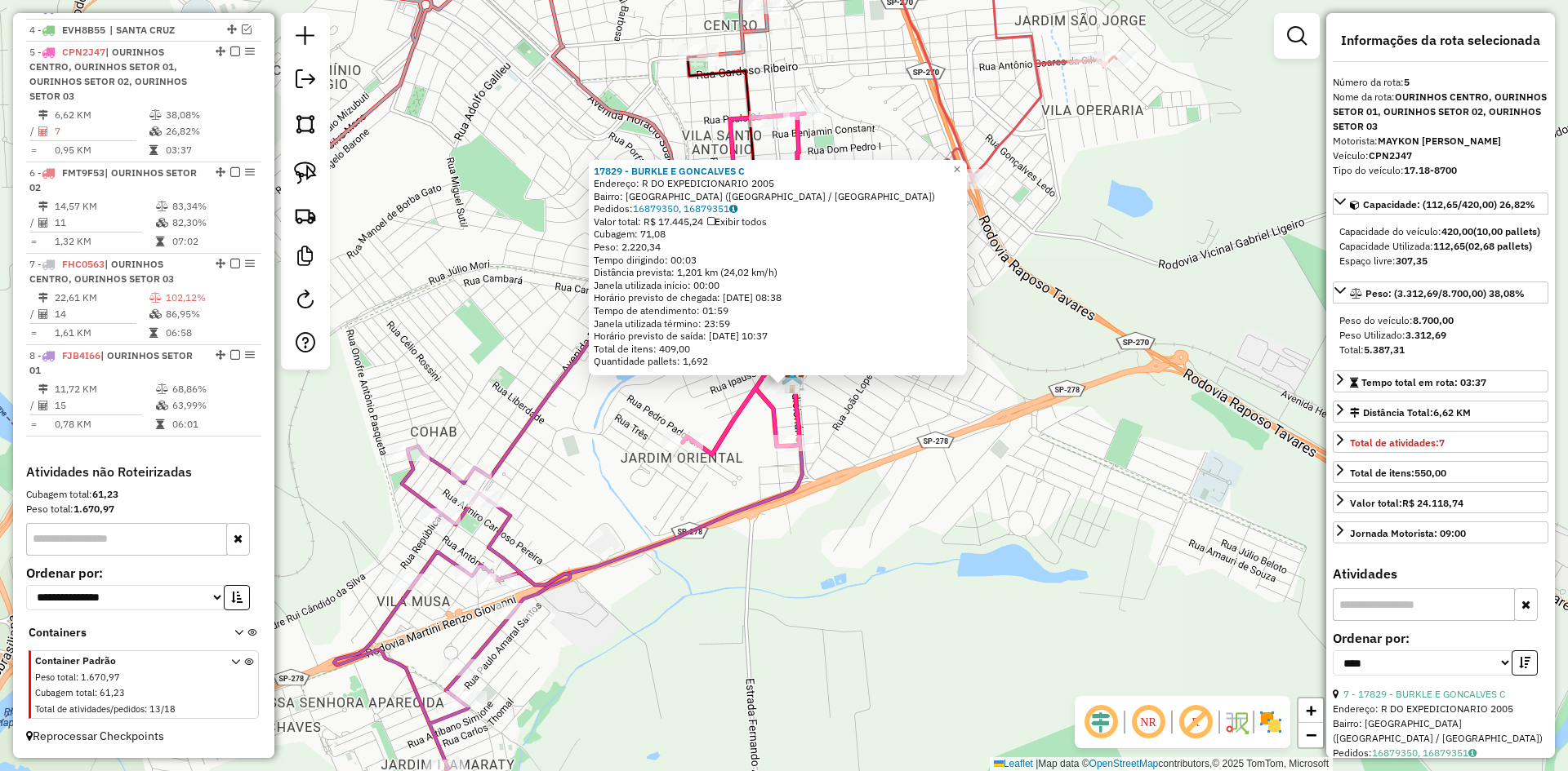
click at [898, 592] on div "17829 - BURKLE E GONCALVES C Endereço: R DO EXPEDICIONARIO 2005 Bairro: [GEOGRA…" at bounding box center [784, 385] width 1568 height 771
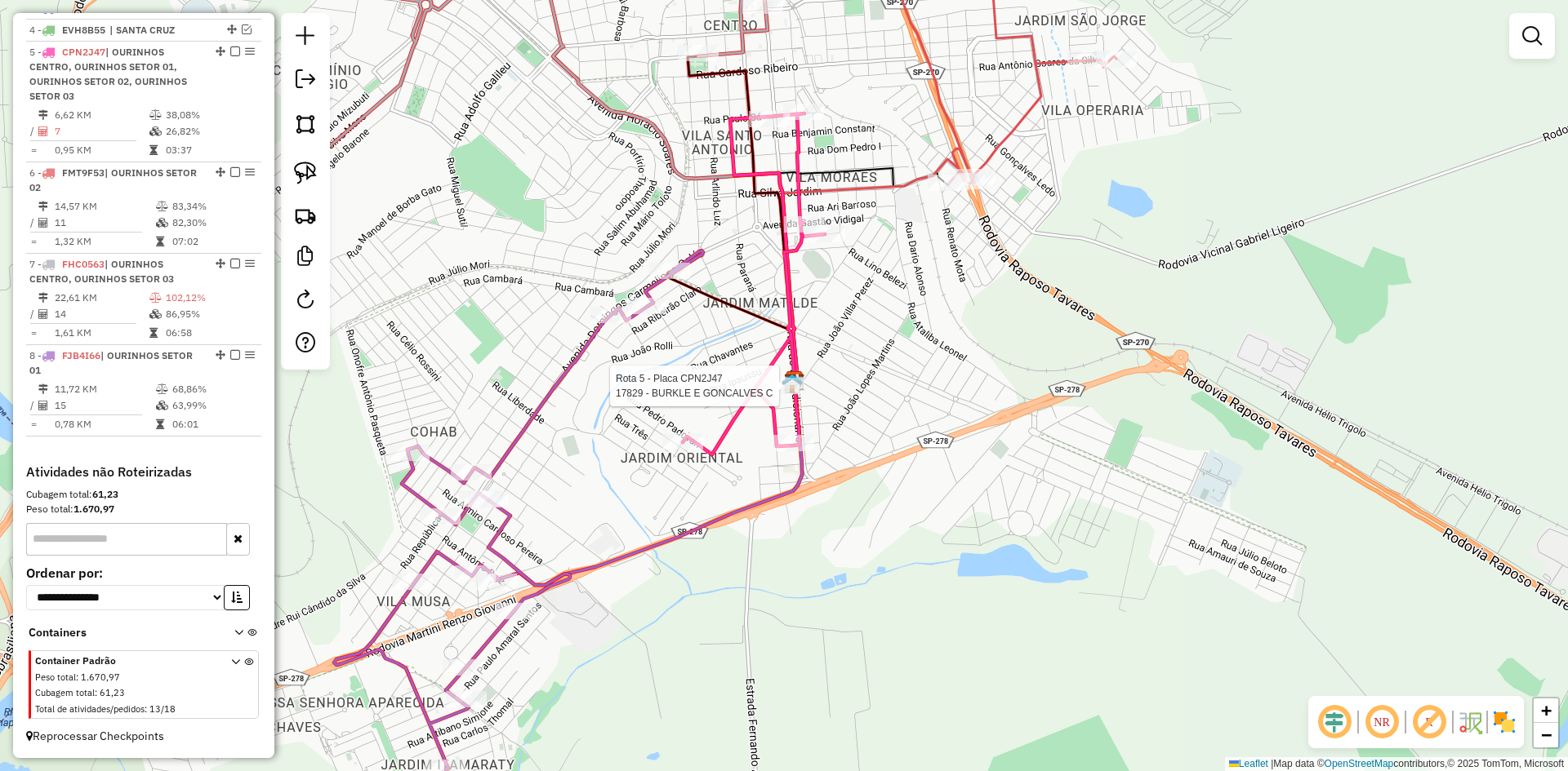
select select "*********"
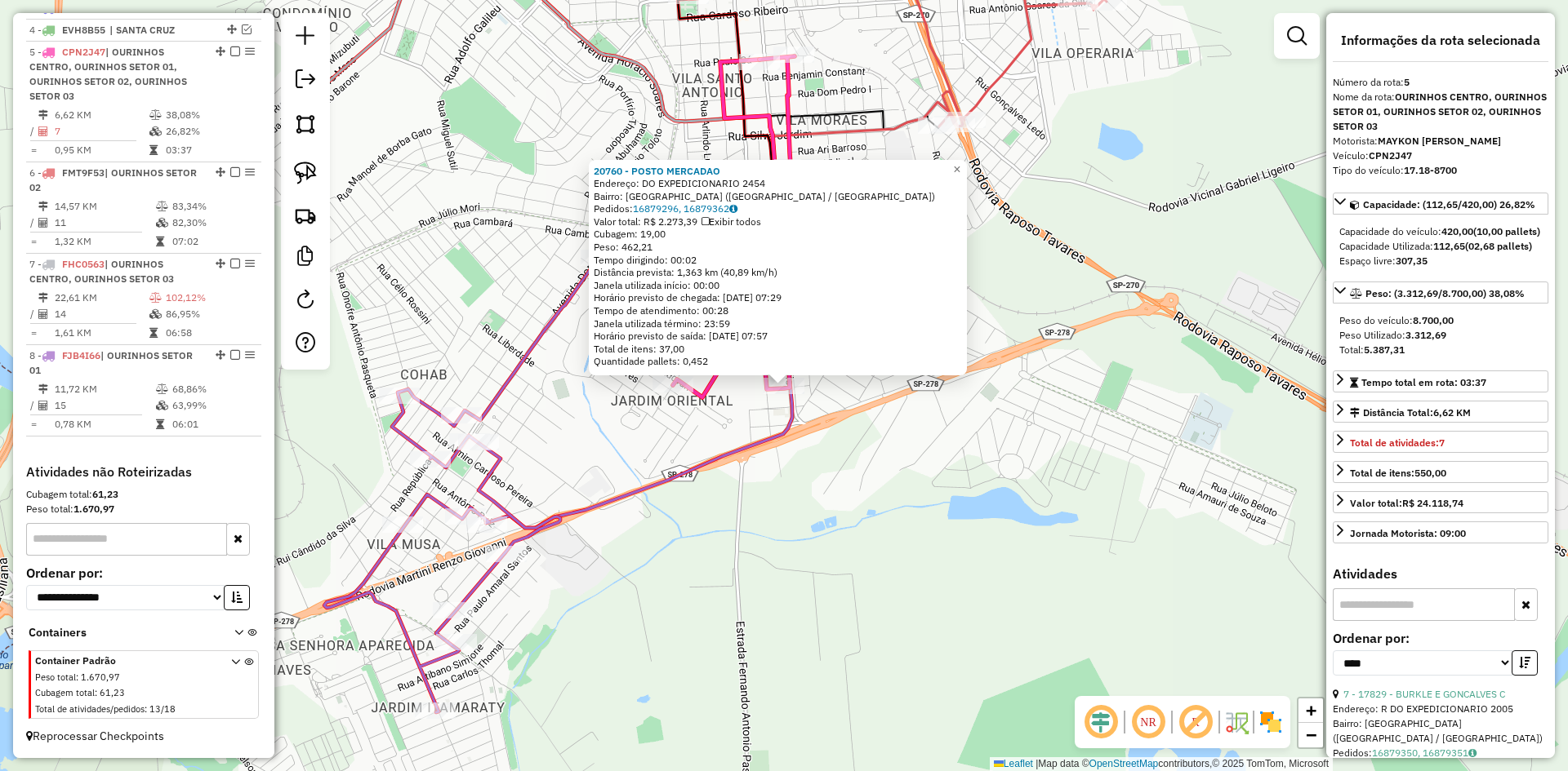
click at [806, 499] on div "20760 - POSTO MERCADAO Endereço: DO EXPEDICIONARIO 2454 Bairro: [GEOGRAPHIC_DAT…" at bounding box center [784, 385] width 1568 height 771
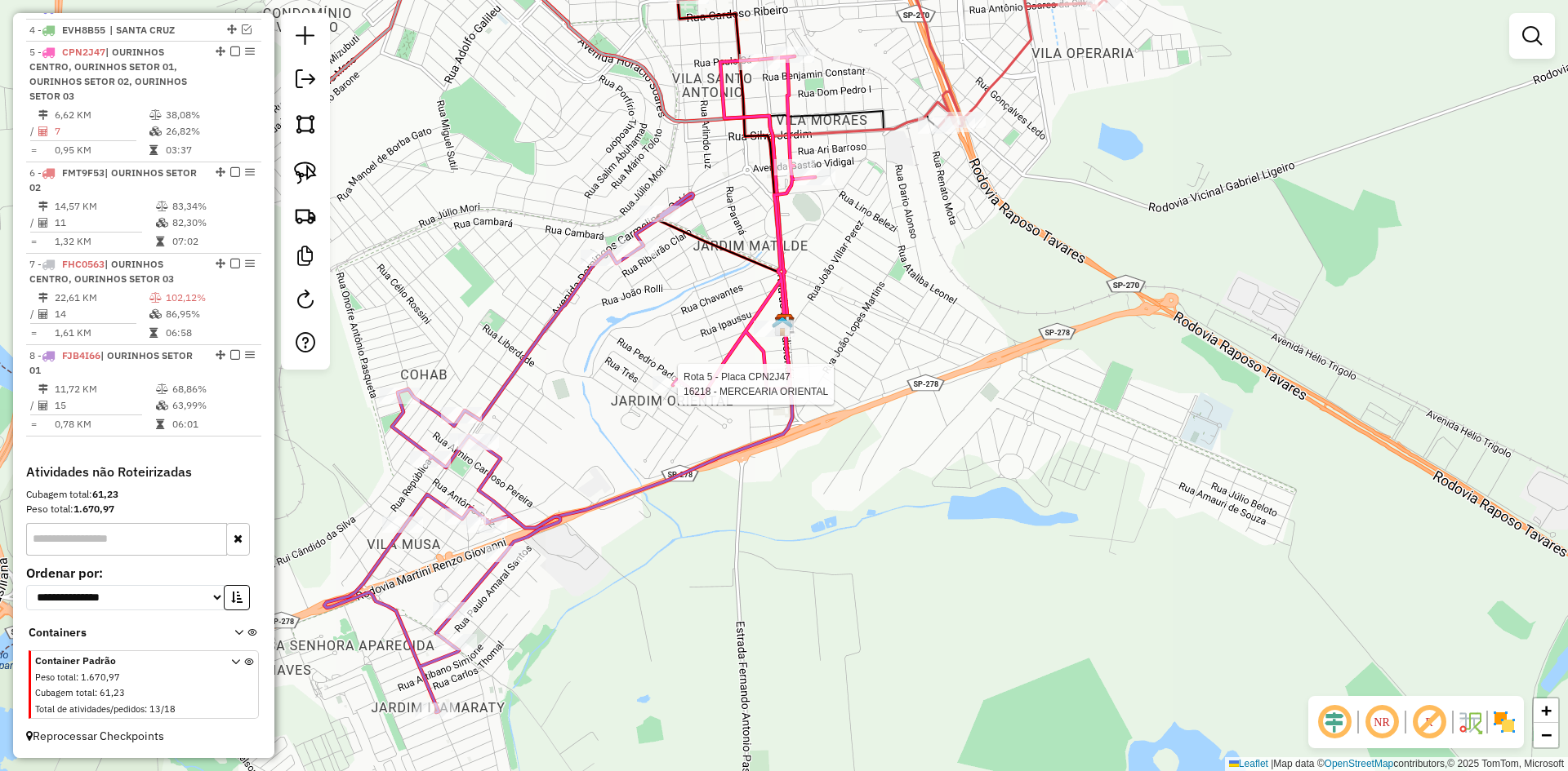
select select "*********"
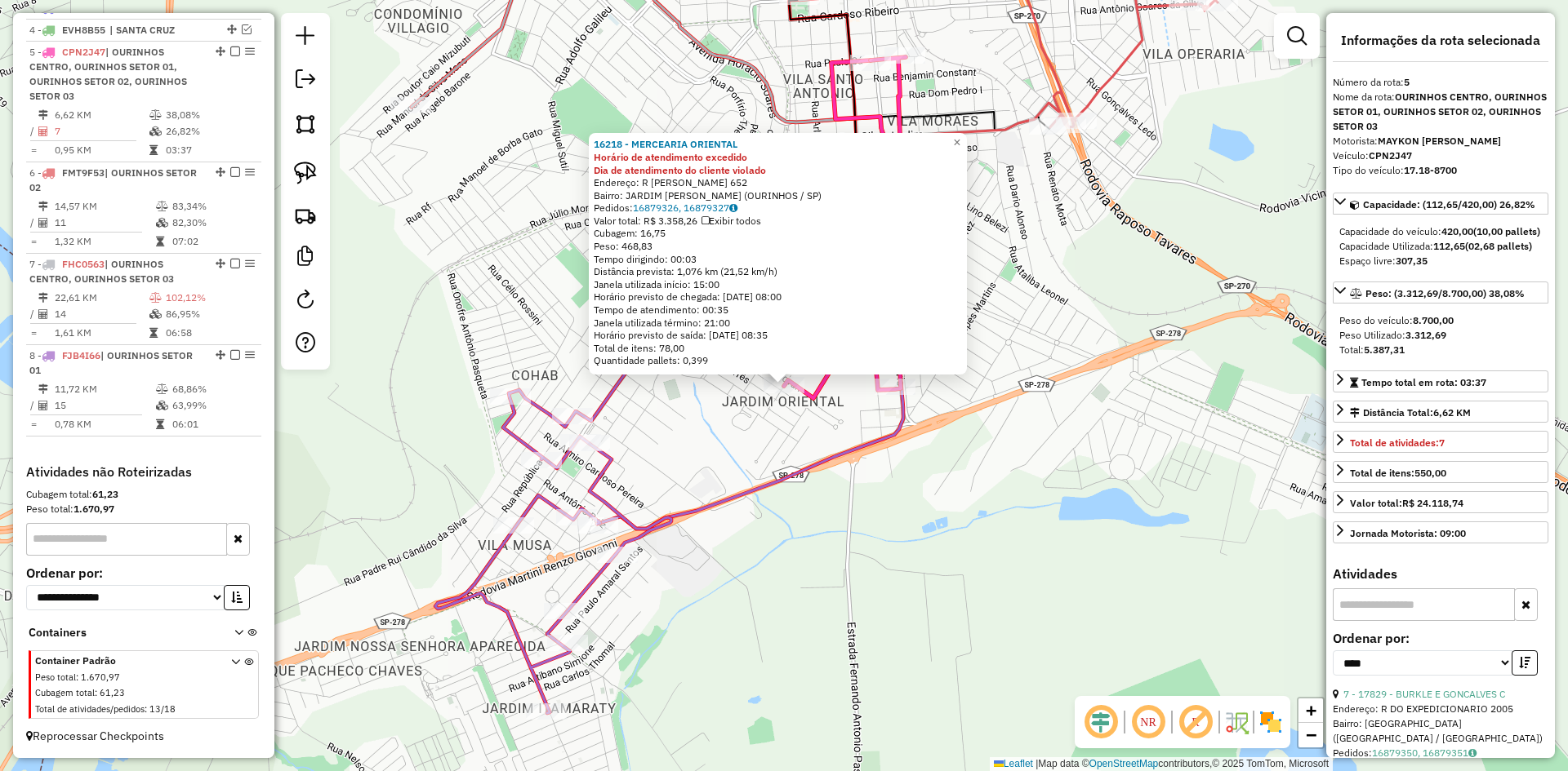
click at [885, 529] on div "16218 - MERCEARIA ORIENTAL Horário de atendimento excedido Dia de atendimento d…" at bounding box center [784, 385] width 1568 height 771
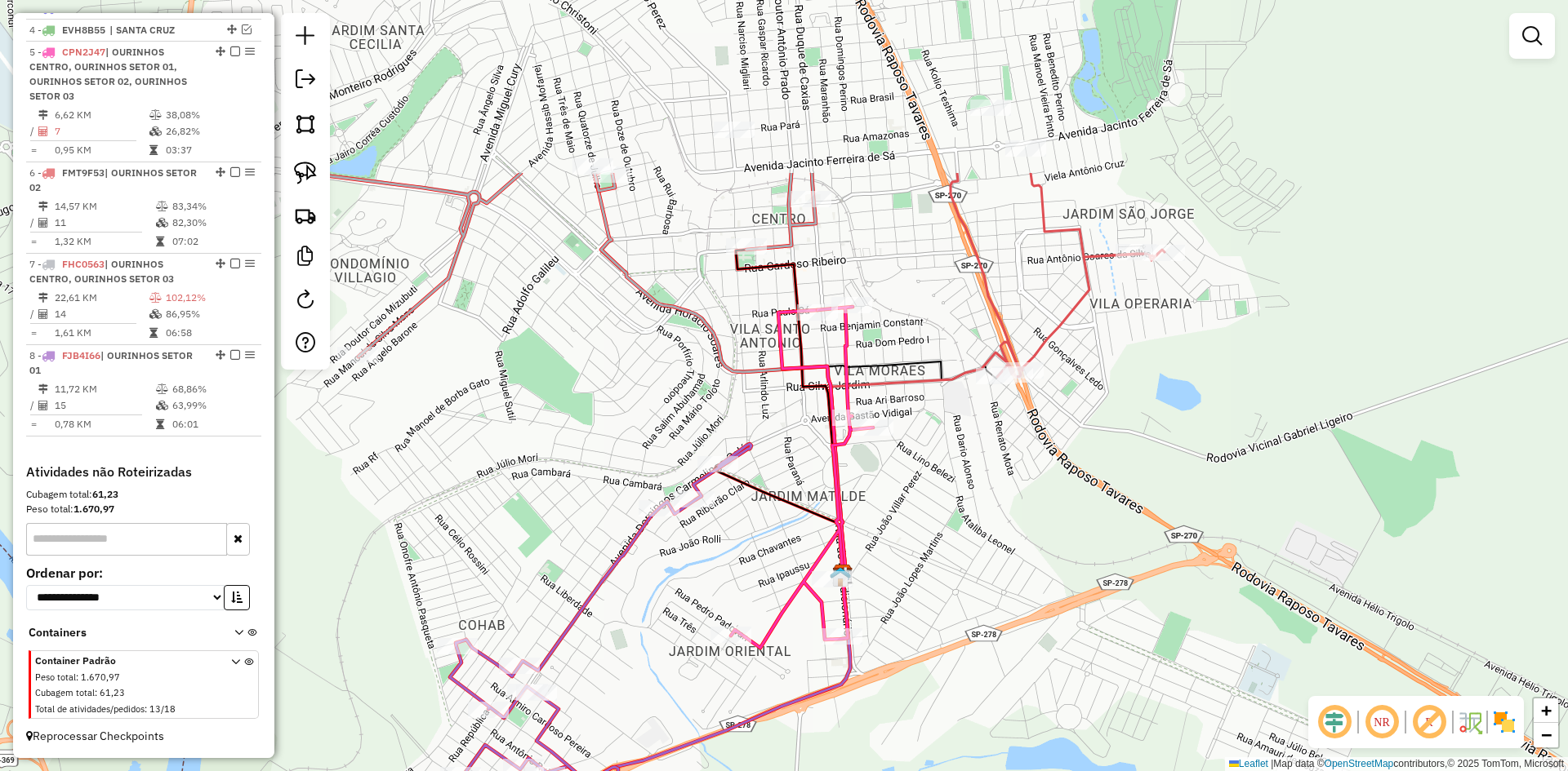
drag, startPoint x: 957, startPoint y: 513, endPoint x: 904, endPoint y: 774, distance: 266.3
click at [904, 770] on html "Aguarde... Pop-up bloqueado! Seu navegador bloqueou automáticamente a abertura …" at bounding box center [784, 385] width 1568 height 771
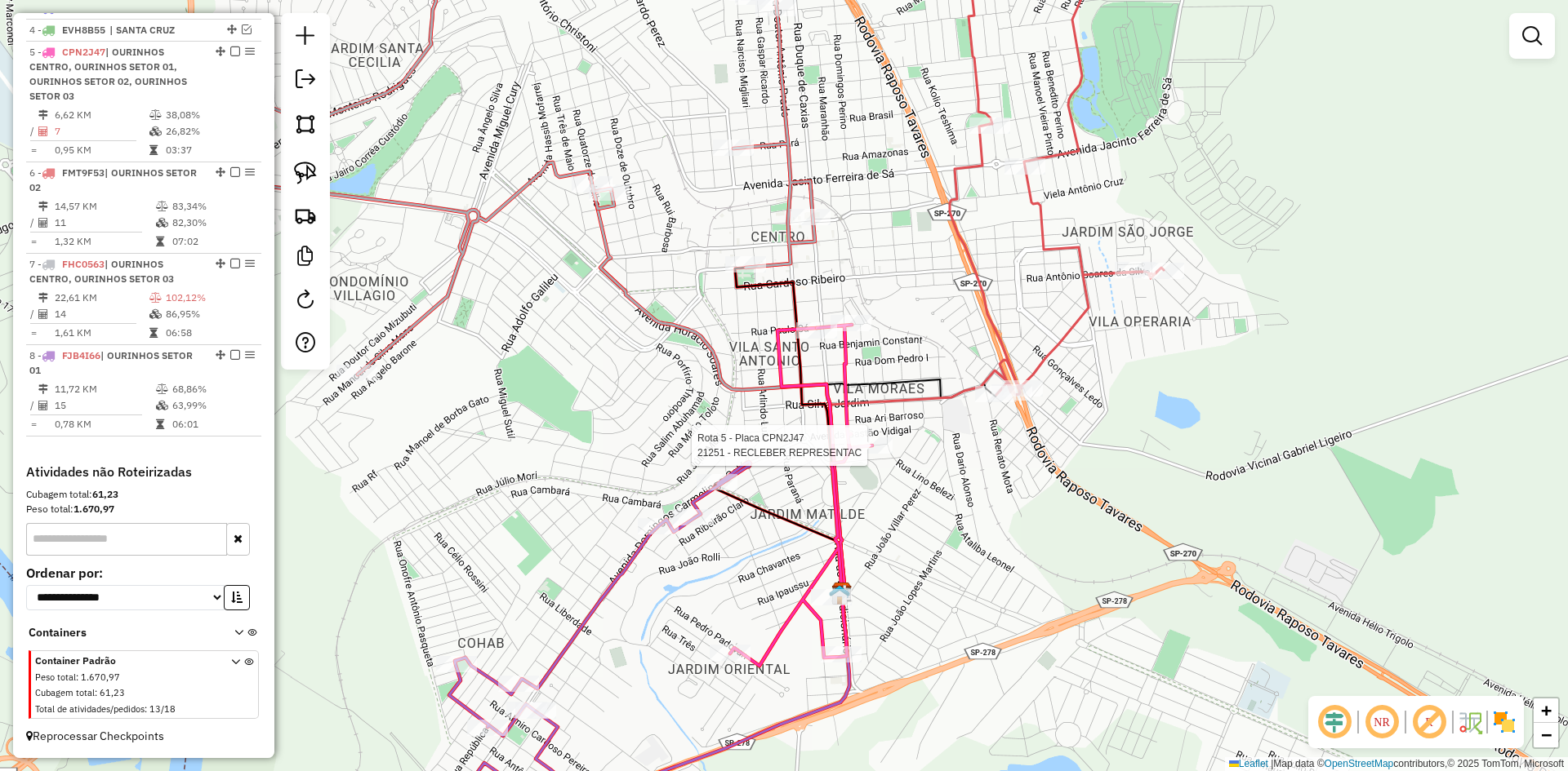
select select "*********"
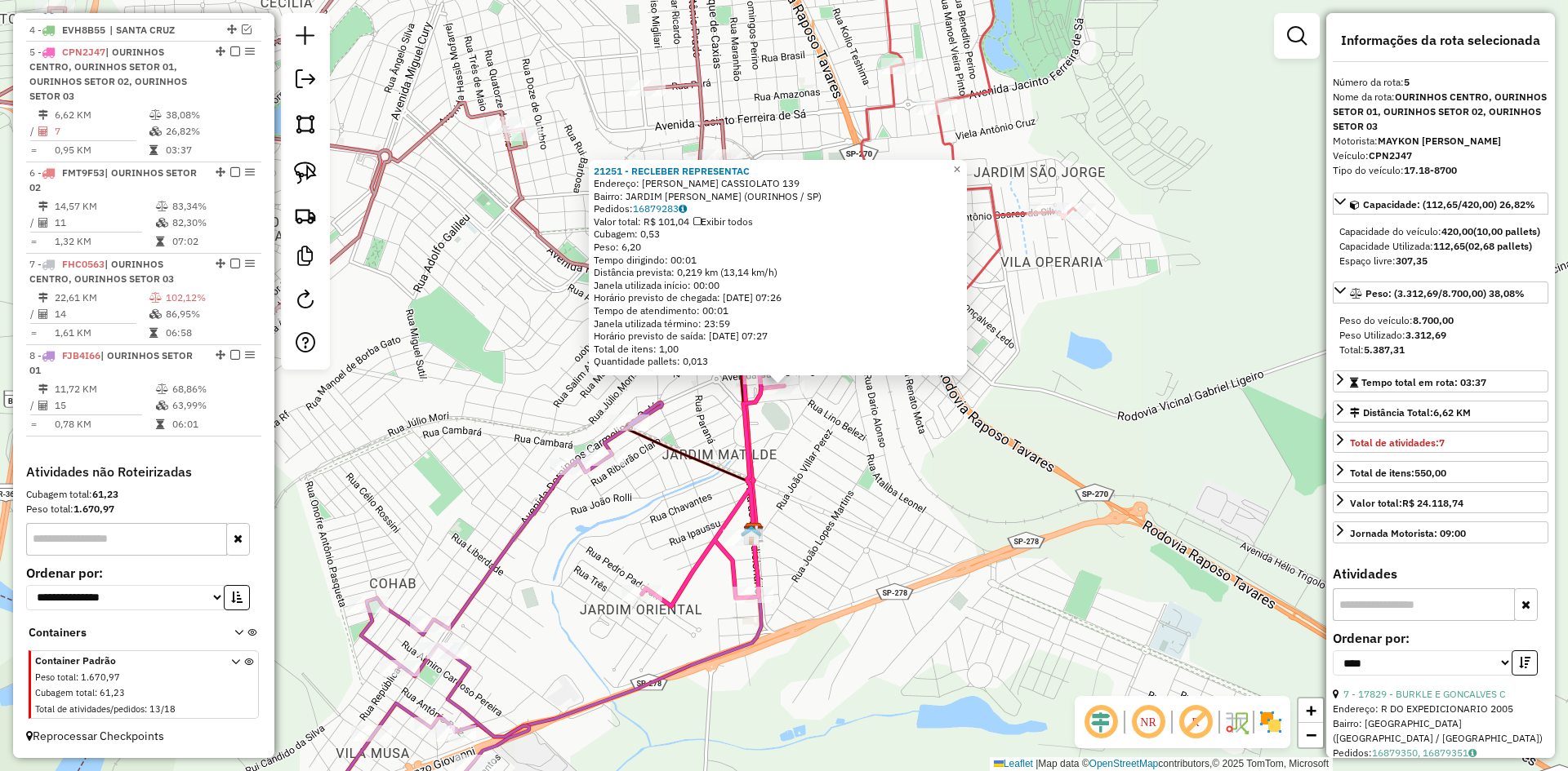
click at [868, 497] on div "21251 - RECLEBER REPRESENTAC Endereço: [PERSON_NAME] CASSIOLATO 139 Bairro: [GE…" at bounding box center [784, 385] width 1568 height 771
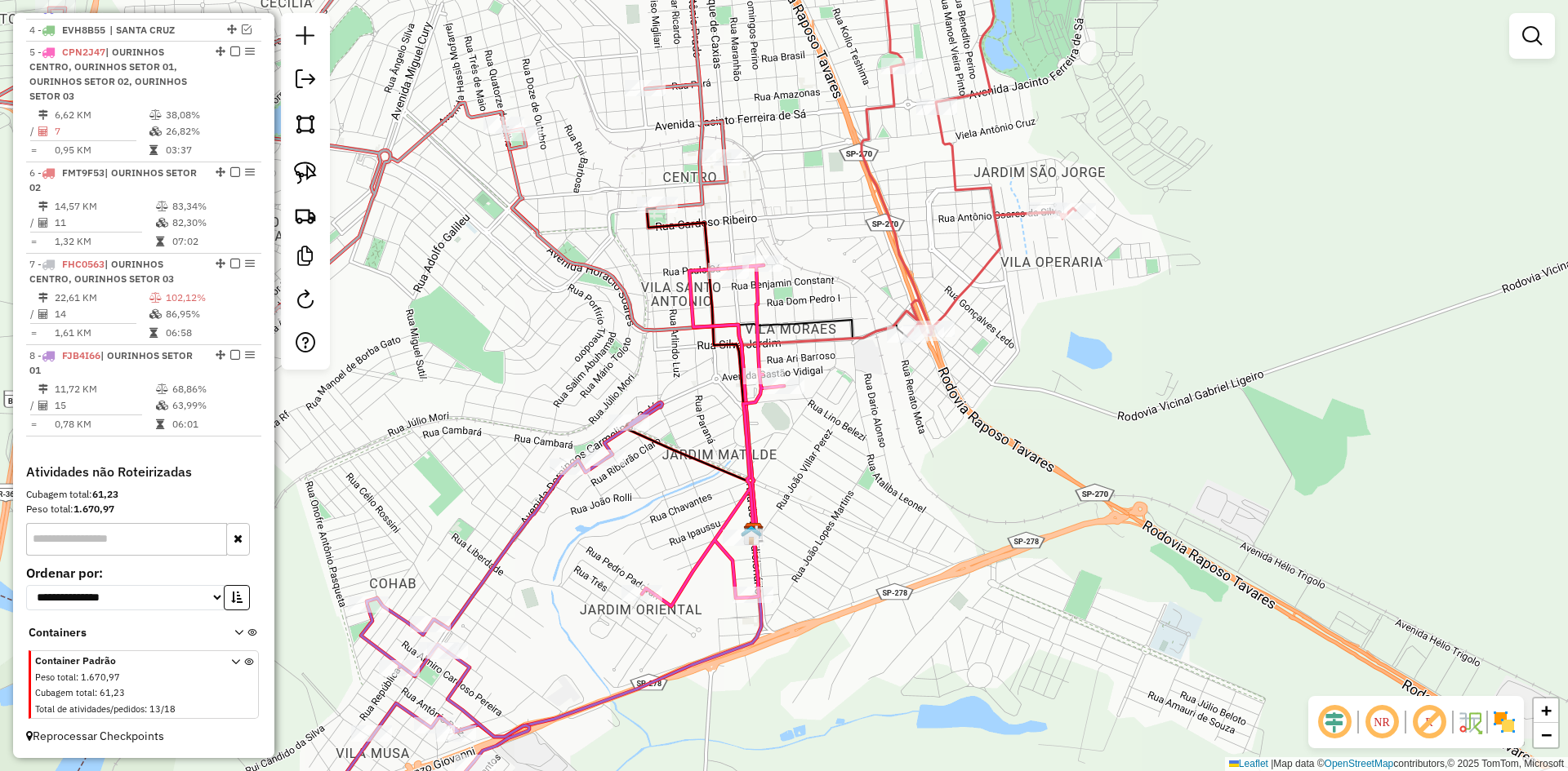
drag, startPoint x: 862, startPoint y: 482, endPoint x: 932, endPoint y: 686, distance: 215.7
click at [932, 685] on div "Janela de atendimento Grade de atendimento Capacidade Transportadoras Veículos …" at bounding box center [784, 385] width 1568 height 771
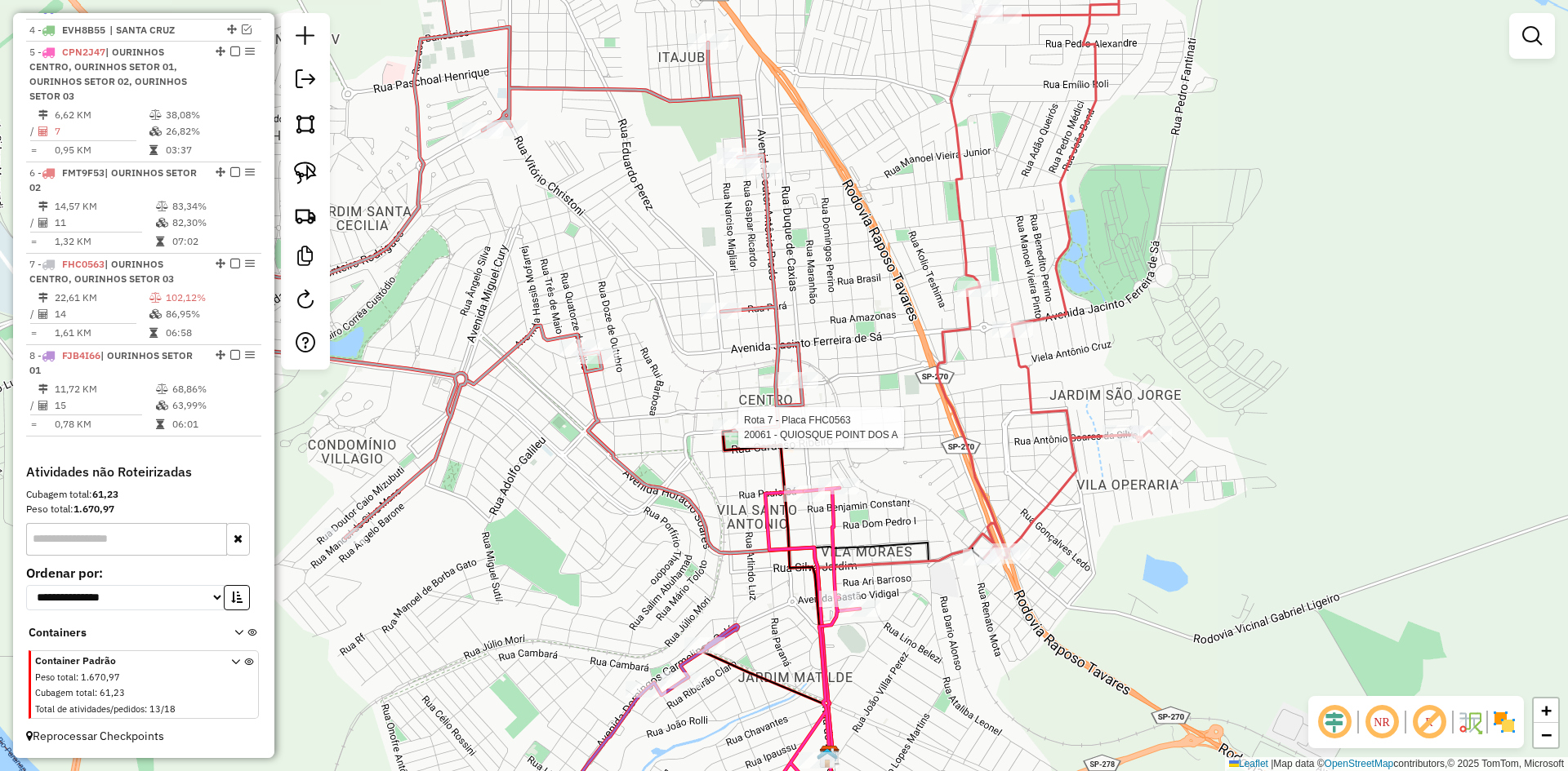
select select "*********"
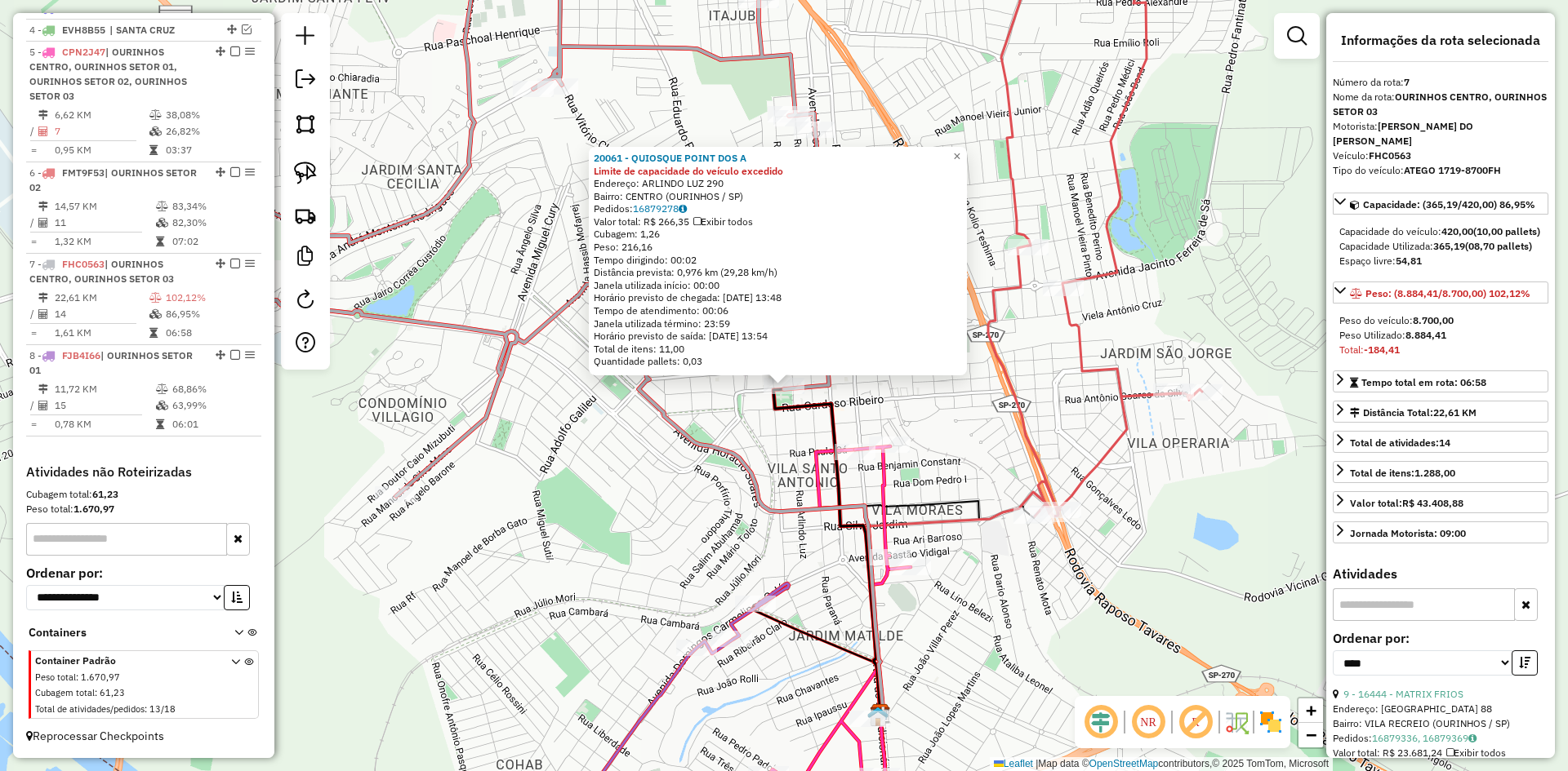
click at [707, 511] on div "20061 - QUIOSQUE POINT DOS A Limite de capacidade do veículo excedido Endereço:…" at bounding box center [784, 385] width 1568 height 771
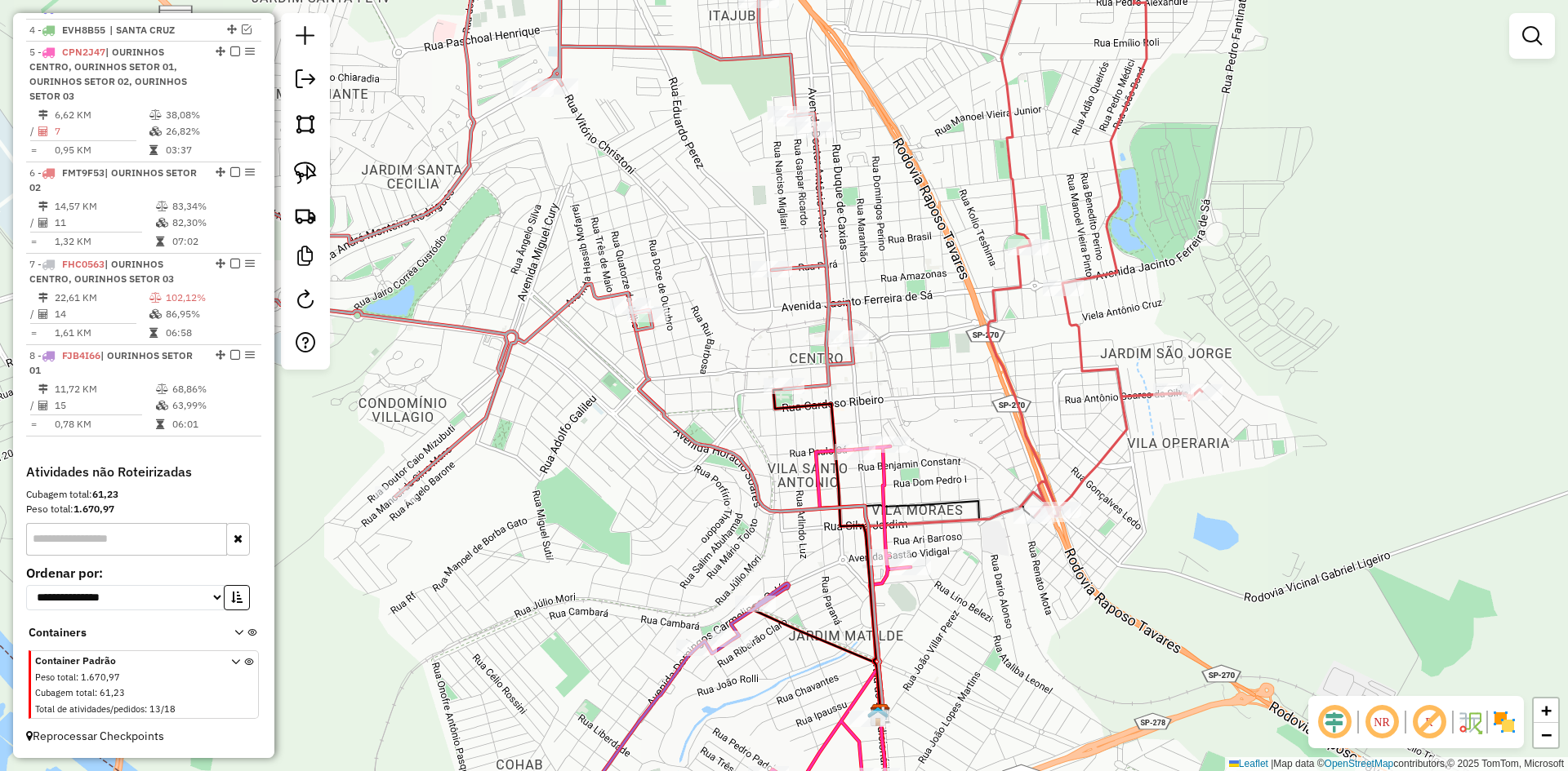
click at [859, 347] on div at bounding box center [848, 338] width 41 height 16
select select "*********"
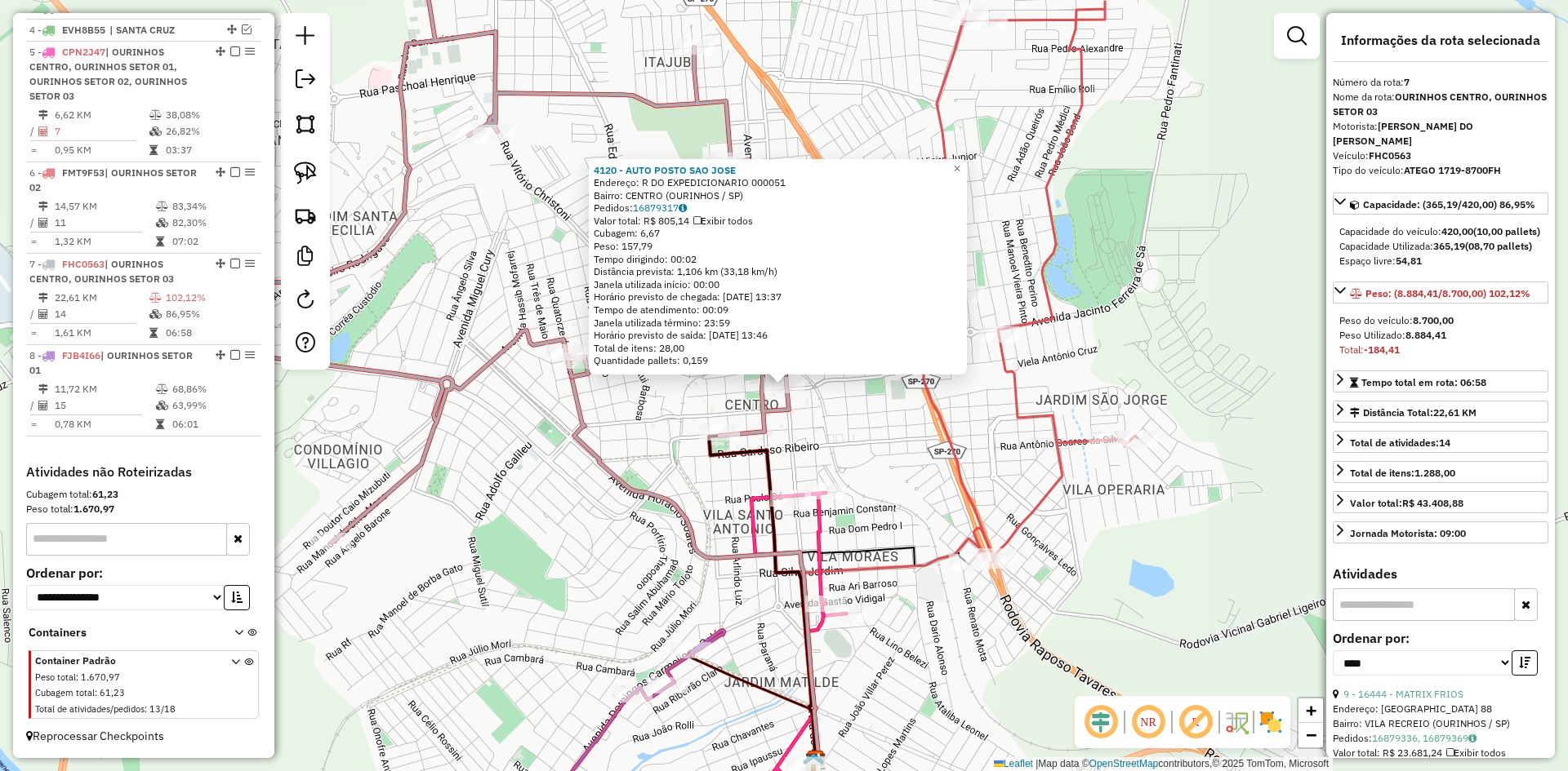
click at [860, 441] on div "4120 - AUTO POSTO SAO [PERSON_NAME]: R DO EXPEDICIONARIO 000051 Bairro: CENTRO …" at bounding box center [784, 385] width 1568 height 771
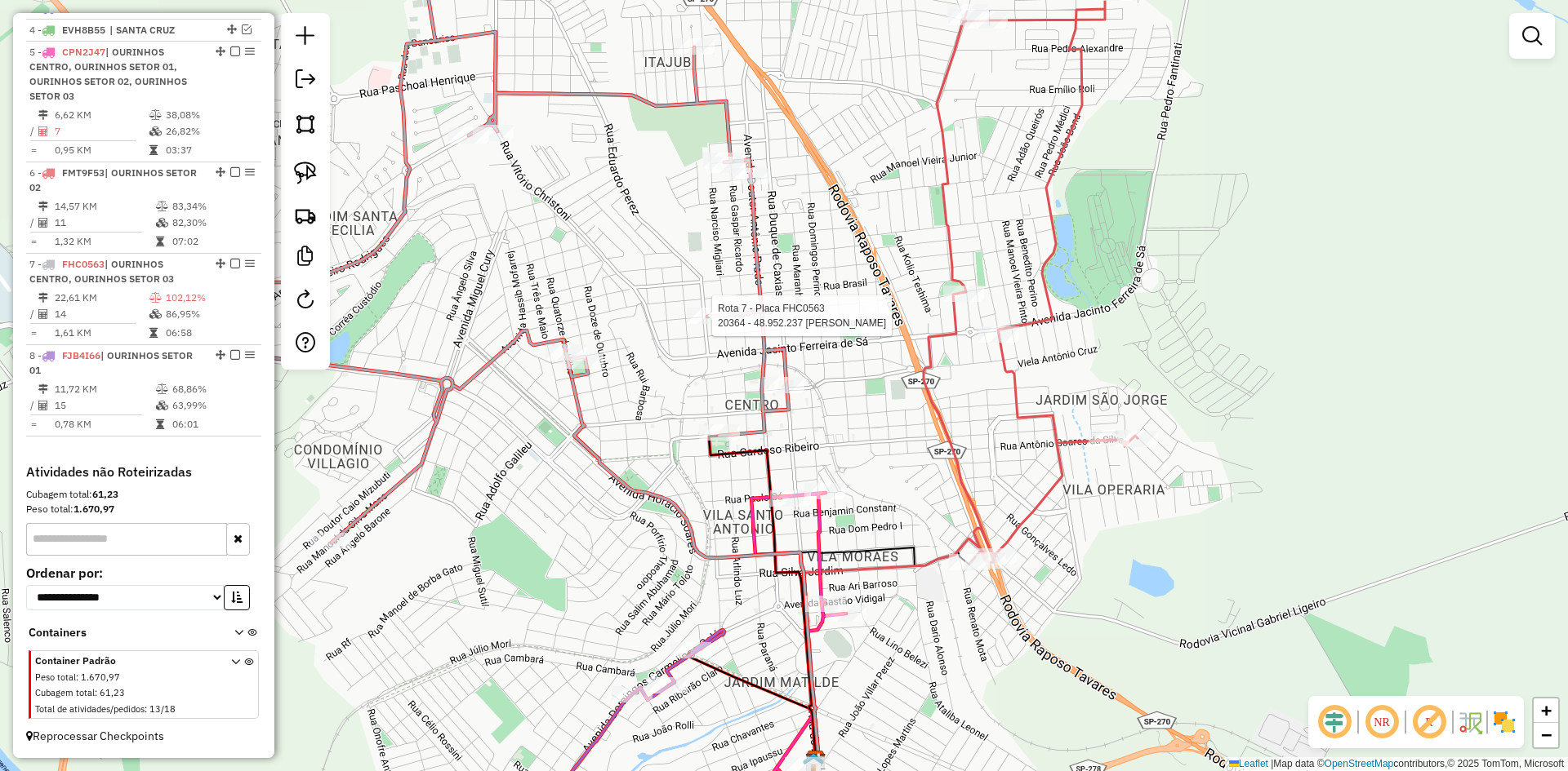
select select "*********"
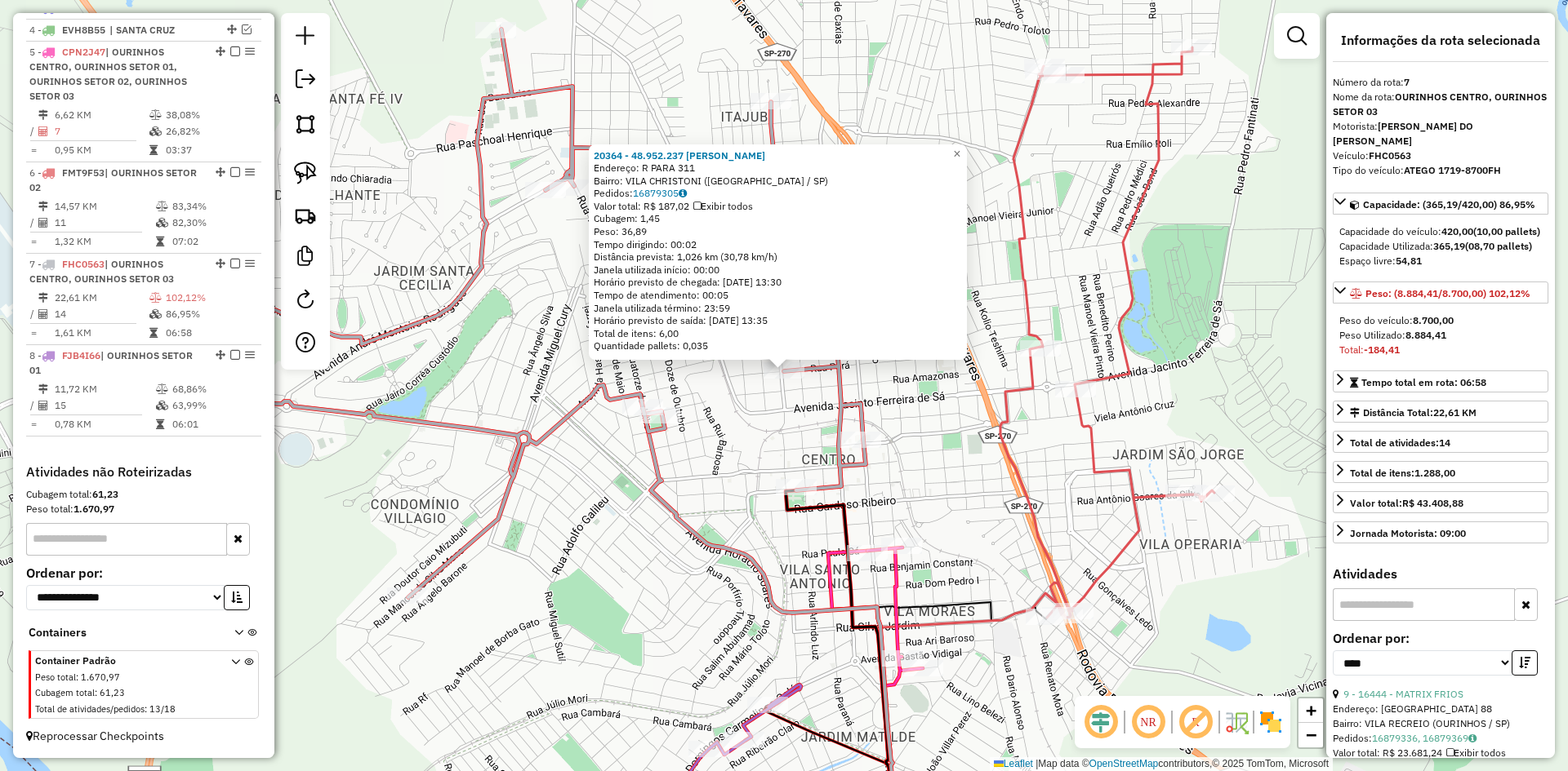
drag, startPoint x: 725, startPoint y: 422, endPoint x: 697, endPoint y: 316, distance: 109.6
click at [697, 316] on div "20364 - 48.952.237 [PERSON_NAME]: R PARA 311 Bairro: [GEOGRAPHIC_DATA] (OURINHO…" at bounding box center [784, 385] width 1568 height 771
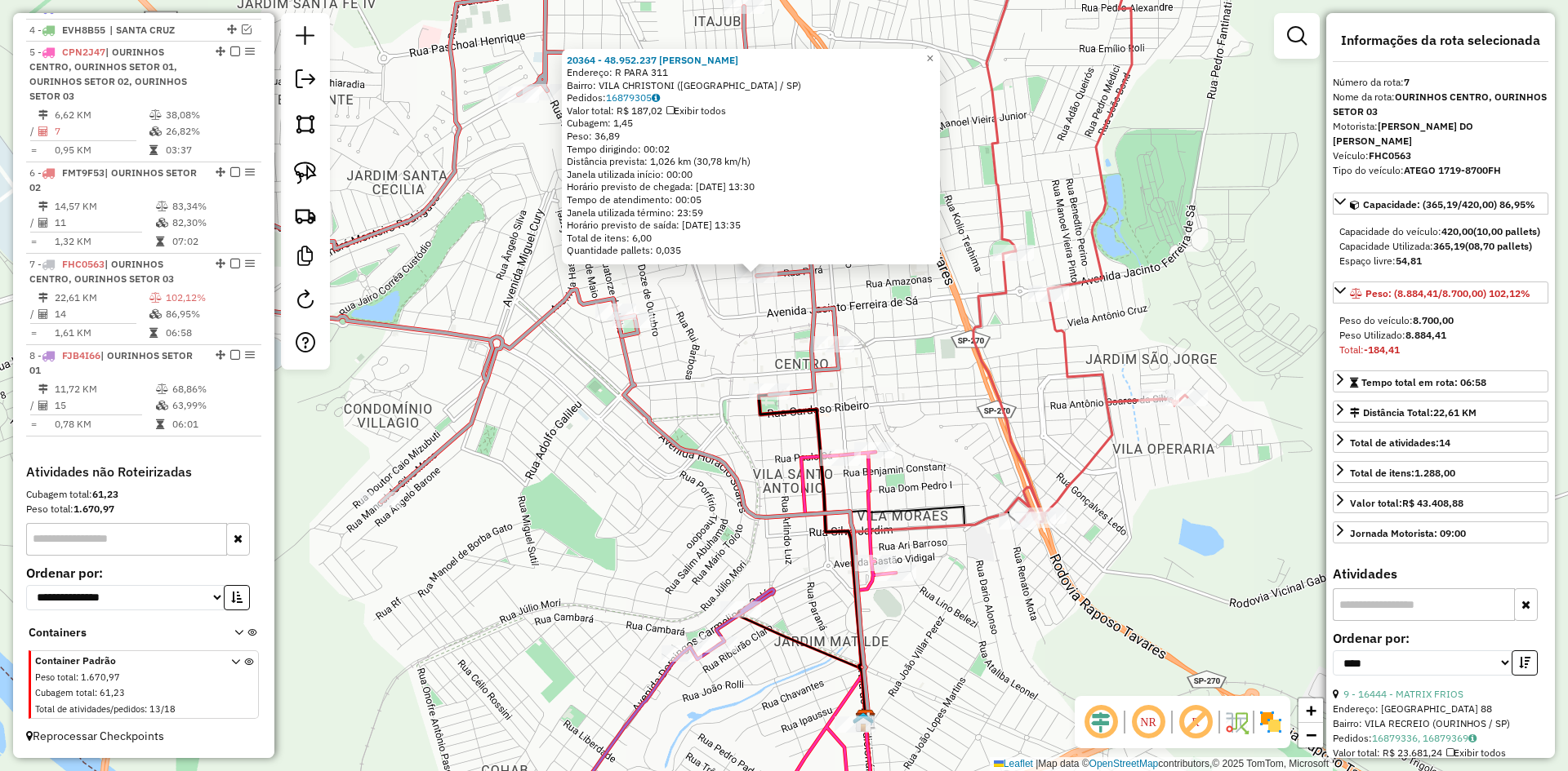
click at [694, 347] on div "20364 - 48.952.237 [PERSON_NAME]: R PARA 311 Bairro: [GEOGRAPHIC_DATA] (OURINHO…" at bounding box center [784, 385] width 1568 height 771
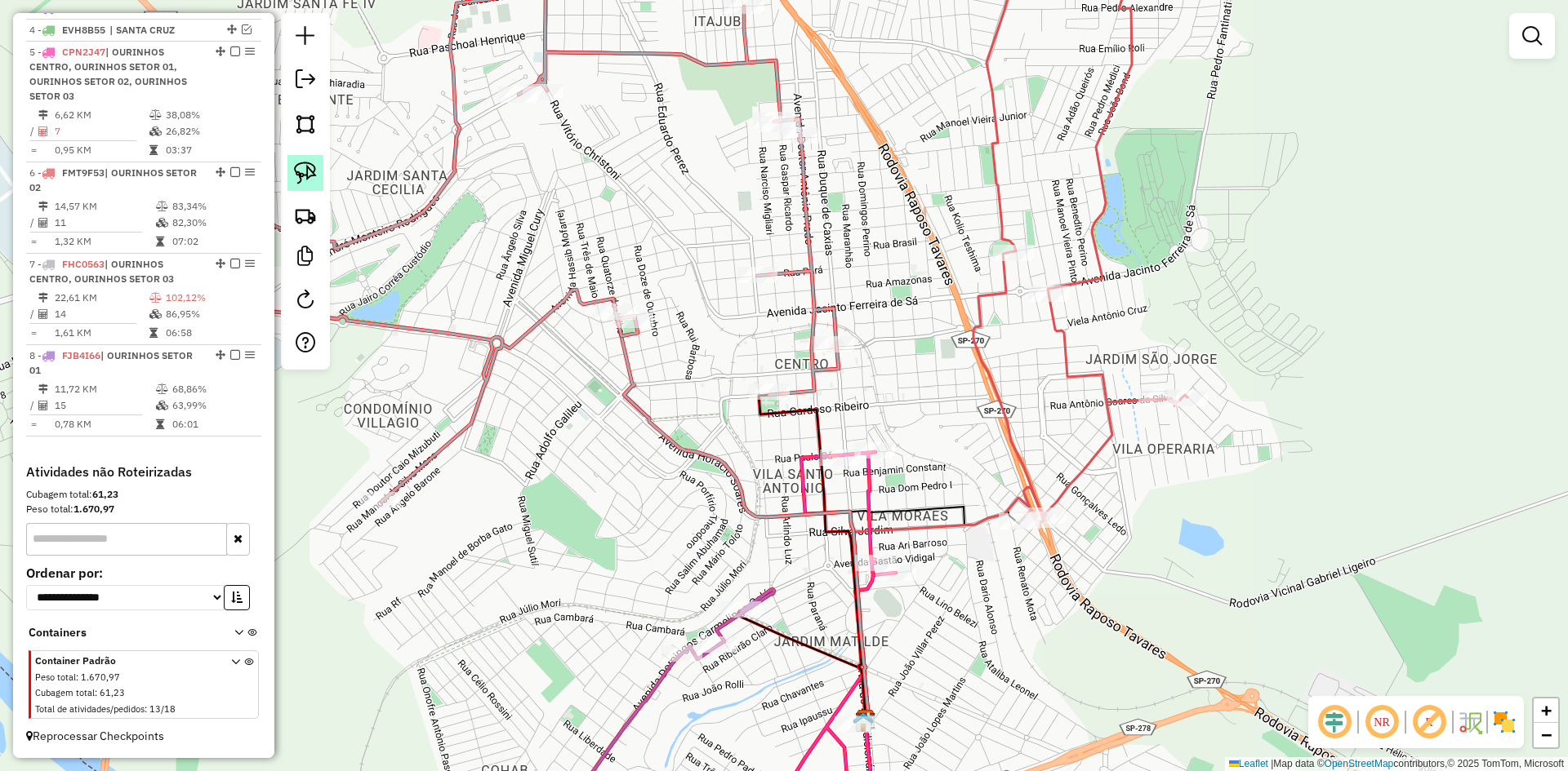
click at [311, 168] on img at bounding box center [305, 173] width 23 height 23
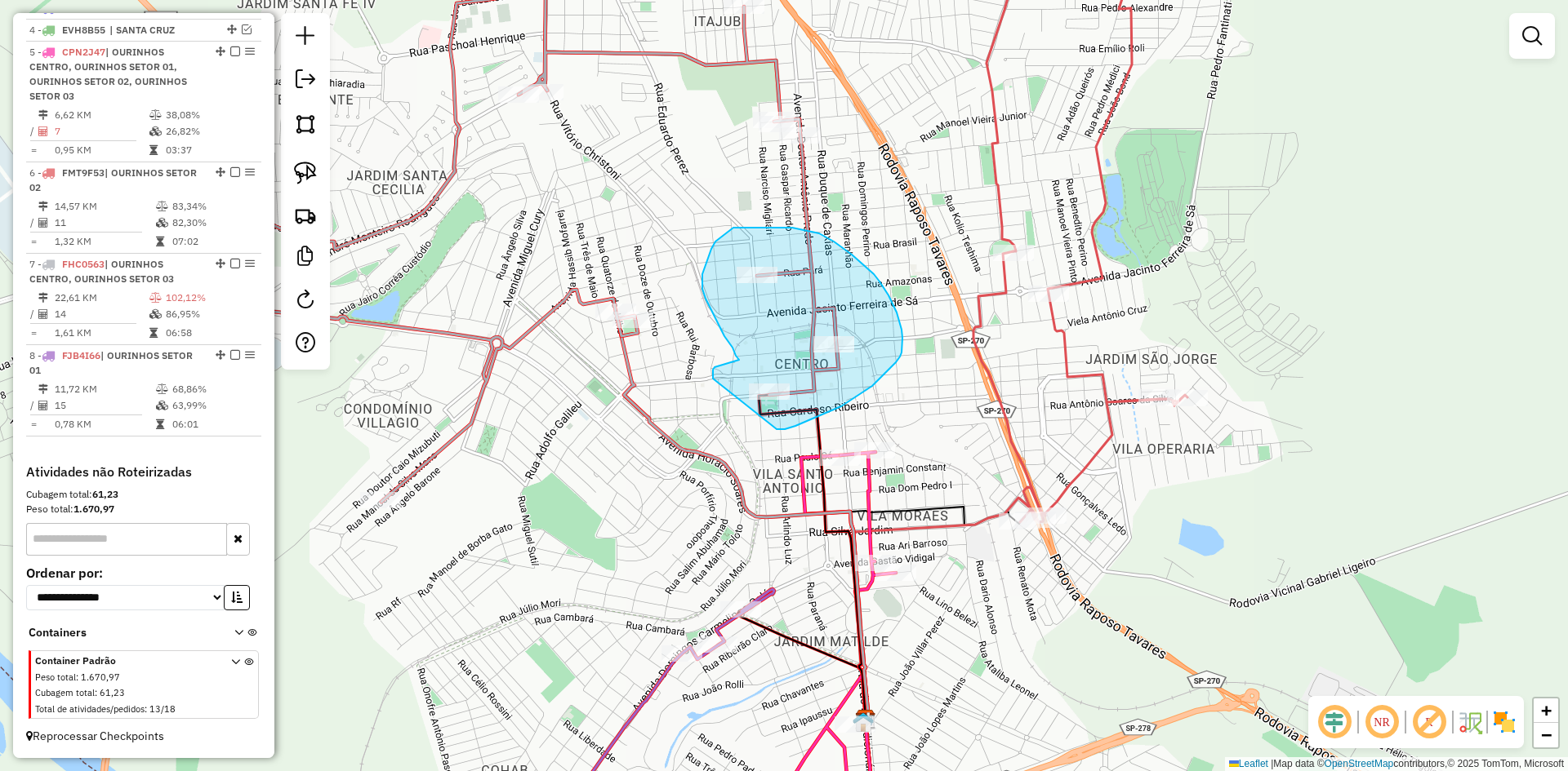
drag, startPoint x: 776, startPoint y: 429, endPoint x: 713, endPoint y: 378, distance: 81.1
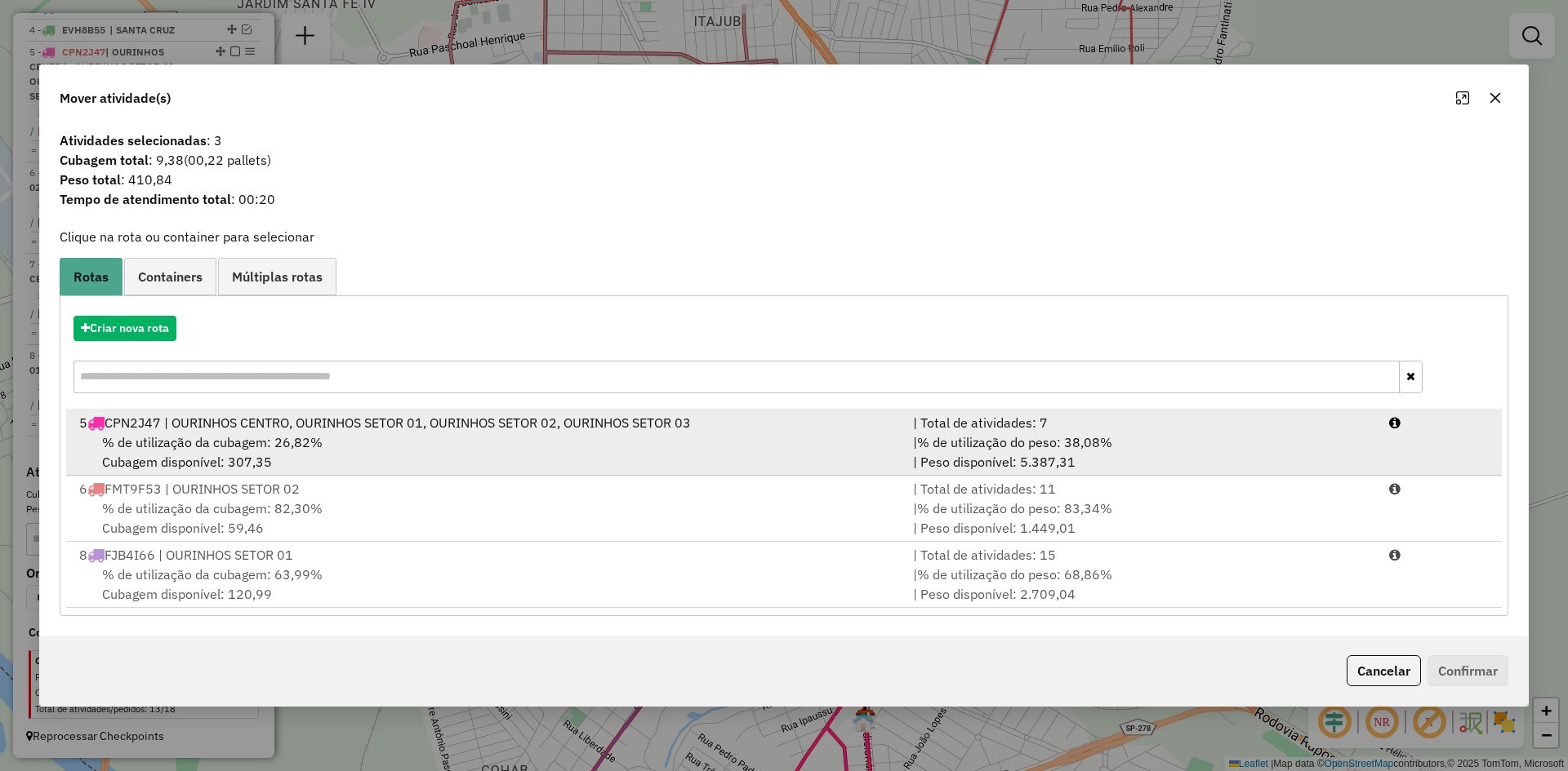
click at [390, 448] on div "% de utilização da cubagem: 26,82% Cubagem disponível: 307,35" at bounding box center [486, 452] width 833 height 39
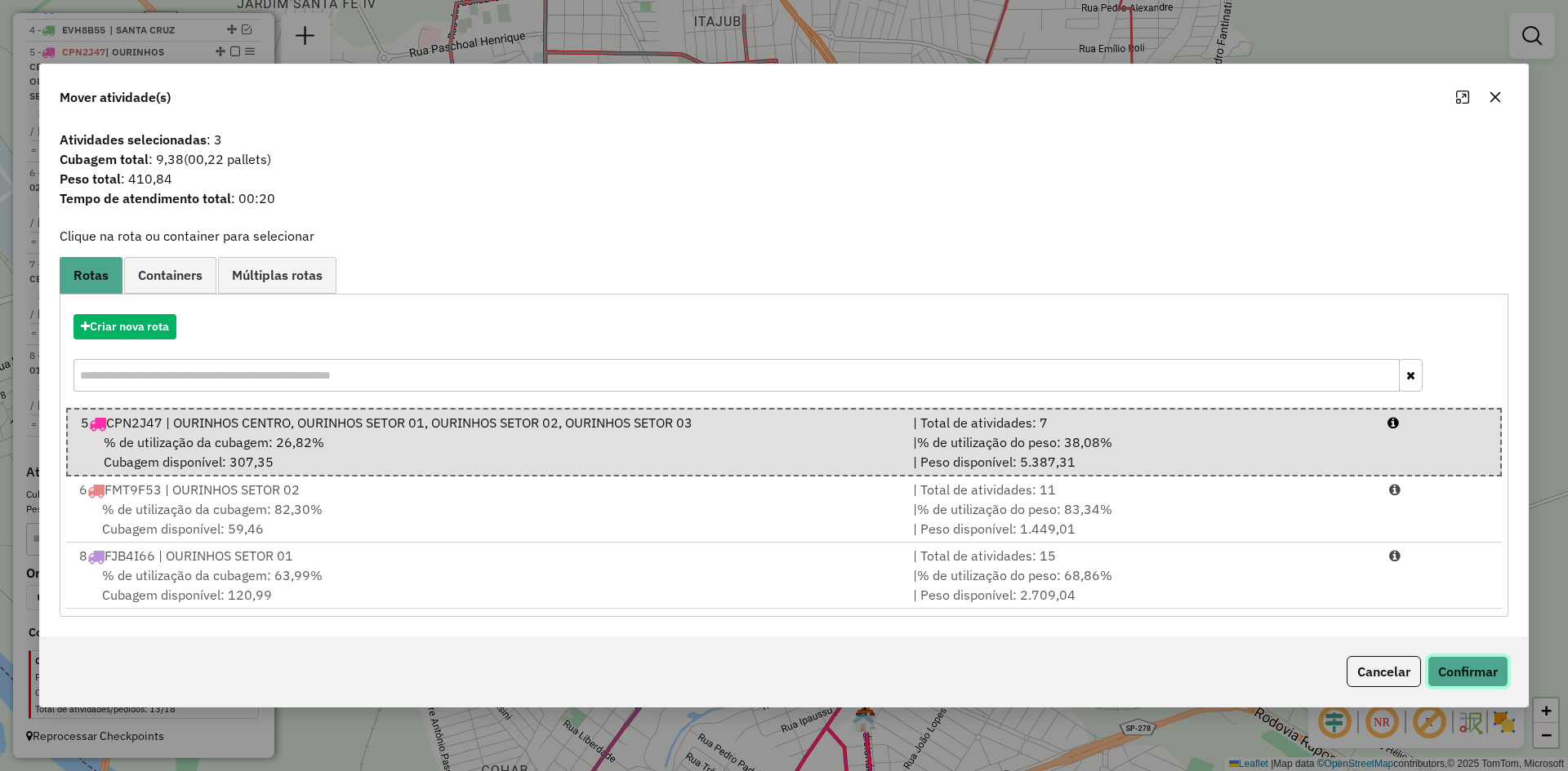
click at [1480, 664] on button "Confirmar" at bounding box center [1467, 672] width 81 height 31
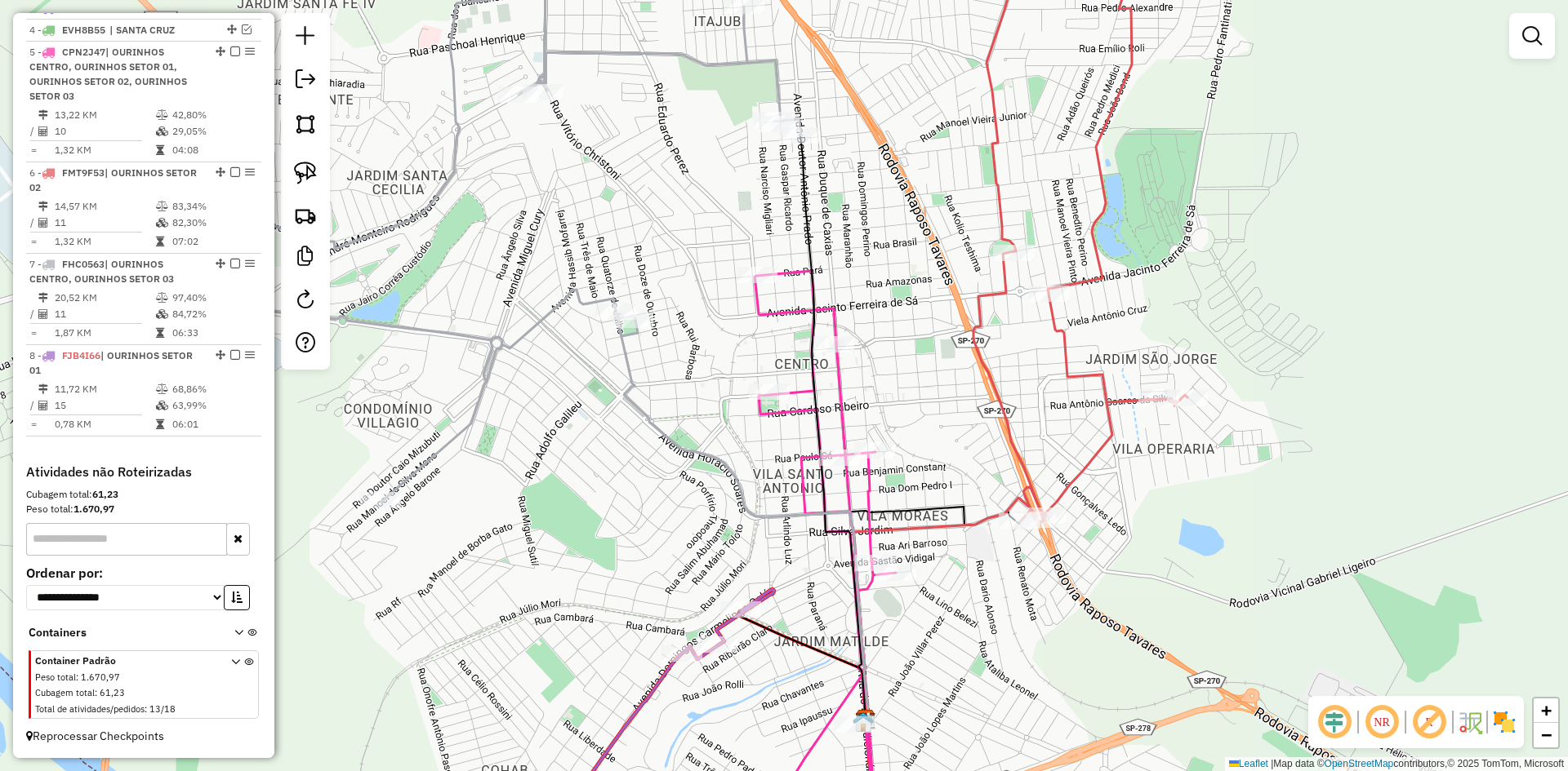
click at [803, 148] on icon at bounding box center [832, 427] width 65 height 584
select select "*********"
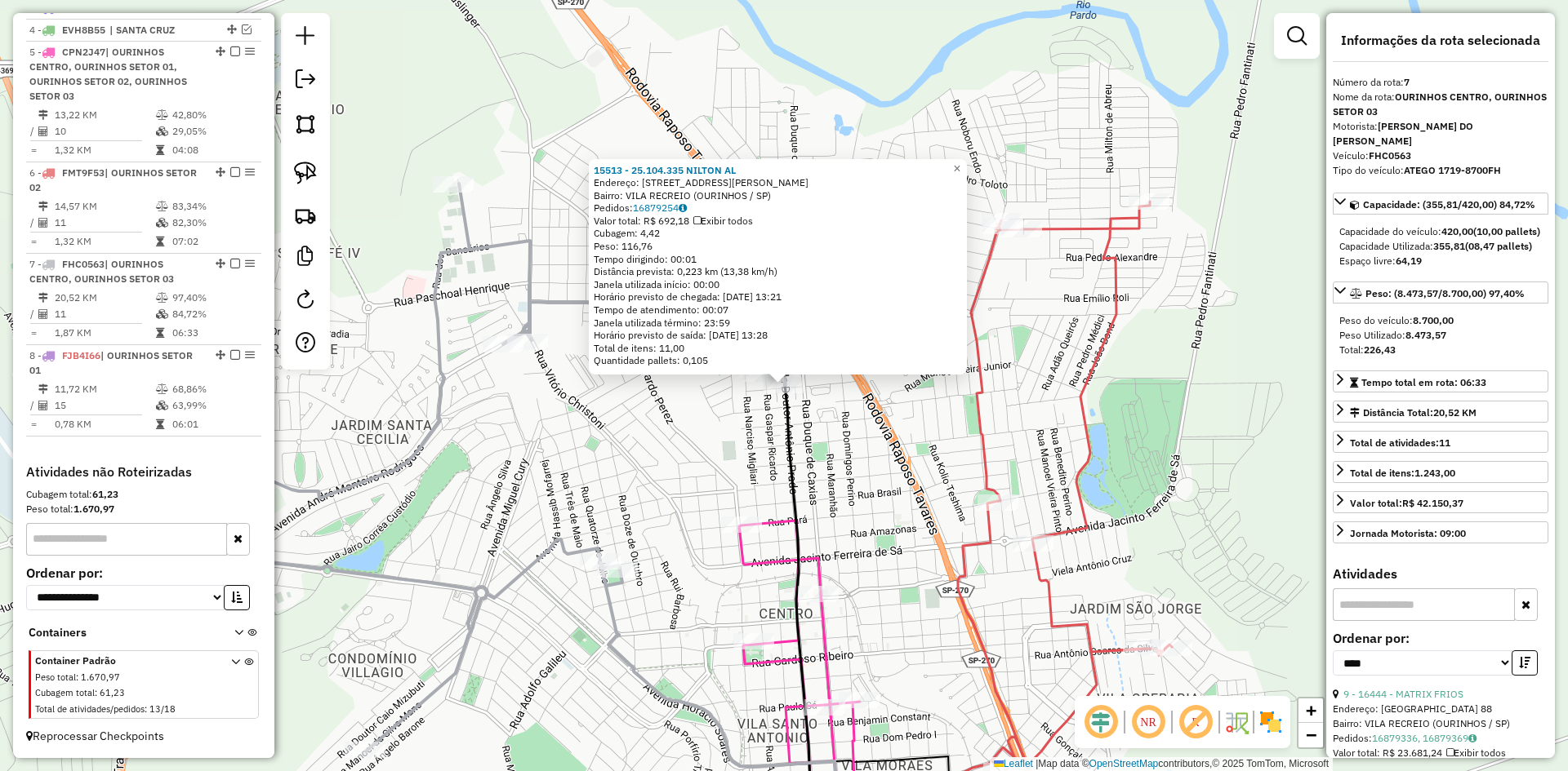
click at [785, 448] on icon at bounding box center [812, 617] width 55 height 464
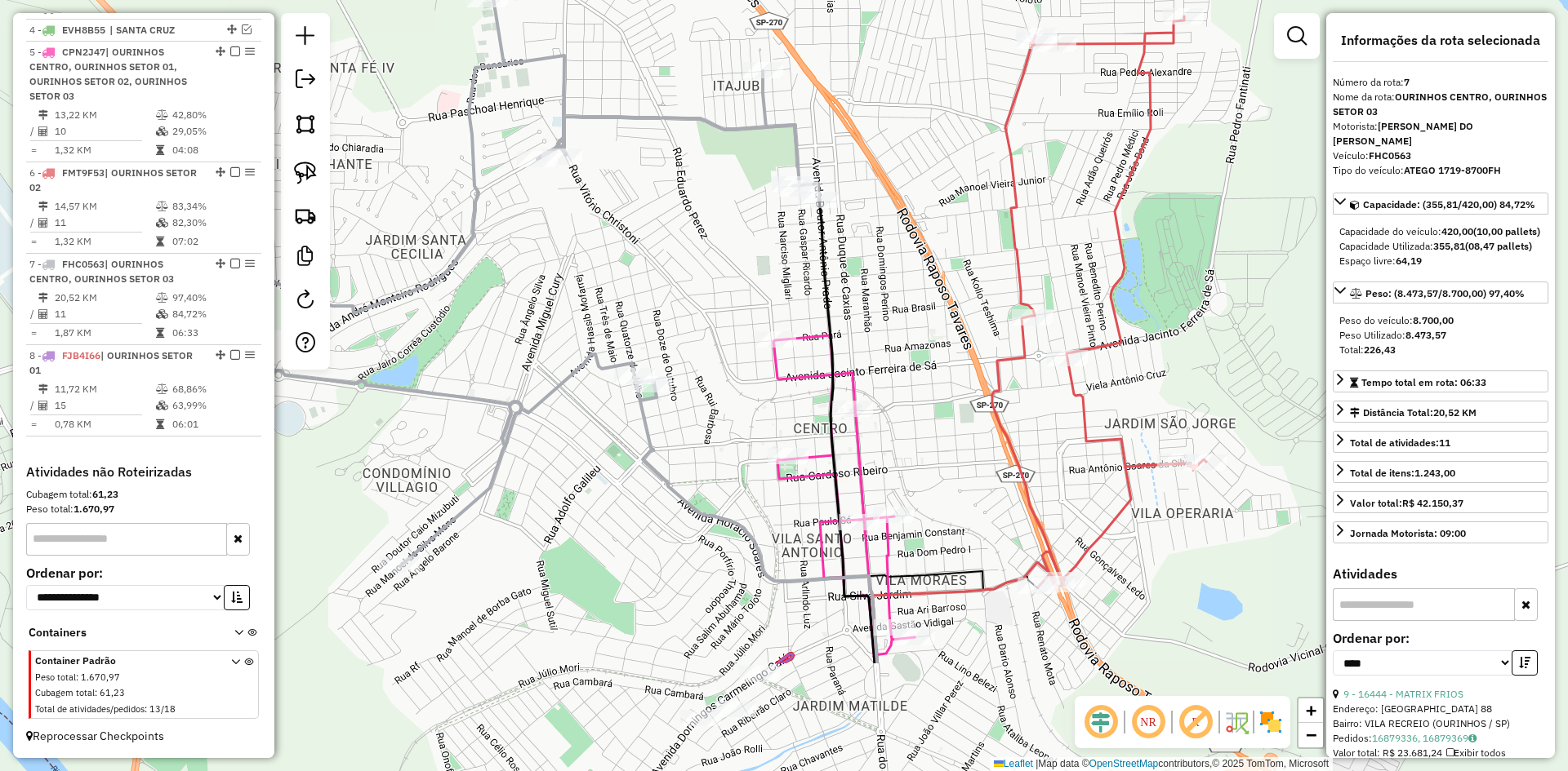
drag, startPoint x: 716, startPoint y: 491, endPoint x: 750, endPoint y: 306, distance: 188.1
click at [750, 306] on div "Janela de atendimento Grade de atendimento Capacidade Transportadoras Veículos …" at bounding box center [784, 385] width 1568 height 771
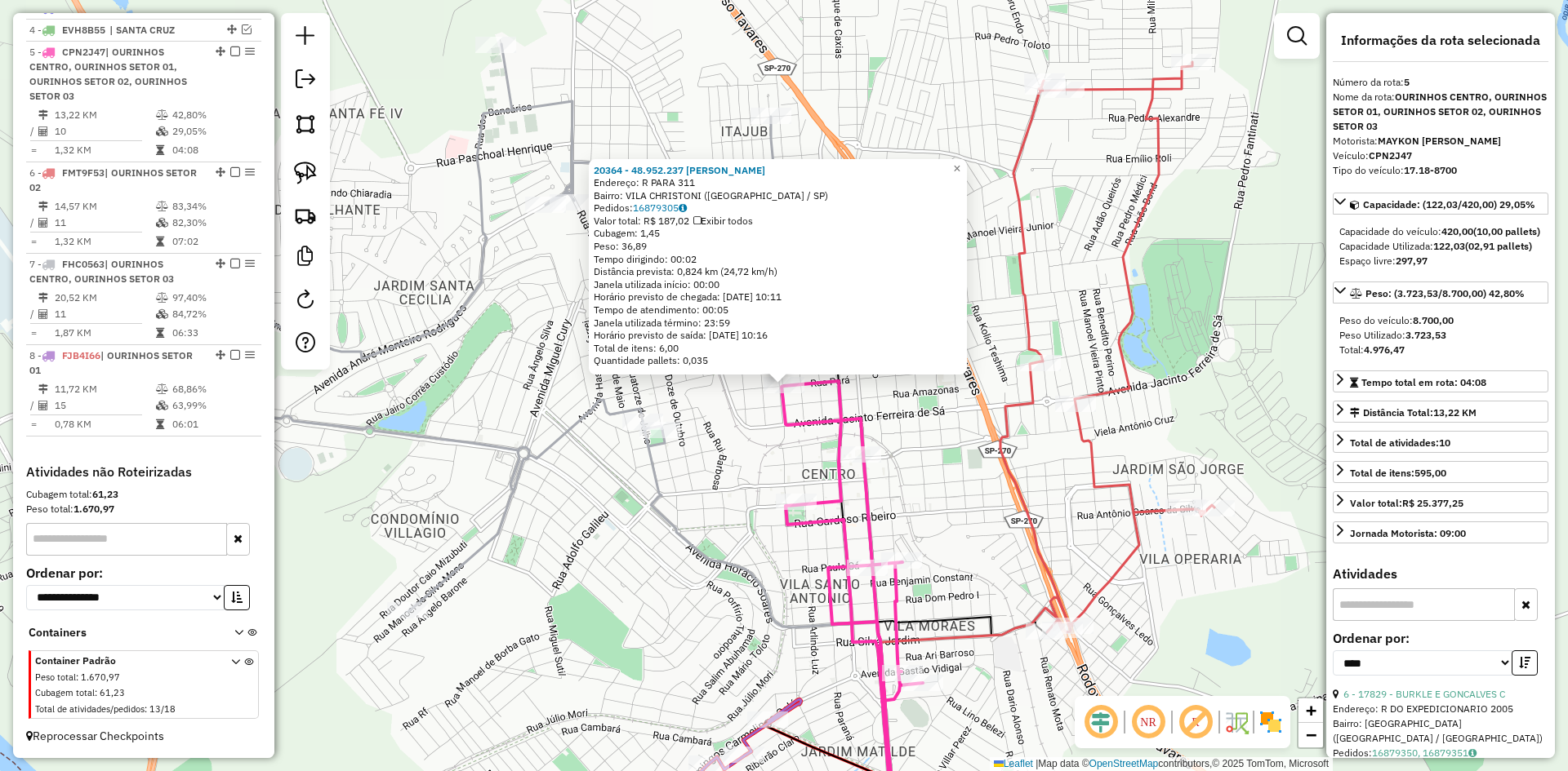
click at [781, 426] on icon at bounding box center [852, 614] width 141 height 467
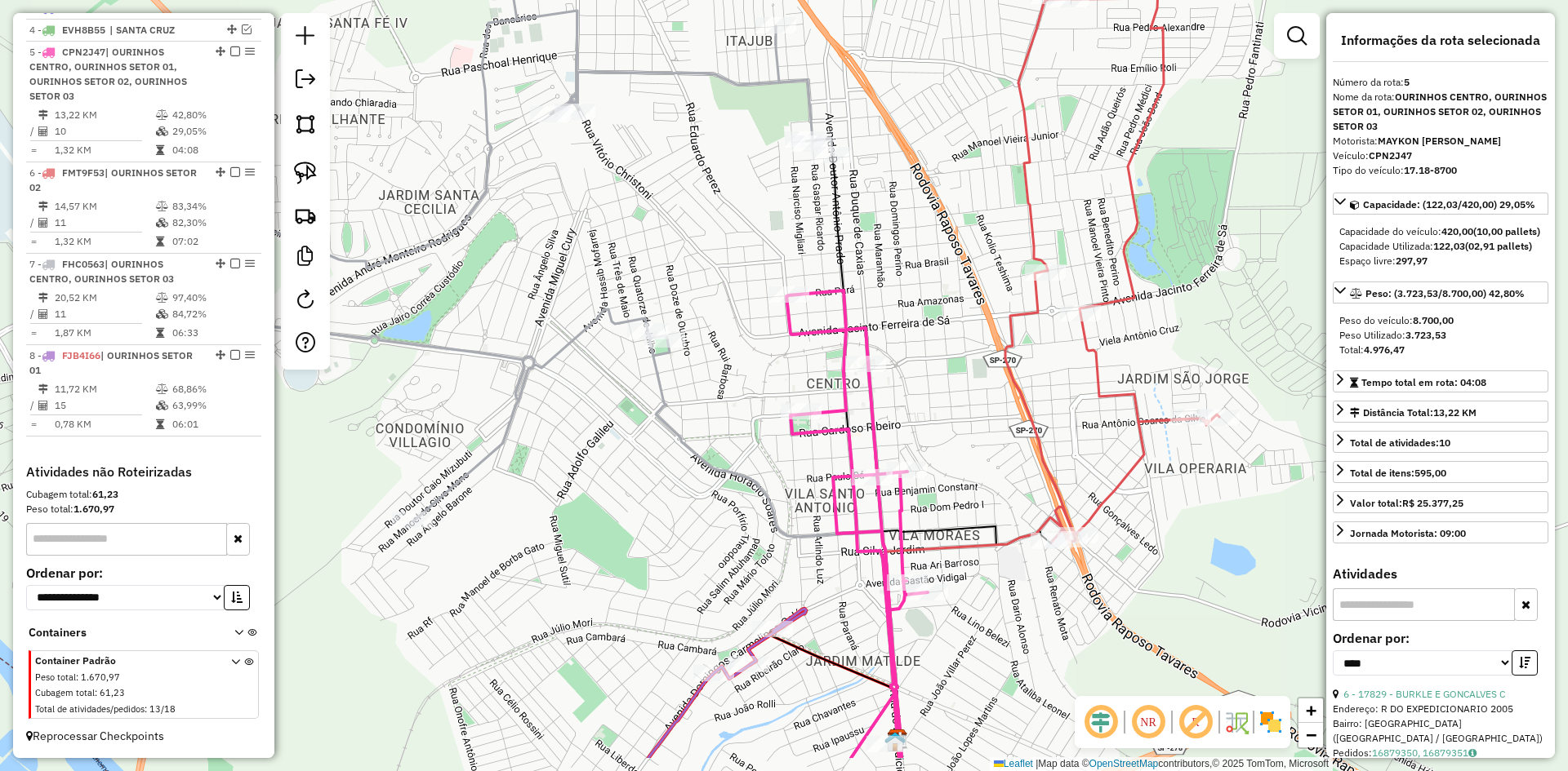
click at [789, 341] on icon at bounding box center [857, 524] width 141 height 467
click at [310, 167] on img at bounding box center [305, 173] width 23 height 23
drag, startPoint x: 632, startPoint y: 303, endPoint x: 696, endPoint y: 319, distance: 66.0
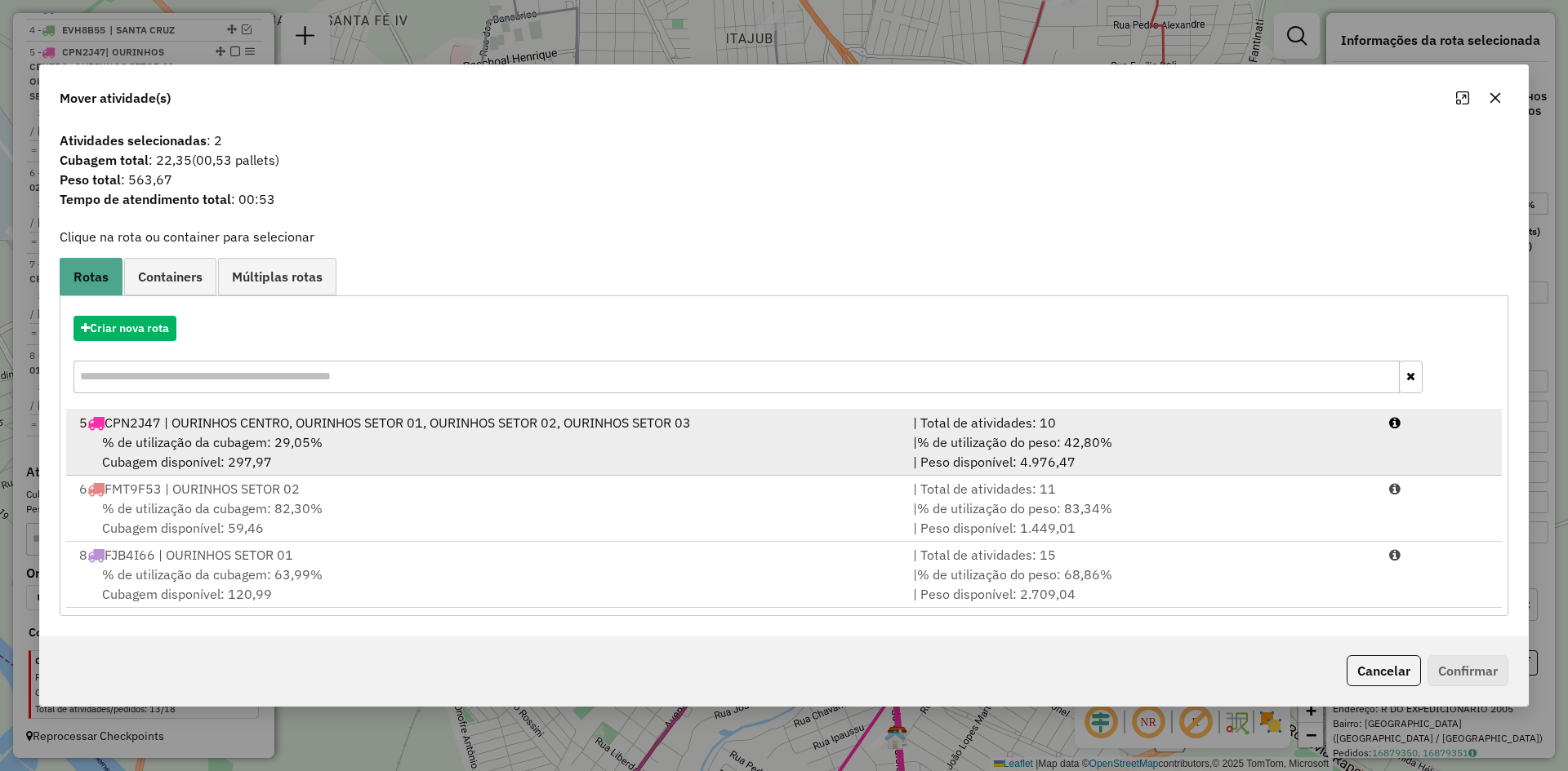
click at [561, 424] on div "5 CPN2J47 | OURINHOS CENTRO, OURINHOS SETOR 01, OURINHOS SETOR 02, OURINHOS SET…" at bounding box center [486, 422] width 833 height 20
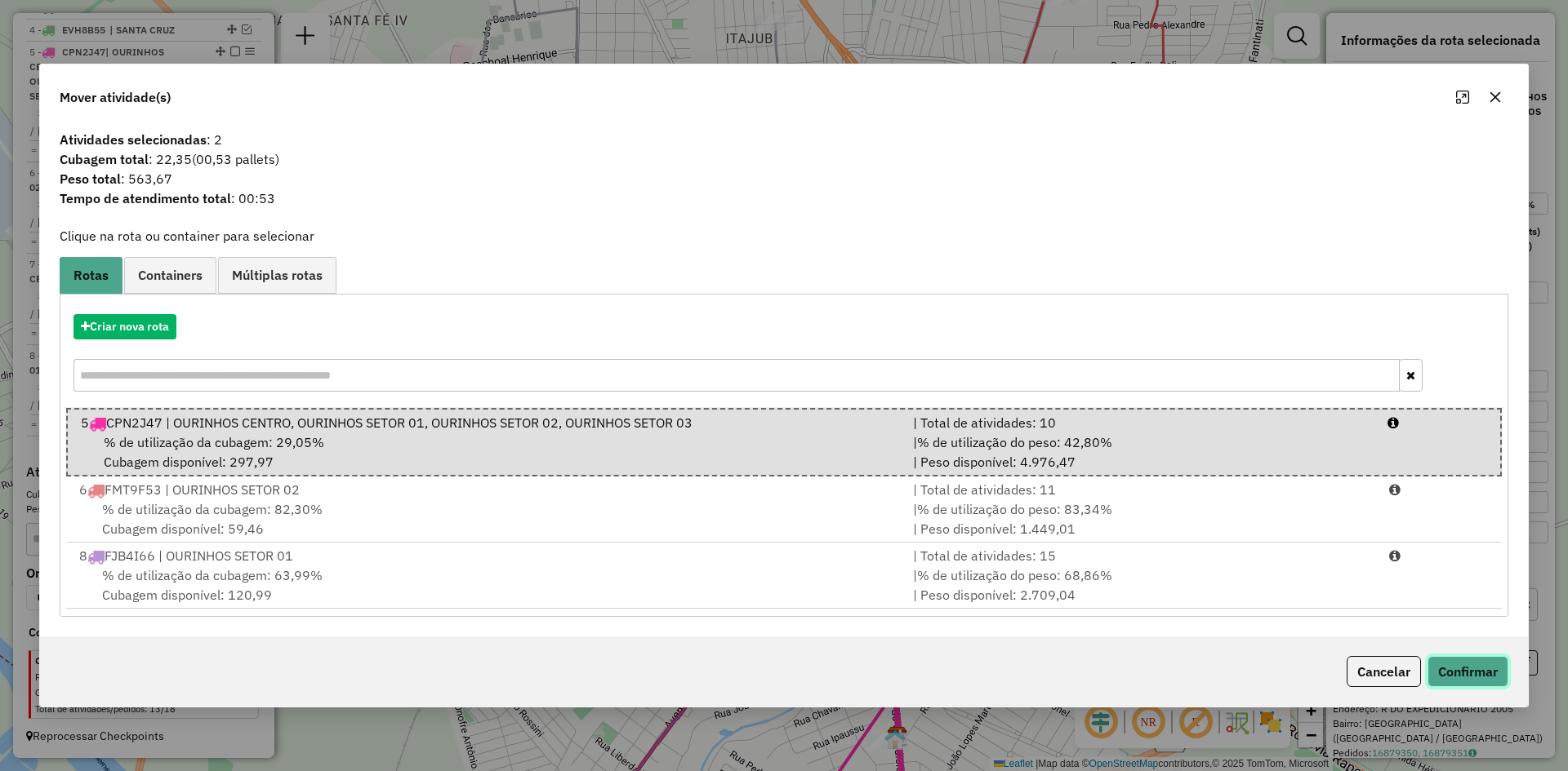
click at [1487, 664] on button "Confirmar" at bounding box center [1467, 672] width 81 height 31
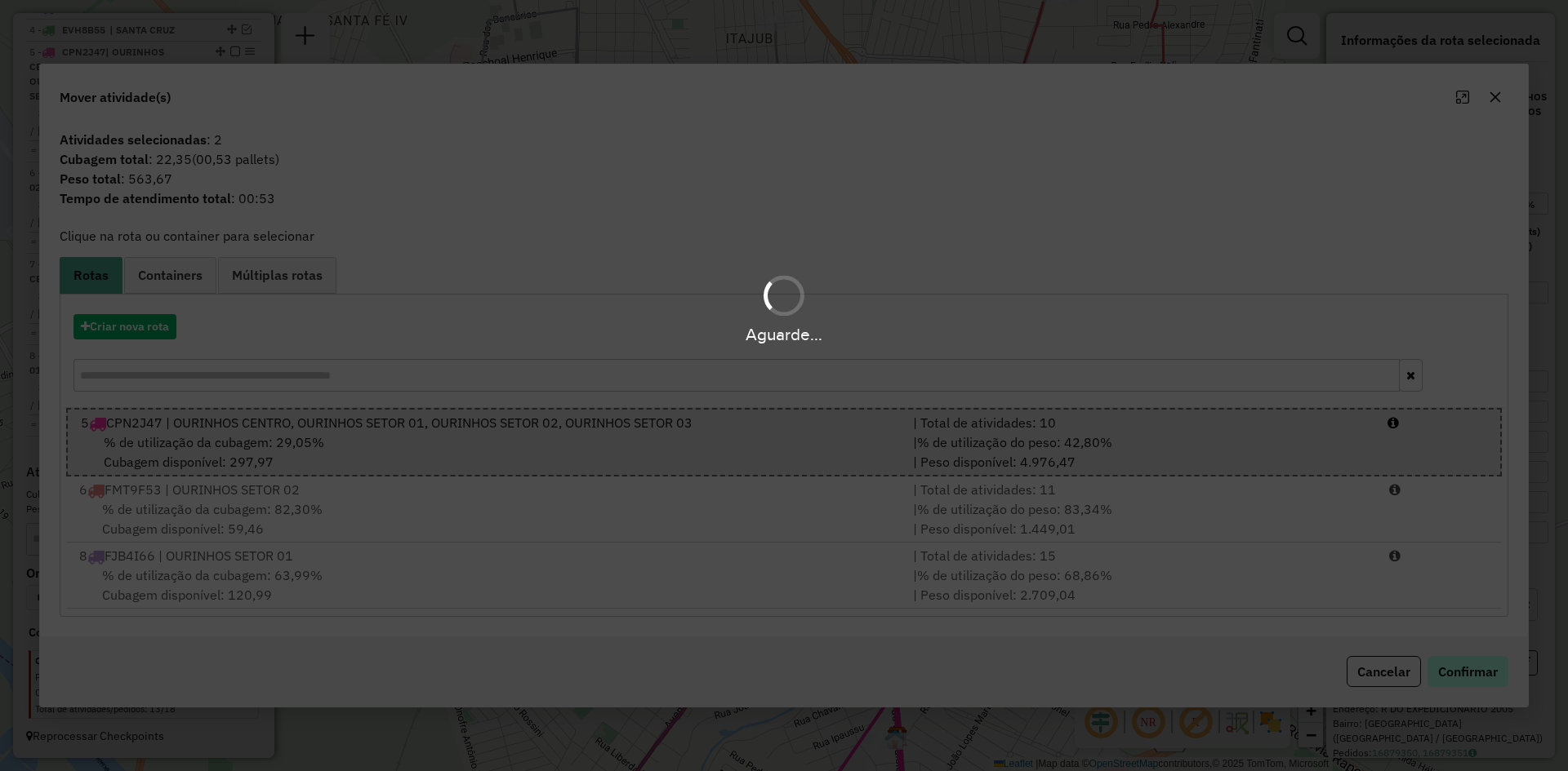
scroll to position [671, 0]
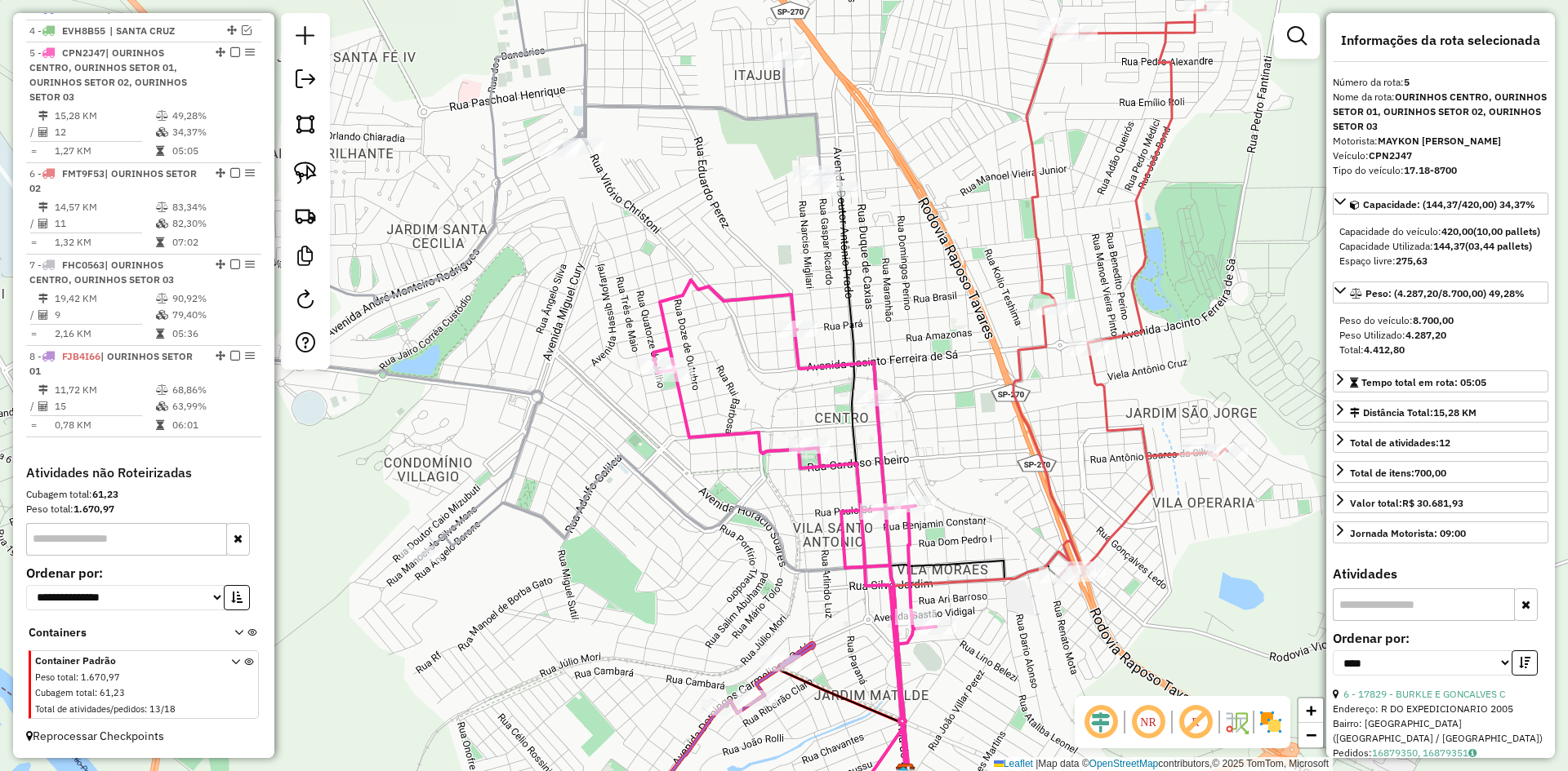
drag, startPoint x: 710, startPoint y: 227, endPoint x: 737, endPoint y: 279, distance: 58.6
click at [736, 279] on div "Janela de atendimento Grade de atendimento Capacidade Transportadoras Veículos …" at bounding box center [784, 385] width 1568 height 771
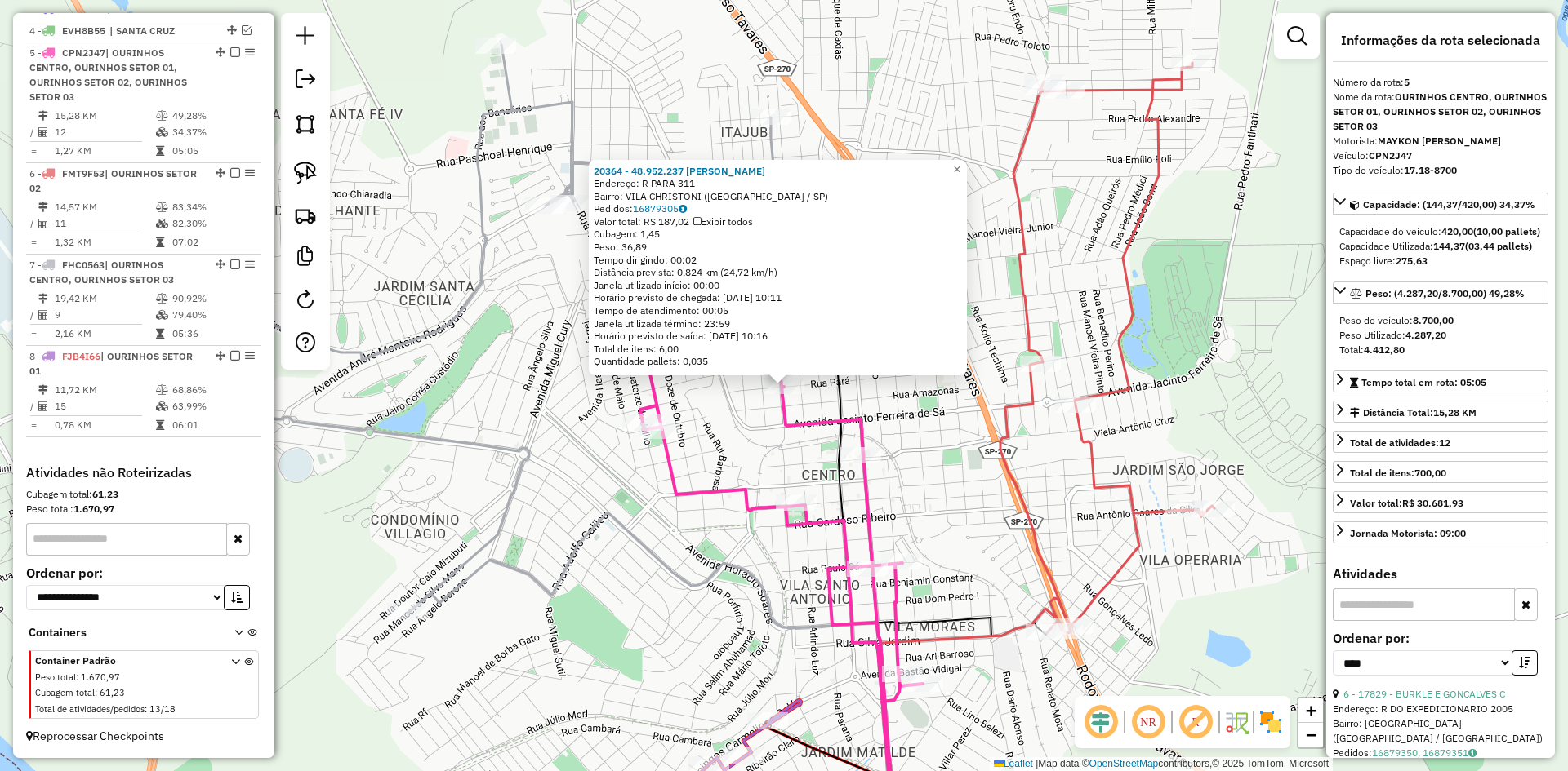
click at [775, 573] on div "20364 - 48.952.237 [PERSON_NAME]: R PARA 311 Bairro: [GEOGRAPHIC_DATA] (OURINHO…" at bounding box center [784, 385] width 1568 height 771
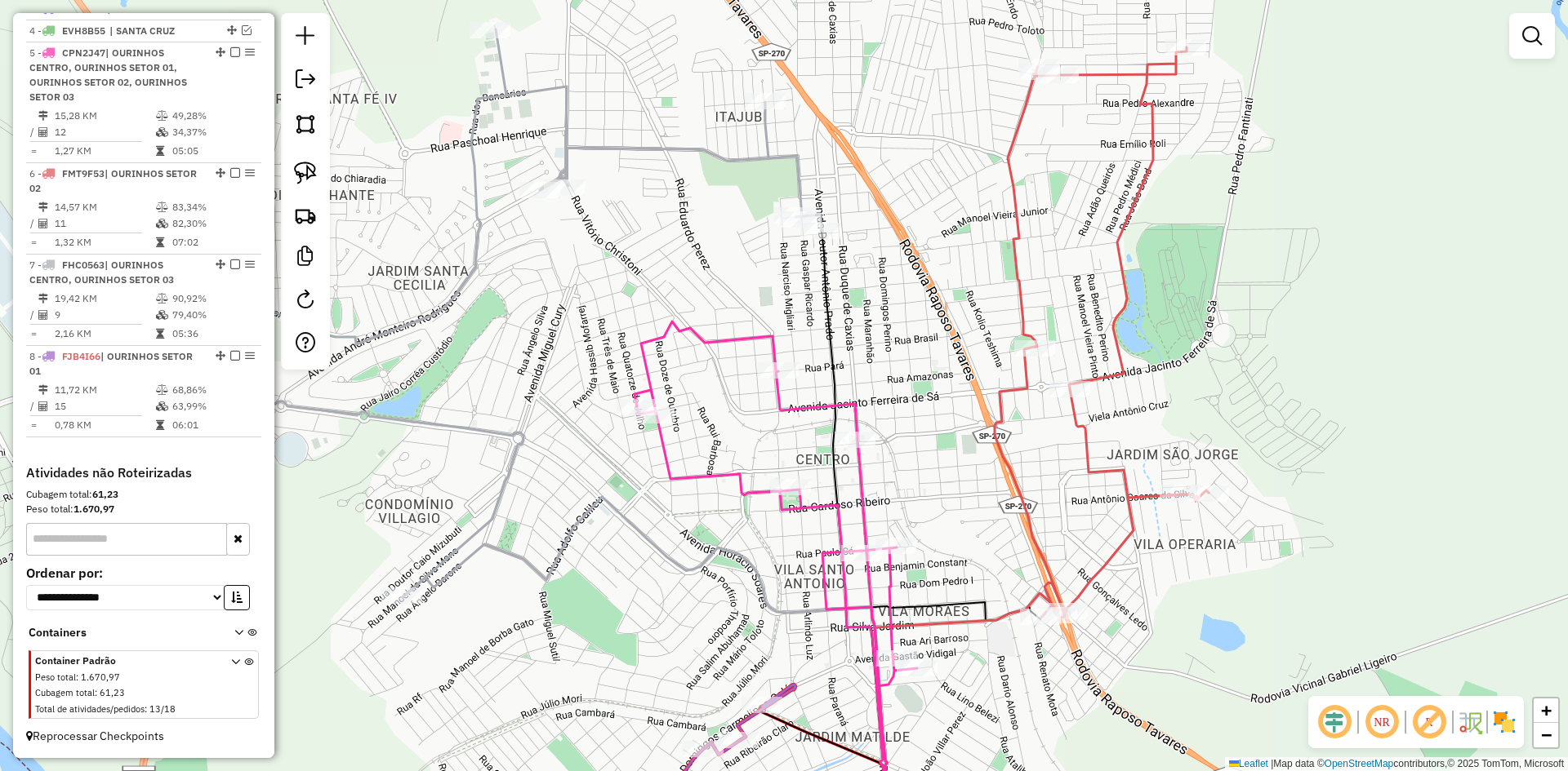
drag, startPoint x: 766, startPoint y: 445, endPoint x: 694, endPoint y: 300, distance: 161.9
click at [694, 301] on div "Janela de atendimento Grade de atendimento Capacidade Transportadoras Veículos …" at bounding box center [784, 385] width 1568 height 771
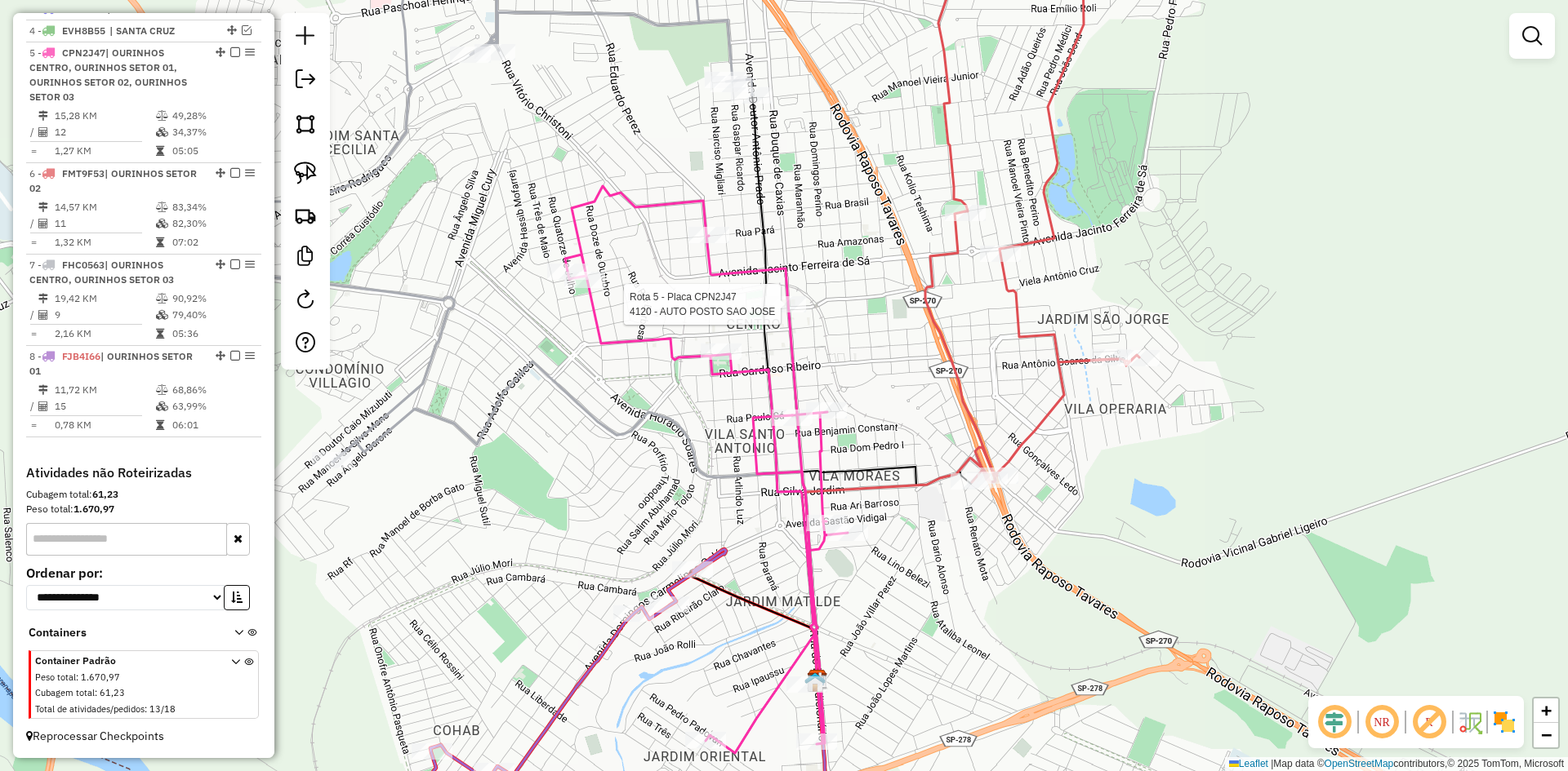
select select "*********"
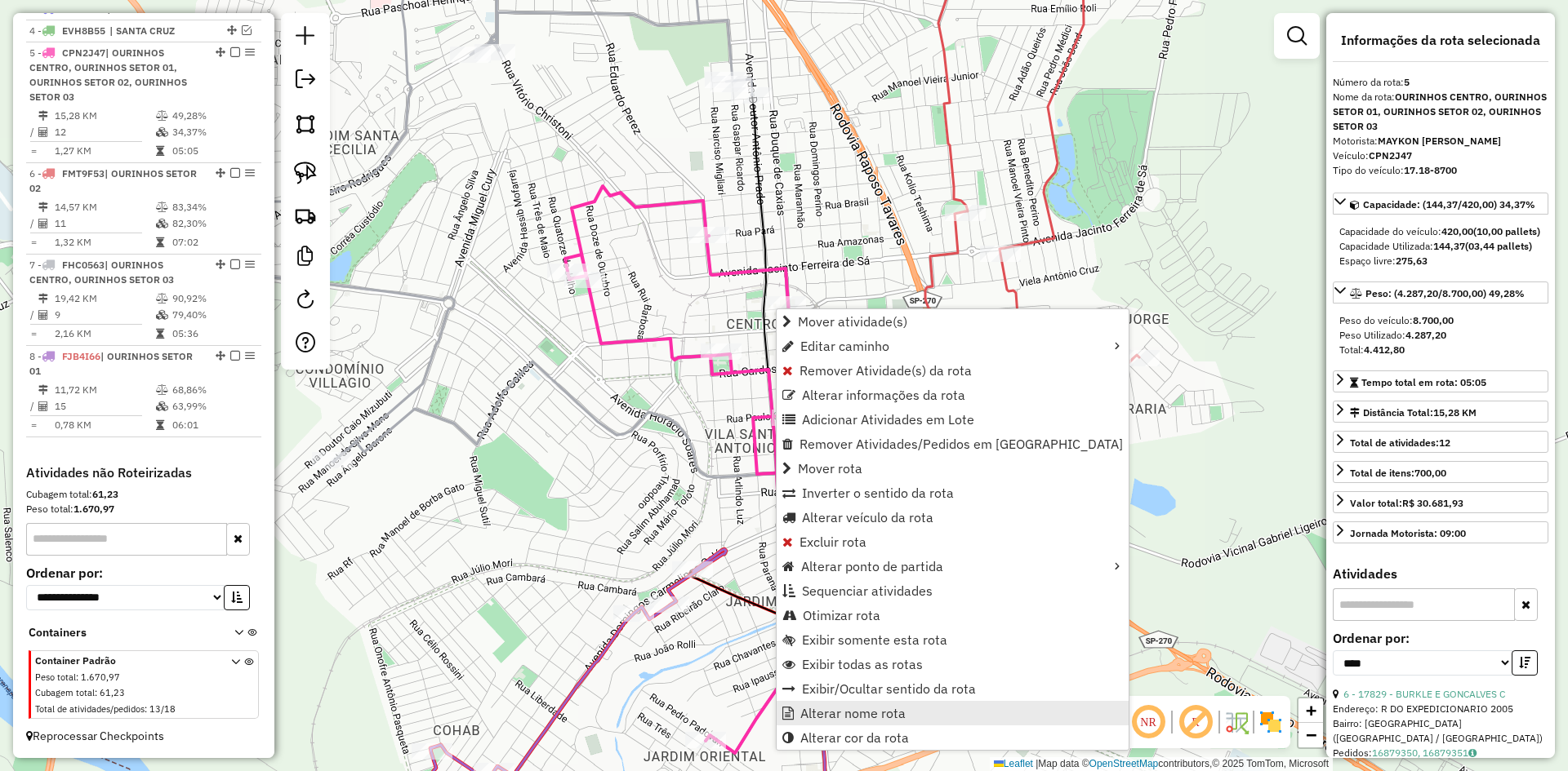
click at [862, 713] on span "Alterar nome rota" at bounding box center [853, 712] width 105 height 13
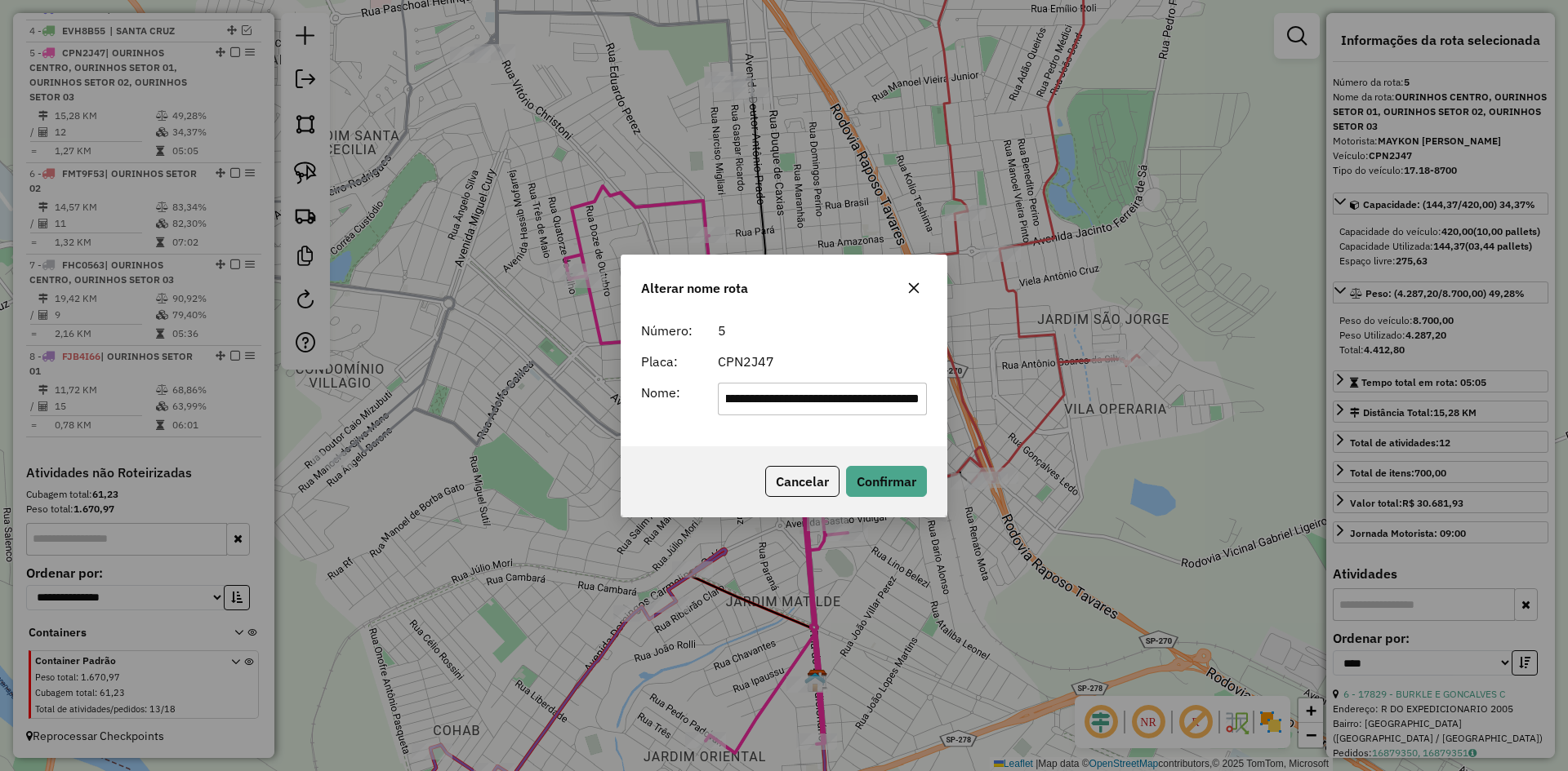
scroll to position [0, 0]
drag, startPoint x: 921, startPoint y: 401, endPoint x: 344, endPoint y: 394, distance: 577.0
click at [344, 394] on div "**********" at bounding box center [784, 385] width 1568 height 771
type input "*"
click at [914, 288] on icon "button" at bounding box center [914, 288] width 11 height 11
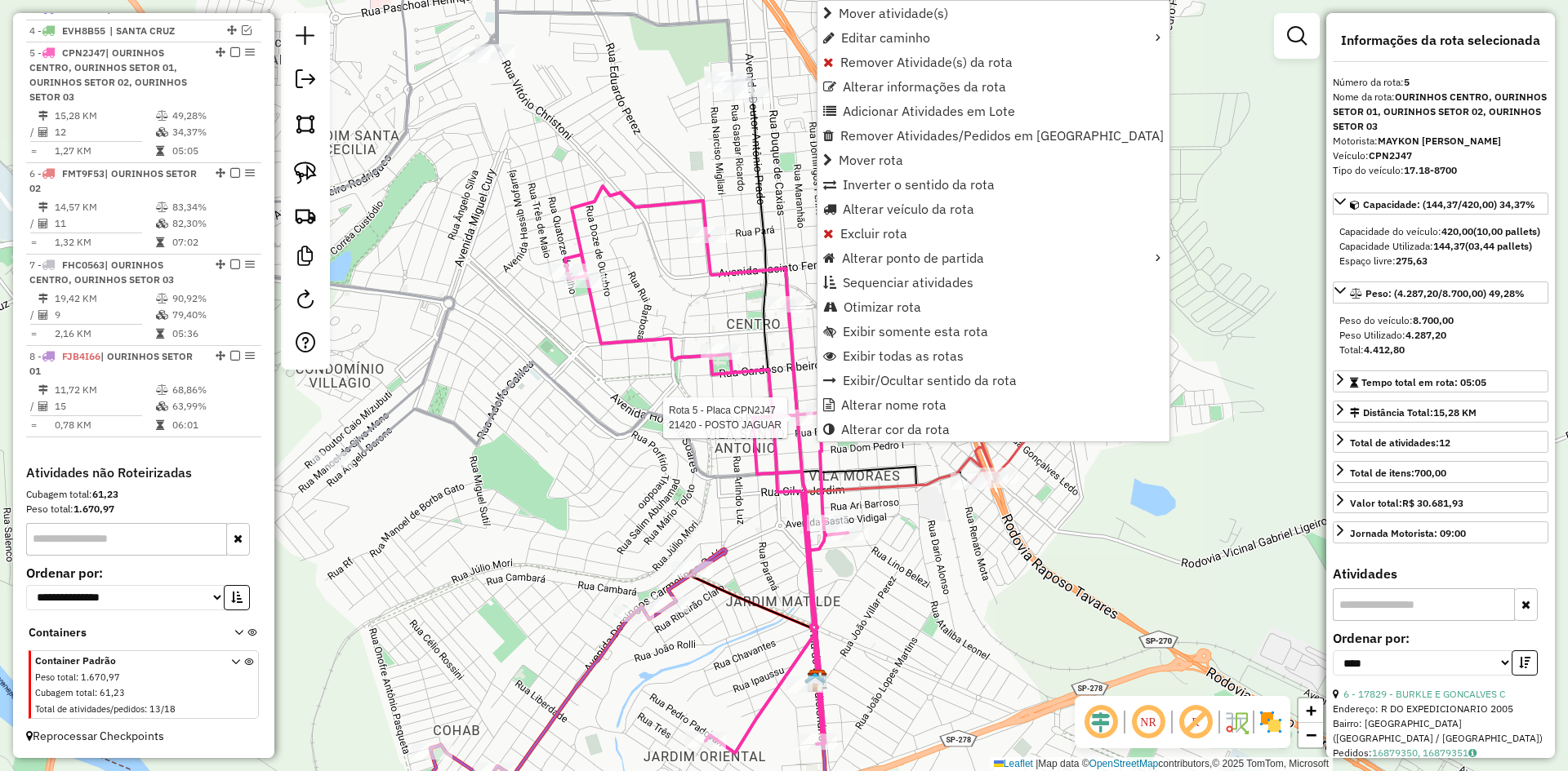
click at [787, 431] on div "Rota 5 - Placa CPN2J47 21420 - POSTO JAGUAR Janela de atendimento Grade de aten…" at bounding box center [784, 385] width 1568 height 771
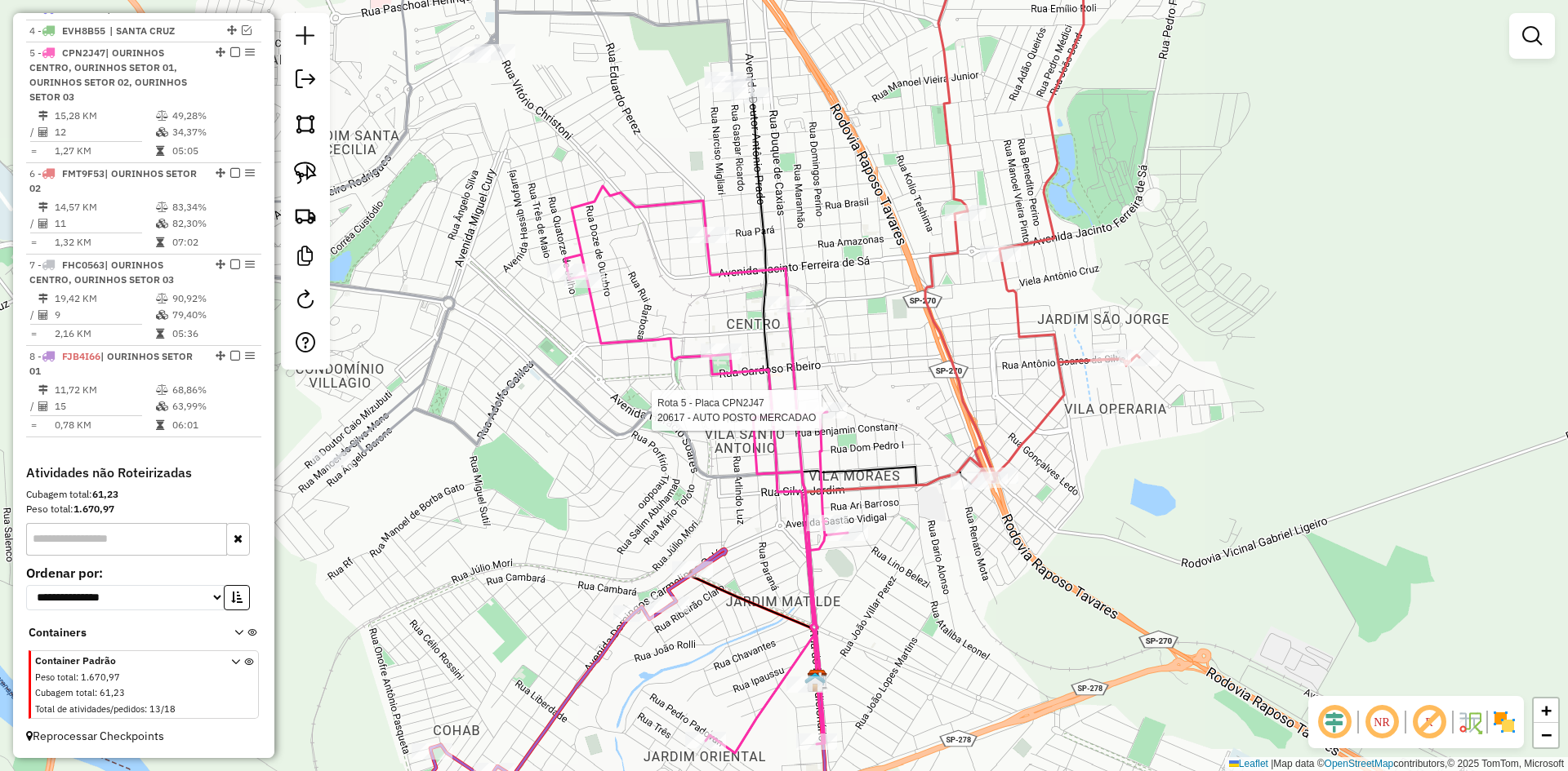
select select "*********"
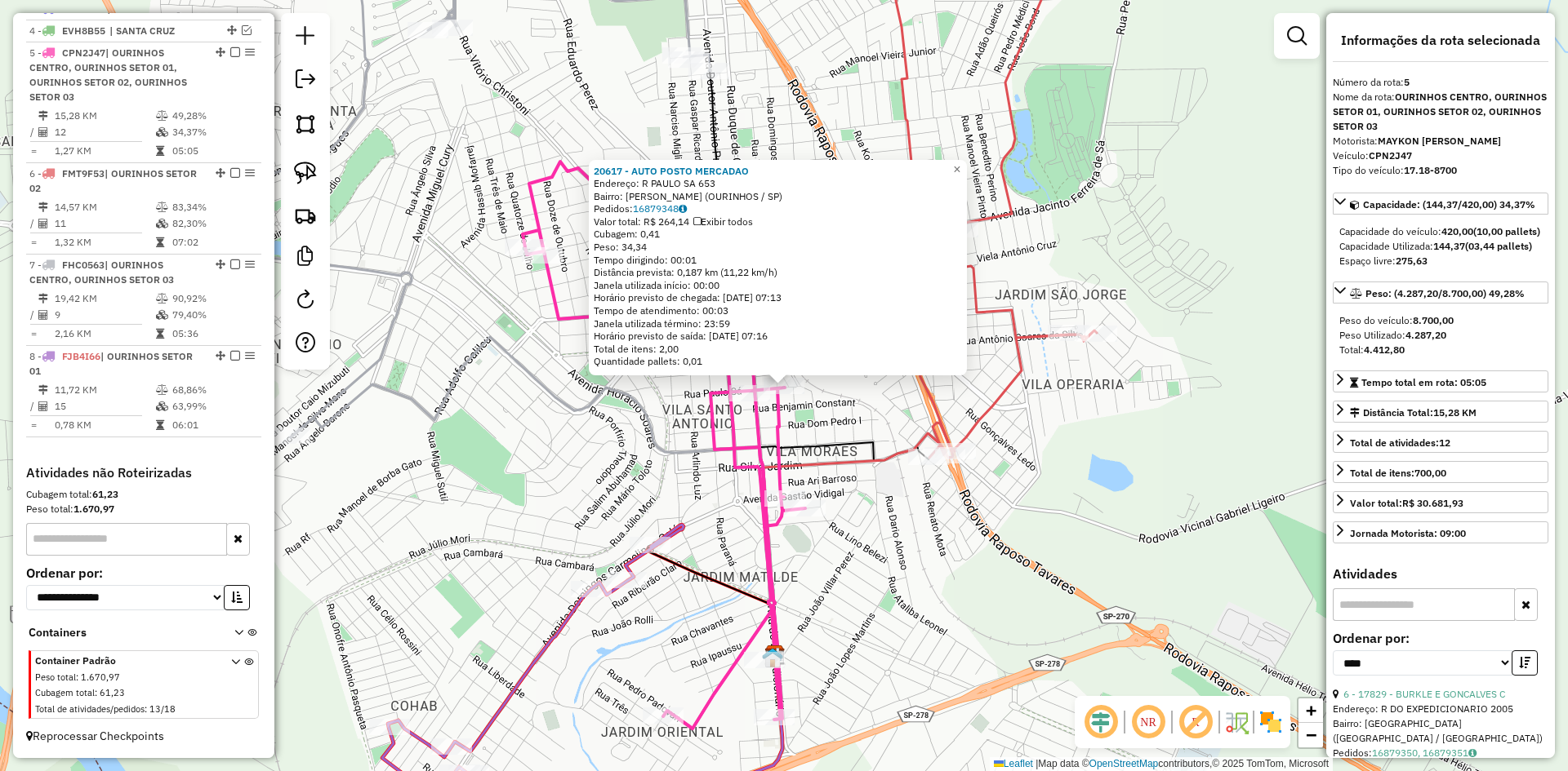
click at [827, 424] on div "20617 - AUTO POSTO MERCADAO Endereço: R PAULO SA 653 Bairro: [GEOGRAPHIC_DATA] …" at bounding box center [784, 385] width 1568 height 771
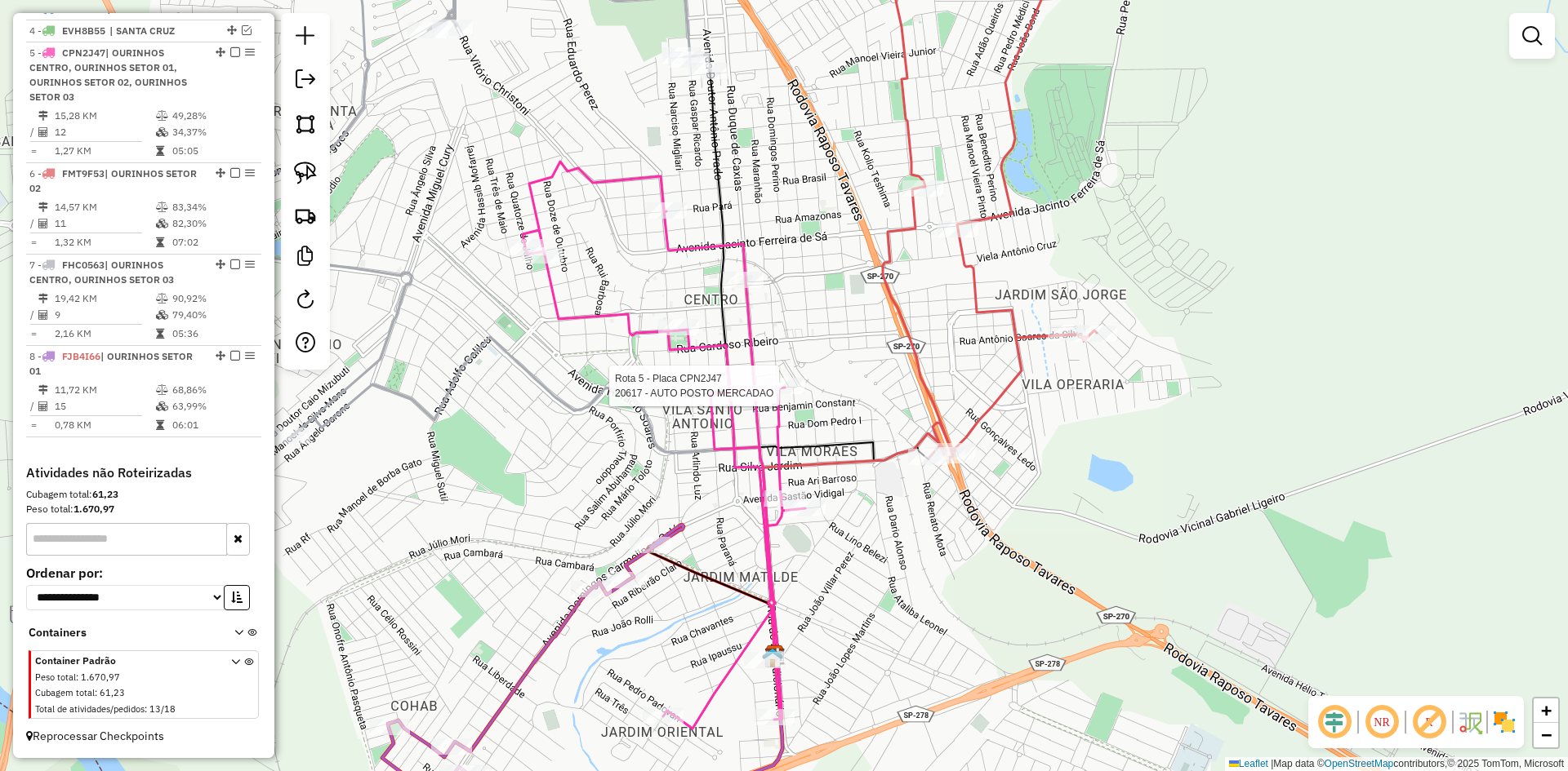
select select "*********"
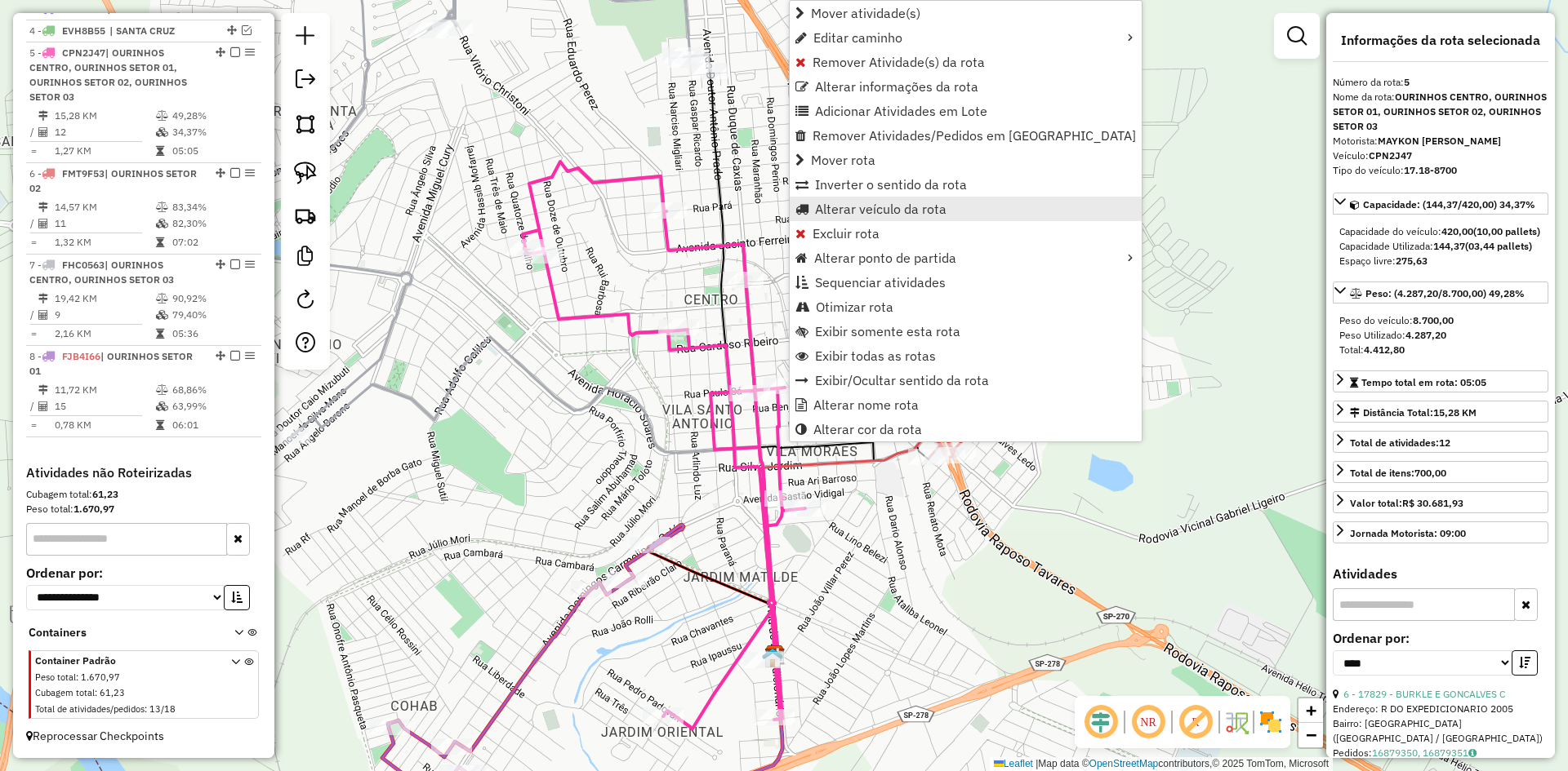
click at [865, 204] on span "Alterar veículo da rota" at bounding box center [880, 209] width 132 height 13
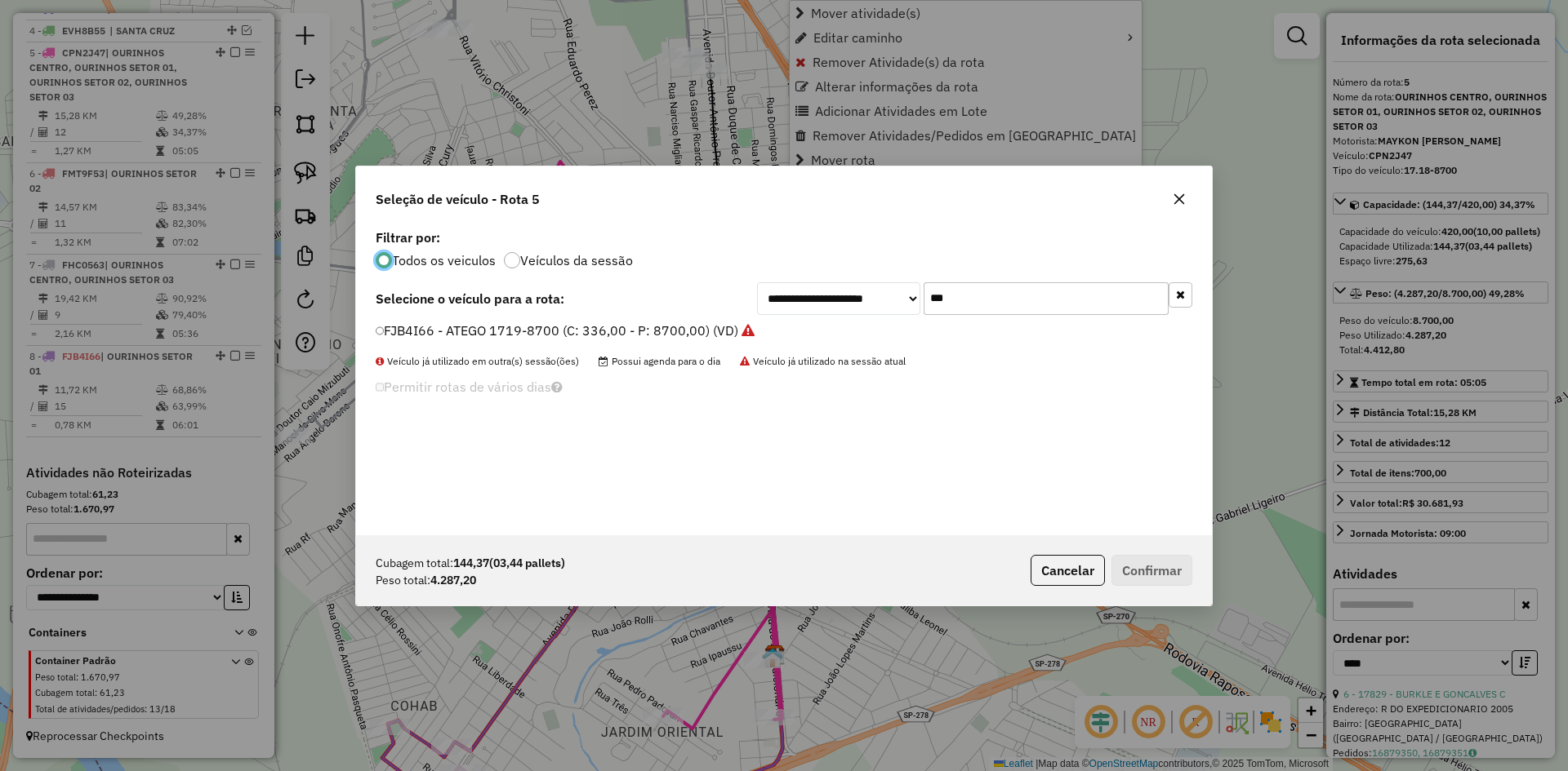
scroll to position [9, 5]
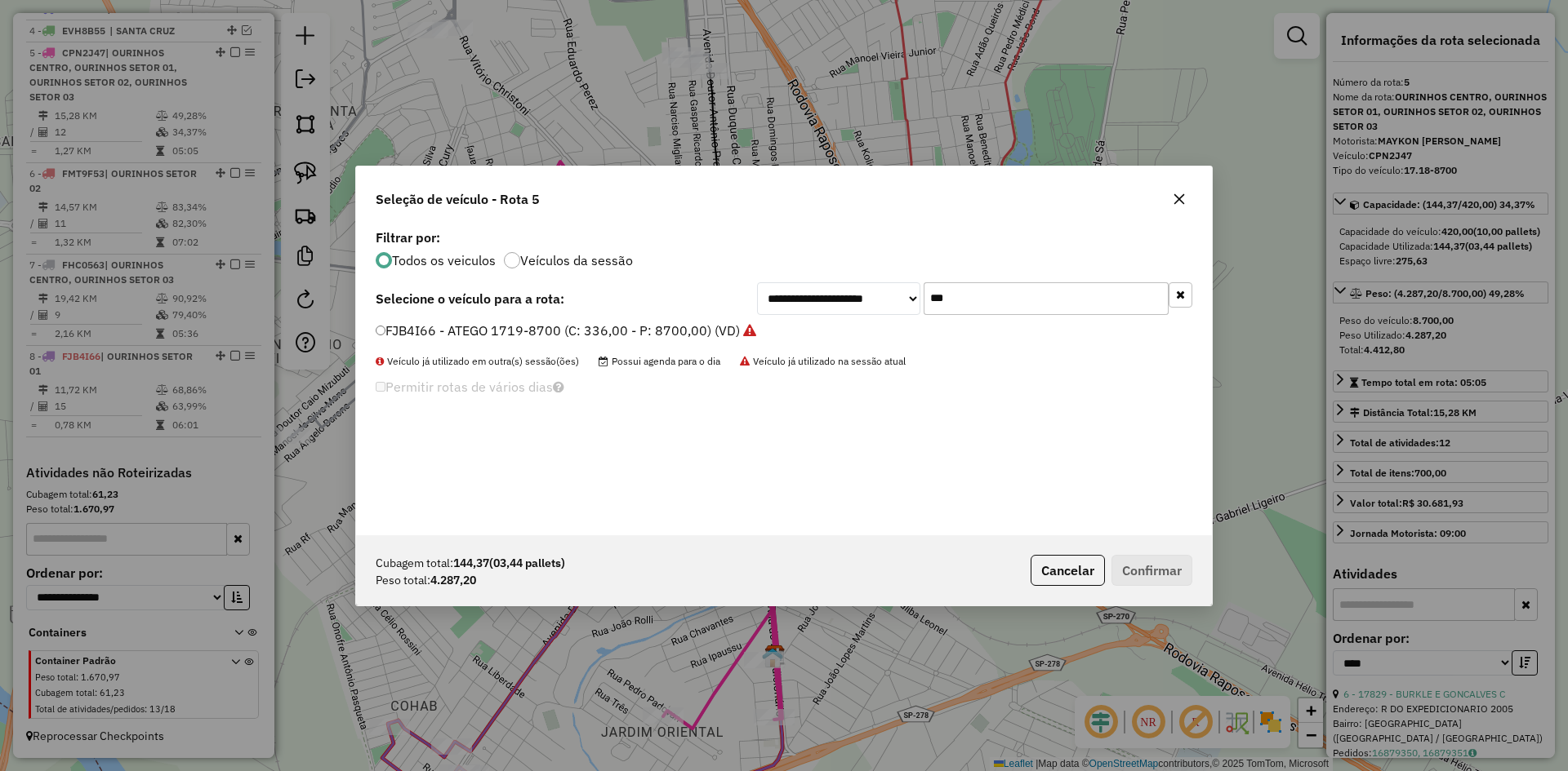
click at [966, 302] on input "***" at bounding box center [1045, 299] width 245 height 32
type input "***"
click at [401, 332] on label "GED8I31 - ATEGO 1418-6500 (C: 252,00 - P: 6500,00) (VD)" at bounding box center [568, 330] width 385 height 20
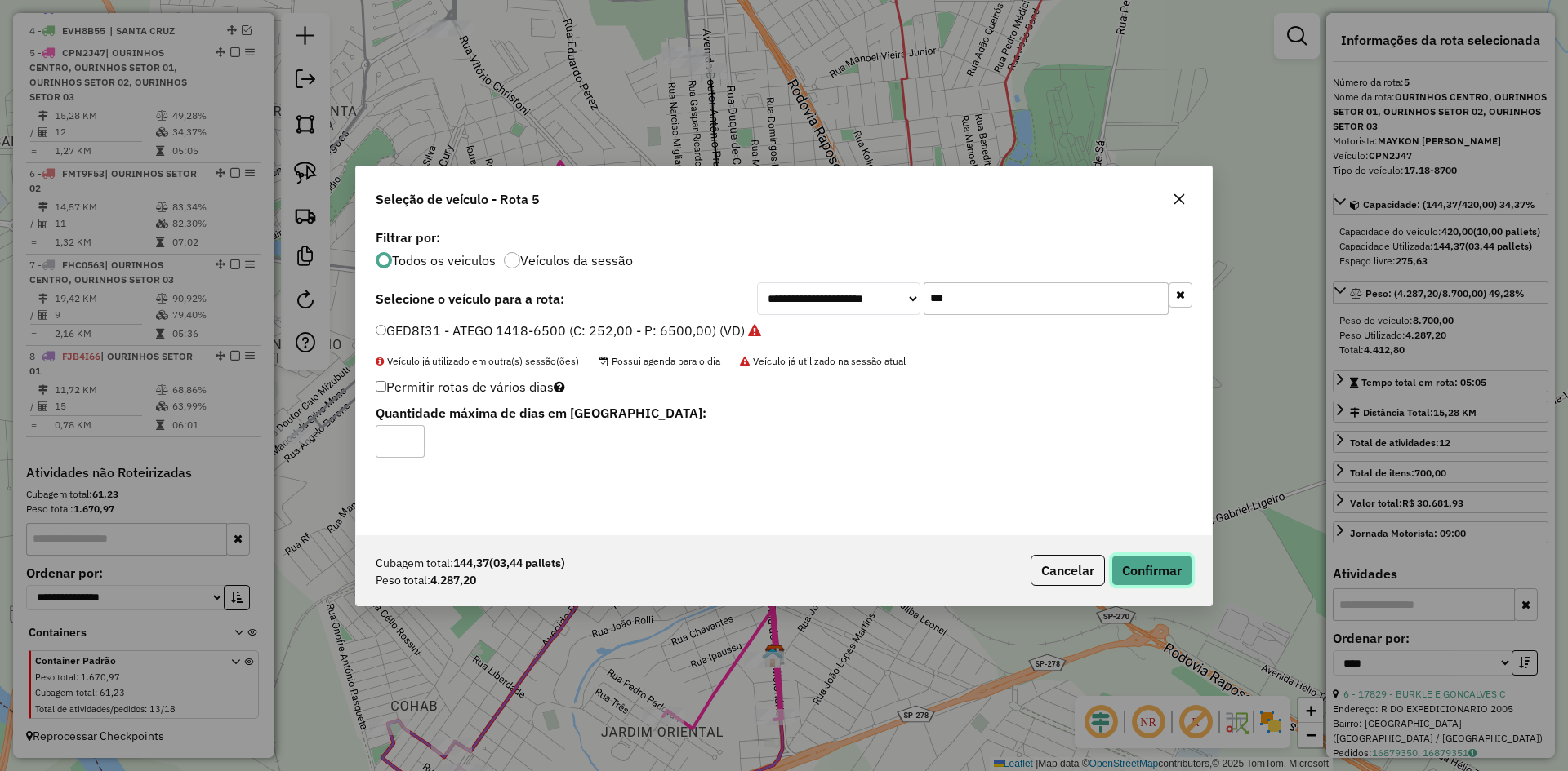
click at [1190, 570] on button "Confirmar" at bounding box center [1151, 570] width 81 height 31
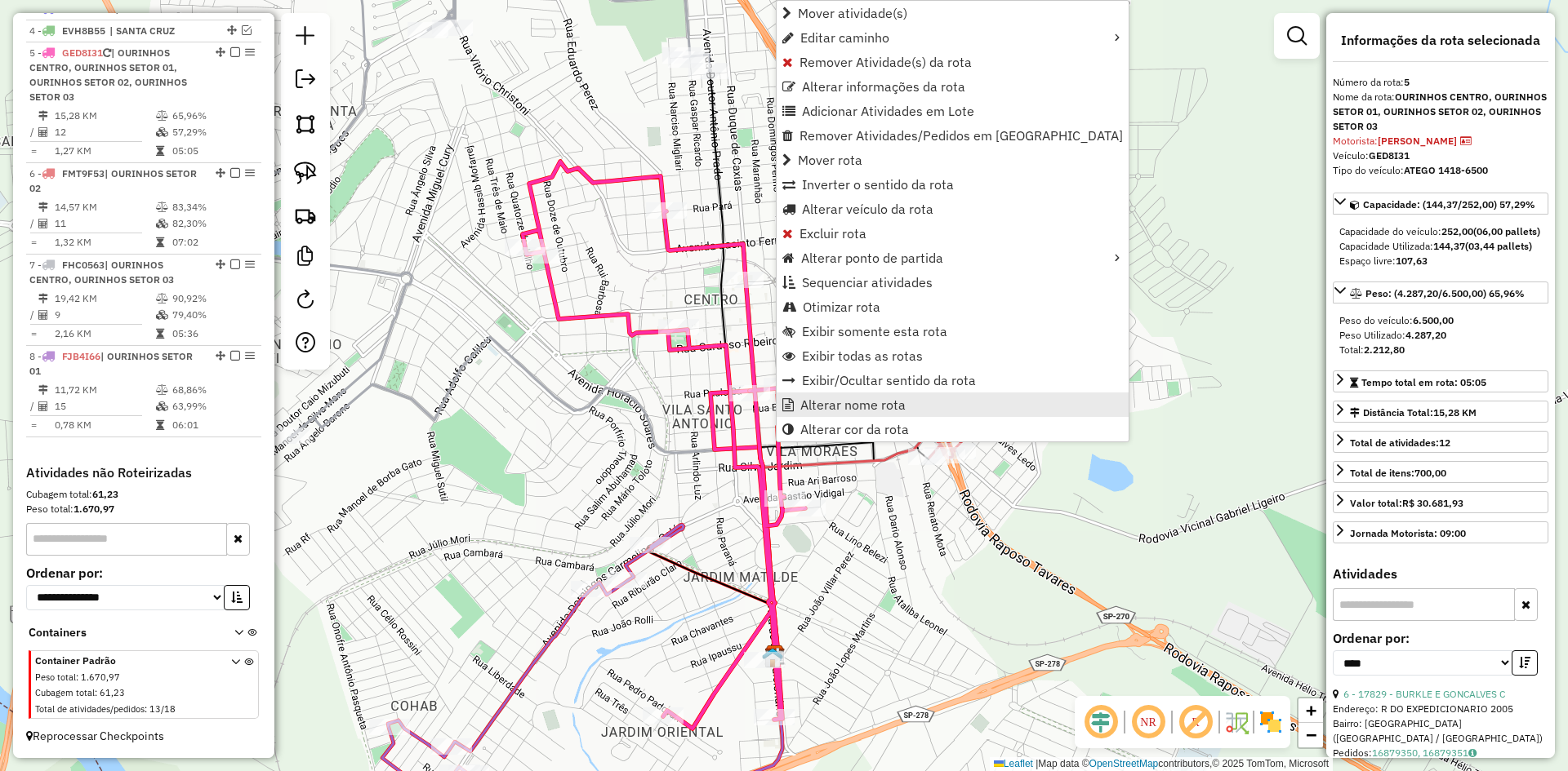
click at [824, 405] on span "Alterar nome rota" at bounding box center [853, 405] width 105 height 13
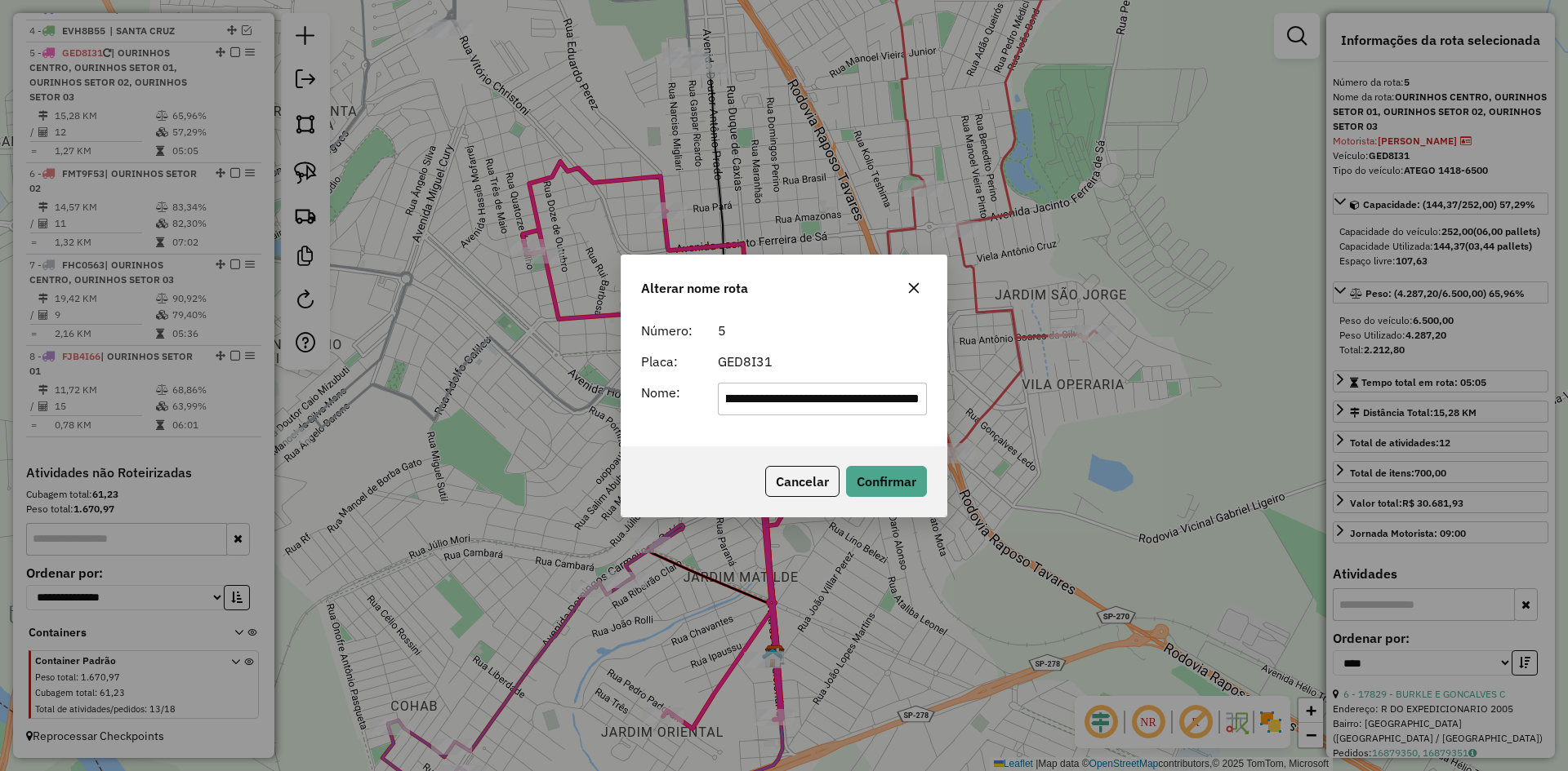
scroll to position [0, 0]
drag, startPoint x: 799, startPoint y: 408, endPoint x: 529, endPoint y: 409, distance: 270.0
click at [529, 409] on div "**********" at bounding box center [784, 385] width 1568 height 771
click at [706, 432] on div "**********" at bounding box center [783, 380] width 325 height 132
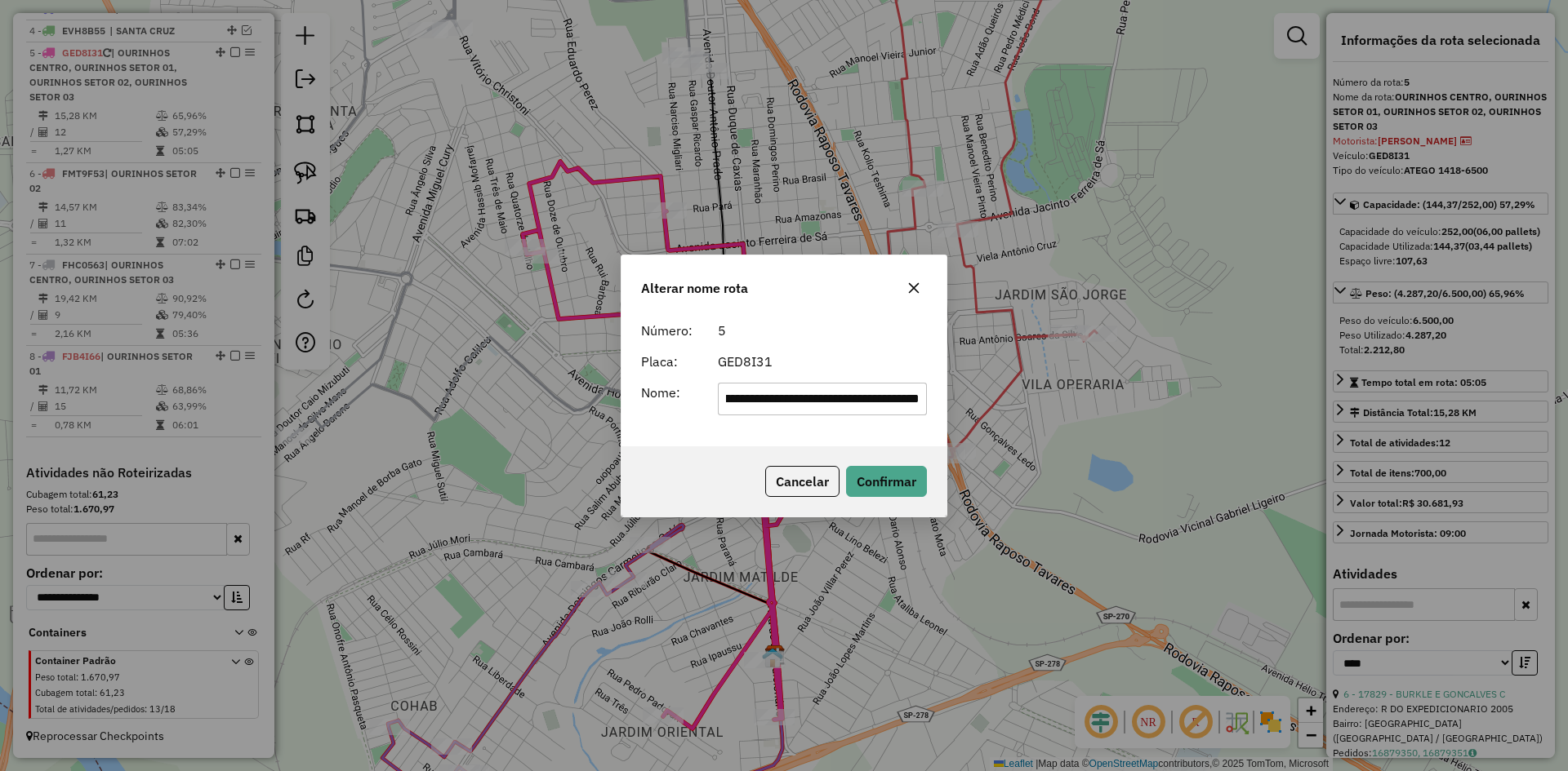
drag, startPoint x: 843, startPoint y: 410, endPoint x: 1285, endPoint y: 407, distance: 442.0
click at [1285, 407] on div "**********" at bounding box center [784, 385] width 1568 height 771
type input "**********"
click at [675, 441] on div "**********" at bounding box center [783, 380] width 325 height 132
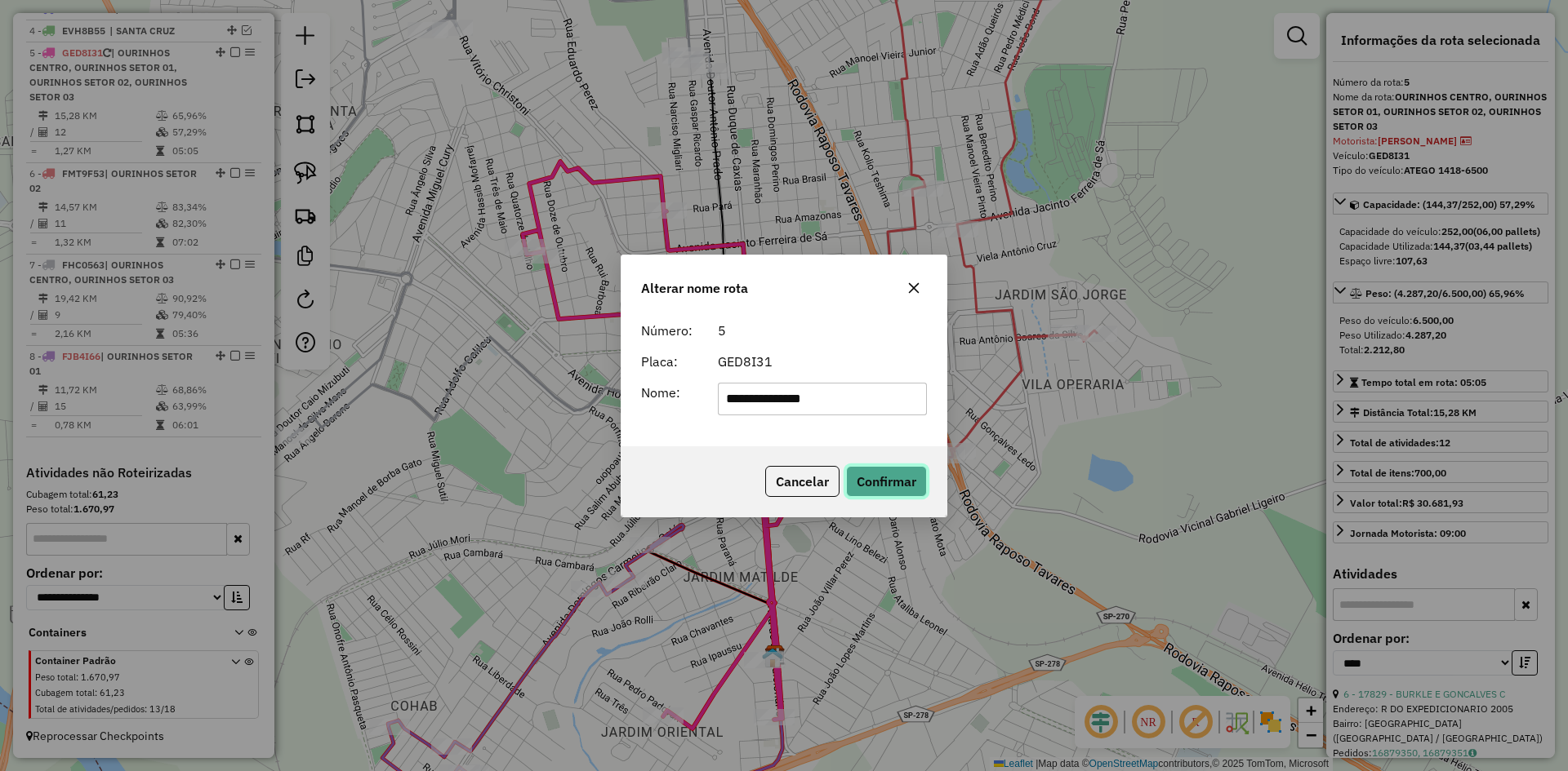
click at [888, 481] on button "Confirmar" at bounding box center [886, 481] width 81 height 31
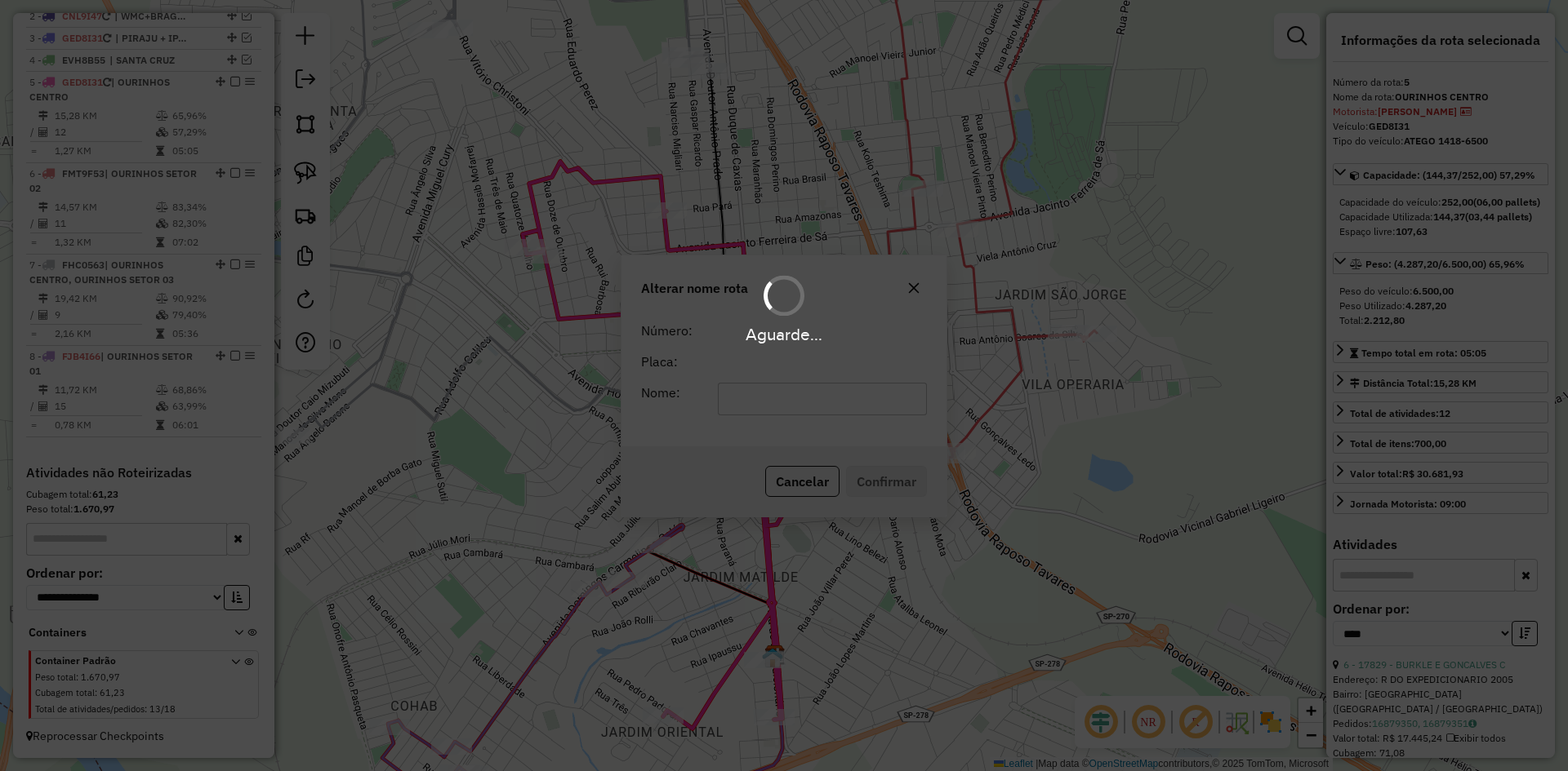
scroll to position [641, 0]
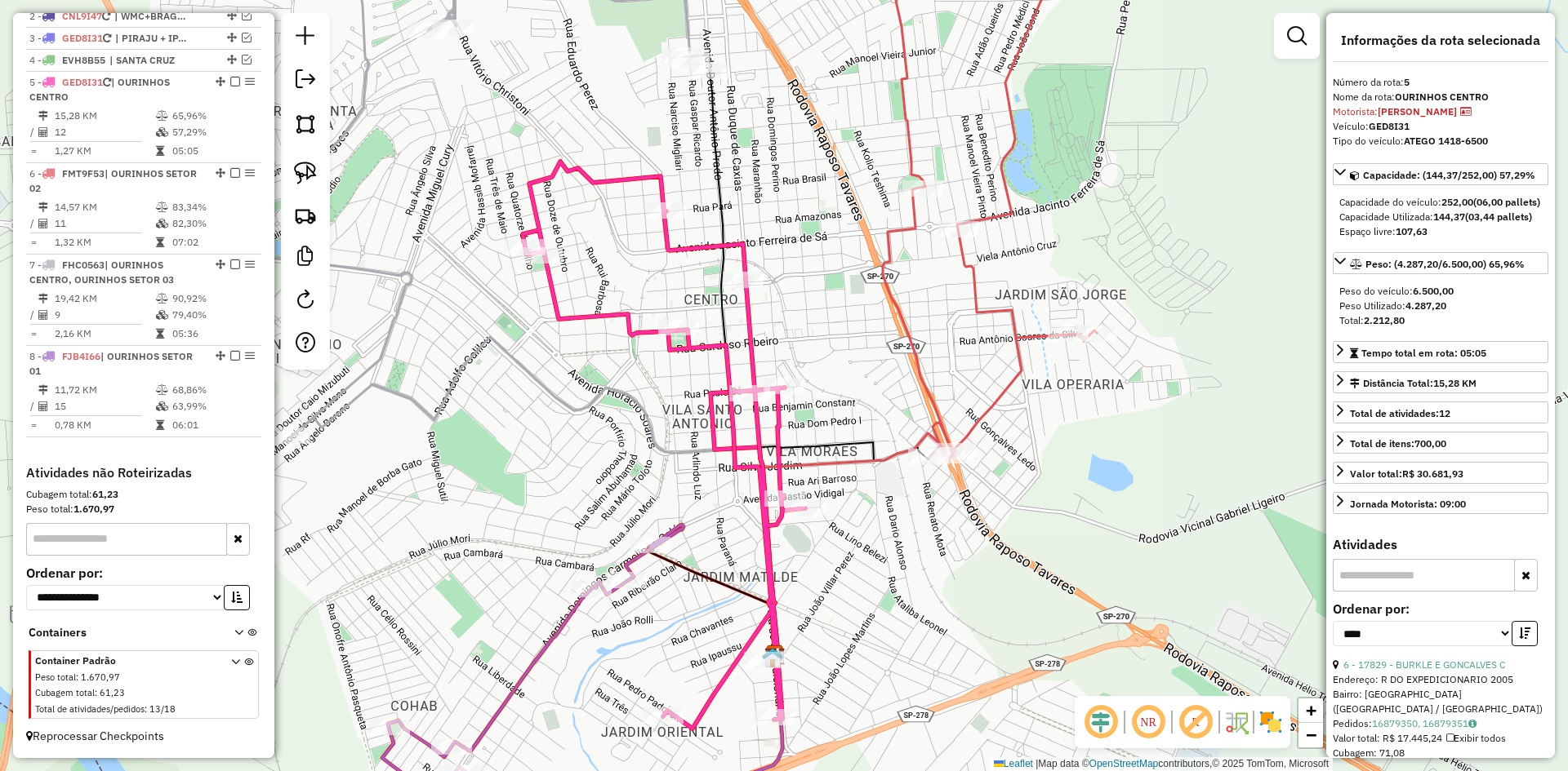
drag, startPoint x: 1156, startPoint y: 508, endPoint x: 900, endPoint y: 352, distance: 299.8
click at [905, 360] on div "Janela de atendimento Grade de atendimento Capacidade Transportadoras Veículos …" at bounding box center [784, 385] width 1568 height 771
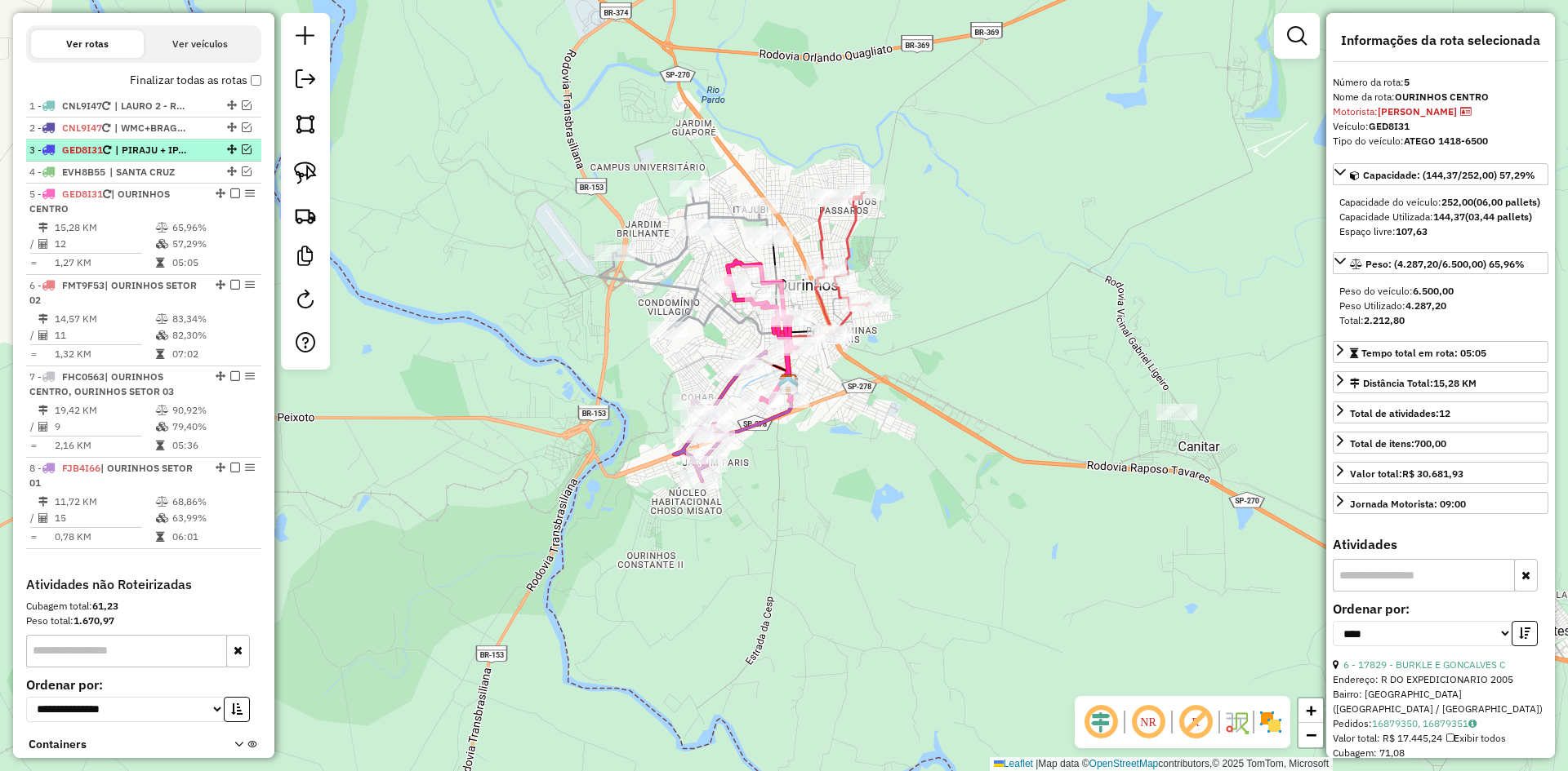
scroll to position [478, 0]
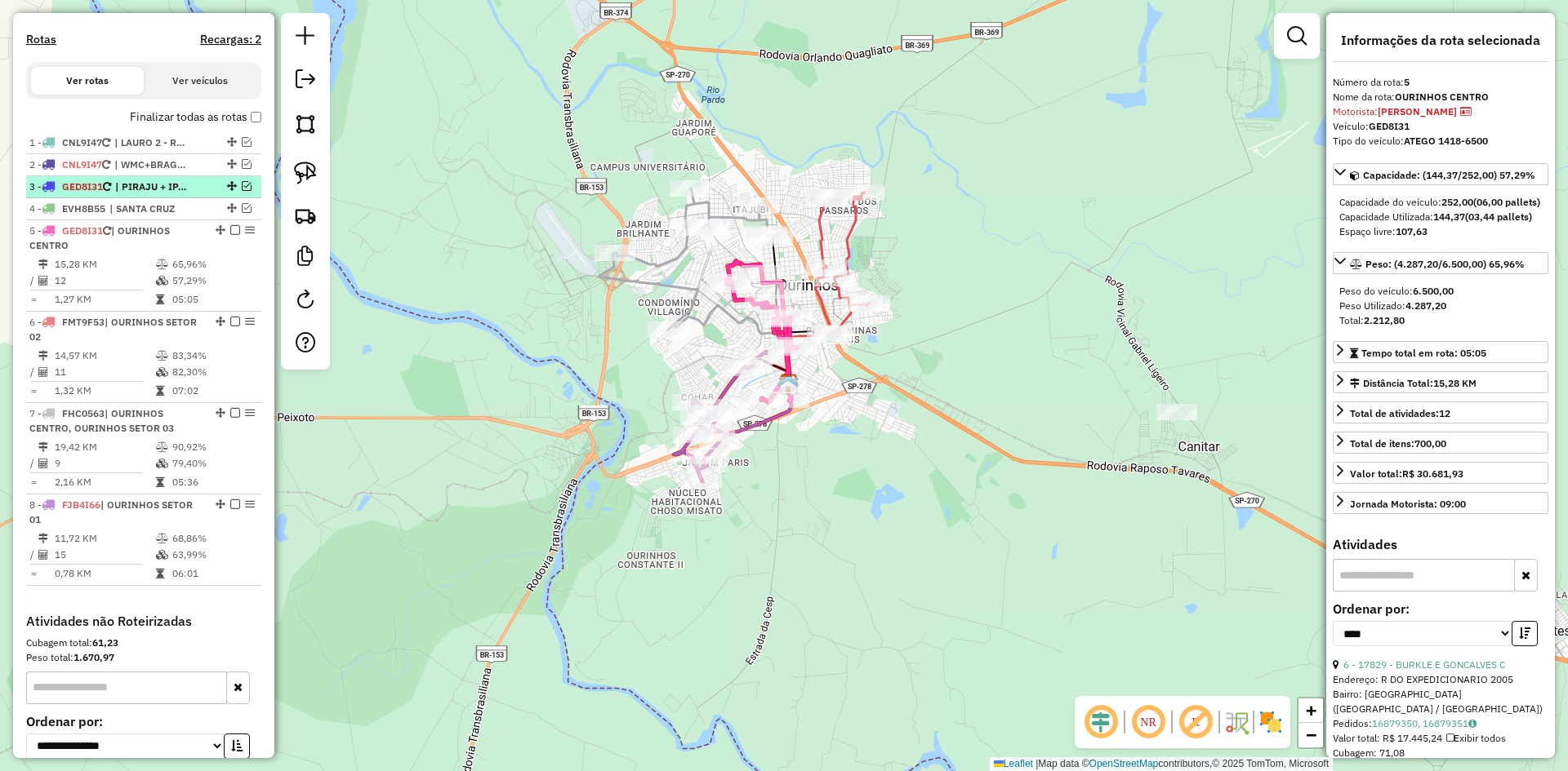
click at [242, 191] on em at bounding box center [247, 187] width 10 height 10
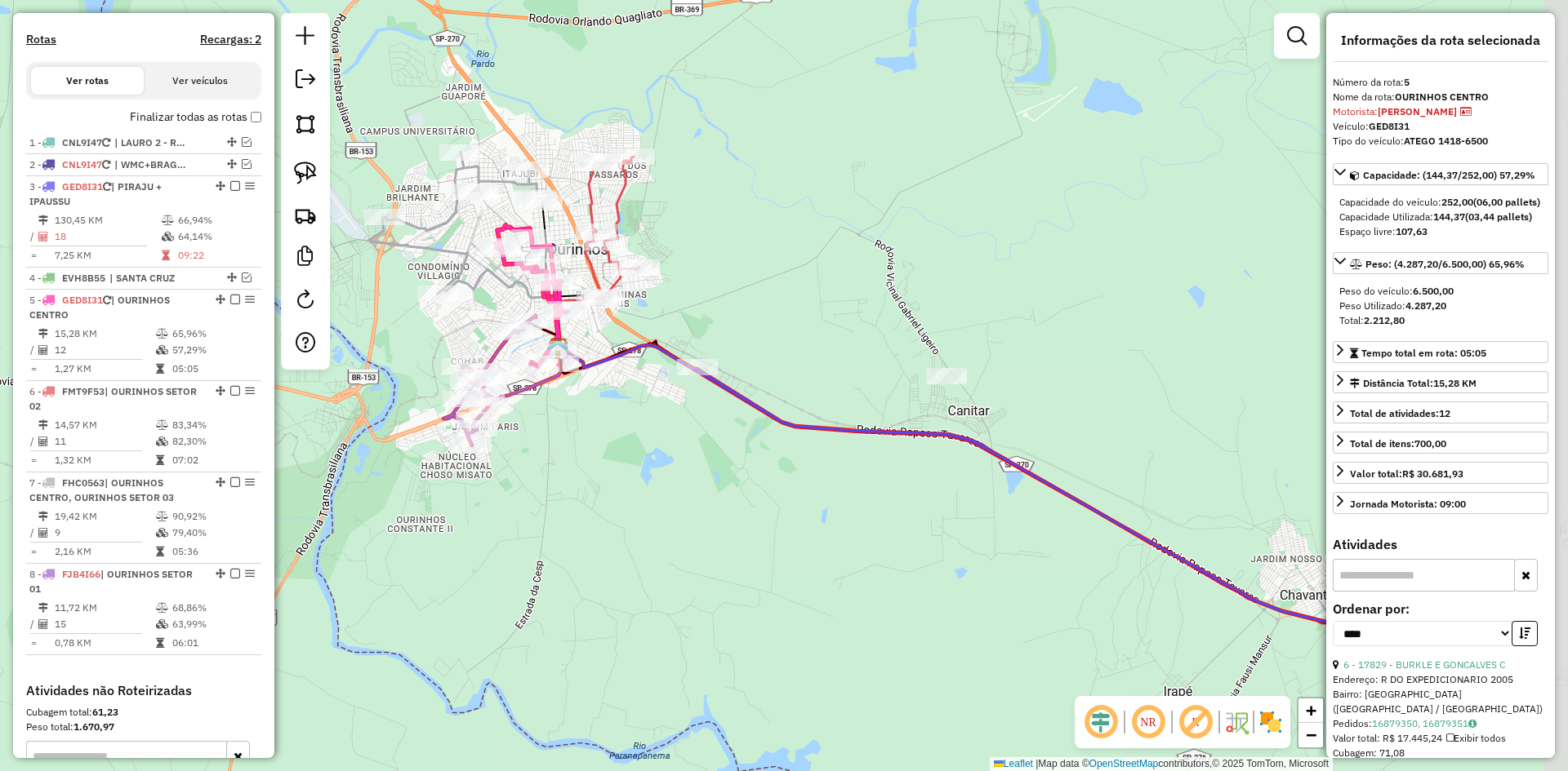
drag, startPoint x: 1003, startPoint y: 559, endPoint x: 772, endPoint y: 523, distance: 233.8
click at [772, 523] on div "Janela de atendimento Grade de atendimento Capacidade Transportadoras Veículos …" at bounding box center [784, 385] width 1568 height 771
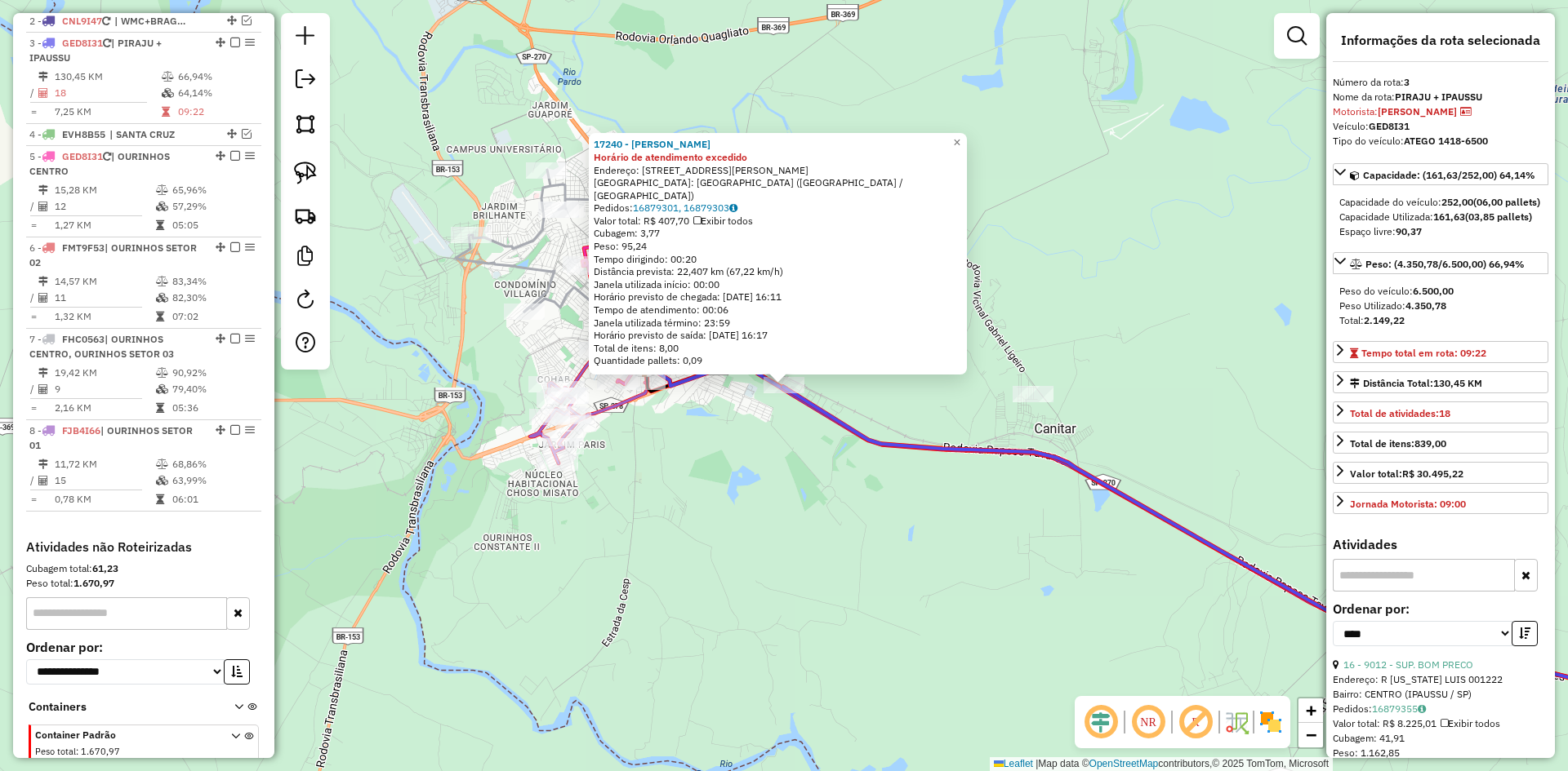
scroll to position [656, 0]
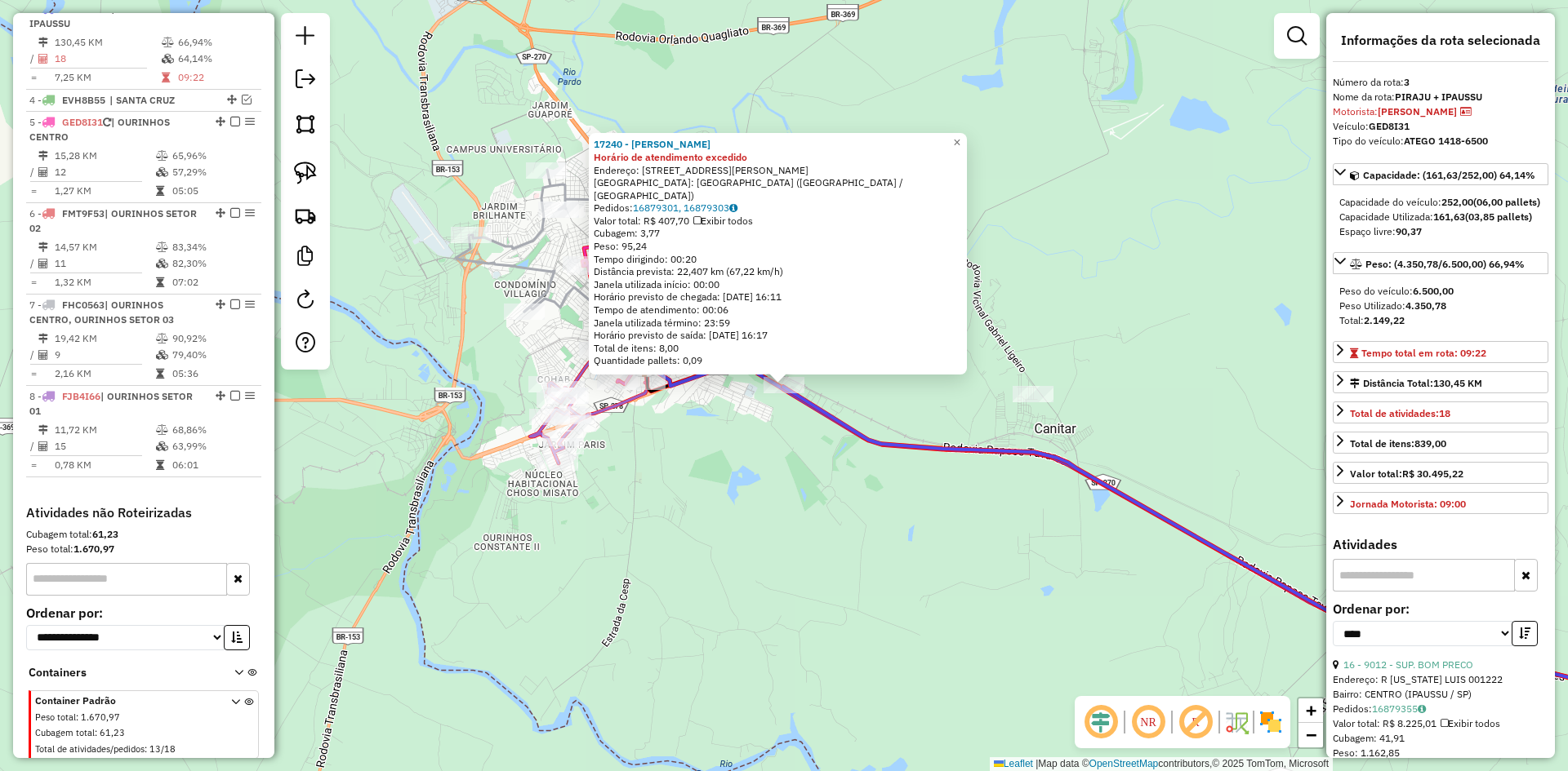
click at [786, 532] on div "17240 - [PERSON_NAME] VIL Horário de atendimento excedido Endereço: [STREET_ADD…" at bounding box center [784, 385] width 1568 height 771
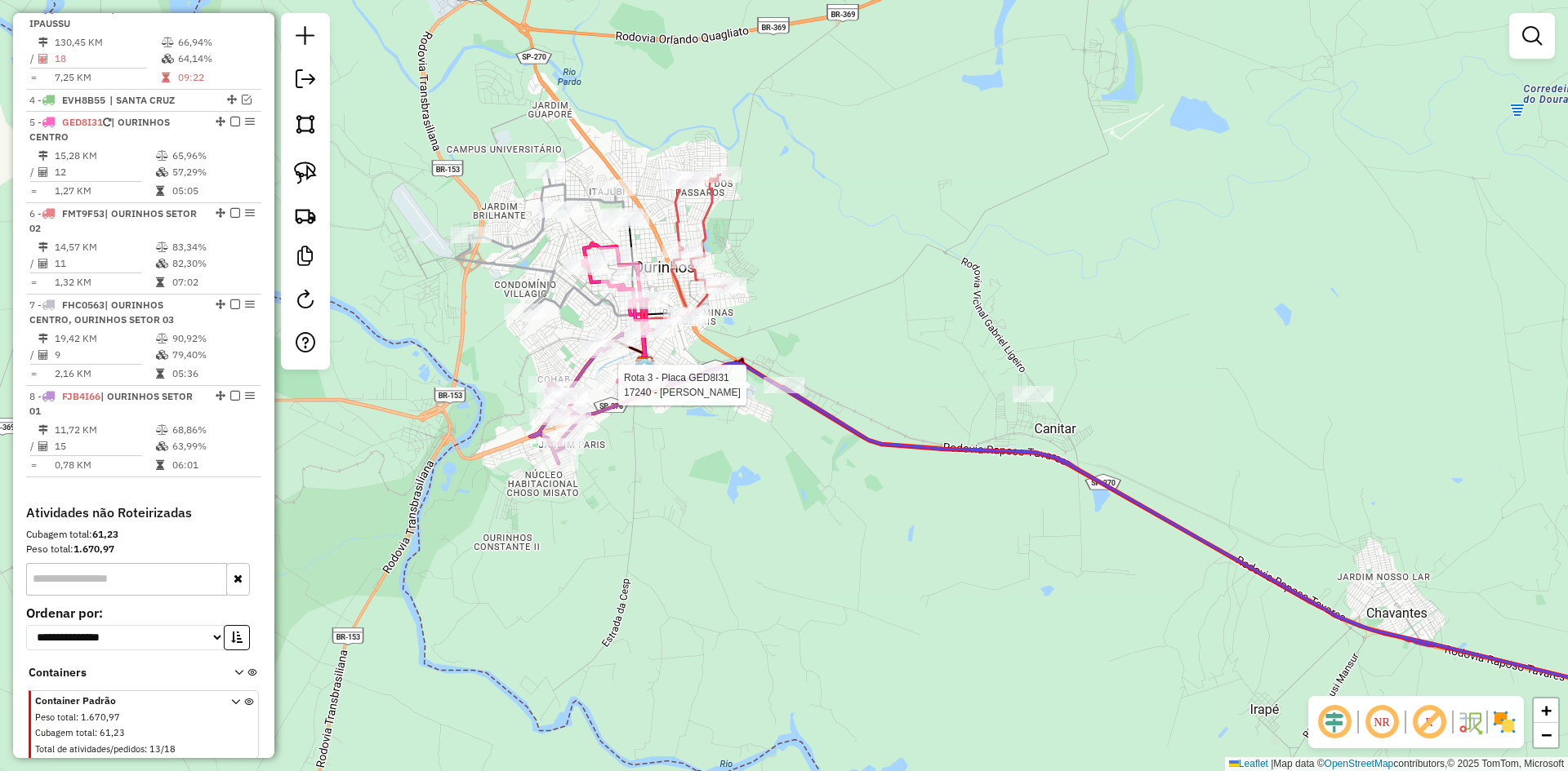
select select "*********"
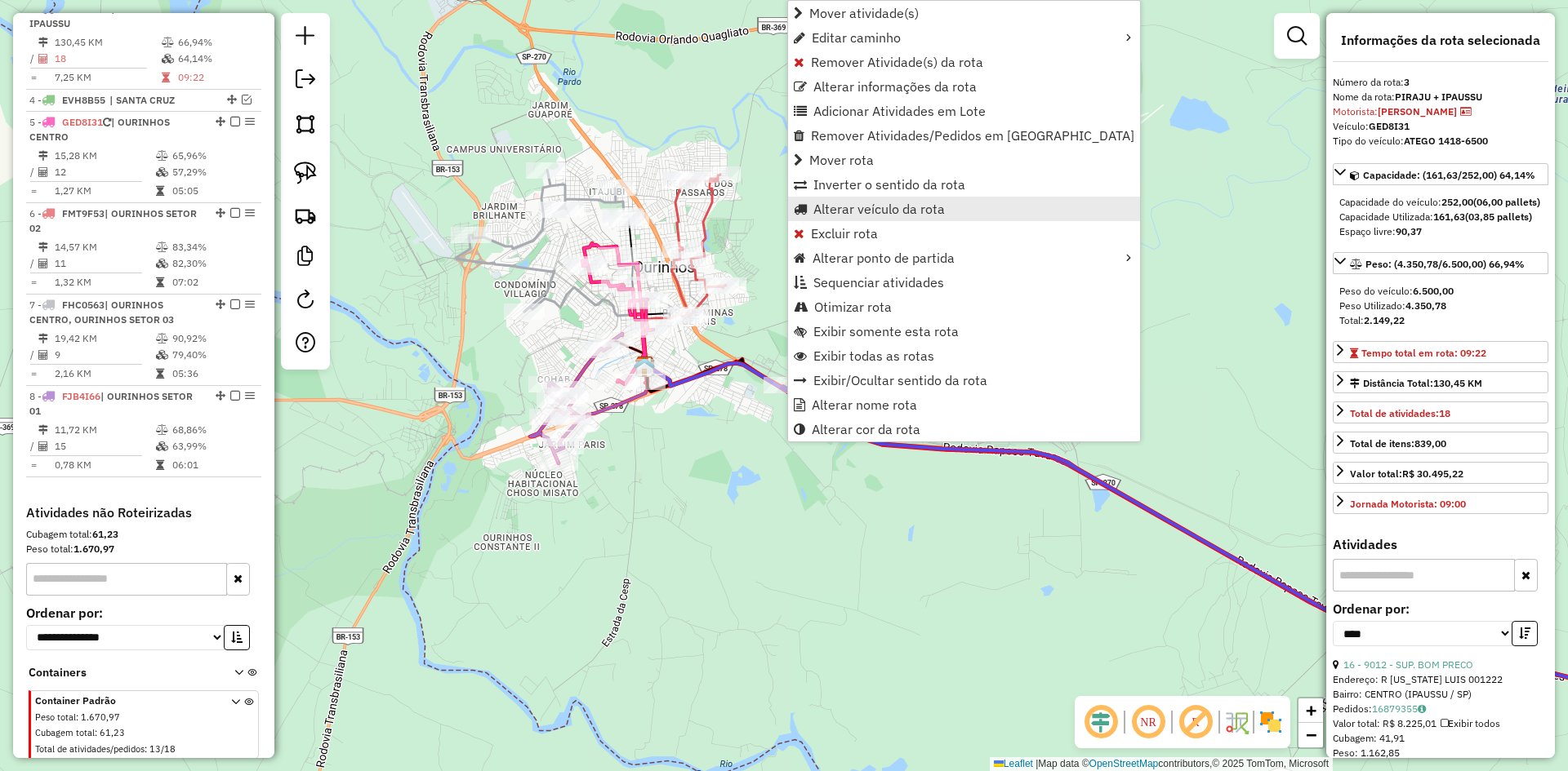
click at [876, 206] on span "Alterar veículo da rota" at bounding box center [878, 209] width 132 height 13
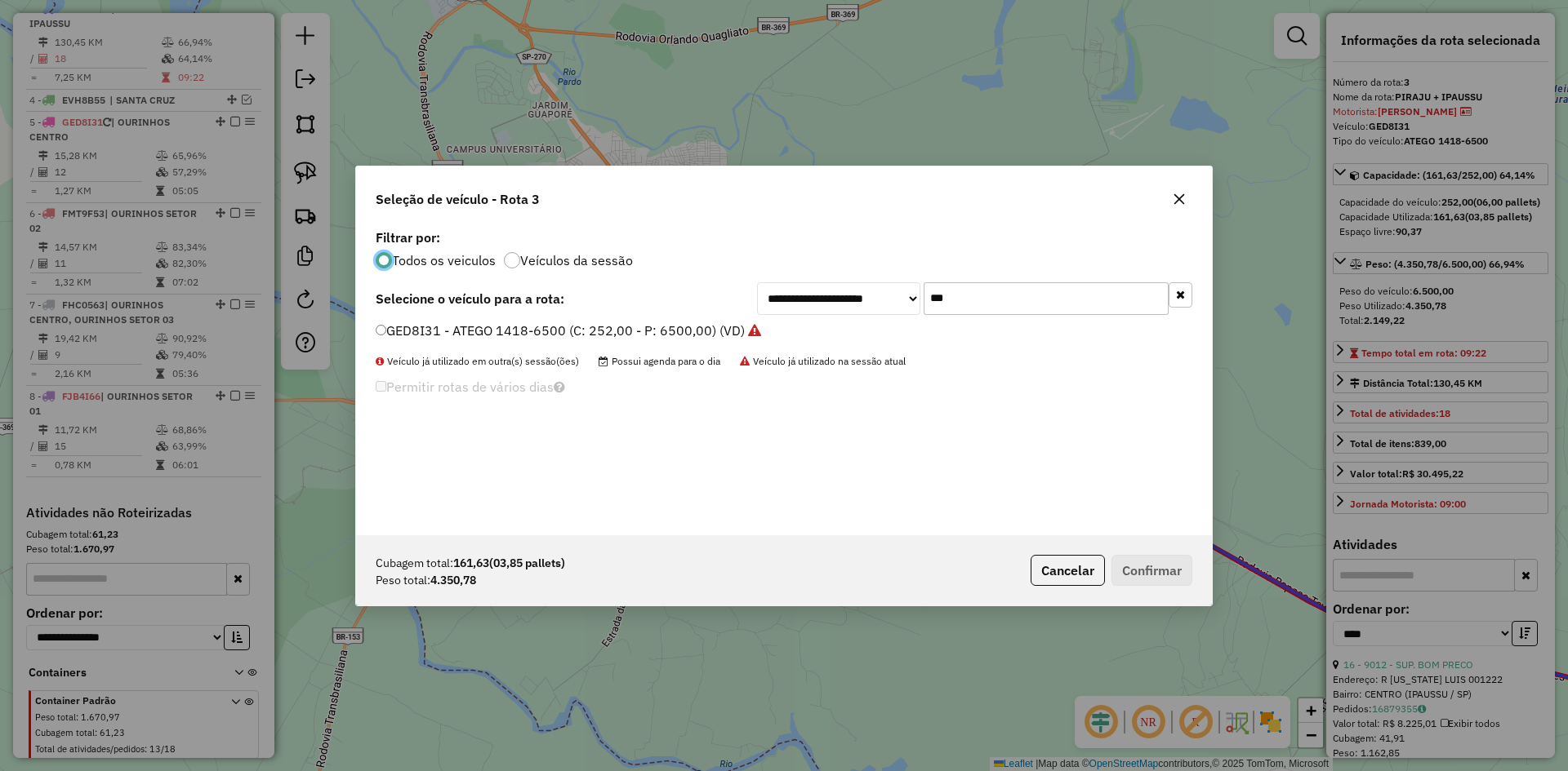
scroll to position [9, 5]
click at [1007, 295] on input "***" at bounding box center [1045, 299] width 245 height 32
type input "**"
click at [455, 333] on label "CUM1012 - ATEGO 1719-8700 (C: 336,00 - P: 8700,00) (VD)" at bounding box center [563, 330] width 375 height 20
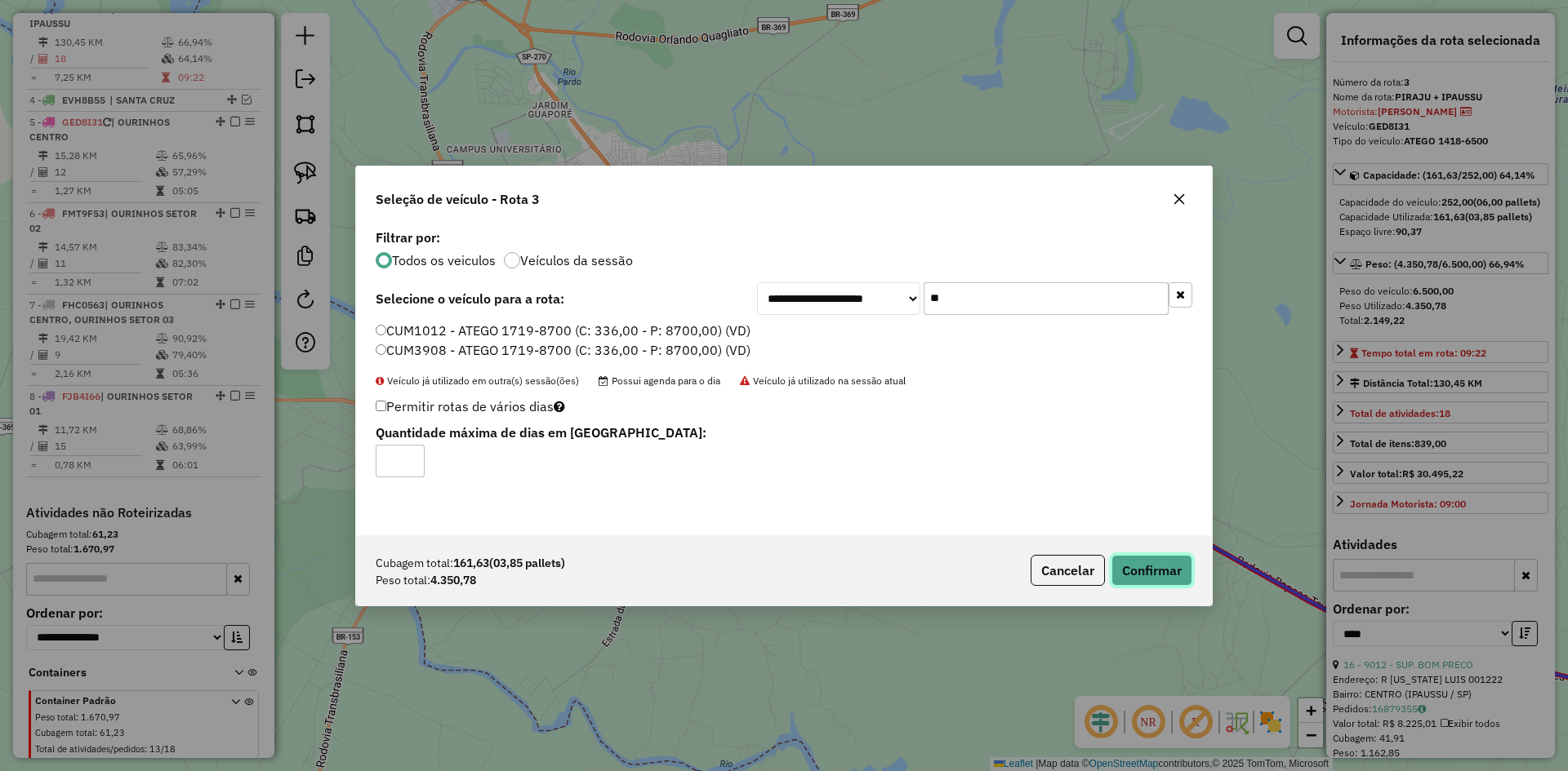
click at [1161, 573] on button "Confirmar" at bounding box center [1151, 570] width 81 height 31
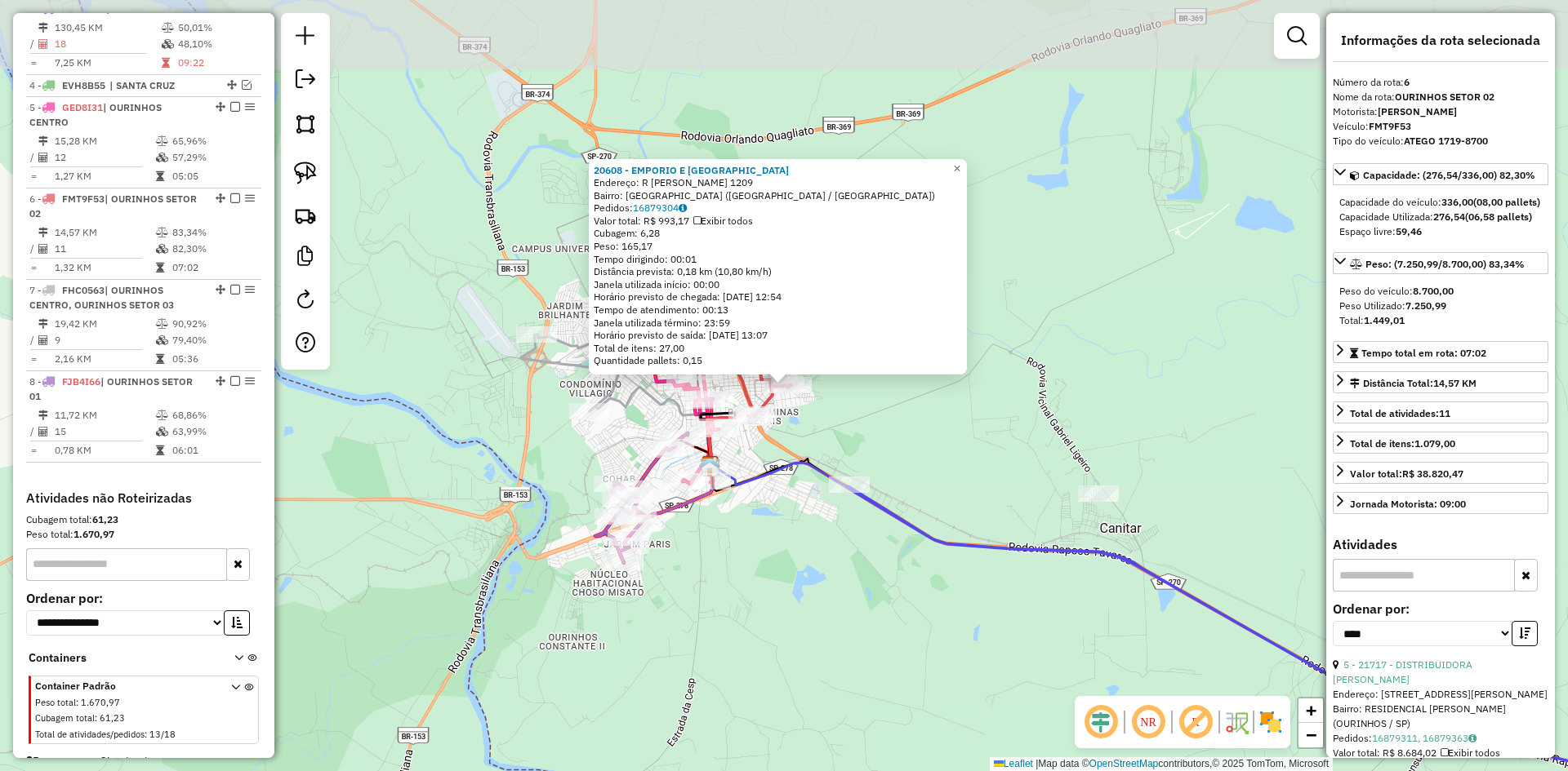
scroll to position [711, 0]
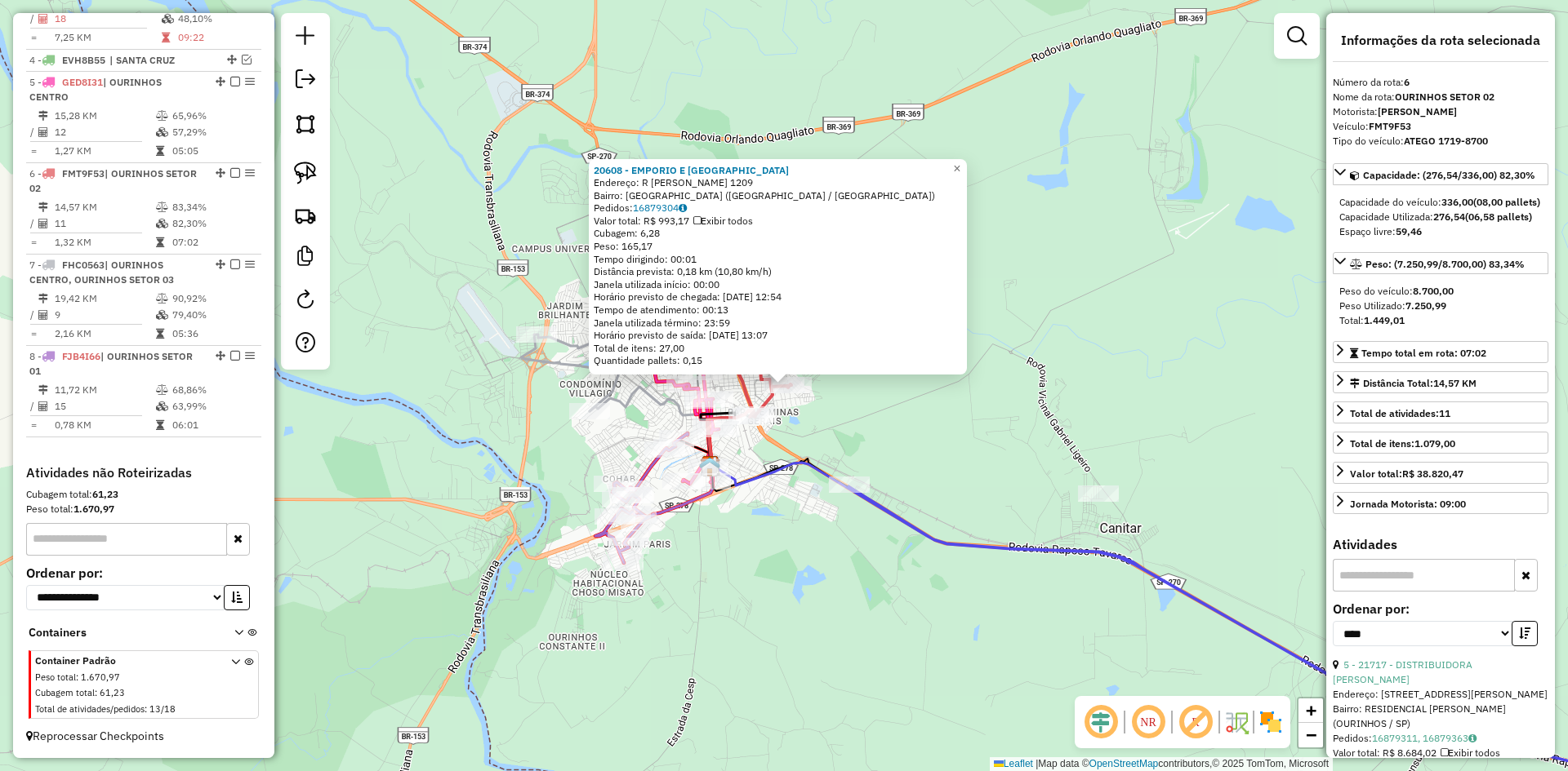
click at [892, 421] on div "20608 - EMPORIO E [GEOGRAPHIC_DATA] Endereço: [STREET_ADDRESS][PERSON_NAME] Bai…" at bounding box center [784, 385] width 1568 height 771
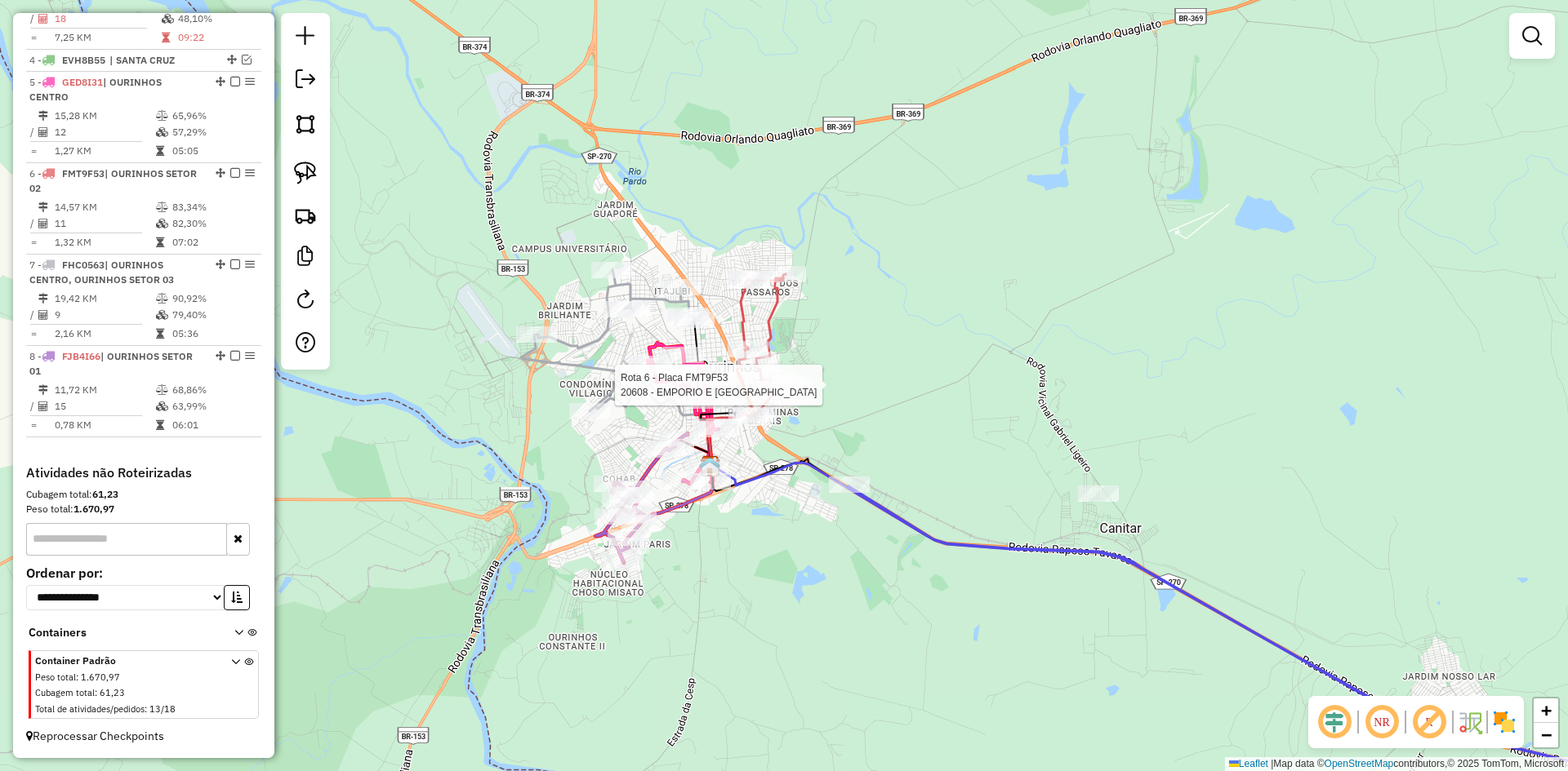
select select "*********"
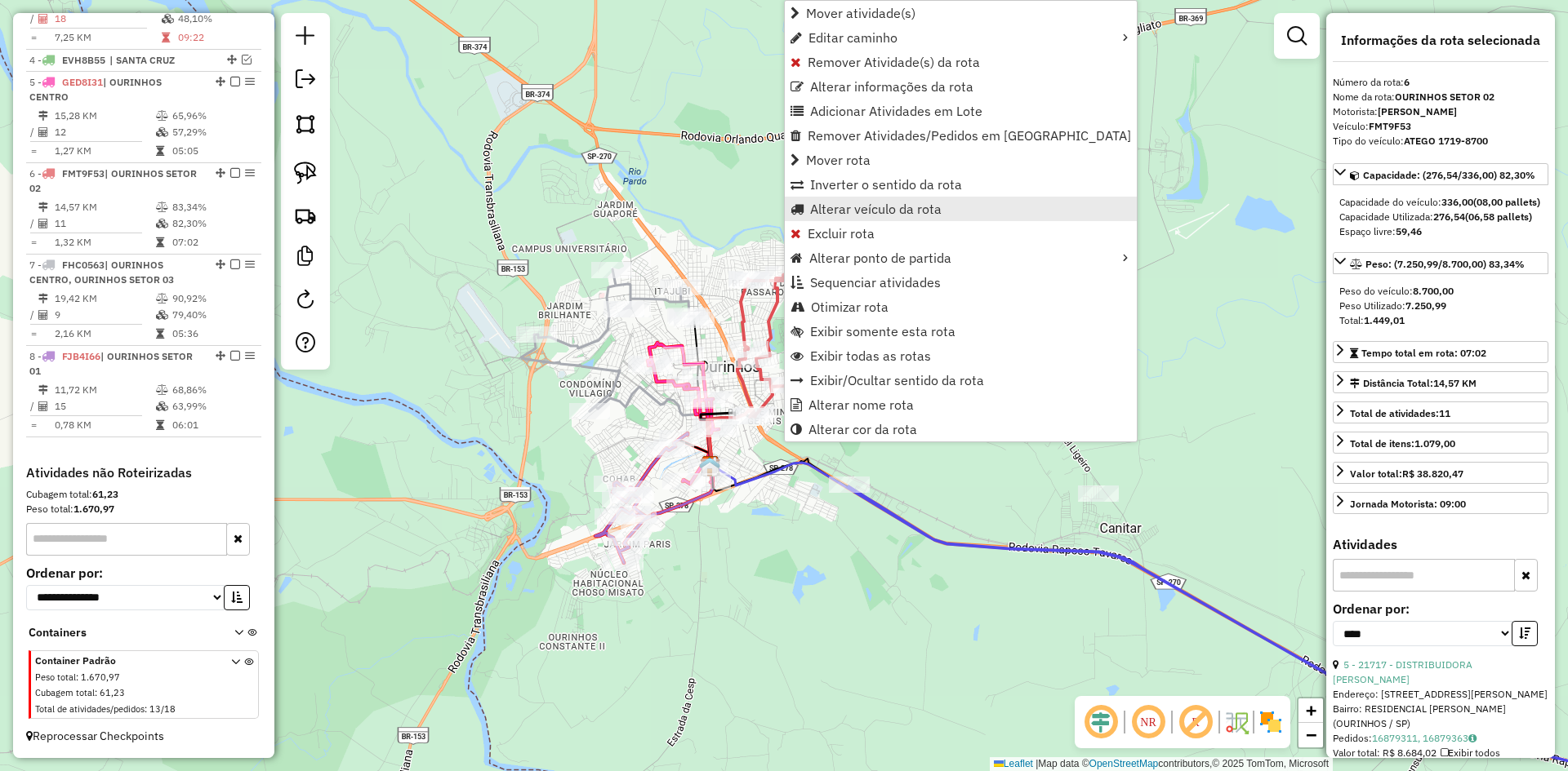
click at [860, 204] on span "Alterar veículo da rota" at bounding box center [876, 209] width 132 height 13
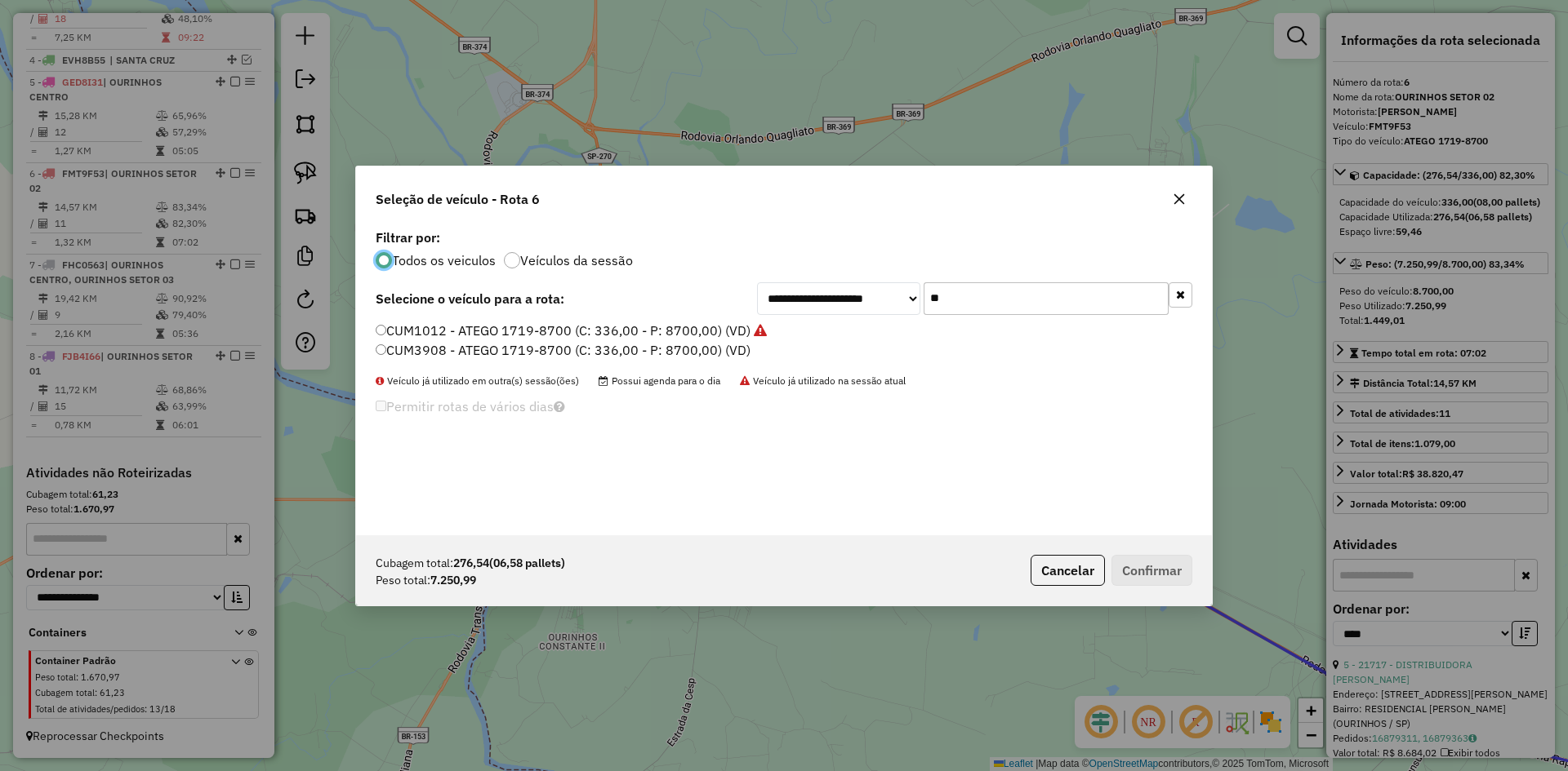
scroll to position [9, 5]
click at [1009, 296] on input "**" at bounding box center [1045, 299] width 245 height 32
type input "**"
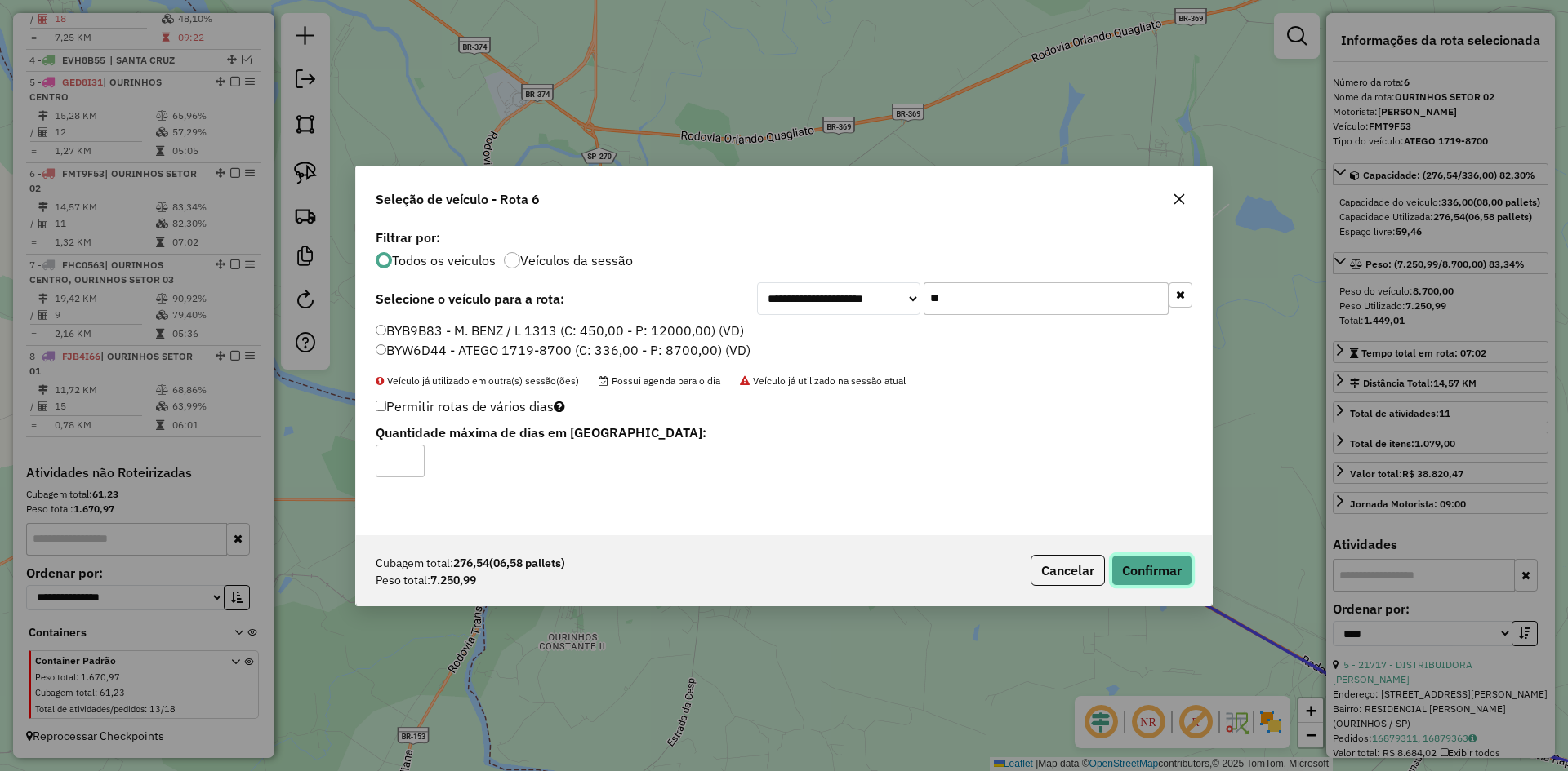
click at [1151, 566] on button "Confirmar" at bounding box center [1151, 570] width 81 height 31
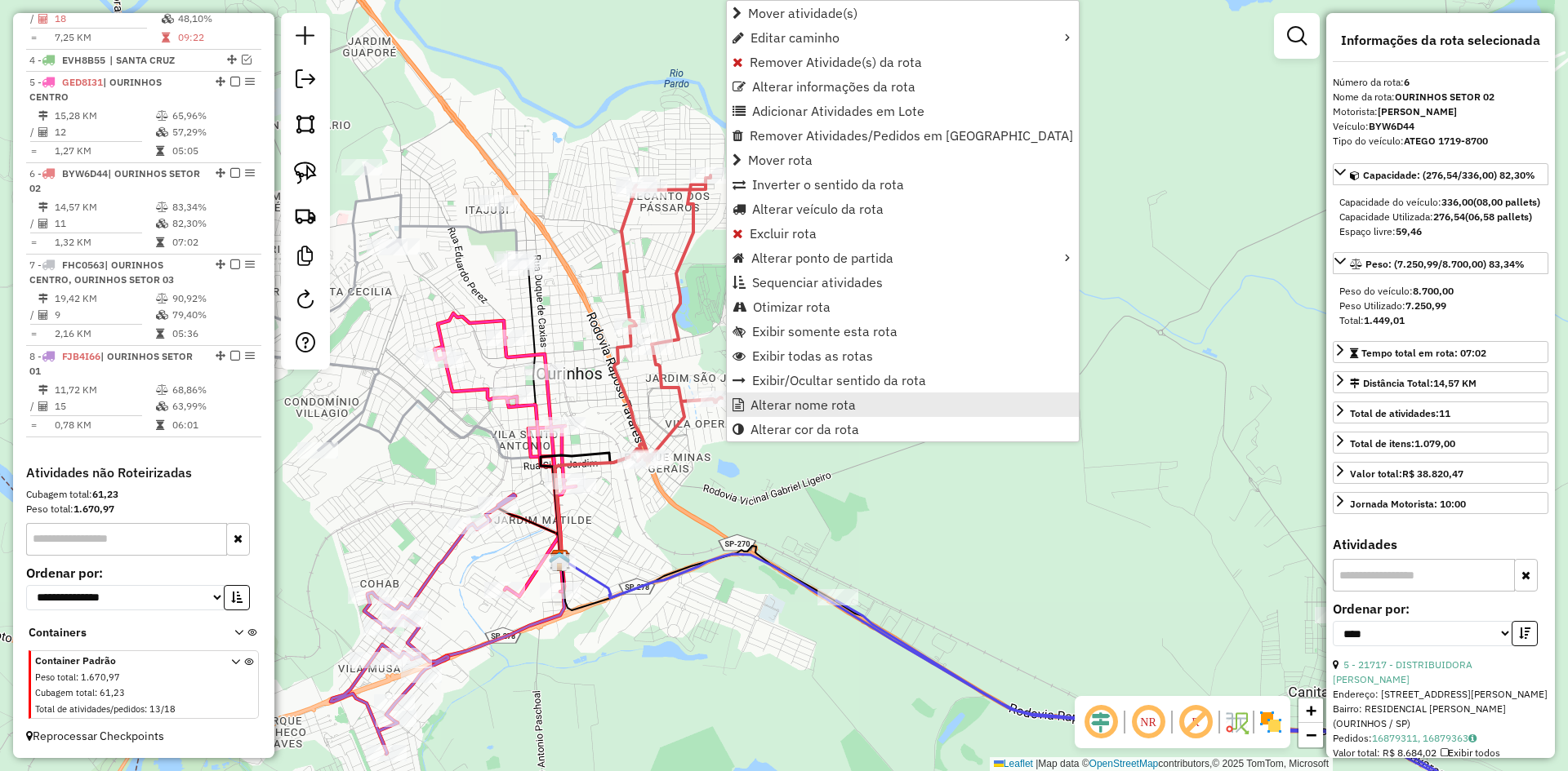
click at [753, 399] on span "Alterar nome rota" at bounding box center [803, 405] width 105 height 13
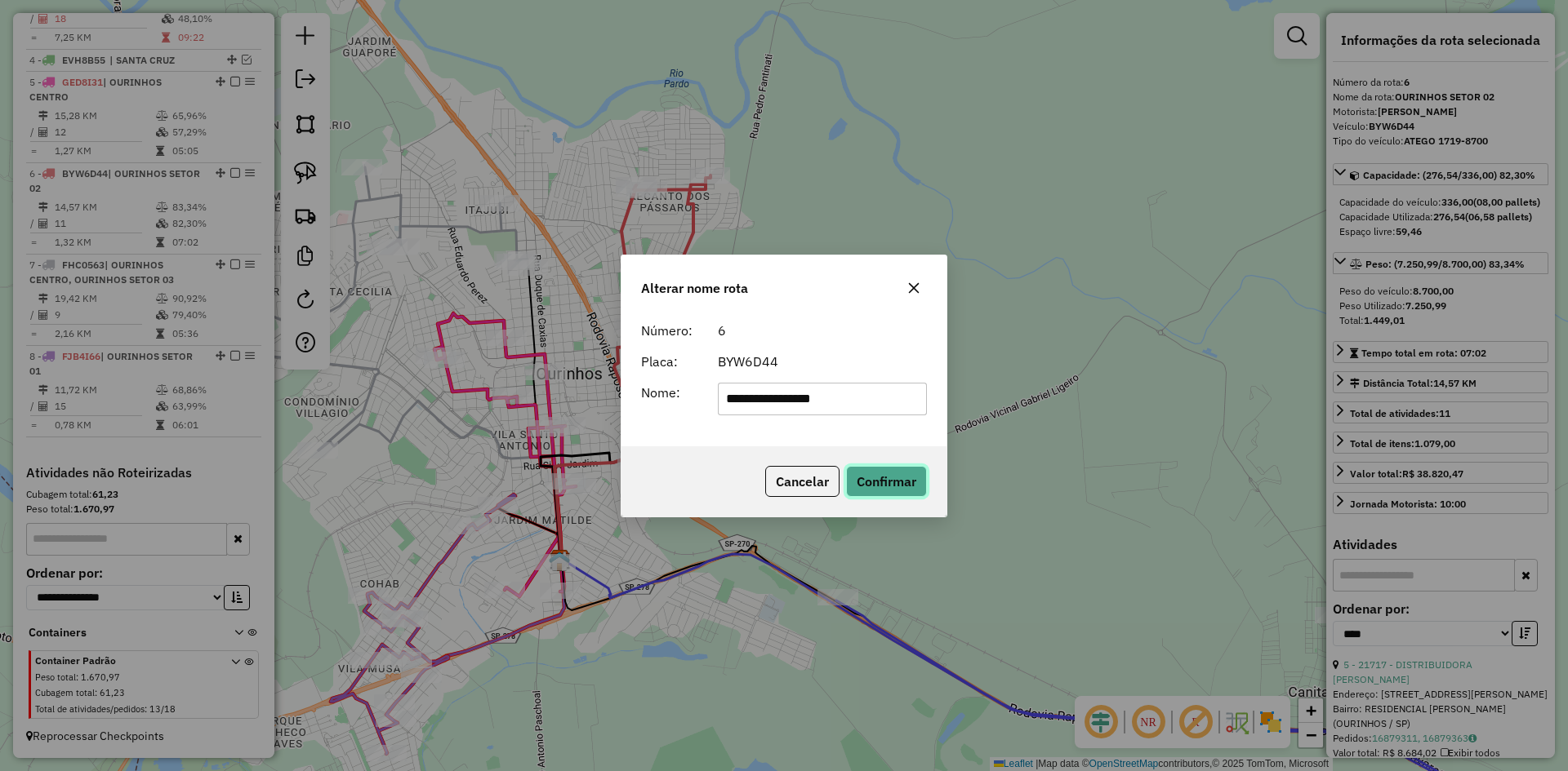
click at [879, 471] on button "Confirmar" at bounding box center [886, 481] width 81 height 31
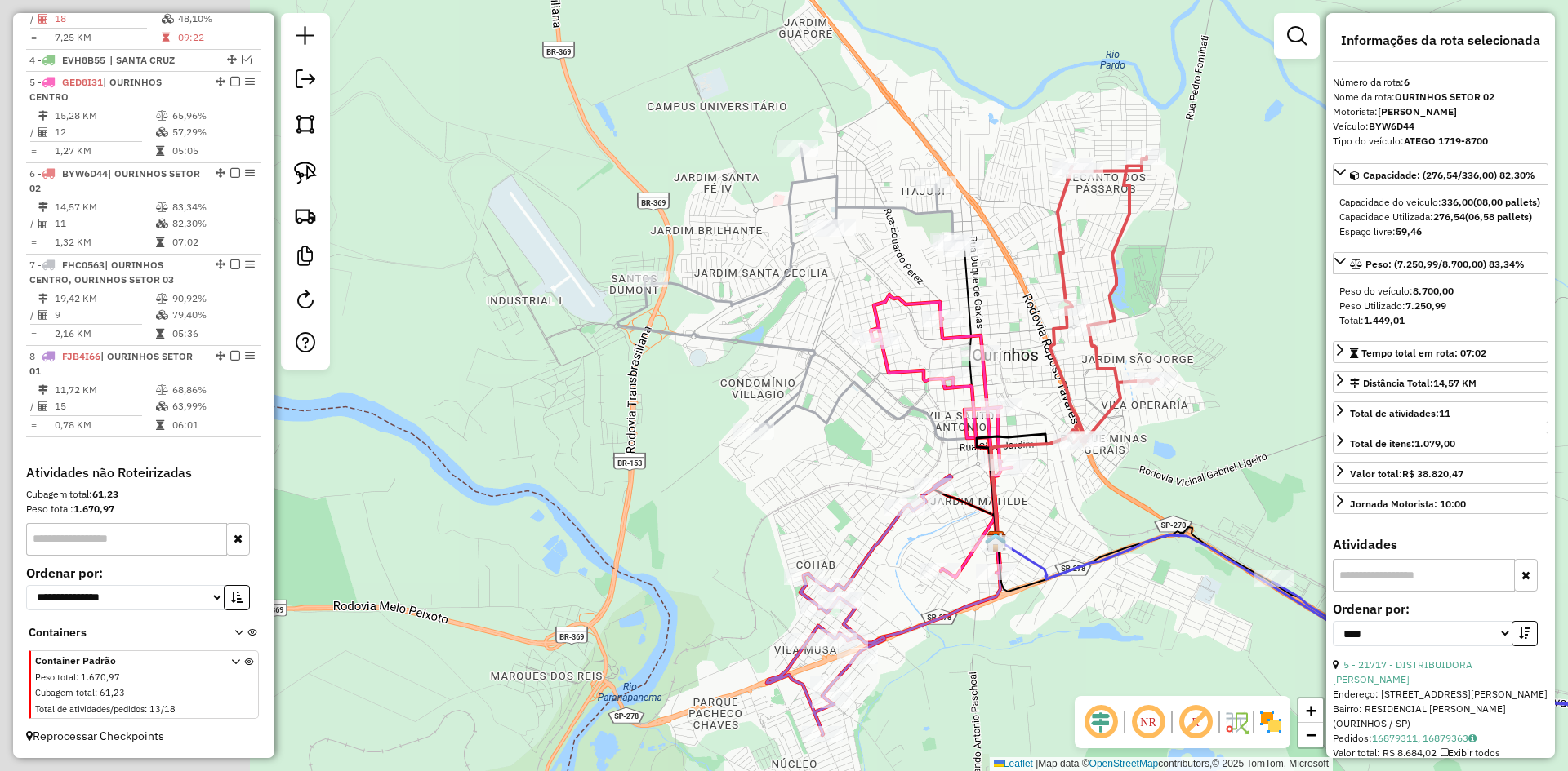
drag, startPoint x: 821, startPoint y: 430, endPoint x: 1260, endPoint y: 411, distance: 439.4
click at [1260, 411] on div "Janela de atendimento Grade de atendimento Capacidade Transportadoras Veículos …" at bounding box center [784, 385] width 1568 height 771
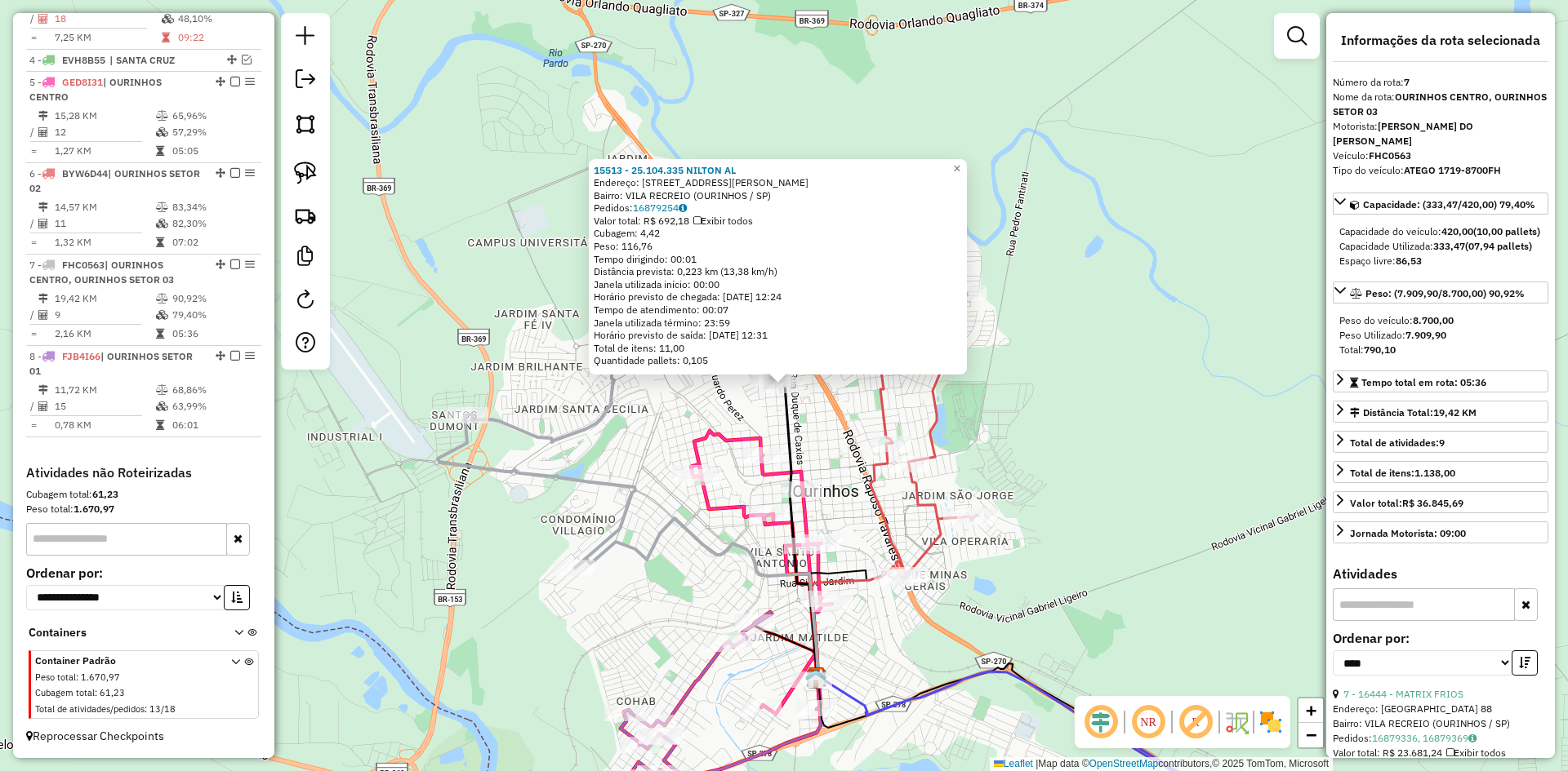
click at [827, 416] on div "15513 - 25.104.335 [PERSON_NAME]: [STREET_ADDRESS][PERSON_NAME] Bairro: [GEOGRA…" at bounding box center [784, 385] width 1568 height 771
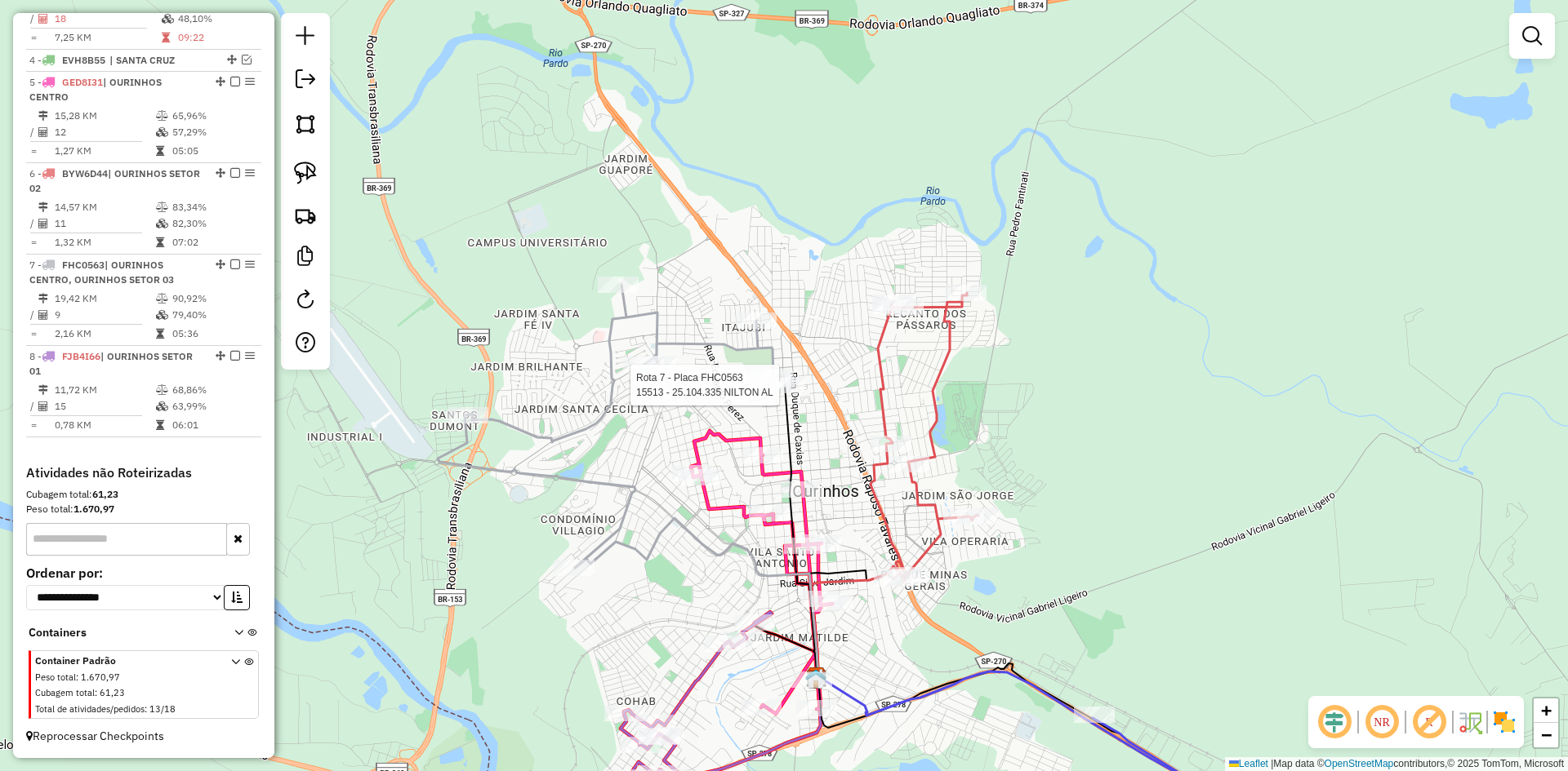
select select "*********"
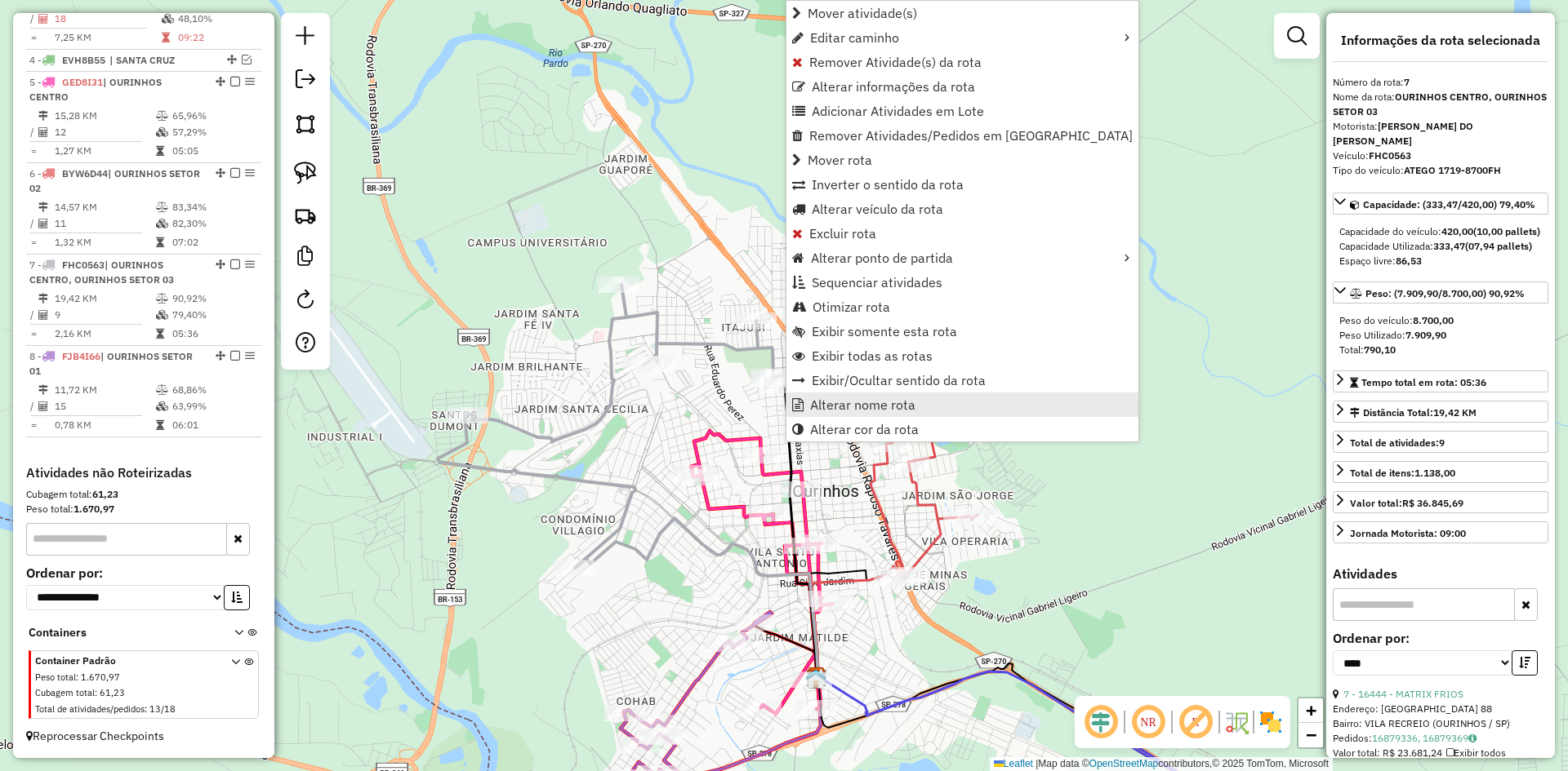
click at [832, 399] on span "Alterar nome rota" at bounding box center [863, 405] width 105 height 13
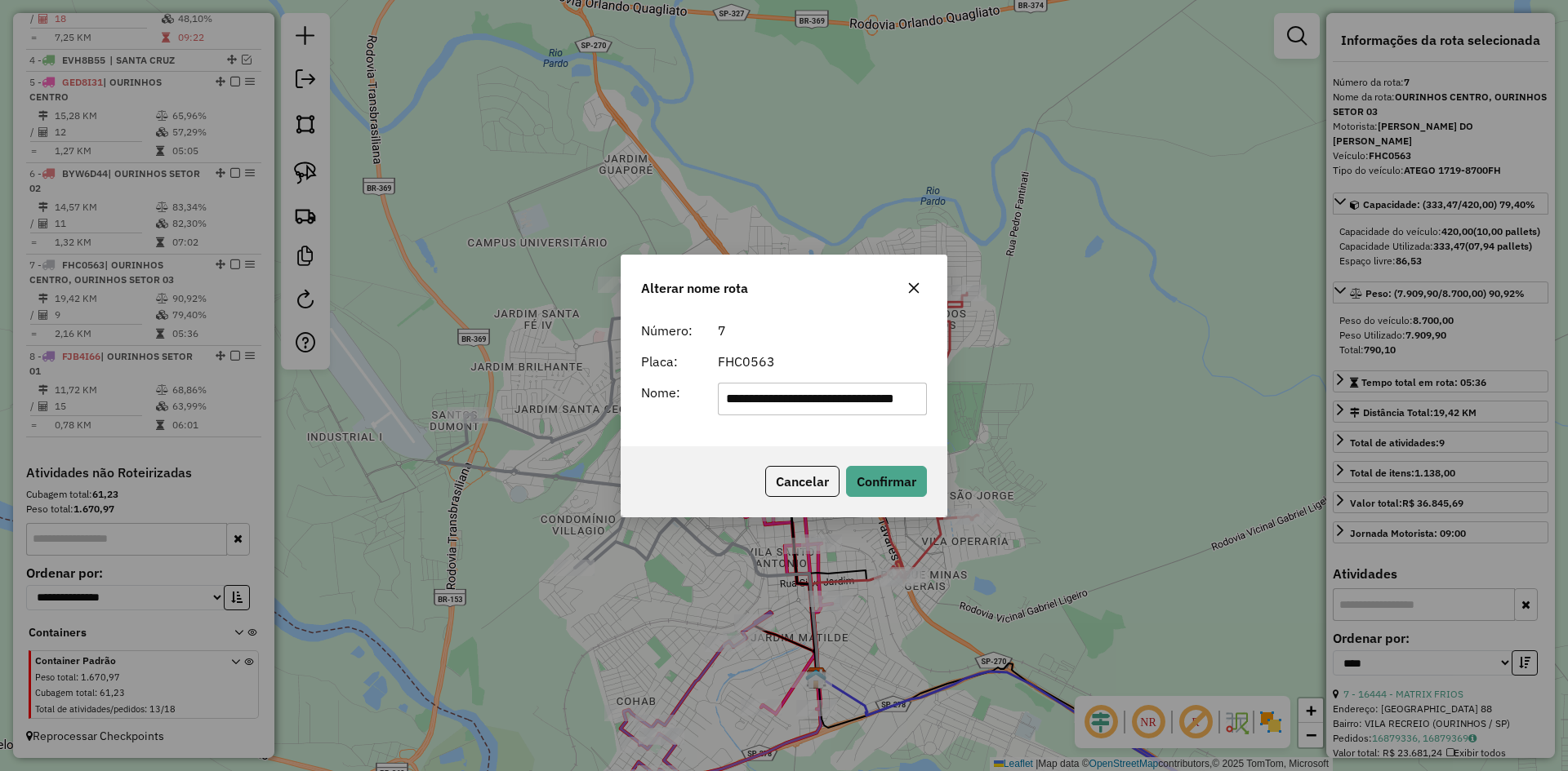
scroll to position [0, 0]
drag, startPoint x: 790, startPoint y: 407, endPoint x: 429, endPoint y: 368, distance: 363.1
click at [429, 368] on div "**********" at bounding box center [784, 385] width 1568 height 771
type input "**********"
click at [894, 477] on button "Confirmar" at bounding box center [886, 481] width 81 height 31
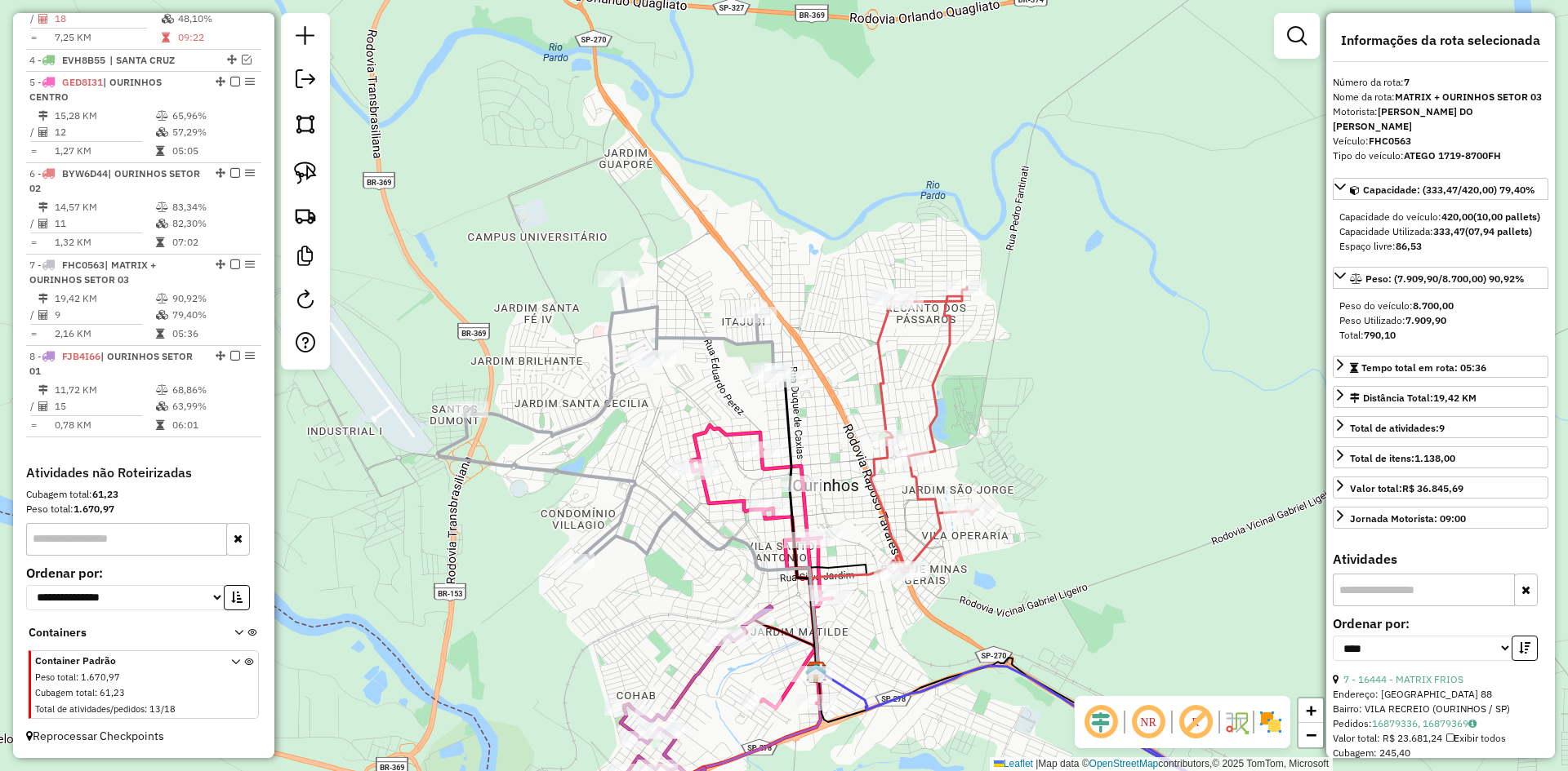
drag, startPoint x: 846, startPoint y: 497, endPoint x: 804, endPoint y: 252, distance: 248.6
click at [804, 278] on div "Janela de atendimento Grade de atendimento Capacidade Transportadoras Veículos …" at bounding box center [784, 385] width 1568 height 771
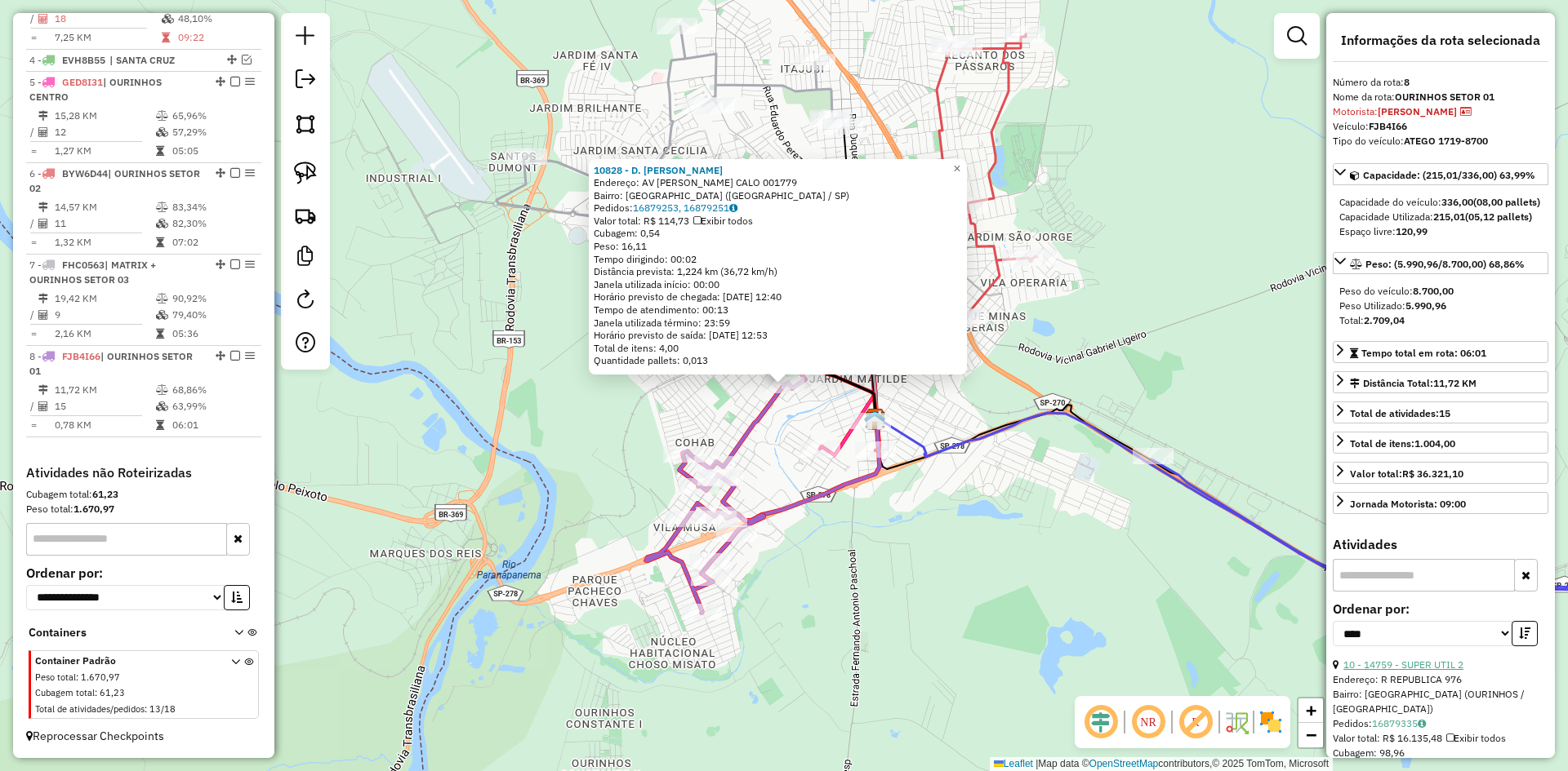
click at [1425, 671] on link "10 - 14759 - SUPER UTIL 2" at bounding box center [1403, 665] width 120 height 12
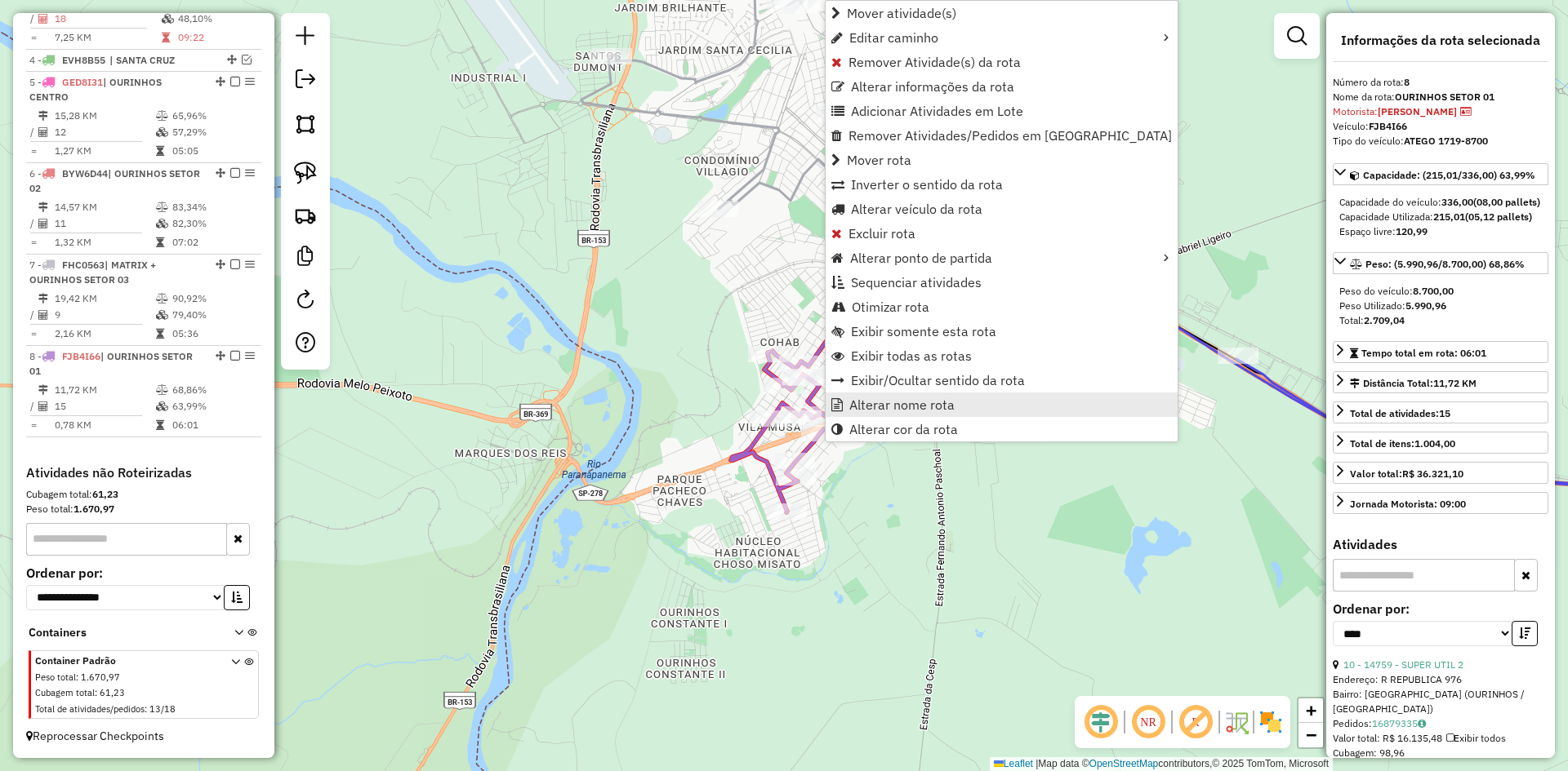
click at [896, 400] on span "Alterar nome rota" at bounding box center [902, 405] width 105 height 13
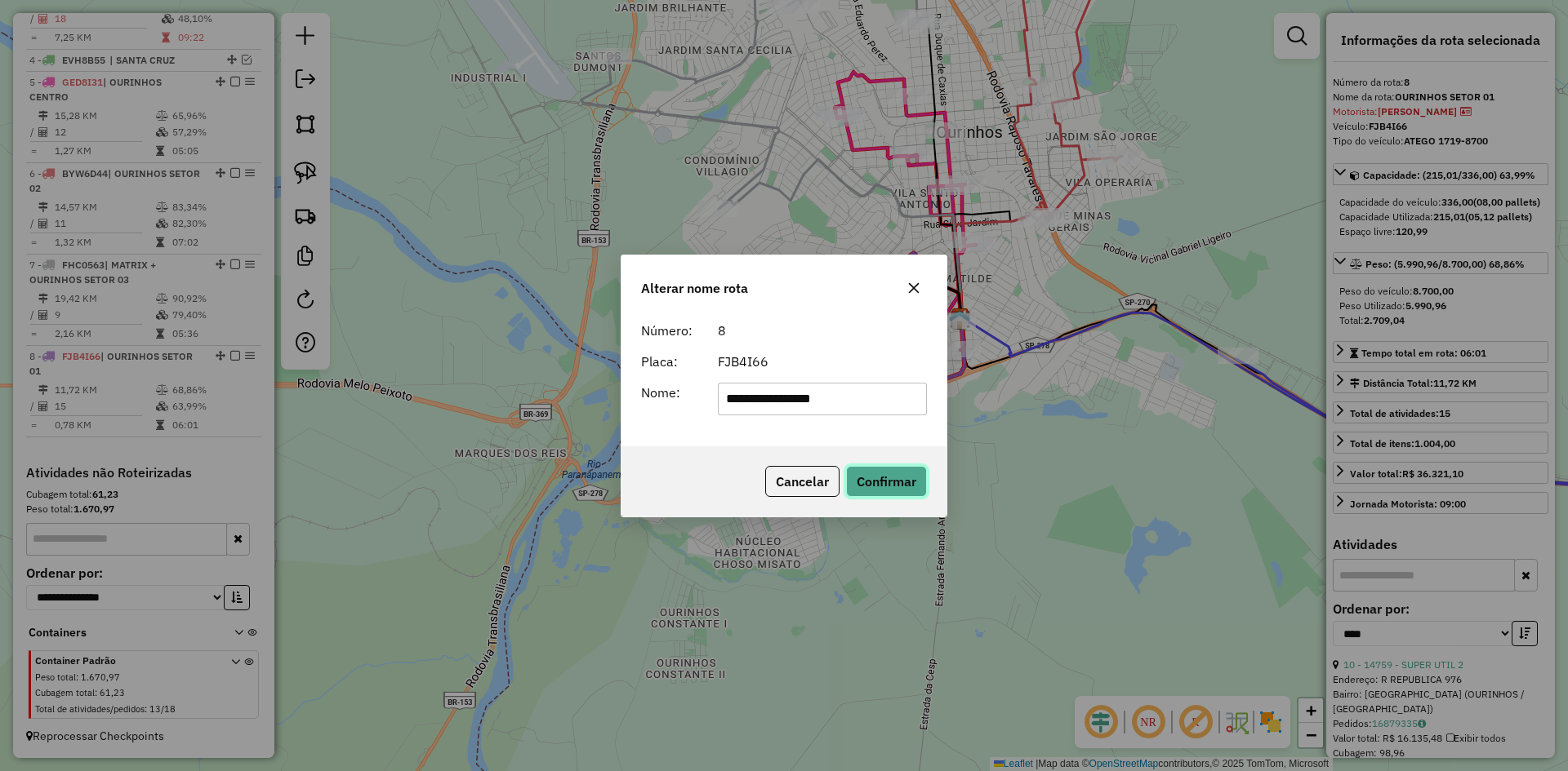
click at [900, 496] on button "Confirmar" at bounding box center [886, 481] width 81 height 31
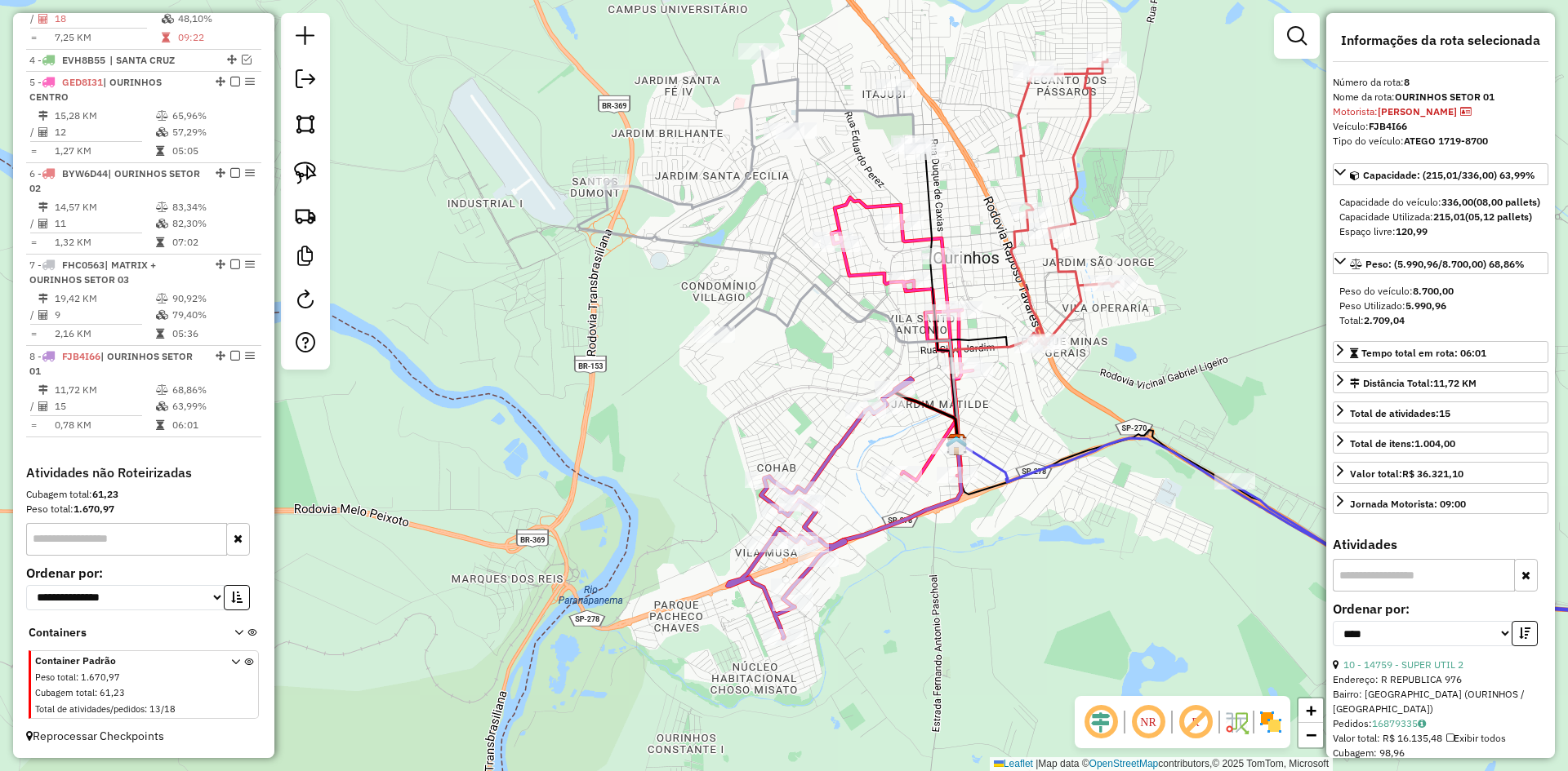
drag, startPoint x: 963, startPoint y: 570, endPoint x: 962, endPoint y: 528, distance: 42.0
click at [963, 597] on div "Janela de atendimento Grade de atendimento Capacidade Transportadoras Veículos …" at bounding box center [784, 385] width 1568 height 771
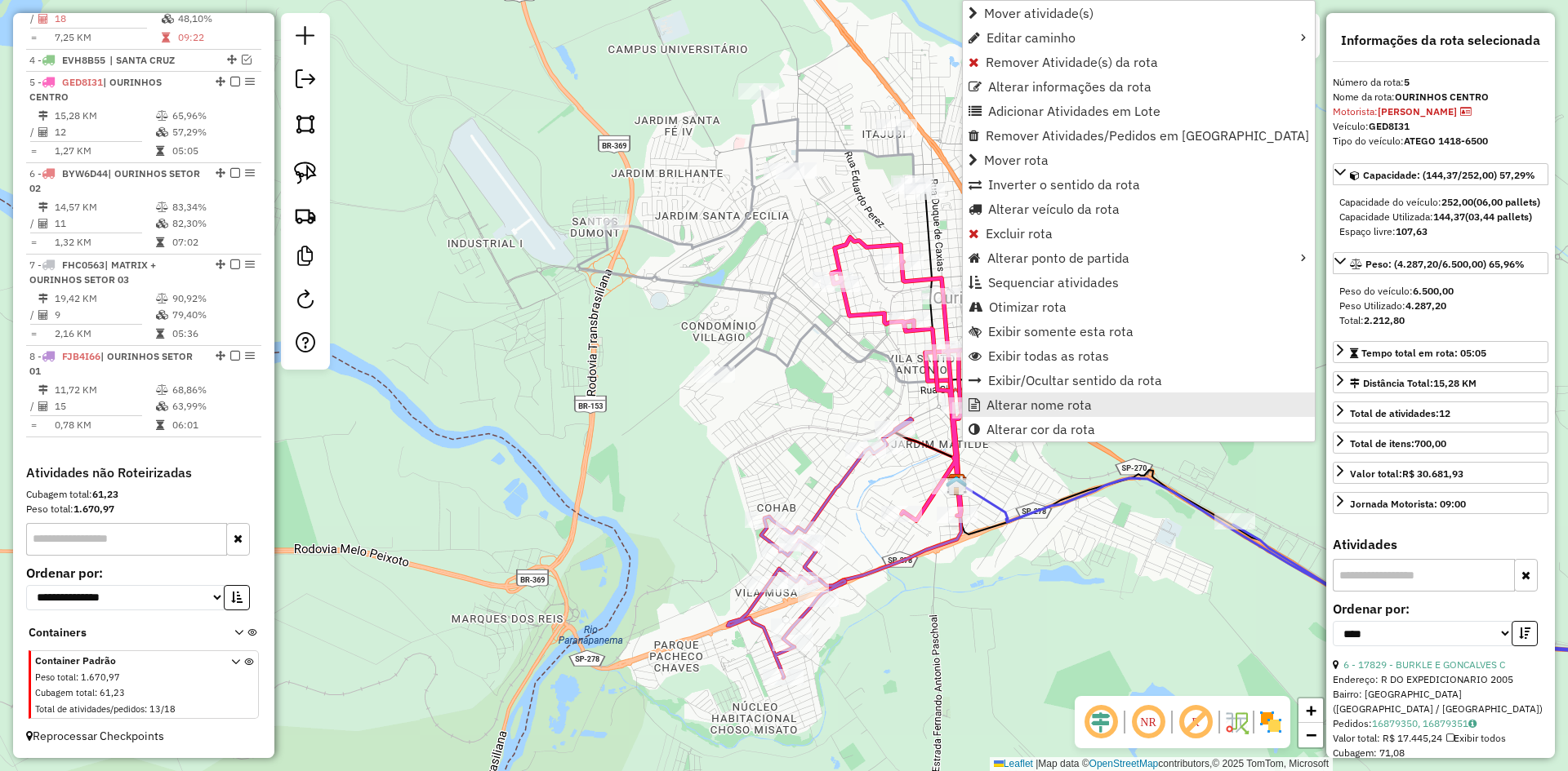
click at [1000, 411] on span "Alterar nome rota" at bounding box center [1039, 405] width 105 height 13
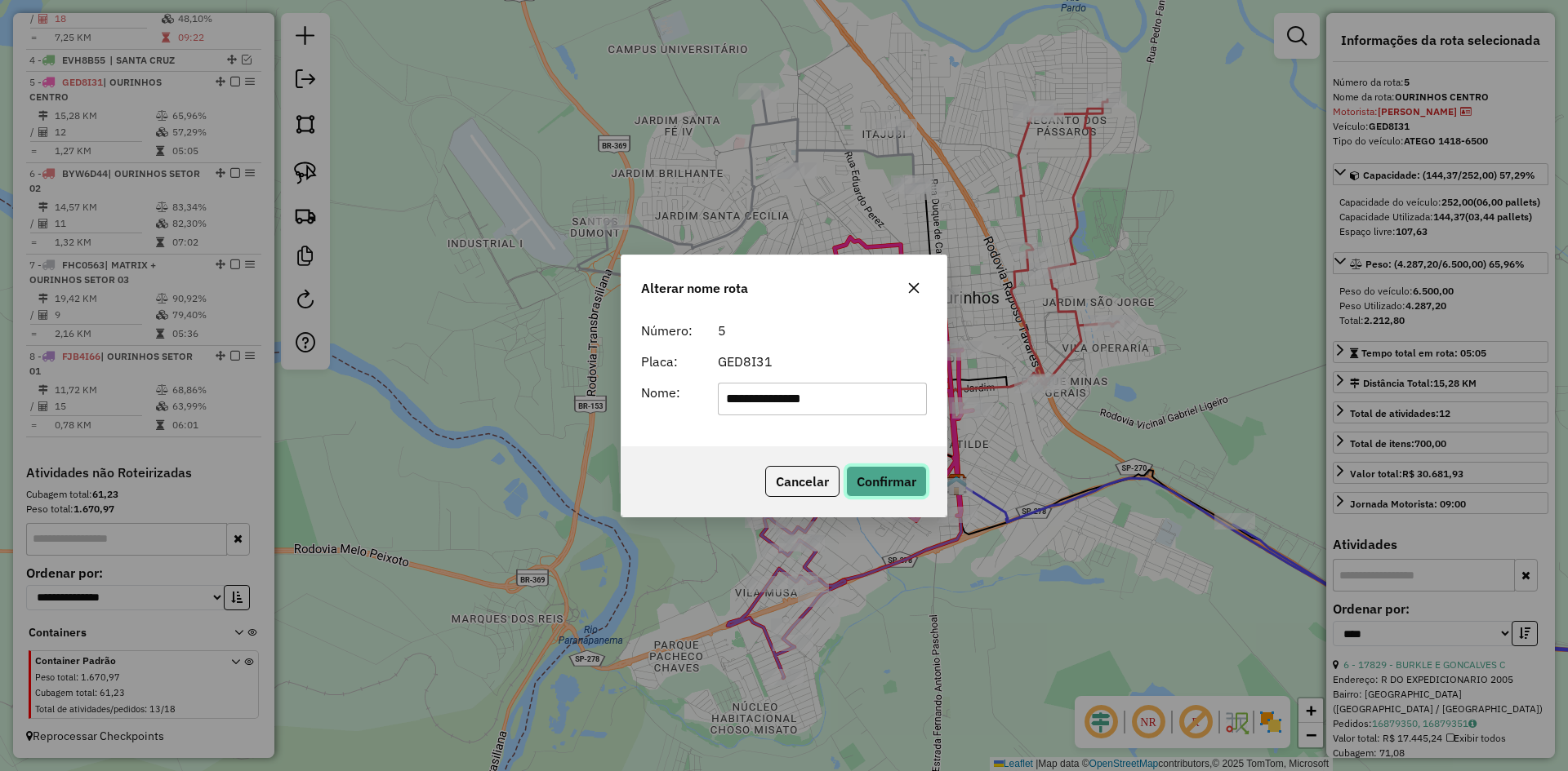
click at [909, 481] on button "Confirmar" at bounding box center [886, 481] width 81 height 31
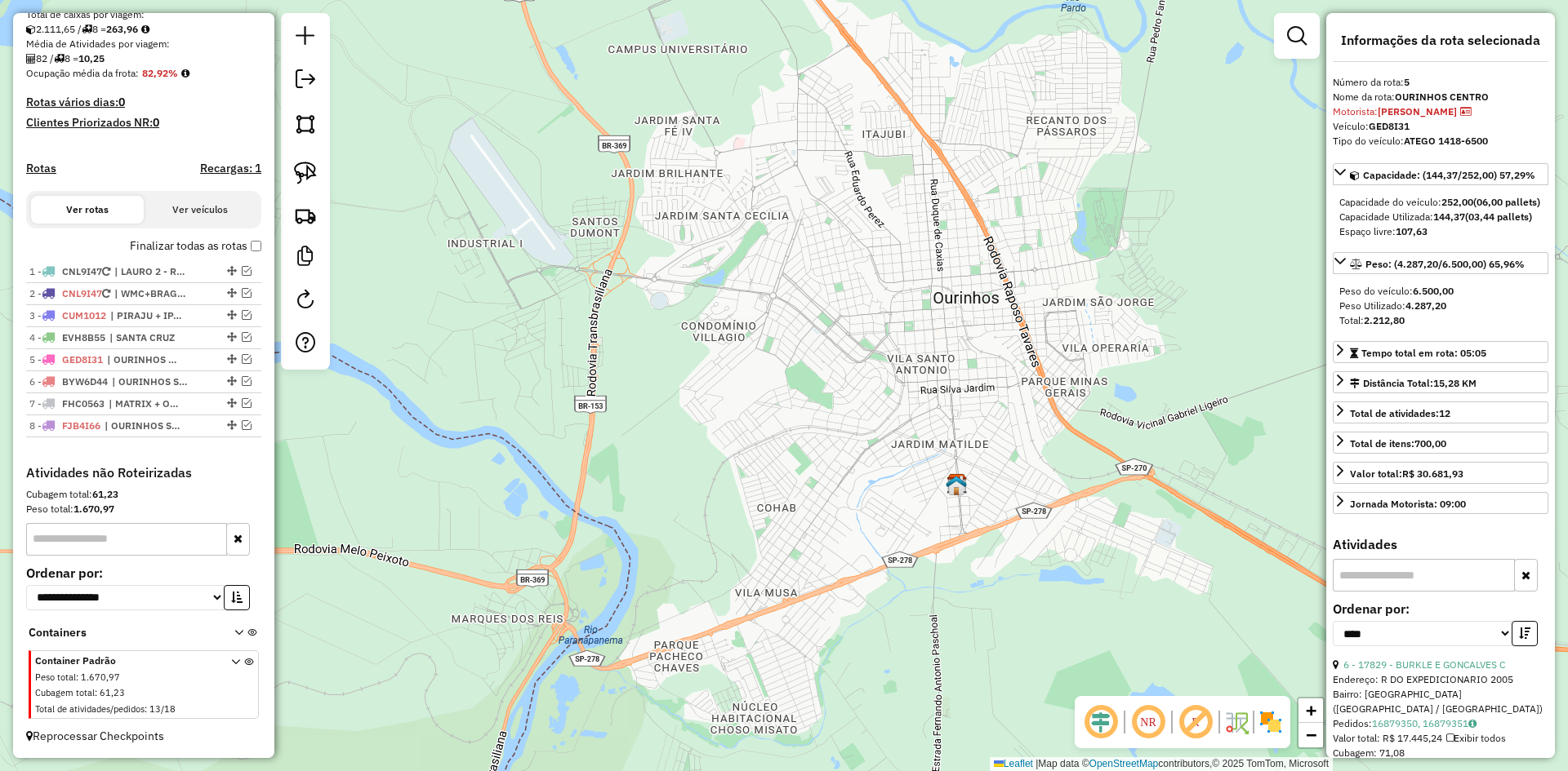
scroll to position [364, 0]
click at [189, 272] on span "| LAURO 2 - RECARGA" at bounding box center [152, 271] width 76 height 14
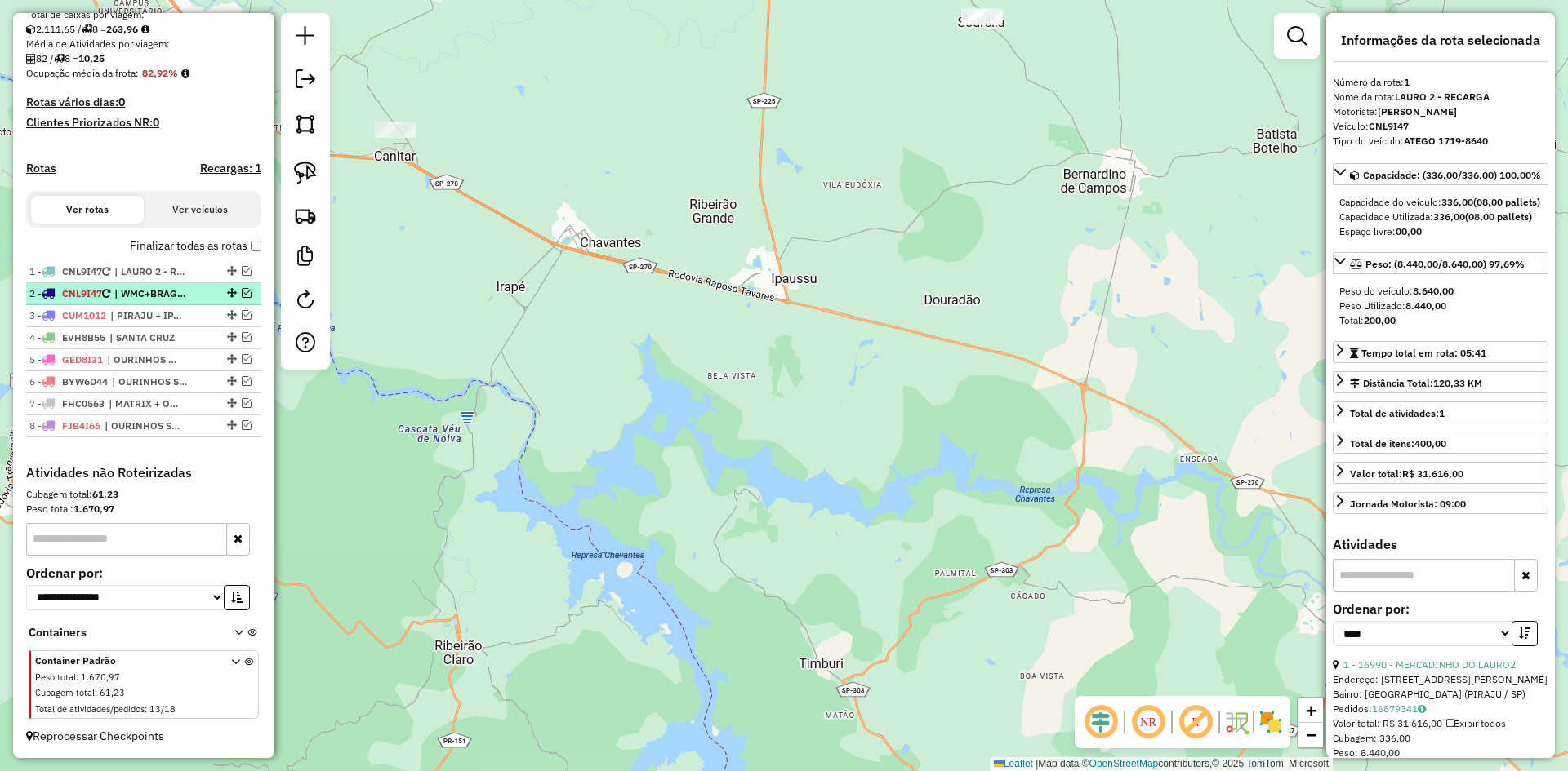
click at [242, 290] on em at bounding box center [247, 293] width 10 height 10
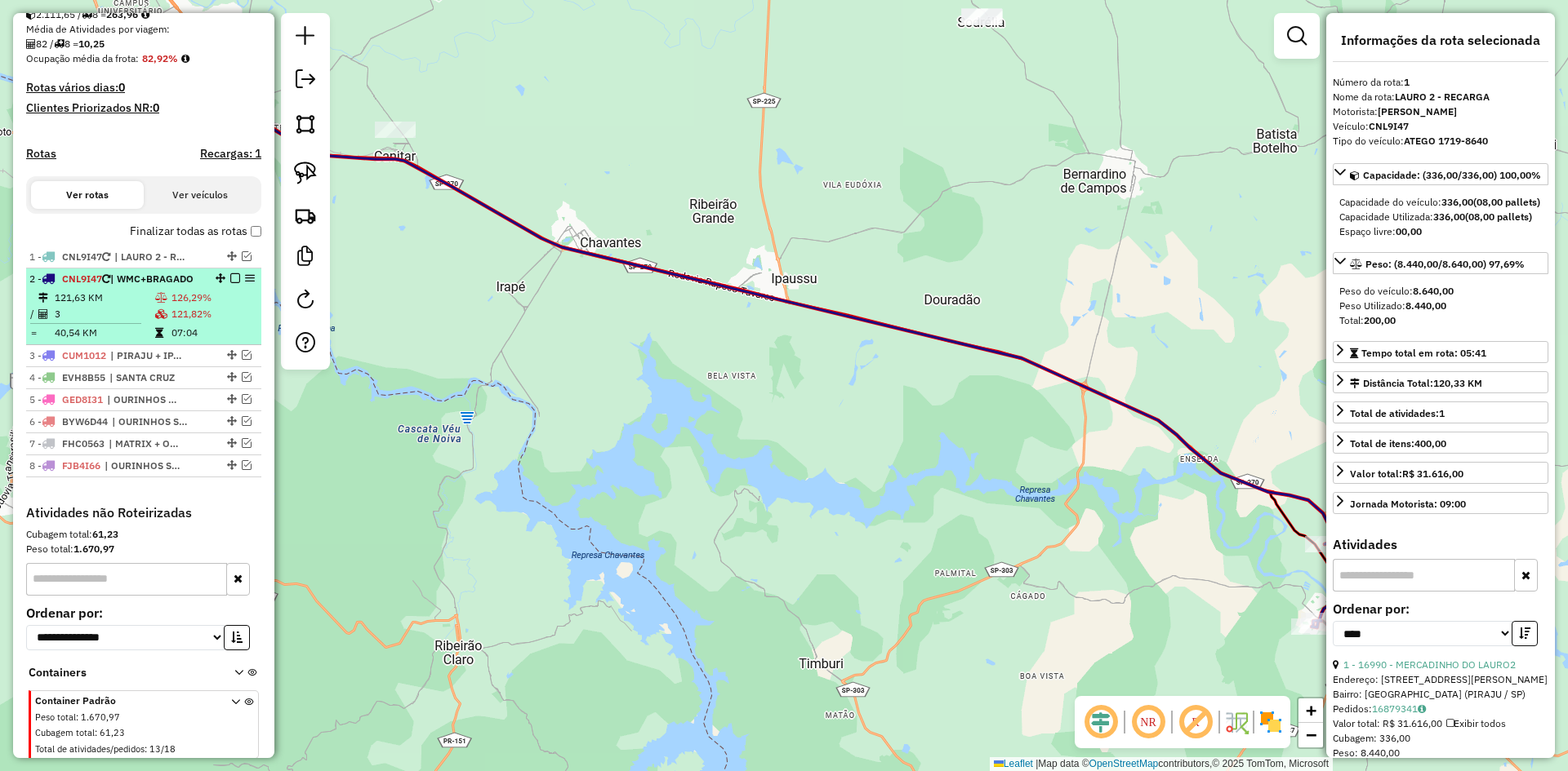
click at [147, 287] on div "2 - CNL9I47 | WMC+[GEOGRAPHIC_DATA]" at bounding box center [116, 278] width 173 height 14
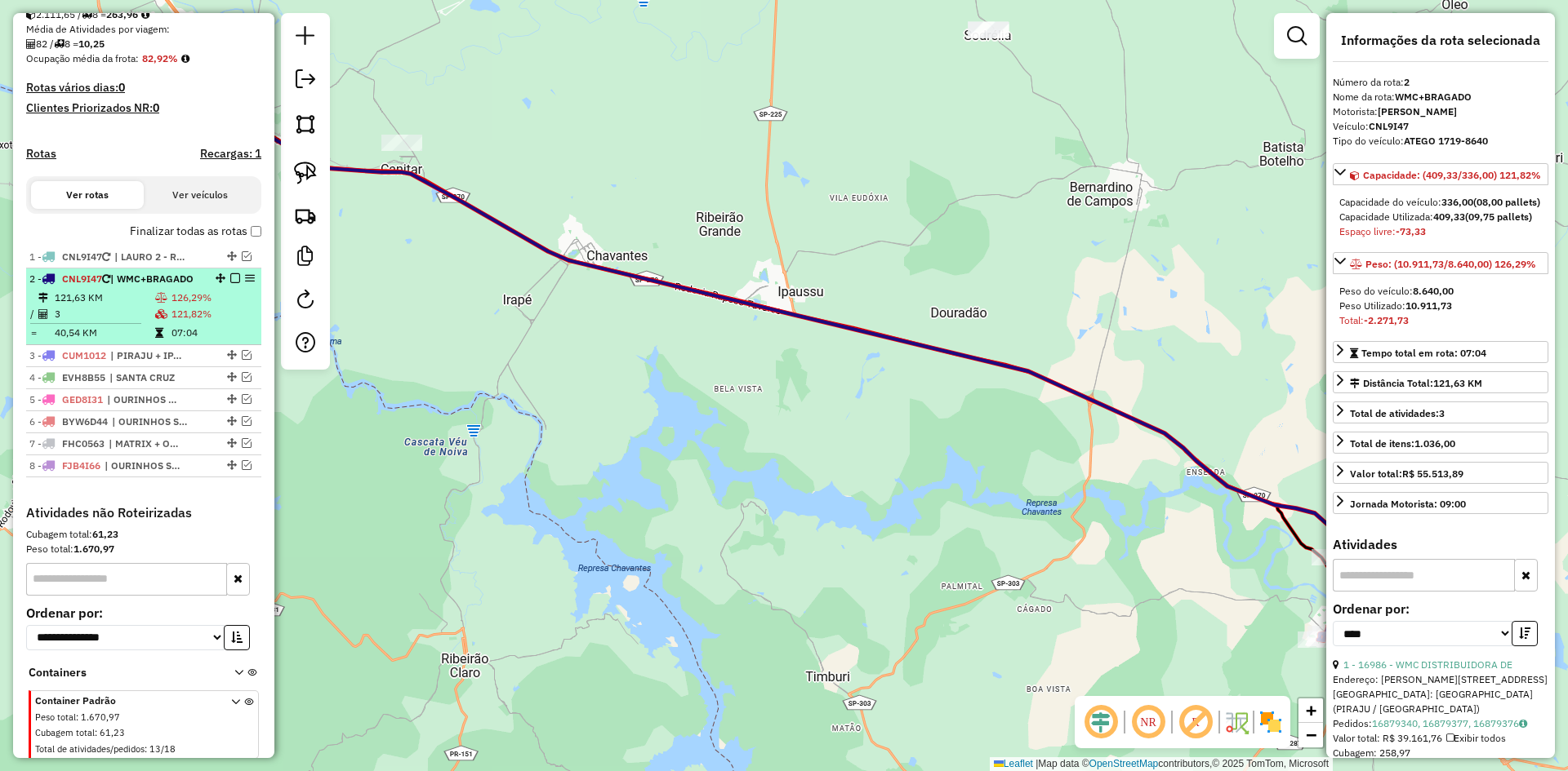
click at [230, 283] on em at bounding box center [235, 278] width 10 height 10
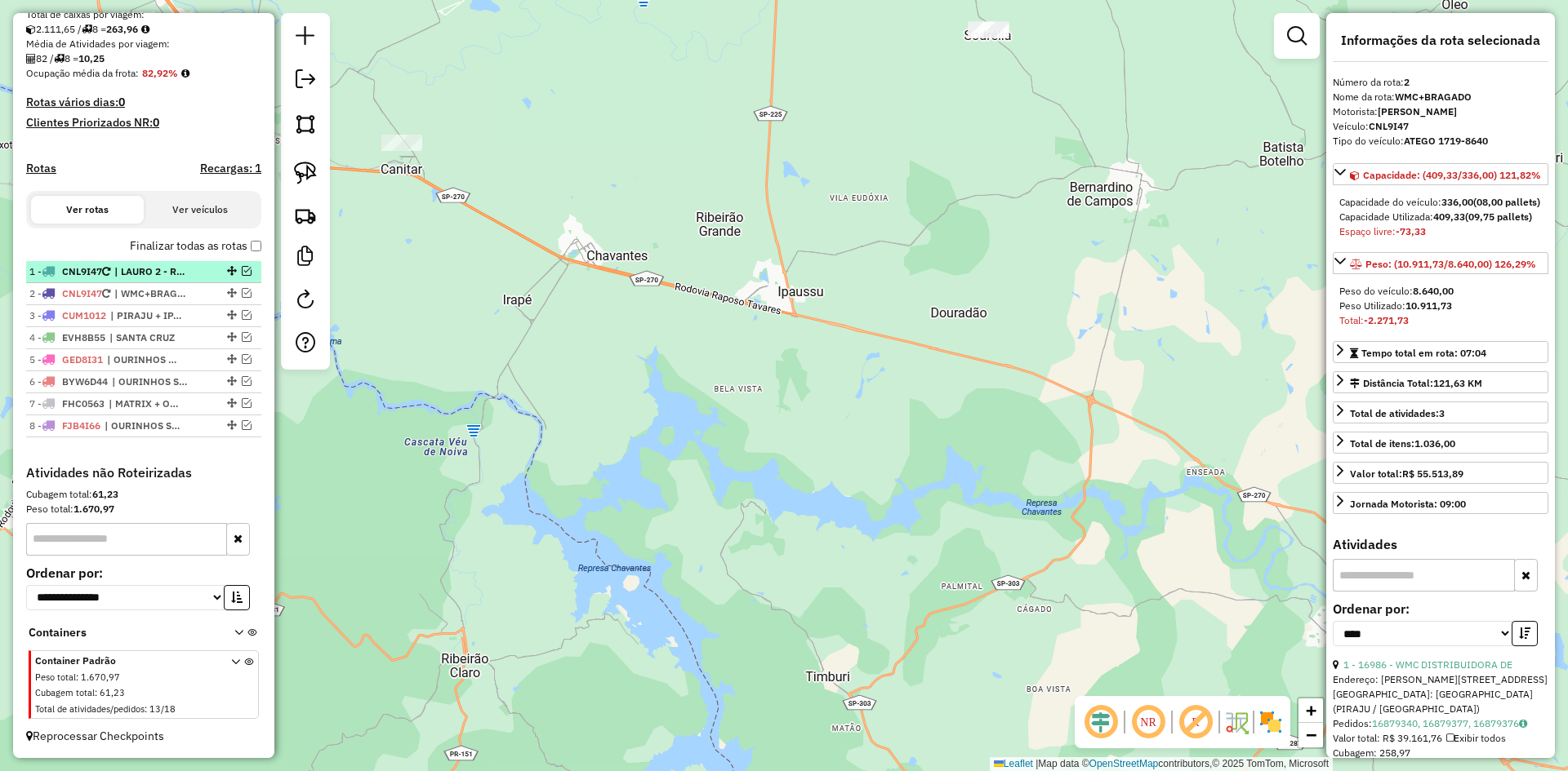
click at [189, 273] on span "| LAURO 2 - RECARGA" at bounding box center [152, 271] width 76 height 14
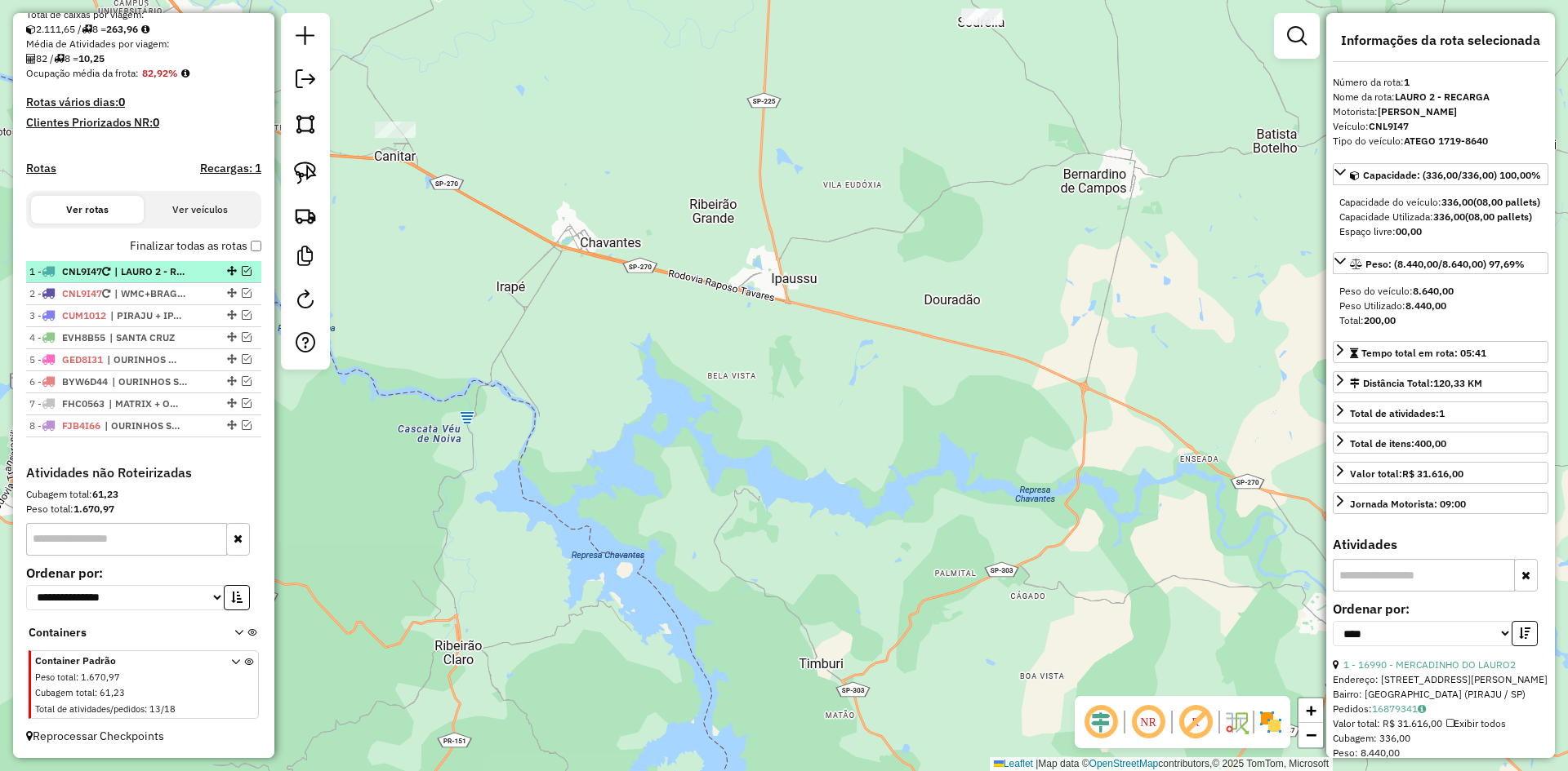
click at [242, 275] on em at bounding box center [247, 271] width 10 height 10
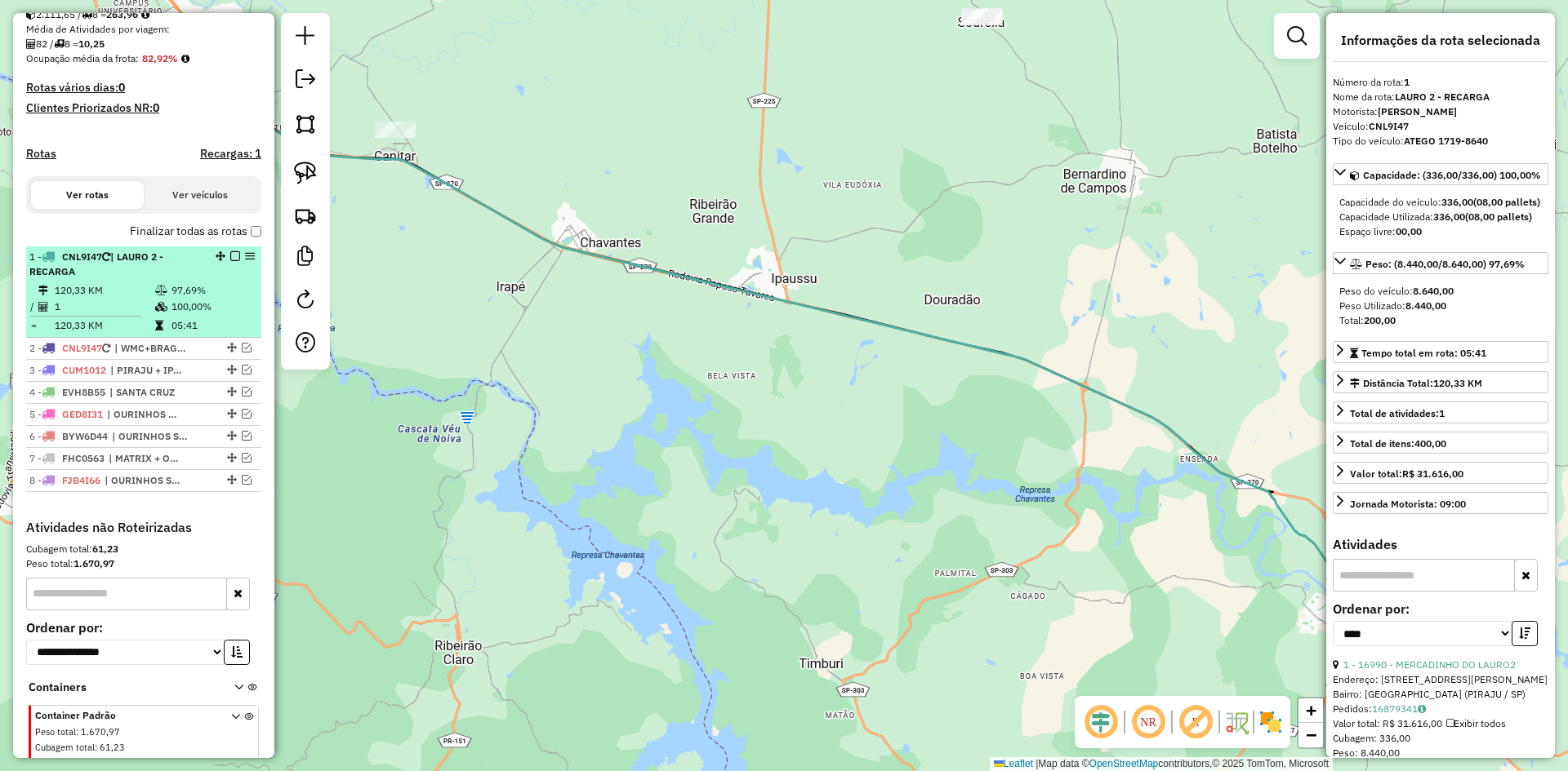
click at [177, 279] on div "1 - CNL9I47 | LAURO 2 - RECARGA" at bounding box center [116, 264] width 173 height 30
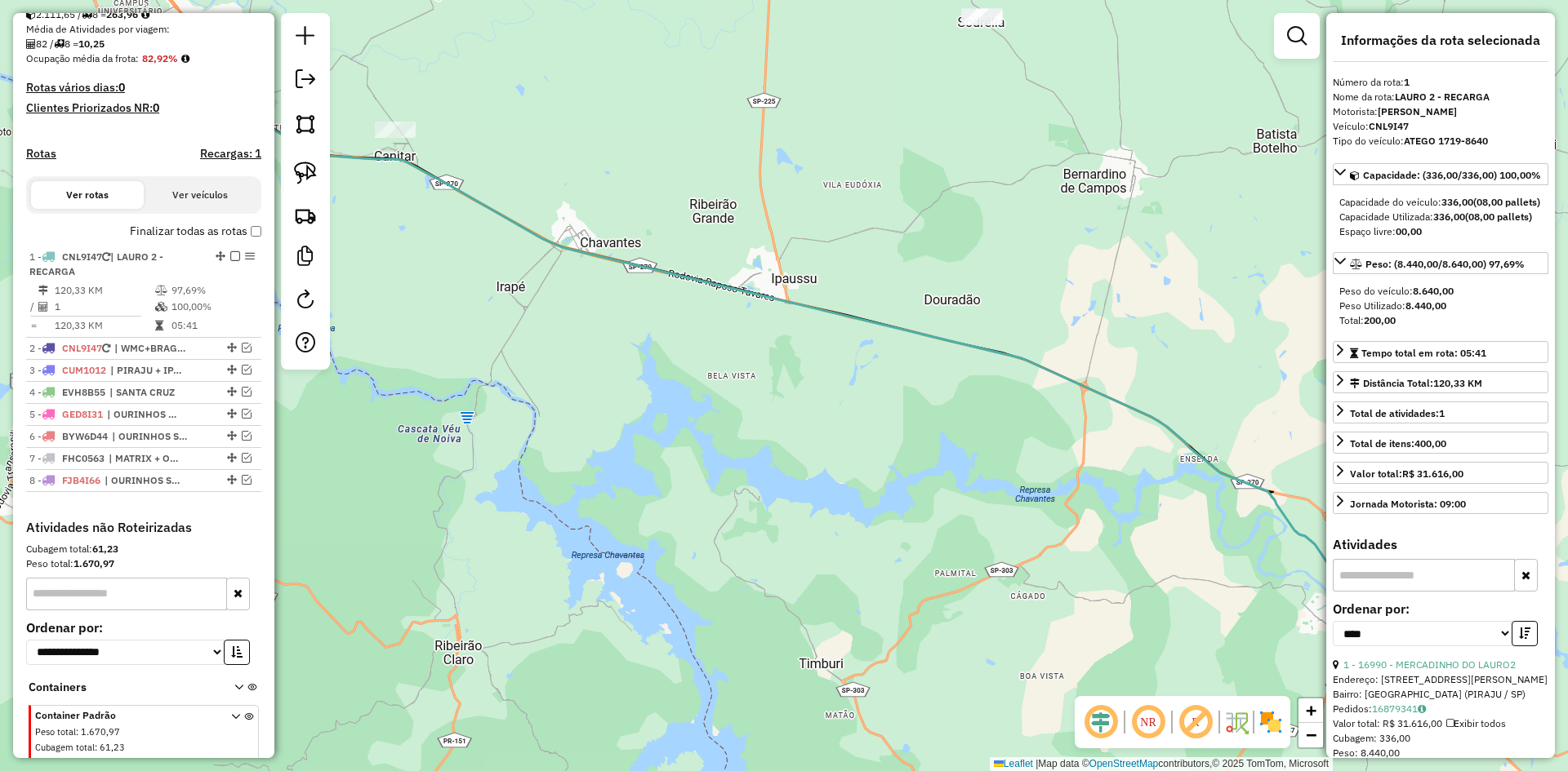
drag, startPoint x: 976, startPoint y: 524, endPoint x: 476, endPoint y: 321, distance: 539.6
click at [481, 327] on div "Janela de atendimento Grade de atendimento Capacidade Transportadoras Veículos …" at bounding box center [784, 385] width 1568 height 771
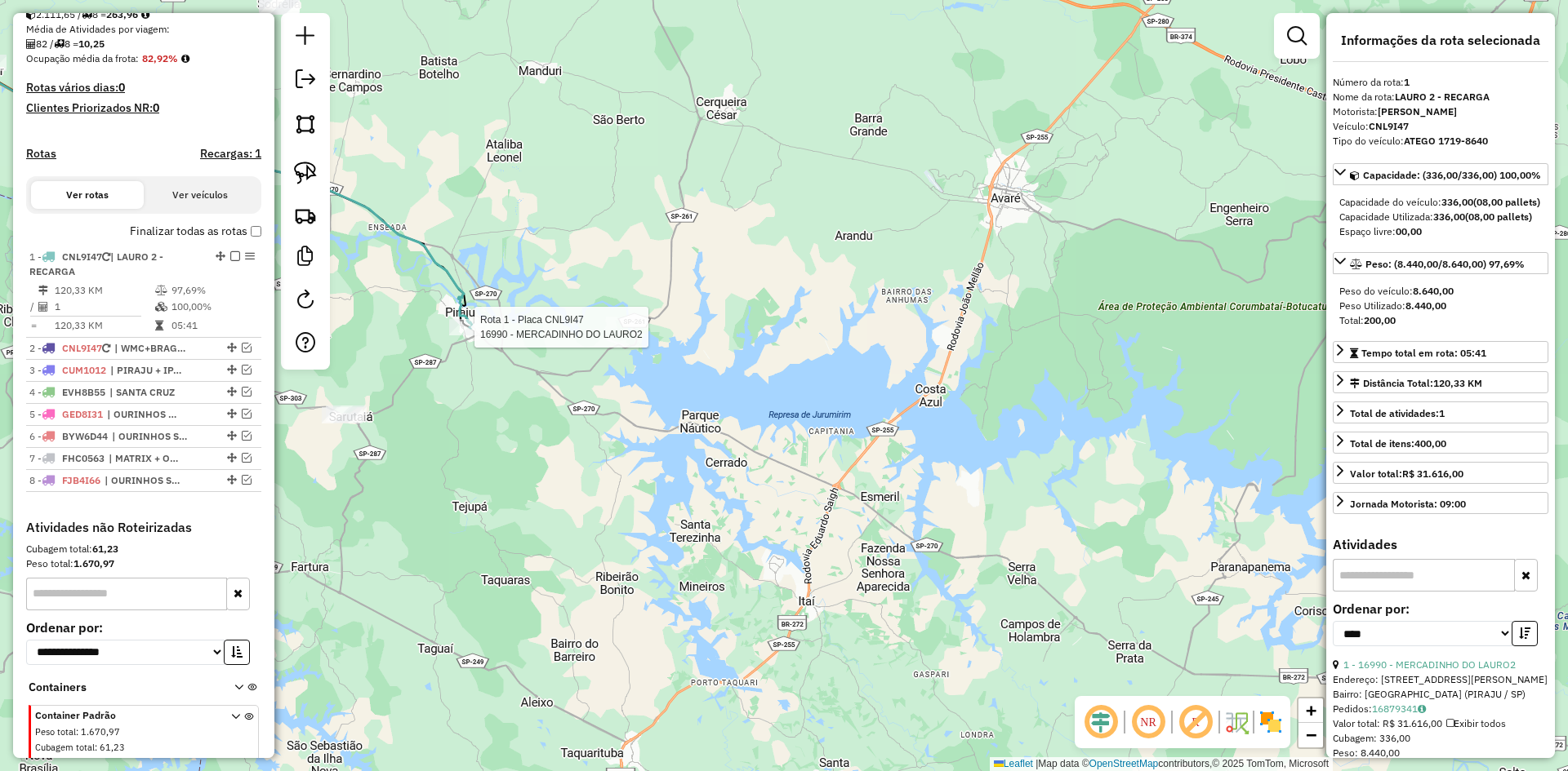
scroll to position [433, 0]
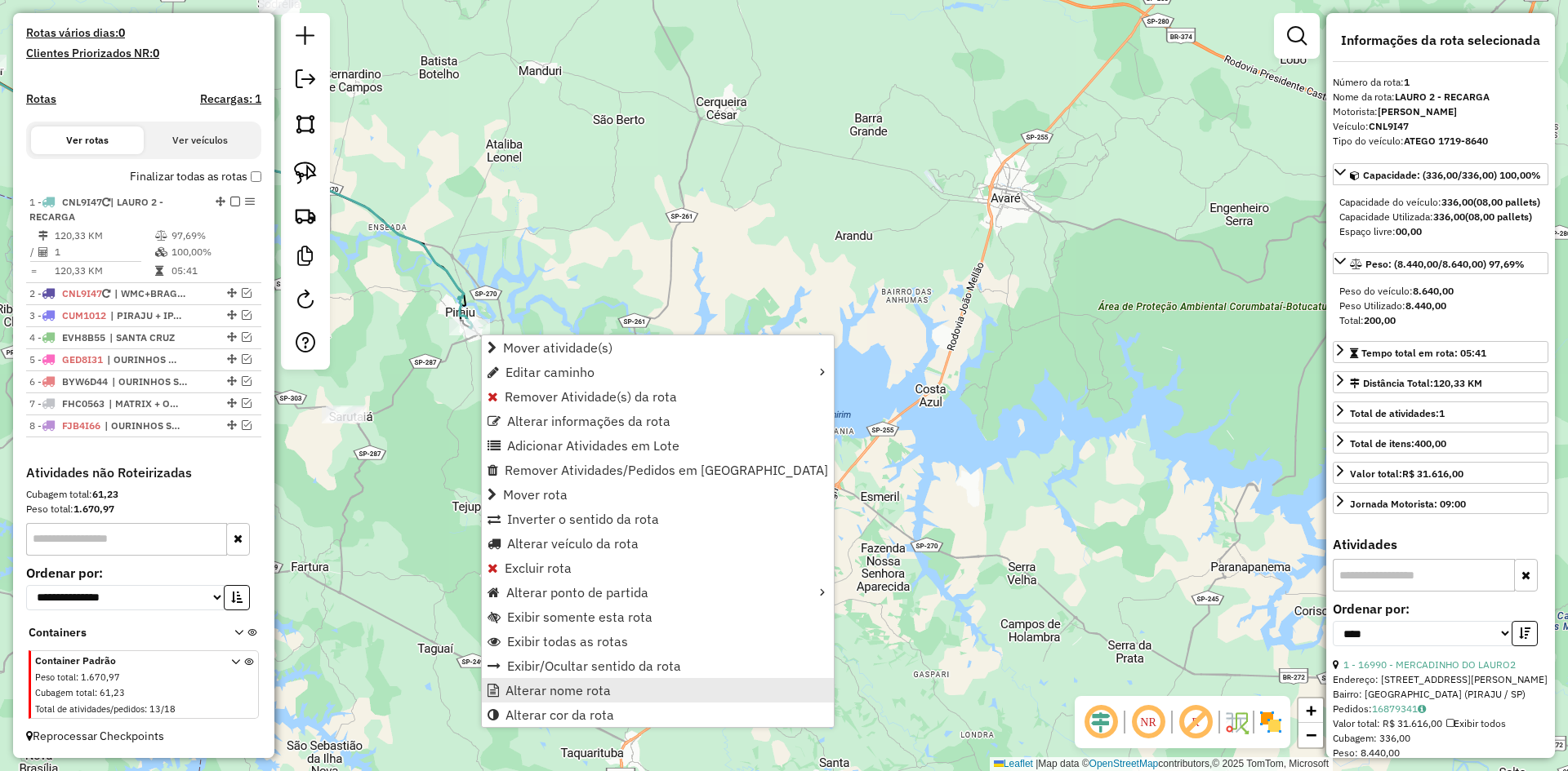
click at [580, 696] on span "Alterar nome rota" at bounding box center [558, 690] width 105 height 13
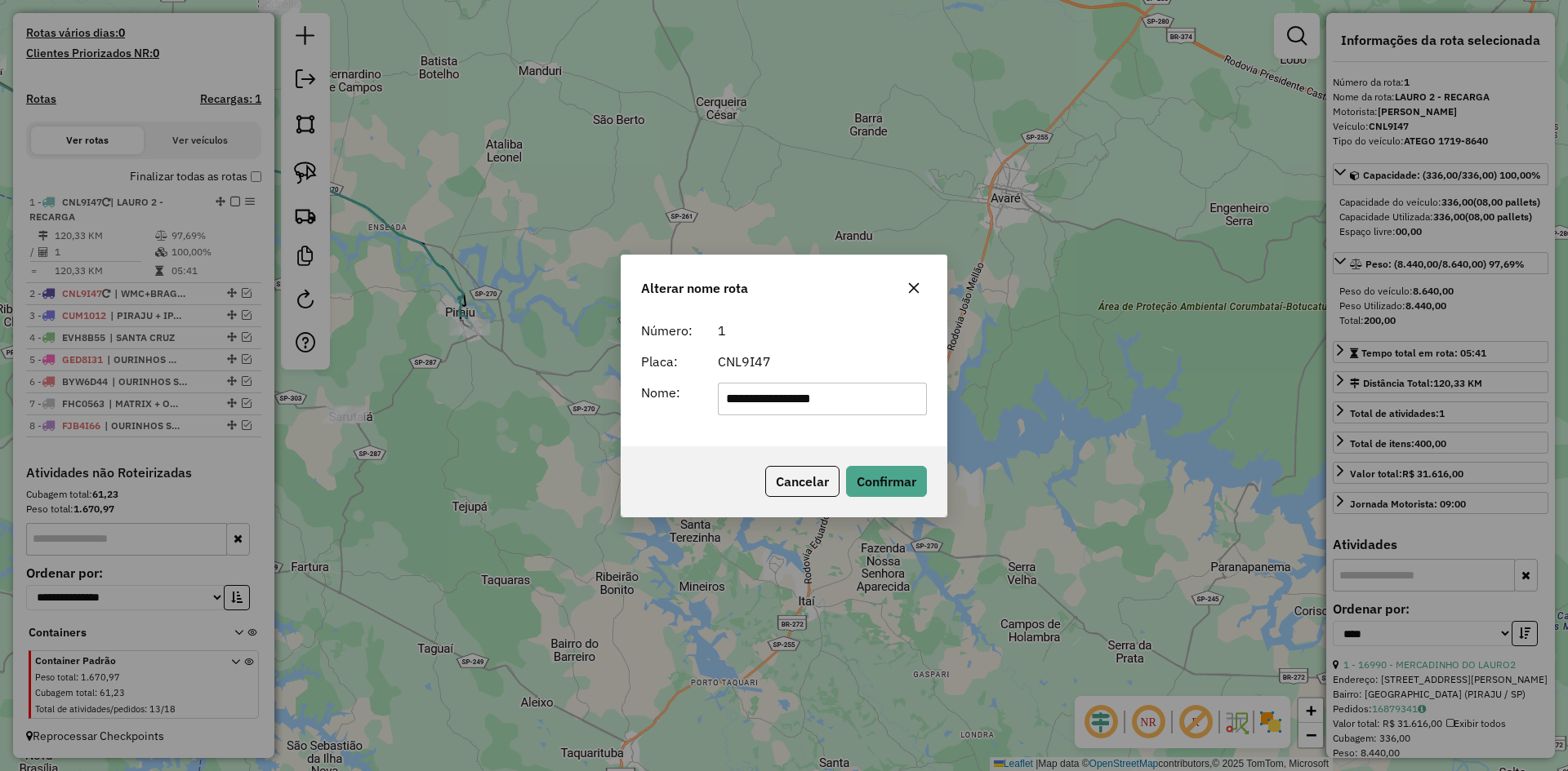
click at [916, 284] on icon "button" at bounding box center [913, 288] width 13 height 13
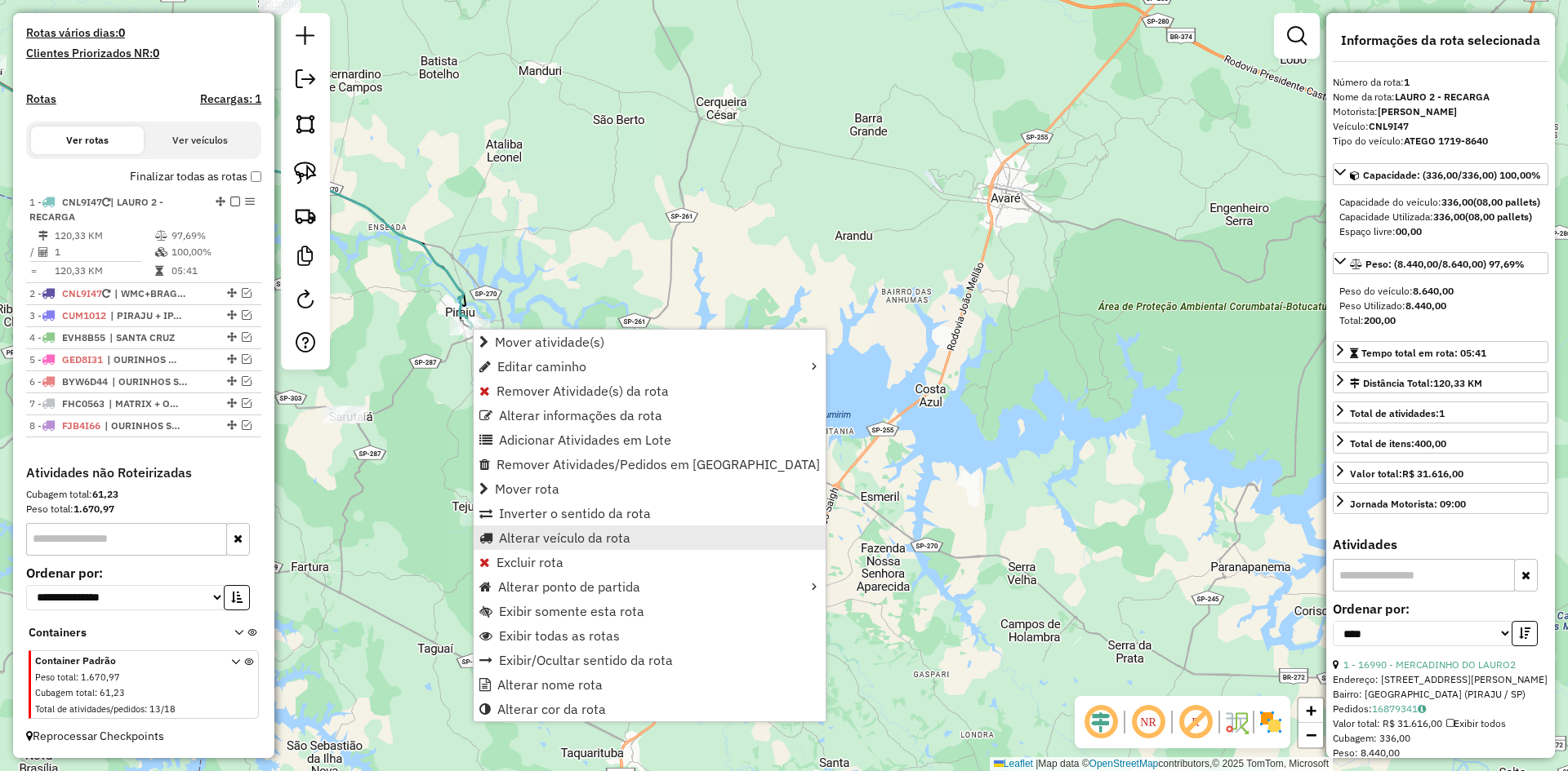
click at [567, 536] on span "Alterar veículo da rota" at bounding box center [564, 537] width 132 height 13
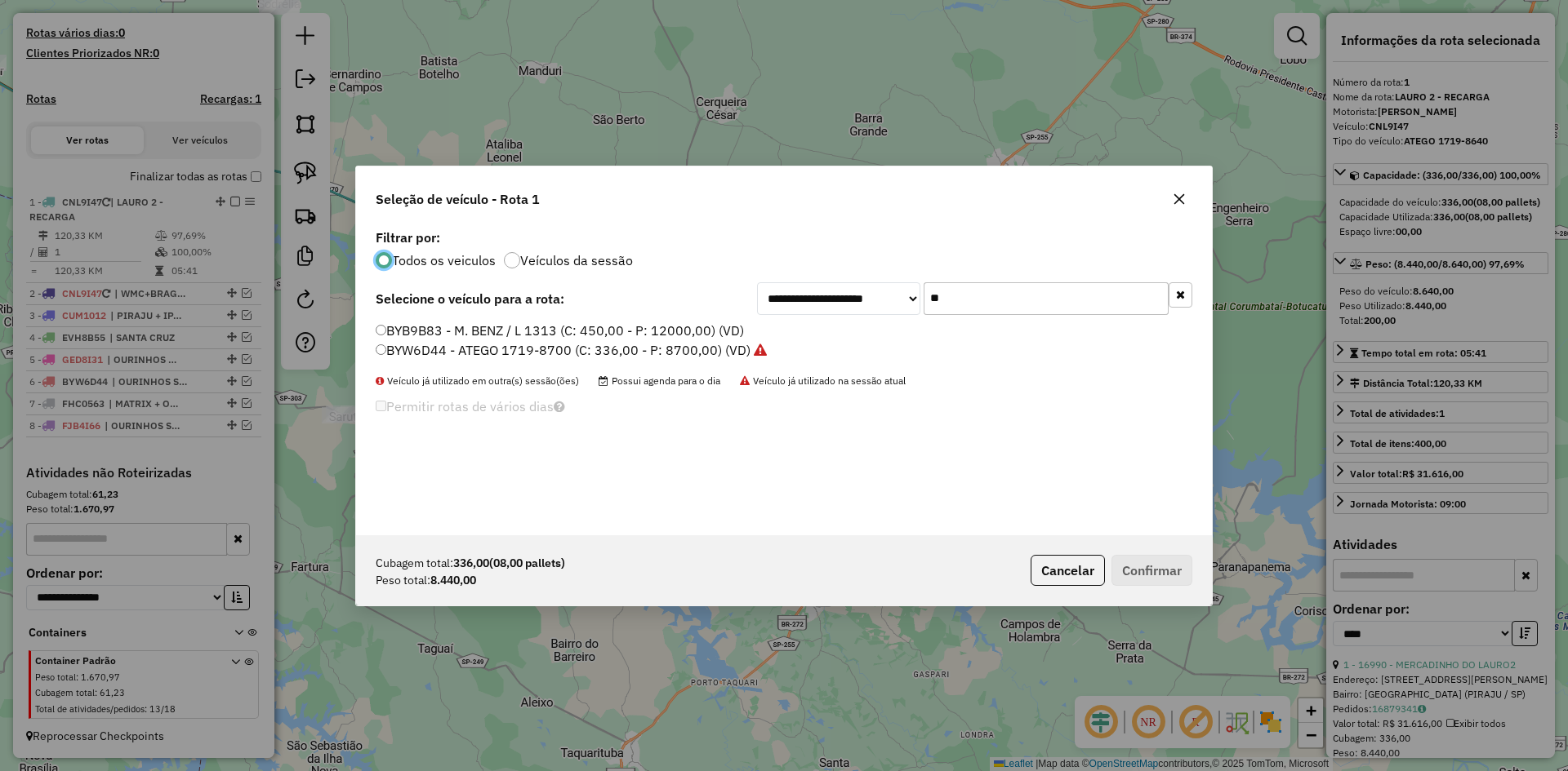
scroll to position [9, 5]
click at [995, 301] on input "**" at bounding box center [1045, 299] width 245 height 32
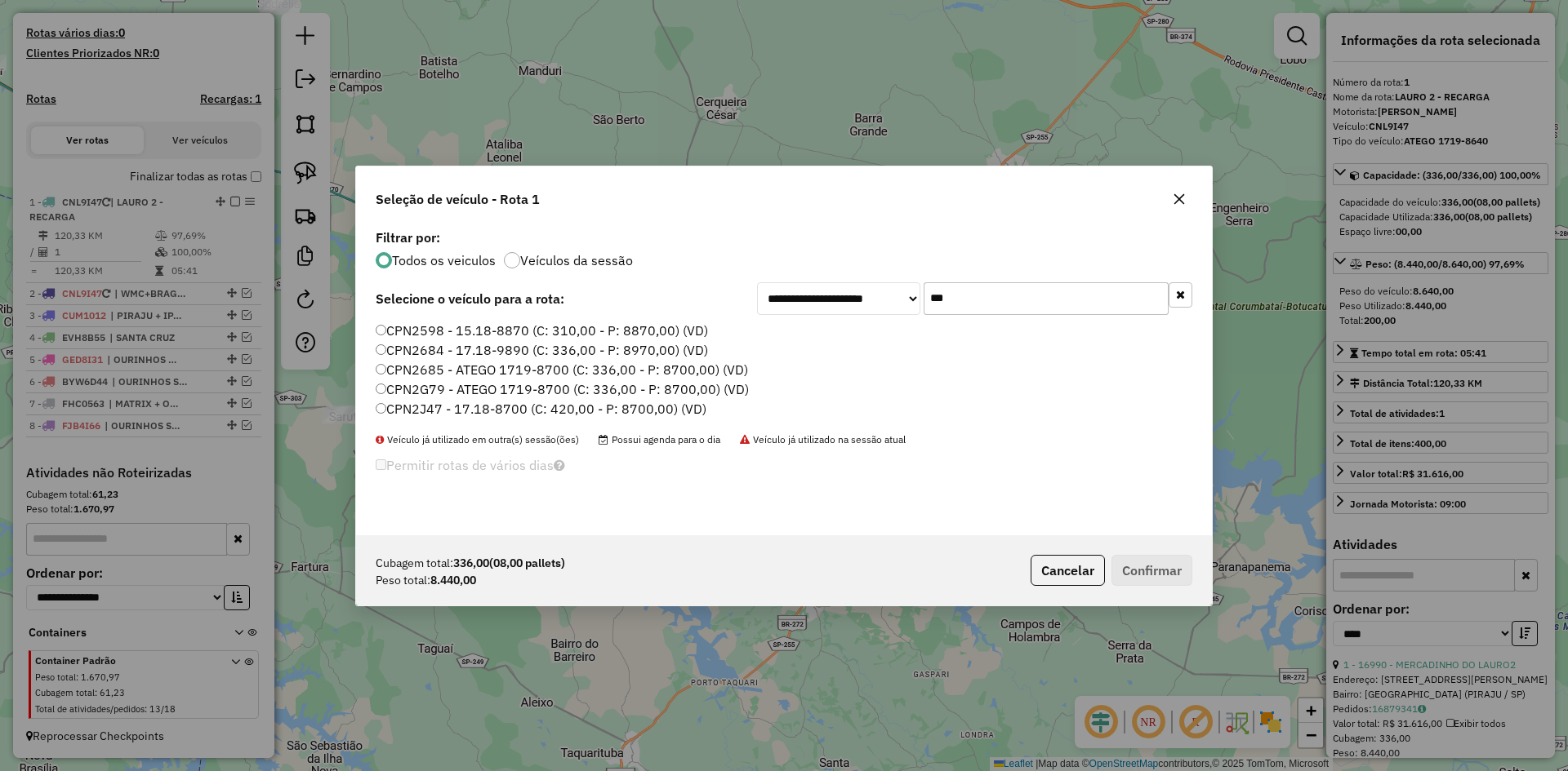
type input "***"
click at [465, 393] on label "CPN2G79 - ATEGO 1719-8700 (C: 336,00 - P: 8700,00) (VD)" at bounding box center [563, 388] width 373 height 20
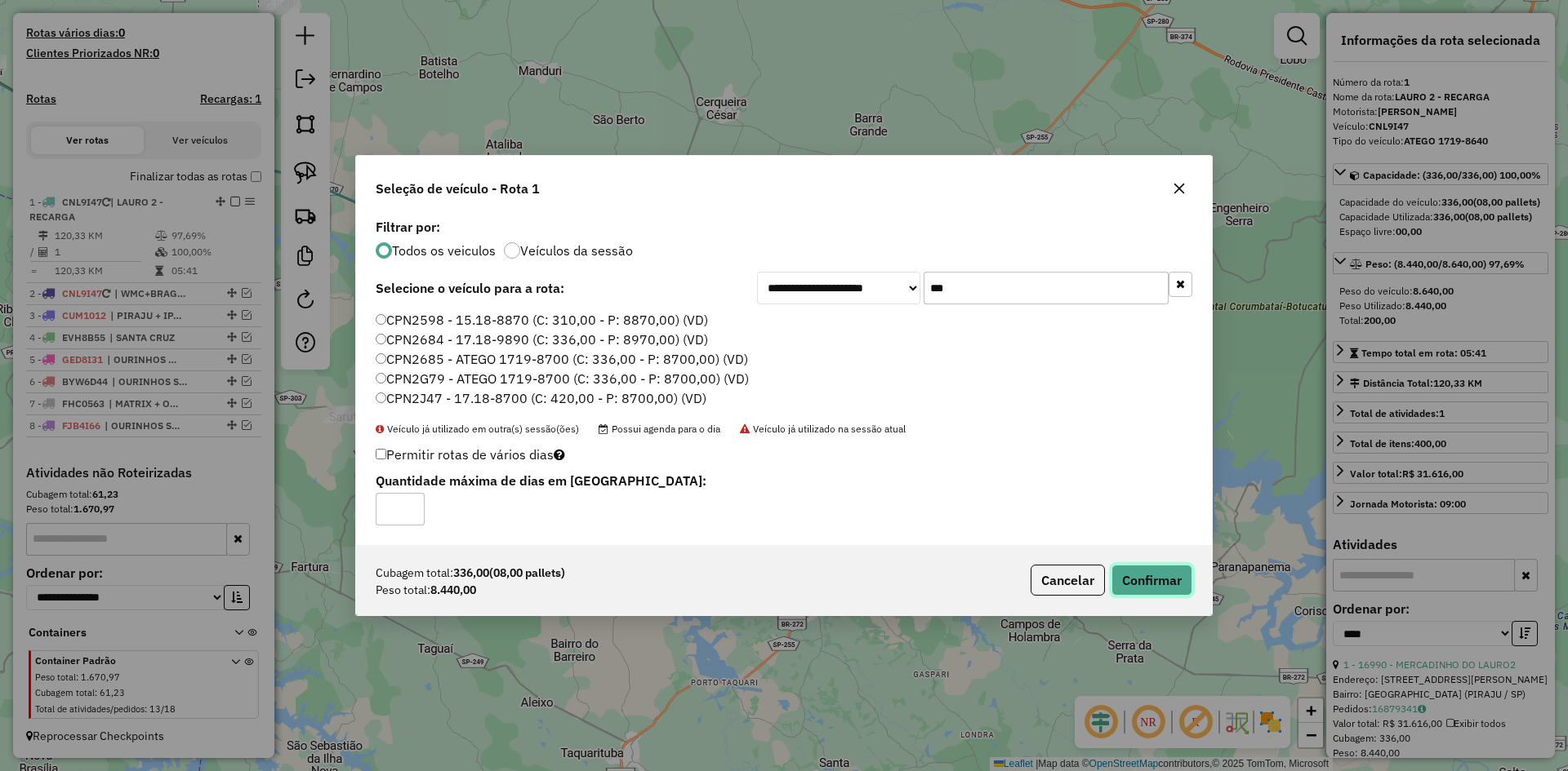
click at [1179, 582] on button "Confirmar" at bounding box center [1151, 580] width 81 height 31
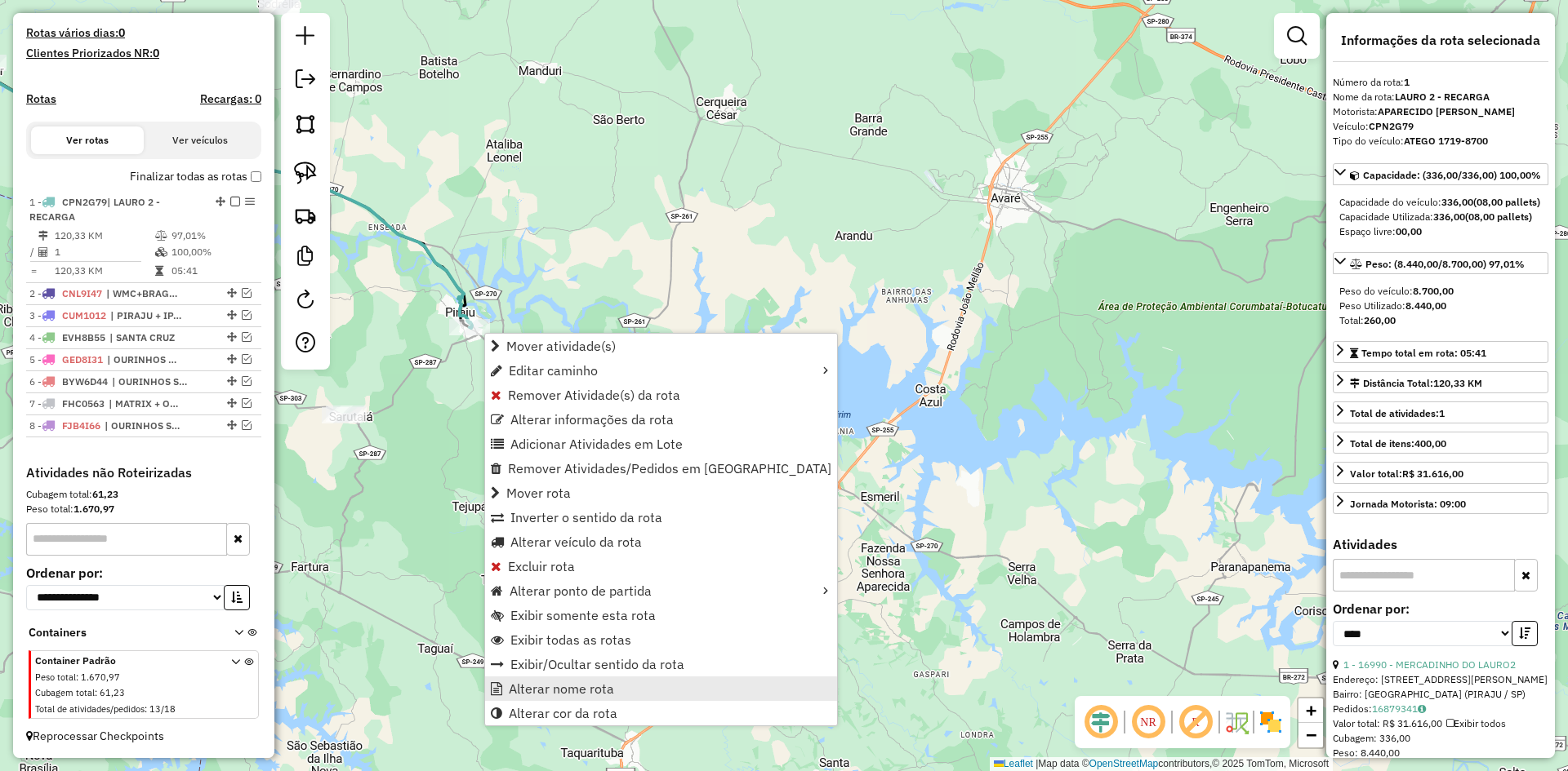
click at [548, 682] on span "Alterar nome rota" at bounding box center [561, 688] width 105 height 13
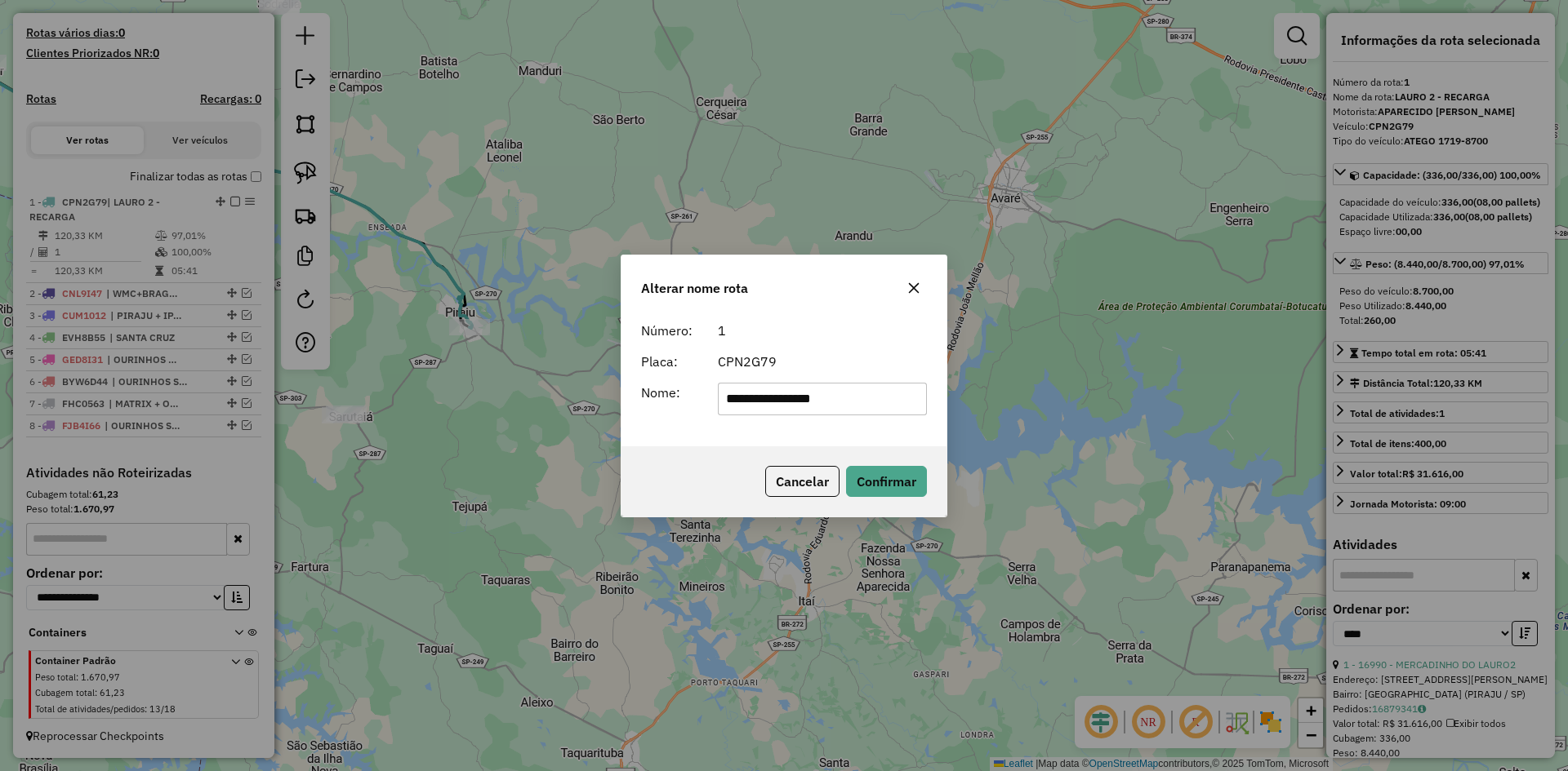
drag, startPoint x: 854, startPoint y: 400, endPoint x: 781, endPoint y: 410, distance: 73.7
click at [781, 410] on input "**********" at bounding box center [822, 399] width 210 height 32
type input "*******"
click at [753, 427] on div "Número: 1 Placa: CPN2G79 Nome: *******" at bounding box center [783, 380] width 325 height 132
click at [917, 478] on button "Confirmar" at bounding box center [886, 481] width 81 height 31
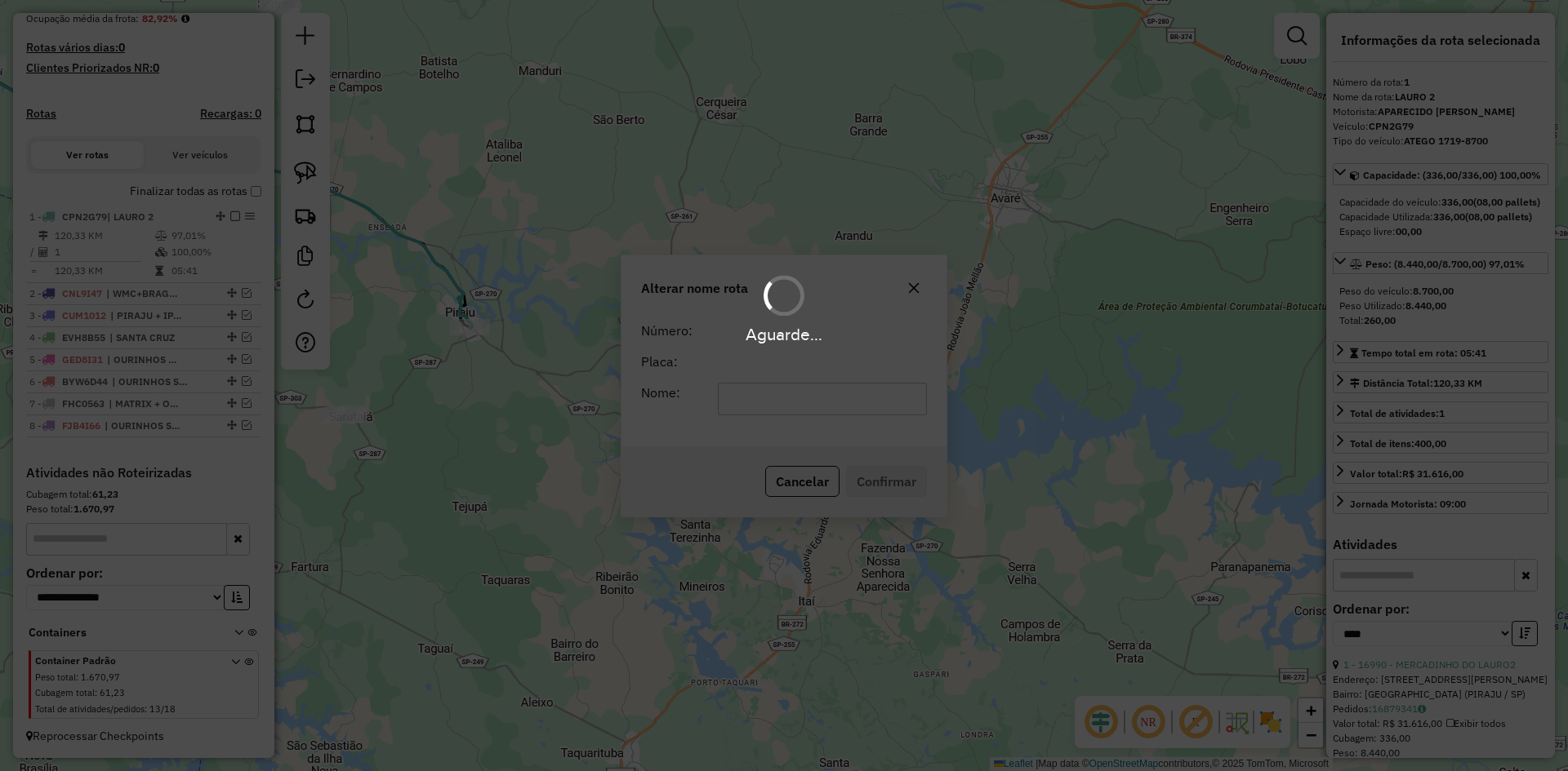
scroll to position [419, 0]
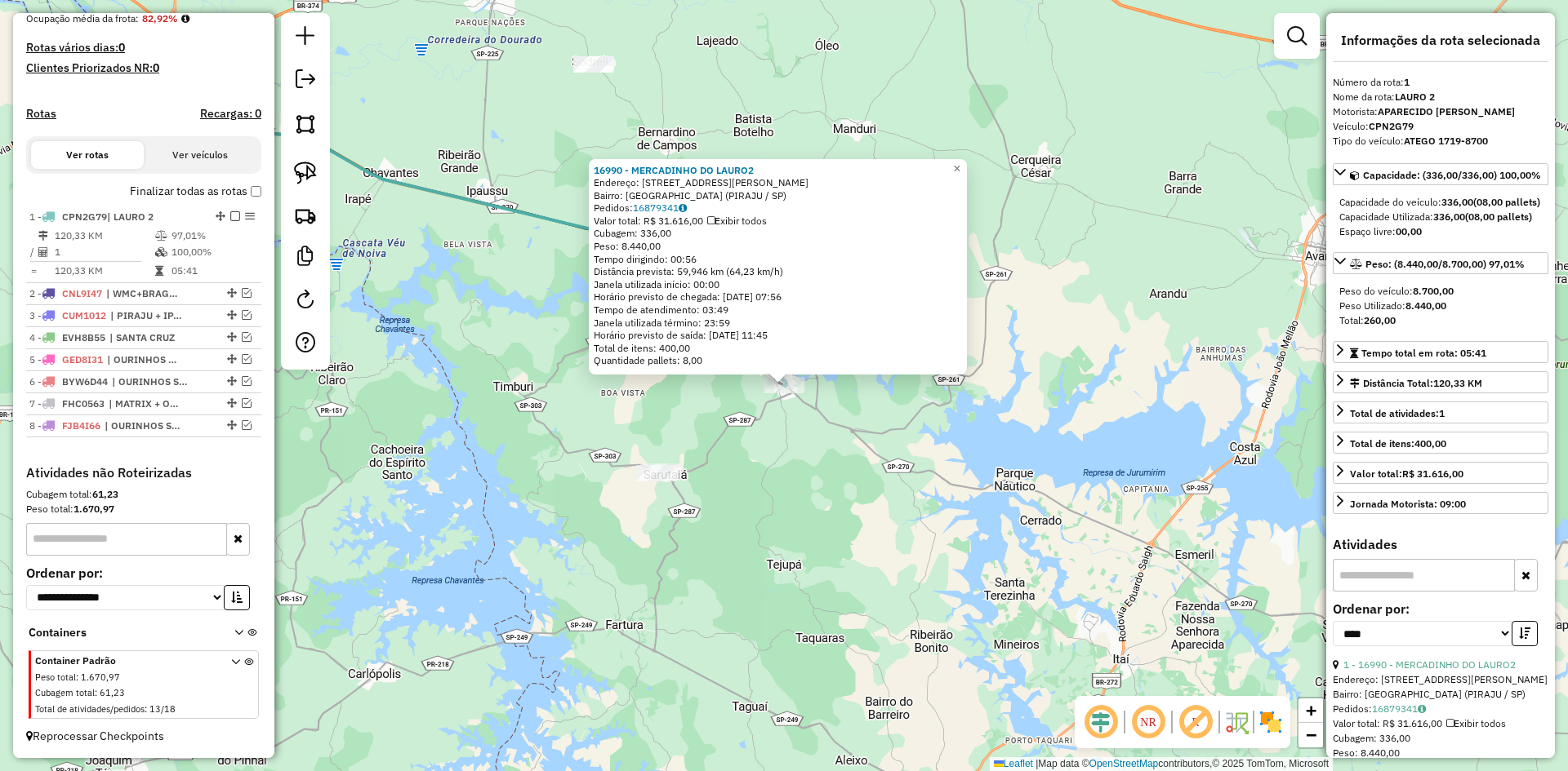
drag, startPoint x: 745, startPoint y: 422, endPoint x: 764, endPoint y: 412, distance: 21.5
click at [746, 422] on div "16990 - MERCADINHO DO LAURO2 Endereço: R [PERSON_NAME] GONCALVES 370 Bairro: [G…" at bounding box center [784, 385] width 1568 height 771
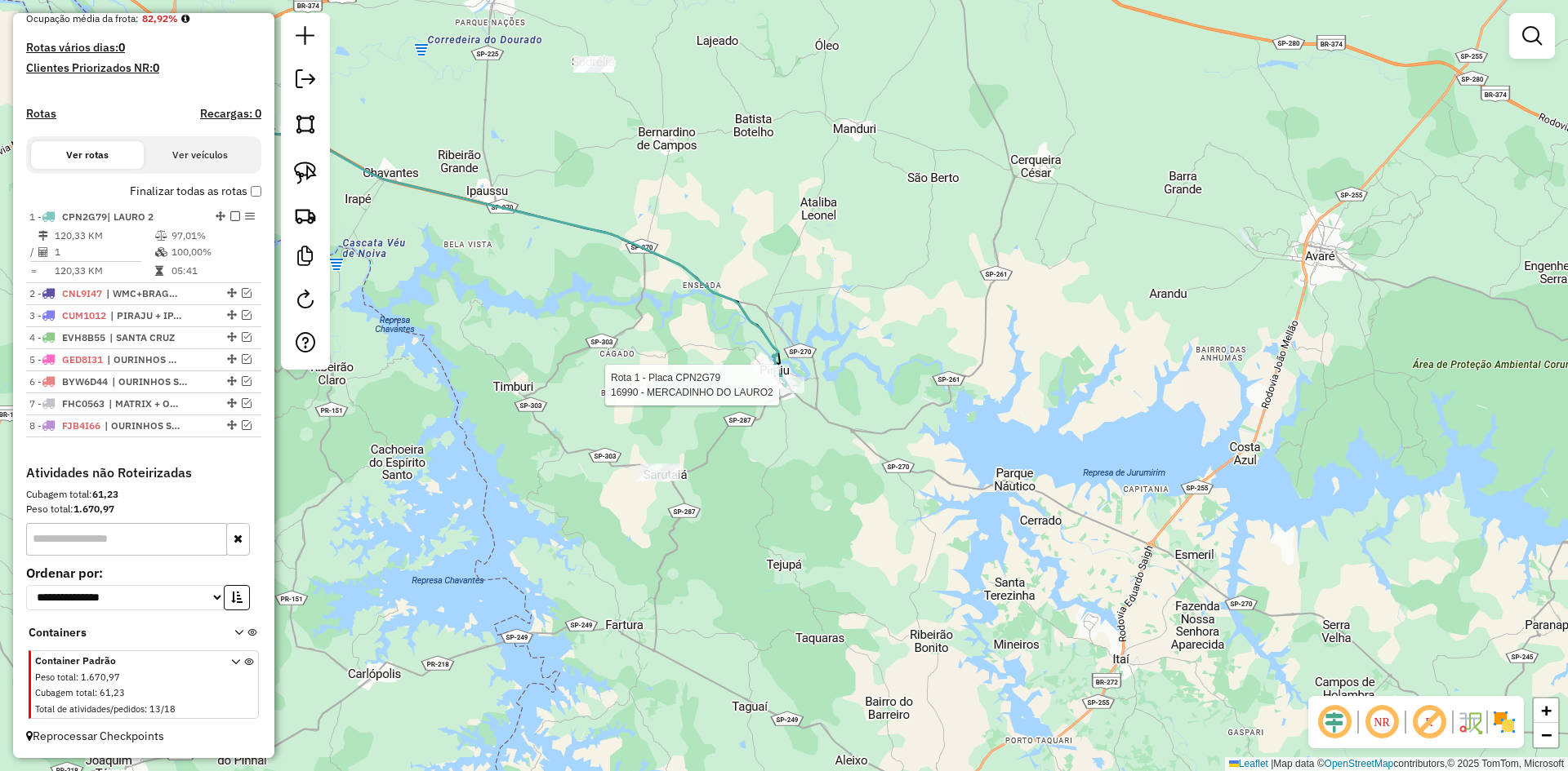
select select "*********"
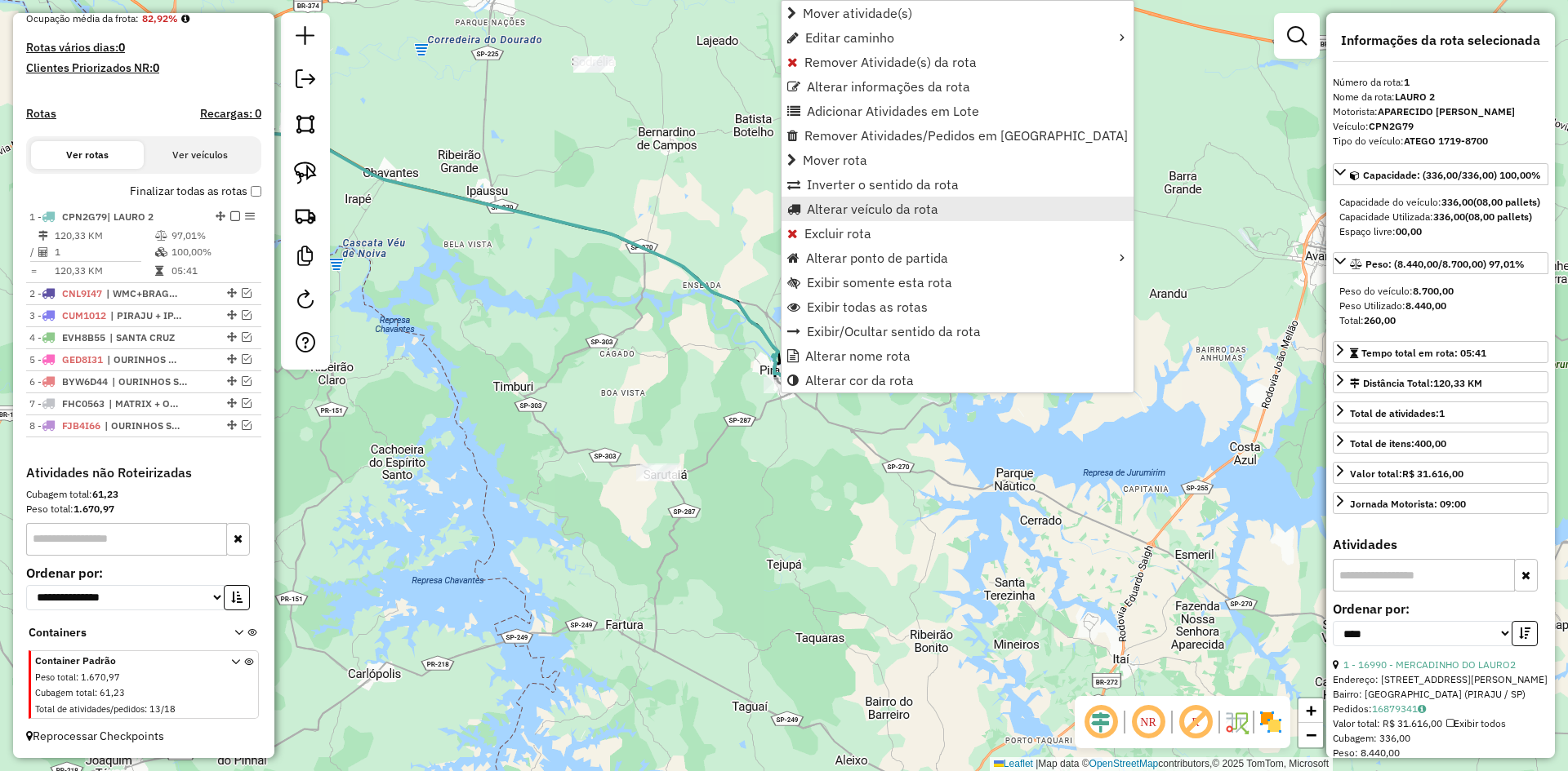
click at [865, 206] on span "Alterar veículo da rota" at bounding box center [872, 209] width 132 height 13
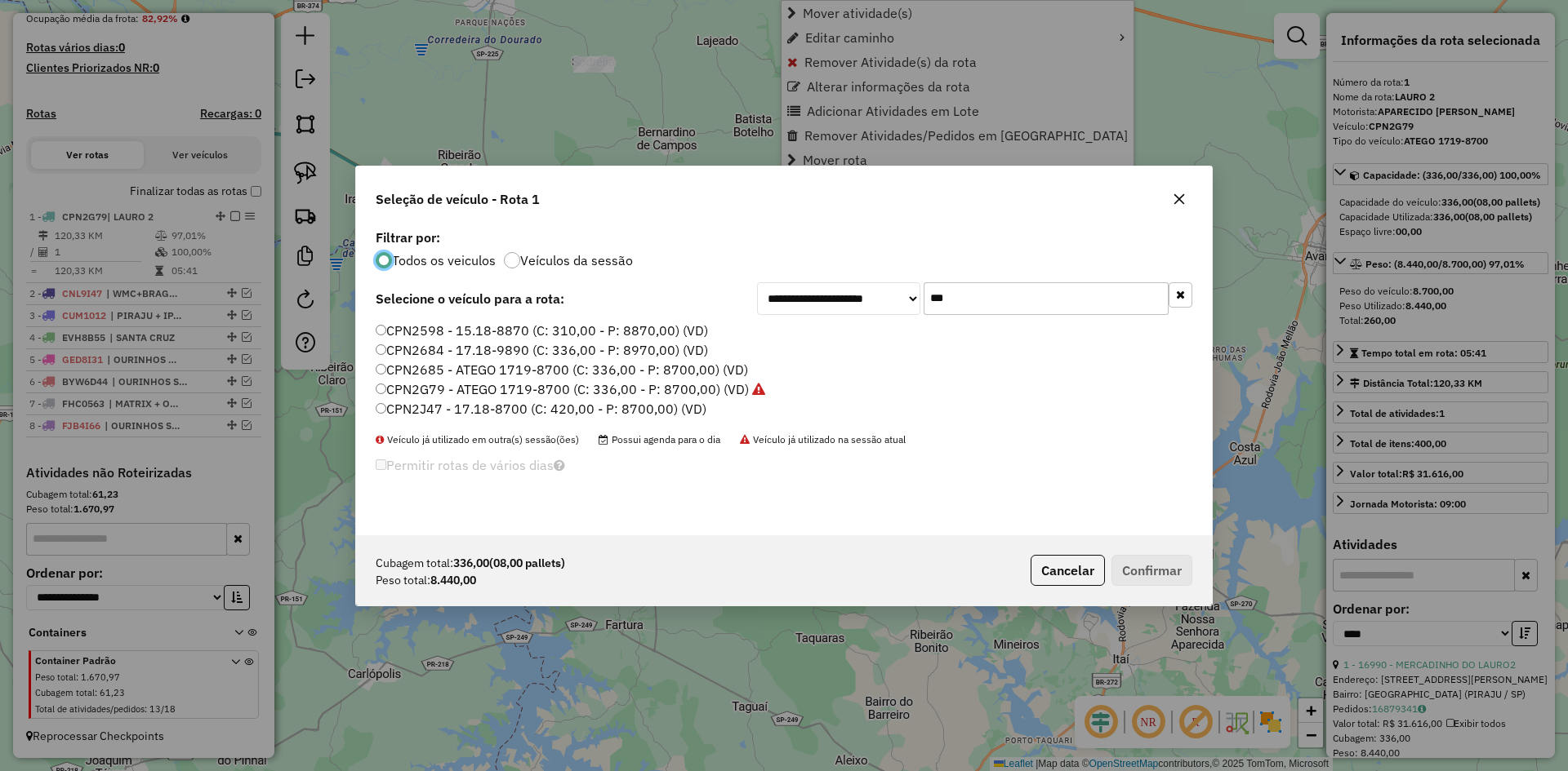
scroll to position [9, 5]
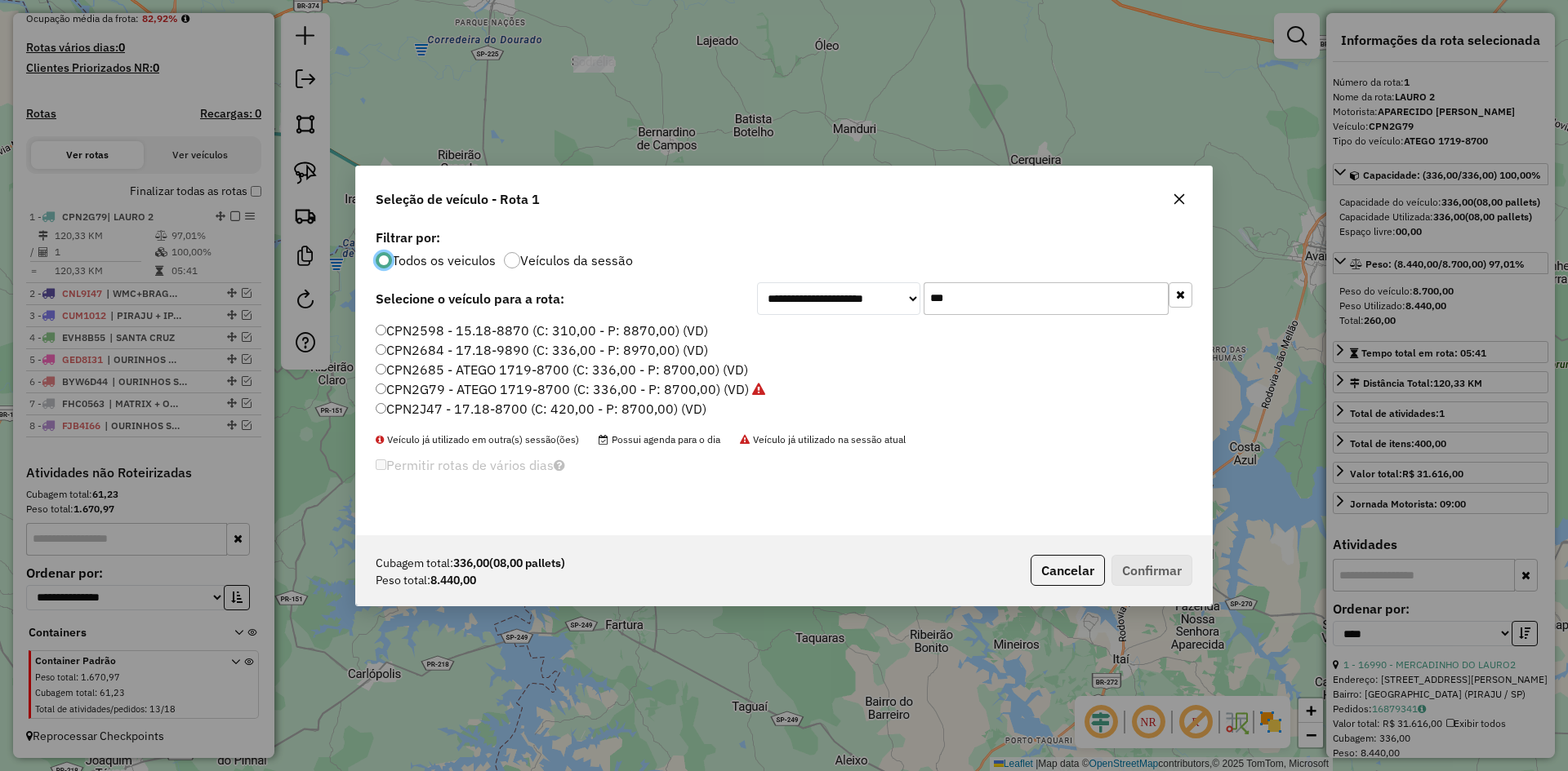
click at [1184, 194] on icon "button" at bounding box center [1179, 198] width 13 height 13
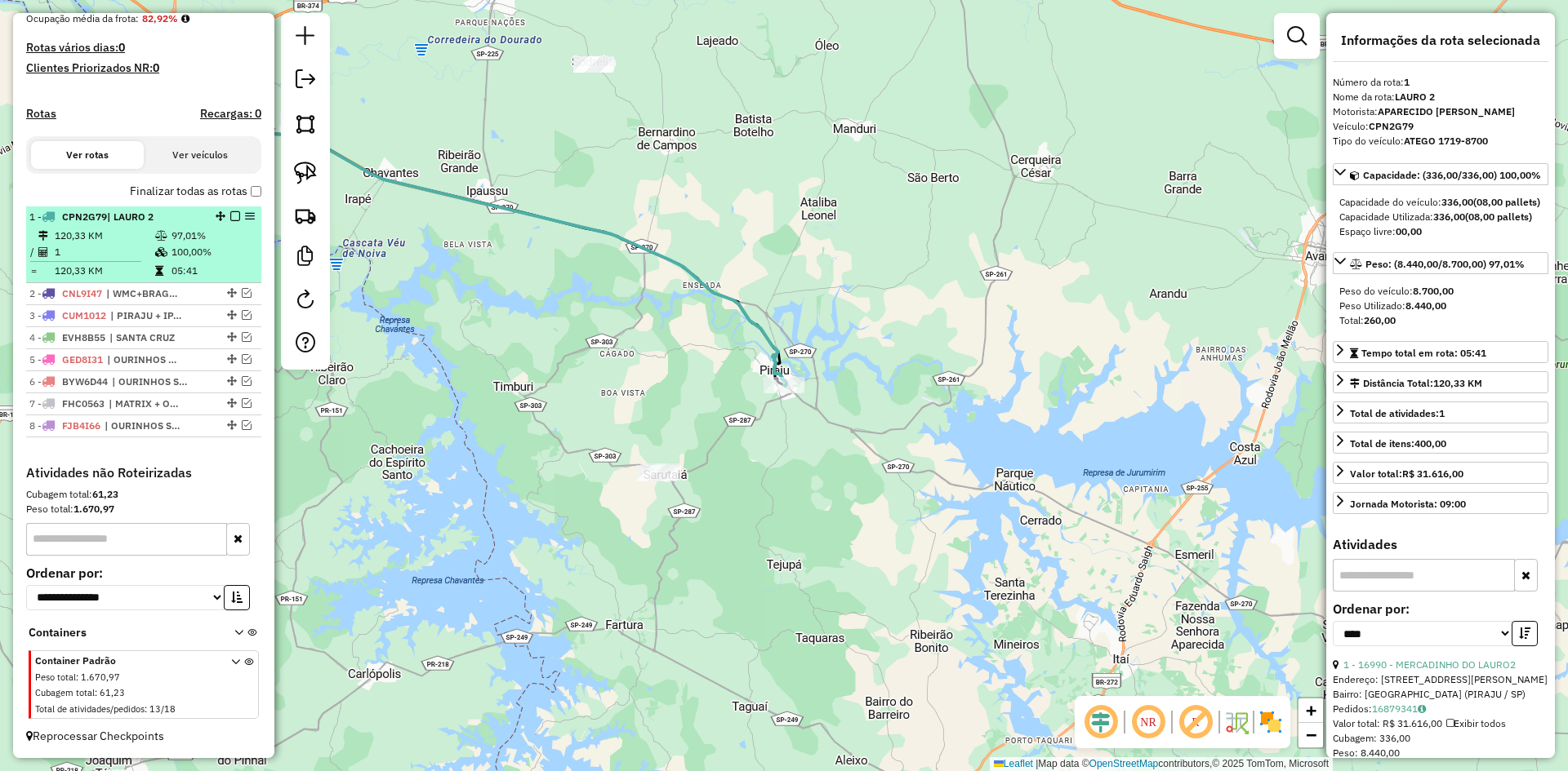
click at [230, 214] on em at bounding box center [235, 216] width 10 height 10
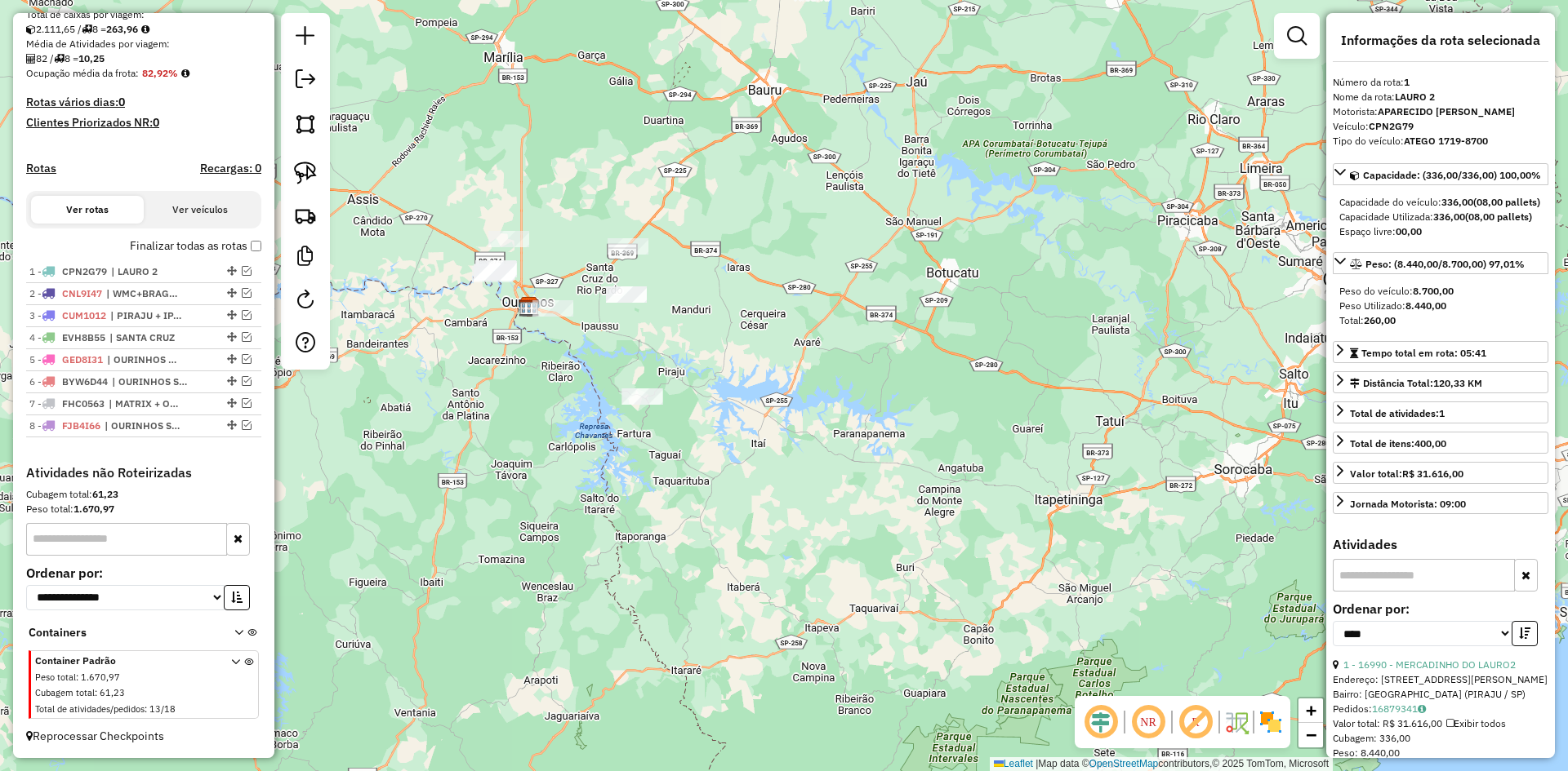
drag, startPoint x: 601, startPoint y: 376, endPoint x: 682, endPoint y: 470, distance: 124.1
click at [682, 470] on div "Janela de atendimento Grade de atendimento Capacidade Transportadoras Veículos …" at bounding box center [784, 385] width 1568 height 771
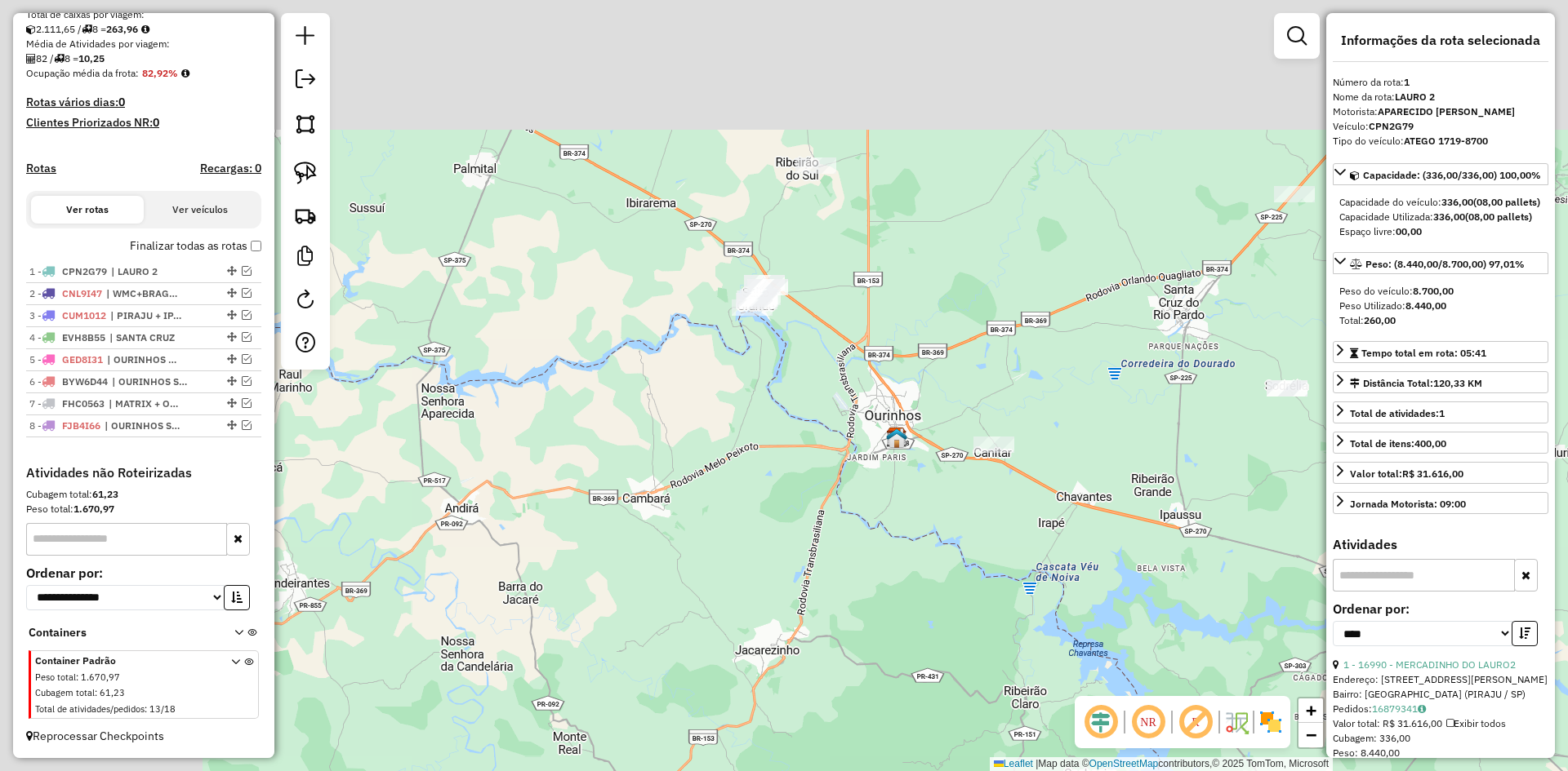
drag, startPoint x: 624, startPoint y: 425, endPoint x: 1043, endPoint y: 591, distance: 450.7
click at [1043, 591] on div "Janela de atendimento Grade de atendimento Capacidade Transportadoras Veículos …" at bounding box center [784, 385] width 1568 height 771
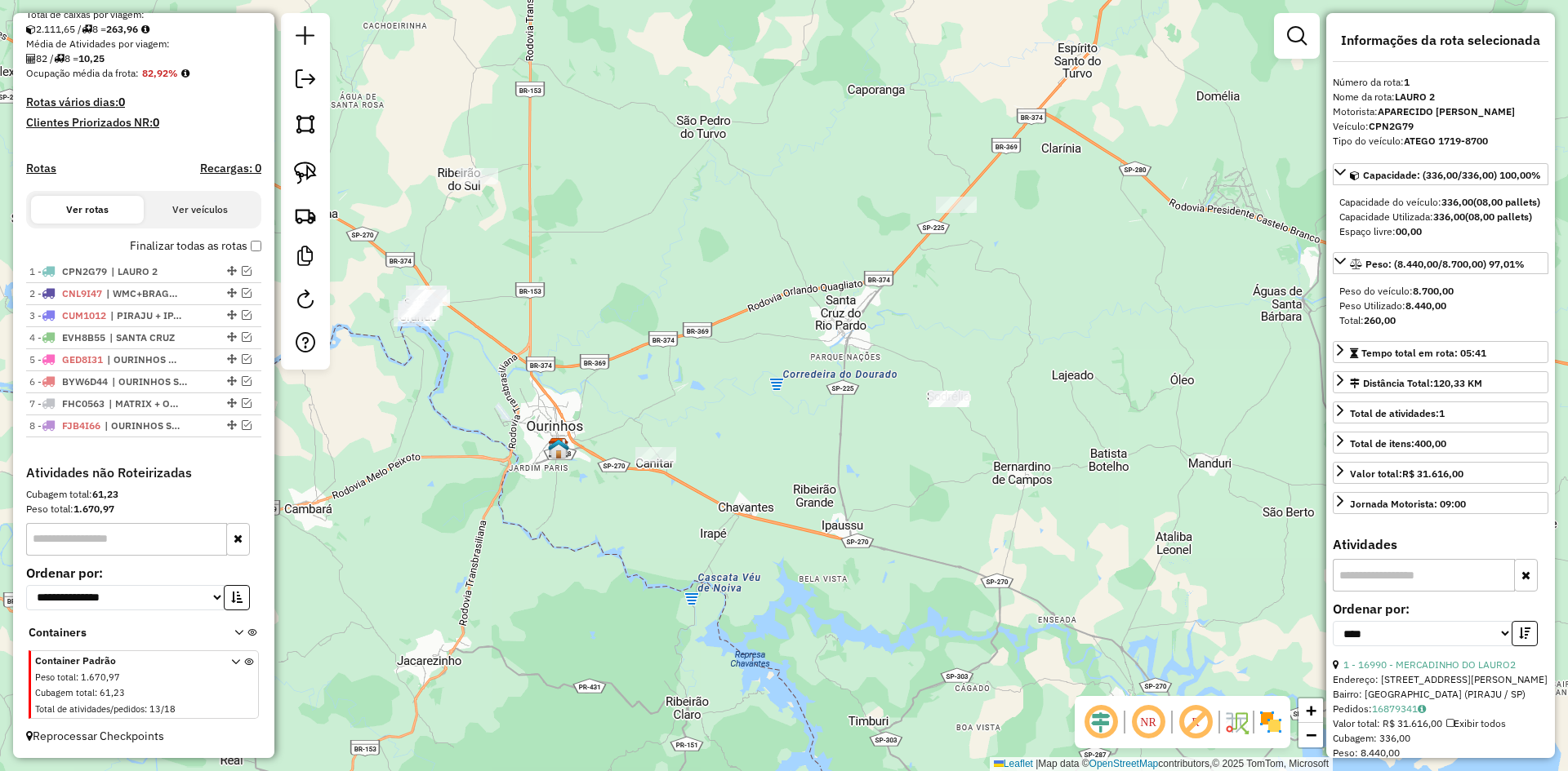
drag, startPoint x: 1096, startPoint y: 415, endPoint x: 742, endPoint y: 405, distance: 354.1
click at [742, 405] on div "Janela de atendimento Grade de atendimento Capacidade Transportadoras Veículos …" at bounding box center [784, 385] width 1568 height 771
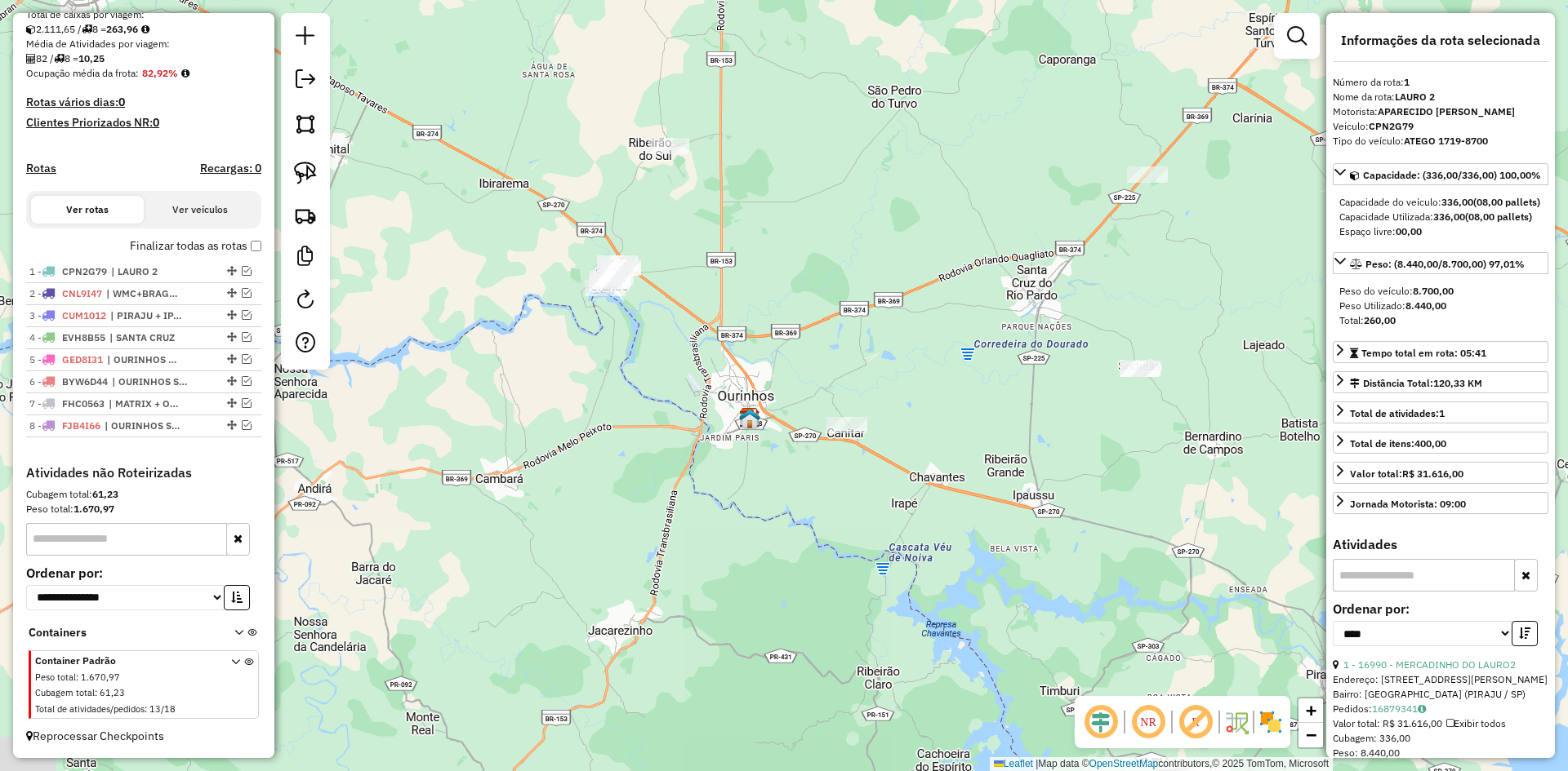
drag, startPoint x: 742, startPoint y: 405, endPoint x: 1006, endPoint y: 368, distance: 266.6
click at [1006, 368] on div "Janela de atendimento Grade de atendimento Capacidade Transportadoras Veículos …" at bounding box center [784, 385] width 1568 height 771
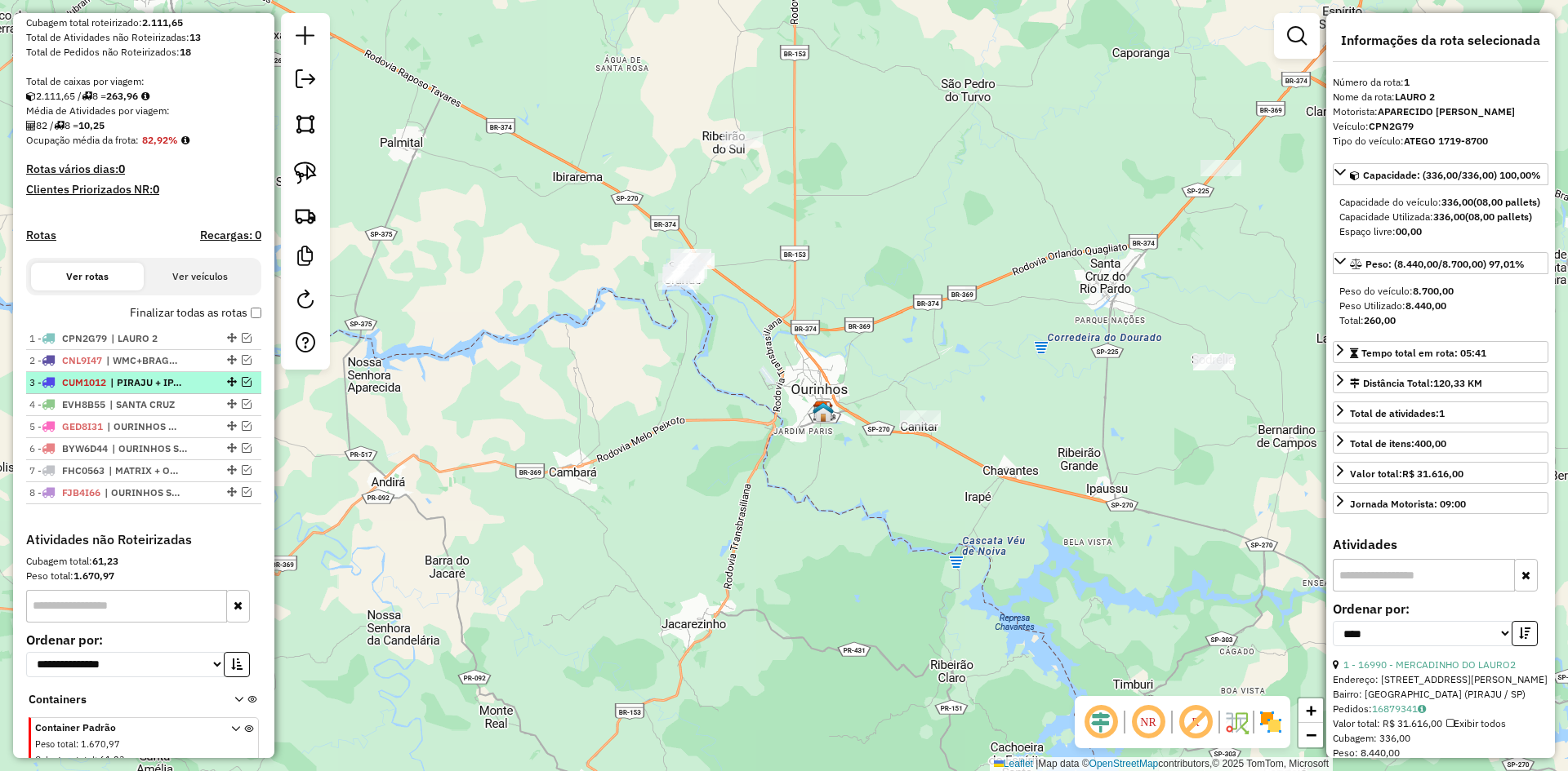
scroll to position [201, 0]
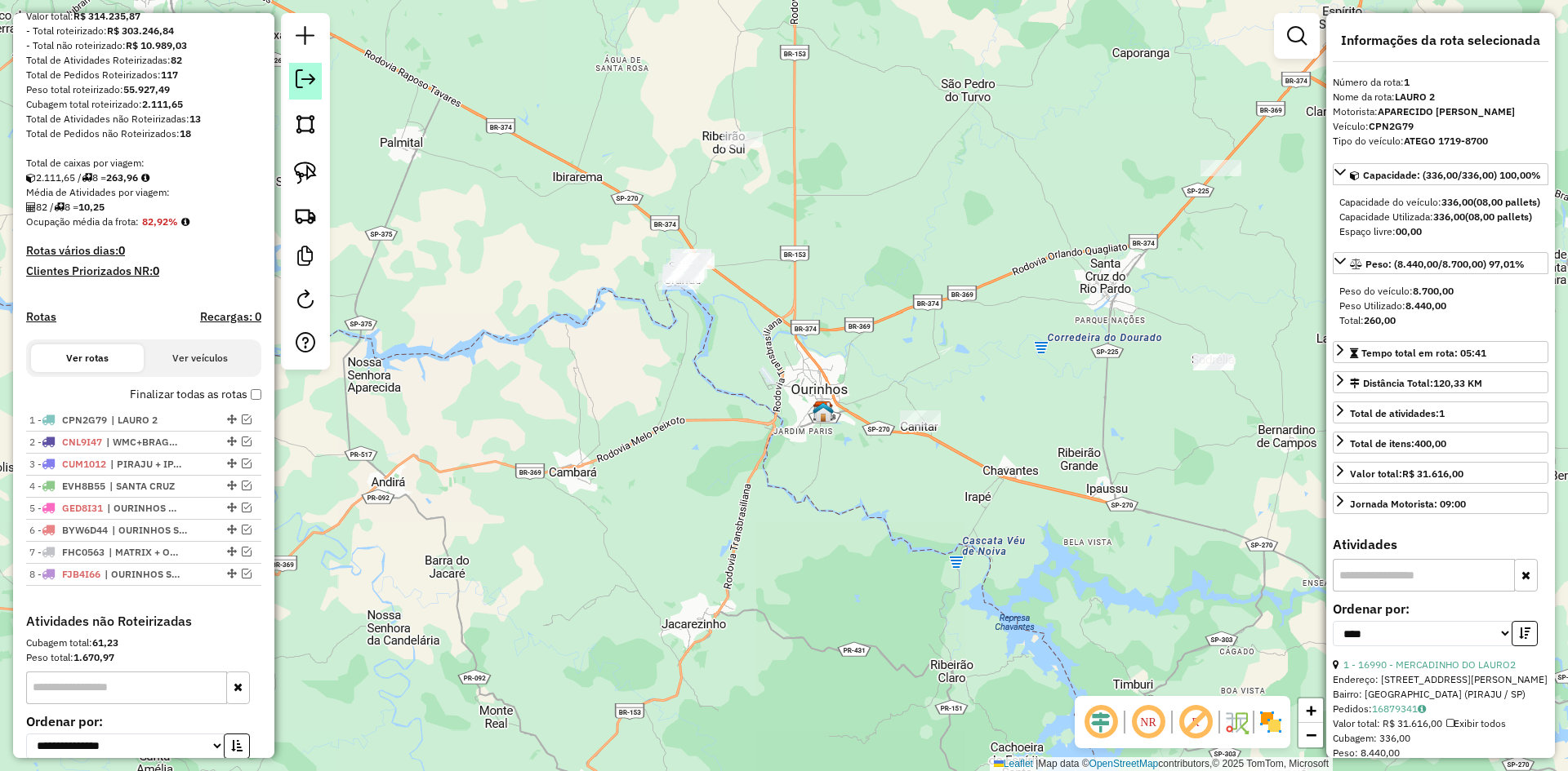
click at [305, 82] on em at bounding box center [305, 79] width 20 height 20
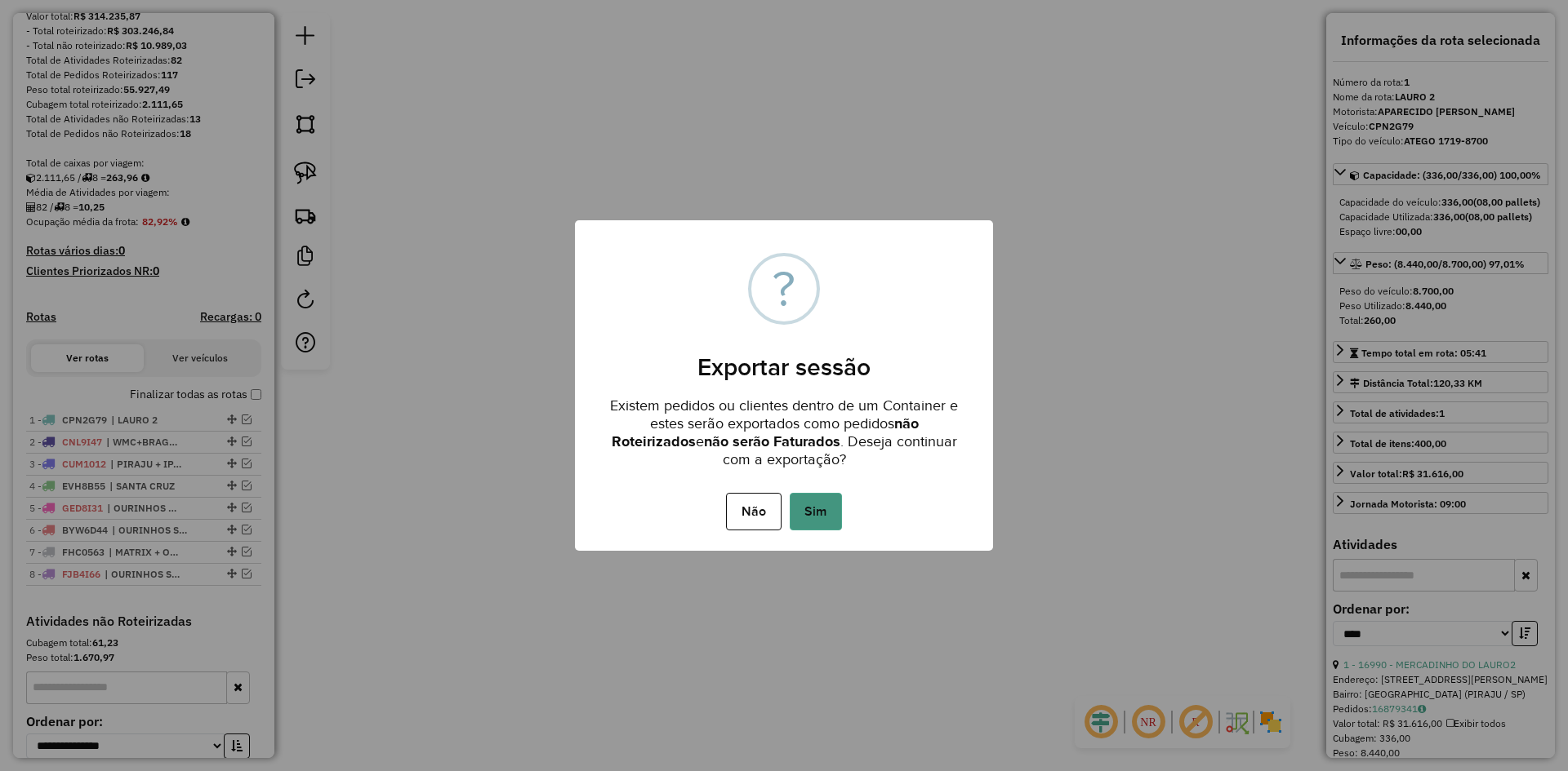
click at [832, 519] on button "Sim" at bounding box center [815, 511] width 53 height 37
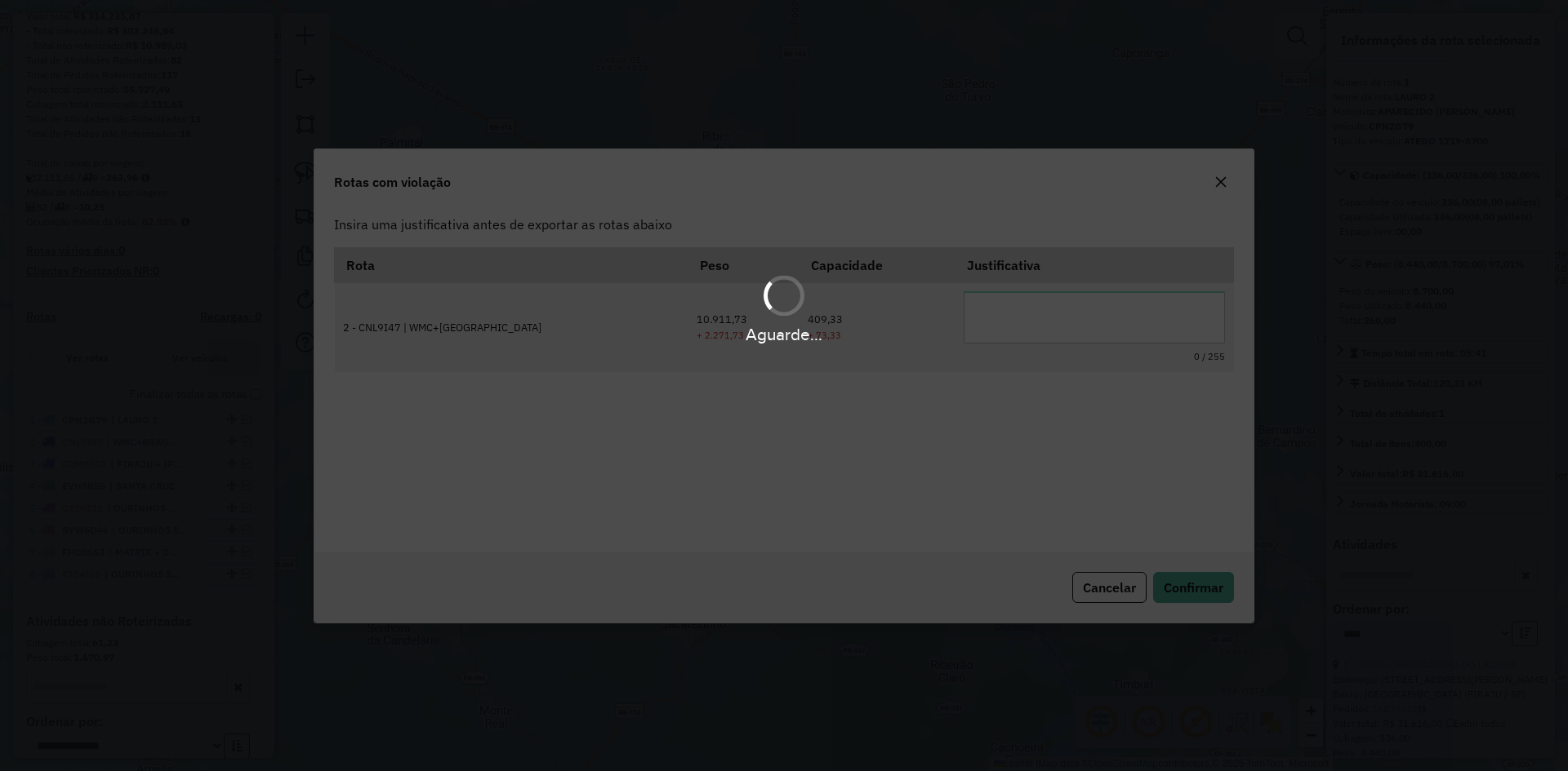
scroll to position [0, 0]
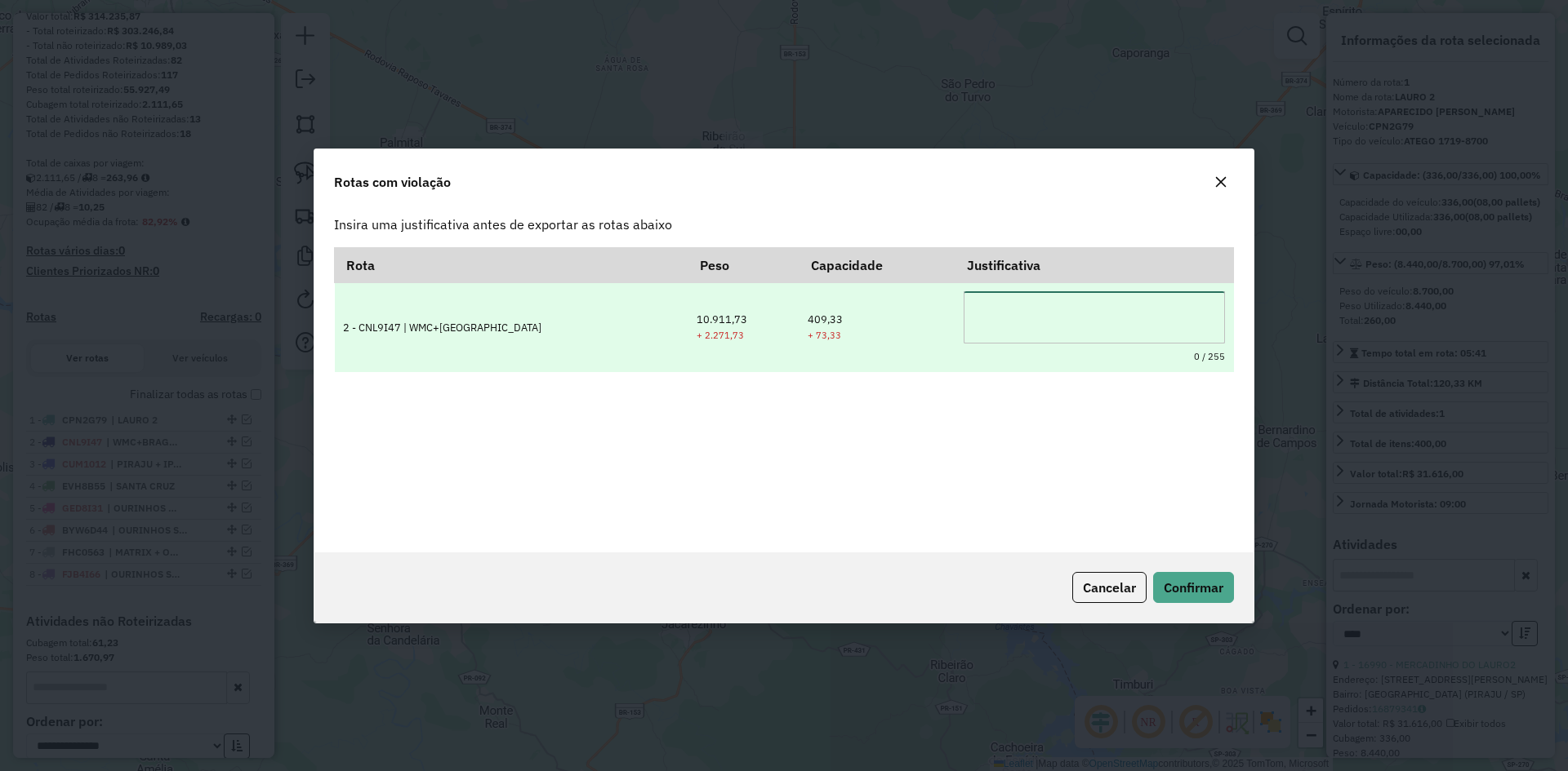
click at [1005, 312] on textarea at bounding box center [1094, 318] width 261 height 53
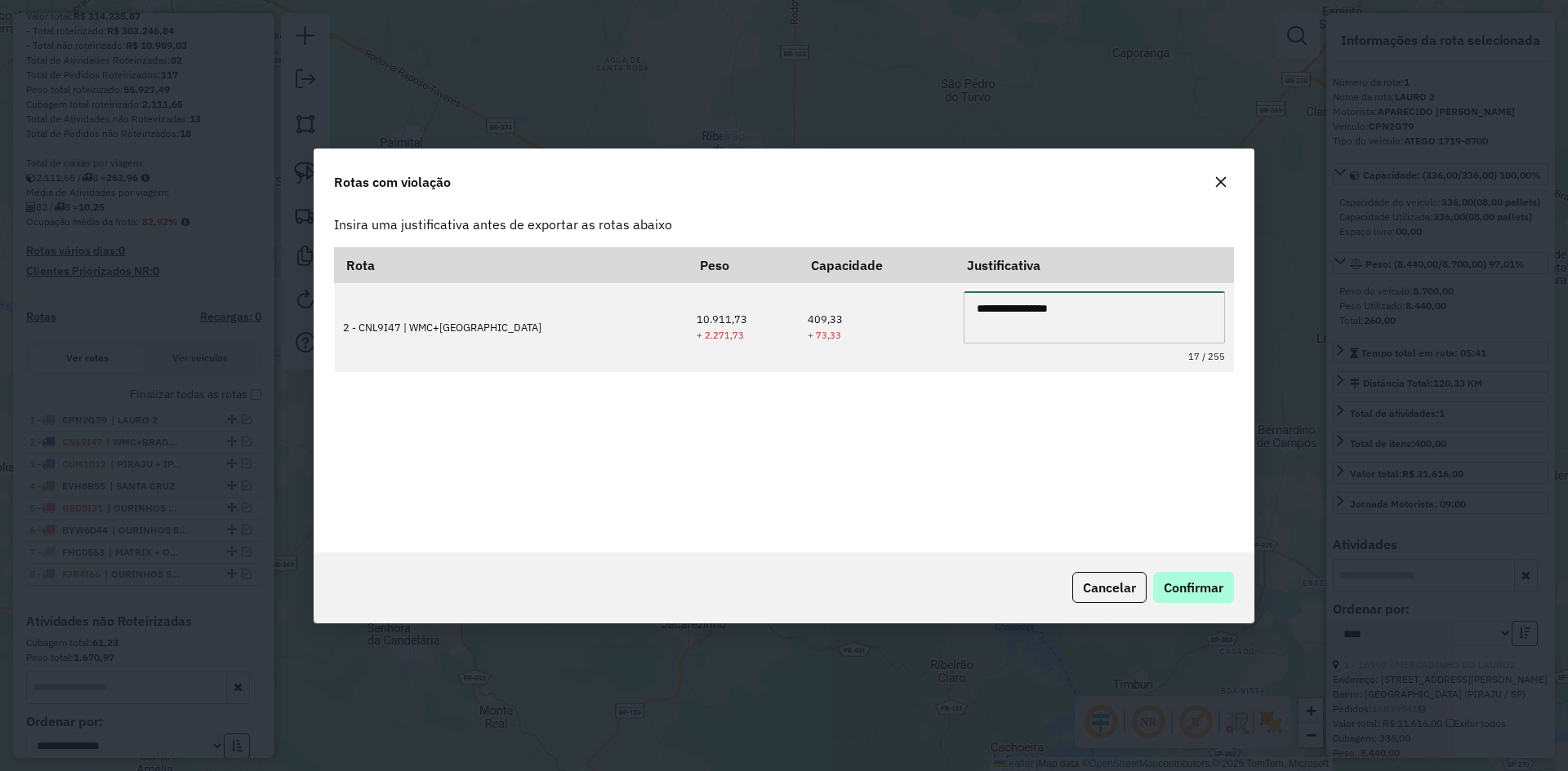
type textarea "**********"
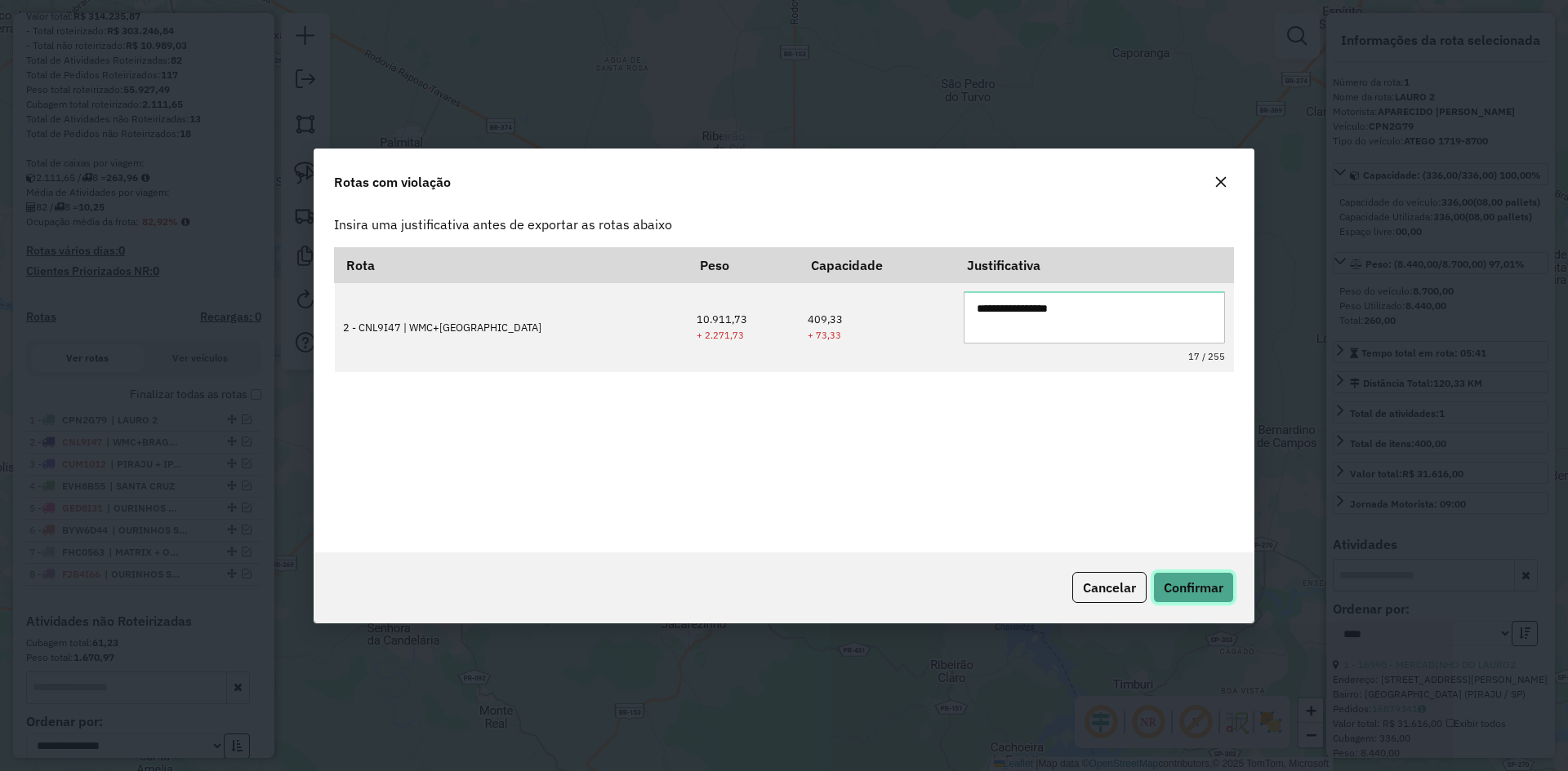
click at [1191, 584] on span "Confirmar" at bounding box center [1193, 587] width 59 height 16
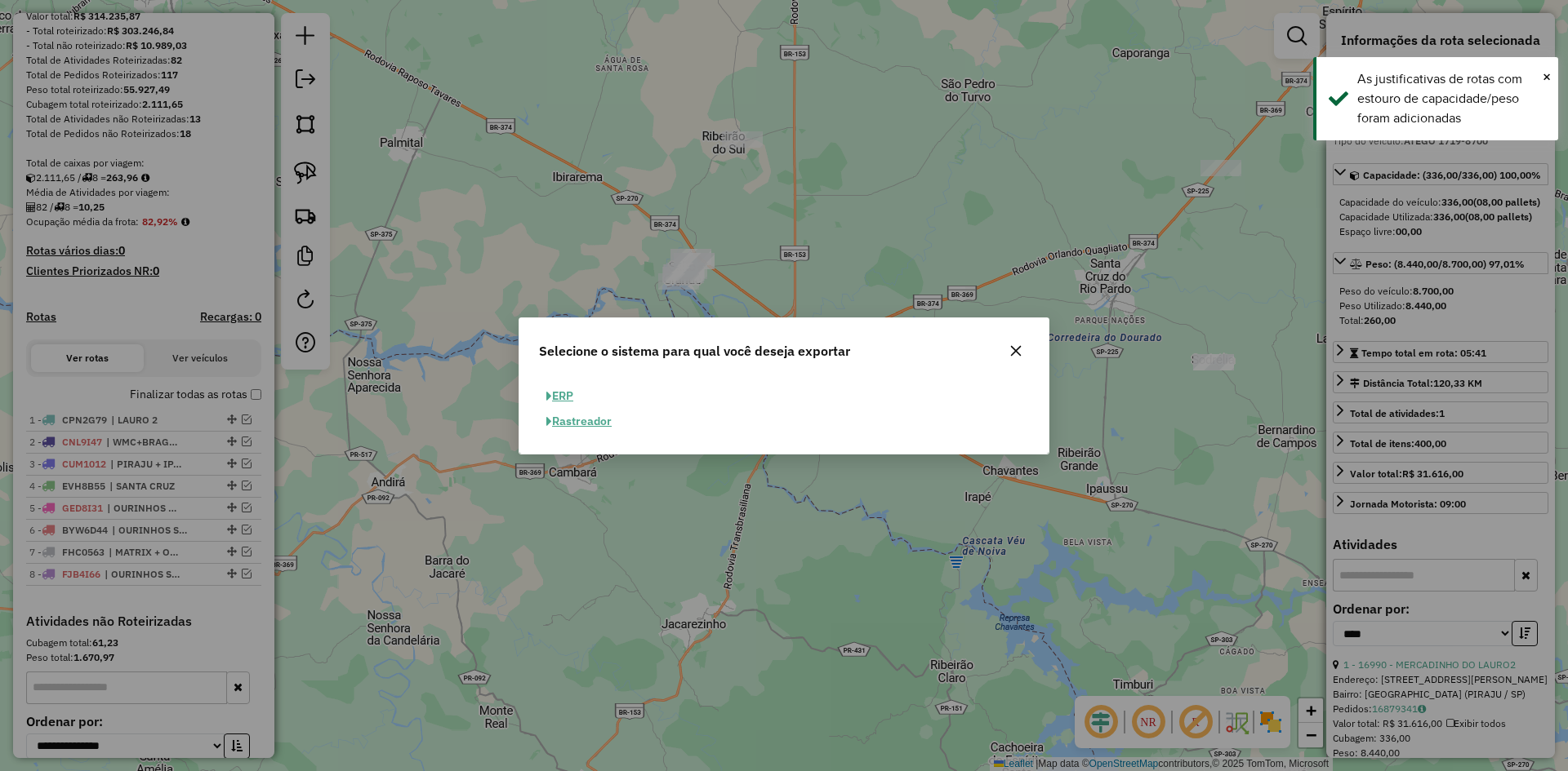
click at [572, 390] on button "ERP" at bounding box center [559, 396] width 42 height 25
select select "**"
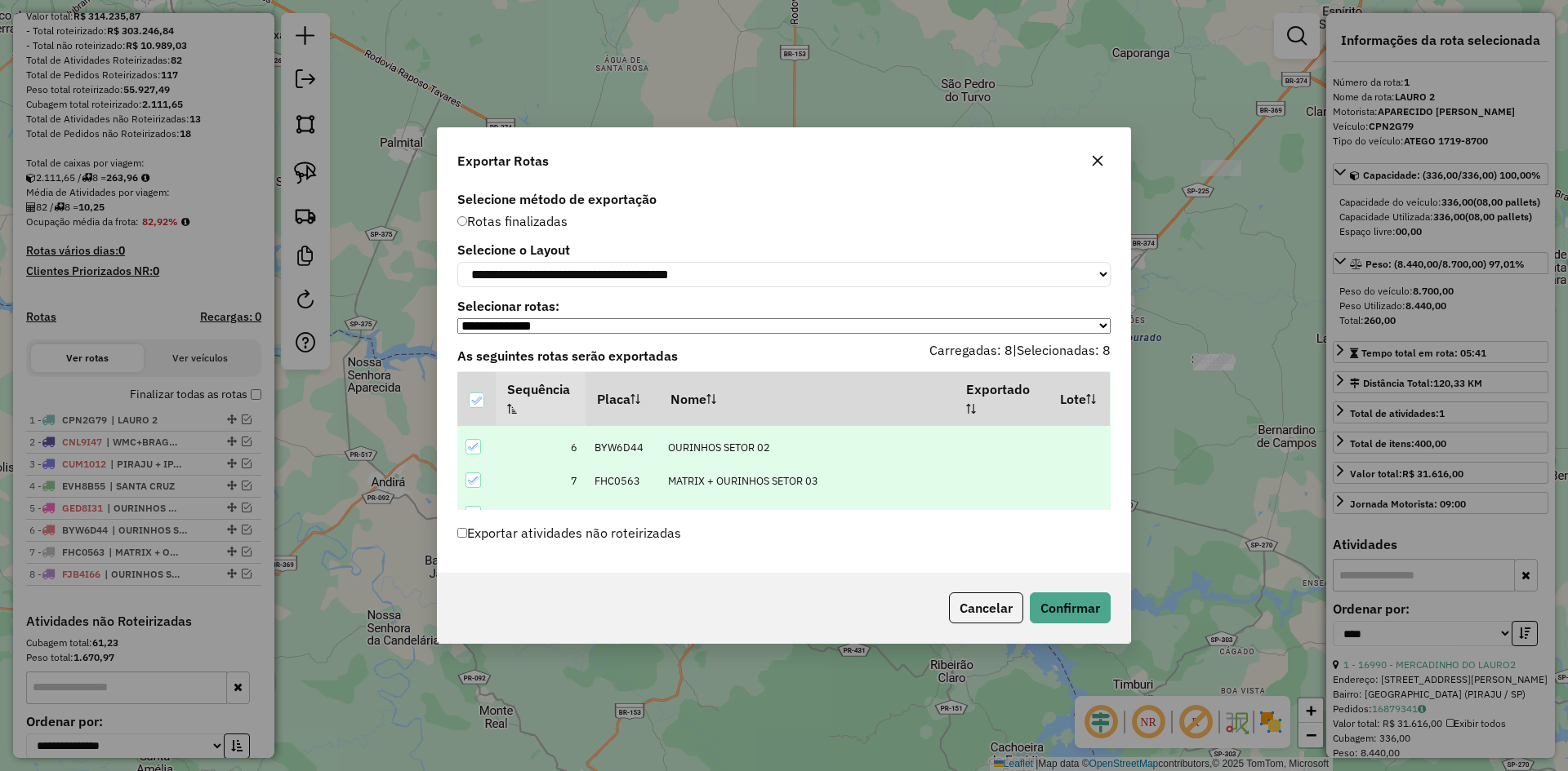
scroll to position [184, 0]
click at [1076, 613] on button "Confirmar" at bounding box center [1069, 608] width 81 height 31
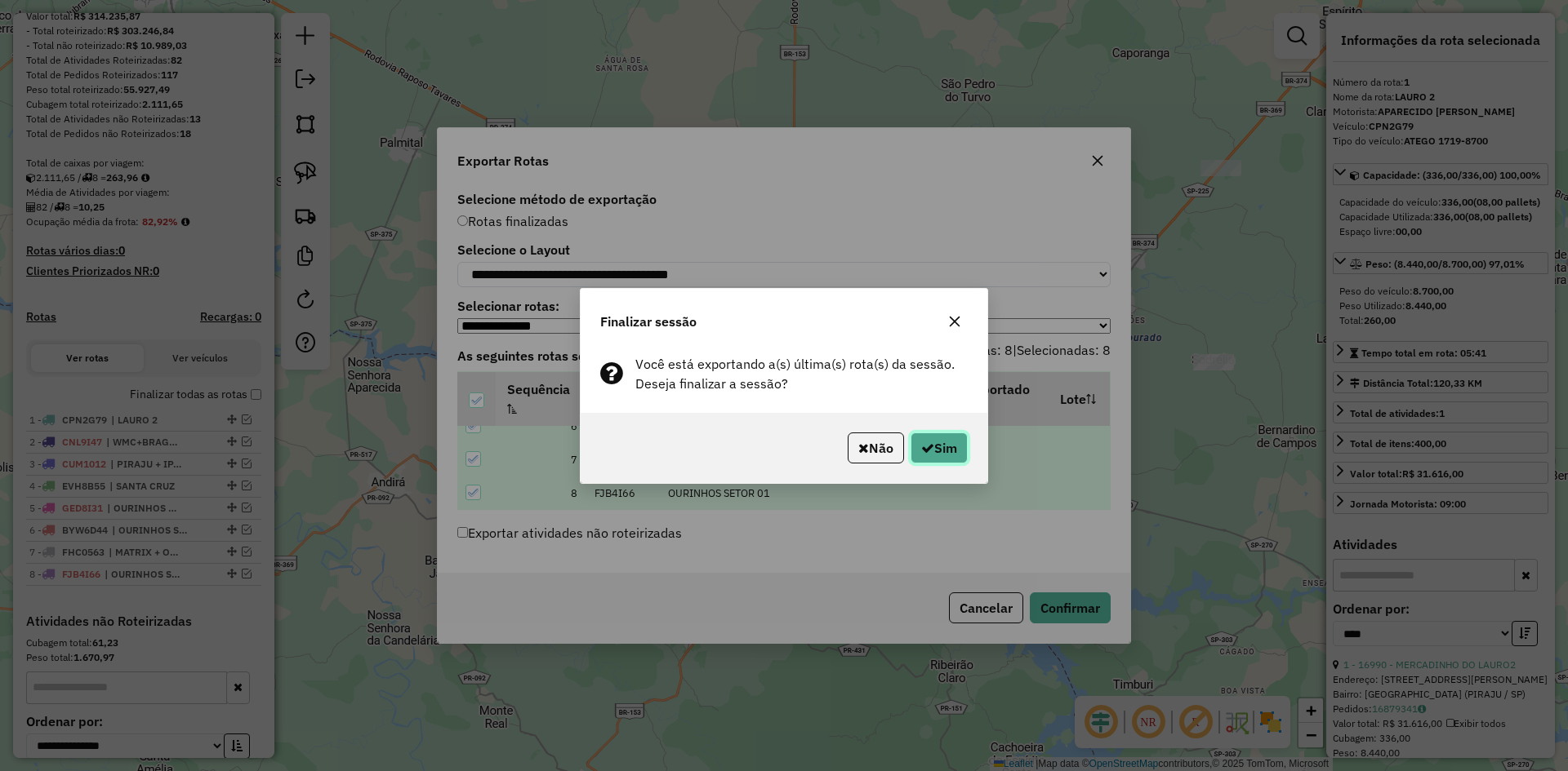
click at [942, 454] on button "Sim" at bounding box center [938, 448] width 57 height 31
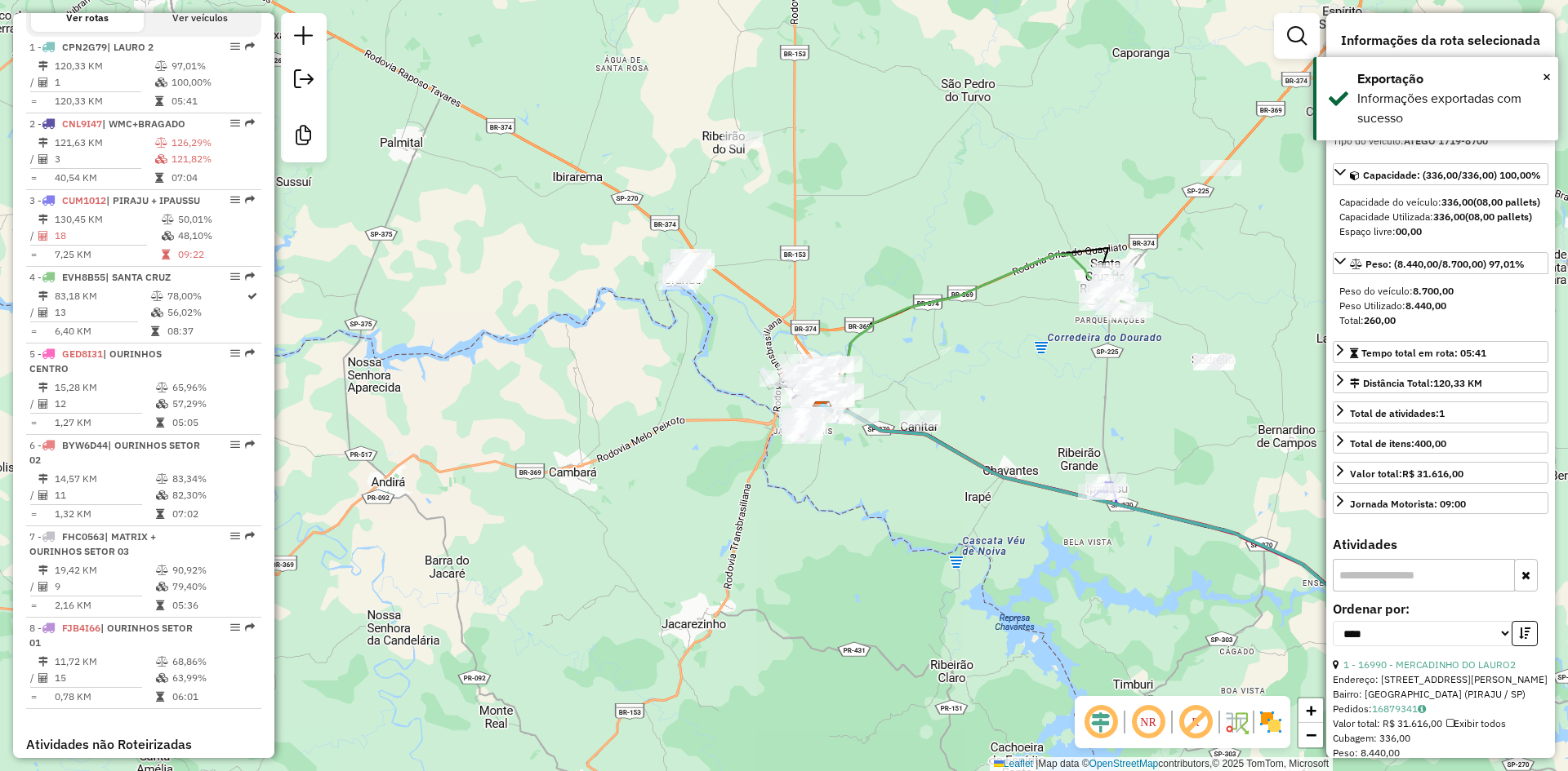
scroll to position [623, 0]
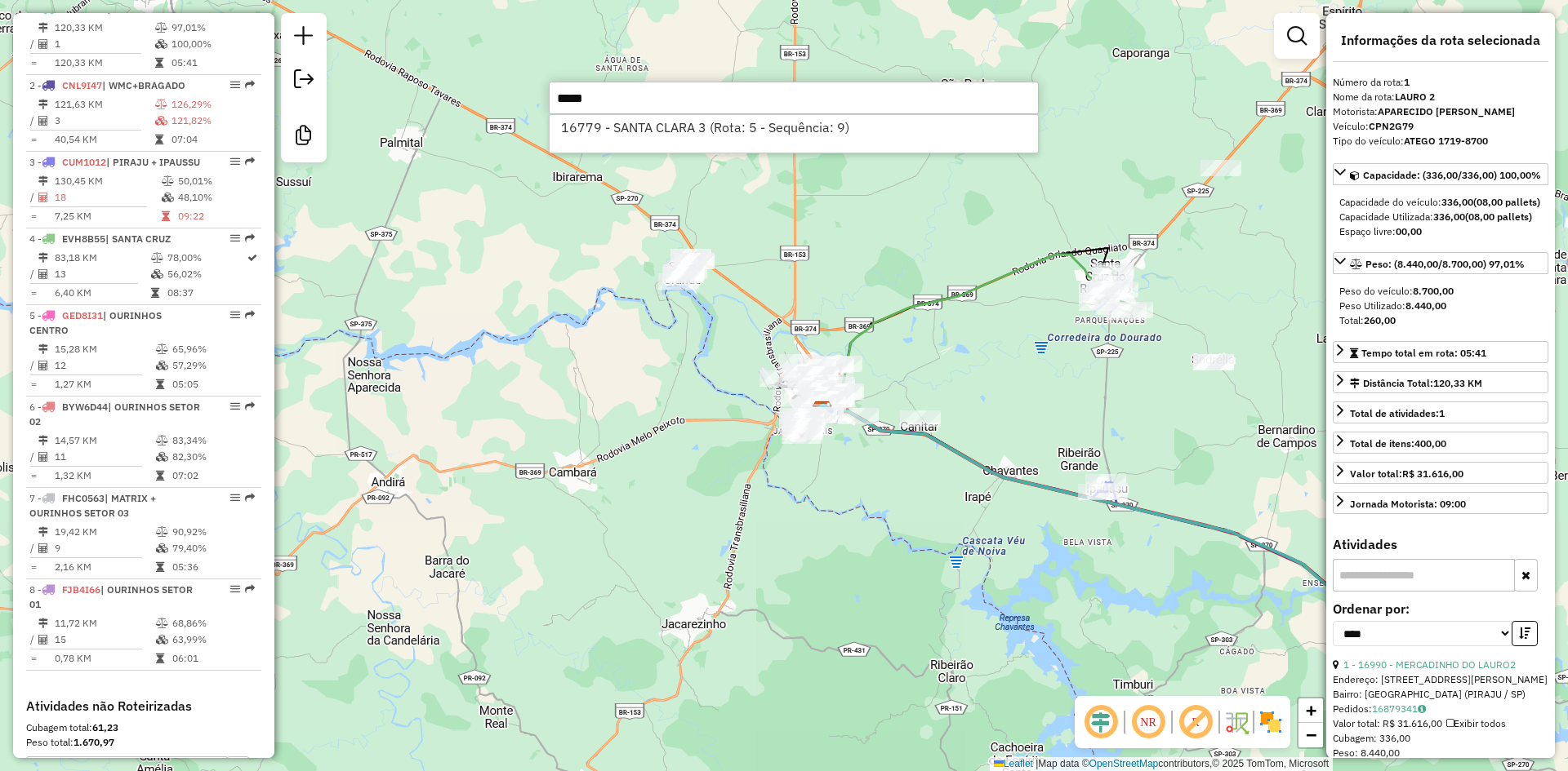
type input "*****"
click at [687, 141] on div "16779 - SANTA CLARA 3 (Rota: 5 - Sequência: 9)" at bounding box center [793, 134] width 490 height 39
click at [688, 129] on li "16779 - SANTA CLARA 3 (Rota: 5 - Sequência: 9)" at bounding box center [793, 127] width 488 height 25
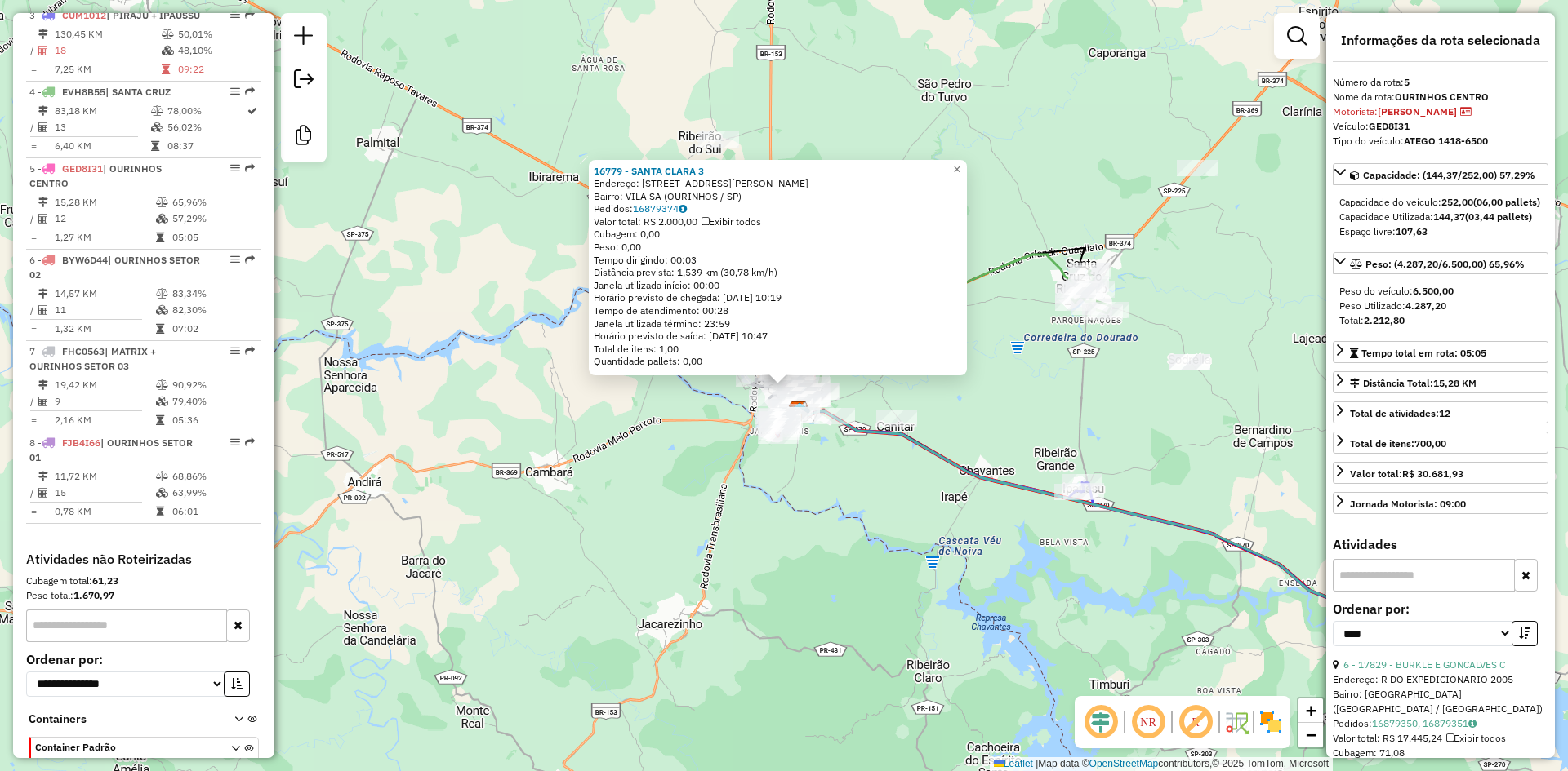
scroll to position [850, 0]
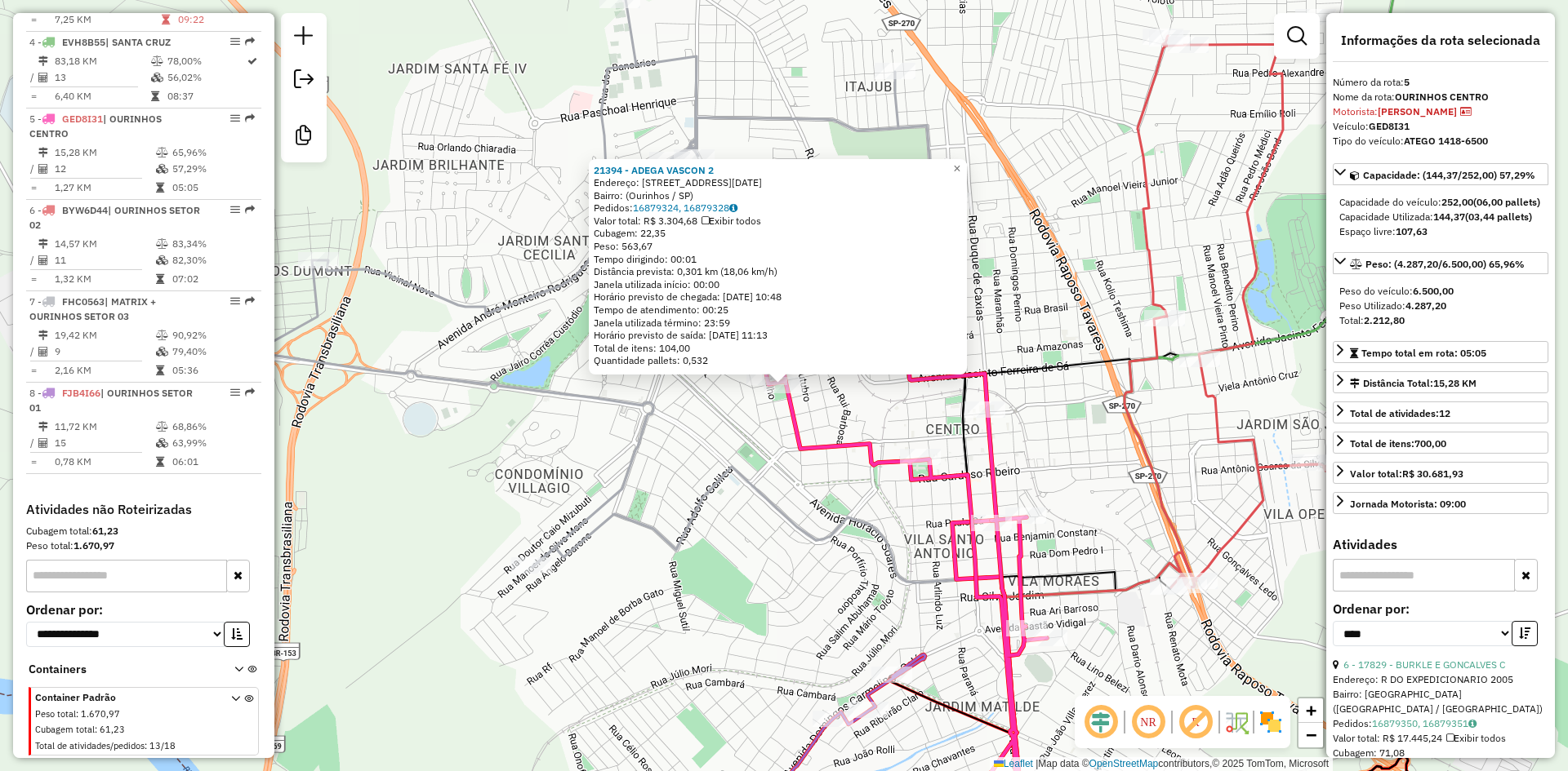
click at [738, 422] on div "21394 - ADEGA VASCON 2 Endereço: [STREET_ADDRESS][DATE] Pedidos: 16879324, 1687…" at bounding box center [784, 385] width 1568 height 771
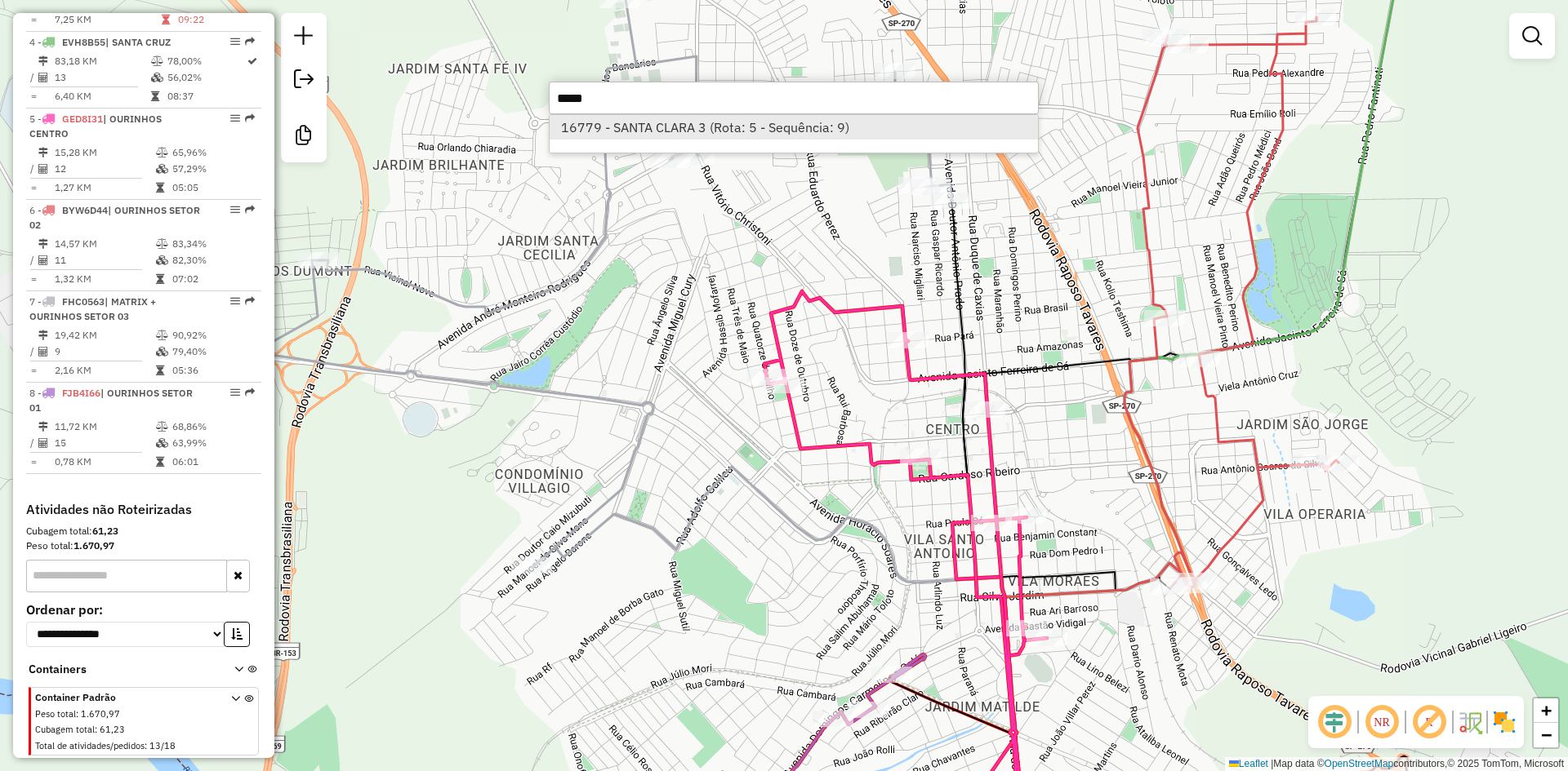
type input "*****"
click at [763, 125] on li "16779 - SANTA CLARA 3 (Rota: 5 - Sequência: 9)" at bounding box center [793, 127] width 488 height 25
select select "*********"
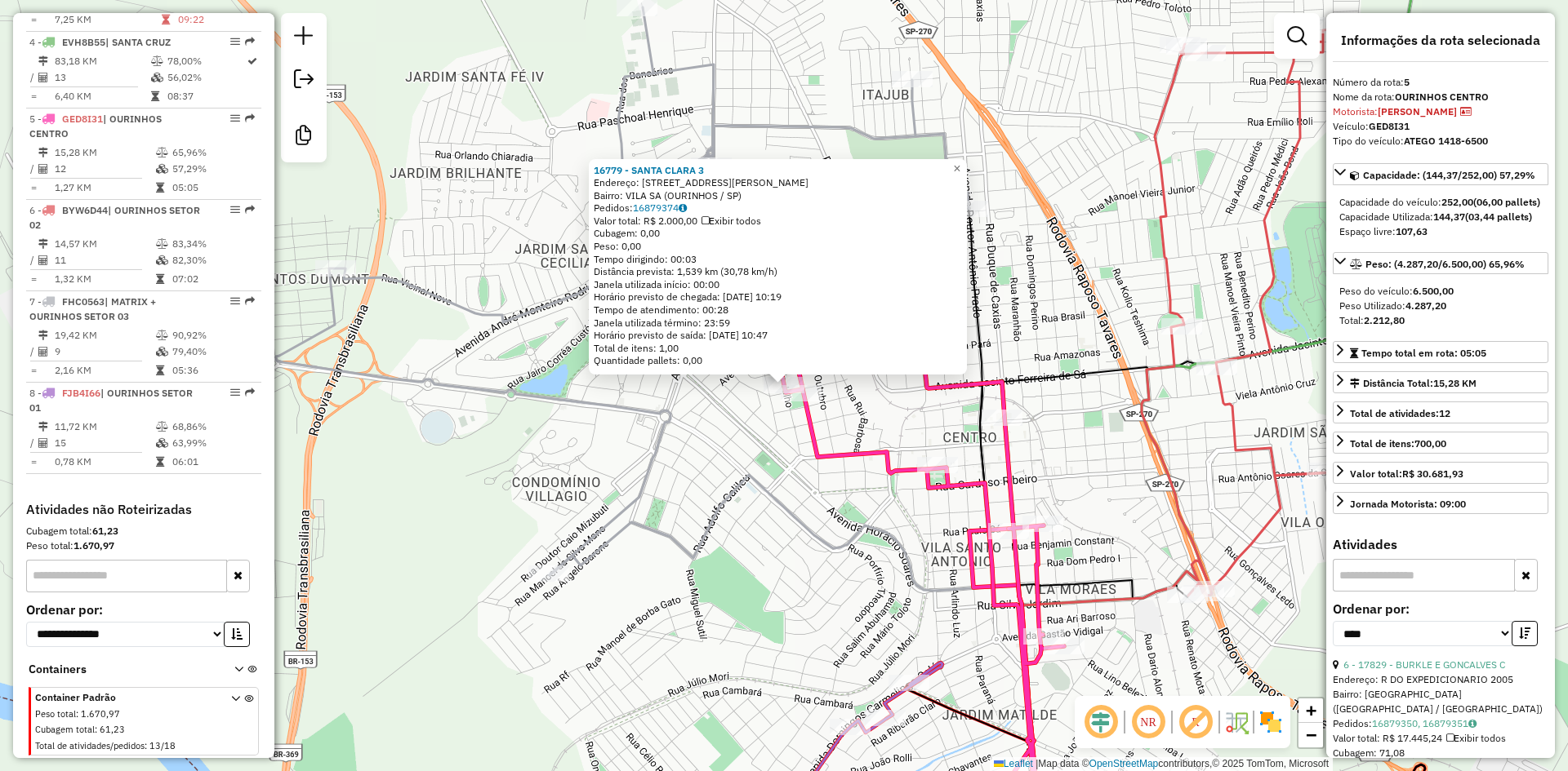
click at [857, 433] on div "Rota 5 - Placa GED8I31 21394 - ADEGA VASCON 2 16779 - [GEOGRAPHIC_DATA] 3 Ender…" at bounding box center [784, 385] width 1568 height 771
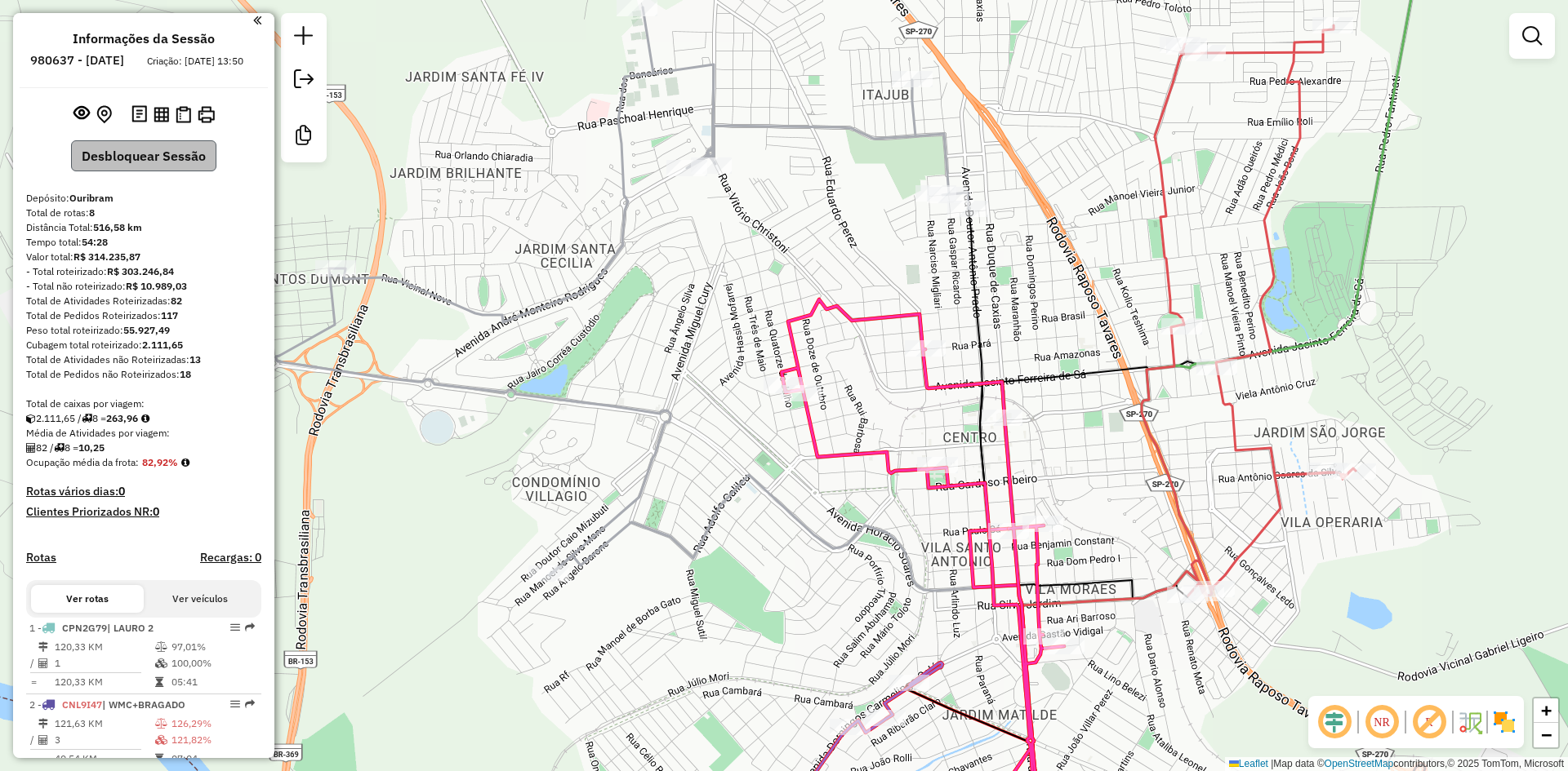
scroll to position [0, 0]
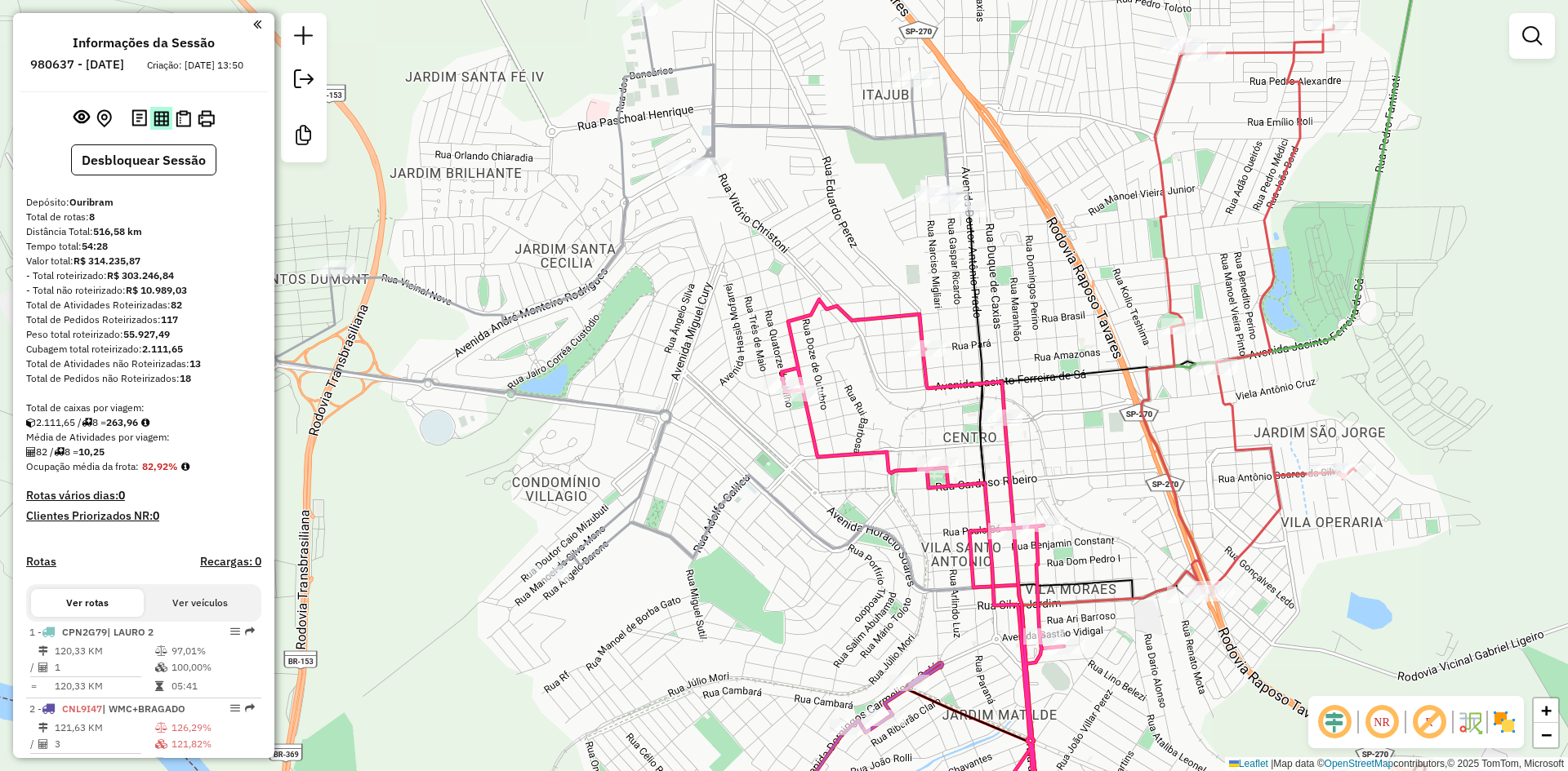
click at [163, 126] on img at bounding box center [161, 119] width 15 height 15
click at [154, 126] on img at bounding box center [161, 119] width 15 height 15
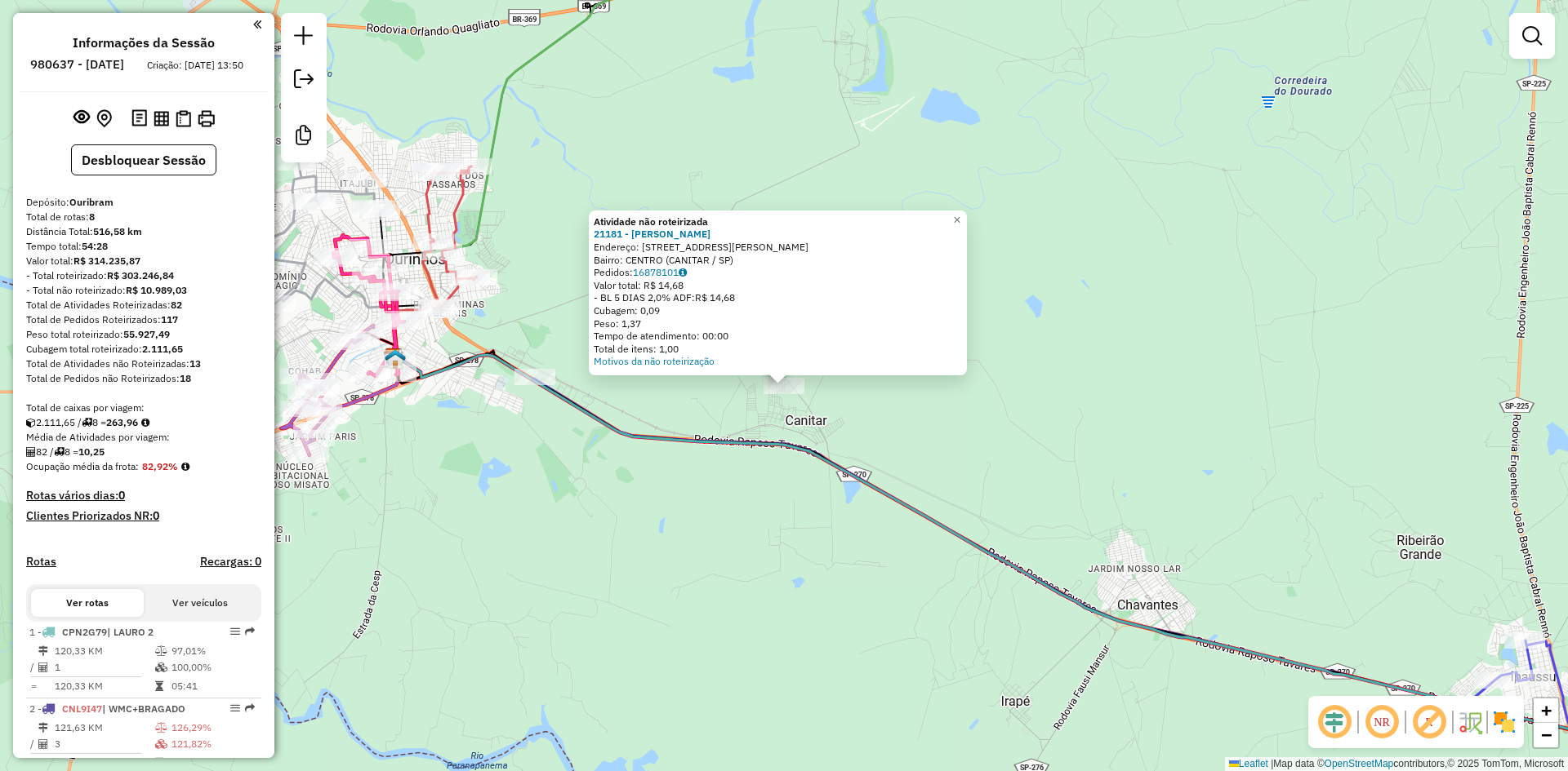
click at [1168, 525] on div "Atividade não roteirizada 21181 - IVONE APARECIDA Endereço: [STREET_ADDRESS][PE…" at bounding box center [784, 385] width 1568 height 771
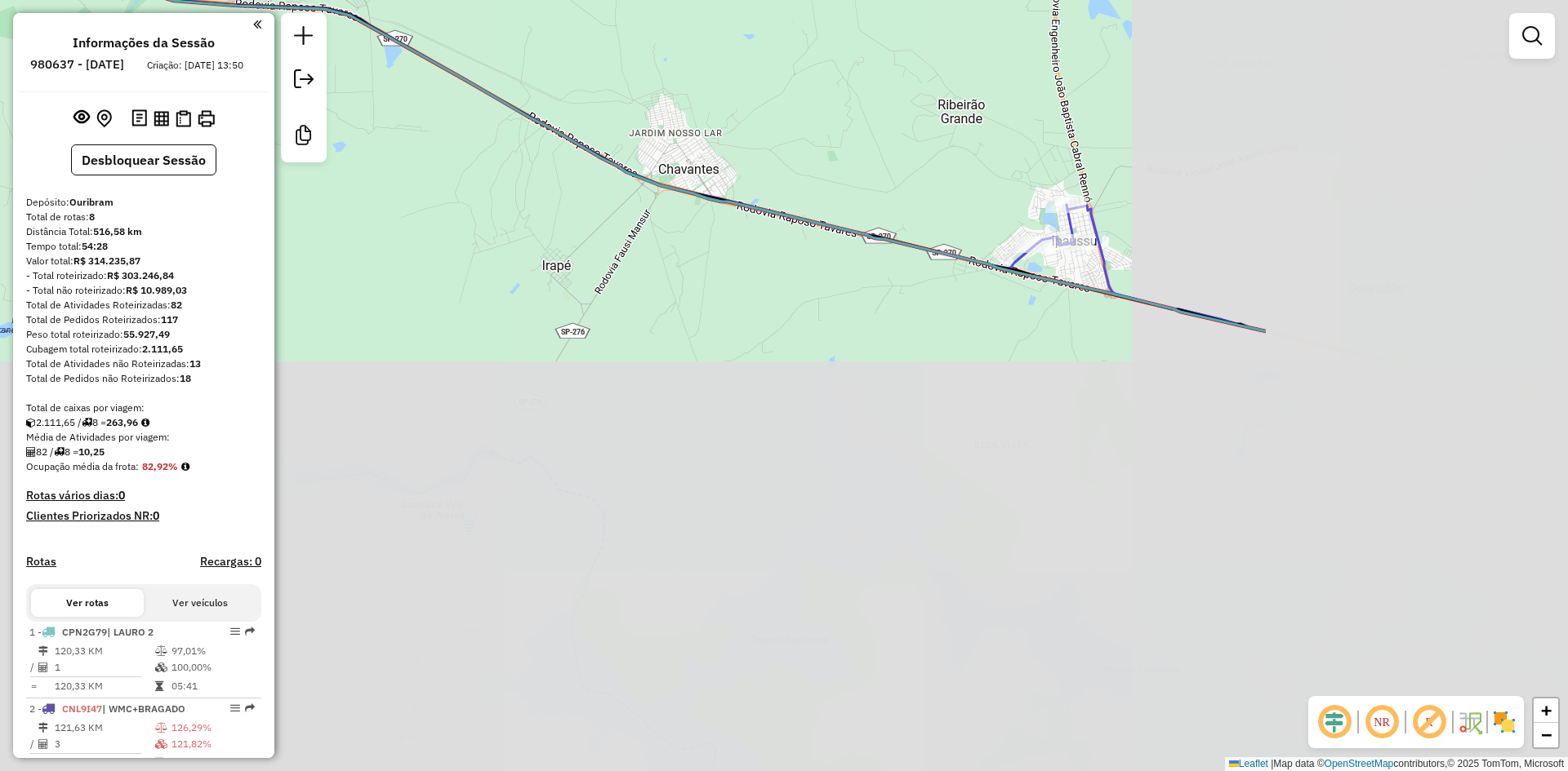
drag, startPoint x: 1174, startPoint y: 526, endPoint x: 703, endPoint y: 81, distance: 648.0
click at [703, 81] on div "Janela de atendimento Grade de atendimento Capacidade Transportadoras Veículos …" at bounding box center [784, 385] width 1568 height 771
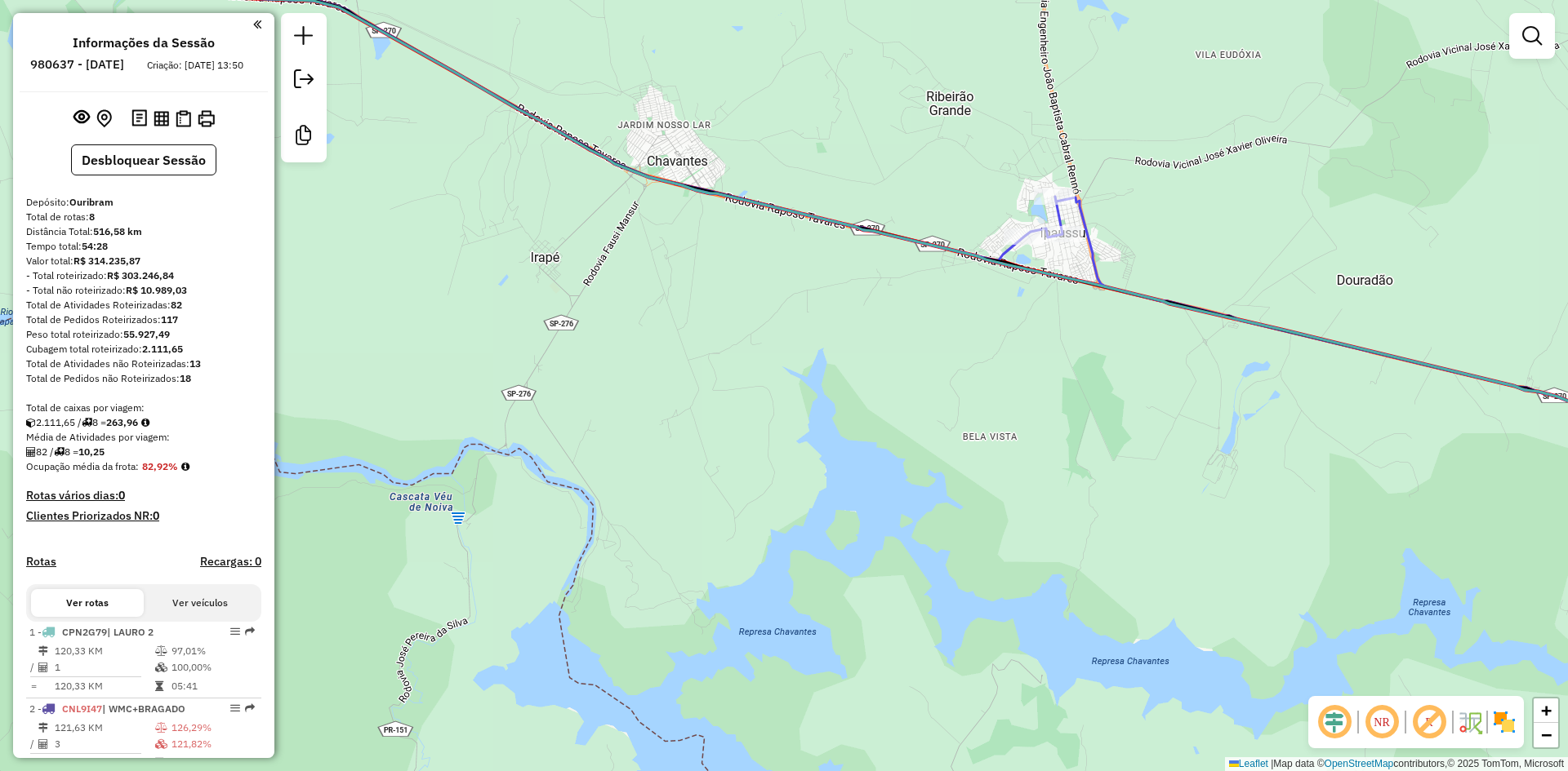
drag, startPoint x: 843, startPoint y: 421, endPoint x: 832, endPoint y: 407, distance: 17.8
click at [832, 407] on div "Janela de atendimento Grade de atendimento Capacidade Transportadoras Veículos …" at bounding box center [784, 385] width 1568 height 771
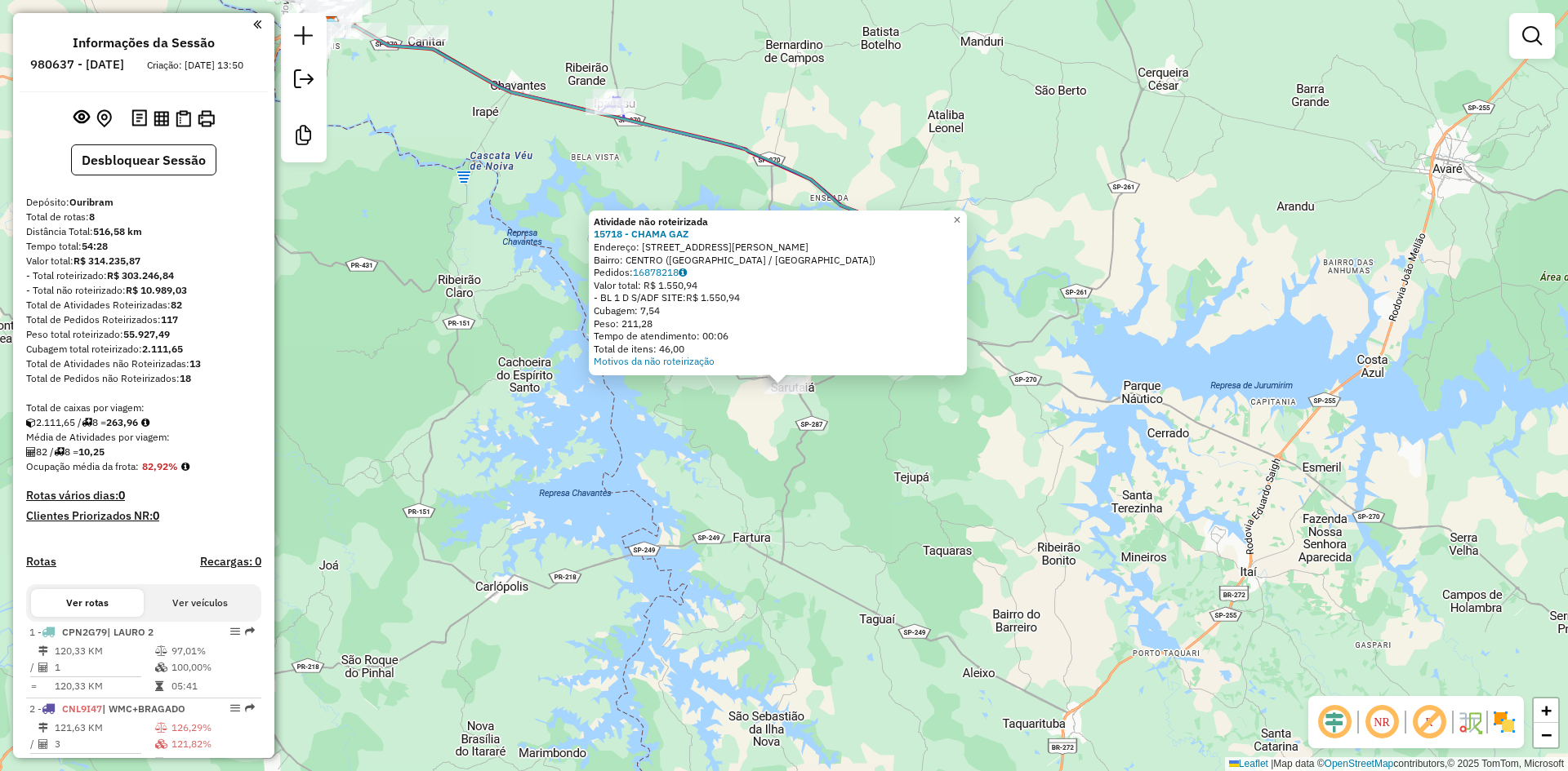
click at [928, 534] on div "Atividade não roteirizada 15718 - CHAMA GAZ Endereço: [STREET_ADDRESS][PERSON_N…" at bounding box center [784, 385] width 1568 height 771
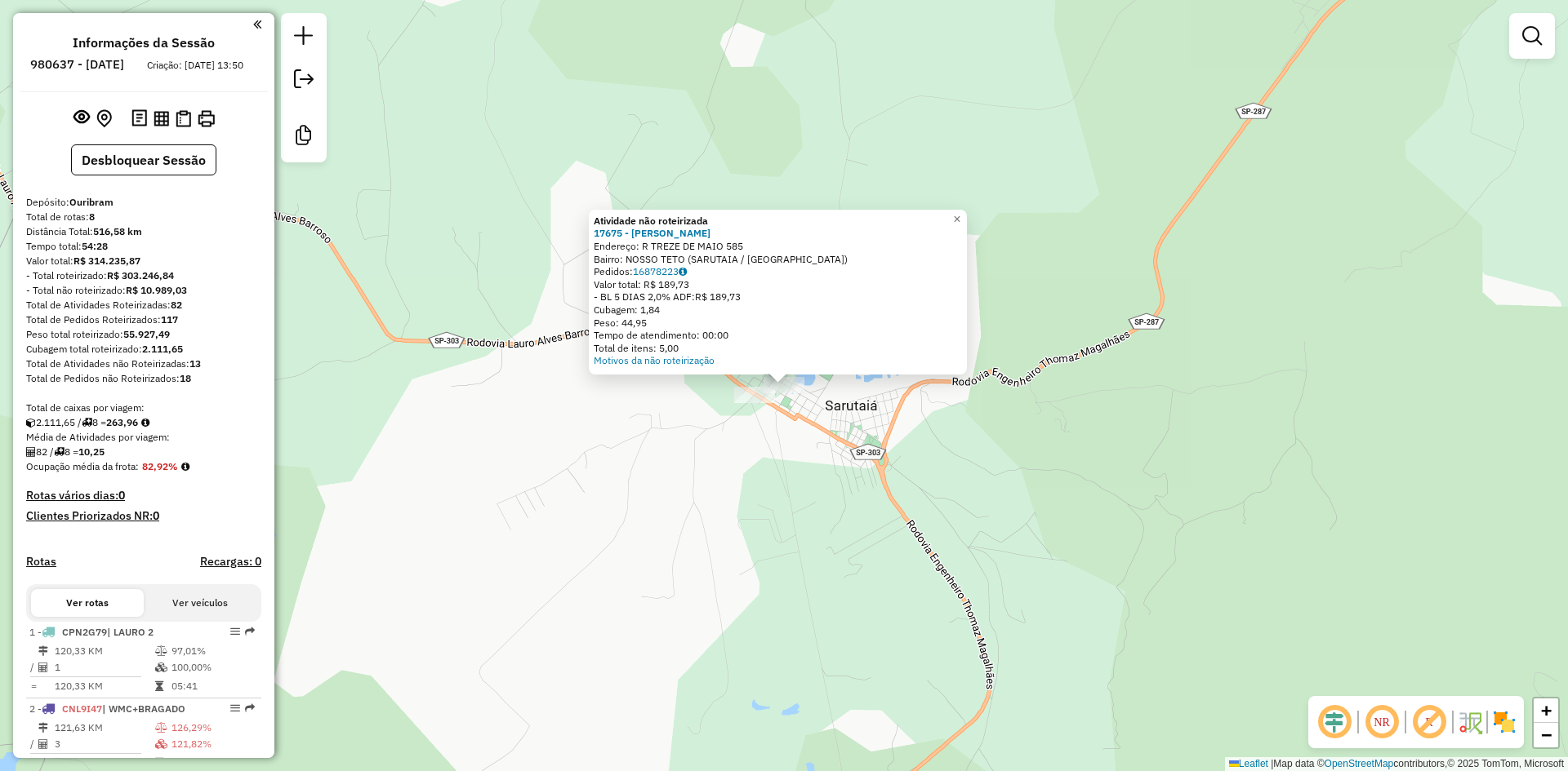
click at [1027, 493] on div "Atividade não roteirizada 17675 - [PERSON_NAME] Endereço: R TREZE DE MAIO 585 B…" at bounding box center [784, 385] width 1568 height 771
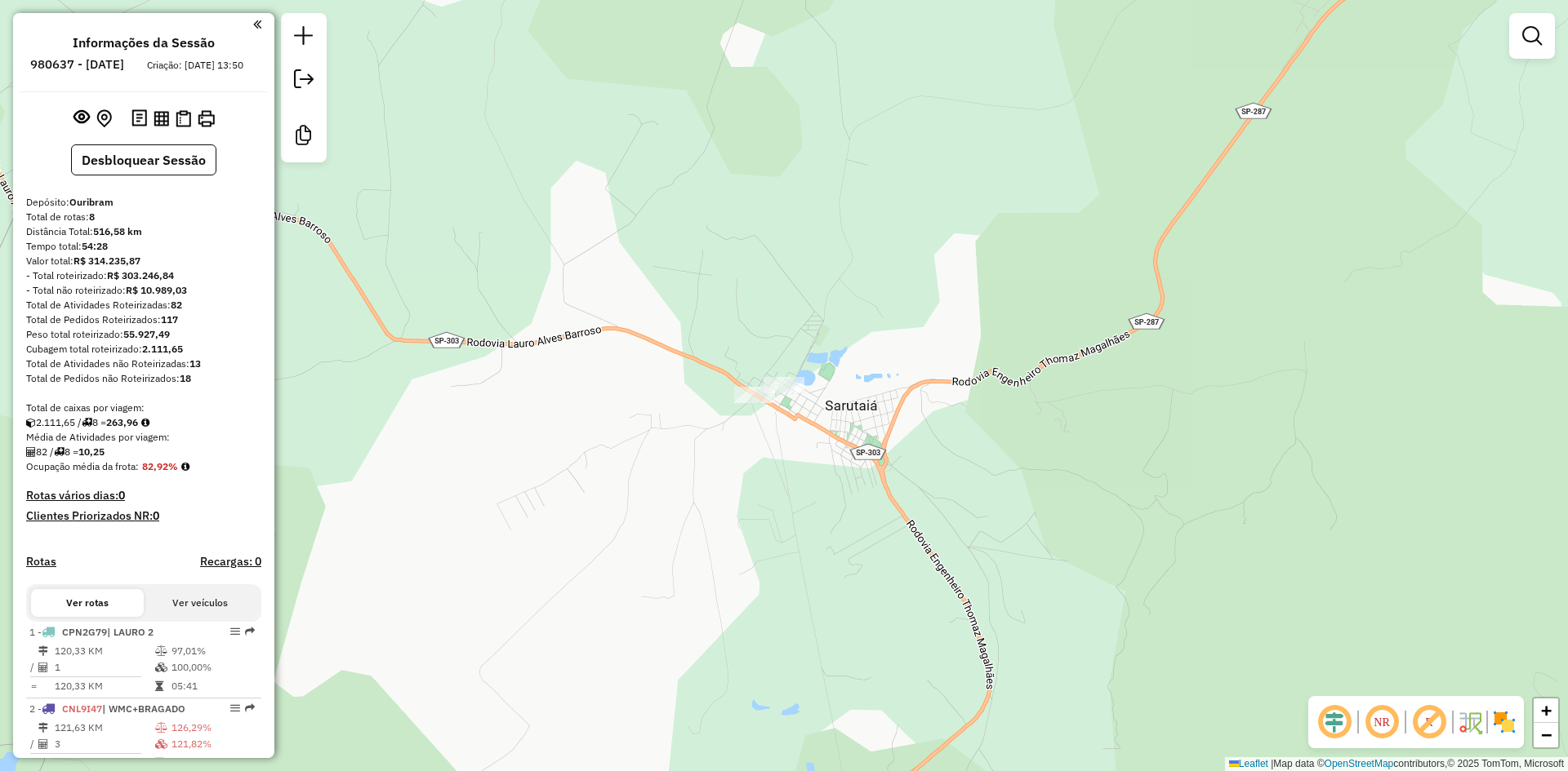
drag, startPoint x: 1048, startPoint y: 433, endPoint x: 1078, endPoint y: 682, distance: 250.8
click at [1078, 681] on div "Atividade não roteirizada 17675 - [PERSON_NAME] Endereço: R TREZE DE MAIO 585 B…" at bounding box center [784, 385] width 1568 height 771
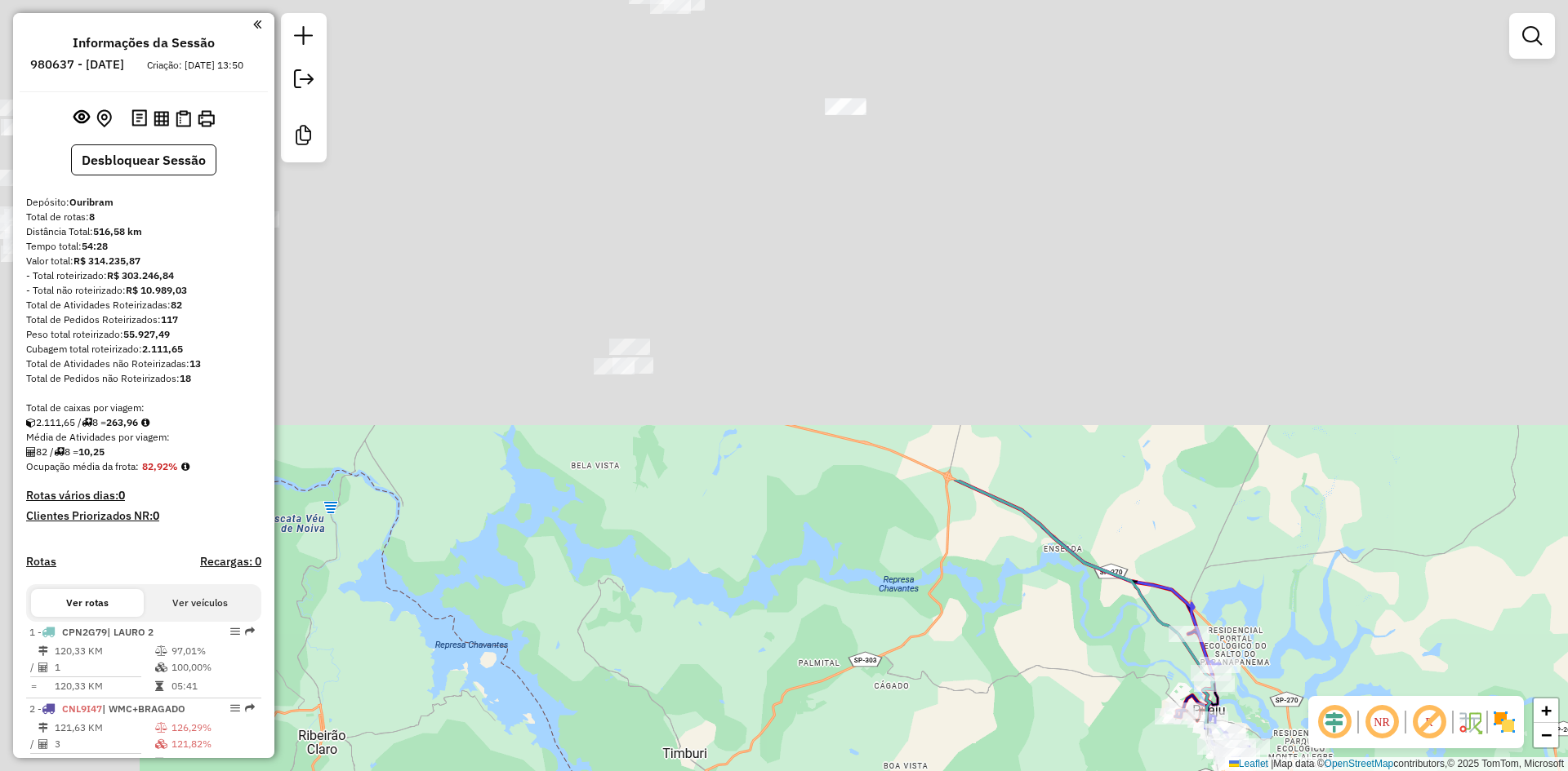
drag, startPoint x: 811, startPoint y: 403, endPoint x: 903, endPoint y: 757, distance: 365.8
click at [899, 751] on div "Janela de atendimento Grade de atendimento Capacidade Transportadoras Veículos …" at bounding box center [784, 385] width 1568 height 771
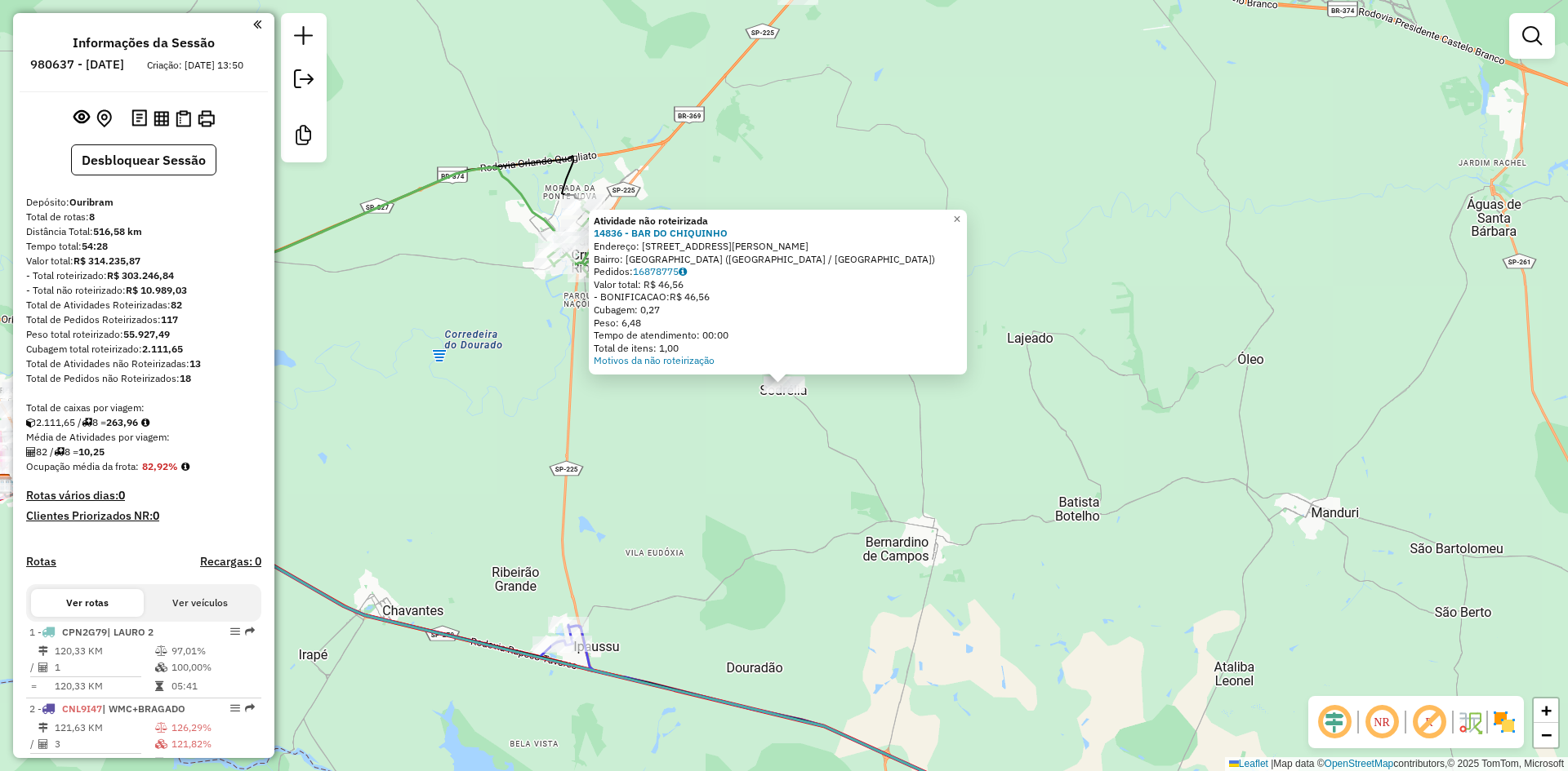
click at [984, 461] on div "Atividade não roteirizada 14836 - BAR DO CHIQUINHO Endereço: [STREET_ADDRESS][P…" at bounding box center [784, 385] width 1568 height 771
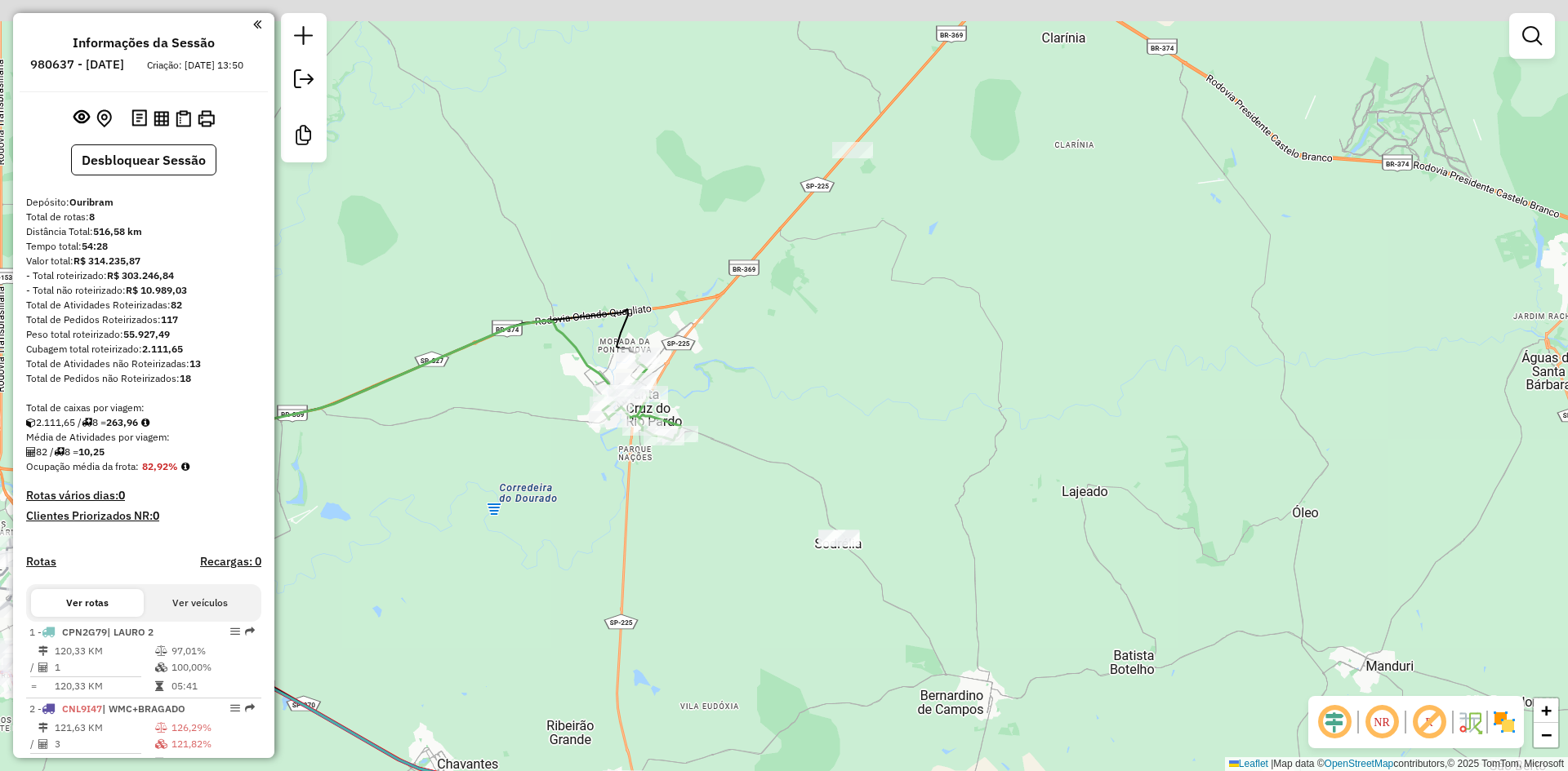
drag, startPoint x: 998, startPoint y: 149, endPoint x: 1167, endPoint y: 750, distance: 624.3
click at [1174, 768] on div "Janela de atendimento Grade de atendimento Capacidade Transportadoras Veículos …" at bounding box center [784, 385] width 1568 height 771
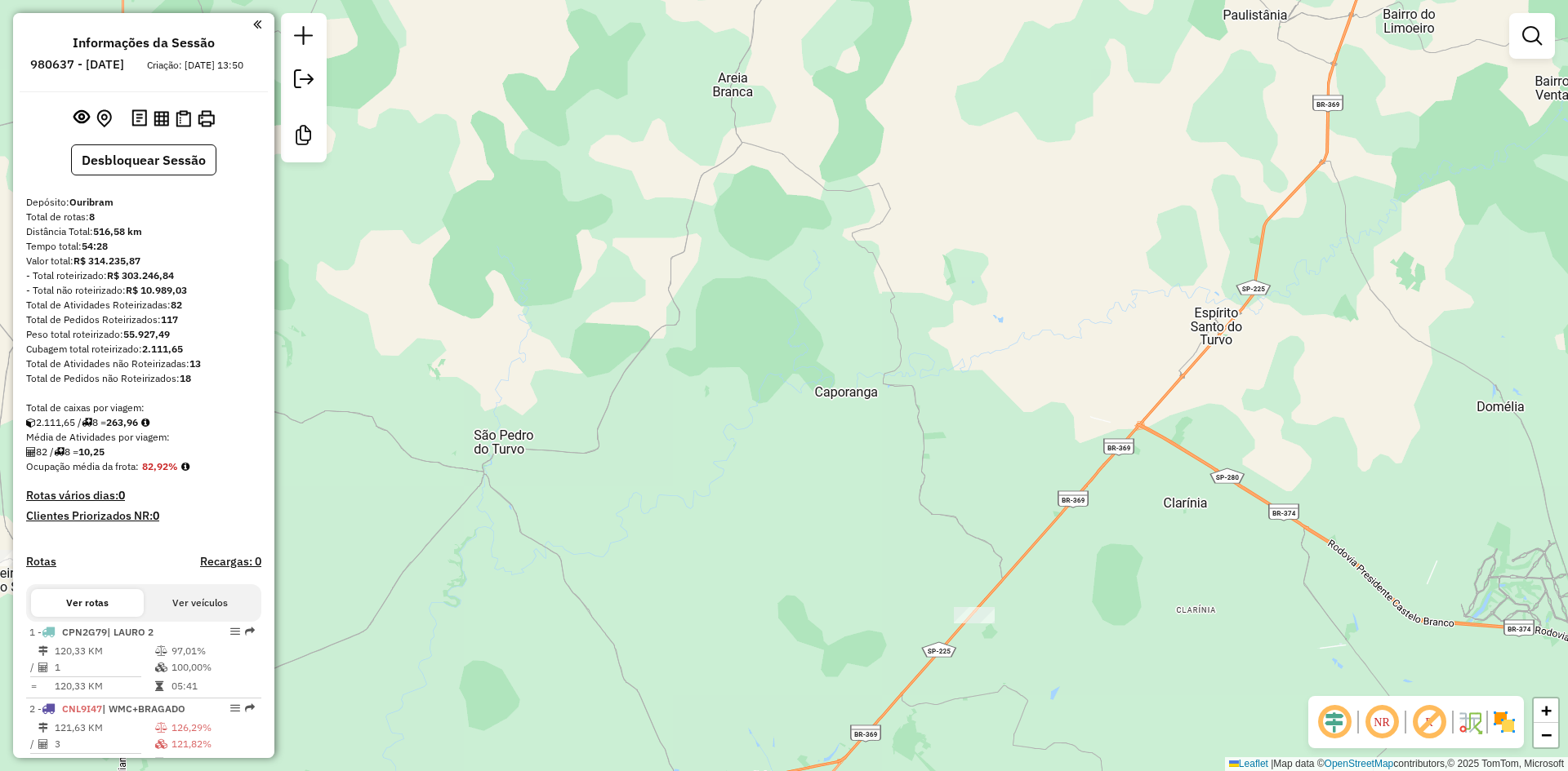
click at [972, 605] on div "Janela de atendimento Grade de atendimento Capacidade Transportadoras Veículos …" at bounding box center [784, 385] width 1568 height 771
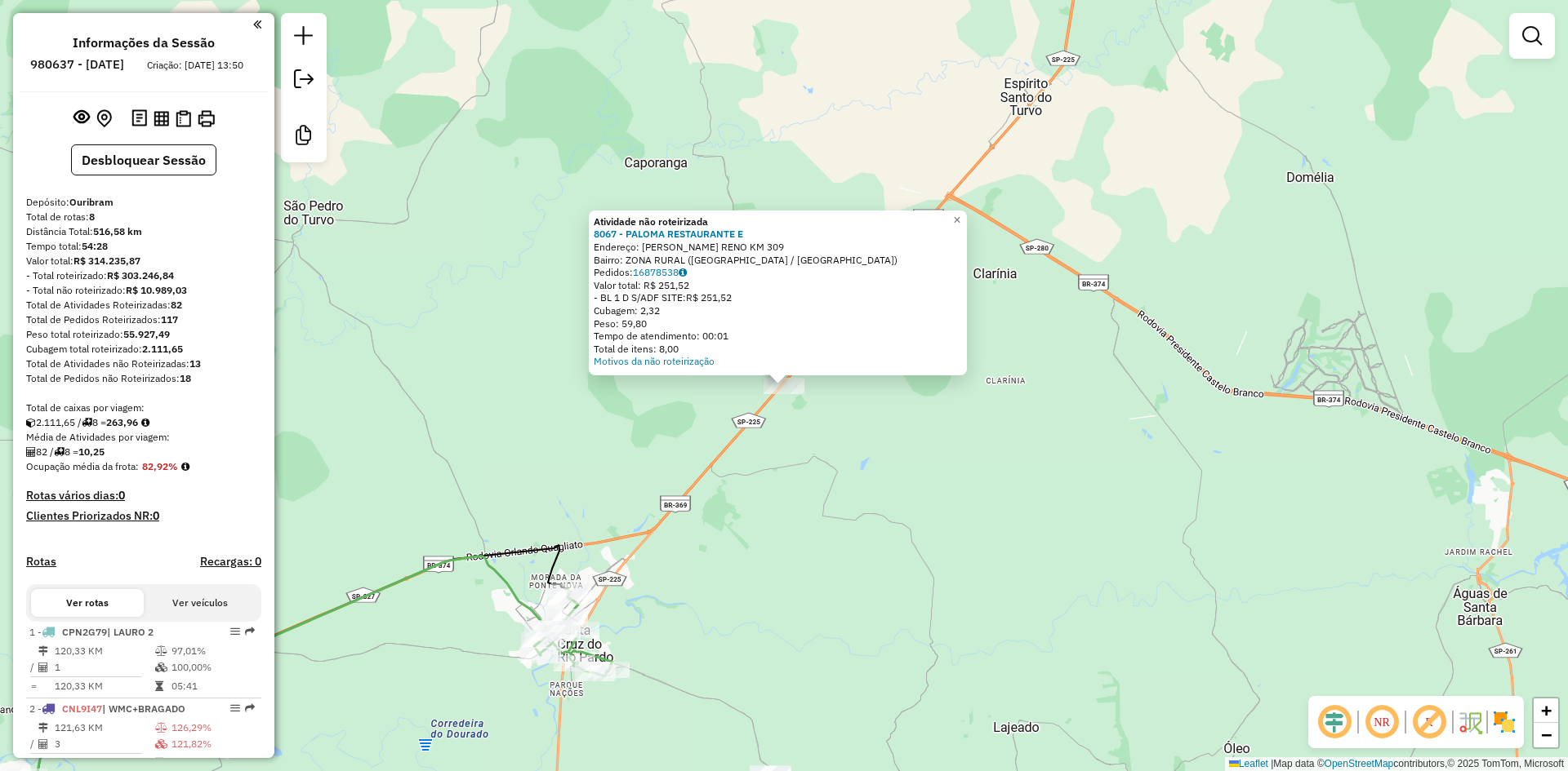
click at [842, 553] on div "Atividade não roteirizada 8067 - PALOMA RESTAURANTE E Endereço: [PERSON_NAME] R…" at bounding box center [784, 385] width 1568 height 771
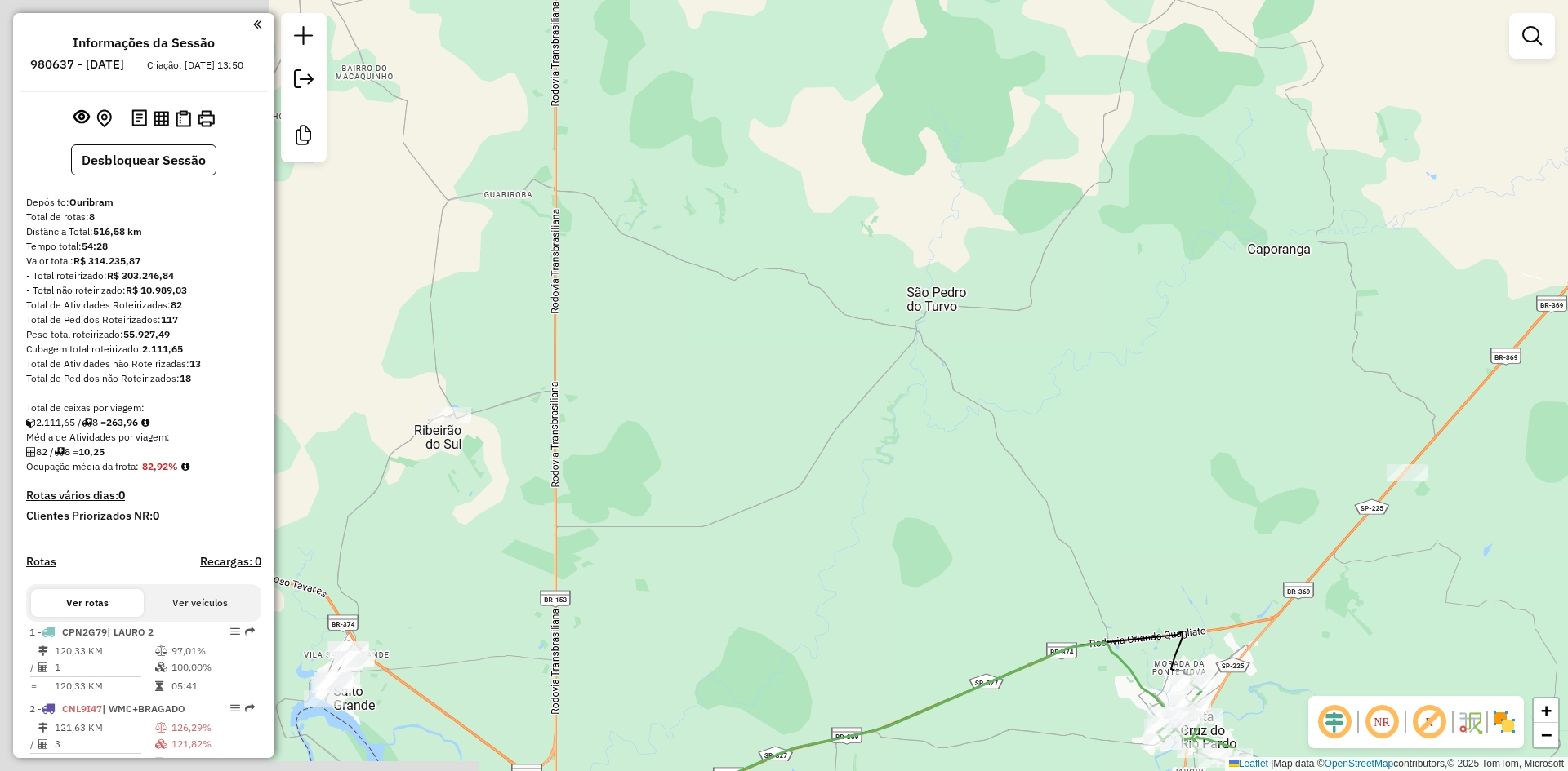
drag, startPoint x: 794, startPoint y: 543, endPoint x: 1471, endPoint y: 615, distance: 680.8
click at [1518, 645] on div "Janela de atendimento Grade de atendimento Capacidade Transportadoras Veículos …" at bounding box center [784, 385] width 1568 height 771
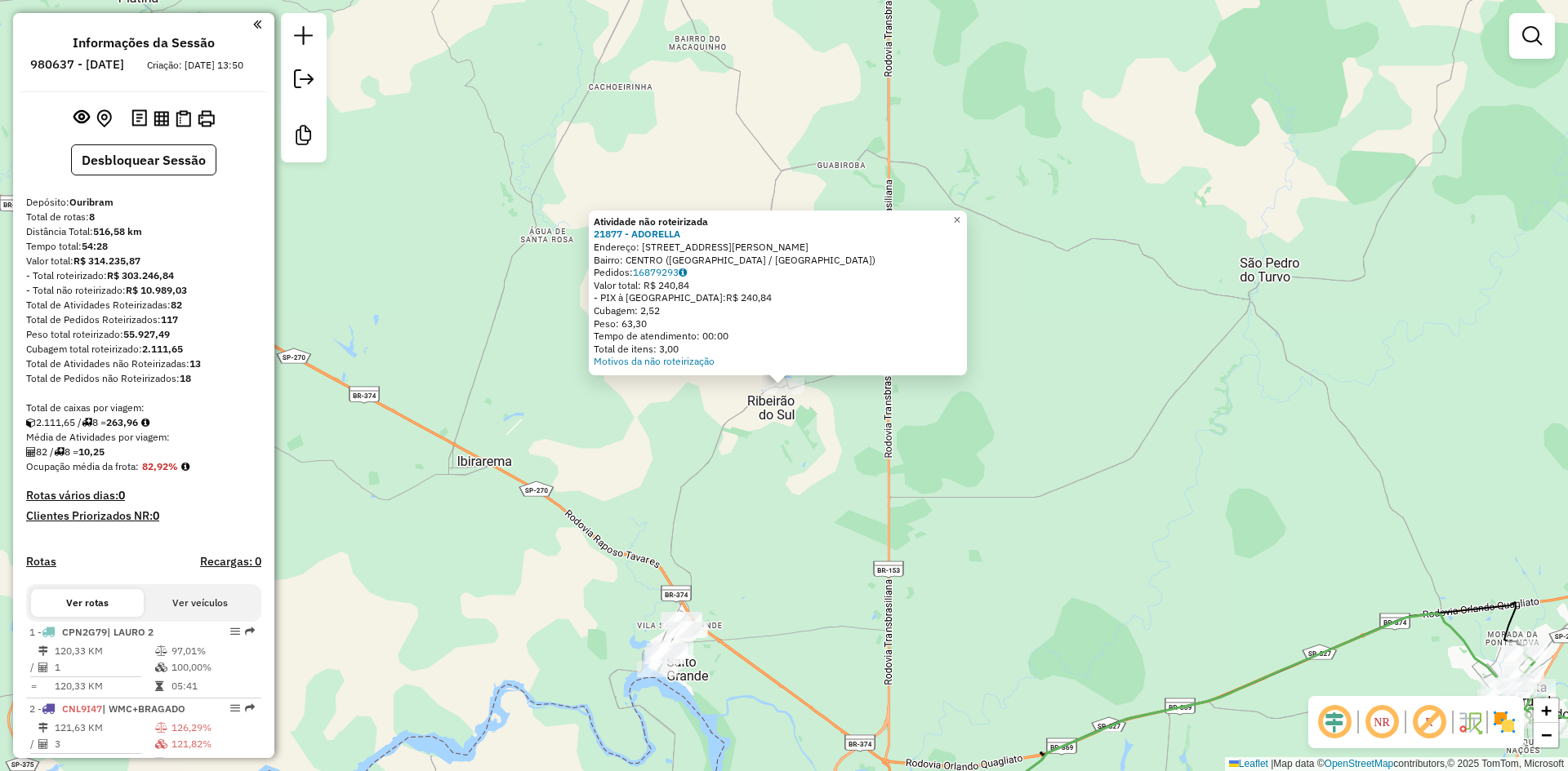
click at [835, 492] on div "Atividade não roteirizada 21877 - ADORELLA Endereço: [STREET_ADDRESS][PERSON_NA…" at bounding box center [784, 385] width 1568 height 771
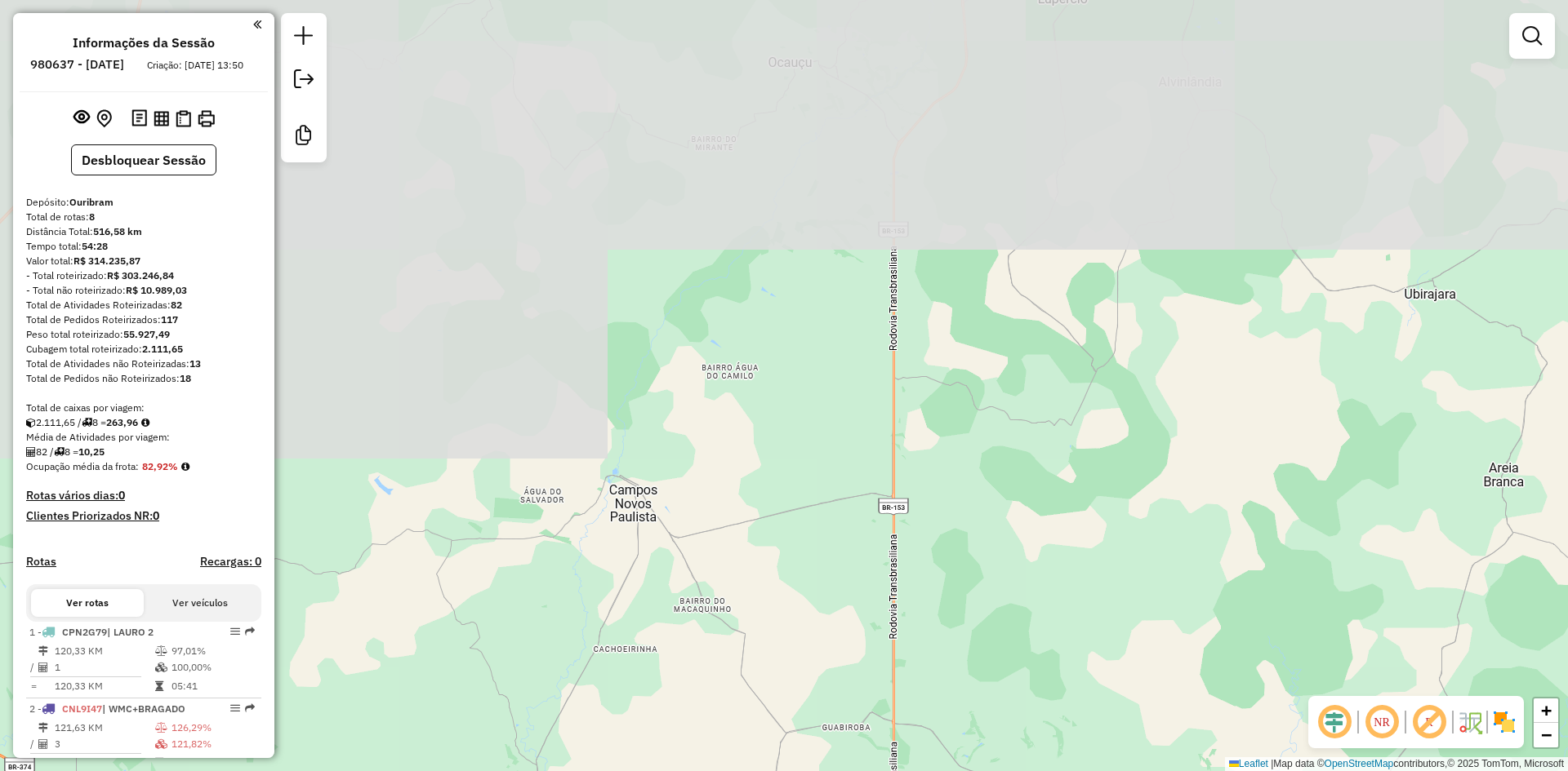
drag, startPoint x: 864, startPoint y: 240, endPoint x: 856, endPoint y: 702, distance: 462.1
click at [856, 702] on div "Janela de atendimento Grade de atendimento Capacidade Transportadoras Veículos …" at bounding box center [784, 385] width 1568 height 771
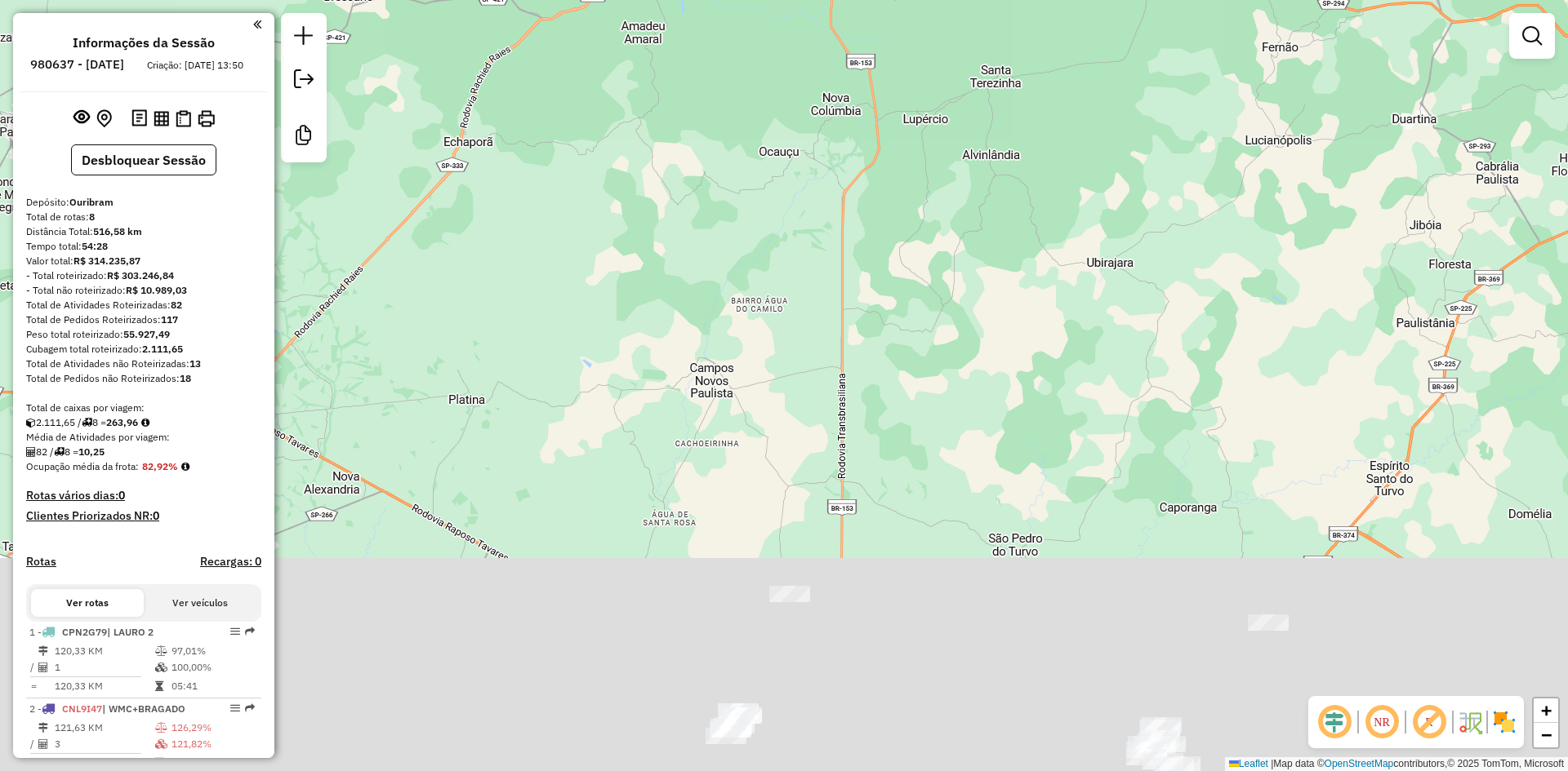
drag, startPoint x: 854, startPoint y: 697, endPoint x: 792, endPoint y: 144, distance: 556.5
click at [792, 145] on div "Janela de atendimento Grade de atendimento Capacidade Transportadoras Veículos …" at bounding box center [784, 385] width 1568 height 771
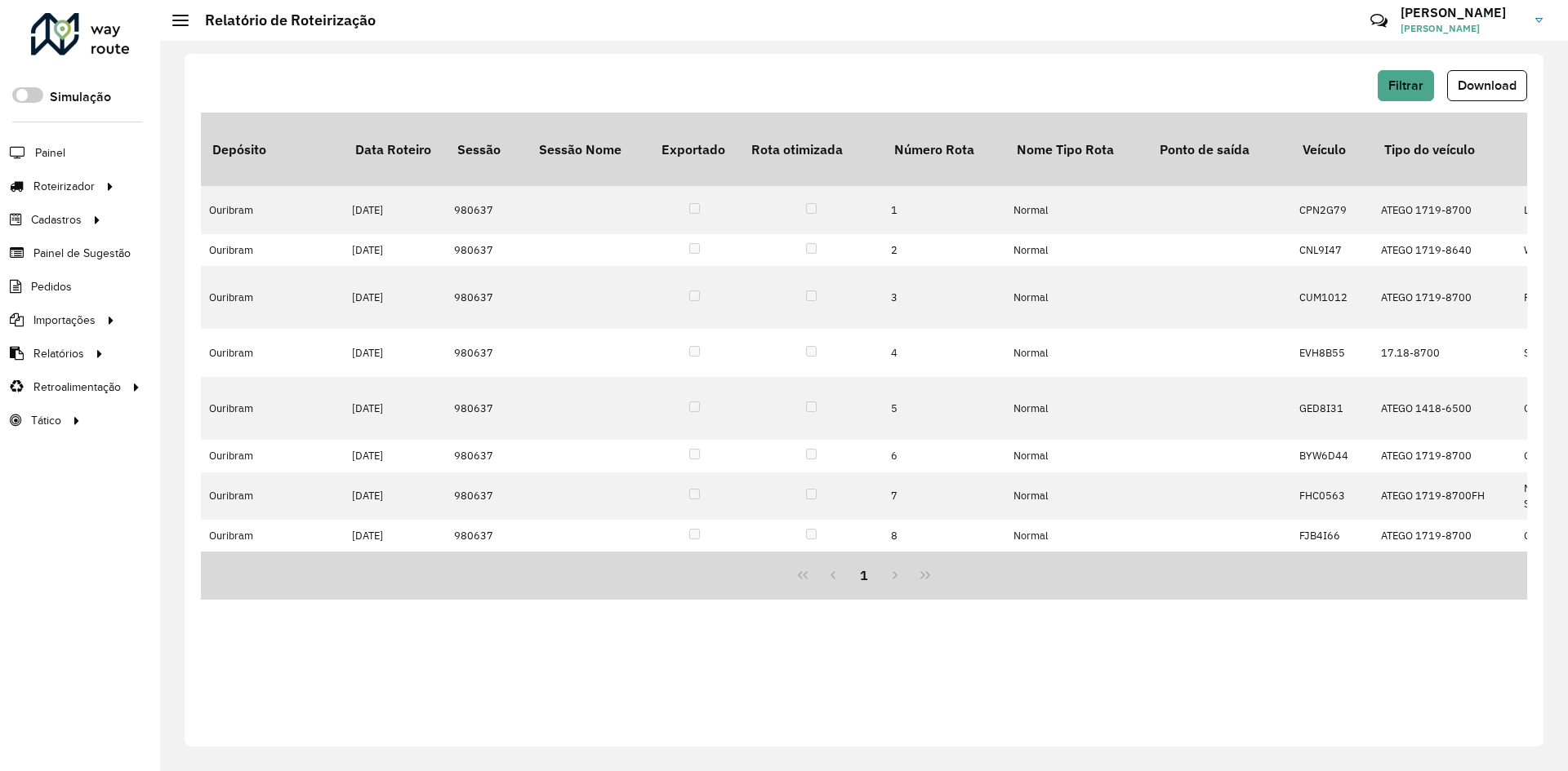
click at [1498, 83] on span "Download" at bounding box center [1487, 85] width 59 height 14
click at [1495, 95] on button "Download" at bounding box center [1487, 86] width 80 height 31
